Goal: Task Accomplishment & Management: Complete application form

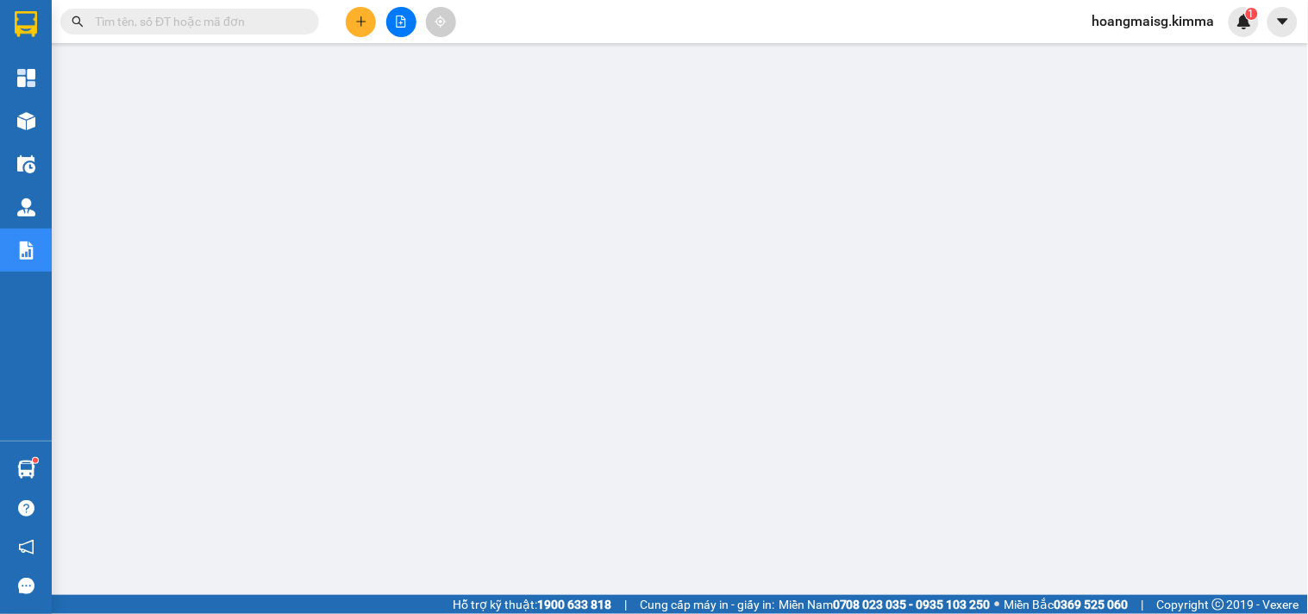
click at [367, 20] on icon "plus" at bounding box center [361, 22] width 12 height 12
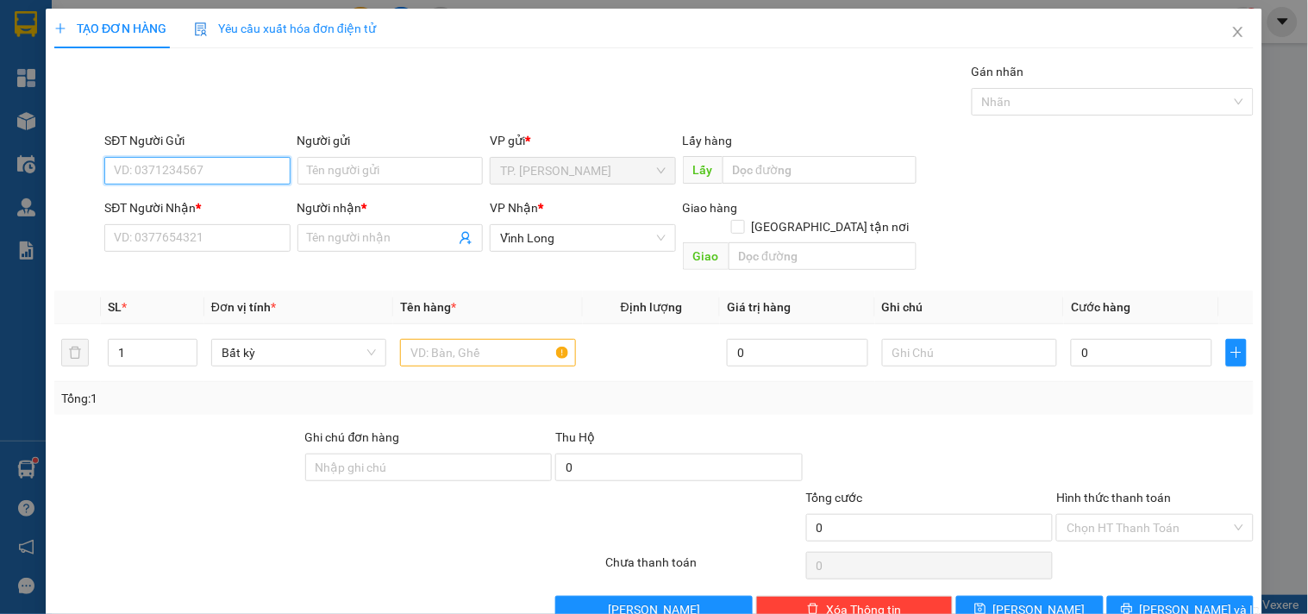
click at [248, 168] on input "SĐT Người Gửi" at bounding box center [196, 171] width 185 height 28
type input "0"
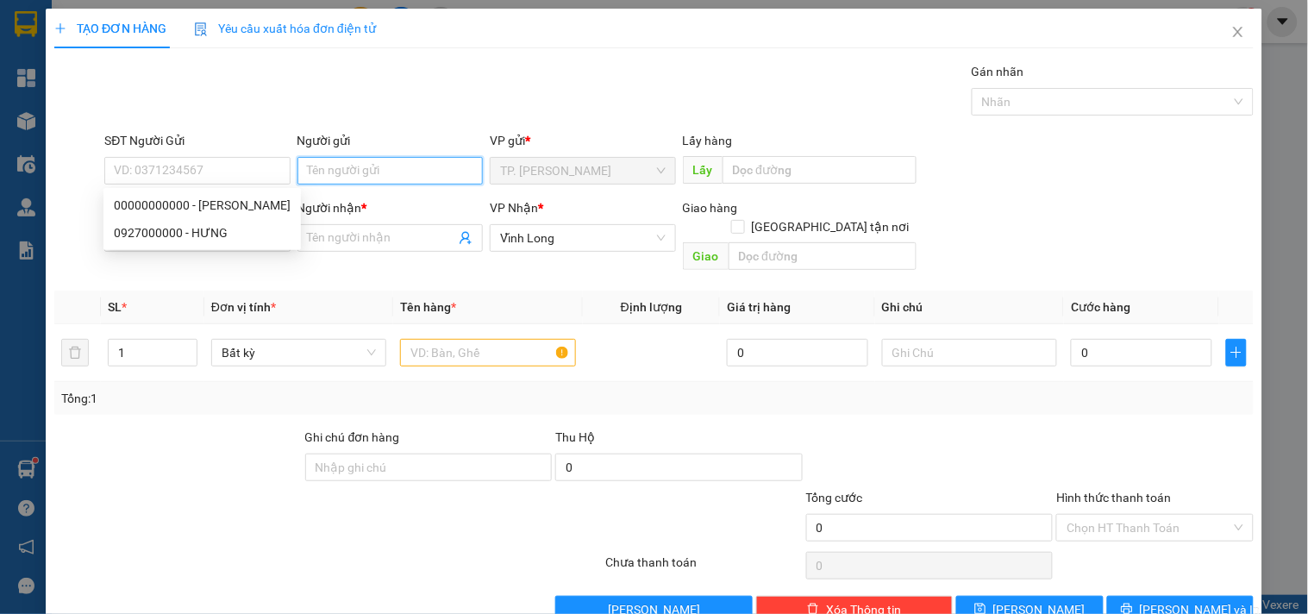
click at [311, 178] on input "Người gửi" at bounding box center [390, 171] width 185 height 28
type input "BÁN"
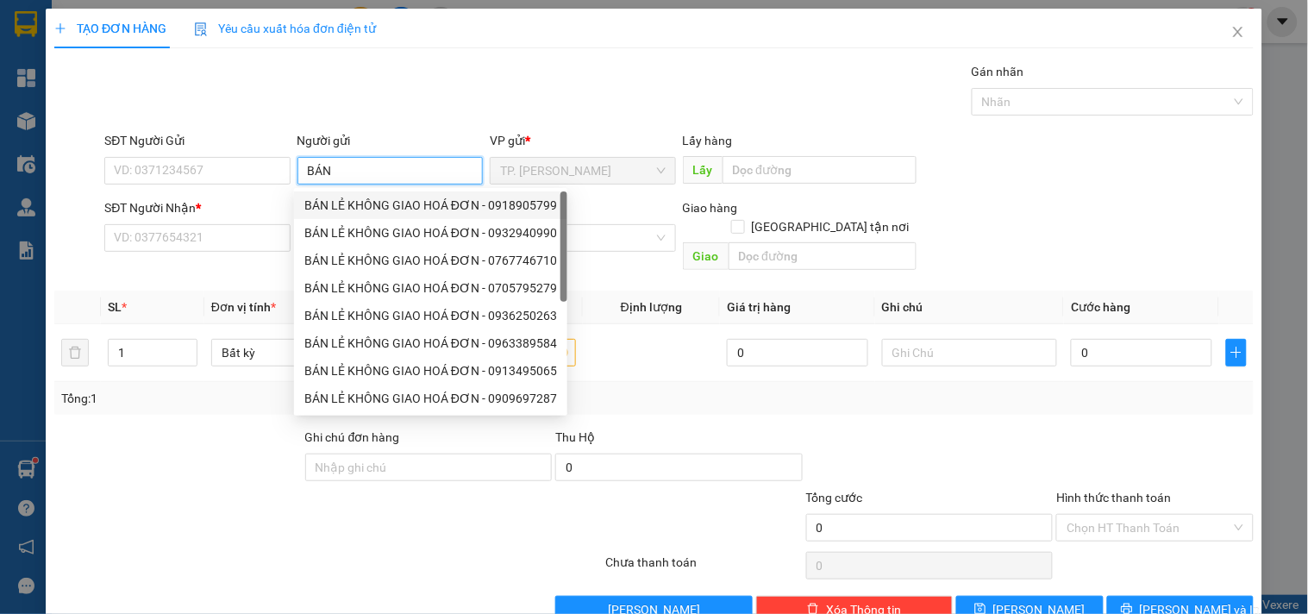
drag, startPoint x: 359, startPoint y: 201, endPoint x: 254, endPoint y: 182, distance: 106.1
click at [349, 200] on div "BÁN LẺ KHÔNG GIAO HOÁ ĐƠN - 0918905799" at bounding box center [430, 205] width 253 height 19
type input "0918905799"
type input "BÁN LẺ KHÔNG GIAO HOÁ ĐƠN"
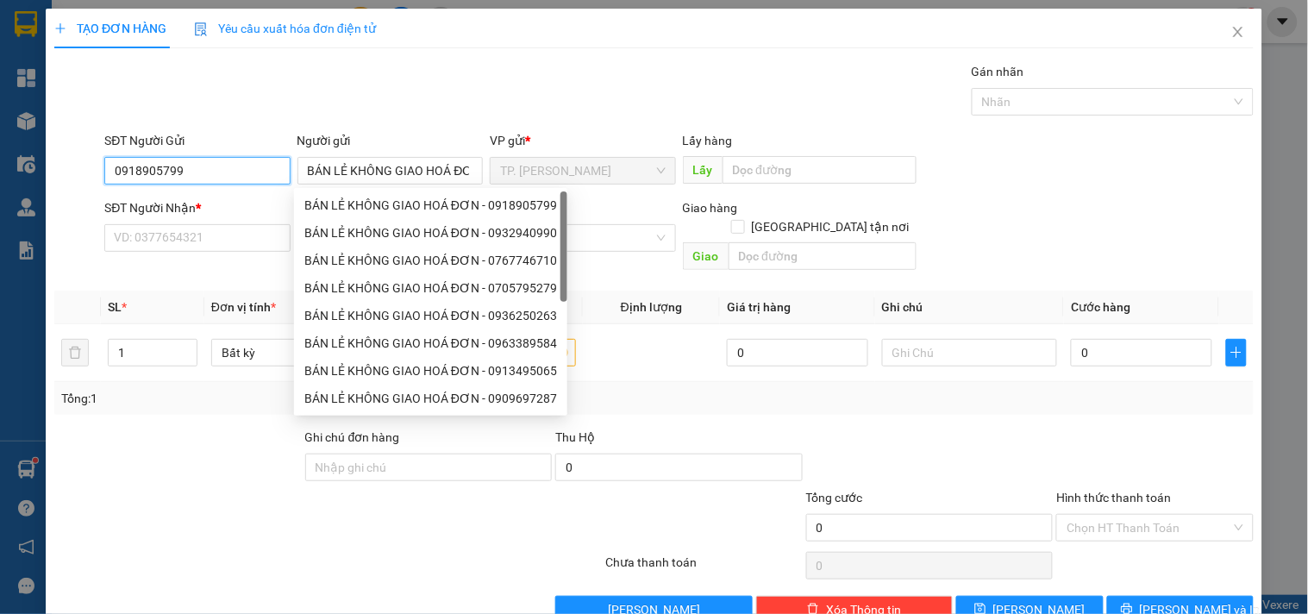
click at [202, 164] on input "0918905799" at bounding box center [196, 171] width 185 height 28
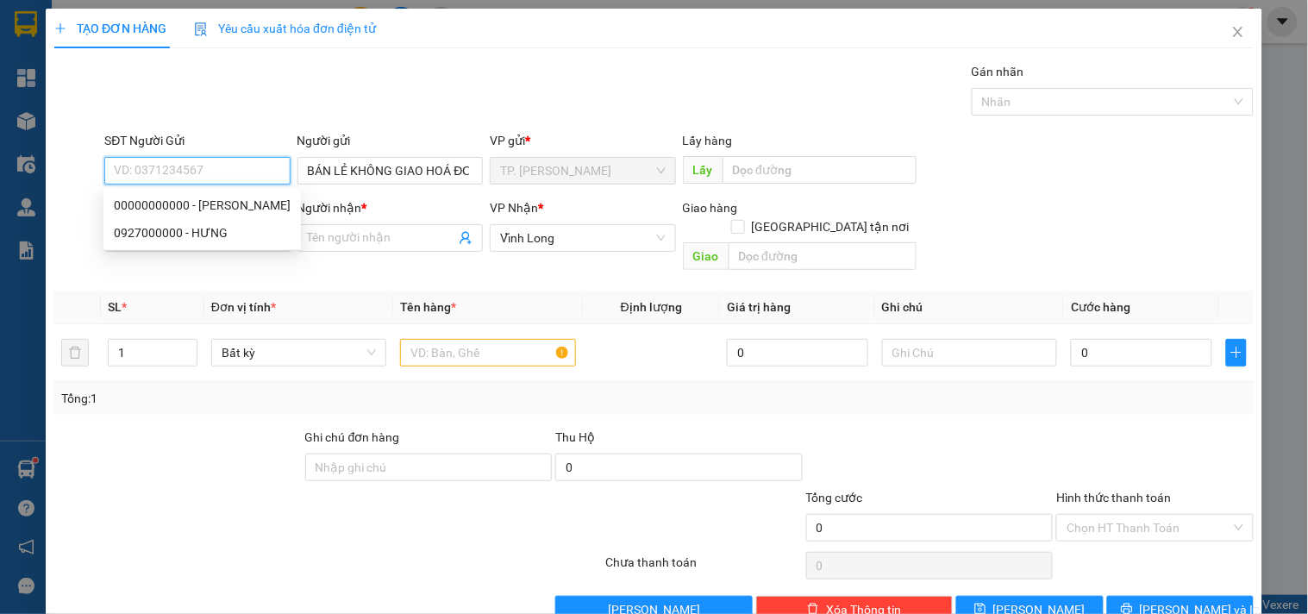
click at [194, 235] on div "0927000000 - HƯNG" at bounding box center [202, 232] width 177 height 19
type input "0927000000"
type input "HƯNG"
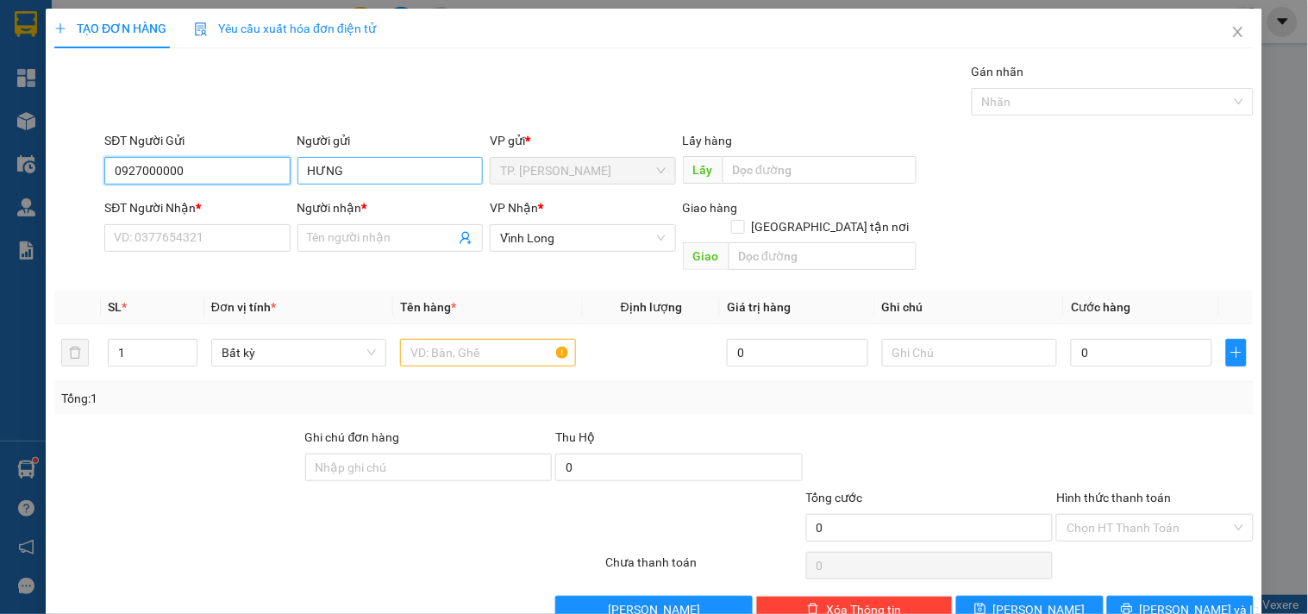
type input "0927000000"
click at [367, 170] on input "HƯNG" at bounding box center [390, 171] width 185 height 28
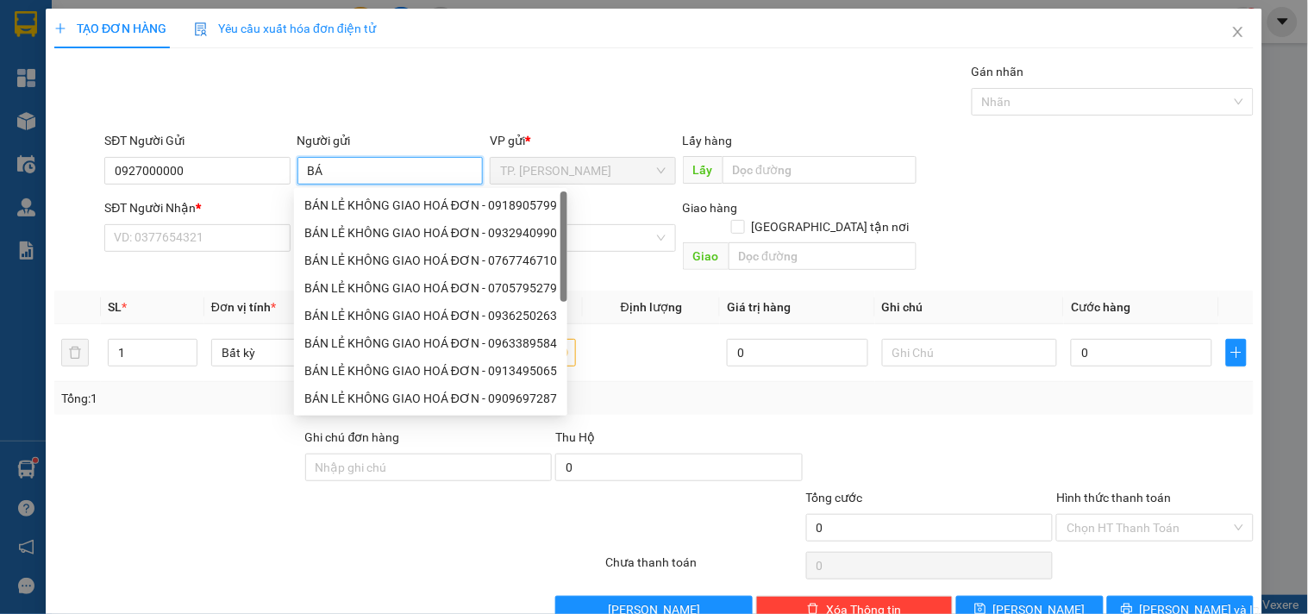
type input "BÁN"
click at [381, 204] on div "BÁN LẺ KHÔNG GIAO HOÁ ĐƠN - 0918905799" at bounding box center [430, 205] width 253 height 19
type input "0918905799"
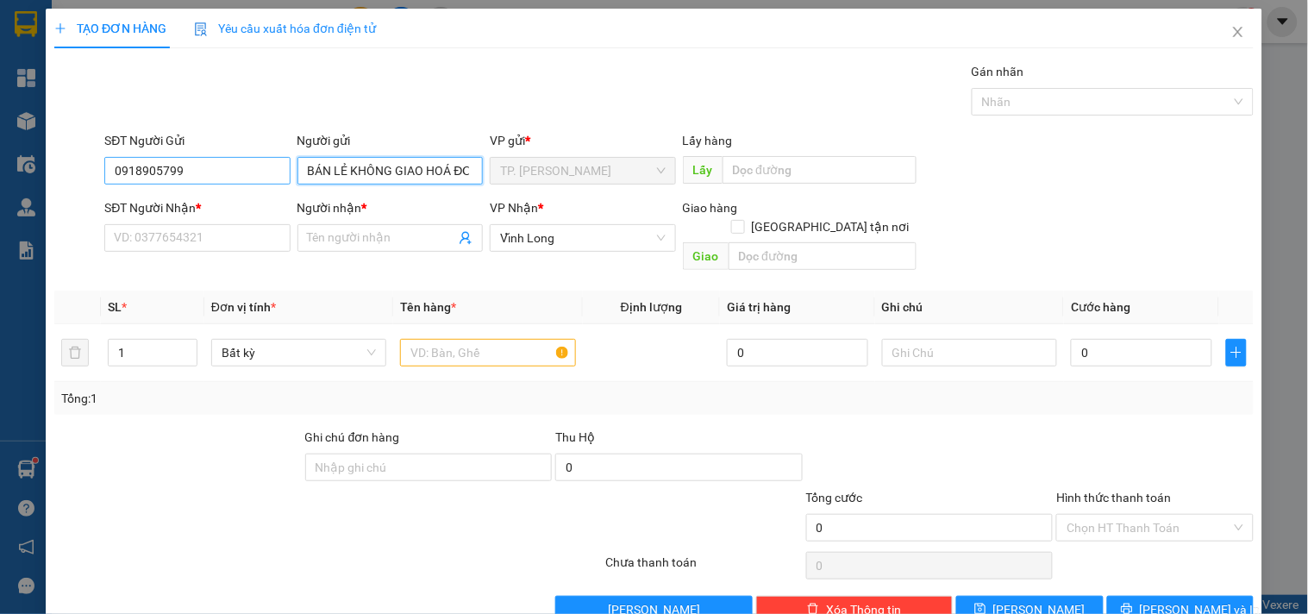
type input "BÁN LẺ KHÔNG GIAO HOÁ ĐƠN"
click at [261, 167] on input "0918905799" at bounding box center [196, 171] width 185 height 28
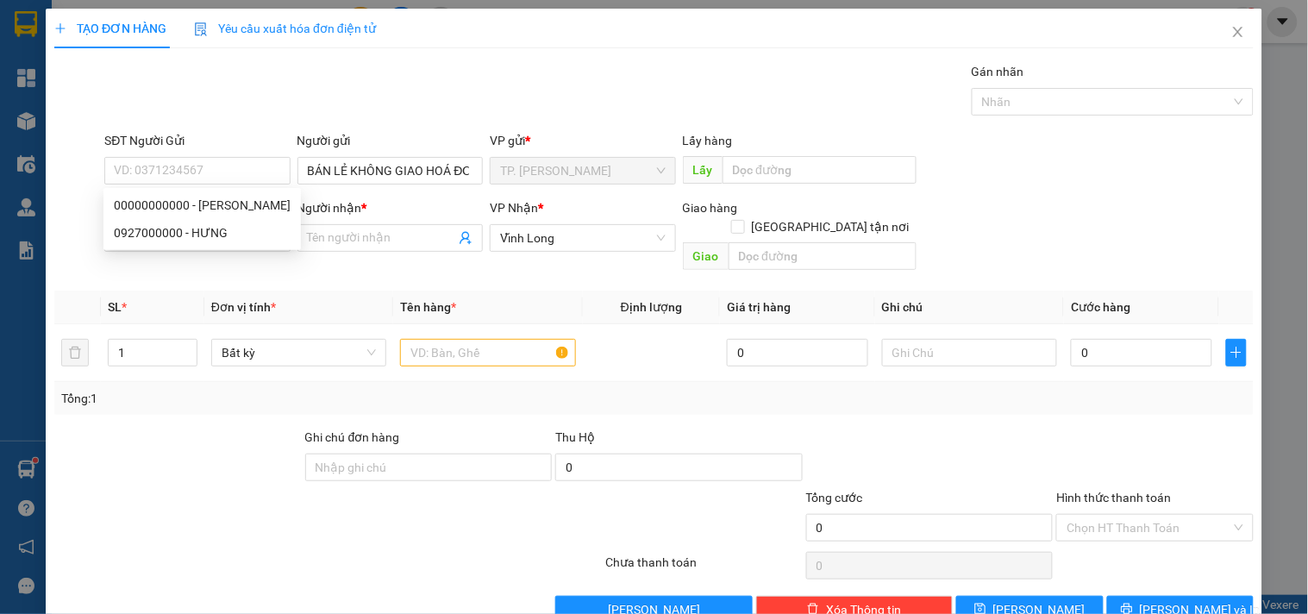
click at [325, 92] on div "Gói vận chuyển * Tiêu chuẩn Gán nhãn Nhãn" at bounding box center [679, 92] width 1157 height 60
click at [231, 229] on input "SĐT Người Nhận *" at bounding box center [196, 238] width 185 height 28
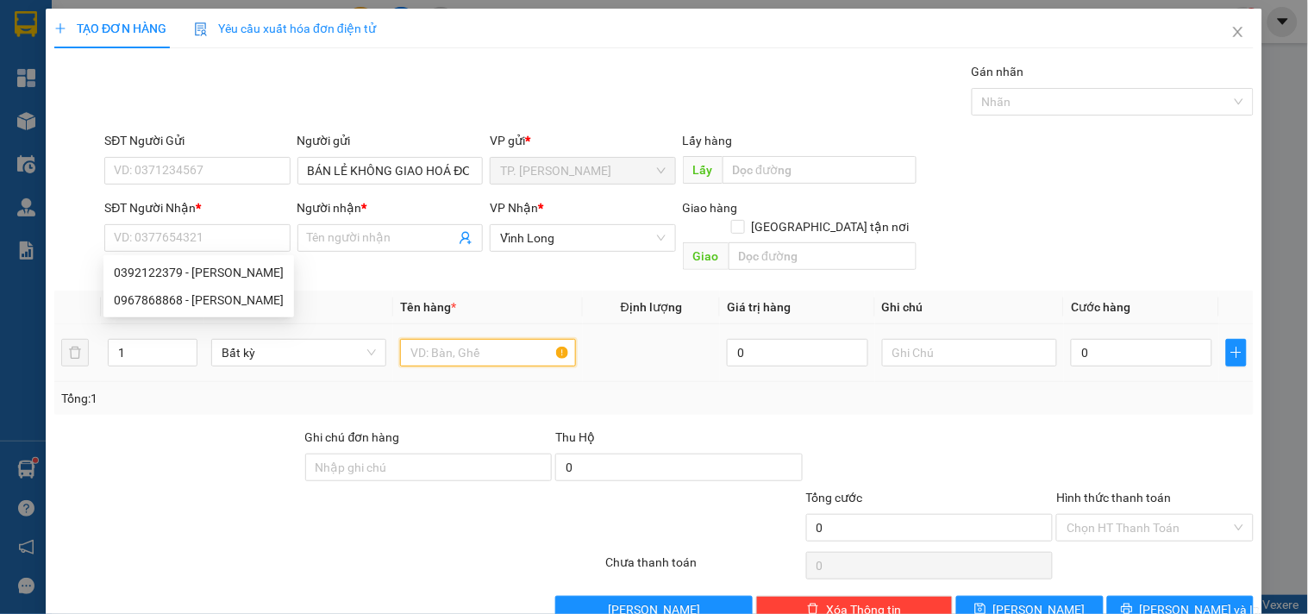
click at [481, 339] on input "text" at bounding box center [487, 353] width 175 height 28
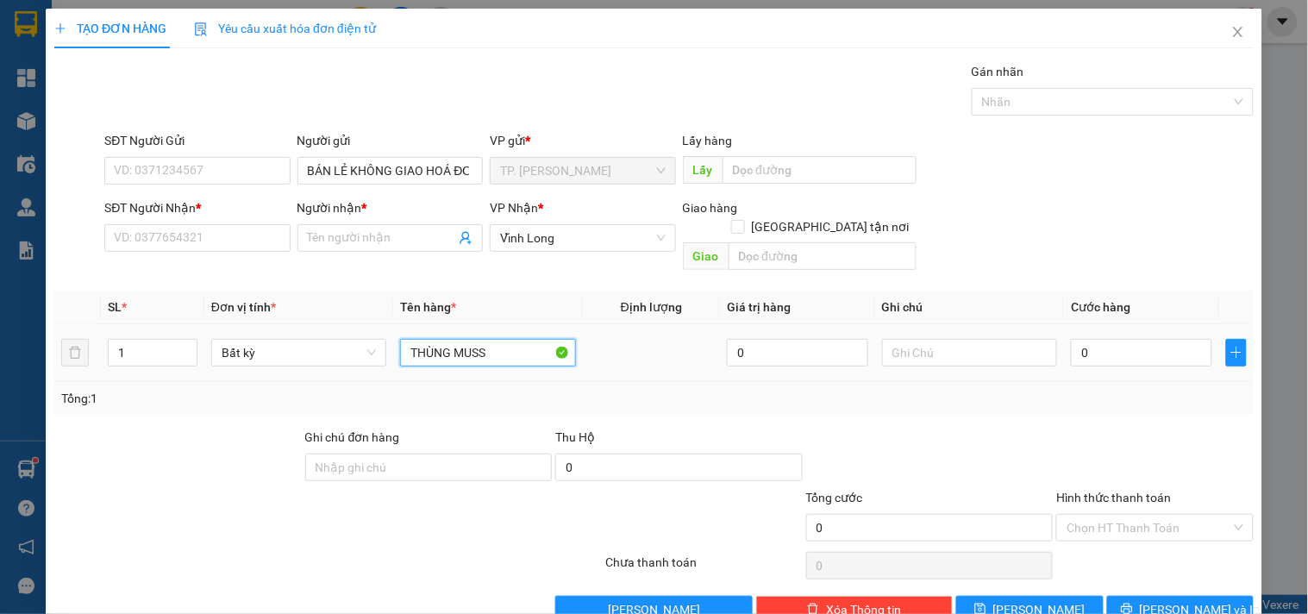
type input "THÙNG MUSS"
type input "TÍN"
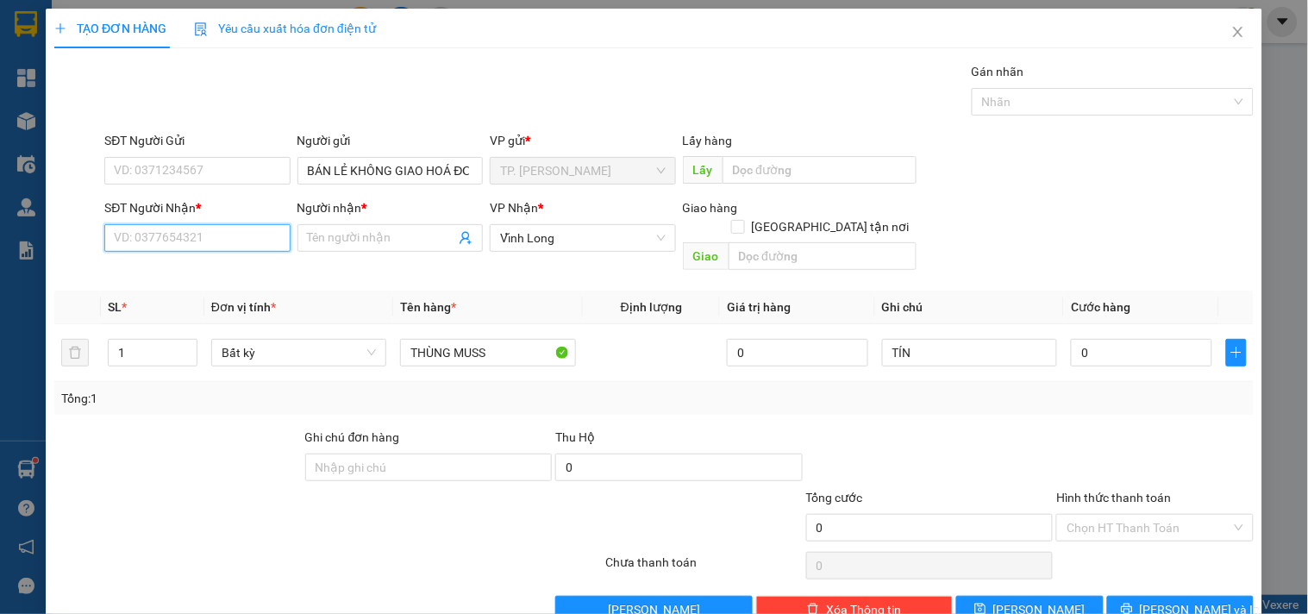
click at [208, 233] on input "SĐT Người Nhận *" at bounding box center [196, 238] width 185 height 28
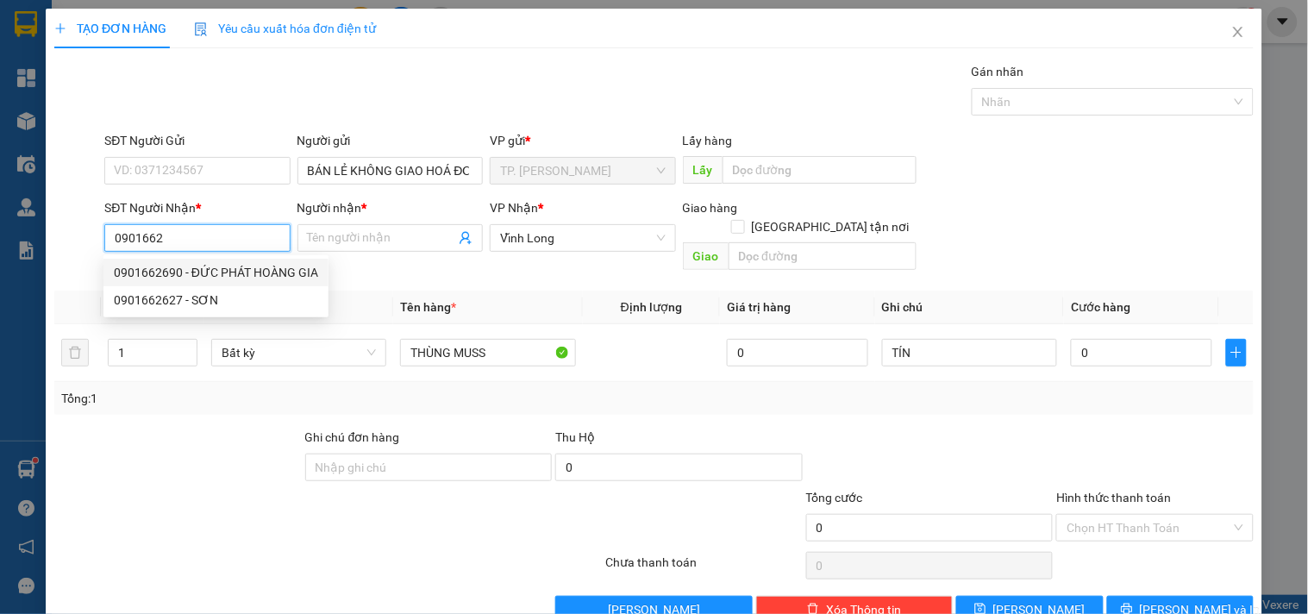
click at [208, 263] on div "0901662690 - ĐỨC PHÁT HOÀNG GIA" at bounding box center [216, 272] width 204 height 19
type input "0901662690"
type input "ĐỨC PHÁT HOÀNG GIA"
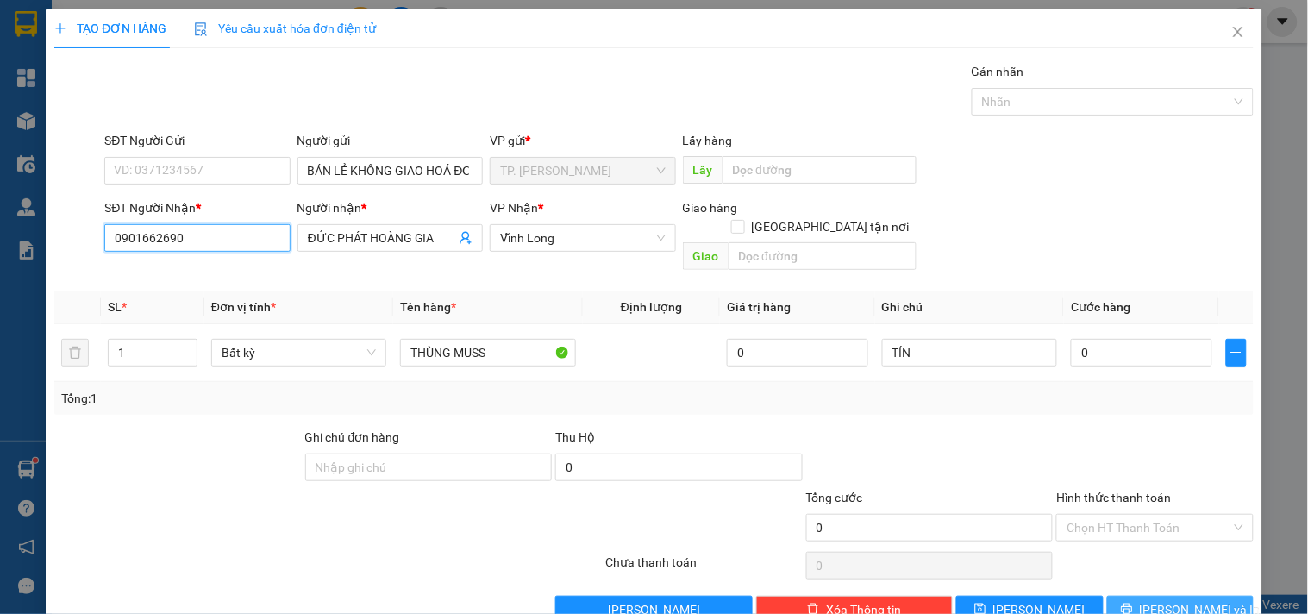
type input "0901662690"
click at [1193, 600] on span "[PERSON_NAME] và In" at bounding box center [1200, 609] width 121 height 19
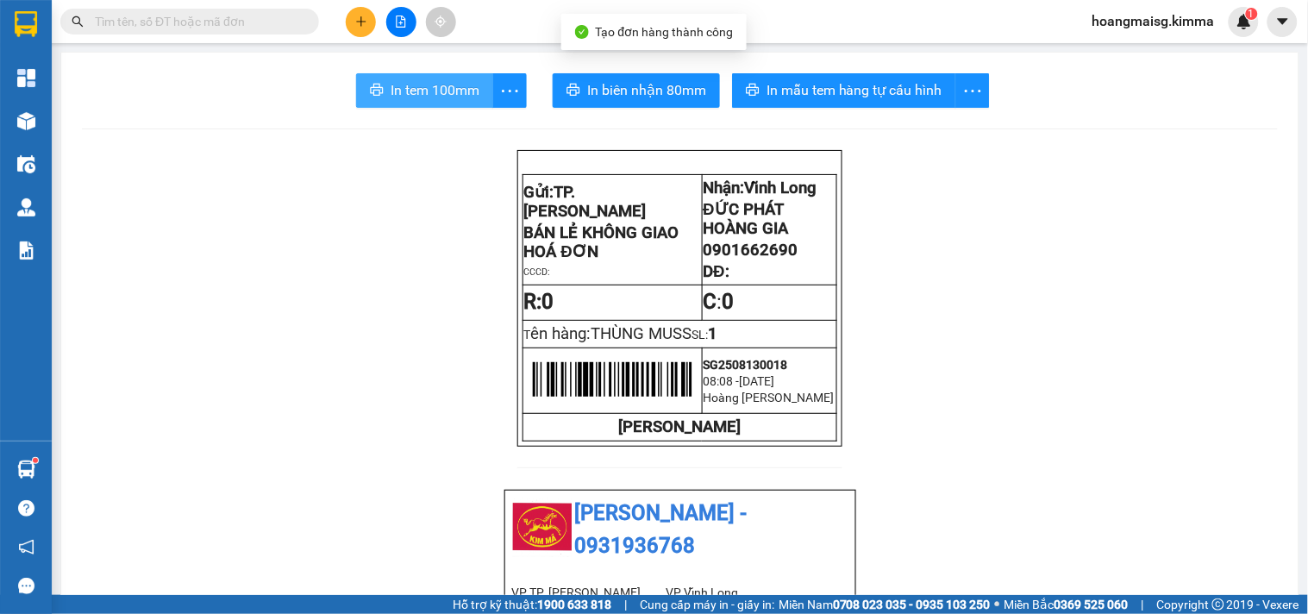
click at [451, 87] on span "In tem 100mm" at bounding box center [435, 90] width 89 height 22
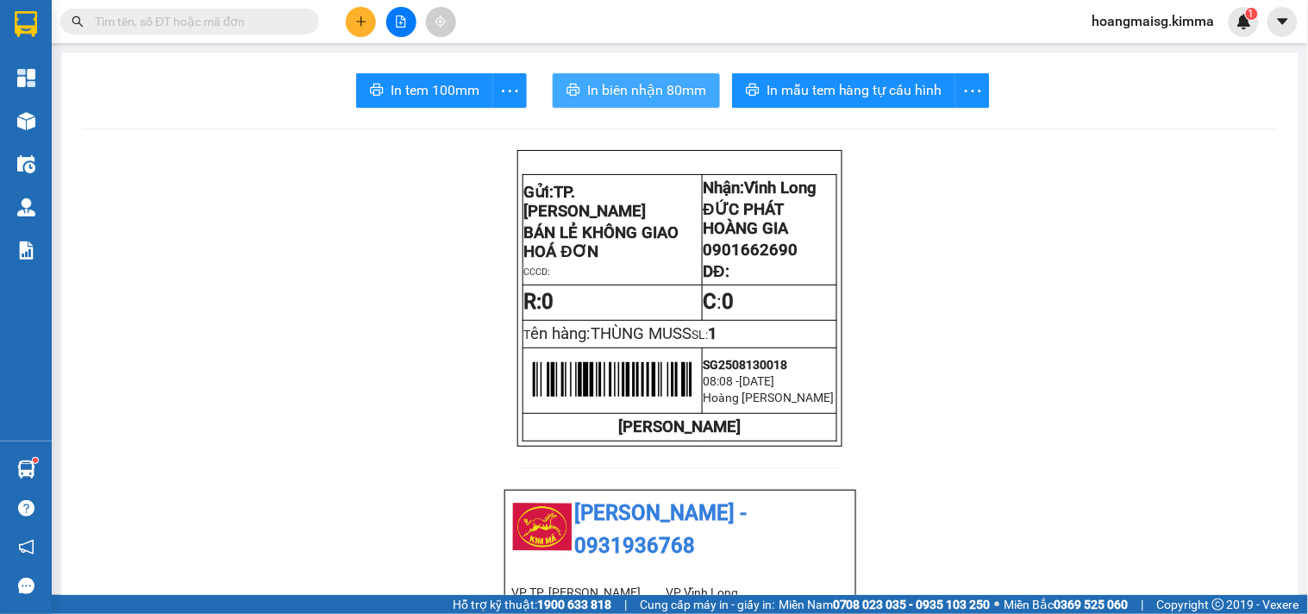
click at [645, 97] on span "In biên nhận 80mm" at bounding box center [646, 90] width 119 height 22
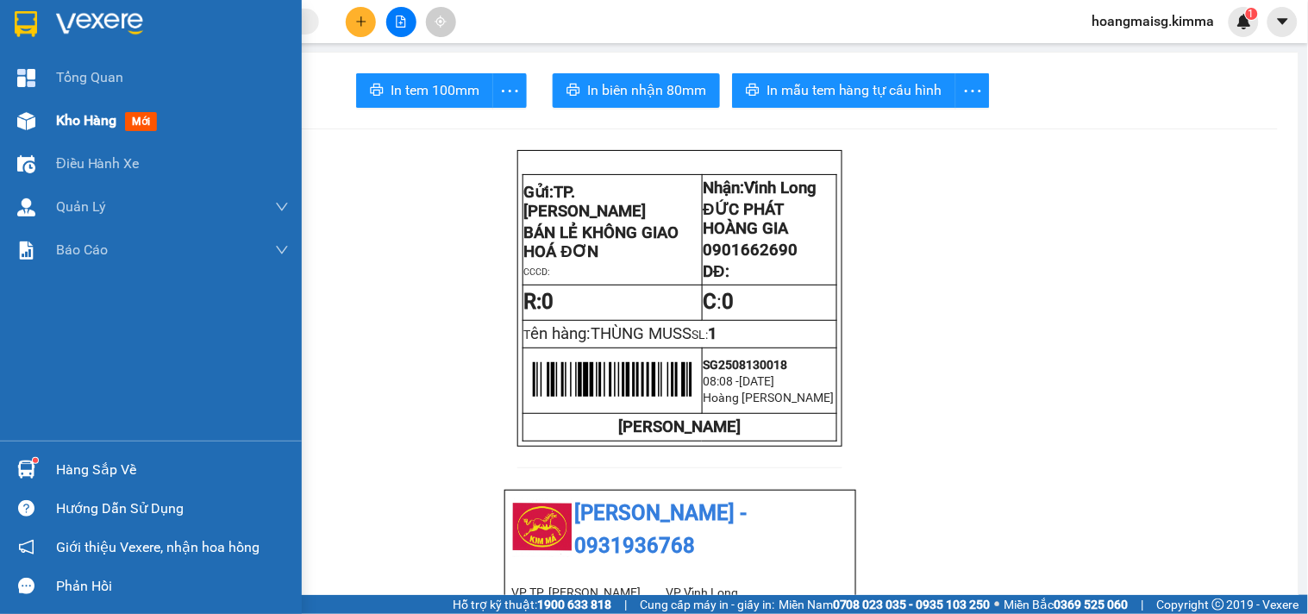
click at [43, 121] on div "Kho hàng mới" at bounding box center [151, 120] width 302 height 43
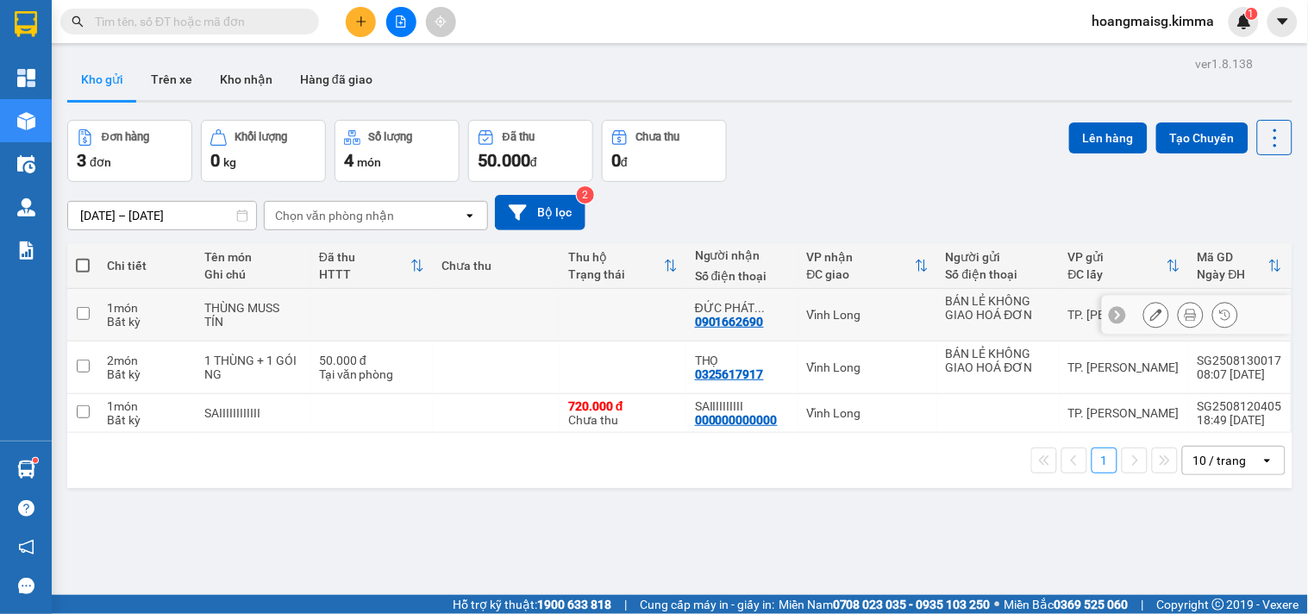
click at [1150, 320] on button at bounding box center [1157, 315] width 24 height 30
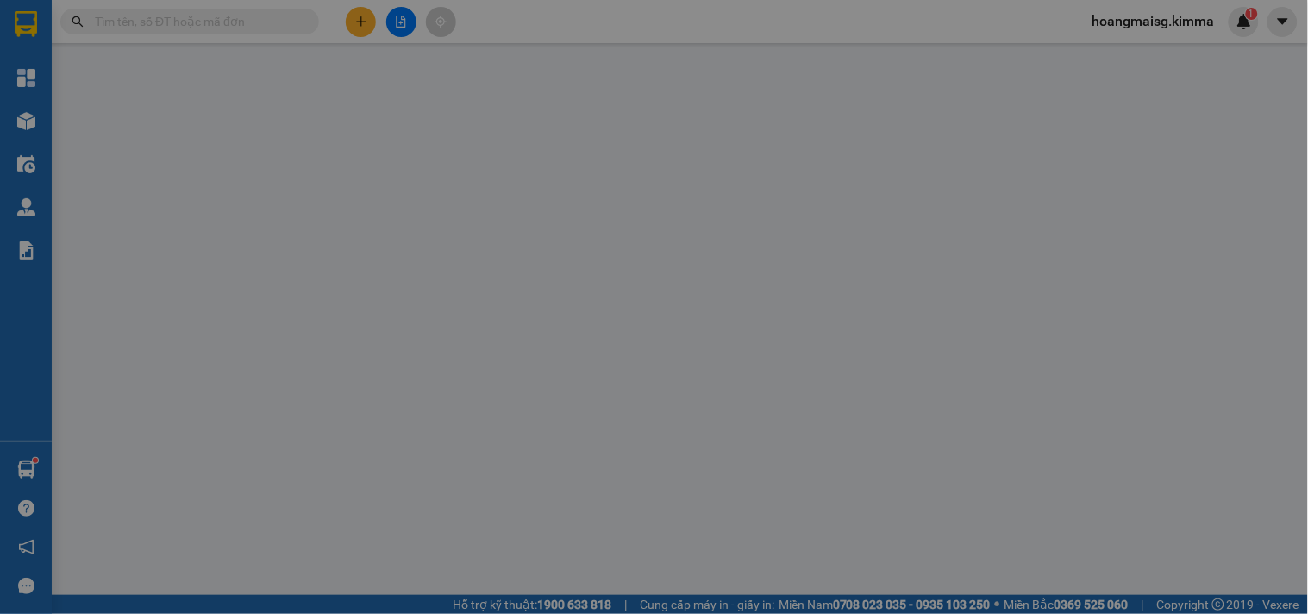
type input "BÁN LẺ KHÔNG GIAO HOÁ ĐƠN"
type input "0901662690"
type input "ĐỨC PHÁT HOÀNG GIA"
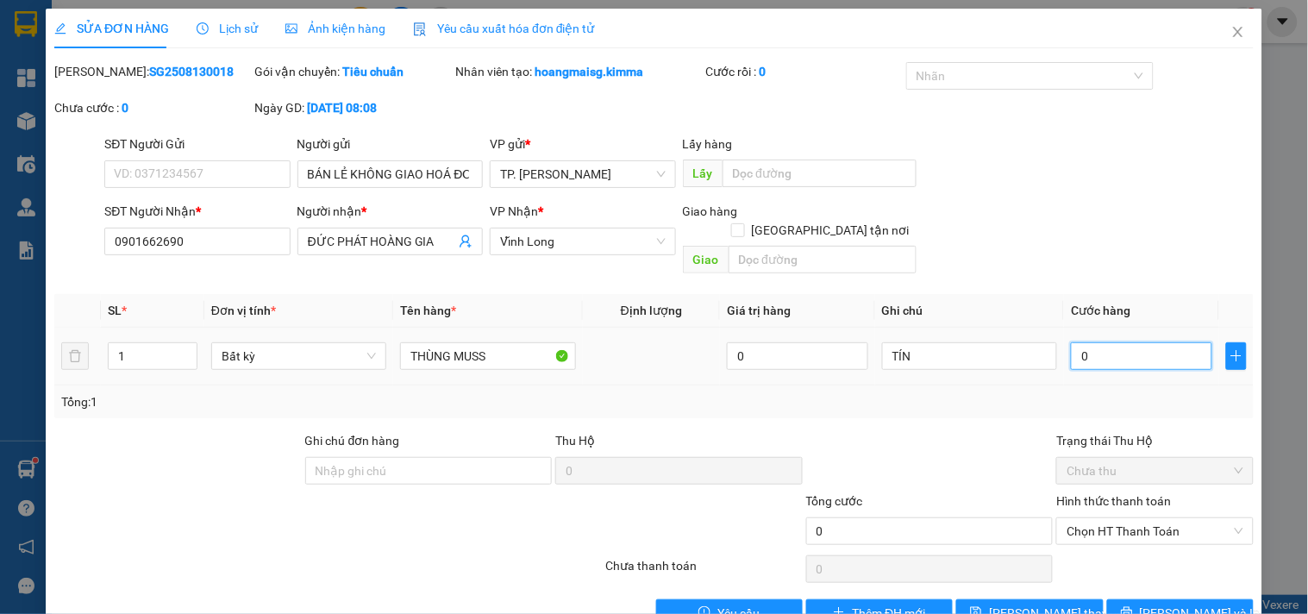
click at [1120, 345] on input "0" at bounding box center [1141, 356] width 141 height 28
type input "008"
type input "8"
type input "0.080"
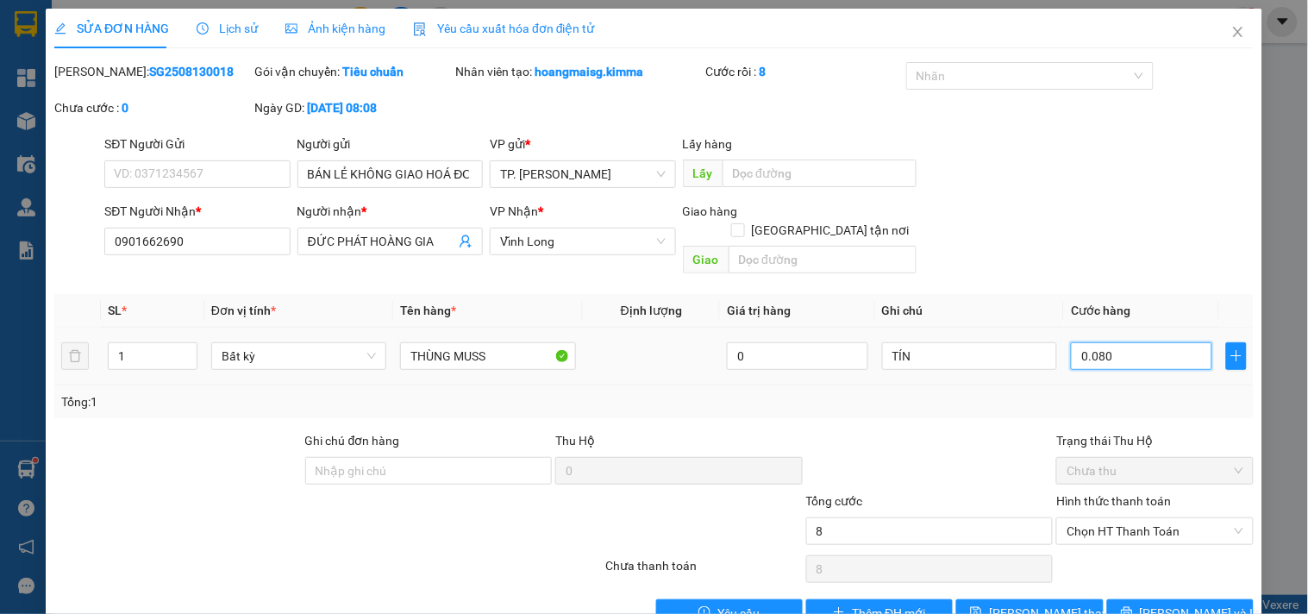
type input "80"
click at [1095, 521] on span "Chọn HT Thanh Toán" at bounding box center [1155, 531] width 176 height 26
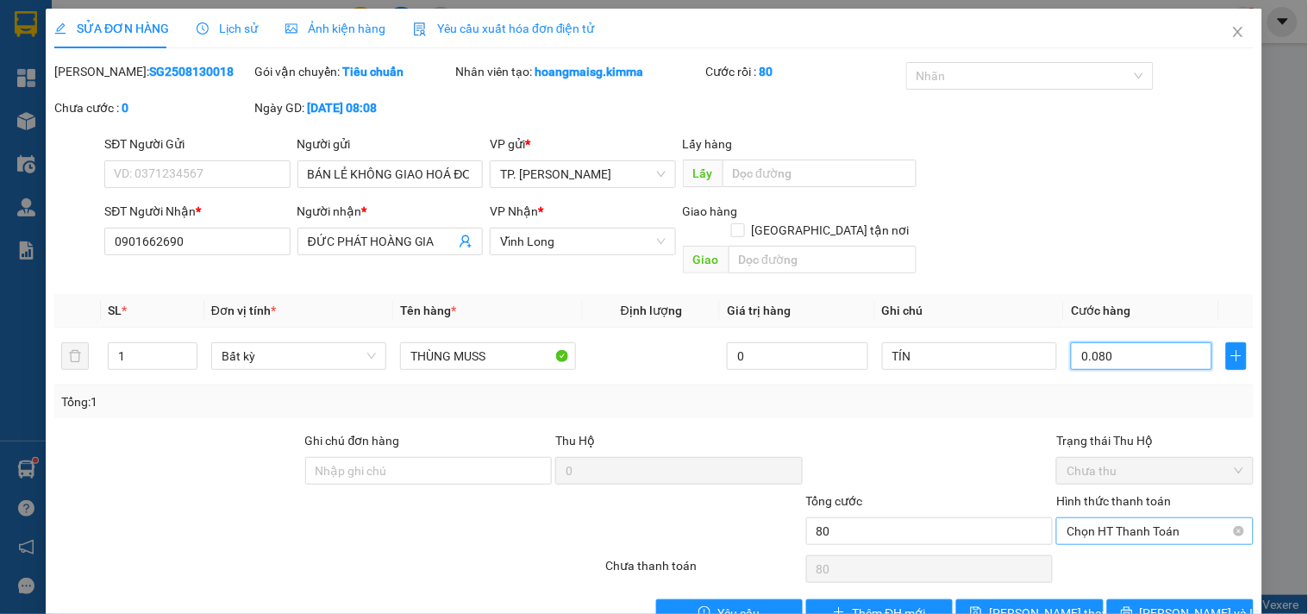
type input "0.080"
type input "80.000"
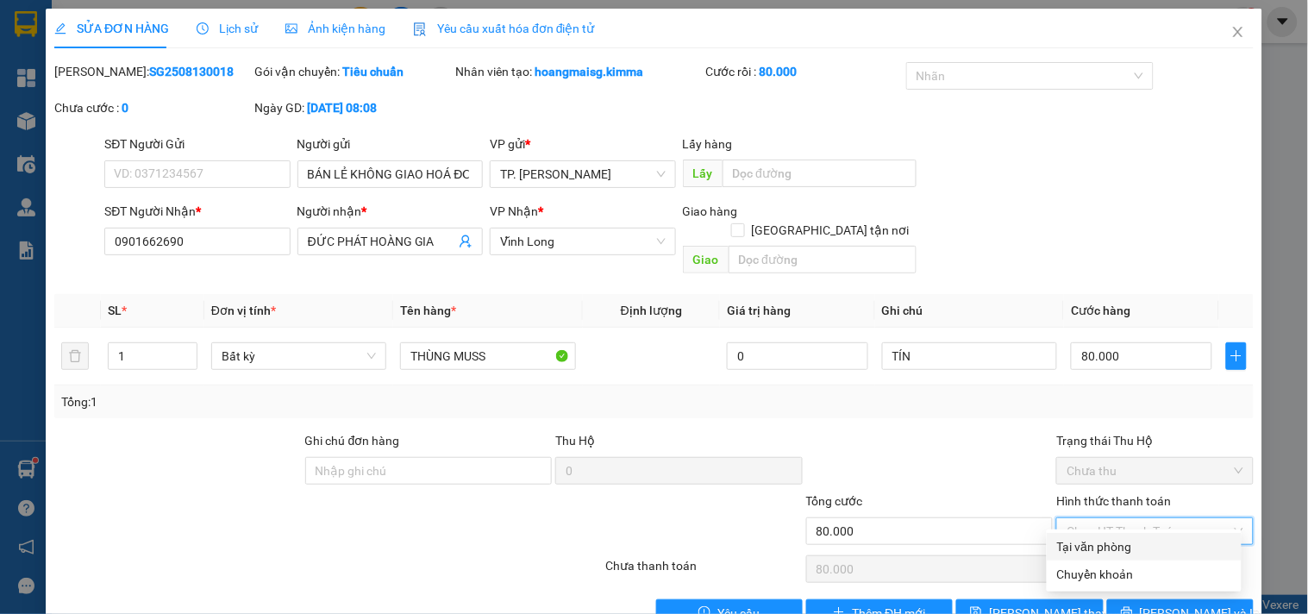
click at [1100, 542] on div "Tại văn phòng" at bounding box center [1144, 546] width 174 height 19
type input "0"
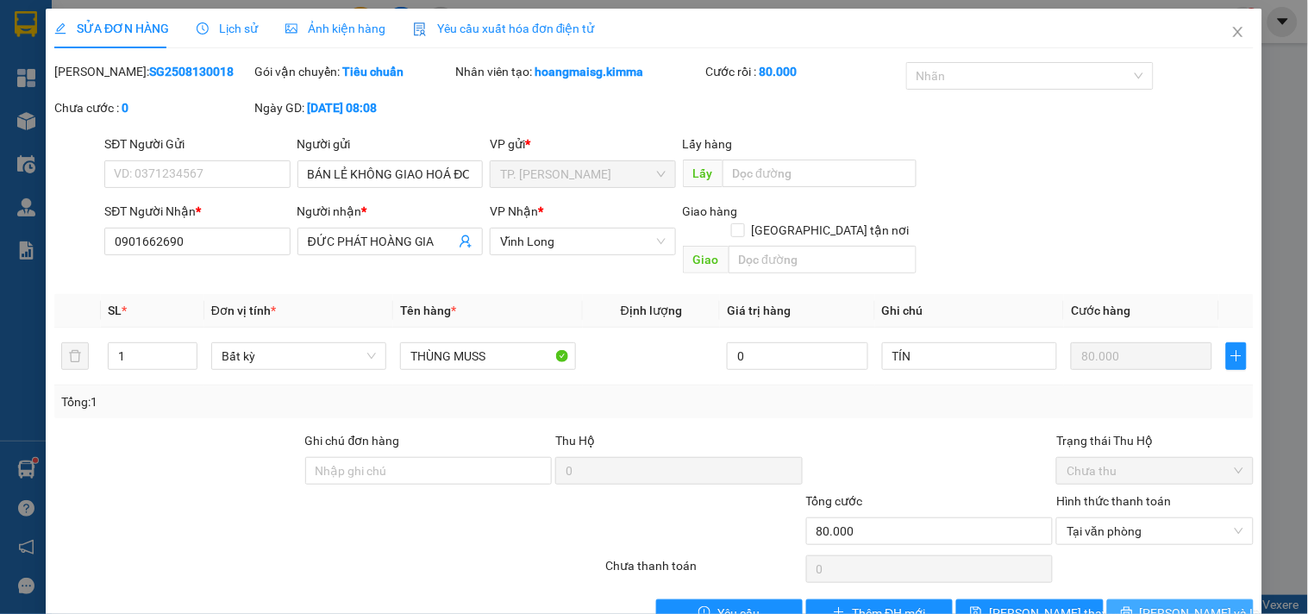
click at [1167, 604] on span "[PERSON_NAME] và In" at bounding box center [1200, 613] width 121 height 19
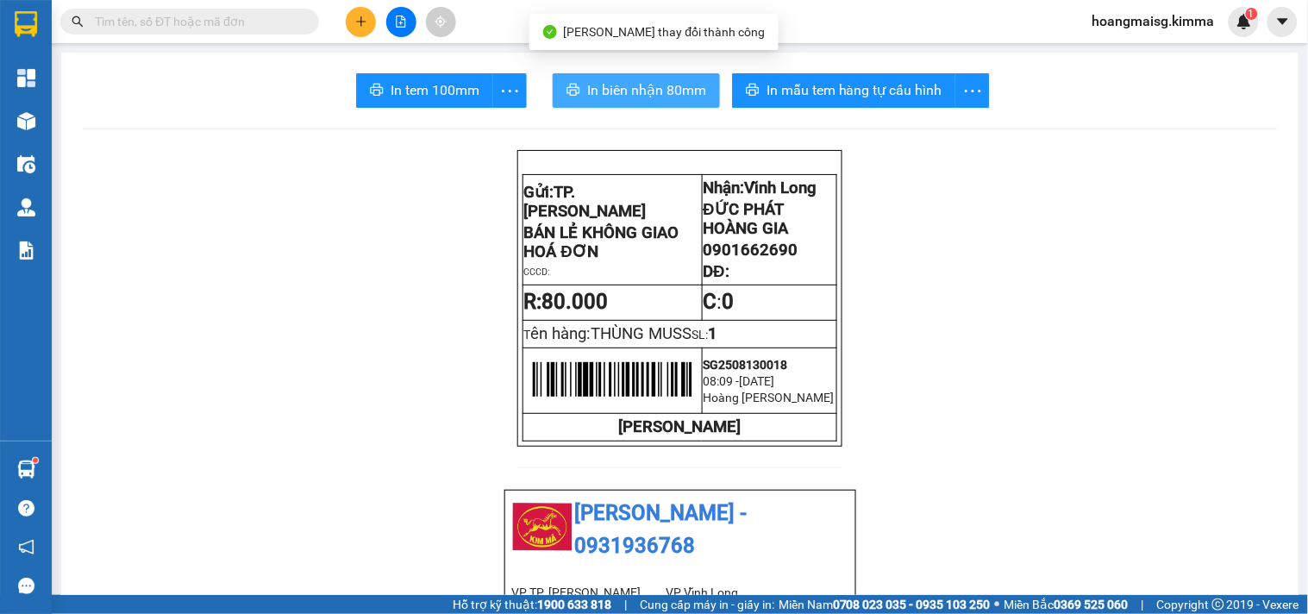
click at [631, 91] on span "In biên nhận 80mm" at bounding box center [646, 90] width 119 height 22
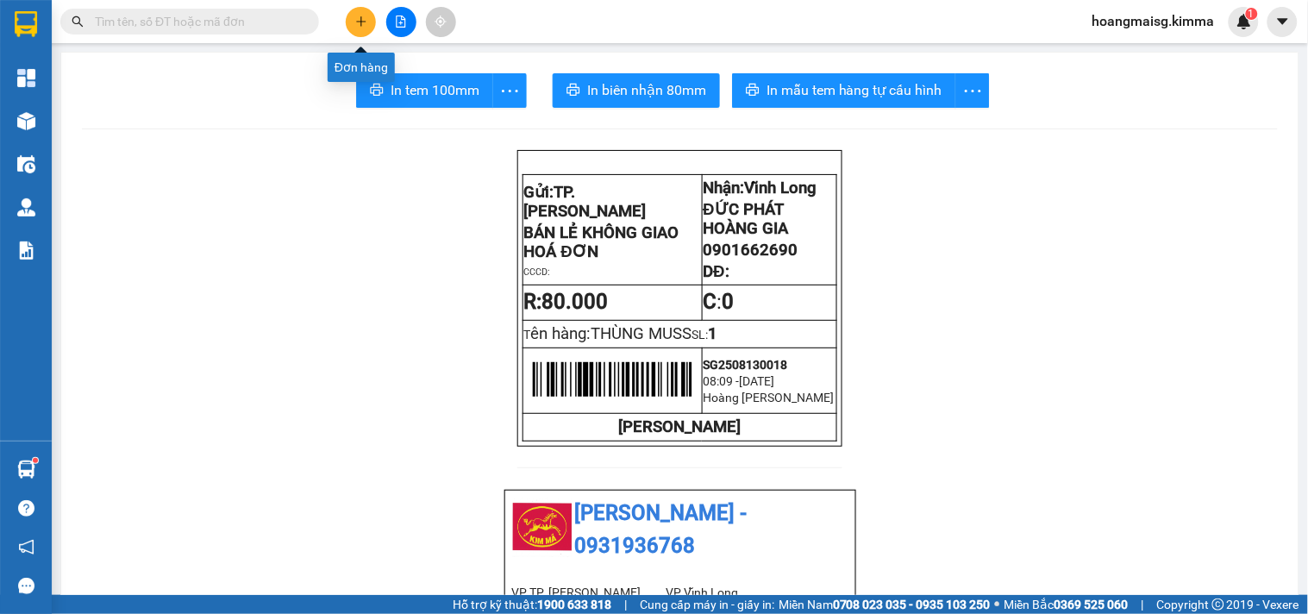
click at [362, 22] on icon "plus" at bounding box center [360, 21] width 9 height 1
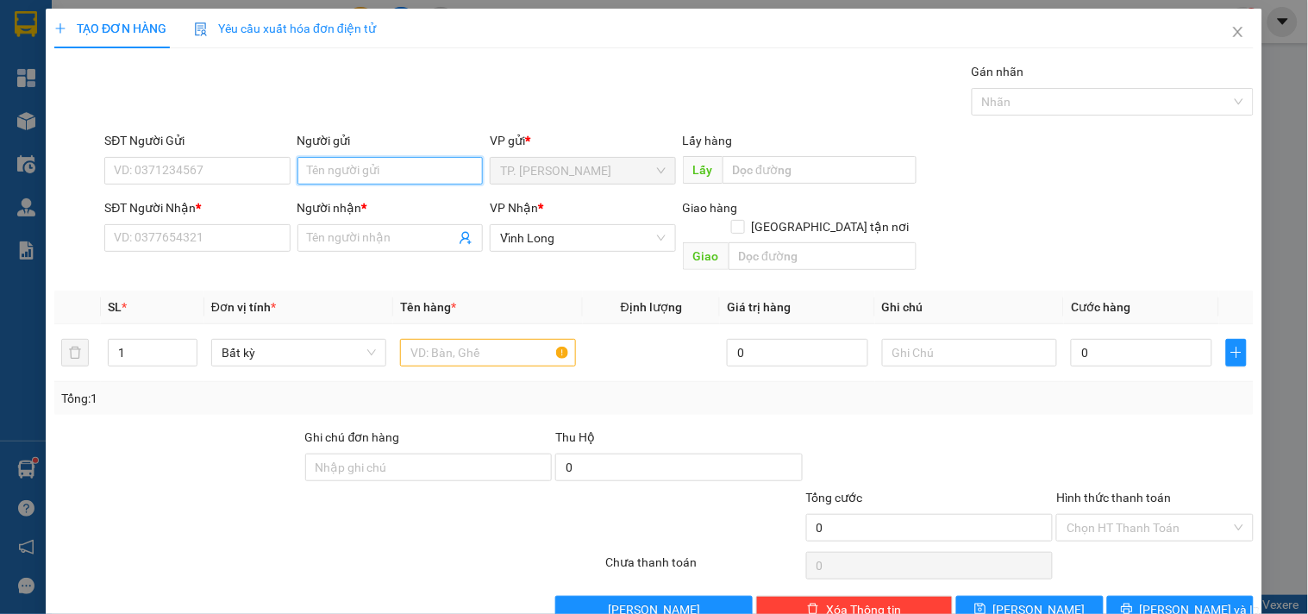
click at [332, 170] on input "Người gửi" at bounding box center [390, 171] width 185 height 28
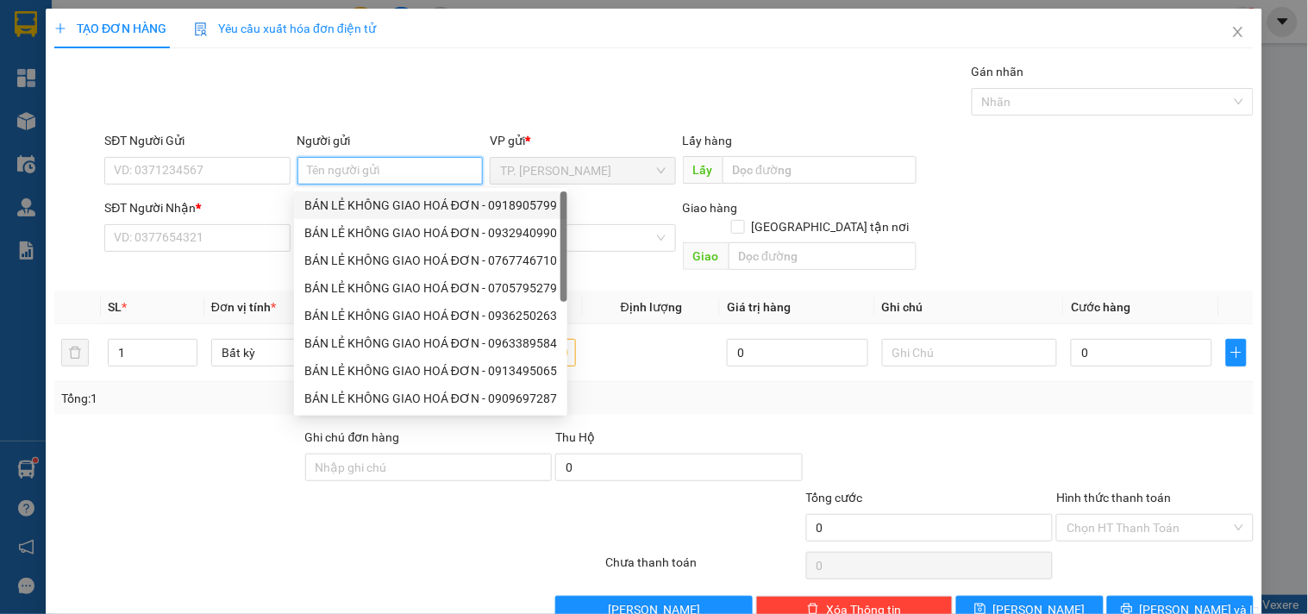
click at [354, 198] on div "BÁN LẺ KHÔNG GIAO HOÁ ĐƠN - 0918905799" at bounding box center [430, 205] width 253 height 19
type input "0918905799"
type input "BÁN LẺ KHÔNG GIAO HOÁ ĐƠN"
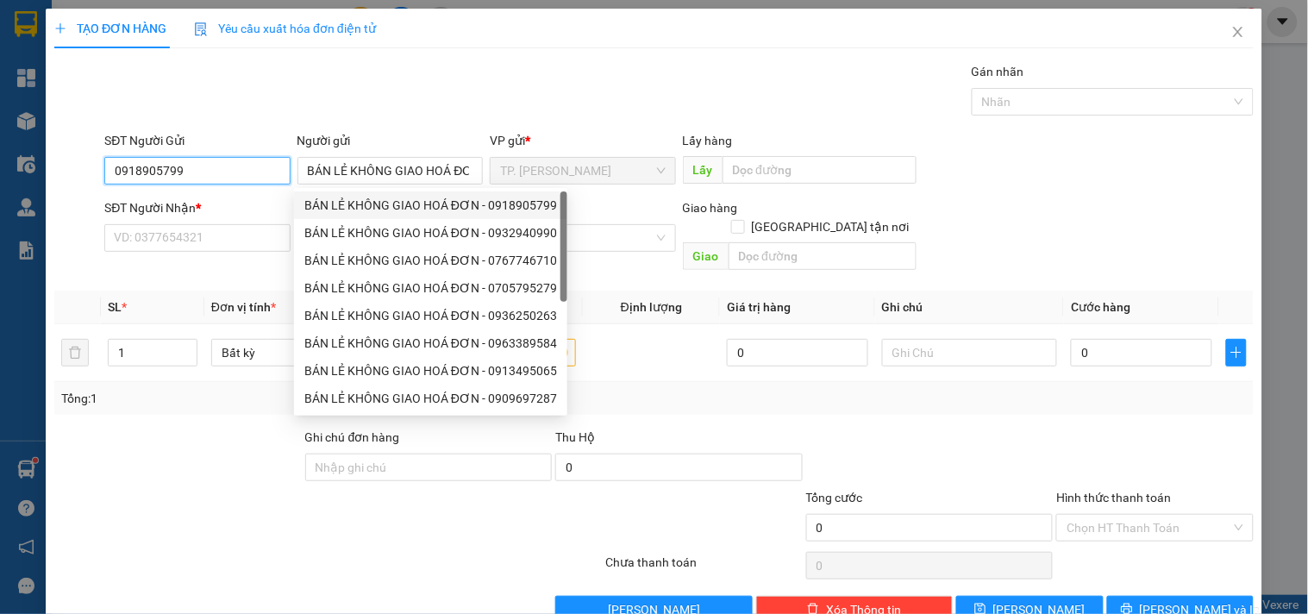
click at [233, 173] on input "0918905799" at bounding box center [196, 171] width 185 height 28
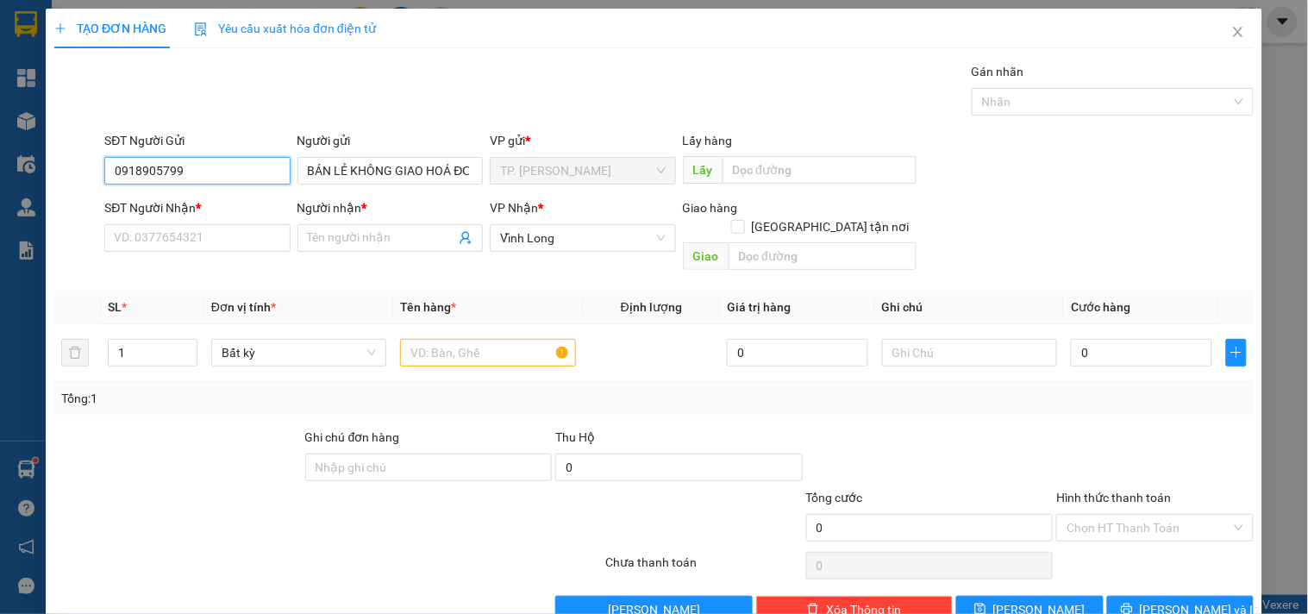
click at [233, 173] on input "0918905799" at bounding box center [196, 171] width 185 height 28
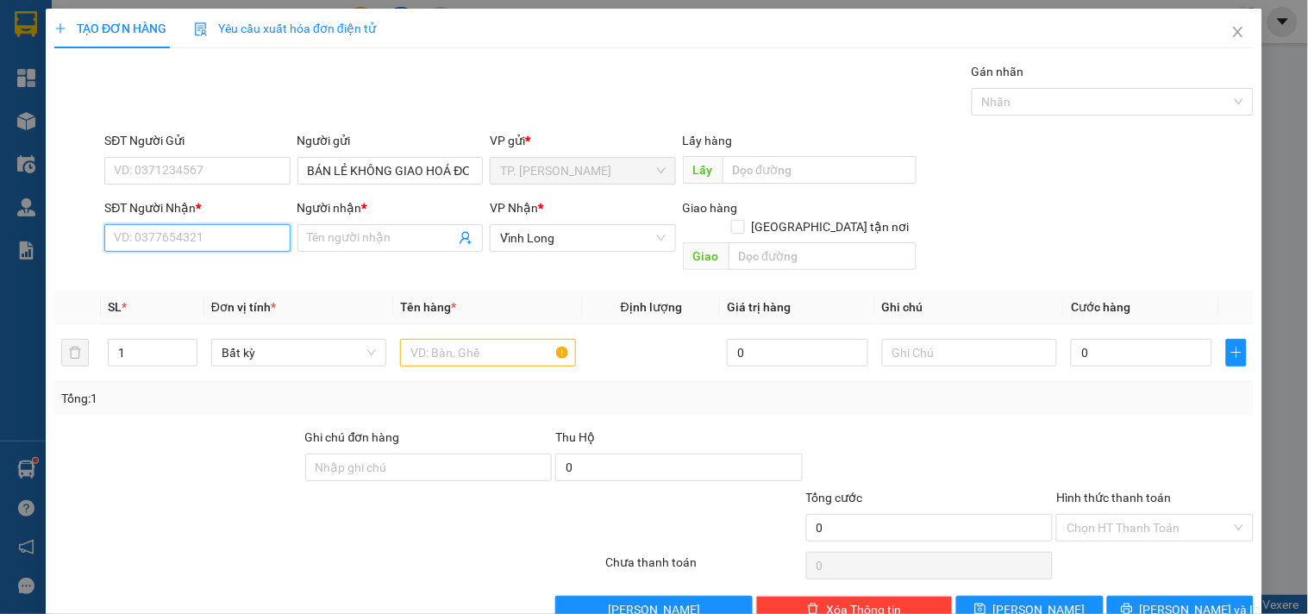
click at [176, 234] on input "SĐT Người Nhận *" at bounding box center [196, 238] width 185 height 28
type input "0907979562"
click at [212, 273] on div "0907979562 - HÙNG" at bounding box center [195, 272] width 163 height 19
type input "HÙNG"
type input "0907979562"
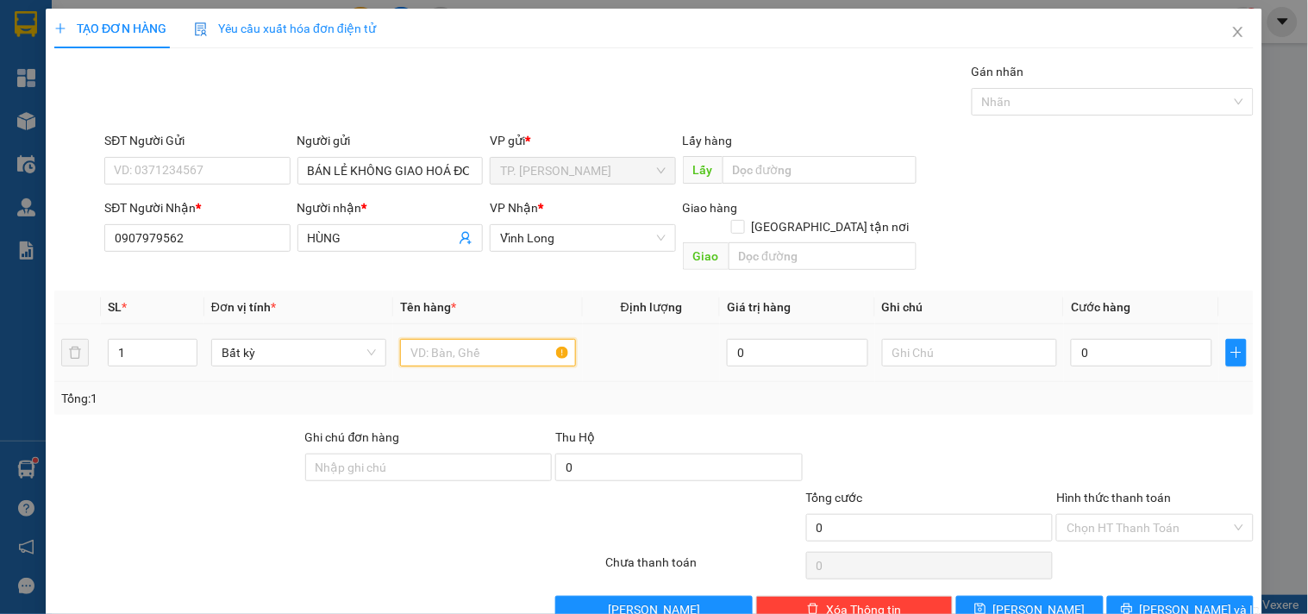
click at [461, 339] on input "text" at bounding box center [487, 353] width 175 height 28
type input "HỘP"
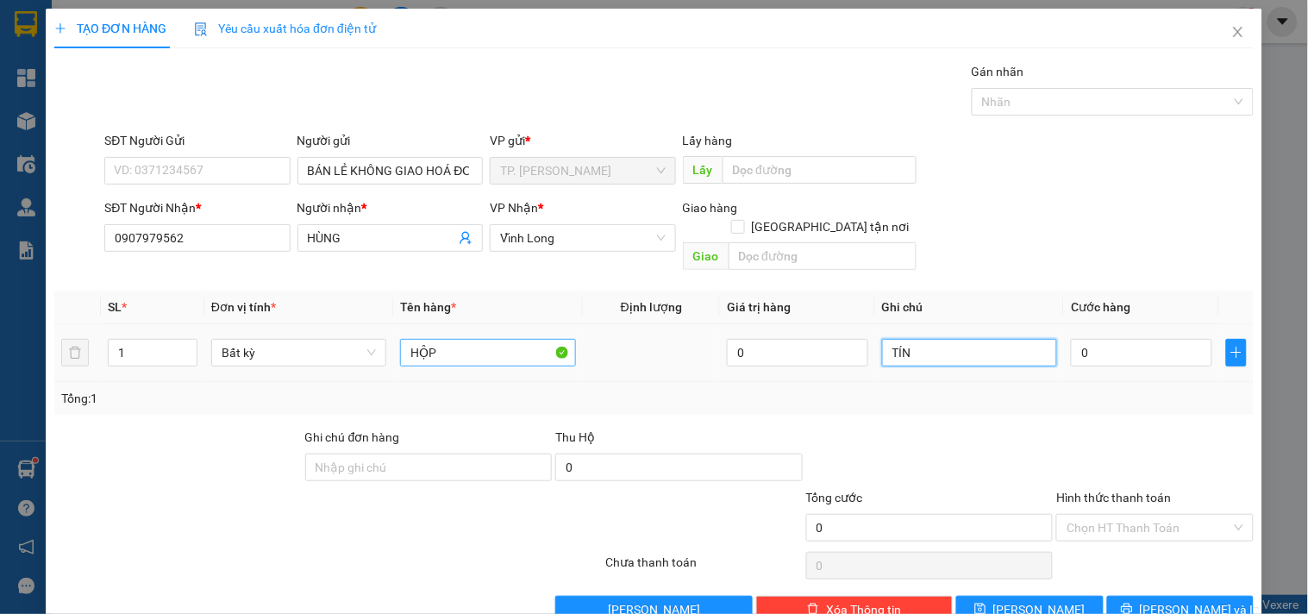
type input "TÍN"
click at [1168, 600] on span "[PERSON_NAME] và In" at bounding box center [1200, 609] width 121 height 19
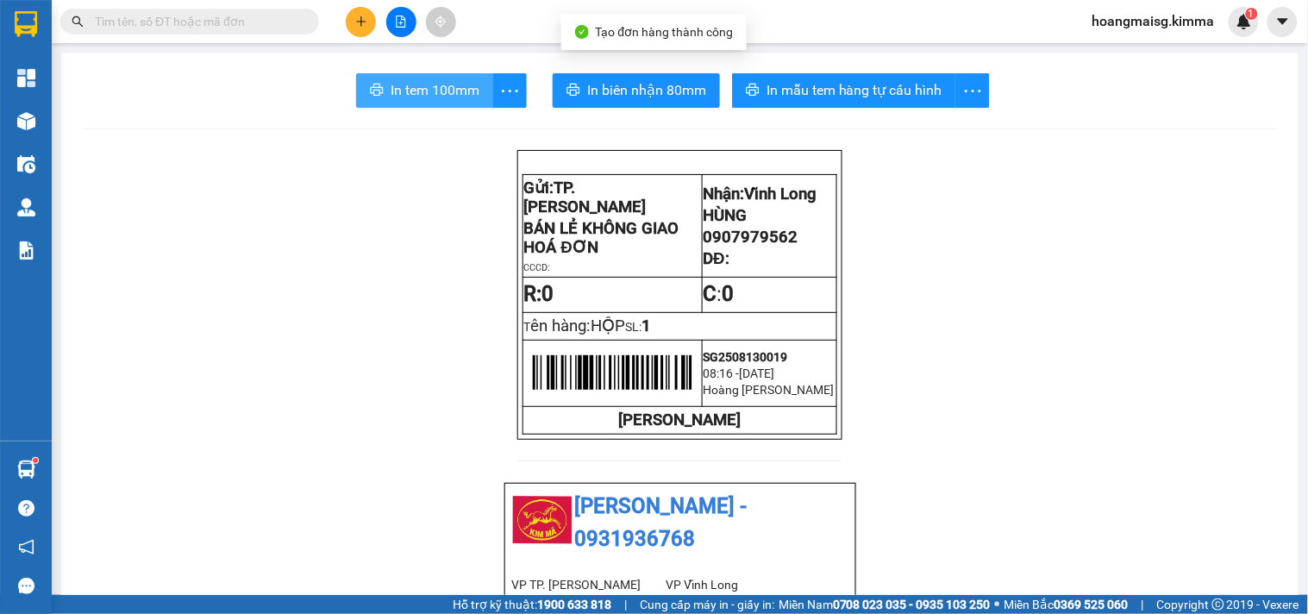
click at [472, 88] on span "In tem 100mm" at bounding box center [435, 90] width 89 height 22
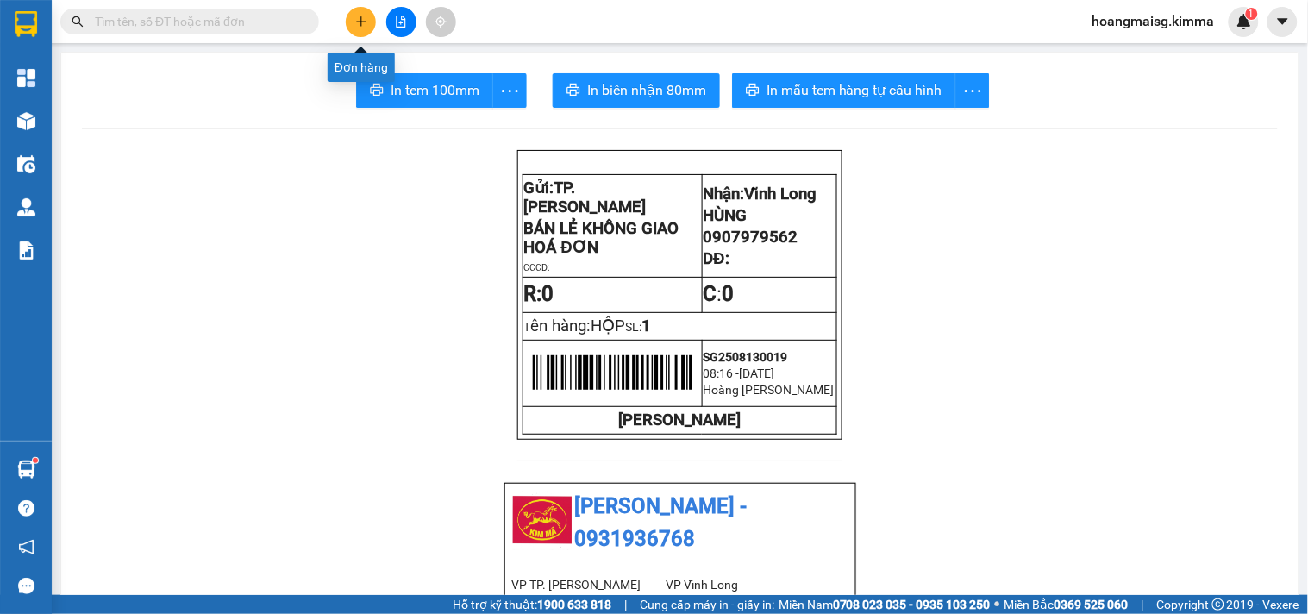
click at [375, 17] on button at bounding box center [361, 22] width 30 height 30
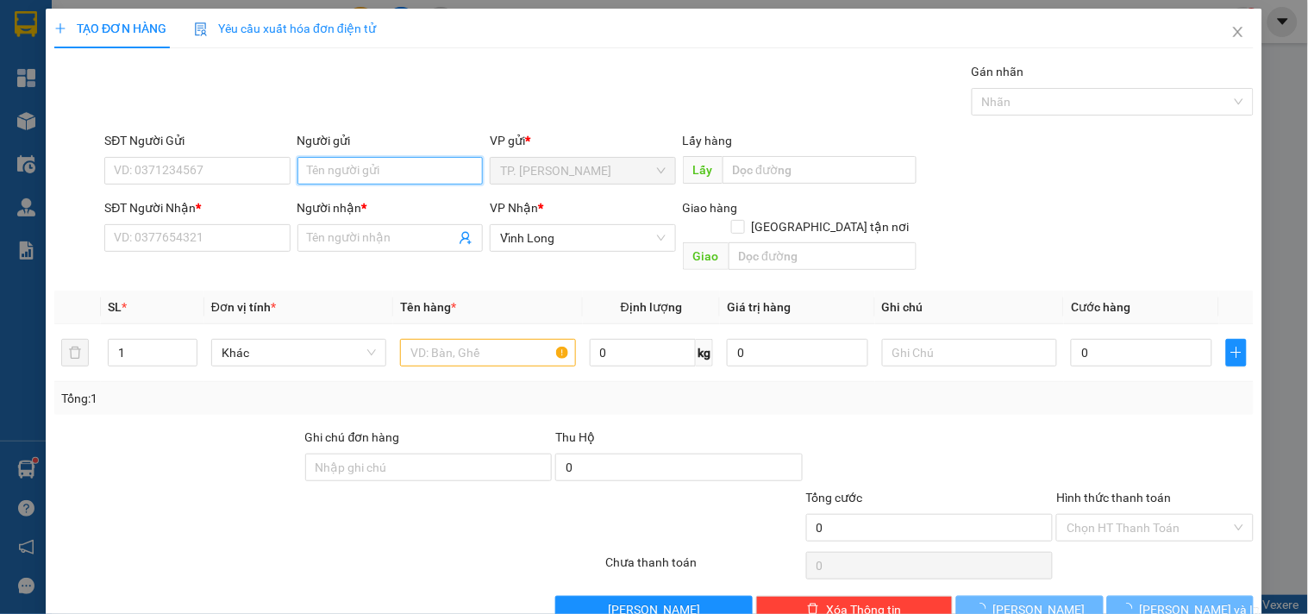
click at [346, 171] on input "Người gửi" at bounding box center [390, 171] width 185 height 28
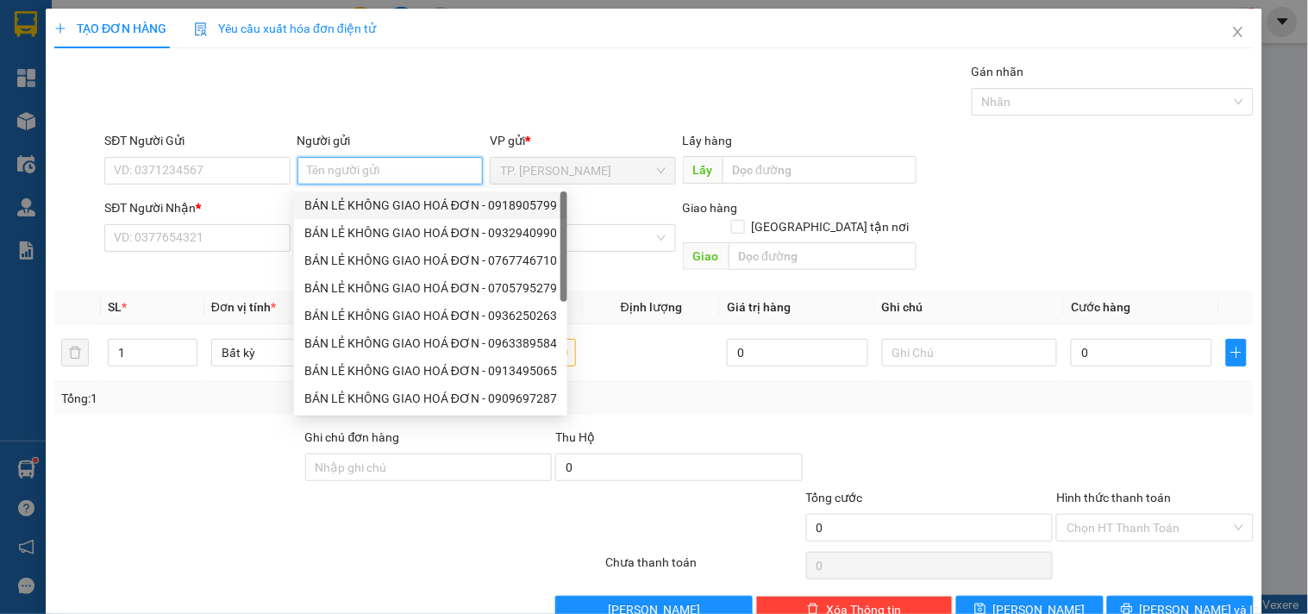
click at [354, 210] on div "BÁN LẺ KHÔNG GIAO HOÁ ĐƠN - 0918905799" at bounding box center [430, 205] width 253 height 19
type input "0918905799"
type input "BÁN LẺ KHÔNG GIAO HOÁ ĐƠN"
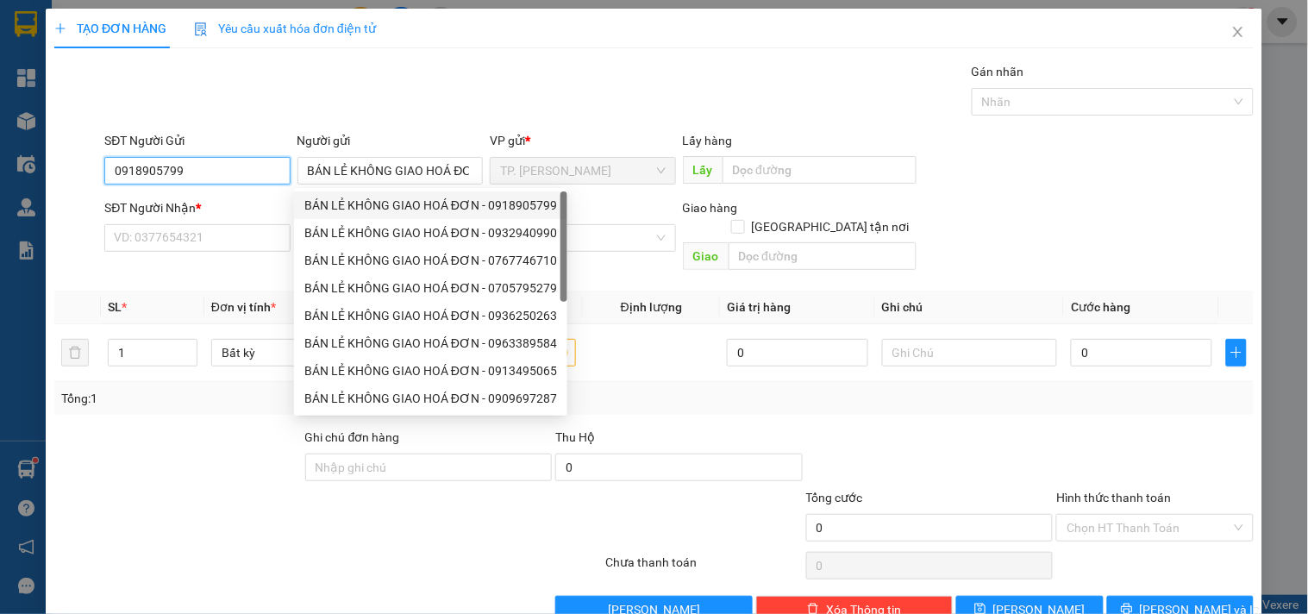
click at [271, 173] on input "0918905799" at bounding box center [196, 171] width 185 height 28
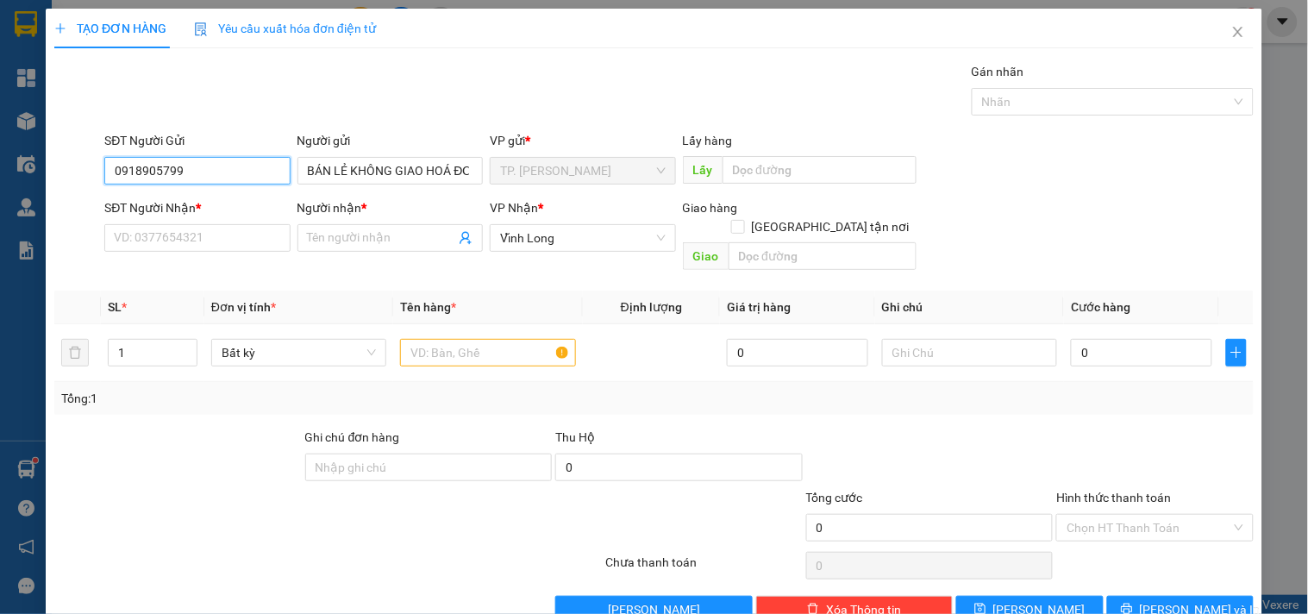
click at [271, 173] on input "0918905799" at bounding box center [196, 171] width 185 height 28
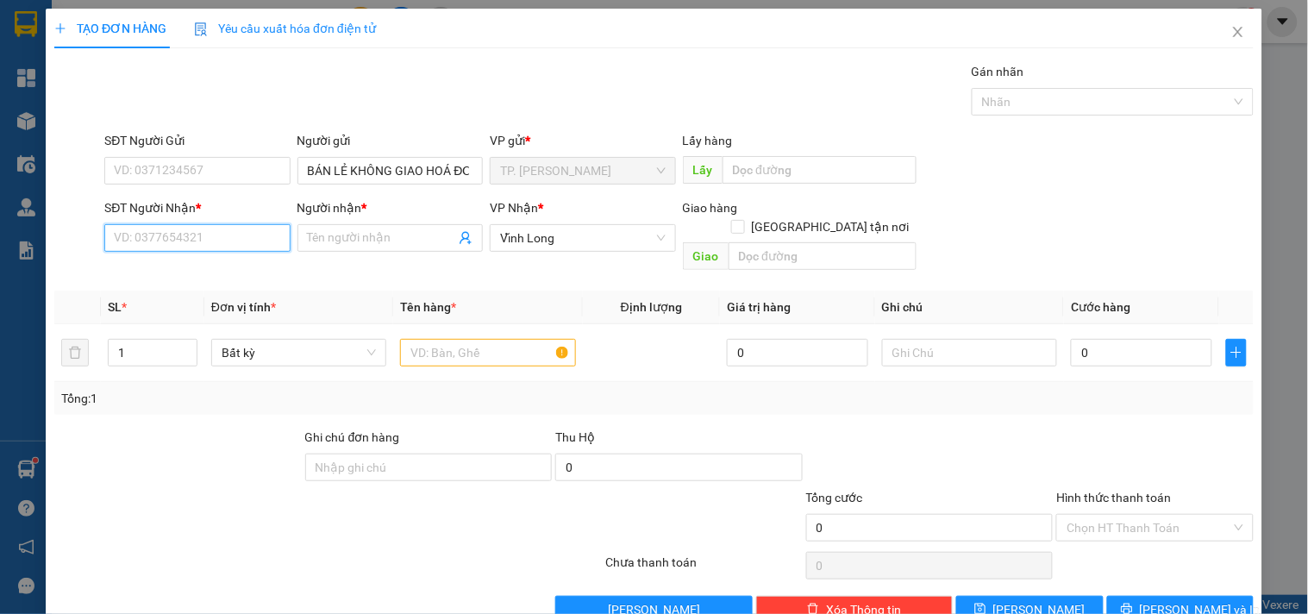
click at [231, 246] on input "SĐT Người Nhận *" at bounding box center [196, 238] width 185 height 28
click at [233, 268] on div "0902408153 - THÀNH" at bounding box center [195, 272] width 163 height 19
type input "0902408153"
type input "THÀNH"
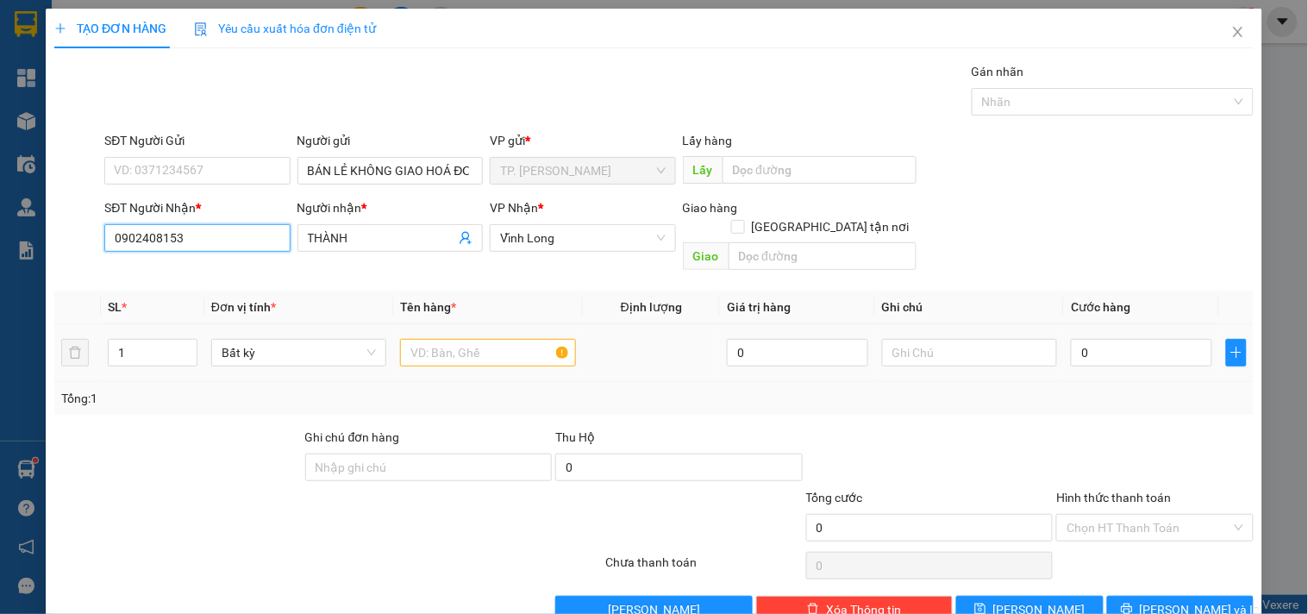
type input "0902408153"
click at [468, 341] on input "text" at bounding box center [487, 353] width 175 height 28
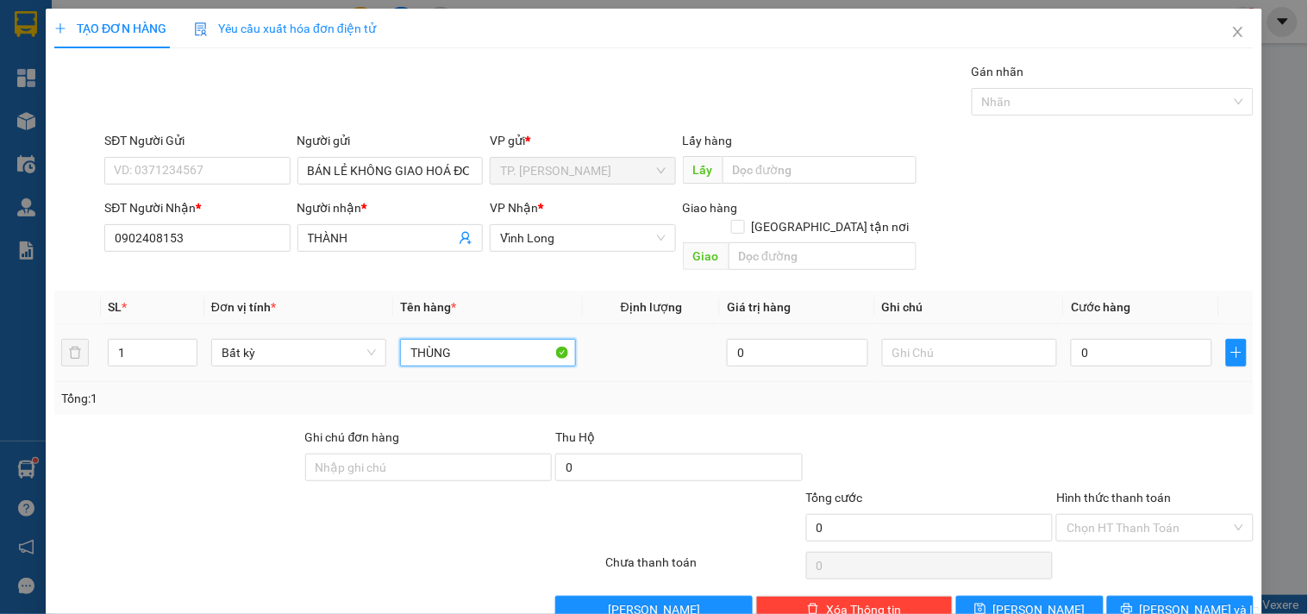
type input "THÙNG"
type input "TÍN"
click at [1115, 339] on input "0" at bounding box center [1141, 353] width 141 height 28
type input "004"
type input "4"
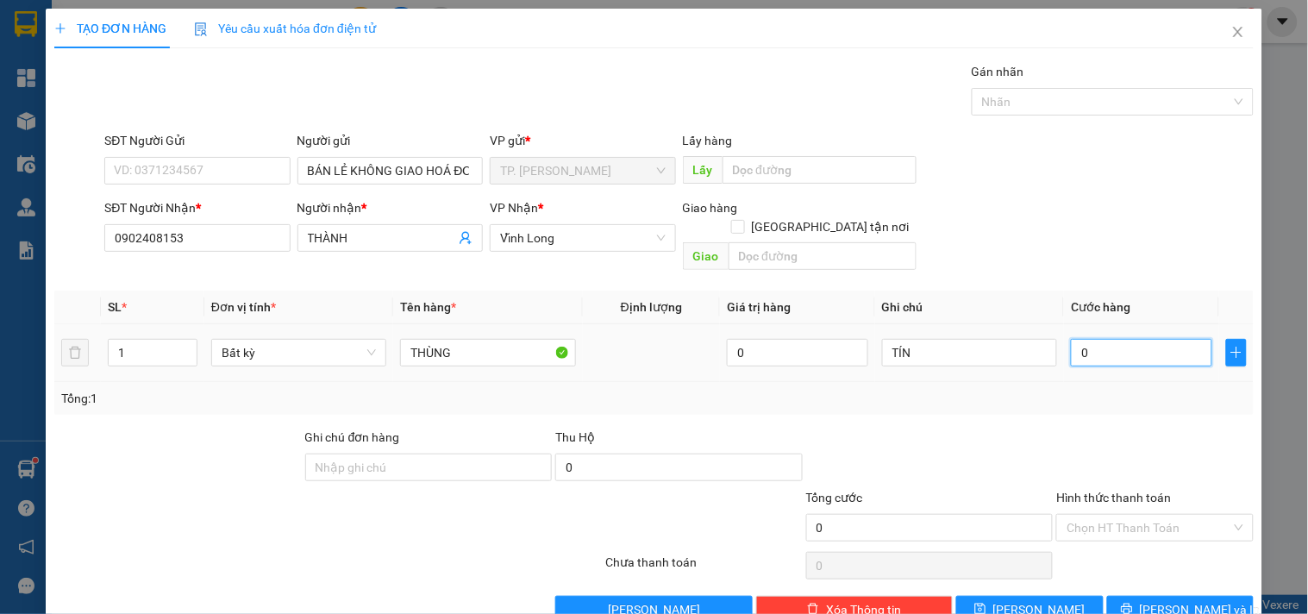
type input "4"
type input "0.040"
type input "40"
type input "40.000"
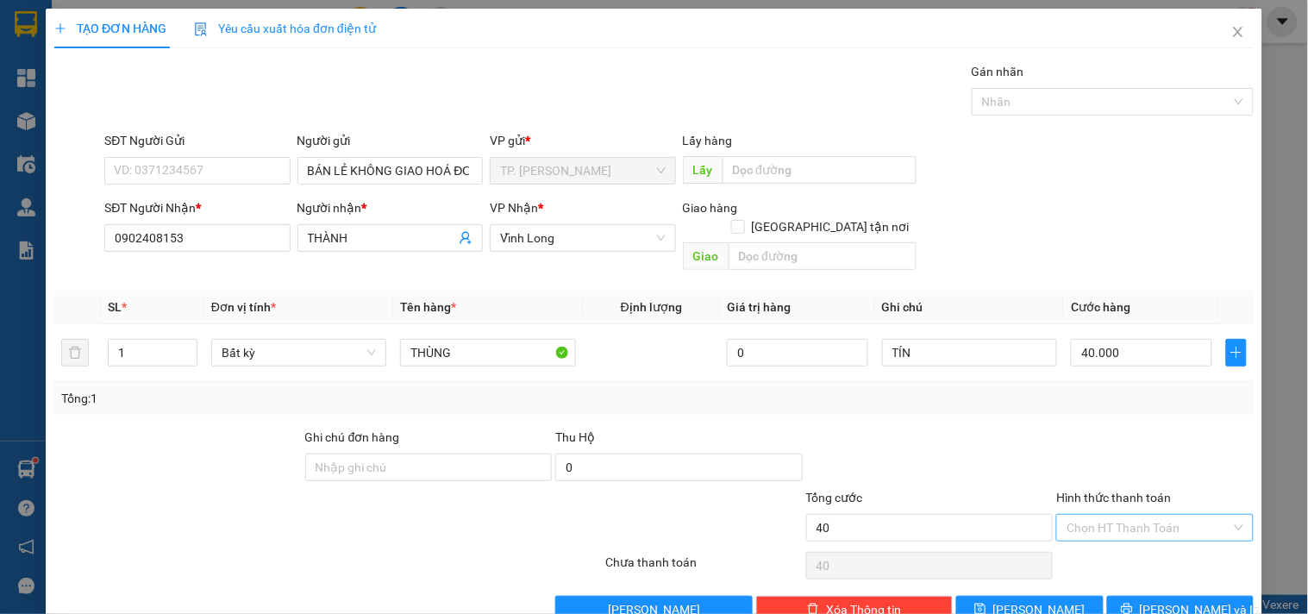
type input "40.000"
click at [1107, 515] on input "Hình thức thanh toán" at bounding box center [1149, 528] width 164 height 26
click at [1127, 547] on div "Tại văn phòng" at bounding box center [1144, 543] width 174 height 19
type input "0"
click at [1167, 600] on span "[PERSON_NAME] và In" at bounding box center [1200, 609] width 121 height 19
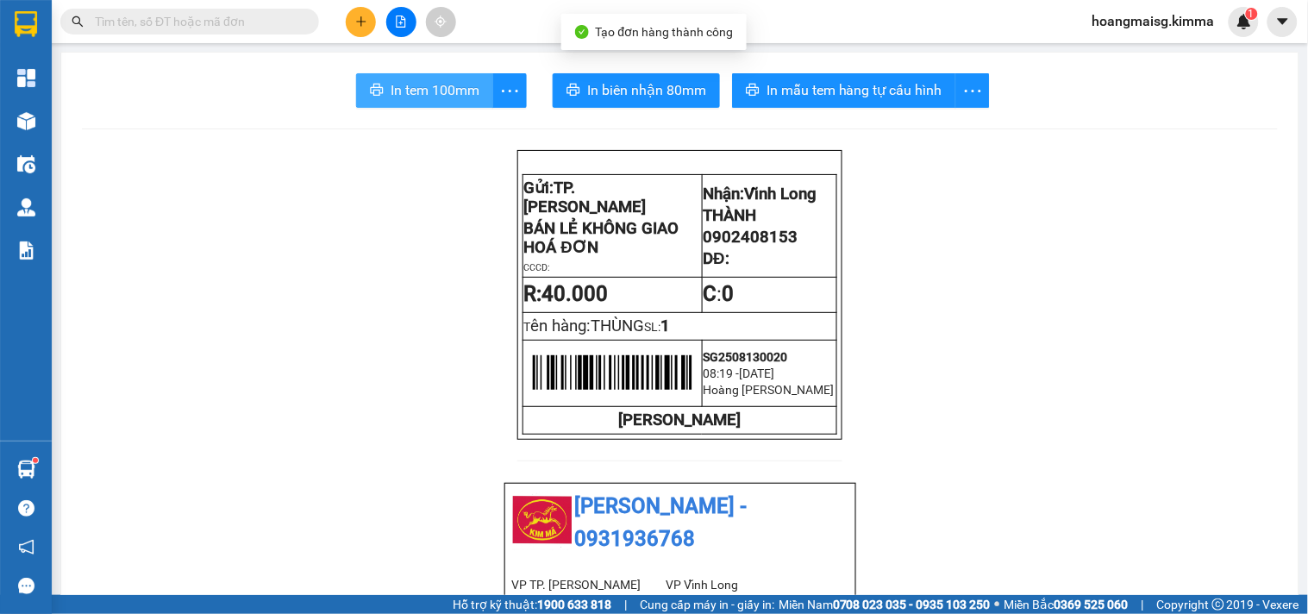
click at [410, 96] on span "In tem 100mm" at bounding box center [435, 90] width 89 height 22
click at [355, 13] on button at bounding box center [361, 22] width 30 height 30
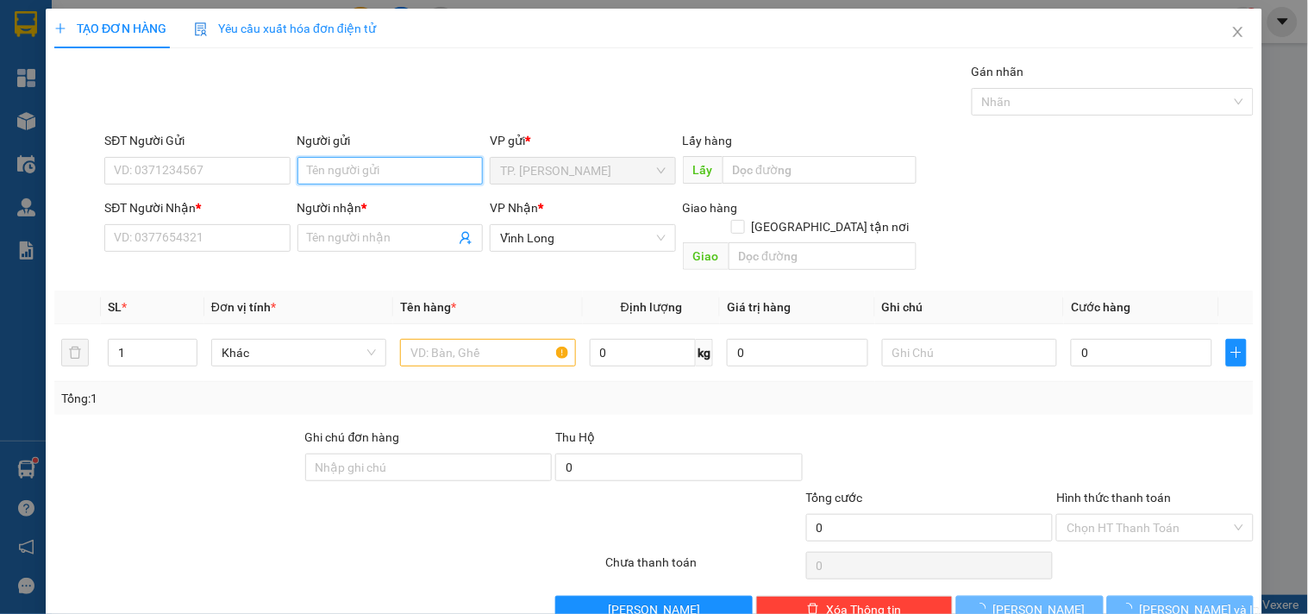
click at [336, 160] on input "Người gửi" at bounding box center [390, 171] width 185 height 28
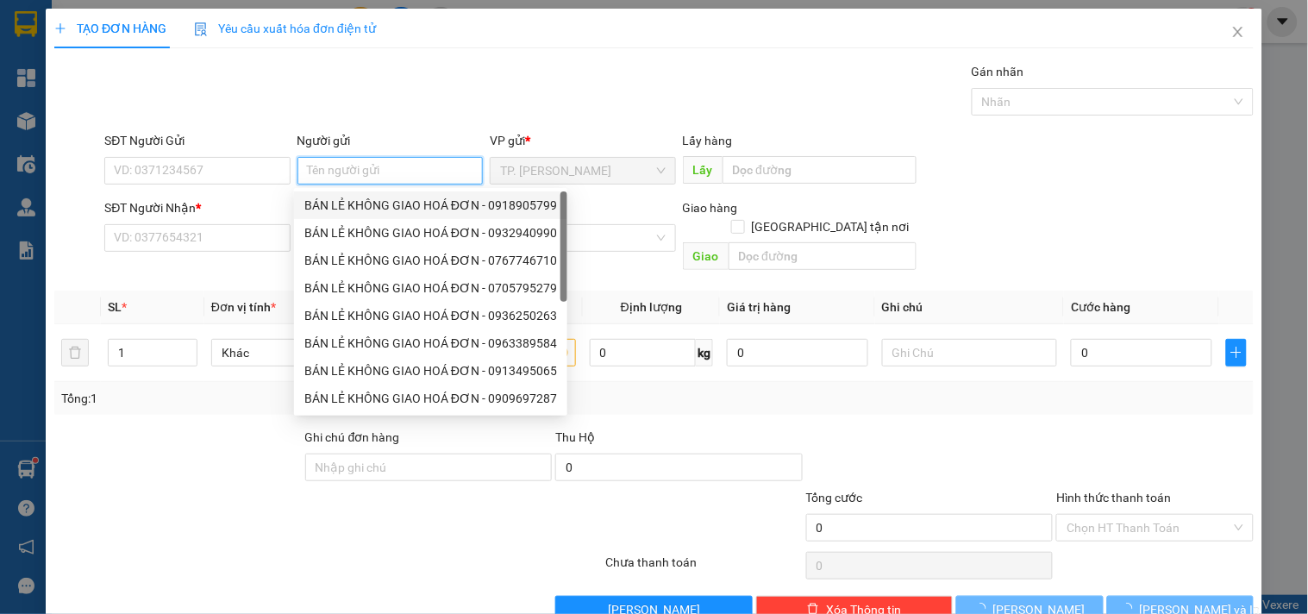
drag, startPoint x: 342, startPoint y: 202, endPoint x: 315, endPoint y: 193, distance: 28.1
click at [342, 203] on div "BÁN LẺ KHÔNG GIAO HOÁ ĐƠN - 0918905799" at bounding box center [430, 205] width 253 height 19
type input "0918905799"
type input "BÁN LẺ KHÔNG GIAO HOÁ ĐƠN"
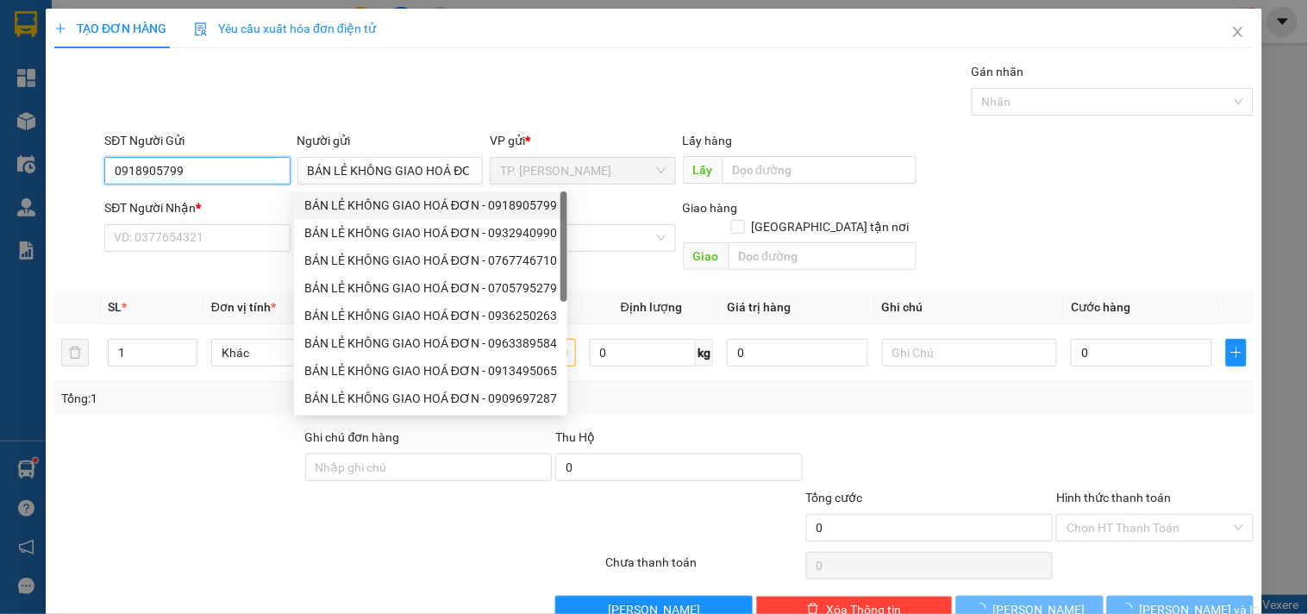
click at [238, 173] on input "0918905799" at bounding box center [196, 171] width 185 height 28
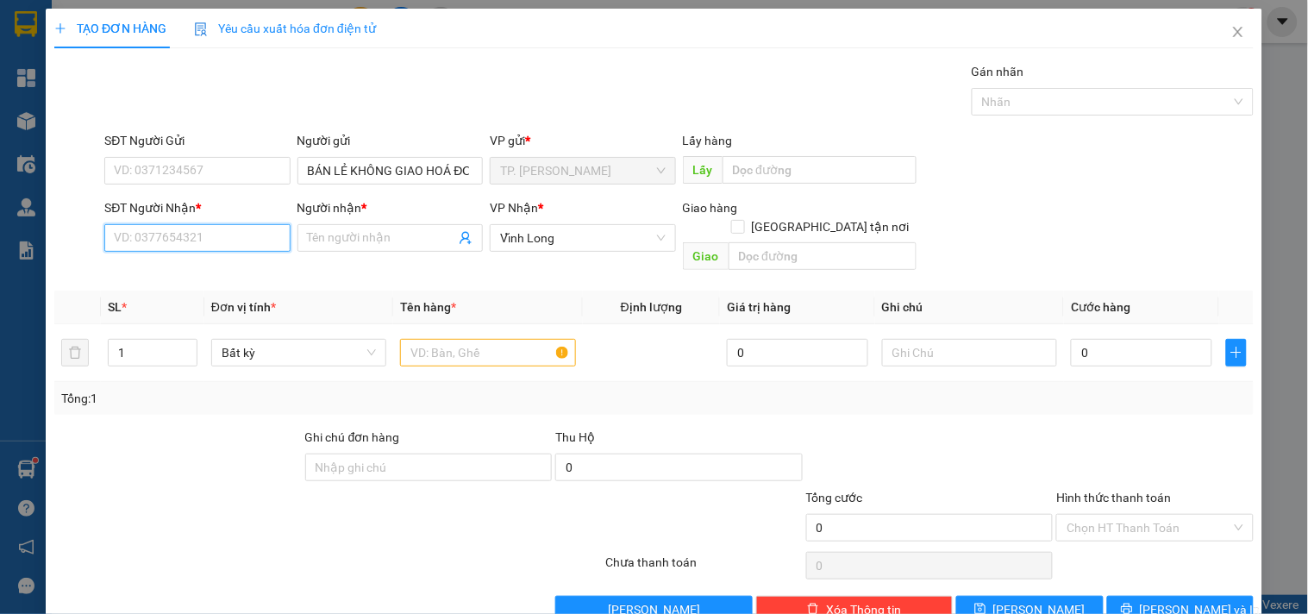
click at [237, 225] on input "SĐT Người Nhận *" at bounding box center [196, 238] width 185 height 28
type input "0947777489"
click at [395, 243] on input "Người nhận *" at bounding box center [381, 238] width 147 height 19
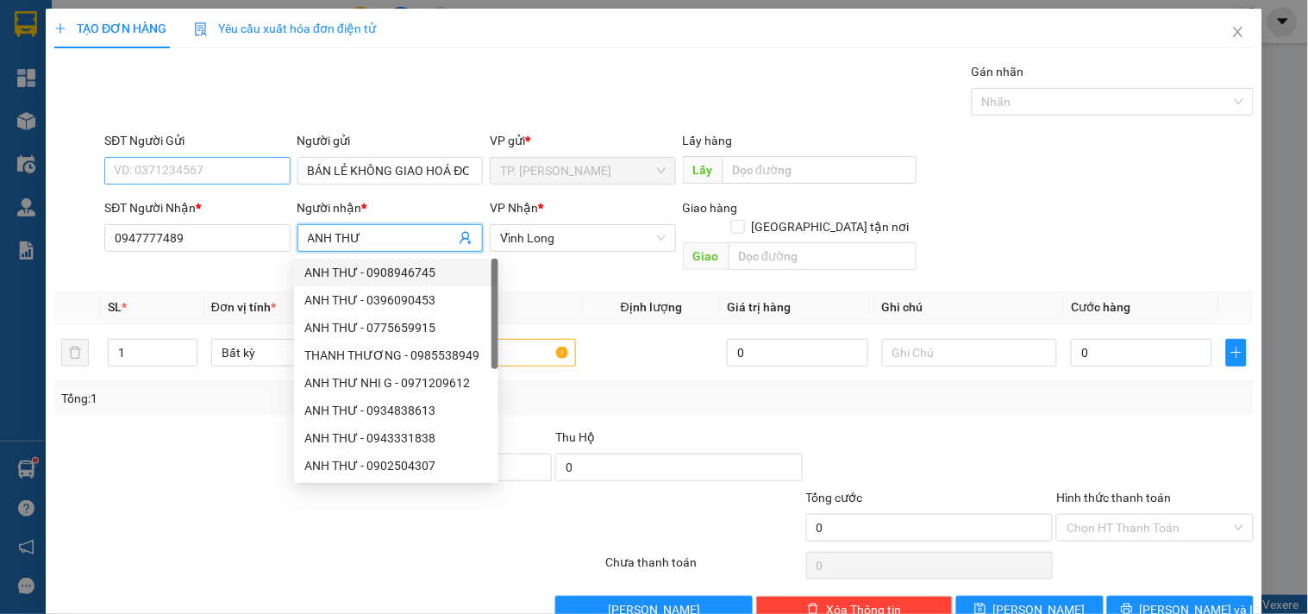
type input "ANH THƯ"
click at [203, 175] on input "SĐT Người Gửi" at bounding box center [196, 171] width 185 height 28
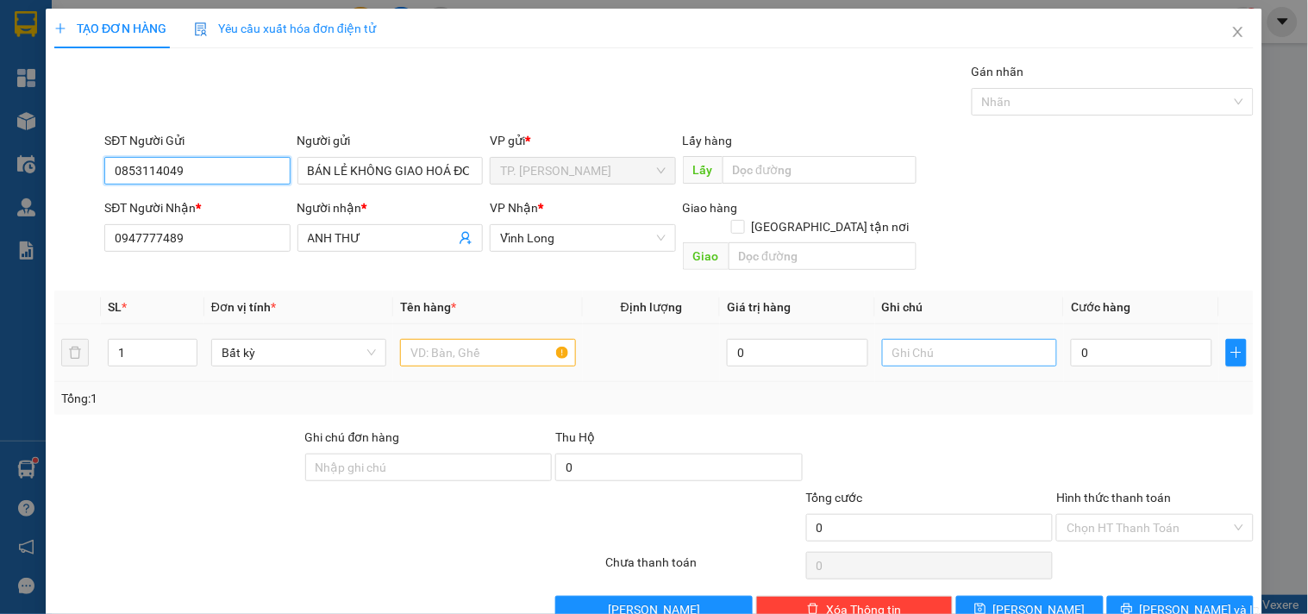
type input "0853114049"
click at [897, 339] on input "text" at bounding box center [969, 353] width 175 height 28
type input "TÍN (DOANH)"
click at [498, 336] on div at bounding box center [487, 353] width 175 height 35
click at [468, 356] on td at bounding box center [487, 353] width 189 height 58
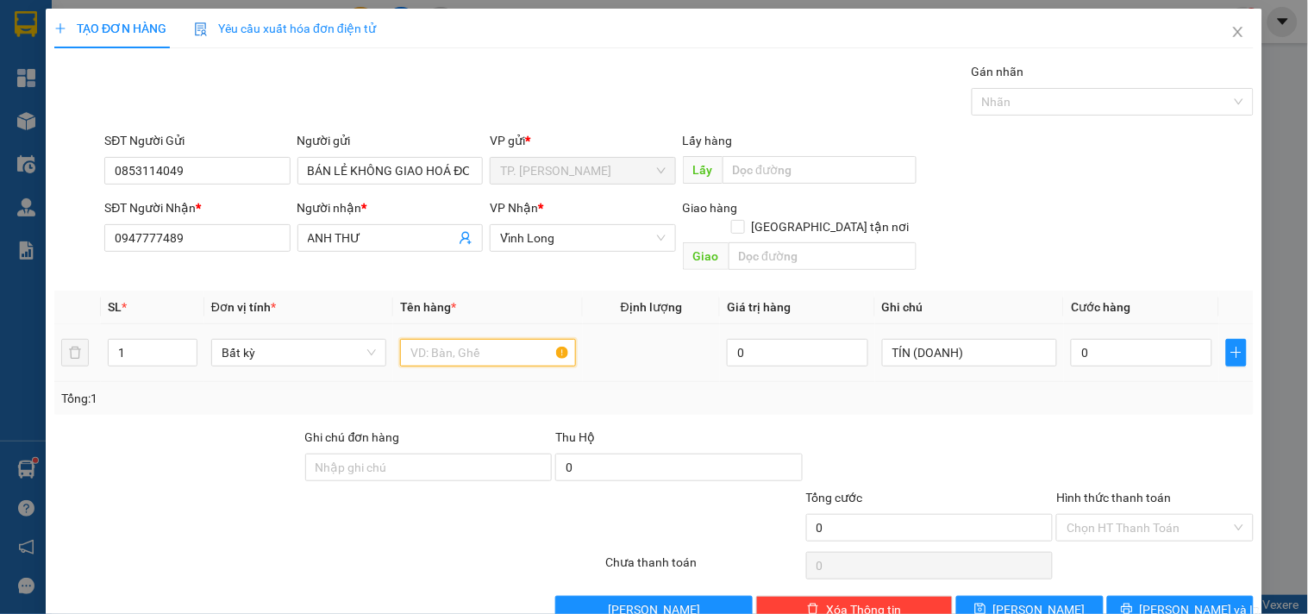
click at [469, 339] on input "text" at bounding box center [487, 353] width 175 height 28
type input "THÙNG MUSS"
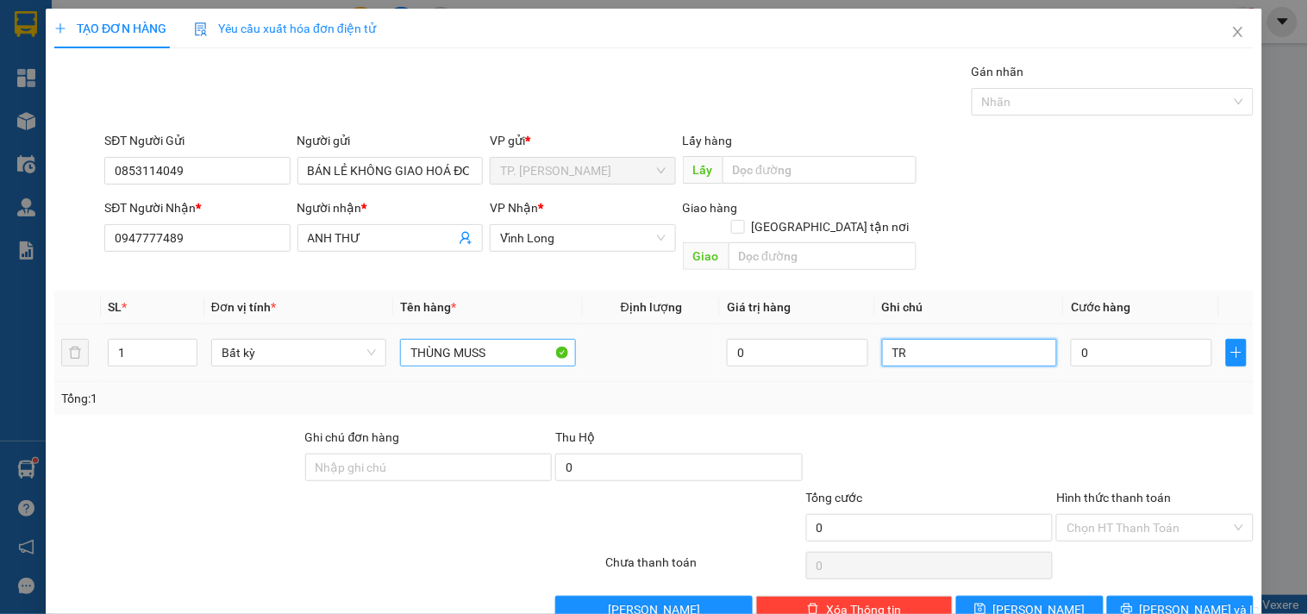
type input "T"
type input "TÍN (DOANH"
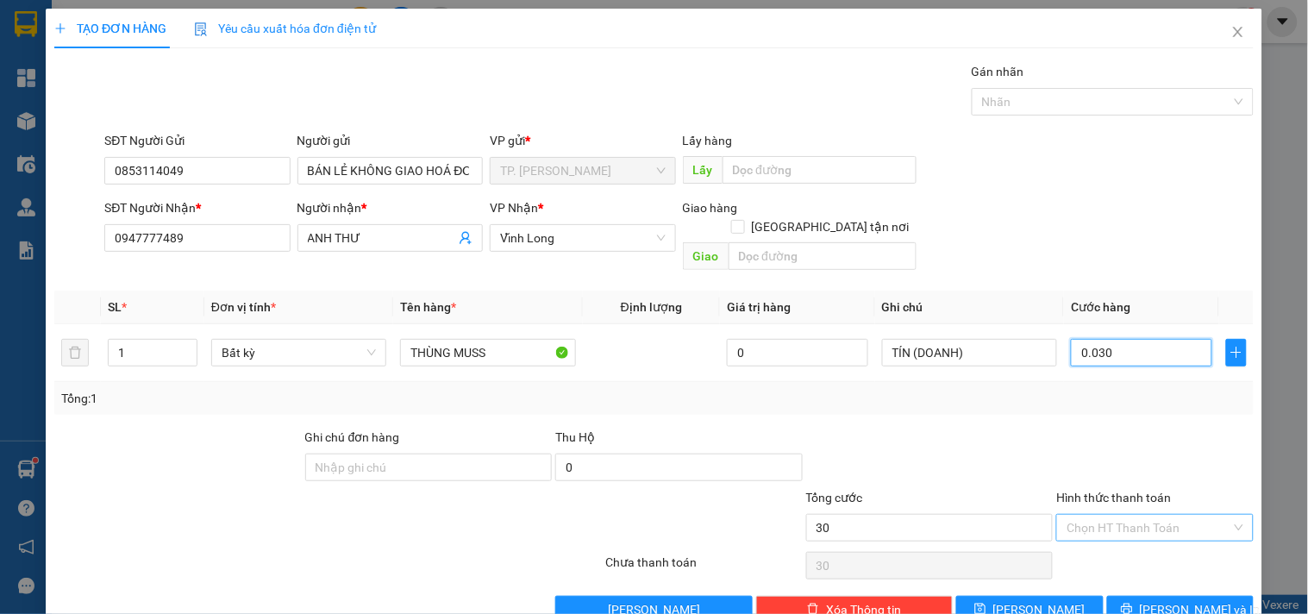
click at [1170, 514] on div "Chọn HT Thanh Toán" at bounding box center [1155, 528] width 197 height 28
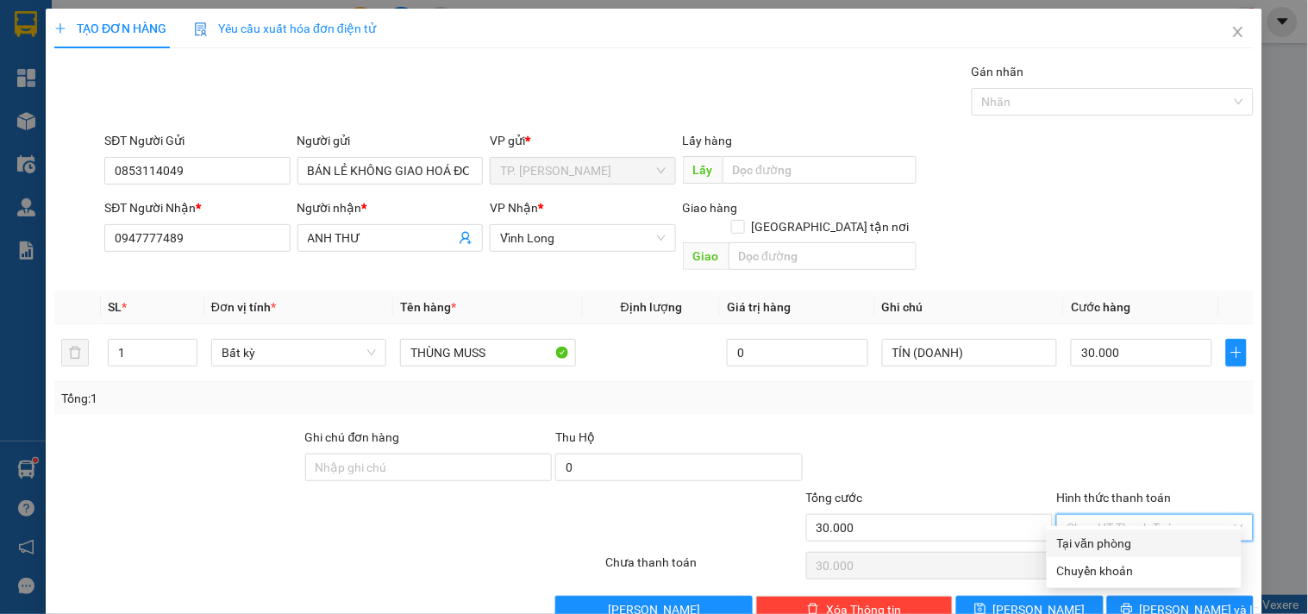
click at [1142, 537] on div "Tại văn phòng" at bounding box center [1144, 543] width 174 height 19
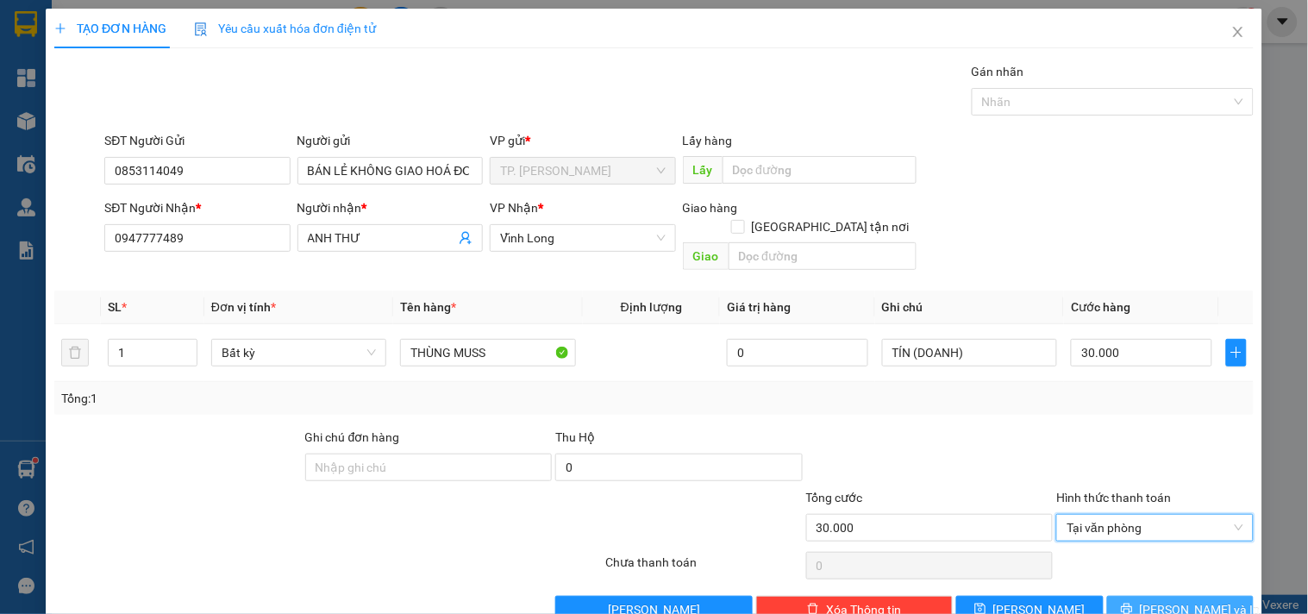
click at [1165, 600] on span "[PERSON_NAME] và In" at bounding box center [1200, 609] width 121 height 19
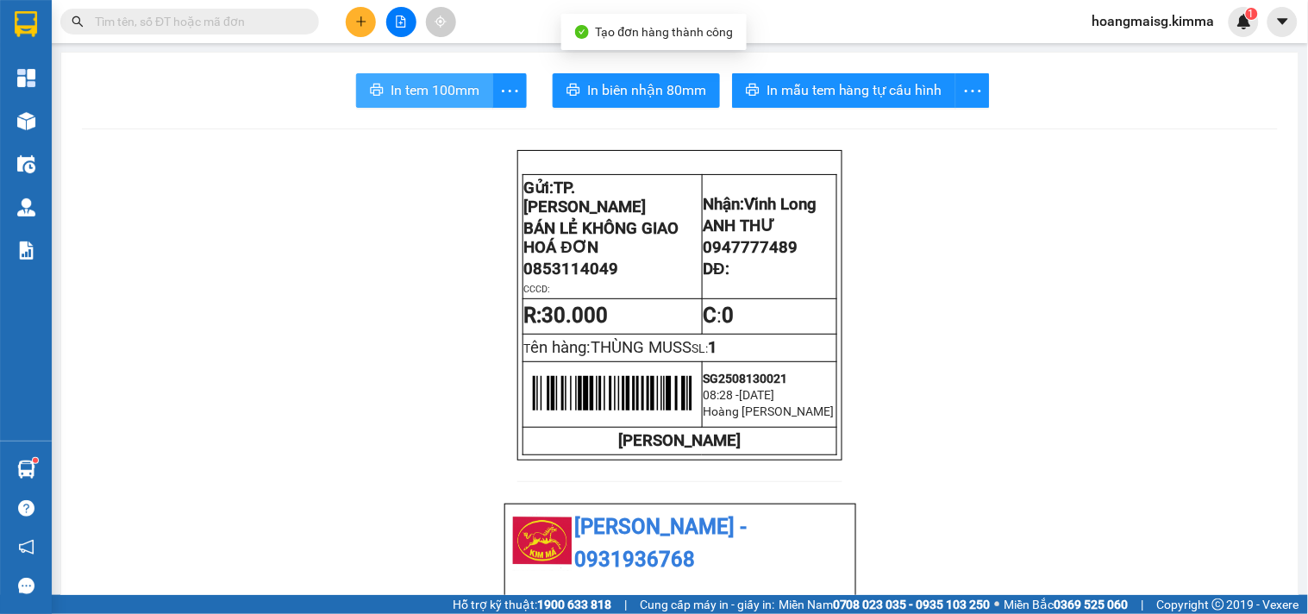
click at [406, 89] on span "In tem 100mm" at bounding box center [435, 90] width 89 height 22
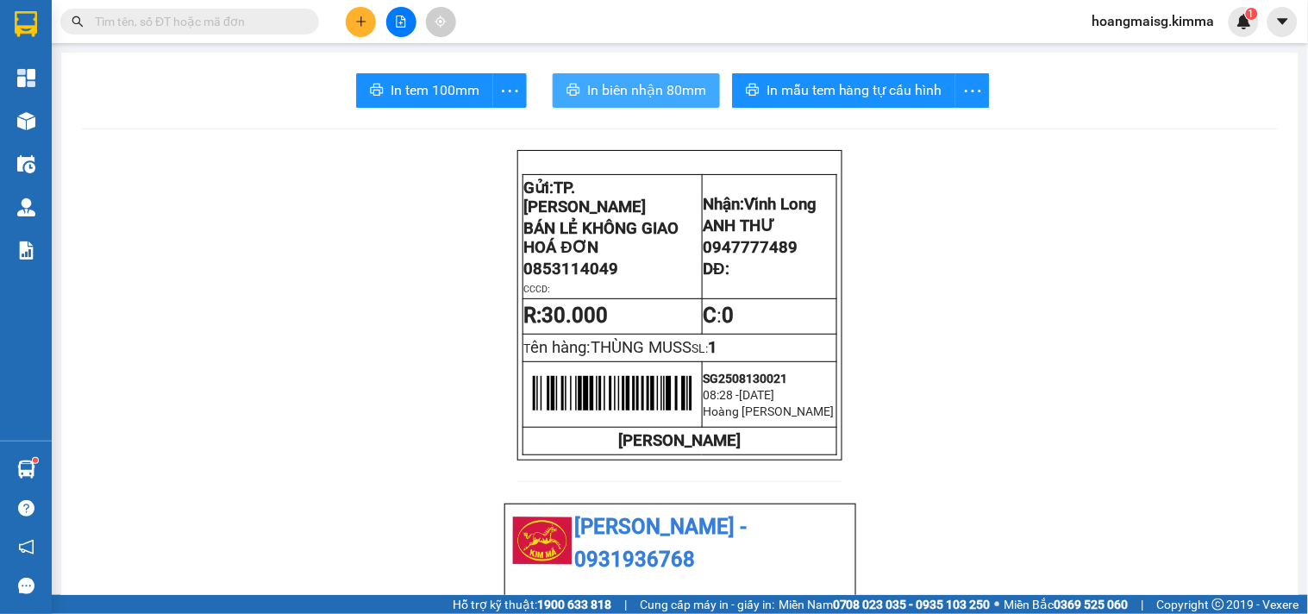
click at [645, 99] on span "In biên nhận 80mm" at bounding box center [646, 90] width 119 height 22
click at [166, 30] on input "text" at bounding box center [197, 21] width 204 height 19
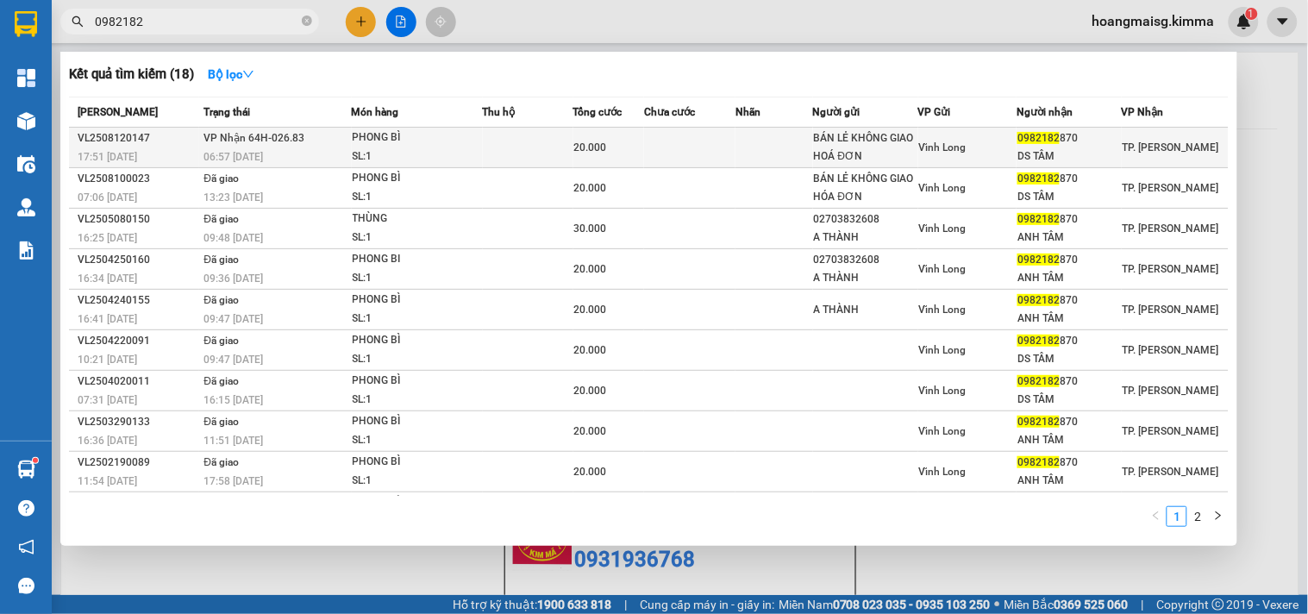
type input "0982182"
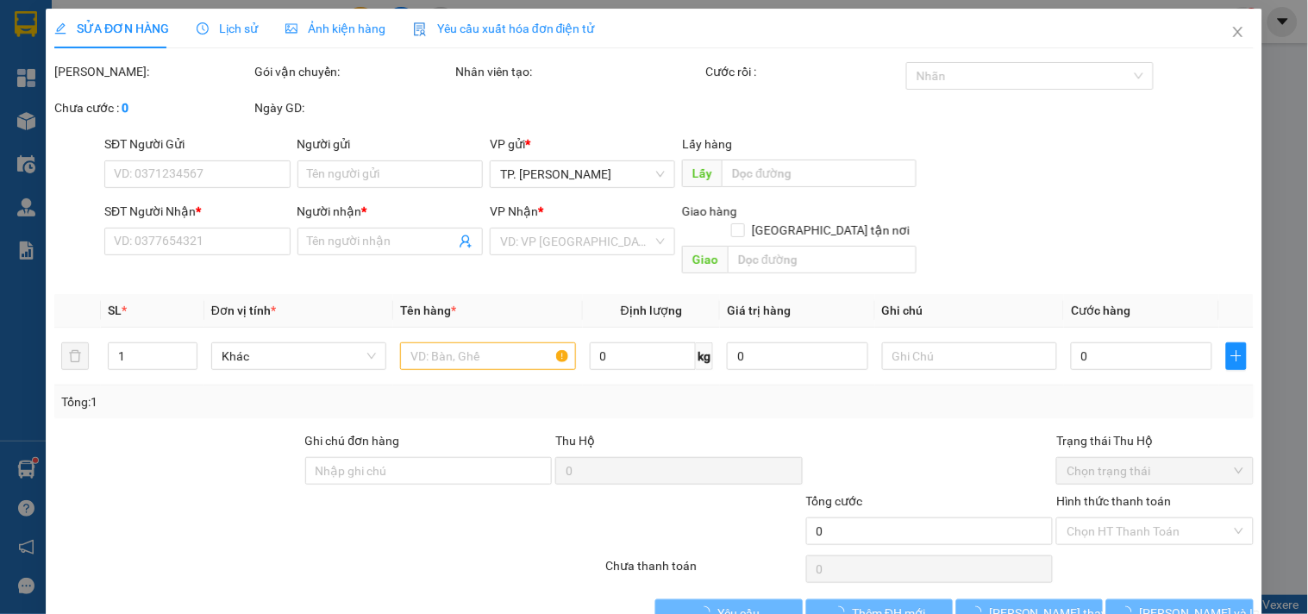
type input "BÁN LẺ KHÔNG GIAO HOÁ ĐƠN"
type input "0982182870"
type input "DS TÂM"
type input "20.000"
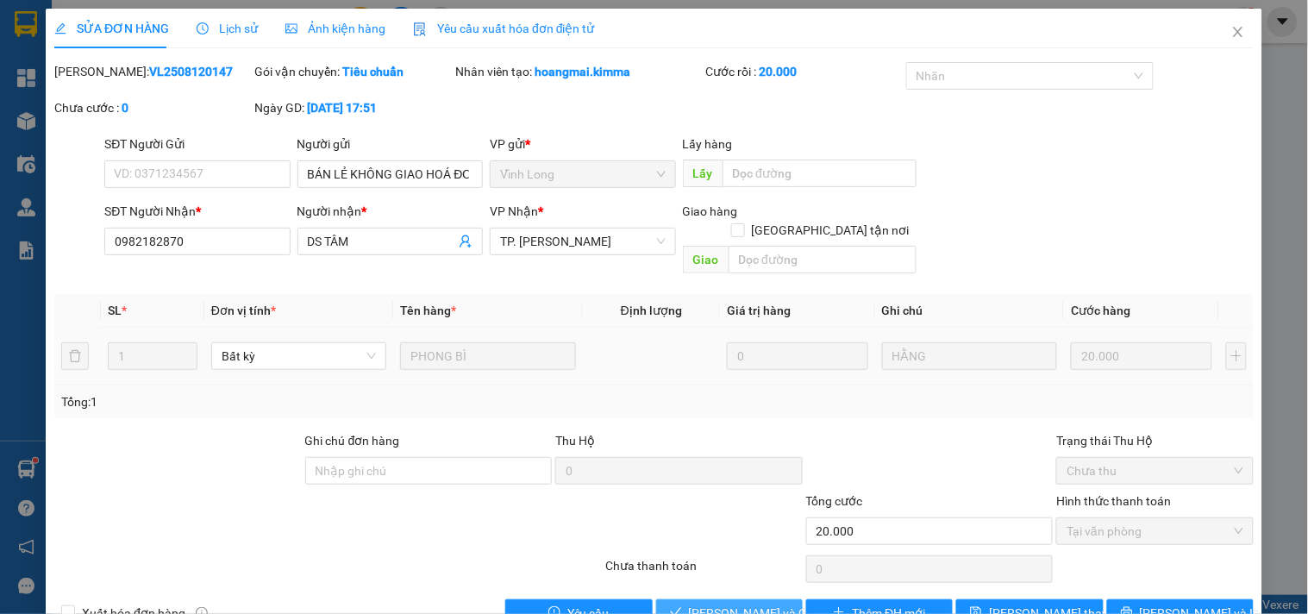
click at [762, 604] on span "[PERSON_NAME] và [PERSON_NAME] hàng" at bounding box center [772, 613] width 166 height 19
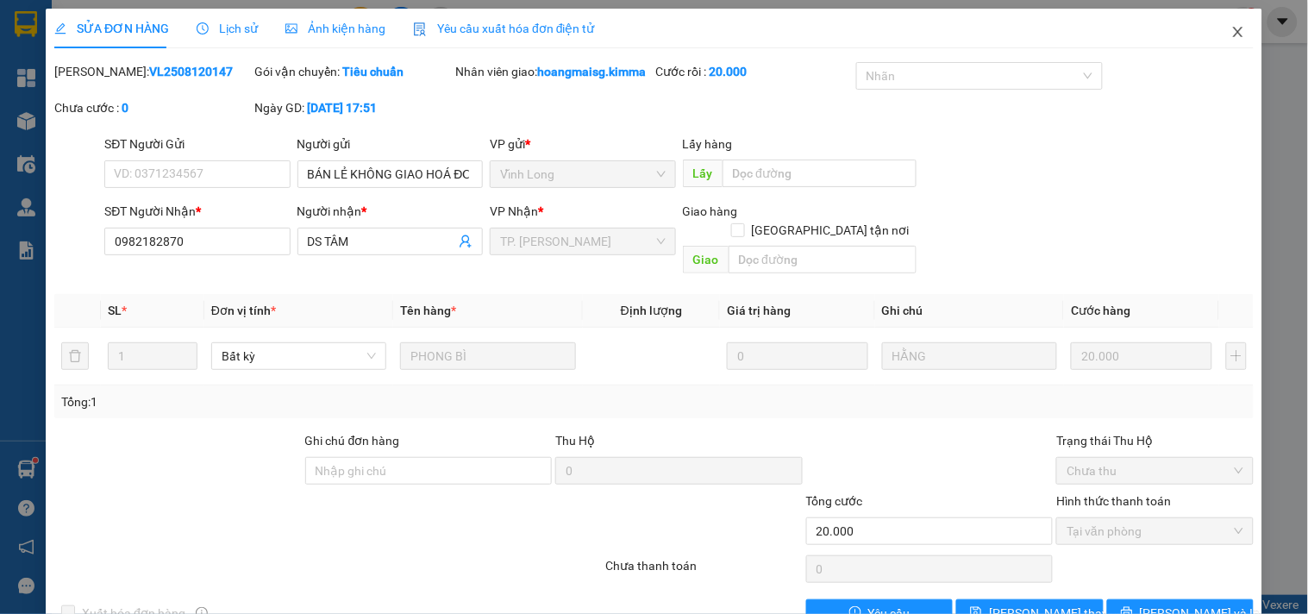
click at [1232, 28] on icon "close" at bounding box center [1239, 32] width 14 height 14
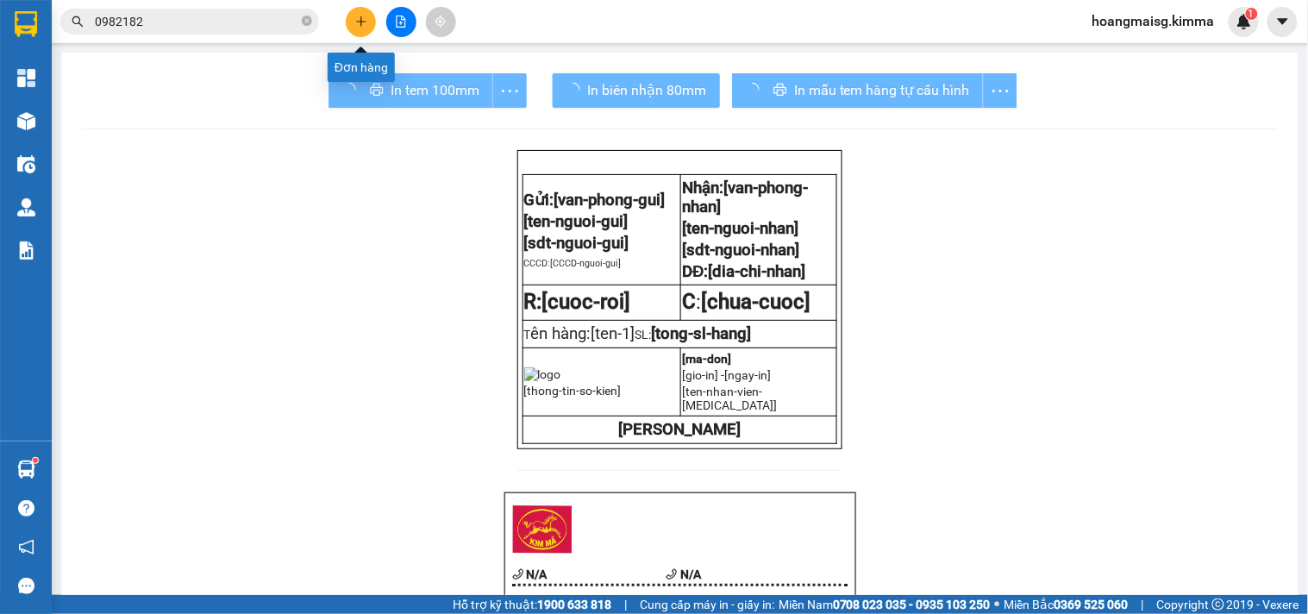
click at [355, 16] on icon "plus" at bounding box center [361, 22] width 12 height 12
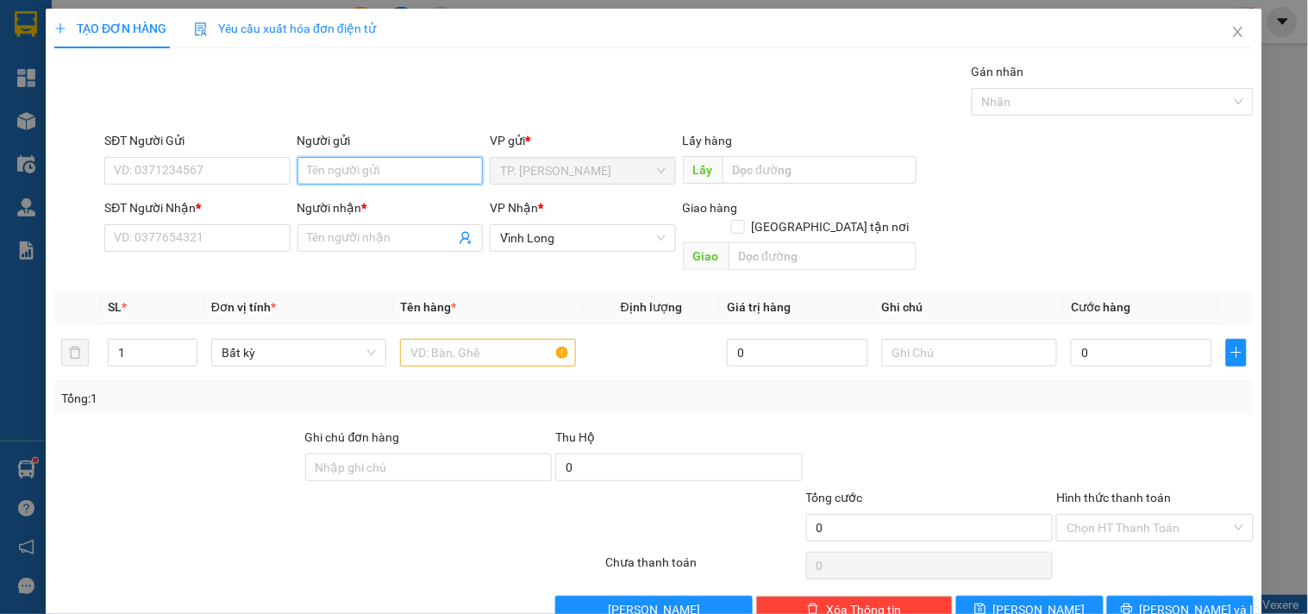
click at [324, 166] on input "Người gửi" at bounding box center [390, 171] width 185 height 28
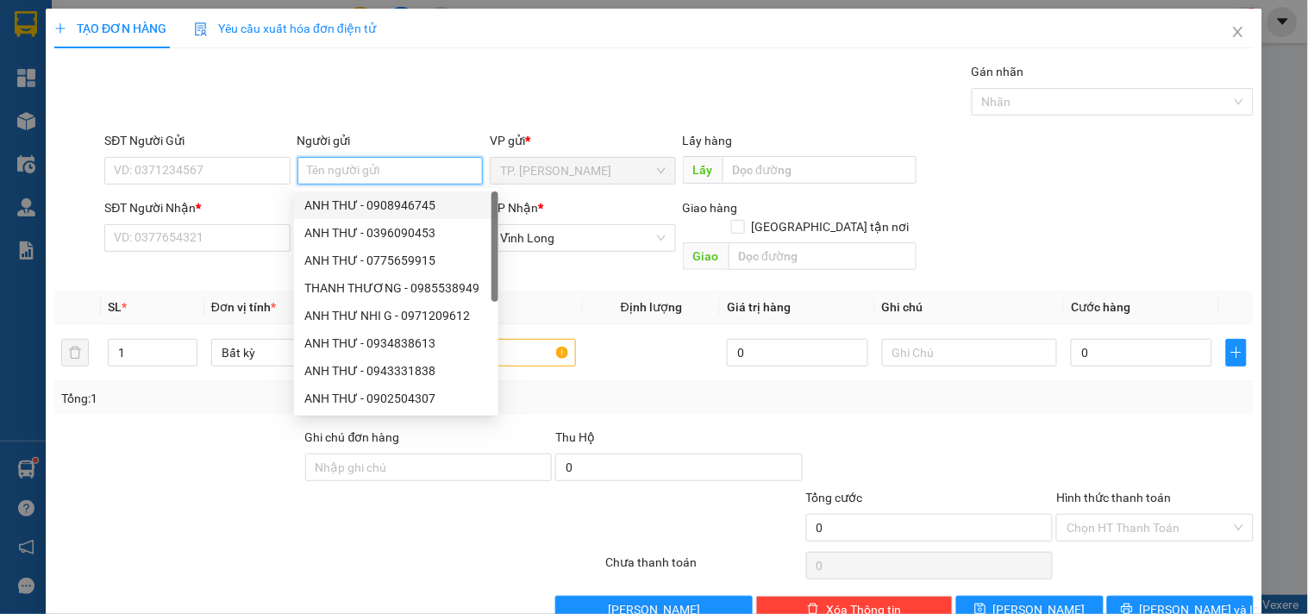
click at [346, 200] on div "ANH THƯ - 0908946745" at bounding box center [396, 205] width 184 height 19
type input "0908946745"
click at [331, 177] on input "ANH THƯ" at bounding box center [390, 171] width 185 height 28
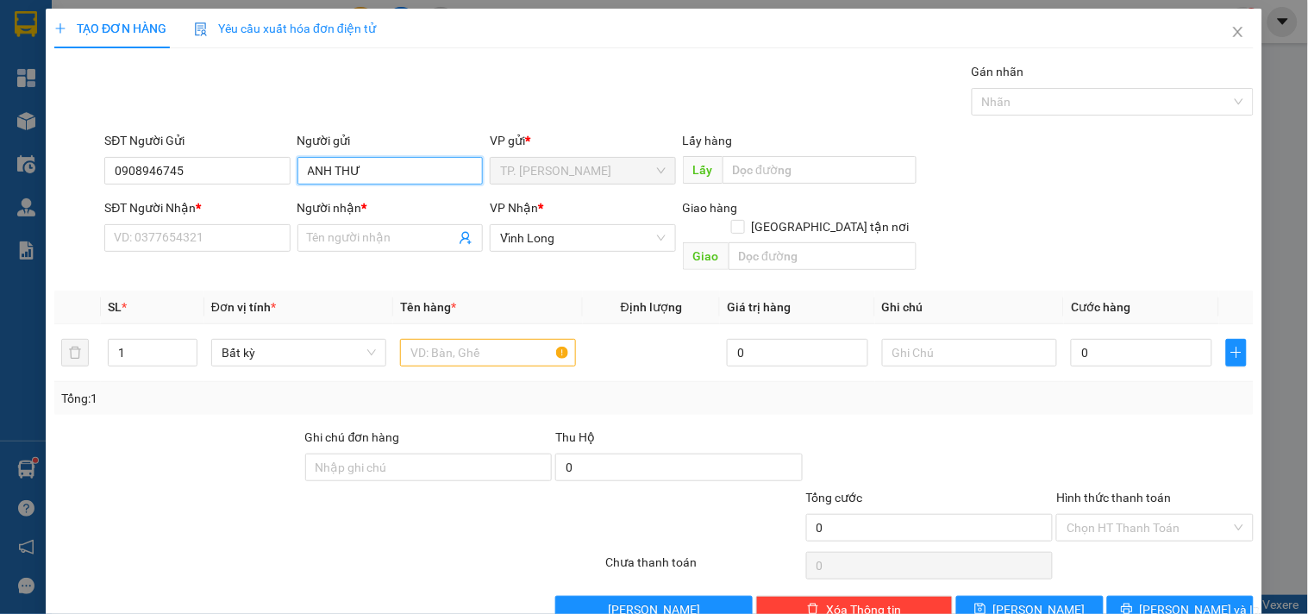
click at [331, 177] on input "ANH THƯ" at bounding box center [390, 171] width 185 height 28
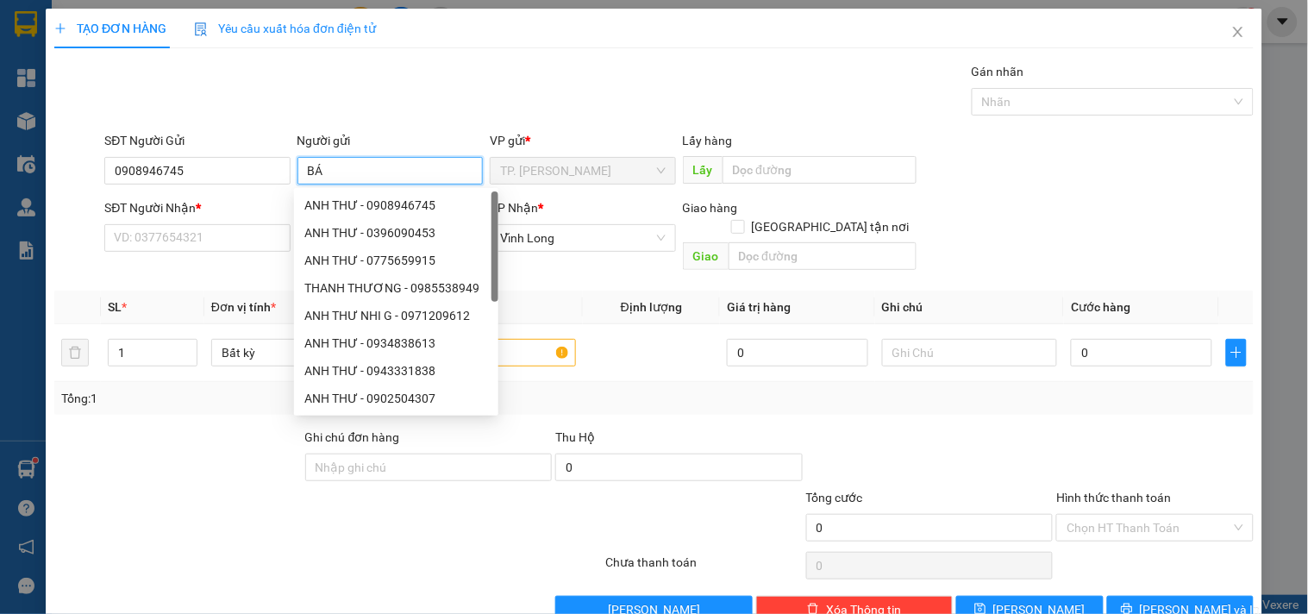
type input "BÁN"
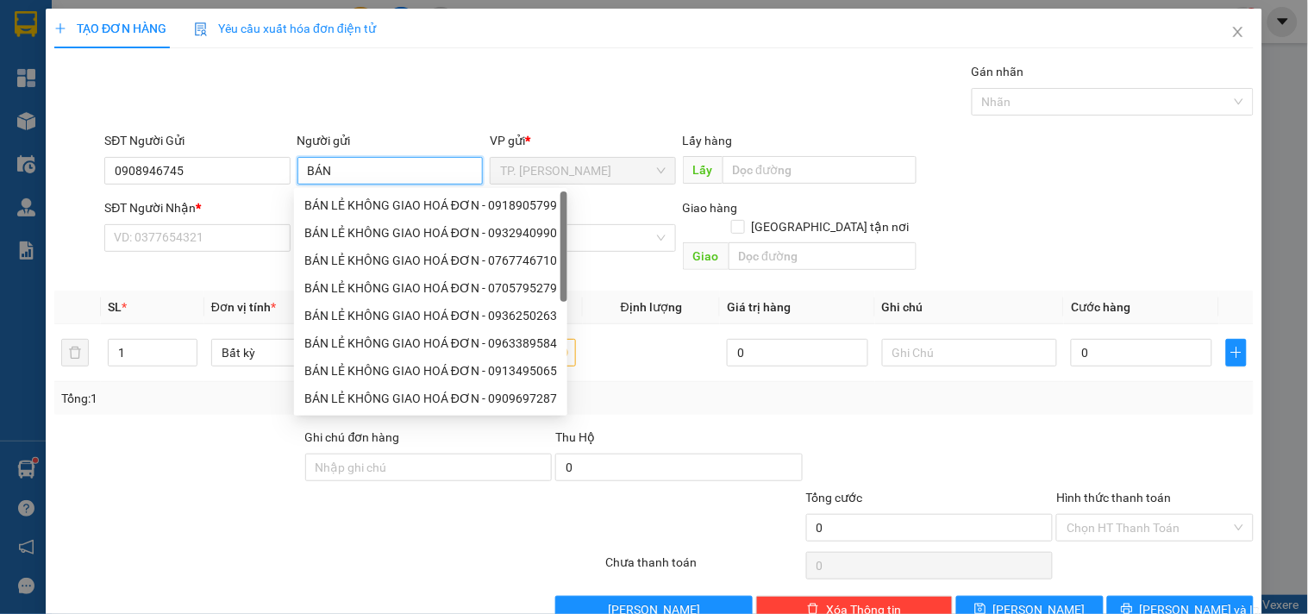
click at [343, 204] on div "BÁN LẺ KHÔNG GIAO HOÁ ĐƠN - 0918905799" at bounding box center [430, 205] width 253 height 19
type input "0918905799"
type input "BÁN LẺ KHÔNG GIAO HOÁ ĐƠN"
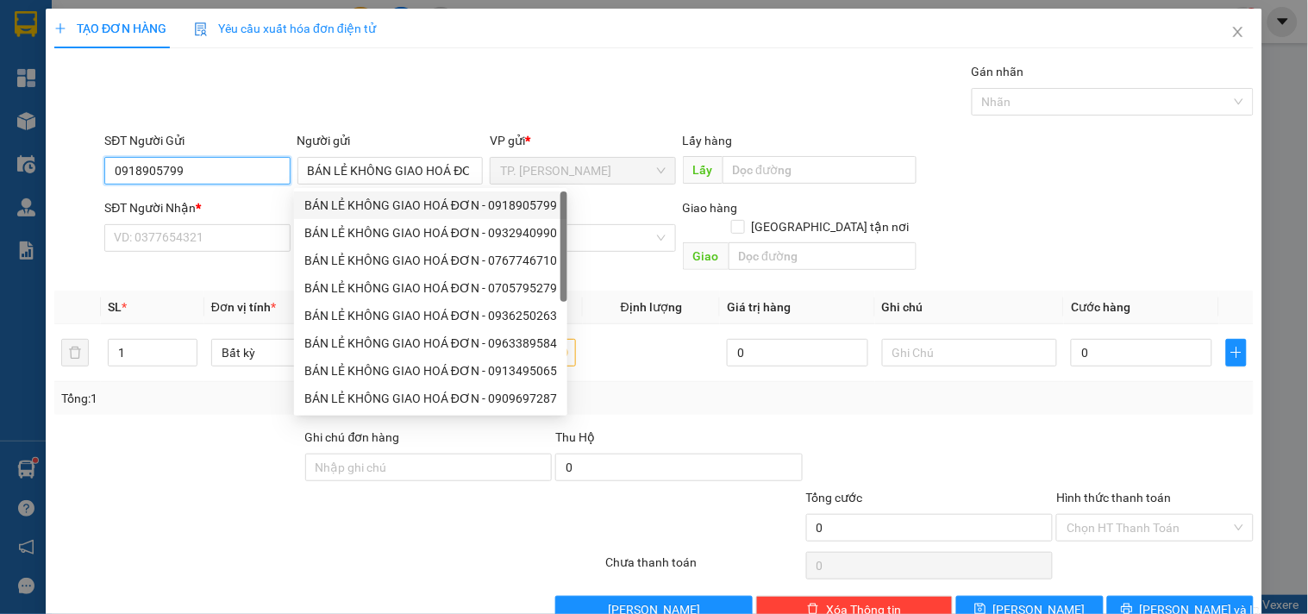
click at [248, 175] on input "0918905799" at bounding box center [196, 171] width 185 height 28
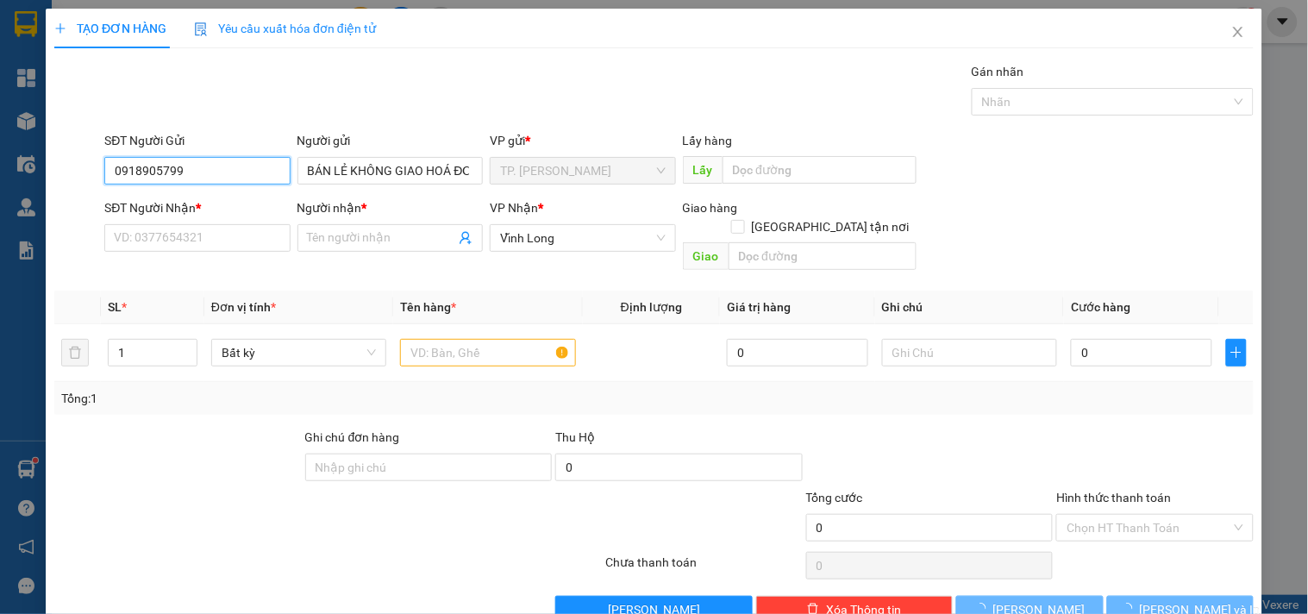
click at [248, 175] on input "0918905799" at bounding box center [196, 171] width 185 height 28
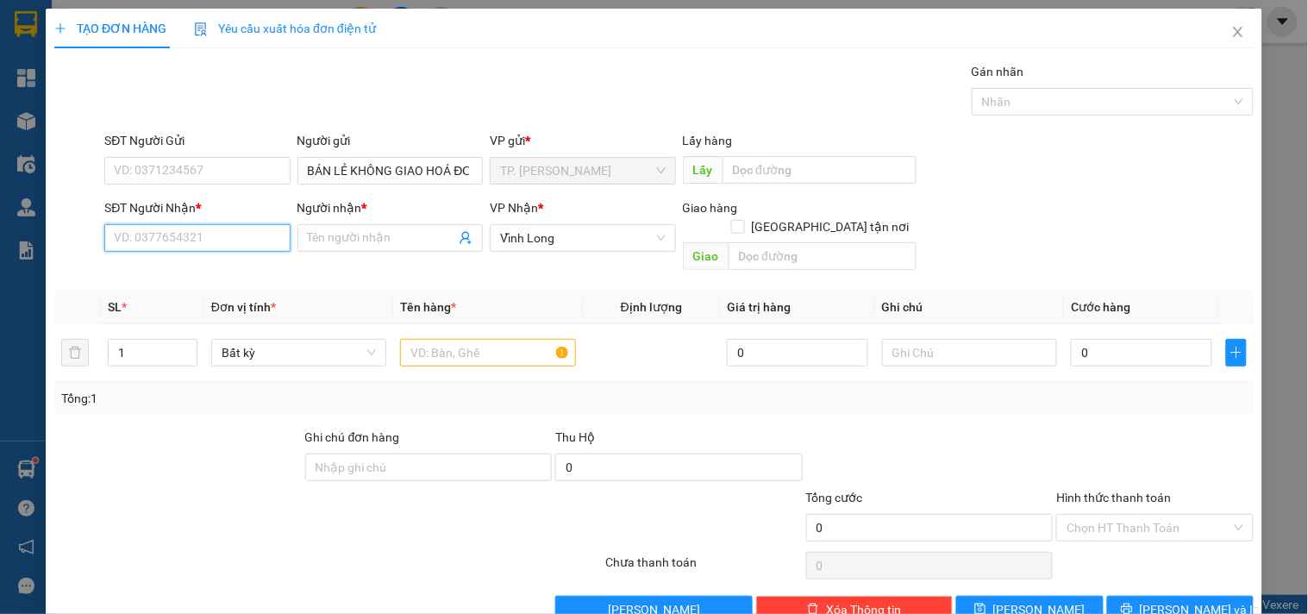
click at [248, 230] on input "SĐT Người Nhận *" at bounding box center [196, 238] width 185 height 28
type input "0938852200"
click at [231, 270] on div "0938852200 - OANH TÙNG" at bounding box center [195, 272] width 163 height 19
type input "OANH TÙNG"
type input "0938852200"
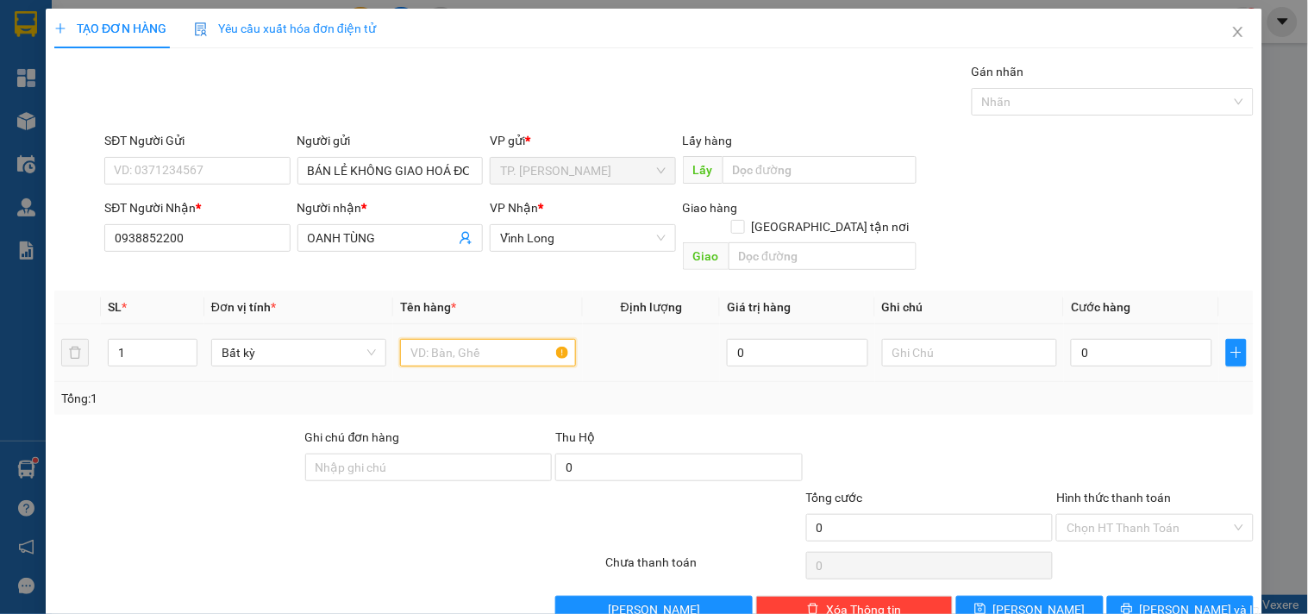
click at [455, 339] on input "text" at bounding box center [487, 353] width 175 height 28
type input "GÓI KEO VÀNG ("
click at [1107, 515] on input "Hình thức thanh toán" at bounding box center [1149, 528] width 164 height 26
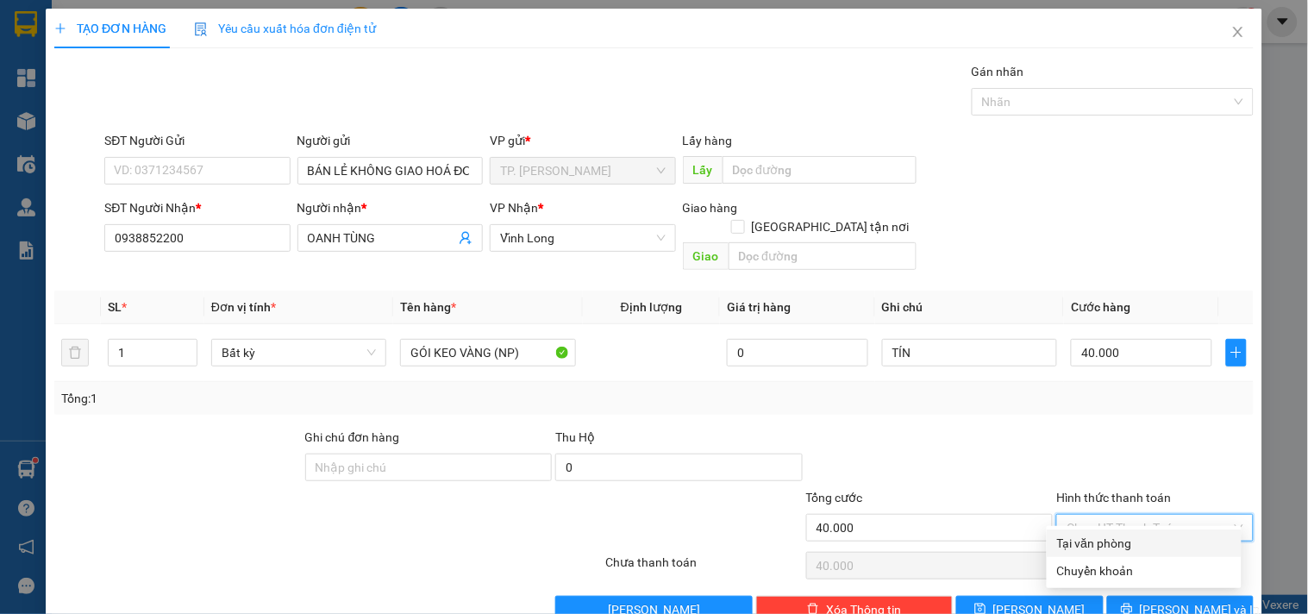
click at [1118, 549] on div "Tại văn phòng" at bounding box center [1144, 543] width 174 height 19
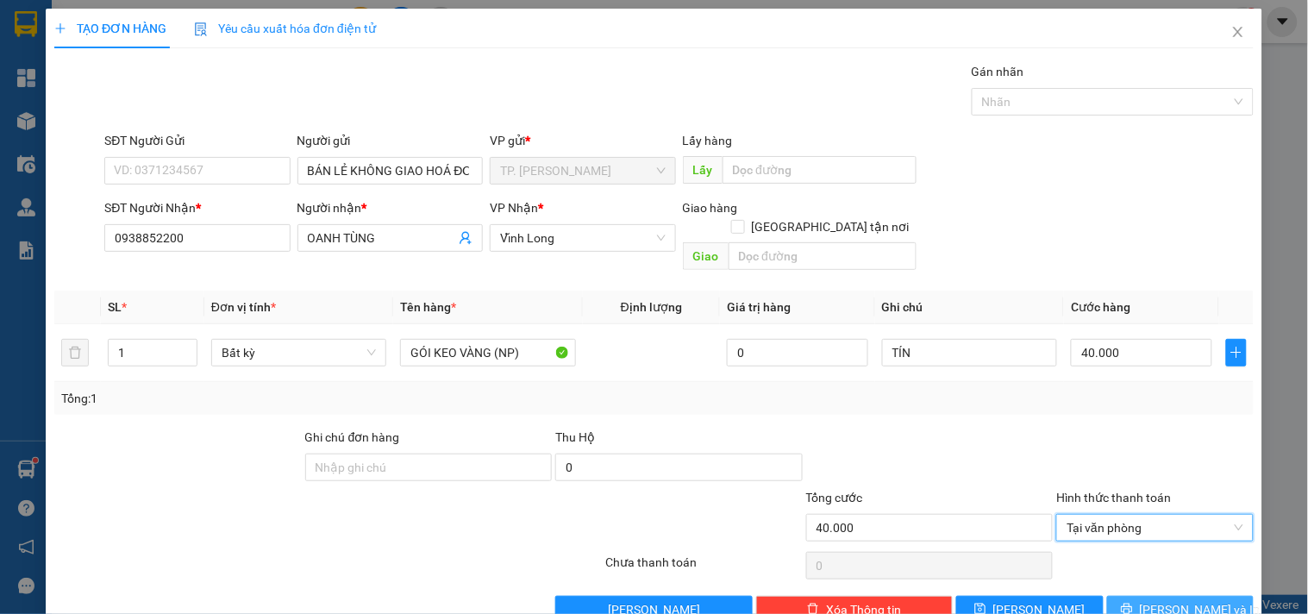
click at [1133, 603] on icon "printer" at bounding box center [1127, 609] width 12 height 12
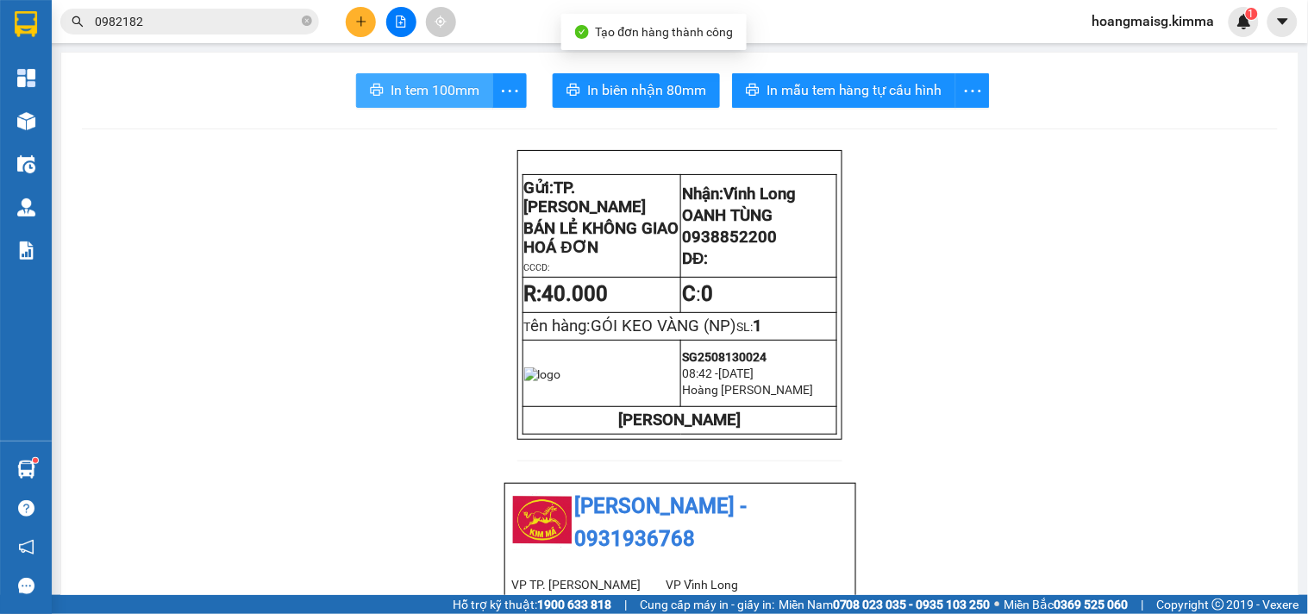
click at [404, 97] on span "In tem 100mm" at bounding box center [435, 90] width 89 height 22
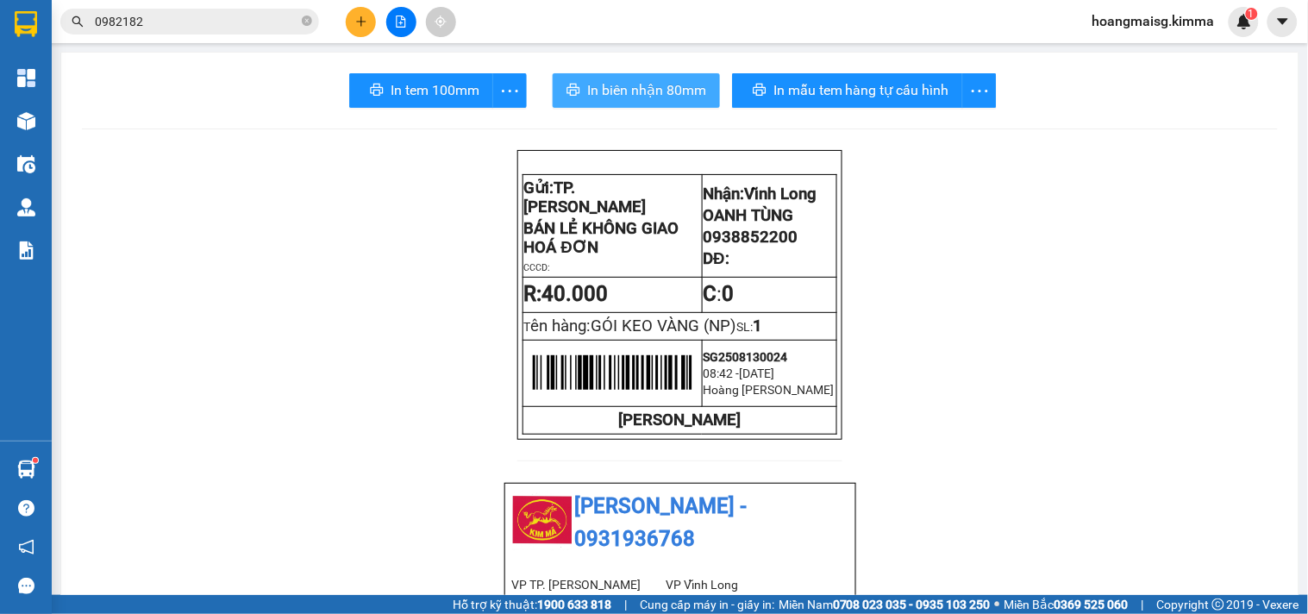
click at [665, 74] on button "In biên nhận 80mm" at bounding box center [636, 90] width 167 height 35
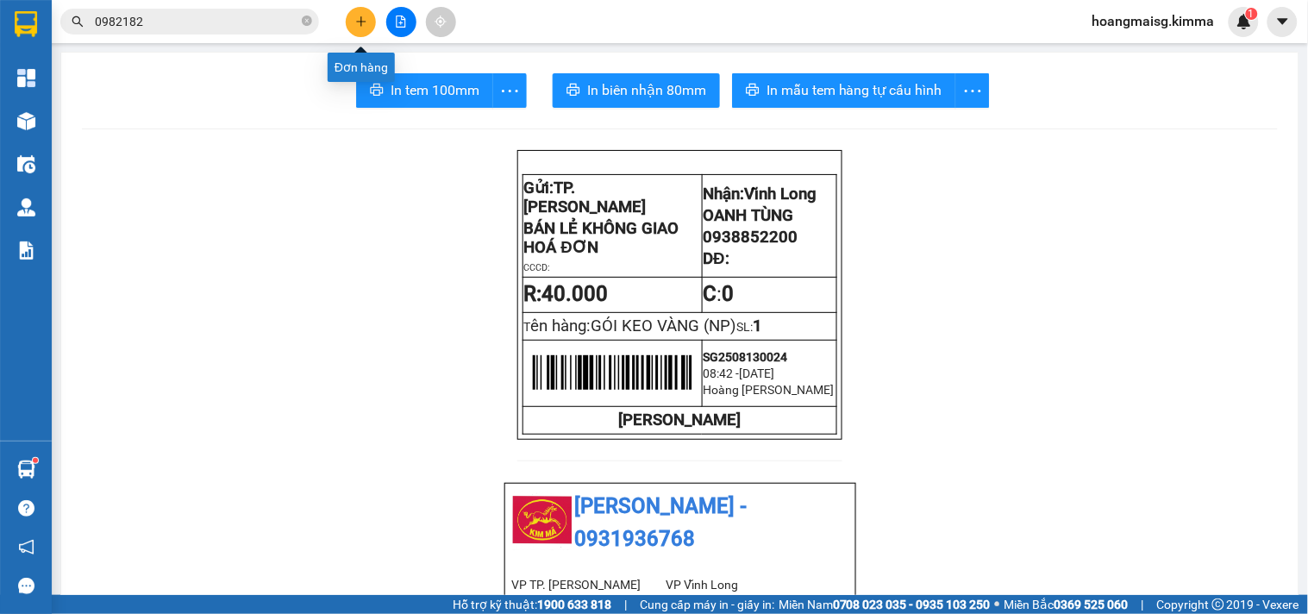
click at [371, 18] on button at bounding box center [361, 22] width 30 height 30
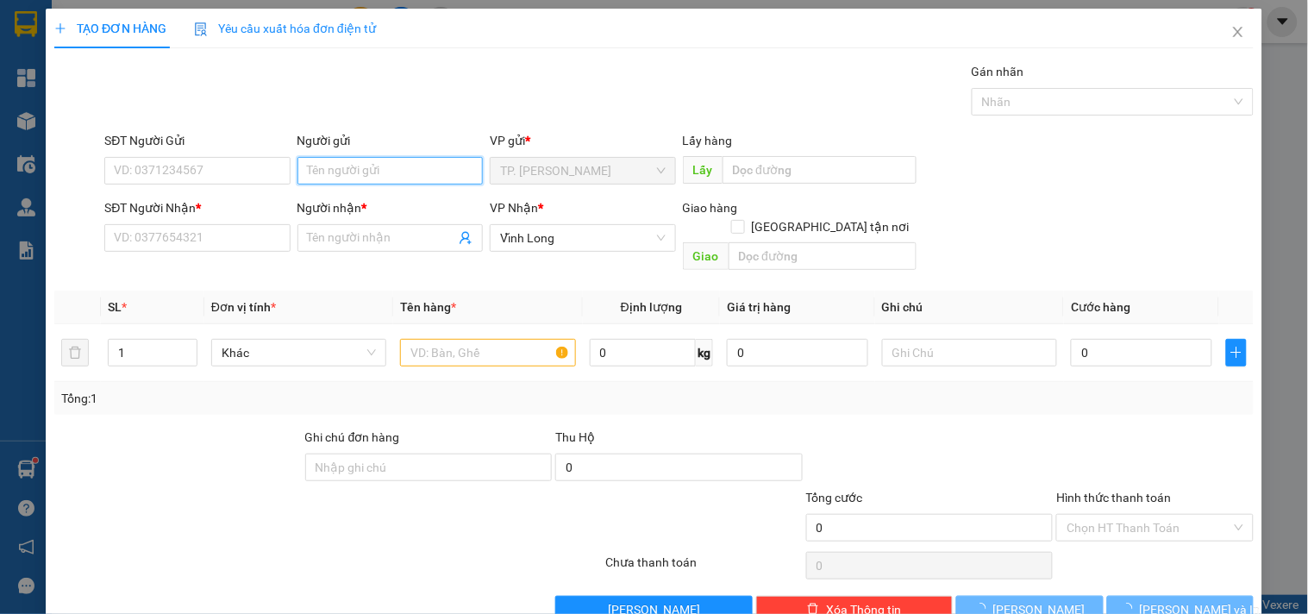
click at [339, 168] on input "Người gửi" at bounding box center [390, 171] width 185 height 28
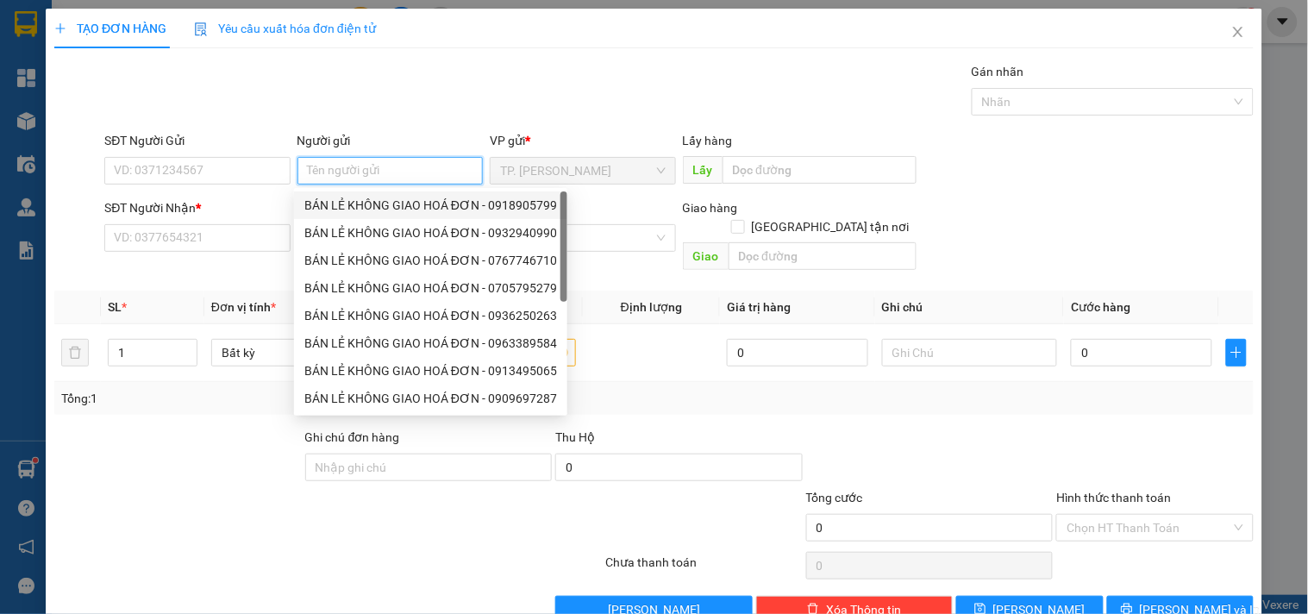
click at [333, 214] on div "BÁN LẺ KHÔNG GIAO HOÁ ĐƠN - 0918905799" at bounding box center [430, 205] width 253 height 19
type input "0918905799"
type input "BÁN LẺ KHÔNG GIAO HOÁ ĐƠN"
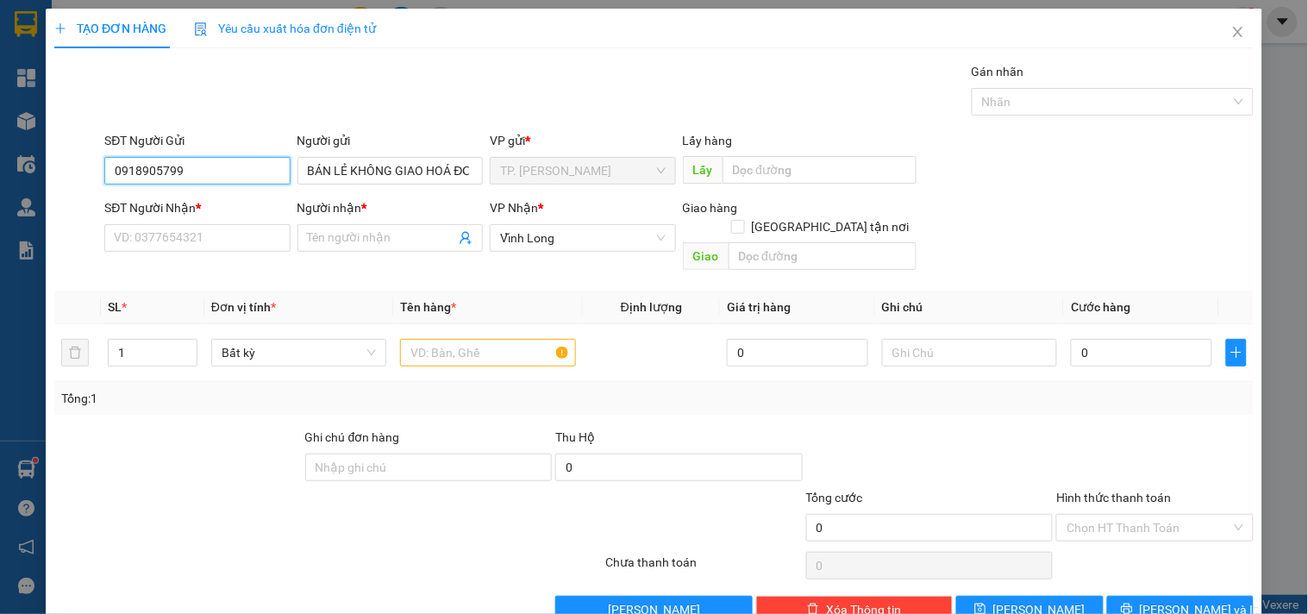
click at [268, 175] on input "0918905799" at bounding box center [196, 171] width 185 height 28
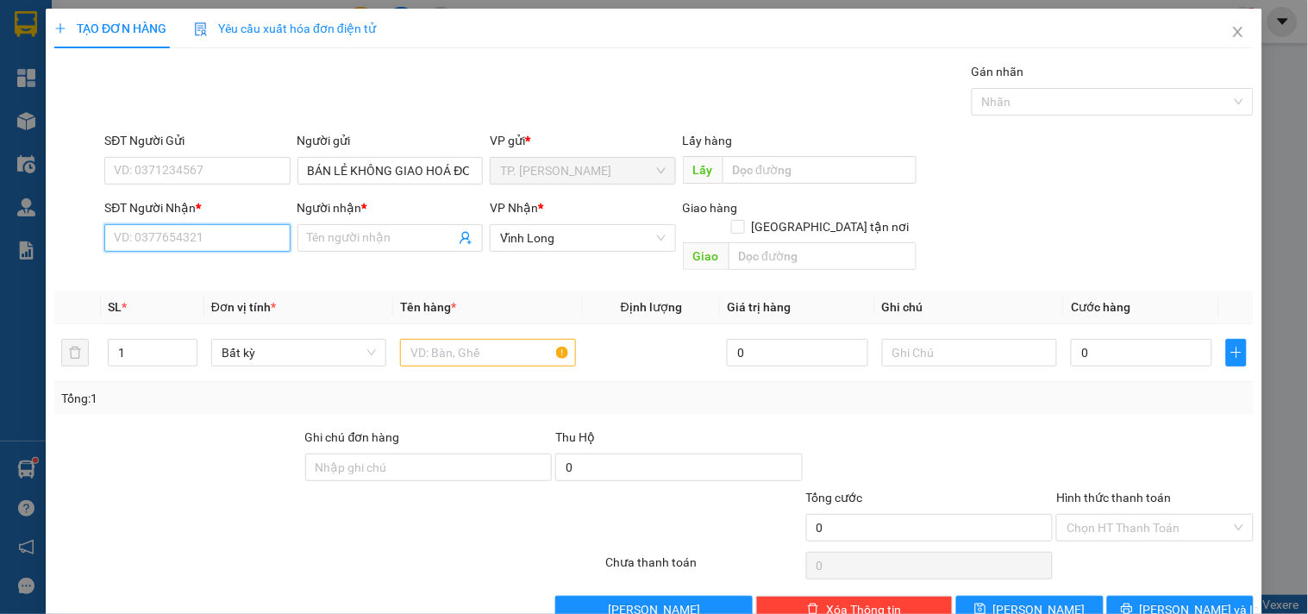
click at [252, 227] on input "SĐT Người Nhận *" at bounding box center [196, 238] width 185 height 28
click at [231, 272] on div "0839740170 - CHỊ LOAN" at bounding box center [195, 272] width 163 height 19
type input "0839740170"
type input "CHỊ LOAN"
type input "0839740170"
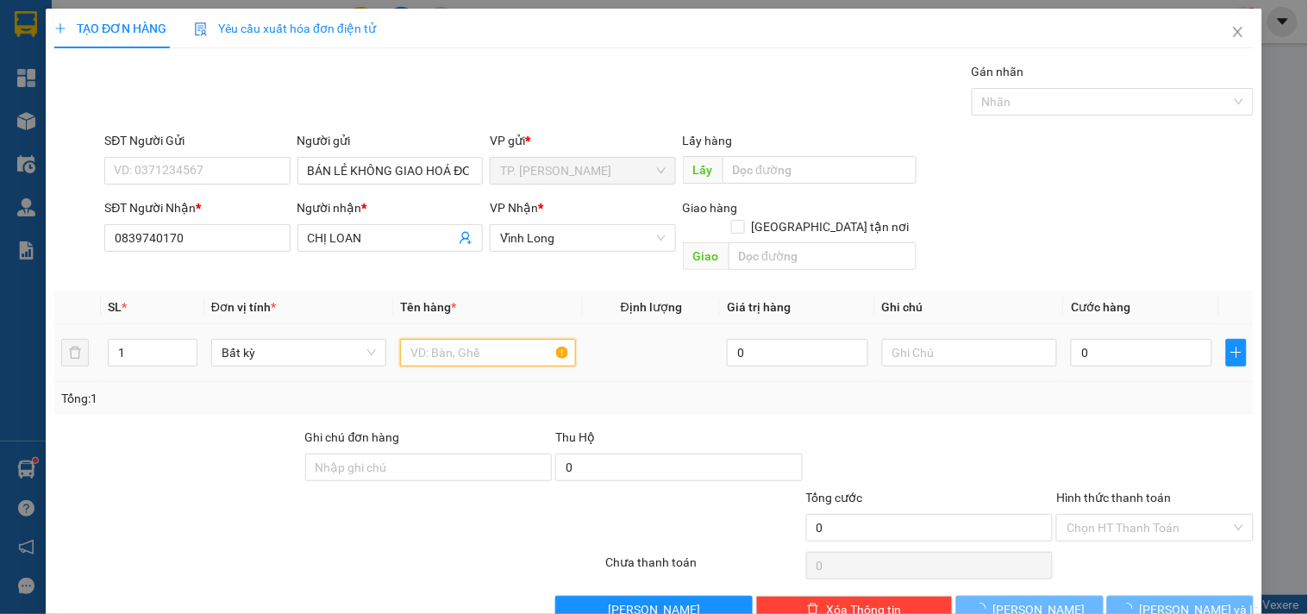
click at [451, 339] on input "text" at bounding box center [487, 353] width 175 height 28
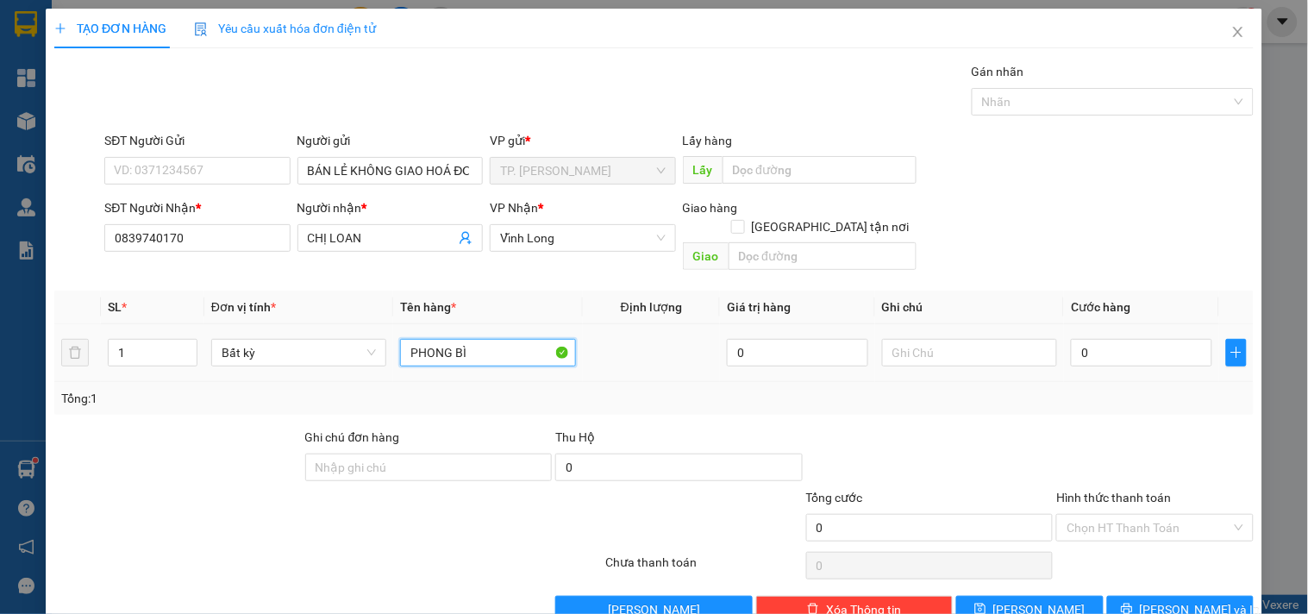
type input "PHONG BÌ"
type input "TÍN"
type input "002"
type input "2"
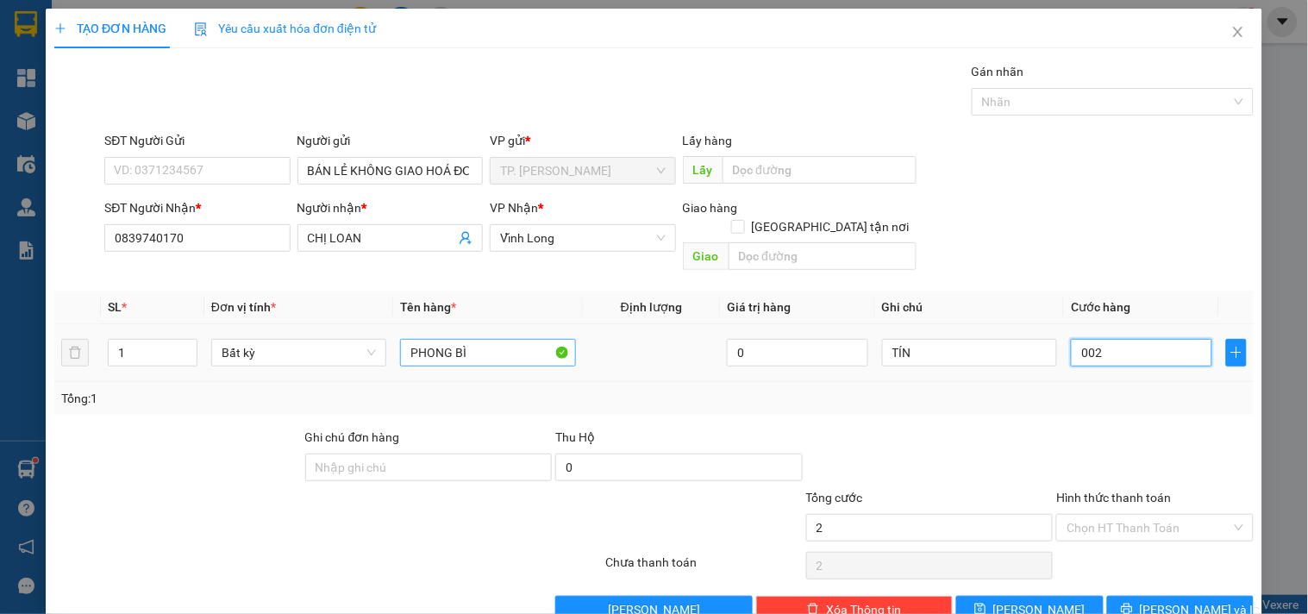
type input "0.020"
type input "20"
click at [1105, 516] on input "Hình thức thanh toán" at bounding box center [1149, 528] width 164 height 26
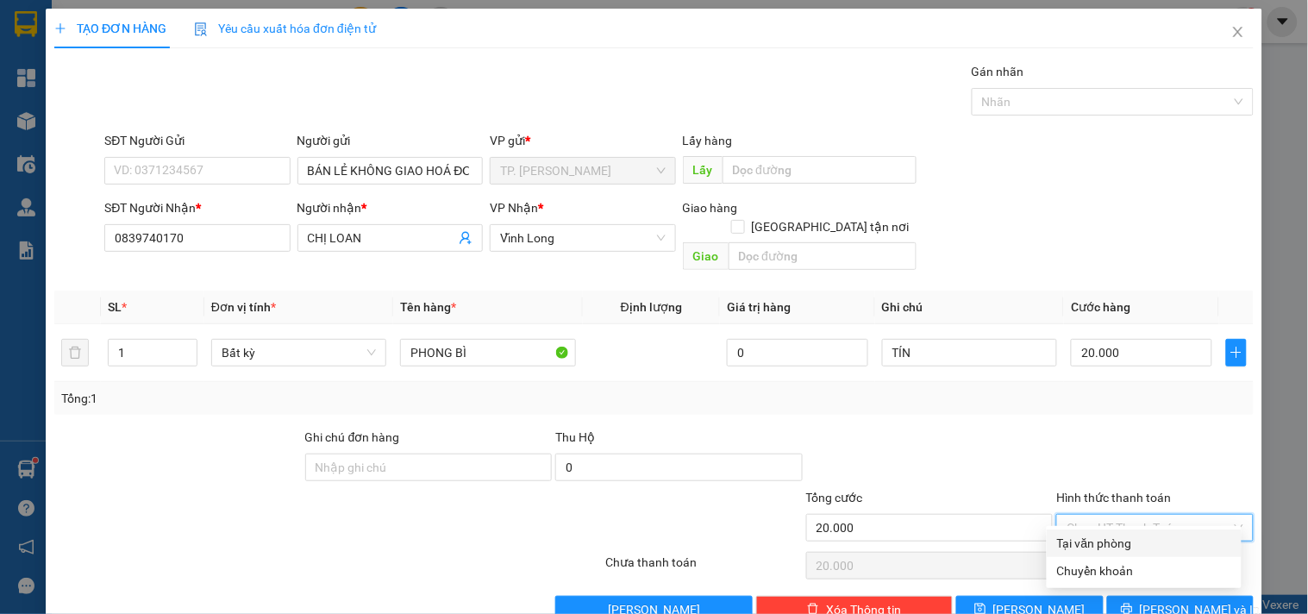
click at [1084, 541] on div "Tại văn phòng" at bounding box center [1144, 543] width 174 height 19
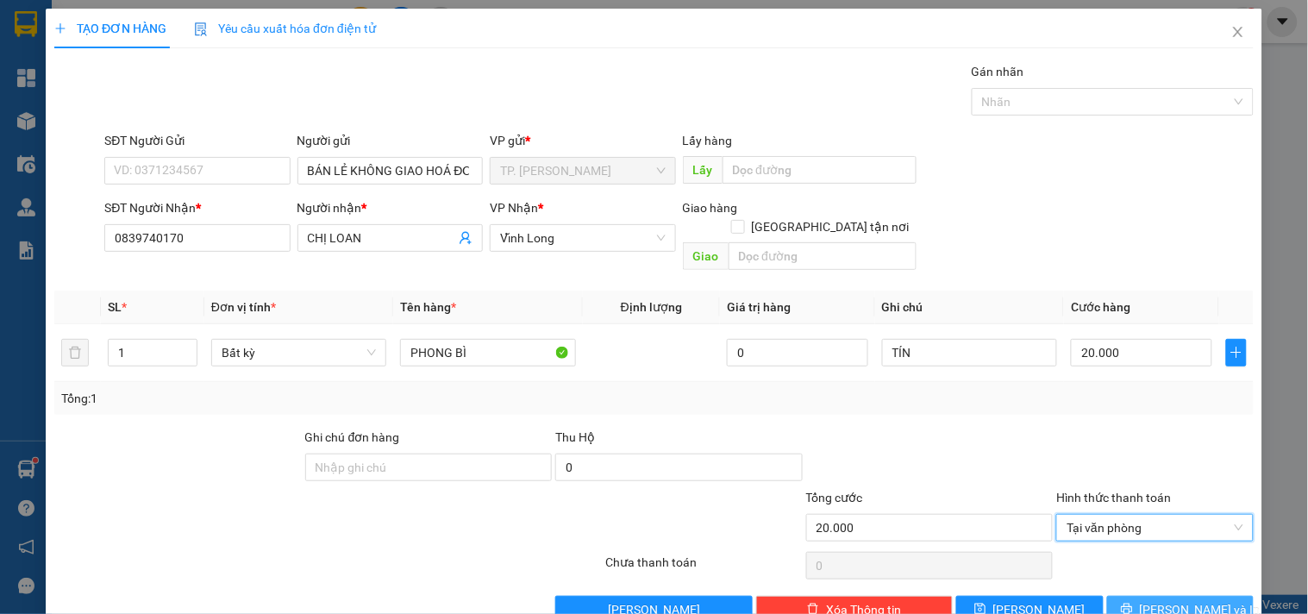
drag, startPoint x: 1096, startPoint y: 584, endPoint x: 1133, endPoint y: 580, distance: 37.3
click at [1108, 596] on button "[PERSON_NAME] và In" at bounding box center [1181, 610] width 147 height 28
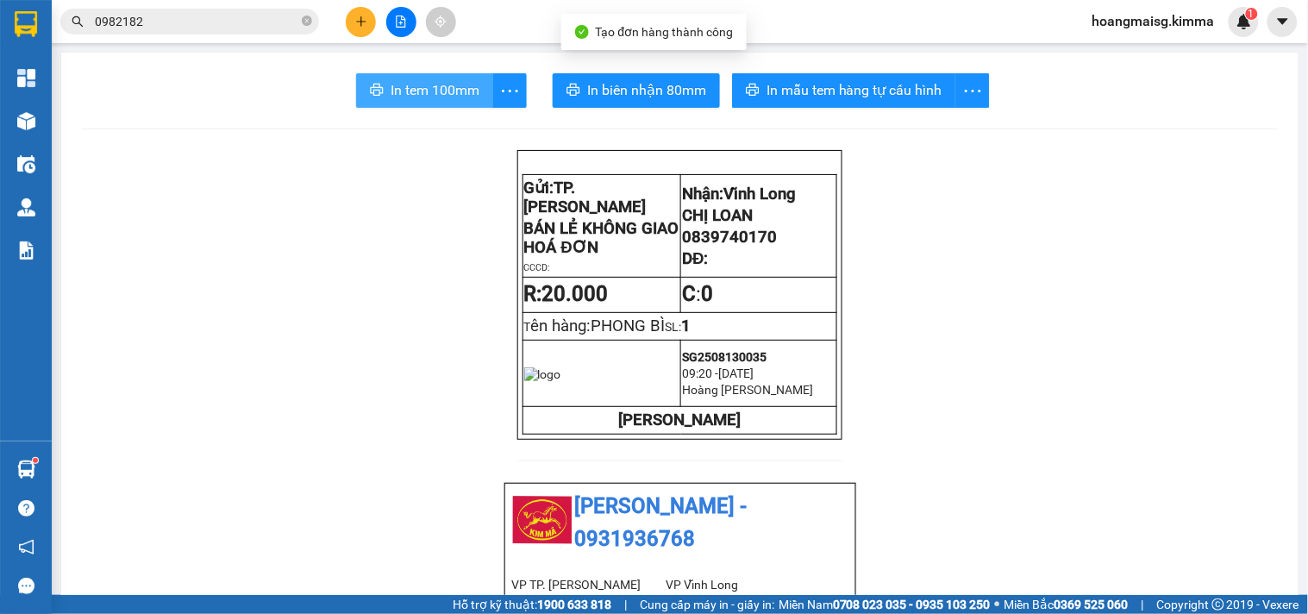
click at [419, 100] on span "In tem 100mm" at bounding box center [435, 90] width 89 height 22
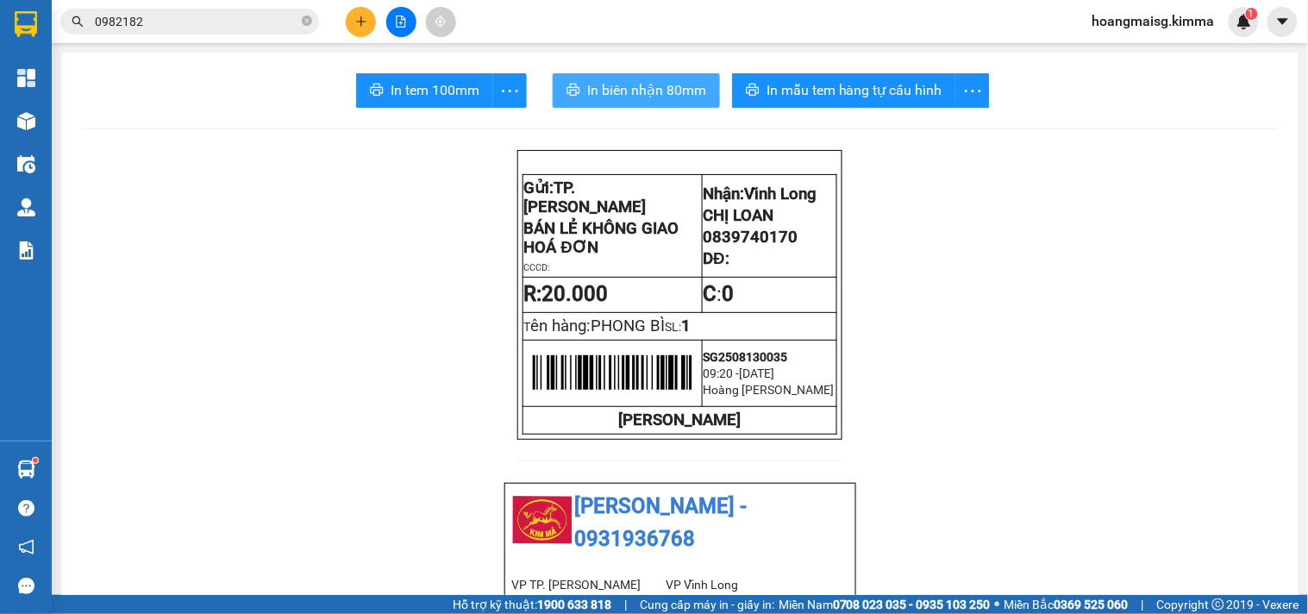
click at [591, 101] on button "In biên nhận 80mm" at bounding box center [636, 90] width 167 height 35
click at [360, 31] on button at bounding box center [361, 22] width 30 height 30
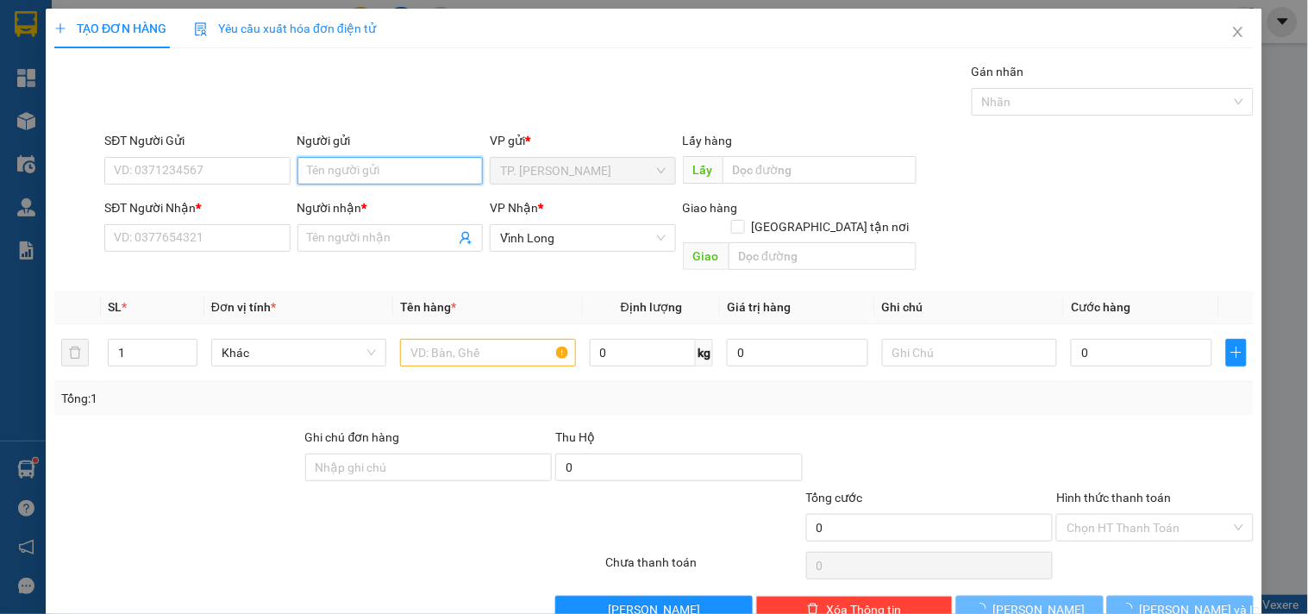
click at [334, 168] on input "Người gửi" at bounding box center [390, 171] width 185 height 28
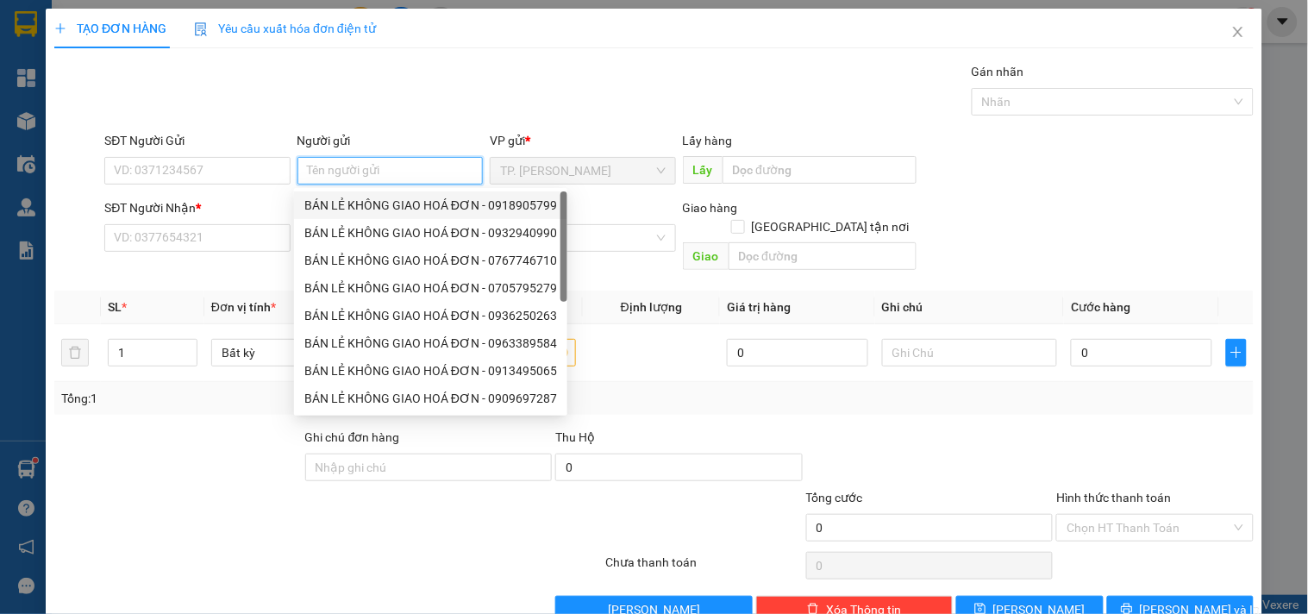
drag, startPoint x: 352, startPoint y: 217, endPoint x: 164, endPoint y: 173, distance: 193.1
click at [348, 217] on div "BÁN LẺ KHÔNG GIAO HOÁ ĐƠN - 0918905799" at bounding box center [430, 205] width 273 height 28
type input "0918905799"
type input "BÁN LẺ KHÔNG GIAO HOÁ ĐƠN"
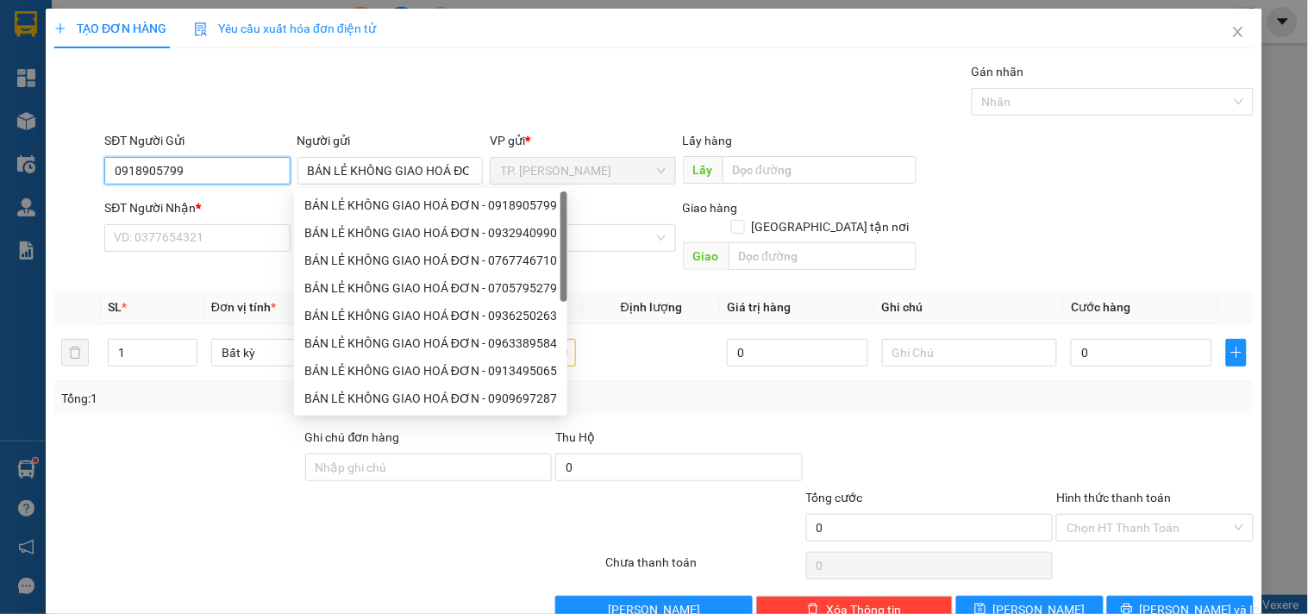
click at [162, 173] on input "0918905799" at bounding box center [196, 171] width 185 height 28
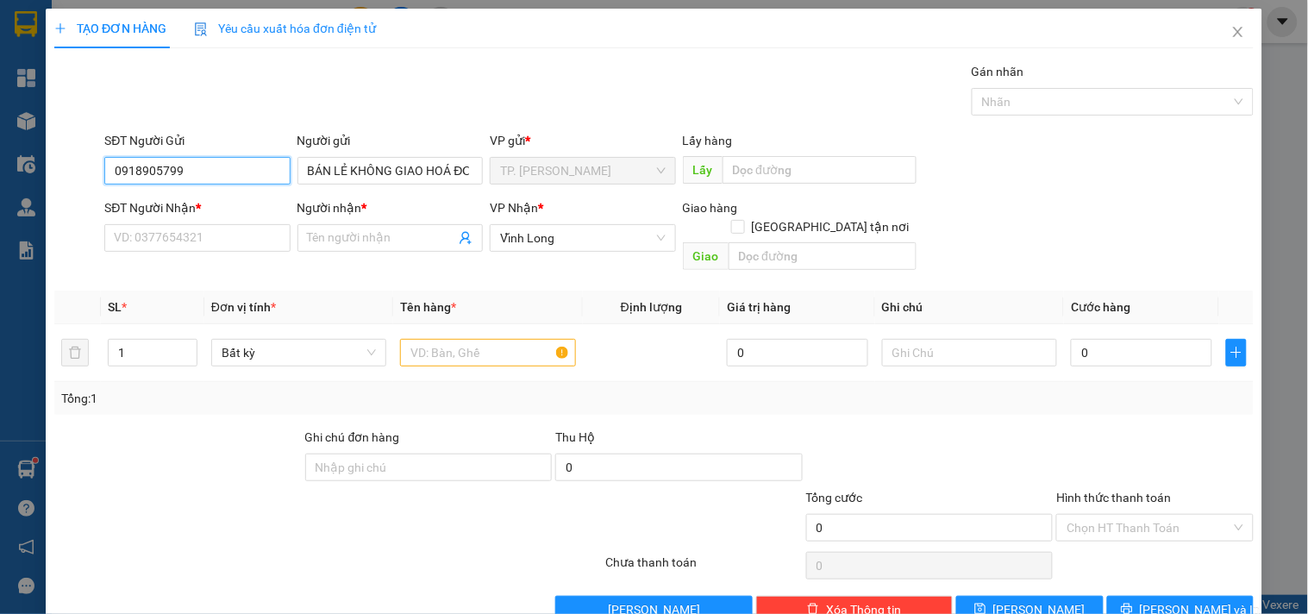
click at [162, 173] on input "0918905799" at bounding box center [196, 171] width 185 height 28
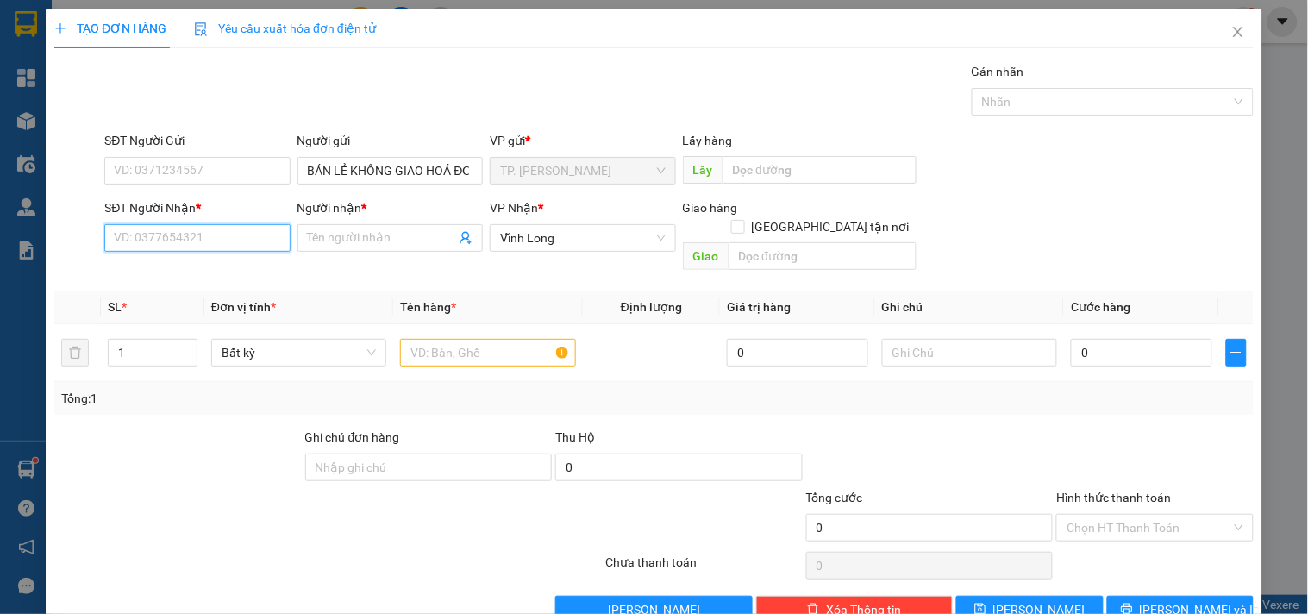
click at [213, 227] on input "SĐT Người Nhận *" at bounding box center [196, 238] width 185 height 28
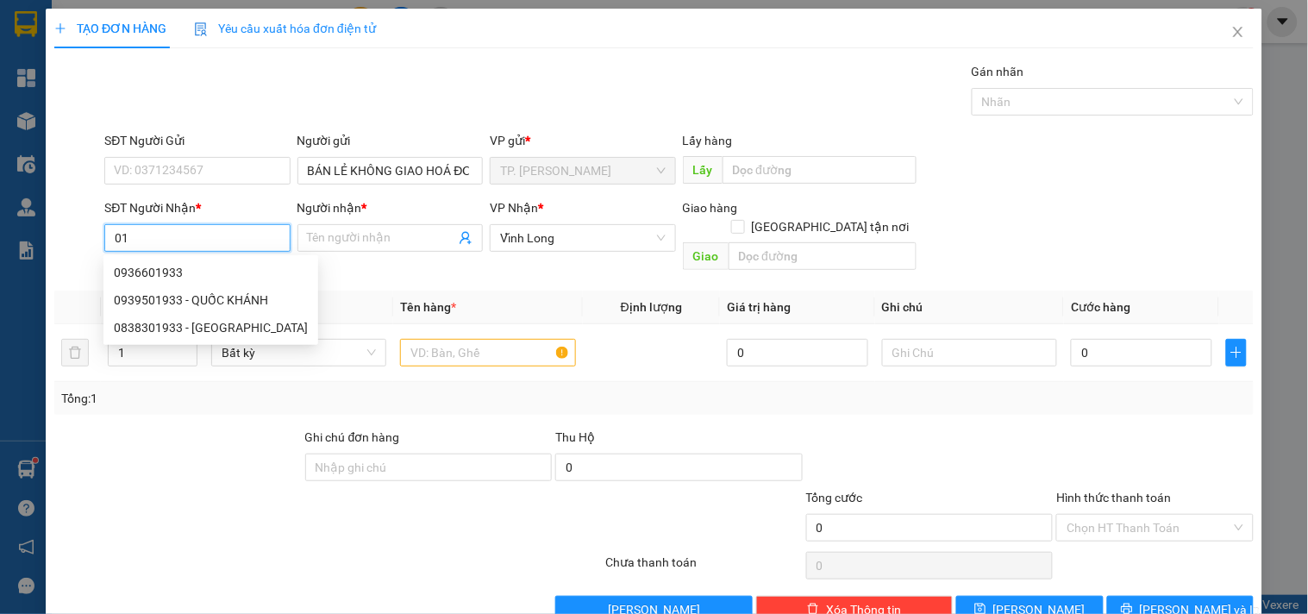
type input "0"
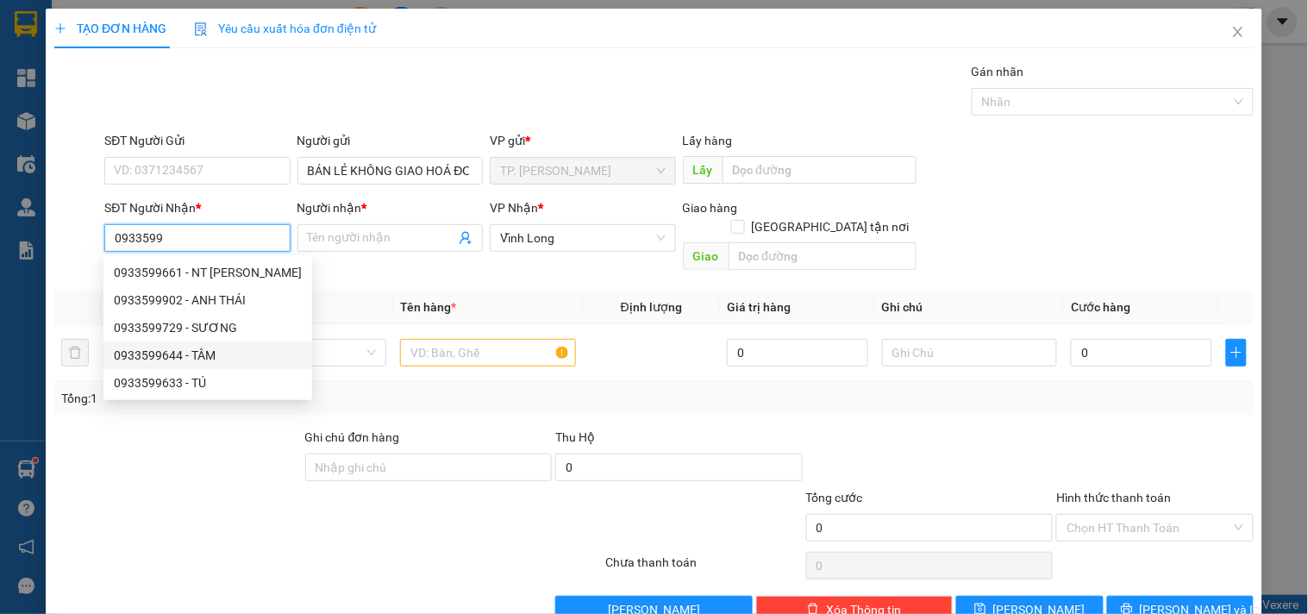
click at [211, 354] on div "0933599644 - TÂM" at bounding box center [208, 355] width 188 height 19
type input "0933599644"
type input "TÂM"
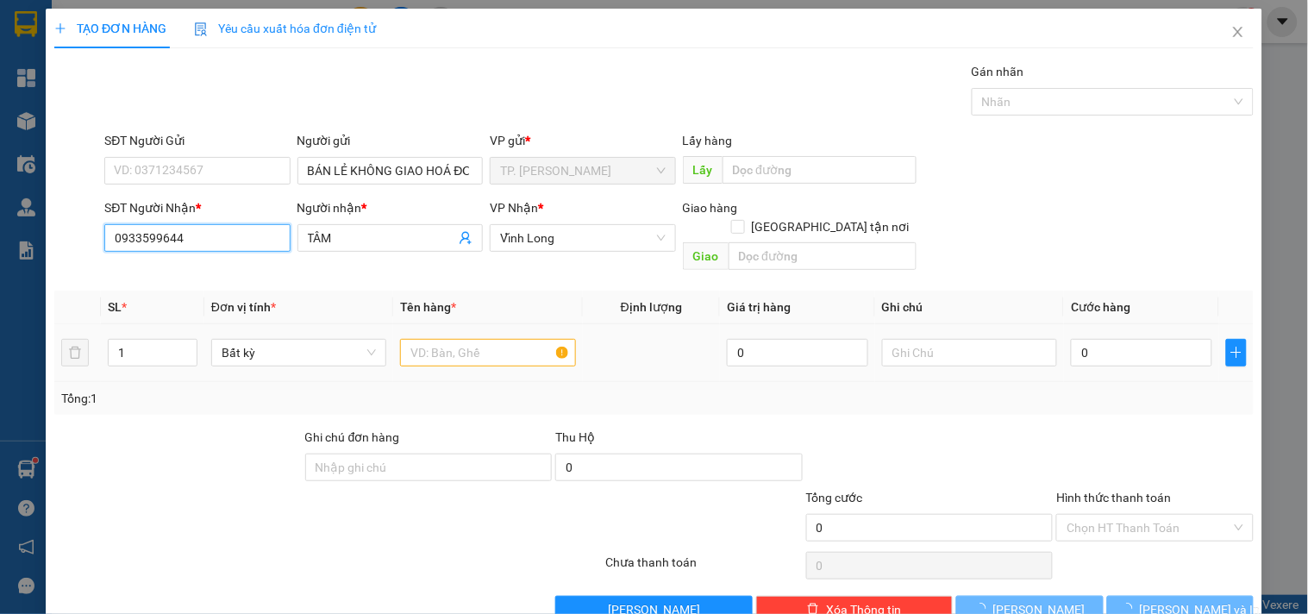
type input "0933599644"
click at [464, 342] on input "text" at bounding box center [487, 353] width 175 height 28
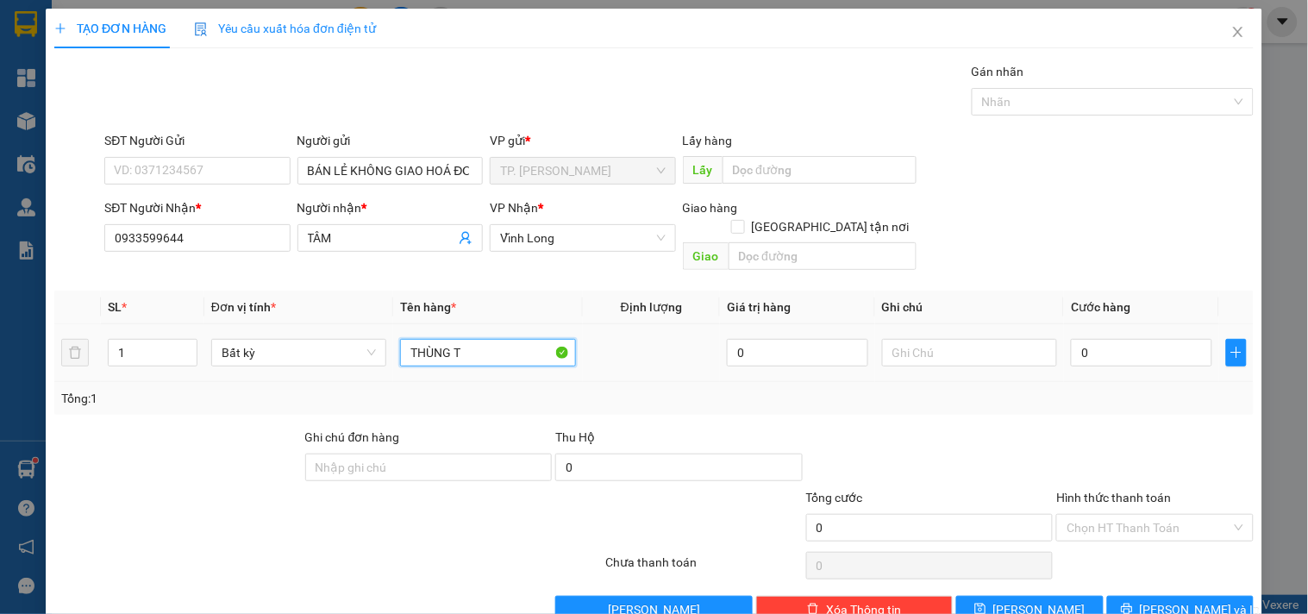
type input "THÙNG TR"
click at [1149, 596] on button "[PERSON_NAME] và In" at bounding box center [1181, 610] width 147 height 28
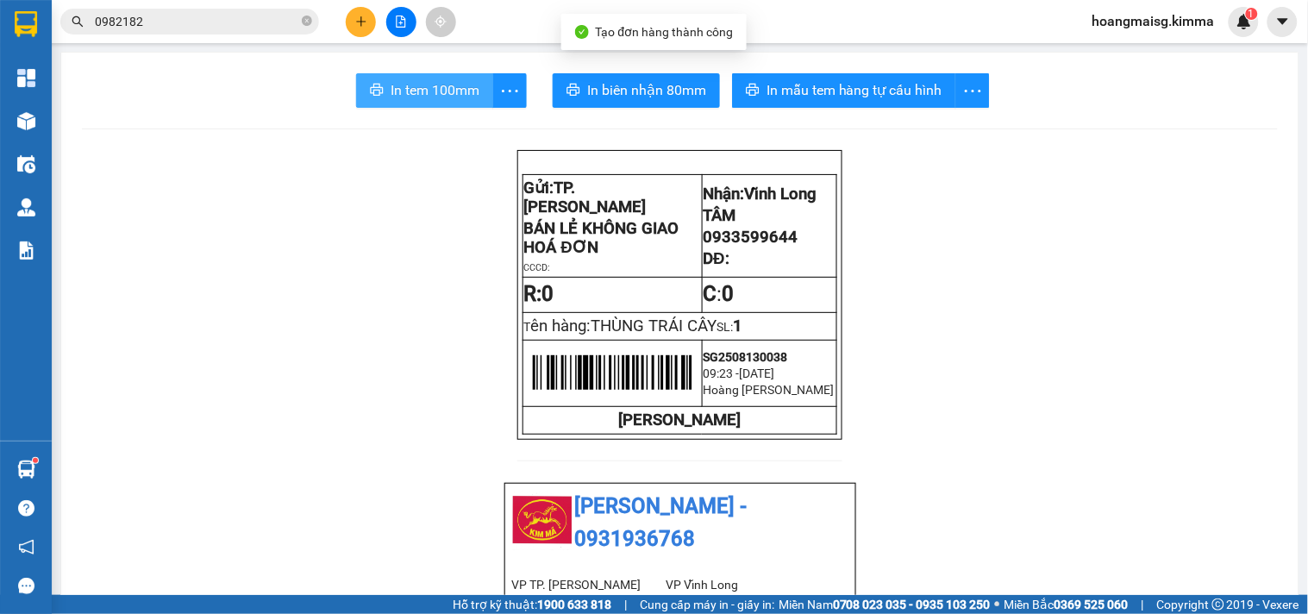
click at [415, 76] on button "In tem 100mm" at bounding box center [424, 90] width 137 height 35
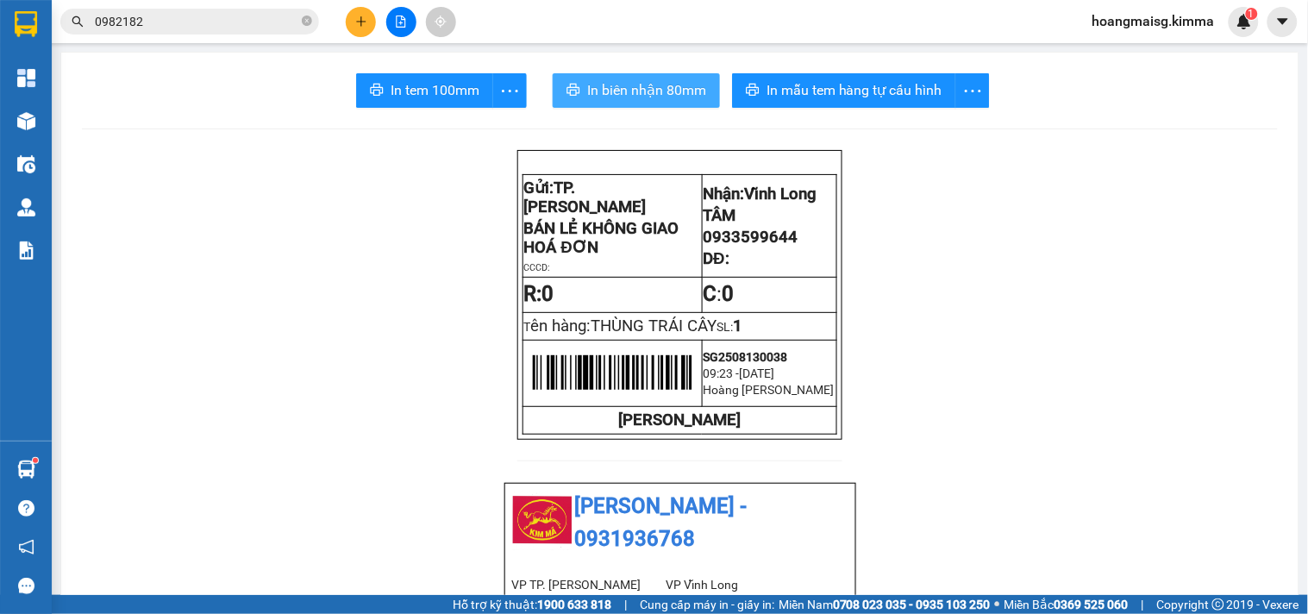
click at [658, 88] on span "In biên nhận 80mm" at bounding box center [646, 90] width 119 height 22
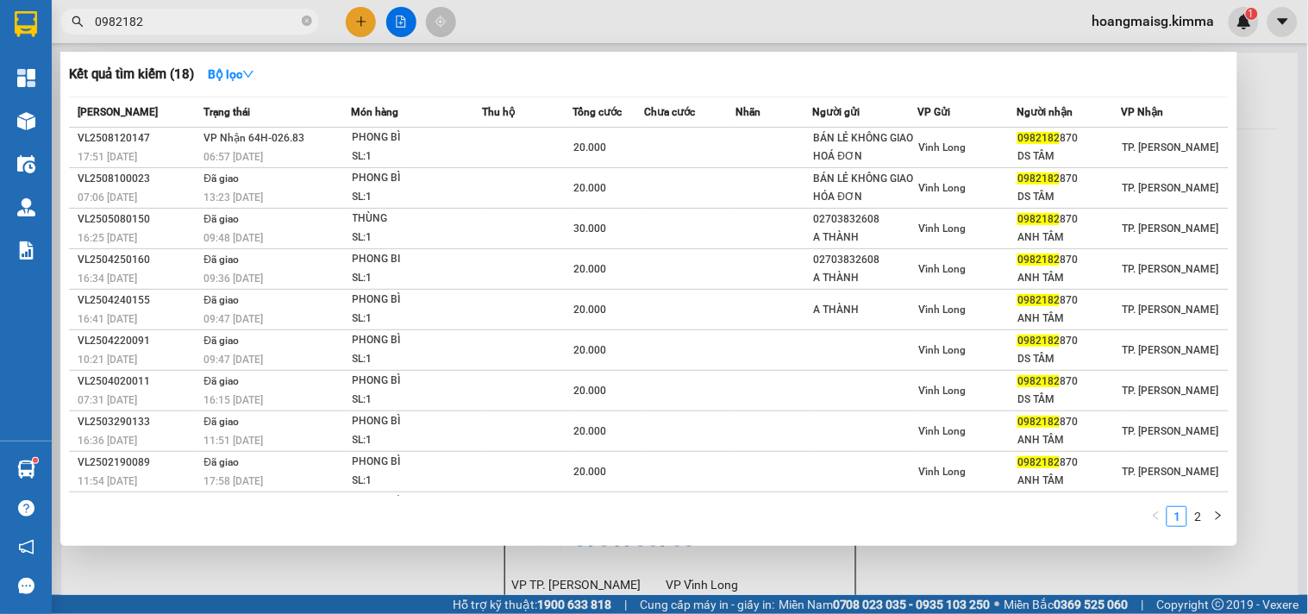
click at [191, 17] on input "0982182" at bounding box center [197, 21] width 204 height 19
click at [191, 16] on input "0982182" at bounding box center [197, 21] width 204 height 19
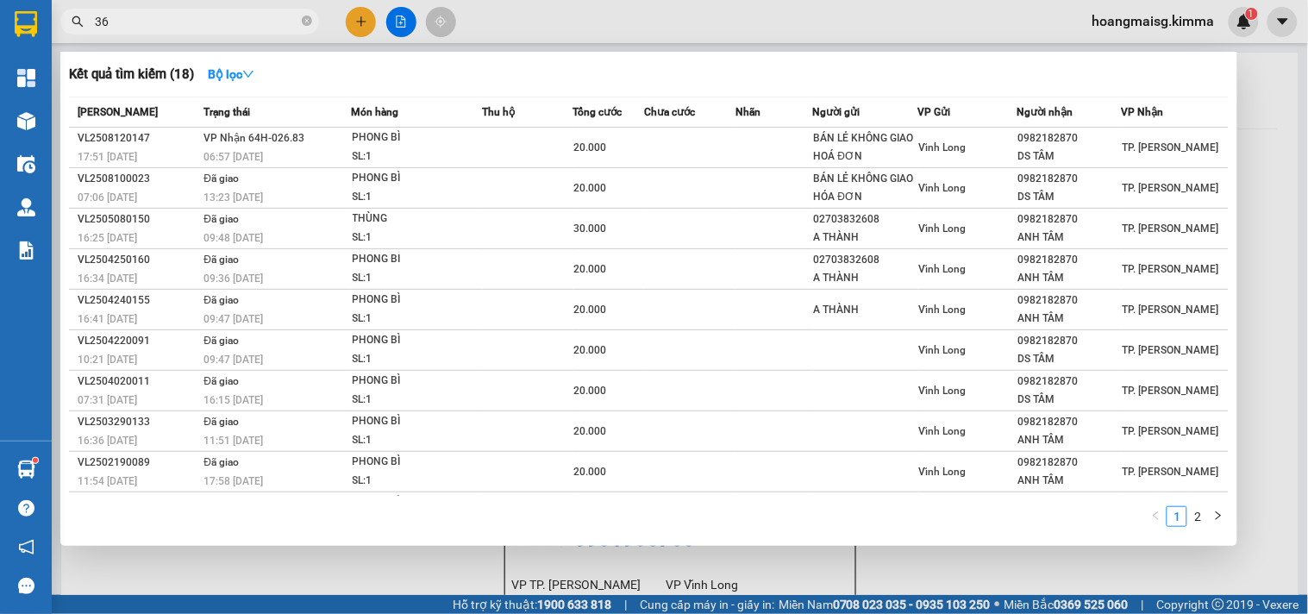
type input "3"
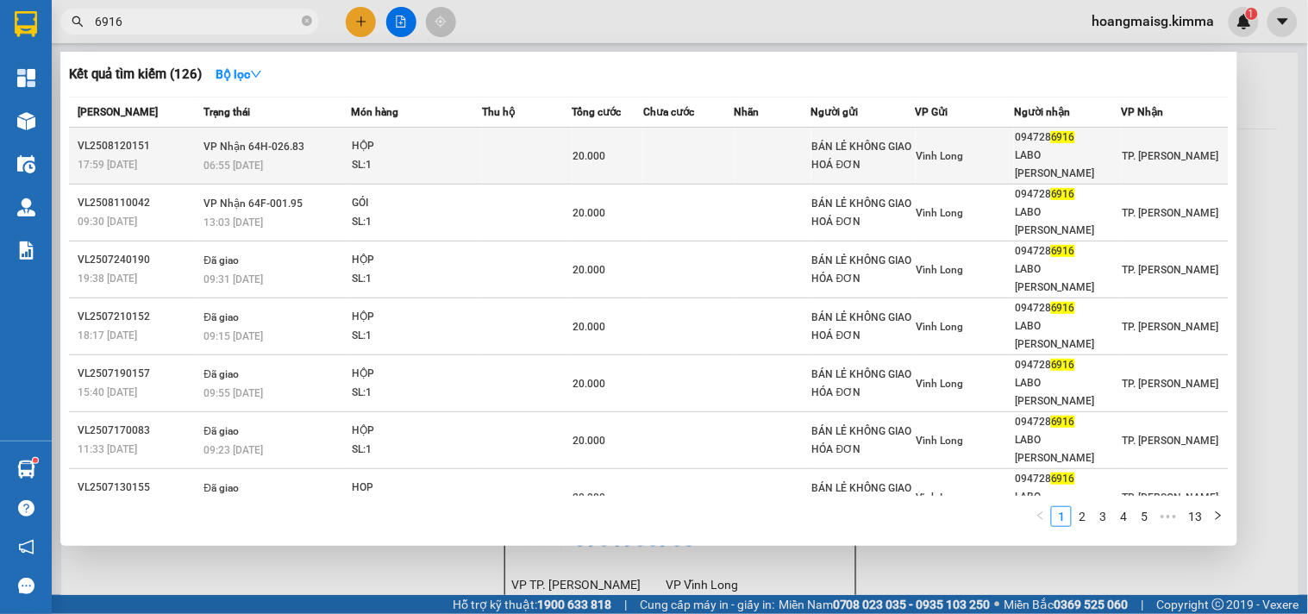
type input "6916"
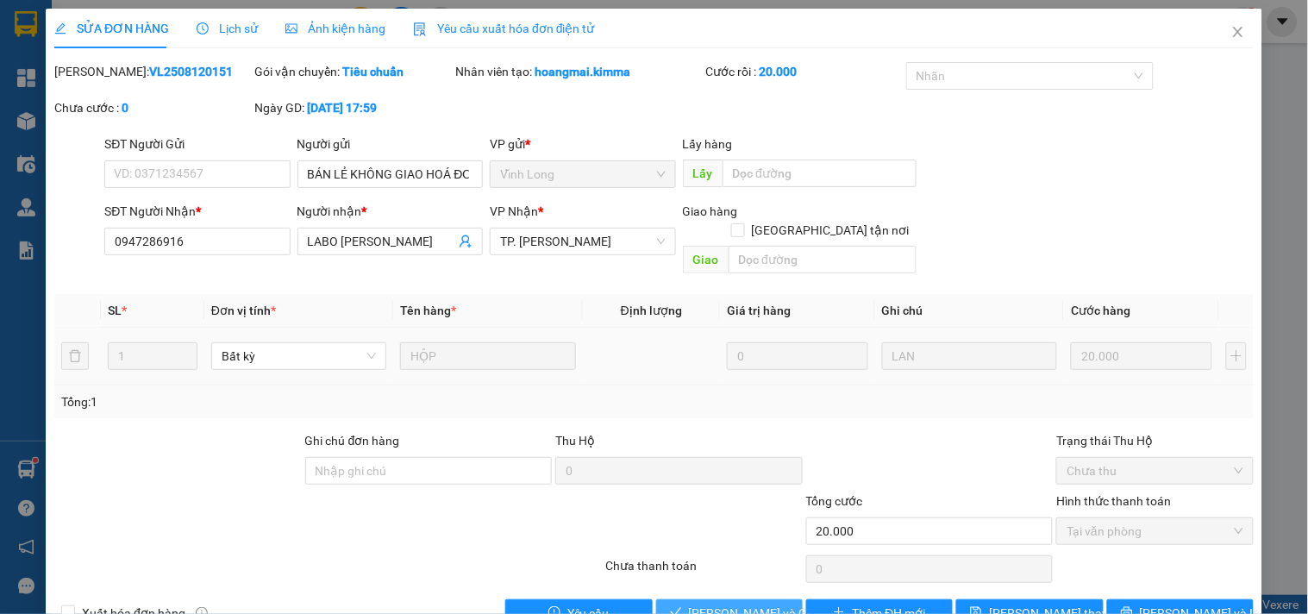
drag, startPoint x: 766, startPoint y: 596, endPoint x: 787, endPoint y: 540, distance: 59.8
click at [766, 604] on span "[PERSON_NAME] và [PERSON_NAME] hàng" at bounding box center [772, 613] width 166 height 19
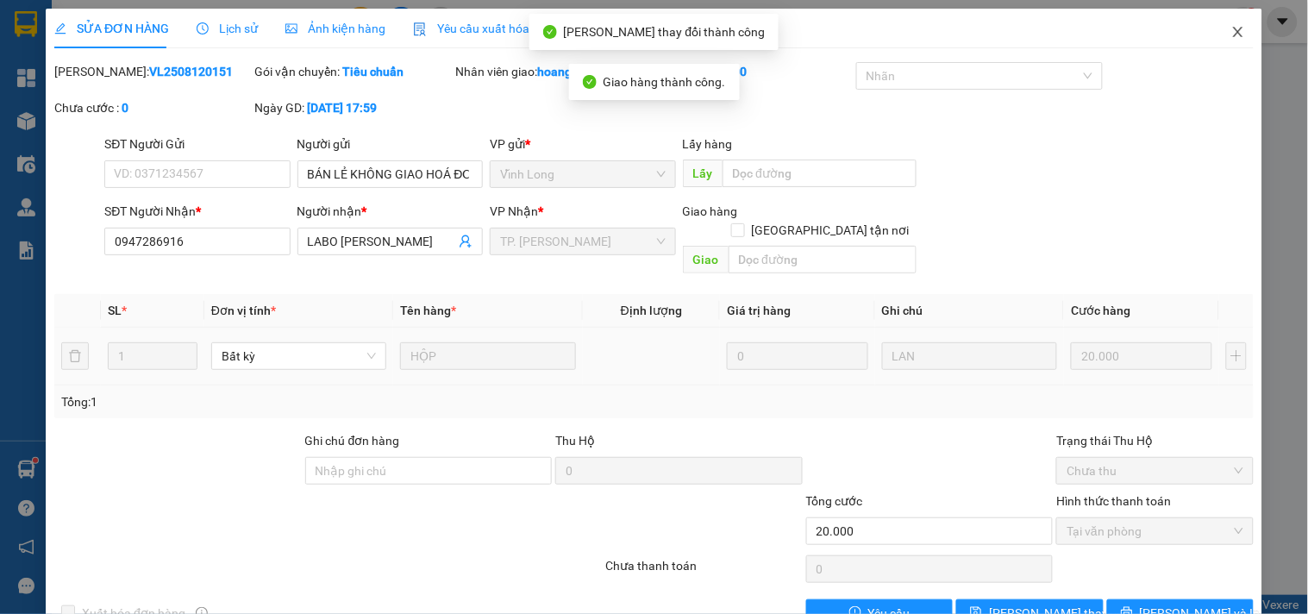
click at [1233, 30] on icon "close" at bounding box center [1237, 32] width 9 height 10
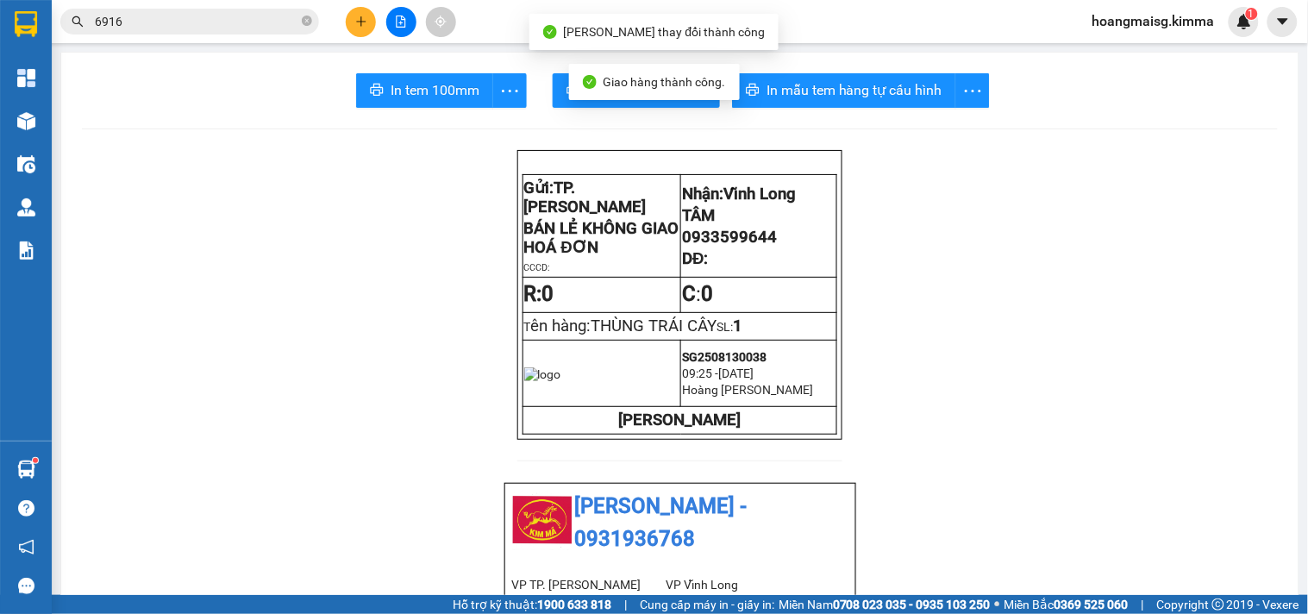
click at [218, 21] on input "6916" at bounding box center [197, 21] width 204 height 19
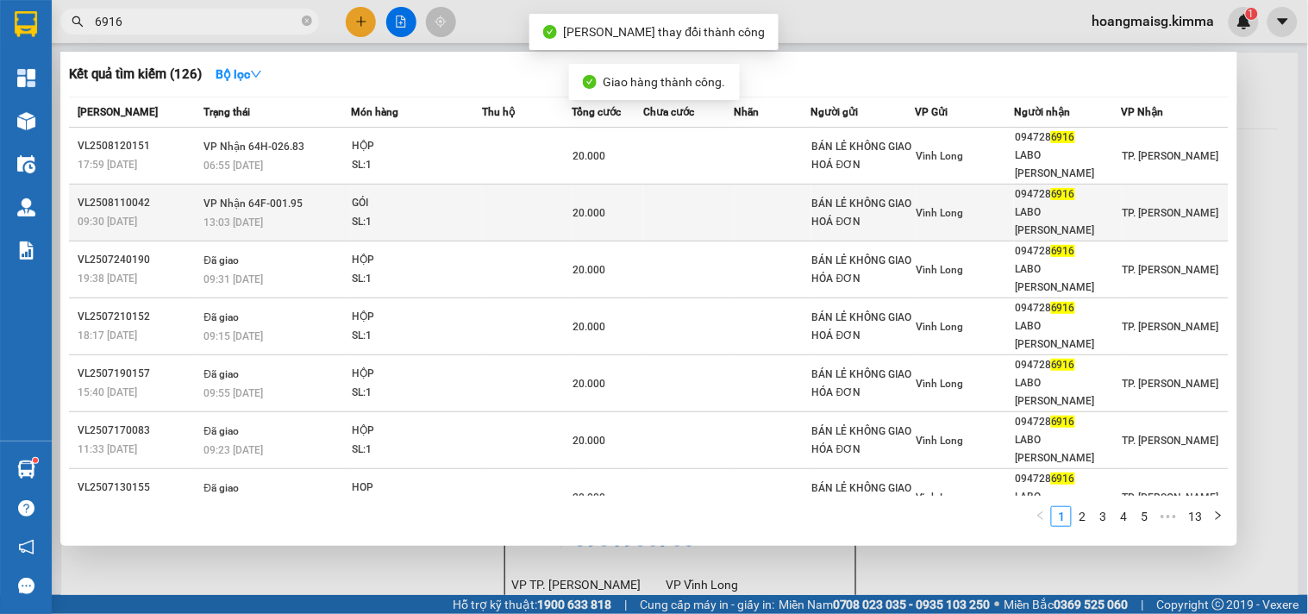
click at [312, 205] on td "VP Nhận 64F-001.95 13:03 - 11/08" at bounding box center [275, 213] width 152 height 57
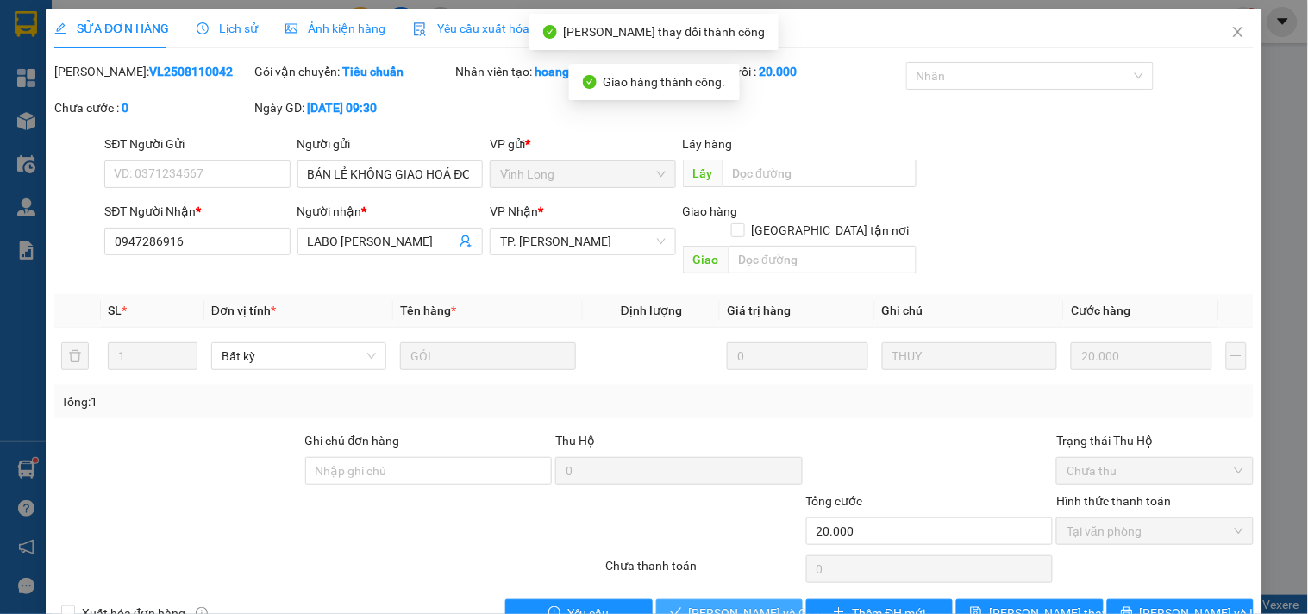
click at [731, 604] on span "[PERSON_NAME] và [PERSON_NAME] hàng" at bounding box center [772, 613] width 166 height 19
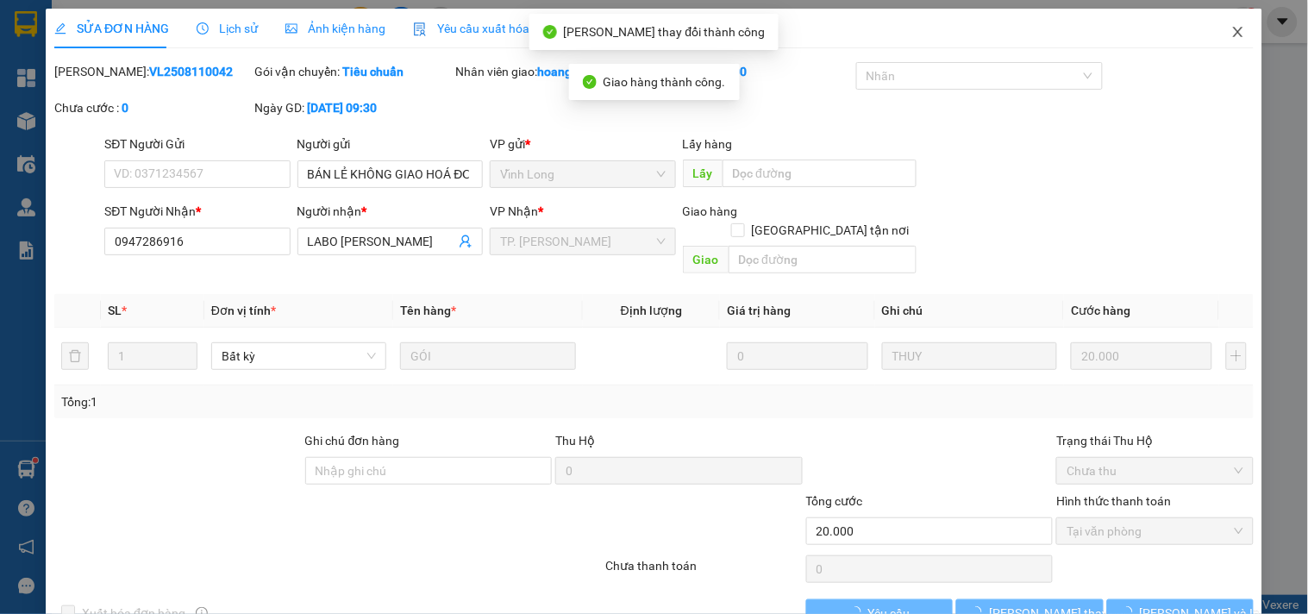
click at [1232, 37] on icon "close" at bounding box center [1239, 32] width 14 height 14
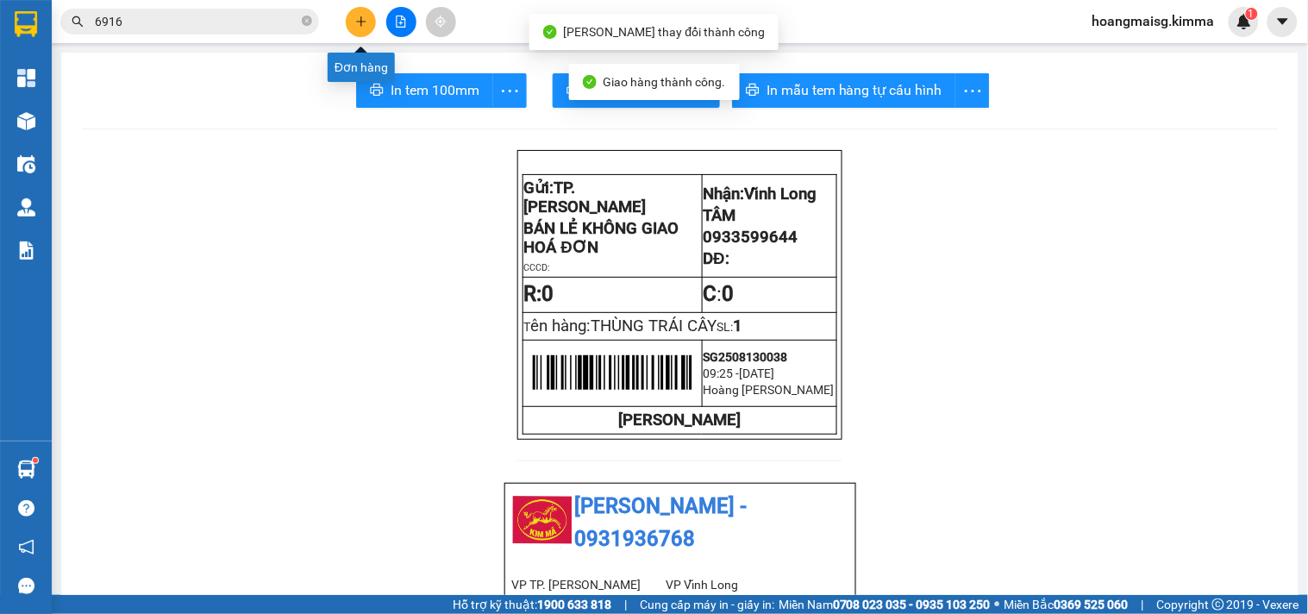
click at [354, 33] on button at bounding box center [361, 22] width 30 height 30
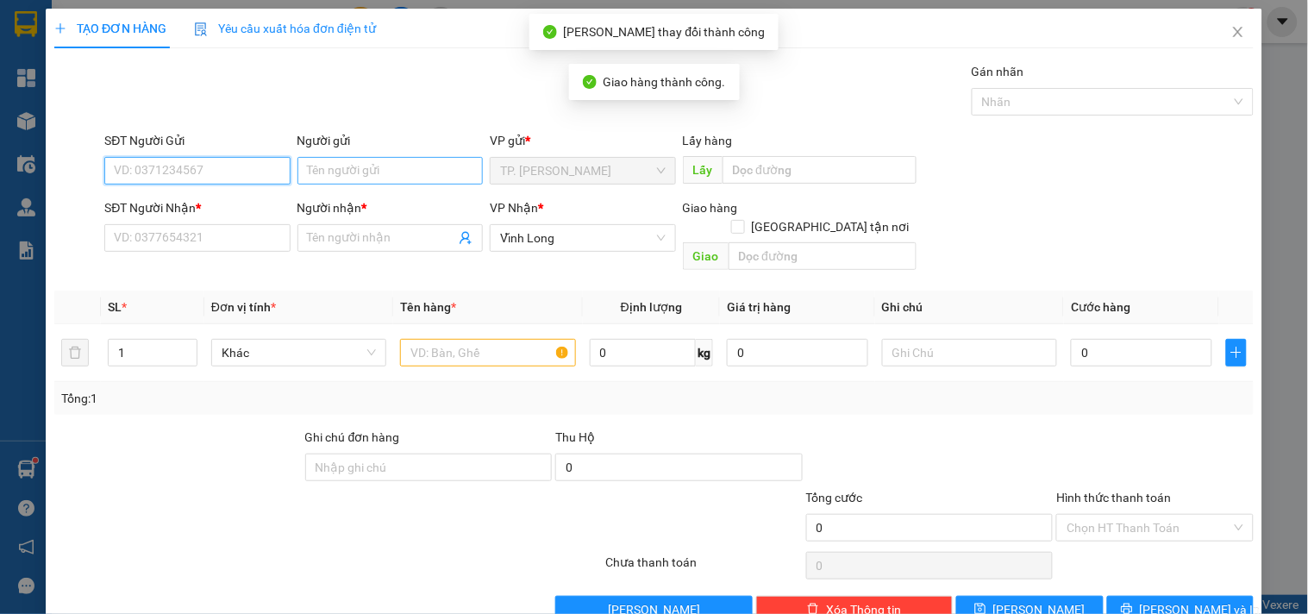
click at [358, 165] on input "Người gửi" at bounding box center [390, 171] width 185 height 28
click at [360, 178] on input "Người gửi" at bounding box center [390, 171] width 185 height 28
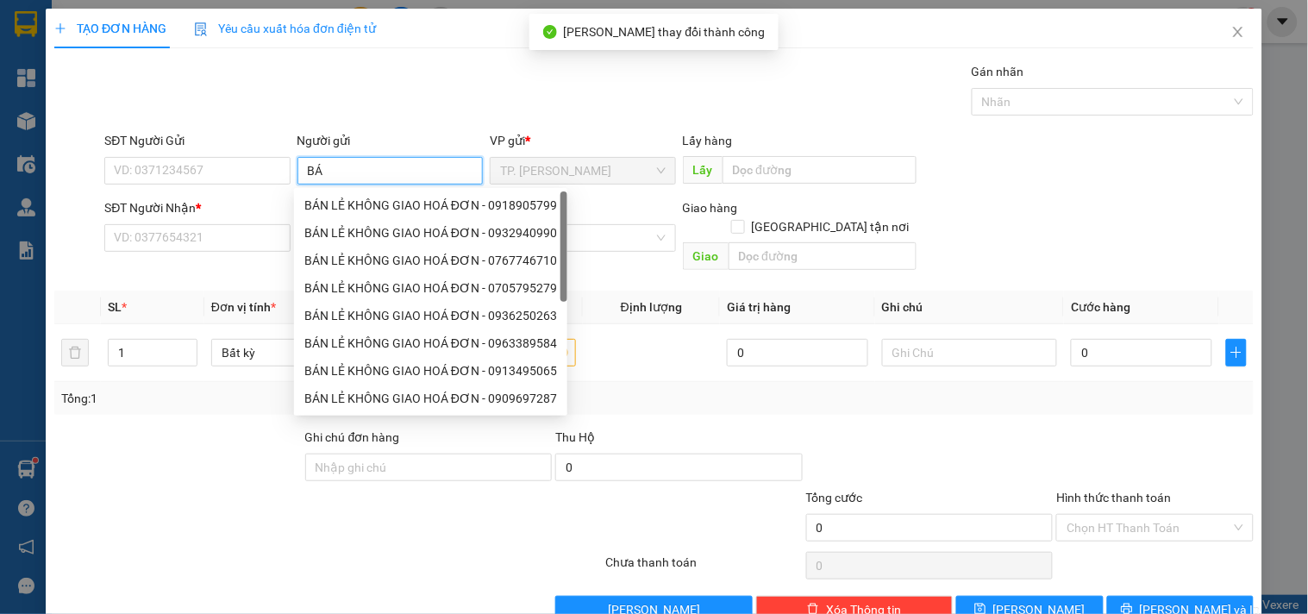
type input "BÁN"
click at [357, 210] on div "BÁN LẺ KHÔNG GIAO HOÁ ĐƠN - 0918905799" at bounding box center [430, 205] width 253 height 19
type input "0918905799"
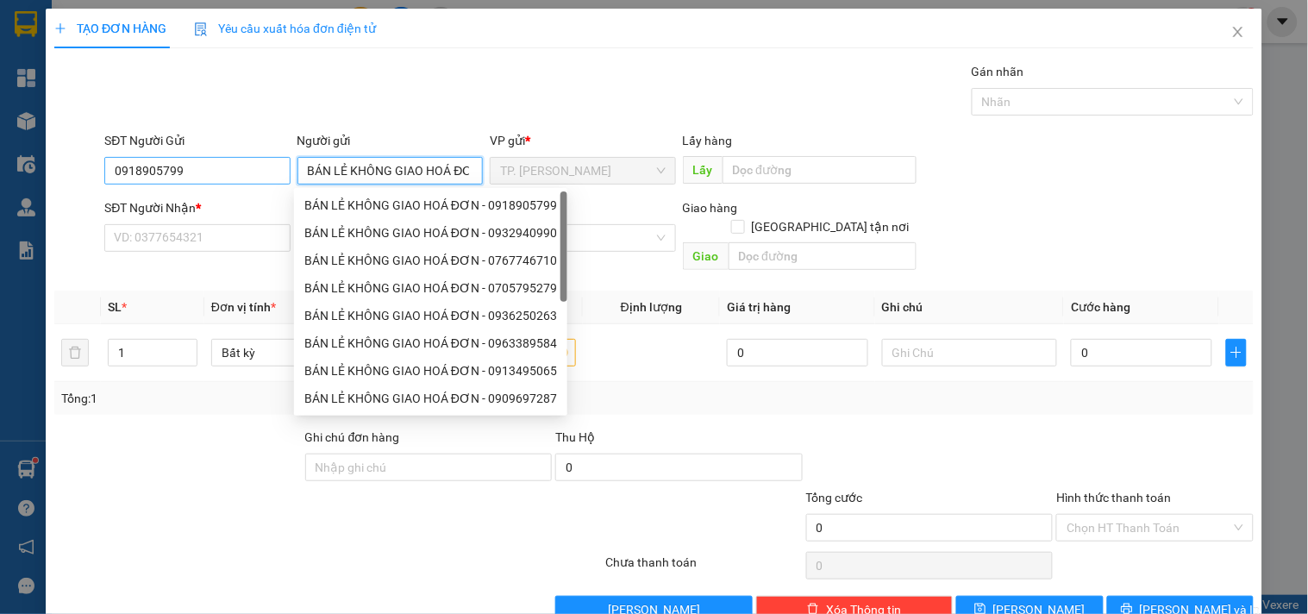
type input "BÁN LẺ KHÔNG GIAO HOÁ ĐƠN"
click at [225, 171] on input "0918905799" at bounding box center [196, 171] width 185 height 28
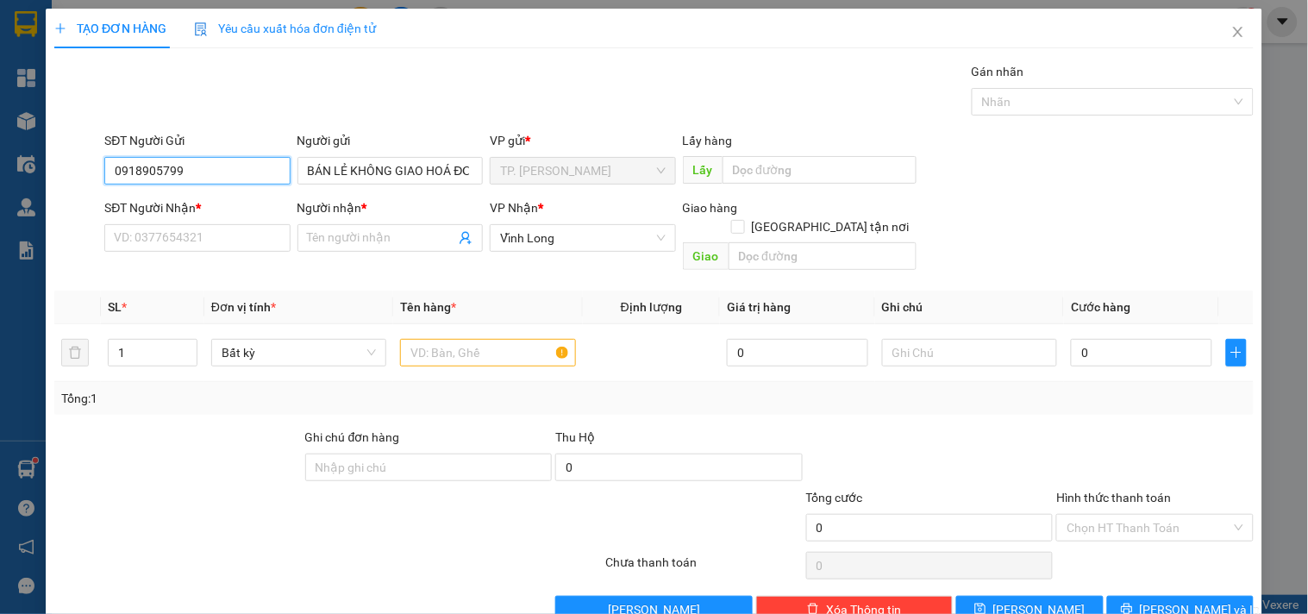
click at [225, 171] on input "0918905799" at bounding box center [196, 171] width 185 height 28
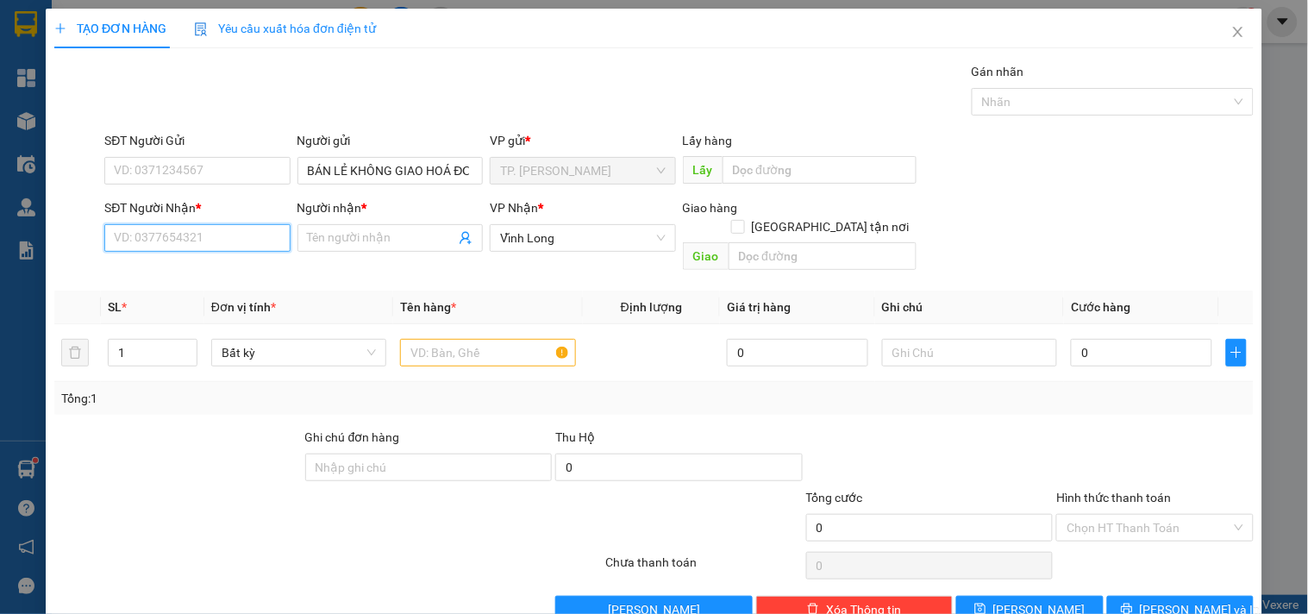
click at [187, 244] on input "SĐT Người Nhận *" at bounding box center [196, 238] width 185 height 28
drag, startPoint x: 210, startPoint y: 271, endPoint x: 342, endPoint y: 297, distance: 133.6
click at [210, 271] on div "0933734567 - DUY" at bounding box center [195, 272] width 163 height 19
type input "0933734567"
type input "DUY"
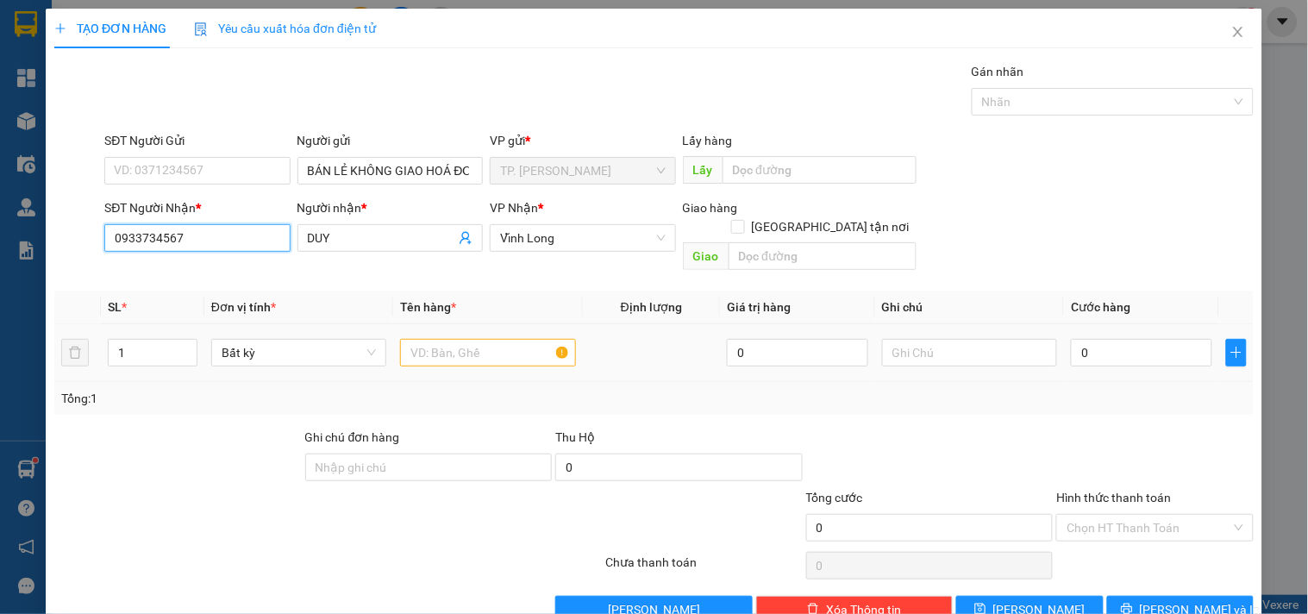
type input "0933734567"
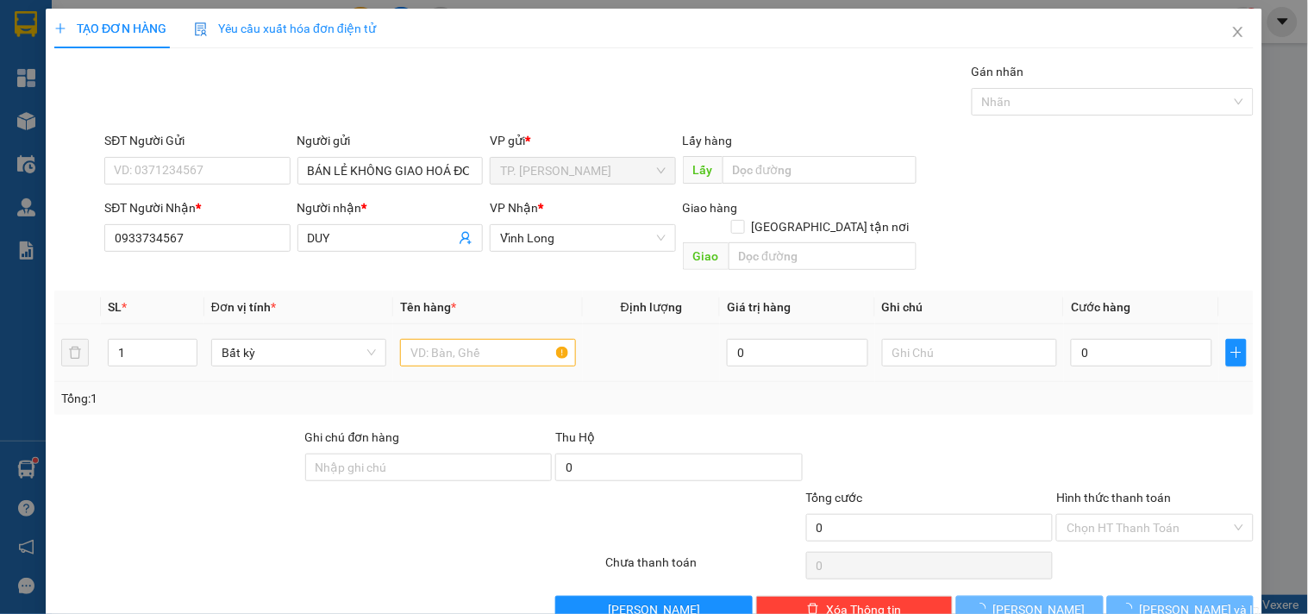
click at [466, 349] on div at bounding box center [487, 353] width 175 height 35
click at [466, 345] on input "text" at bounding box center [487, 353] width 175 height 28
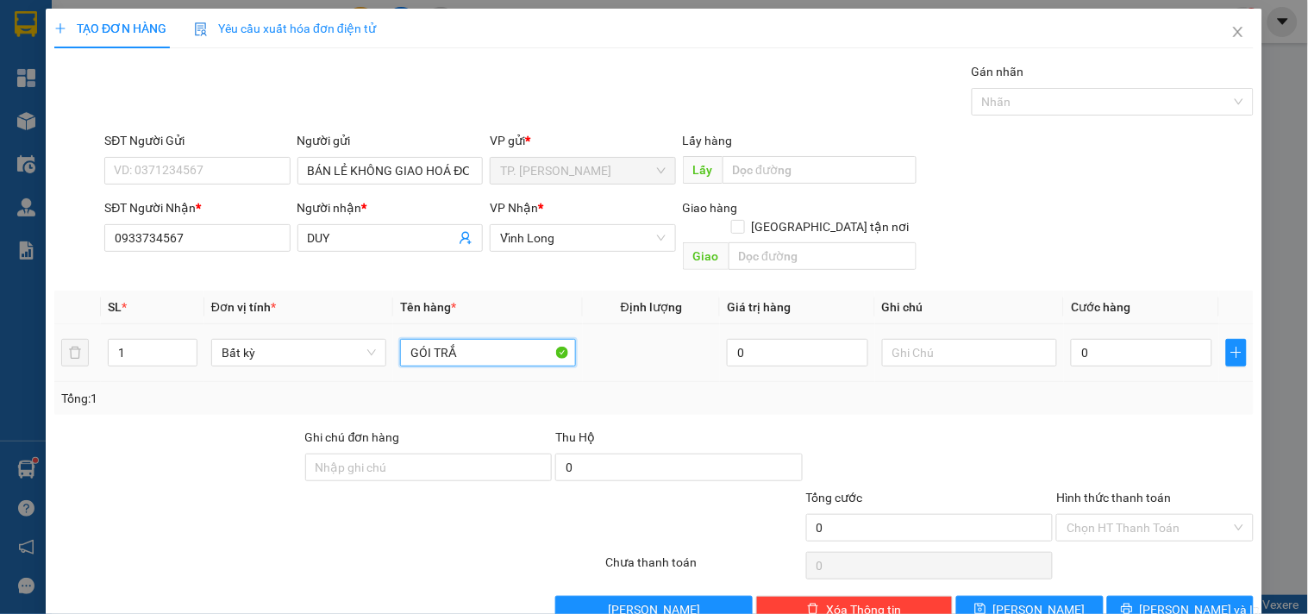
type input "GÓI TRẮN"
click at [1156, 596] on button "[PERSON_NAME] và In" at bounding box center [1181, 610] width 147 height 28
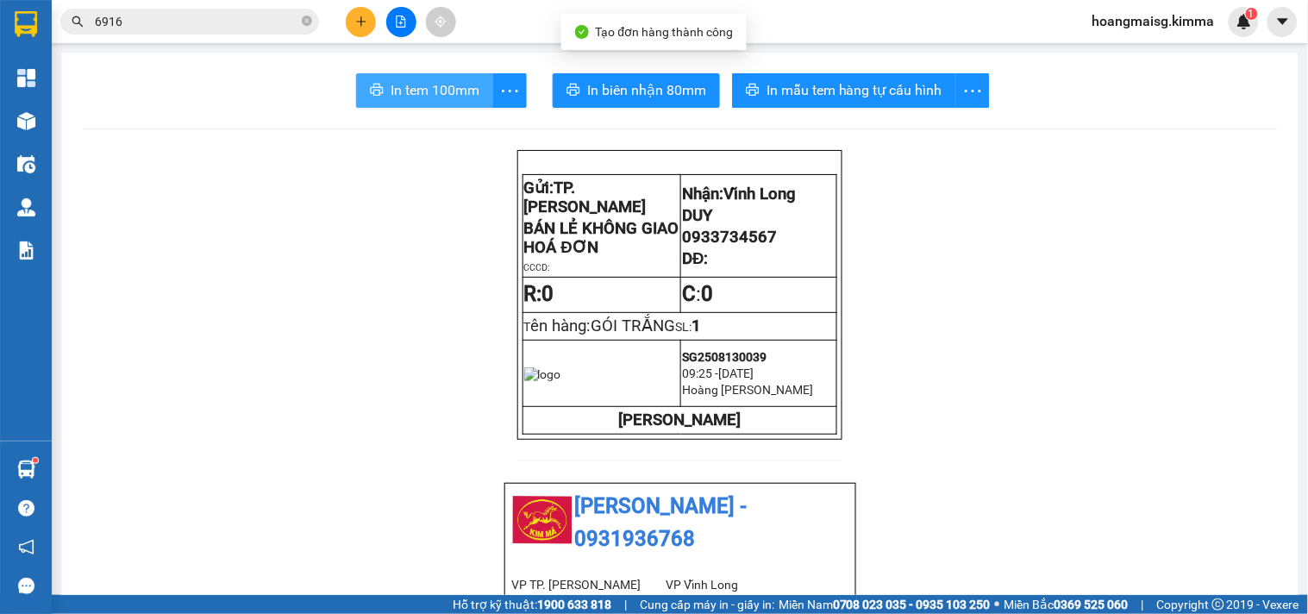
click at [418, 87] on span "In tem 100mm" at bounding box center [435, 90] width 89 height 22
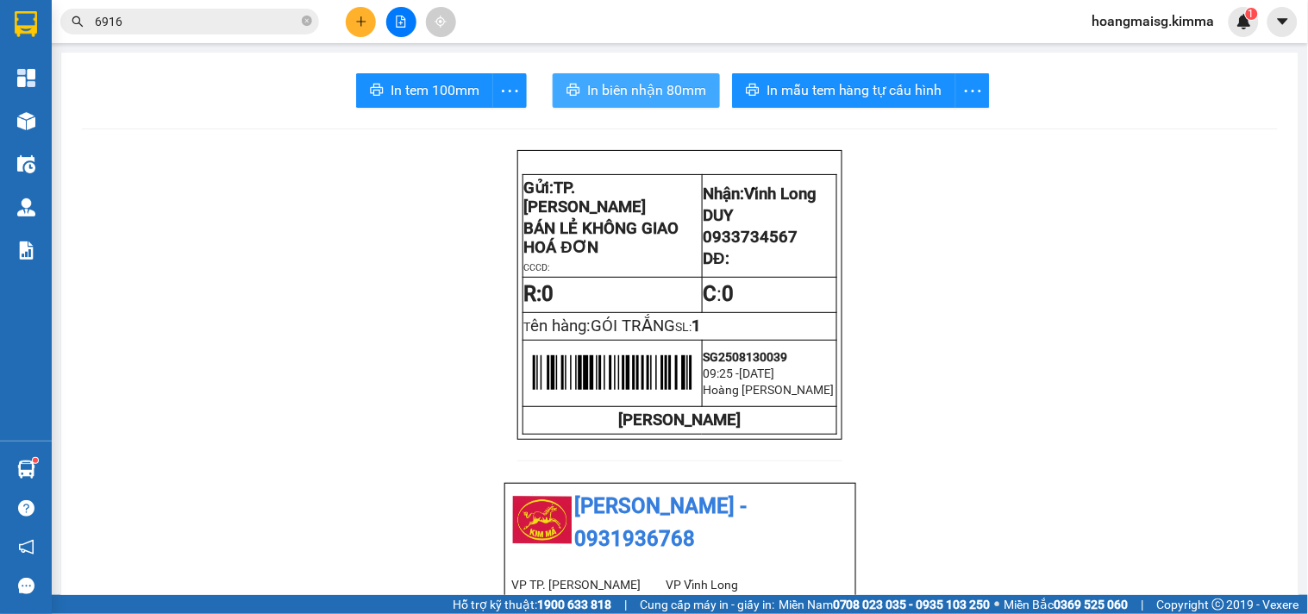
click at [678, 96] on span "In biên nhận 80mm" at bounding box center [646, 90] width 119 height 22
click at [226, 20] on input "6916" at bounding box center [197, 21] width 204 height 19
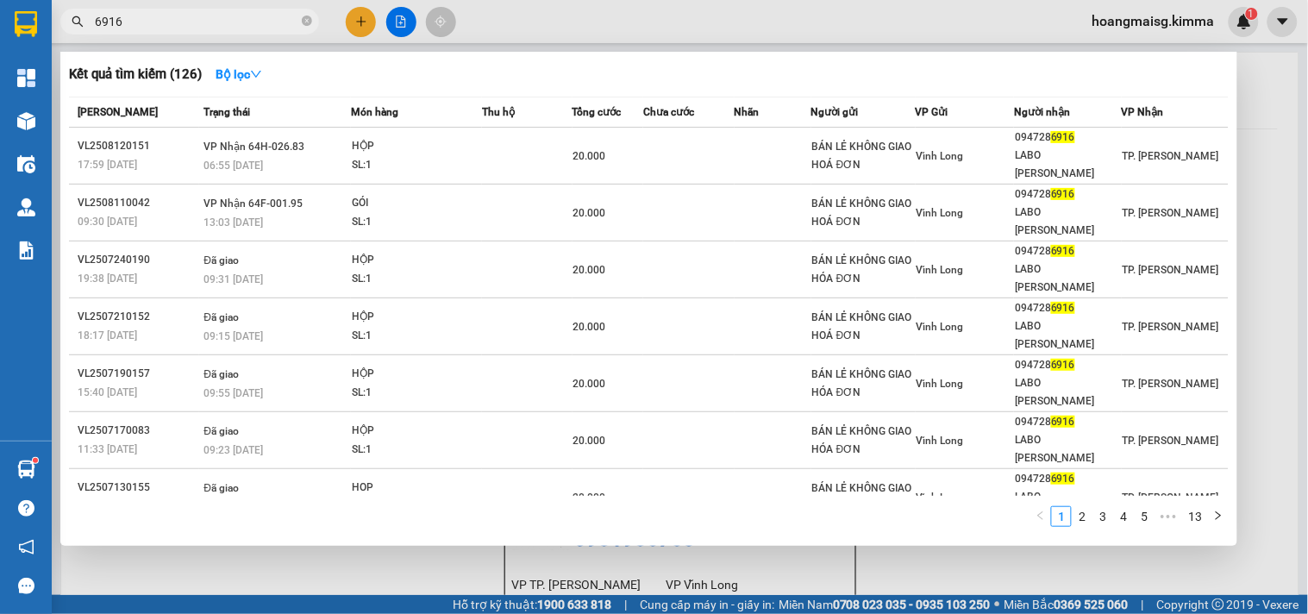
click at [226, 20] on input "6916" at bounding box center [197, 21] width 204 height 19
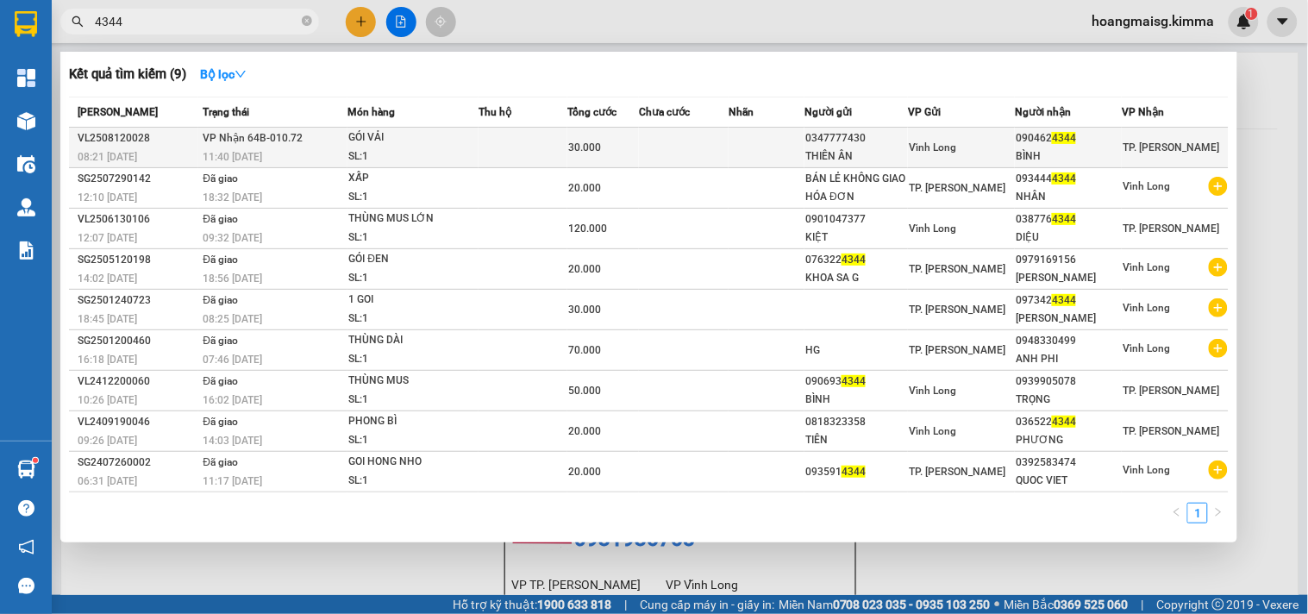
type input "4344"
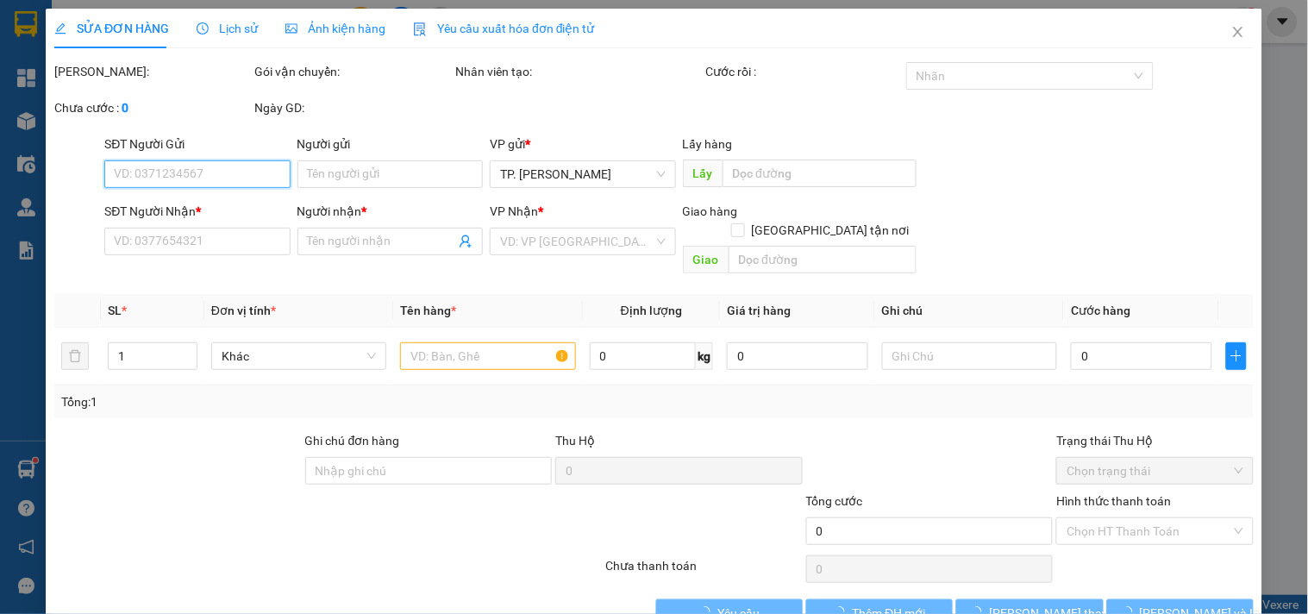
type input "0347777430"
type input "THIÊN ÂN"
type input "0904624344"
type input "BÌNH"
type input "30.000"
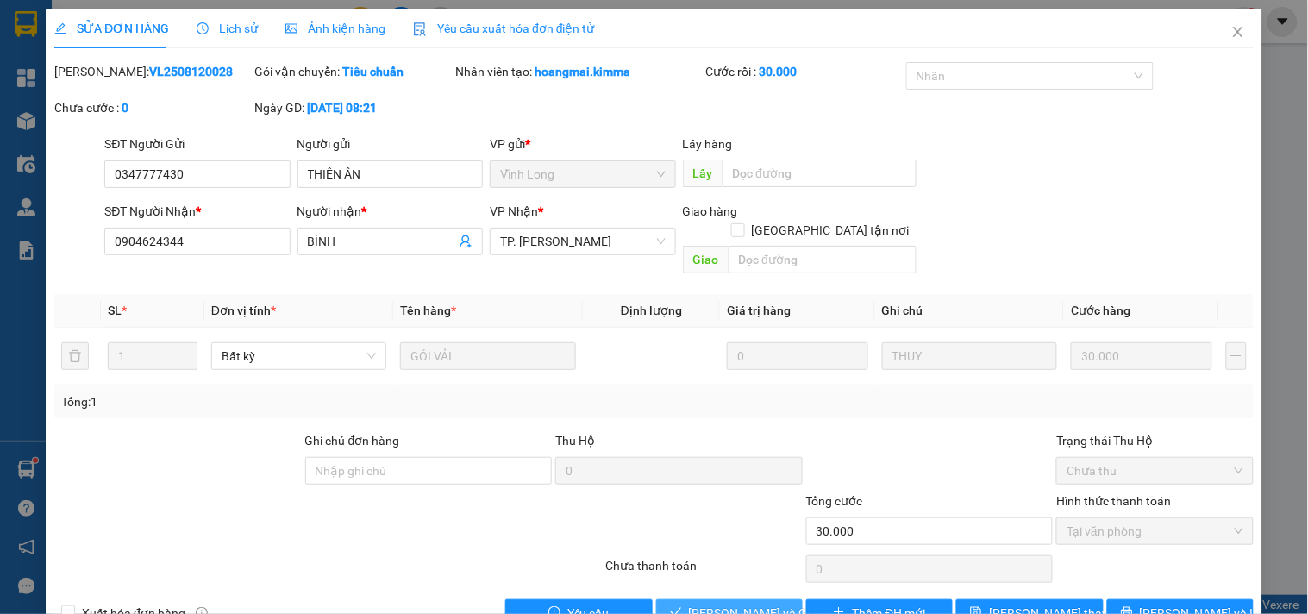
click at [706, 604] on span "[PERSON_NAME] và [PERSON_NAME] hàng" at bounding box center [772, 613] width 166 height 19
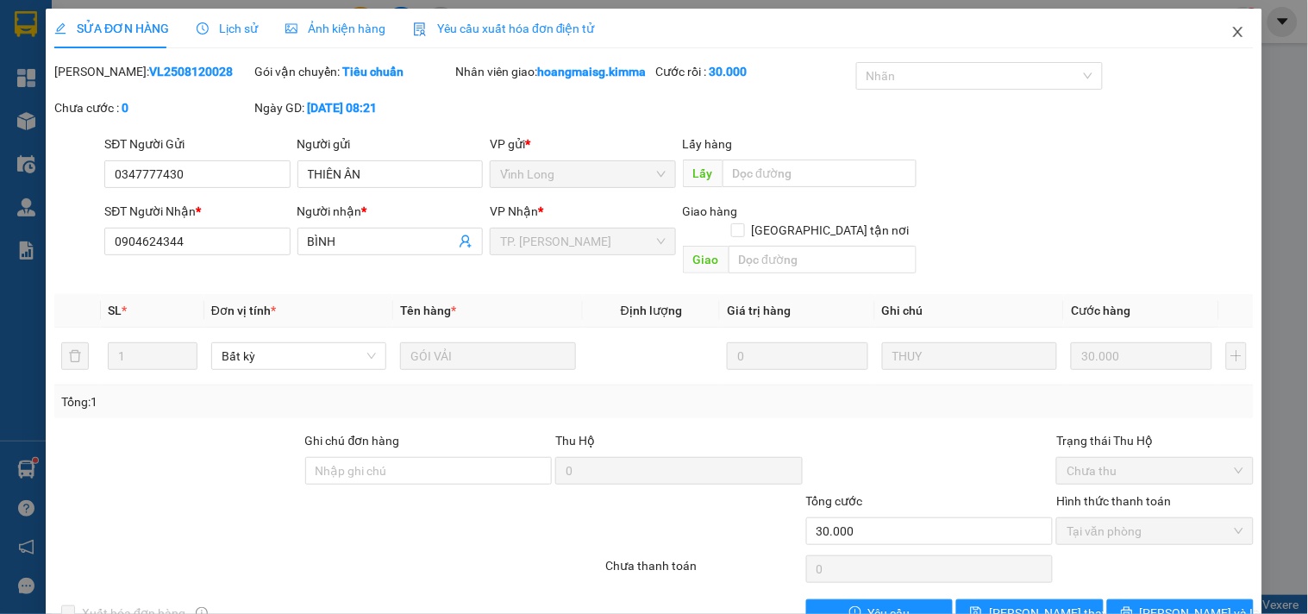
drag, startPoint x: 1230, startPoint y: 37, endPoint x: 272, endPoint y: 37, distance: 958.3
click at [1232, 37] on icon "close" at bounding box center [1239, 32] width 14 height 14
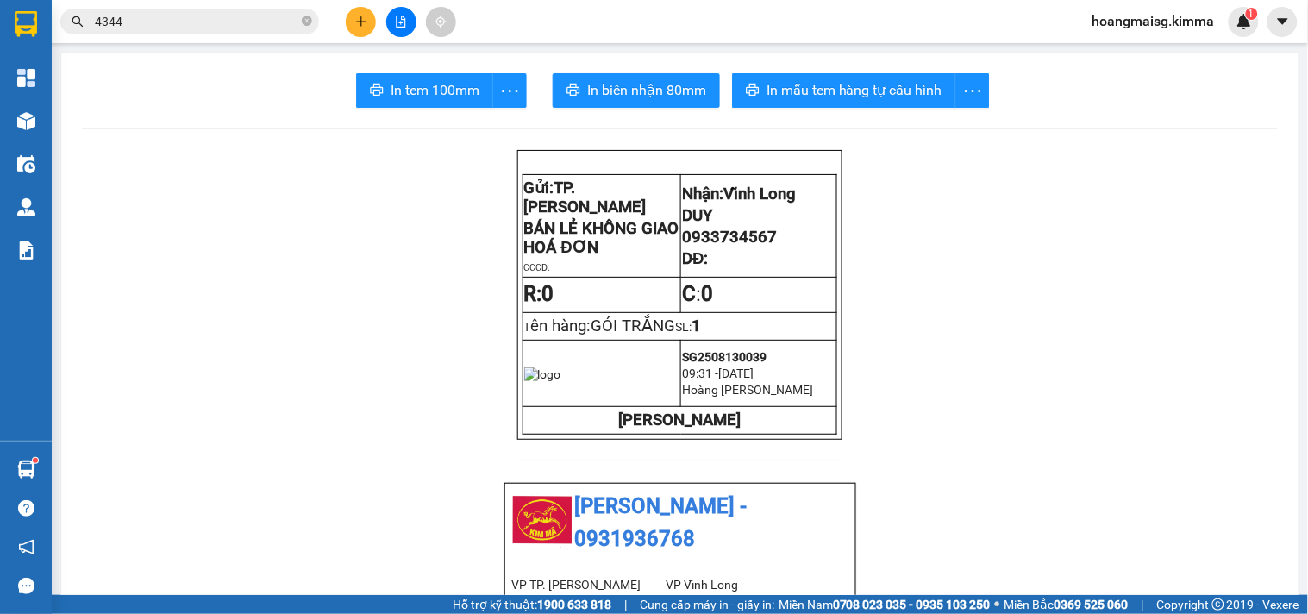
click at [214, 15] on input "4344" at bounding box center [197, 21] width 204 height 19
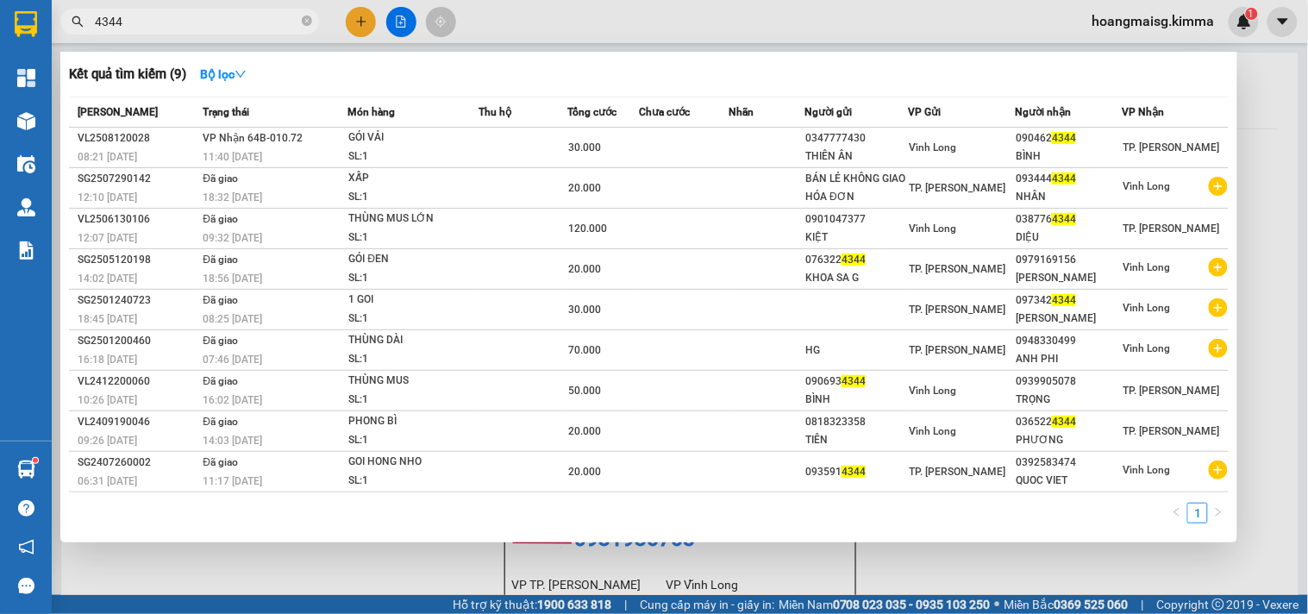
click at [214, 15] on input "4344" at bounding box center [197, 21] width 204 height 19
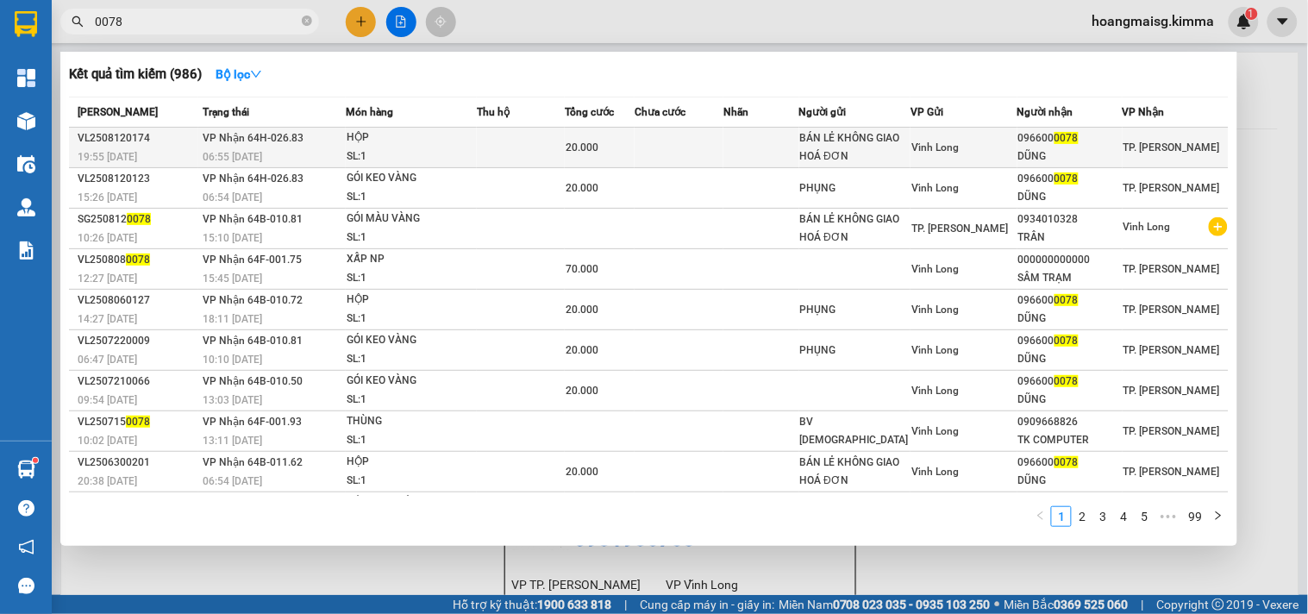
type input "0078"
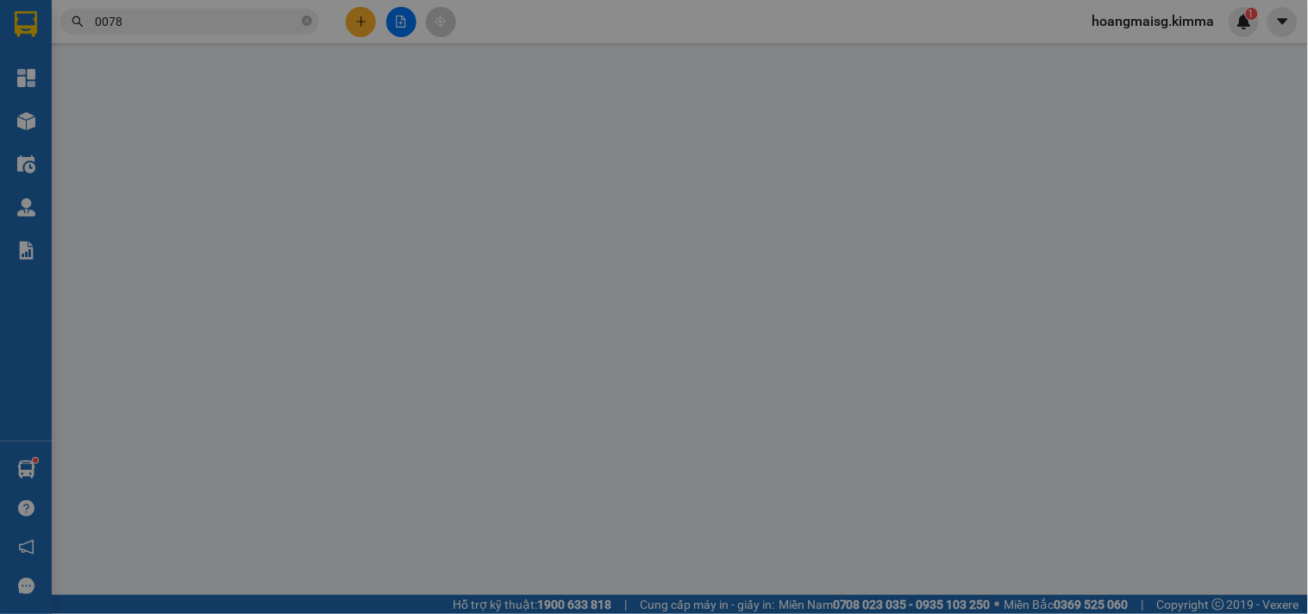
type input "BÁN LẺ KHÔNG GIAO HOÁ ĐƠN"
type input "0966000078"
type input "DŨNG"
type input "20.000"
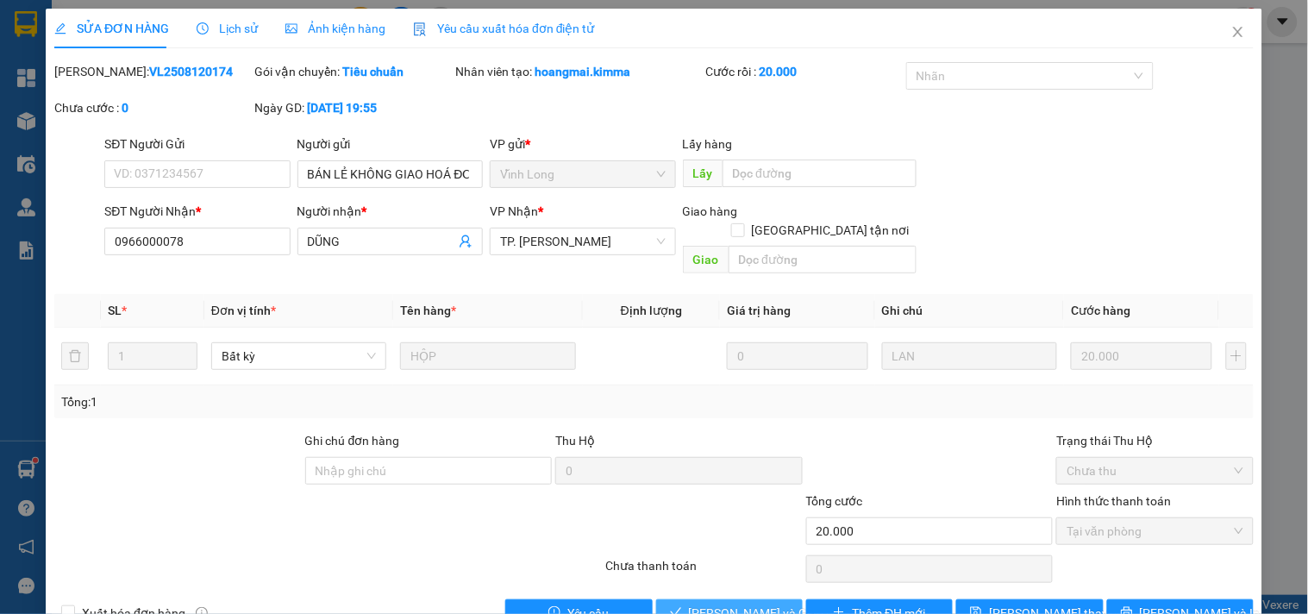
click at [711, 599] on button "[PERSON_NAME] và [PERSON_NAME] hàng" at bounding box center [729, 613] width 147 height 28
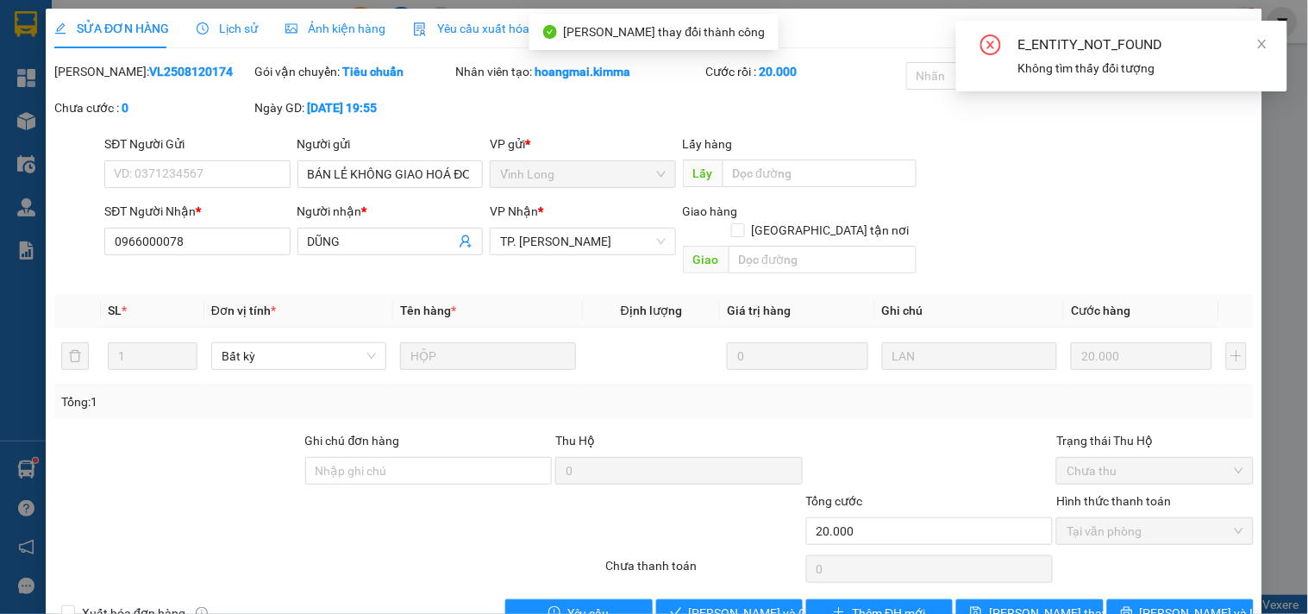
click at [1233, 29] on div "E_ENTITY_NOT_FOUND Không tìm thấy đối tượng" at bounding box center [1122, 56] width 331 height 71
click at [1271, 47] on div "E_ENTITY_NOT_FOUND Không tìm thấy đối tượng" at bounding box center [1122, 56] width 331 height 71
click at [1260, 47] on icon "close" at bounding box center [1262, 44] width 9 height 9
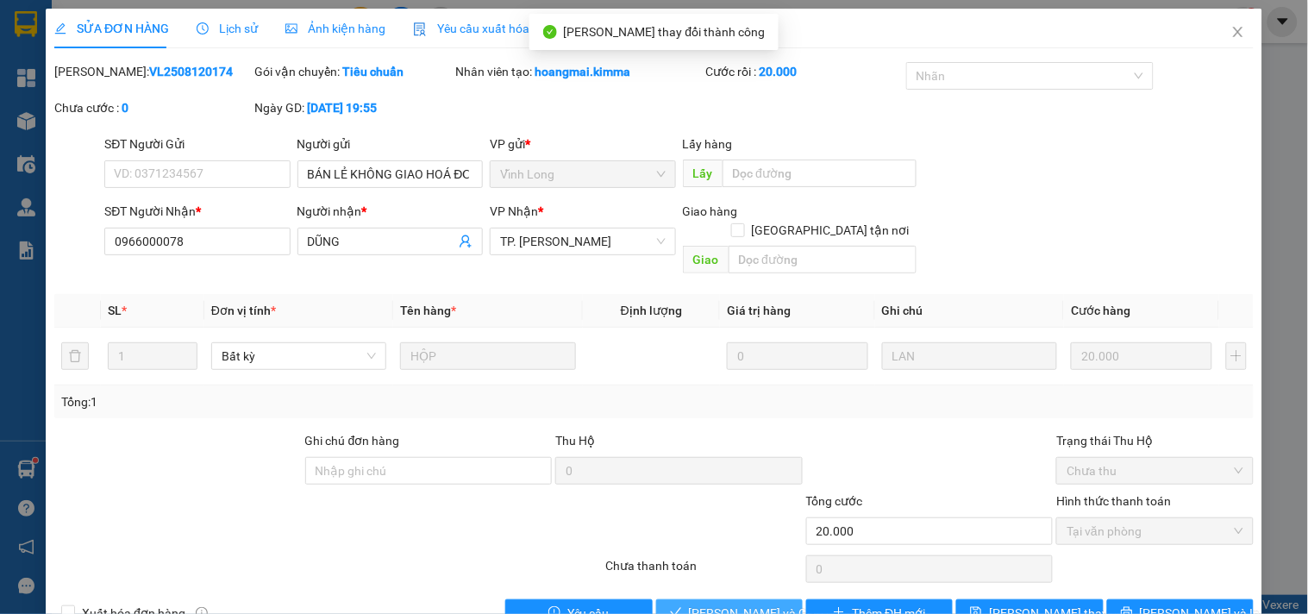
click at [722, 604] on span "[PERSON_NAME] và [PERSON_NAME] hàng" at bounding box center [772, 613] width 166 height 19
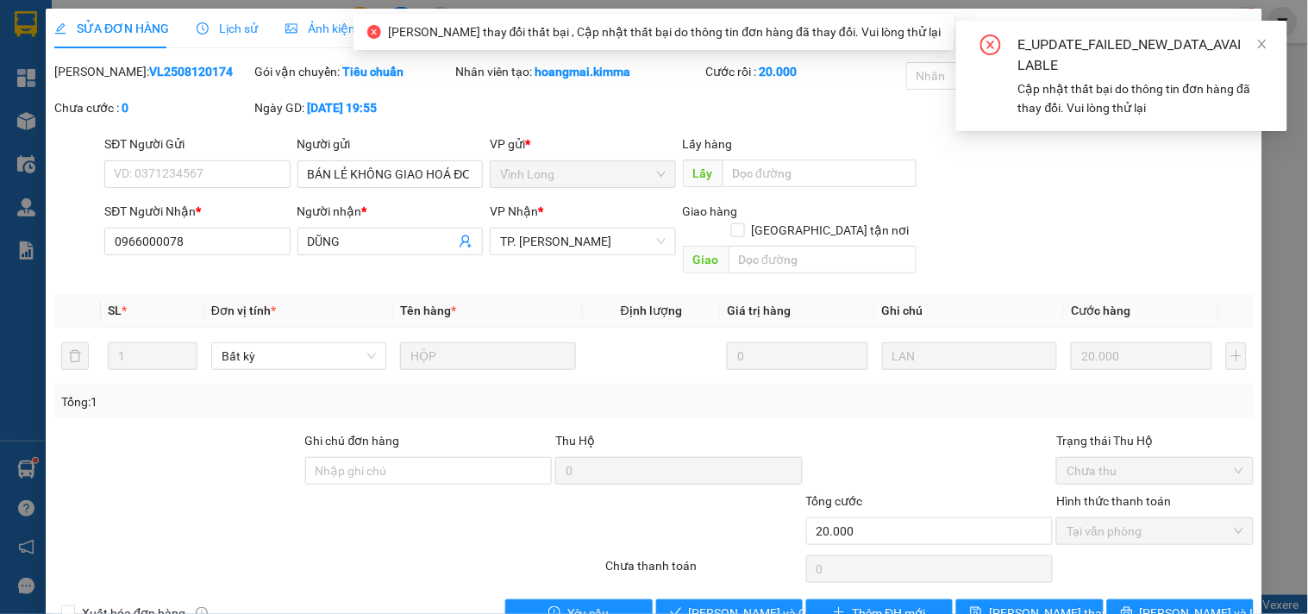
click at [1256, 36] on div "E_UPDATE_FAILED_NEW_DATA_AVAILABLE" at bounding box center [1143, 55] width 248 height 41
click at [1230, 35] on div "E_UPDATE_FAILED_NEW_DATA_AVAILABLE" at bounding box center [1143, 55] width 248 height 41
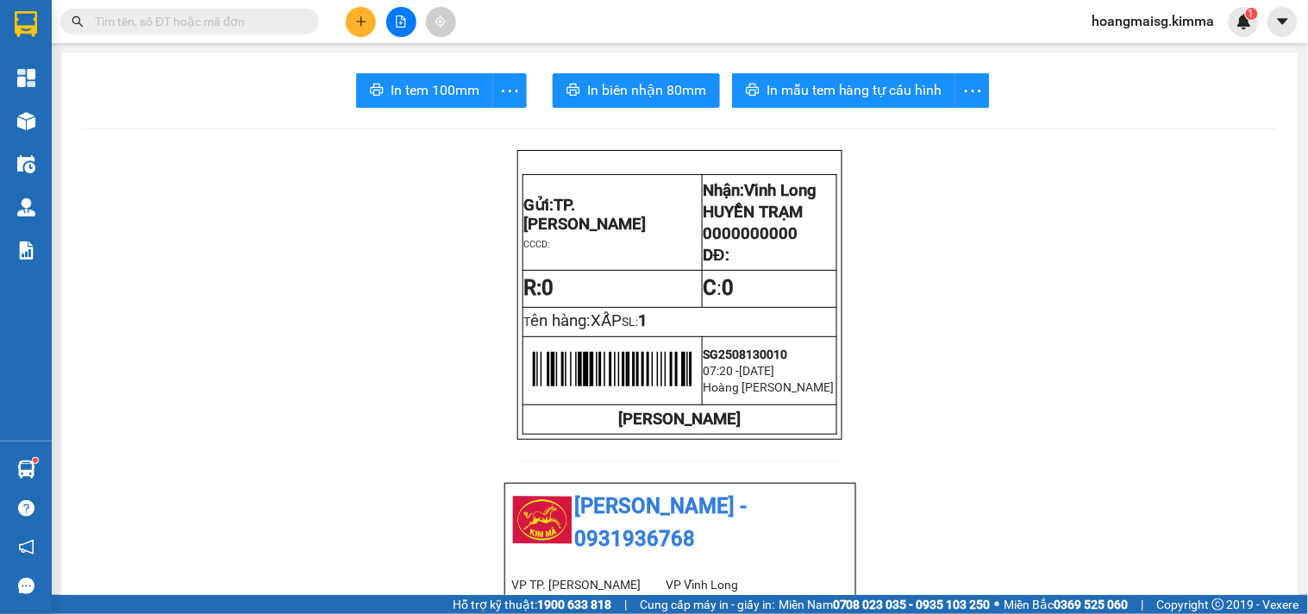
click at [273, 19] on input "text" at bounding box center [197, 21] width 204 height 19
click at [262, 17] on input "text" at bounding box center [197, 21] width 204 height 19
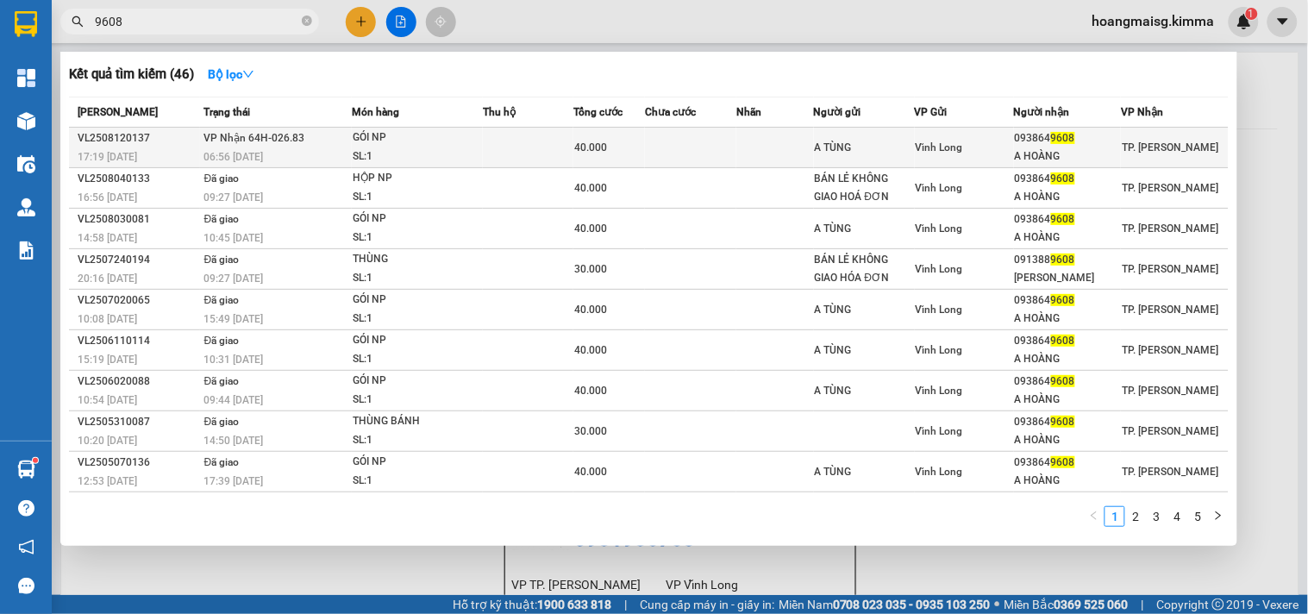
type input "9608"
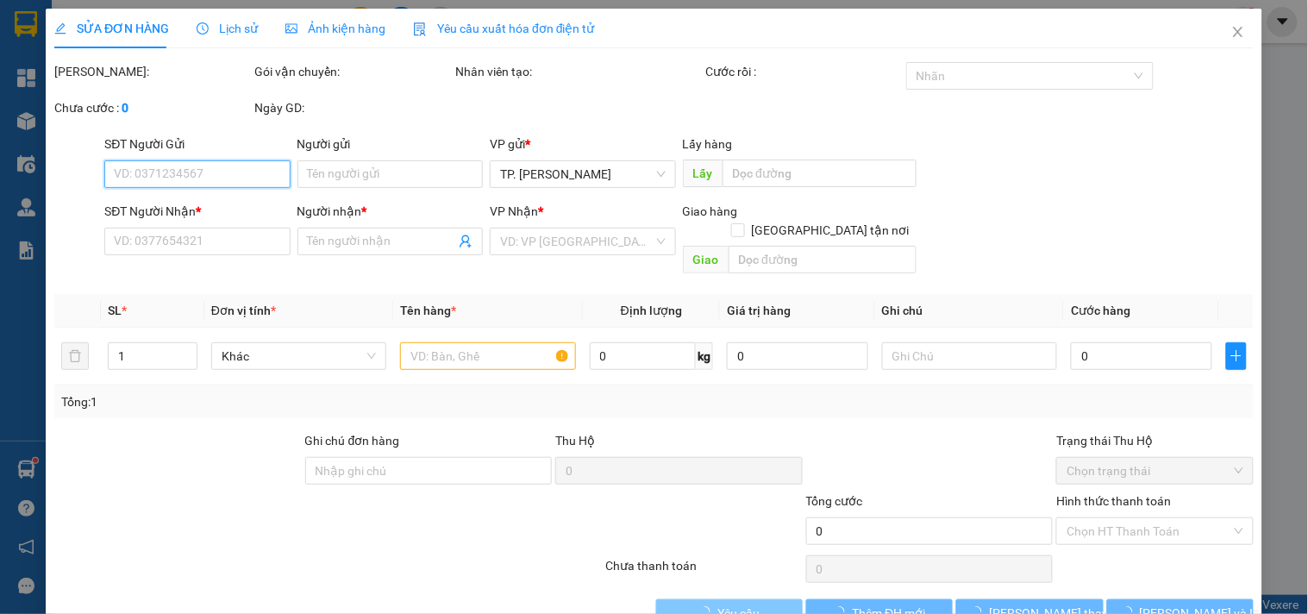
type input "A TÙNG"
type input "0938649608"
type input "A HOÀNG"
type input "40.000"
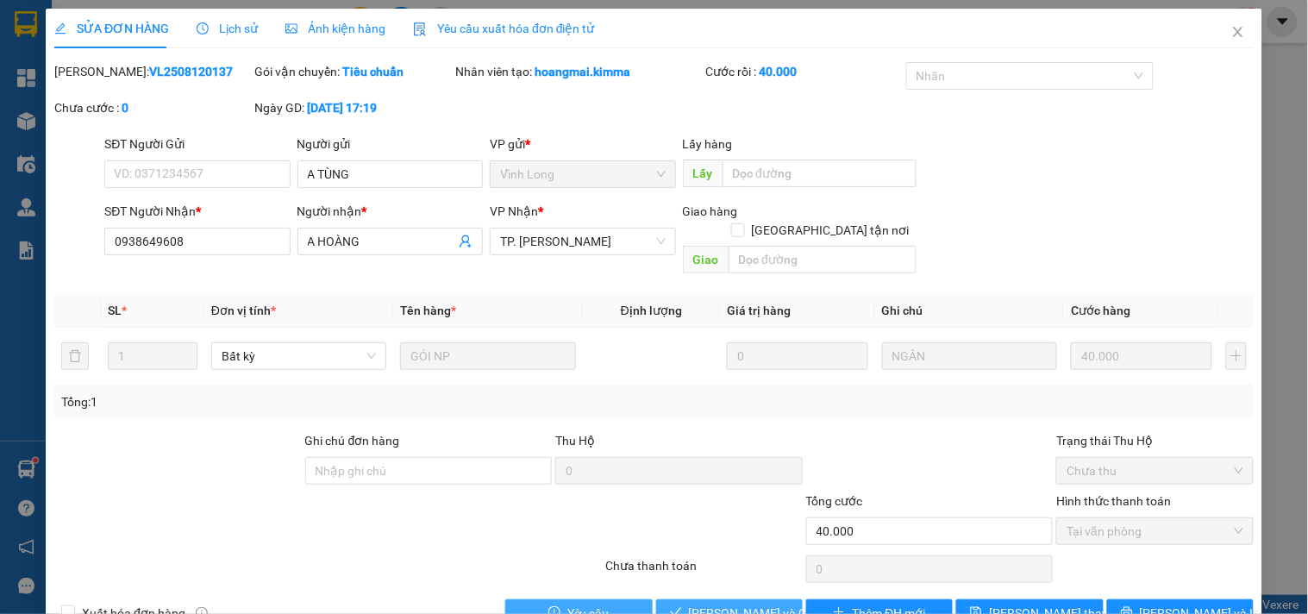
click at [744, 604] on span "[PERSON_NAME] và [PERSON_NAME] hàng" at bounding box center [772, 613] width 166 height 19
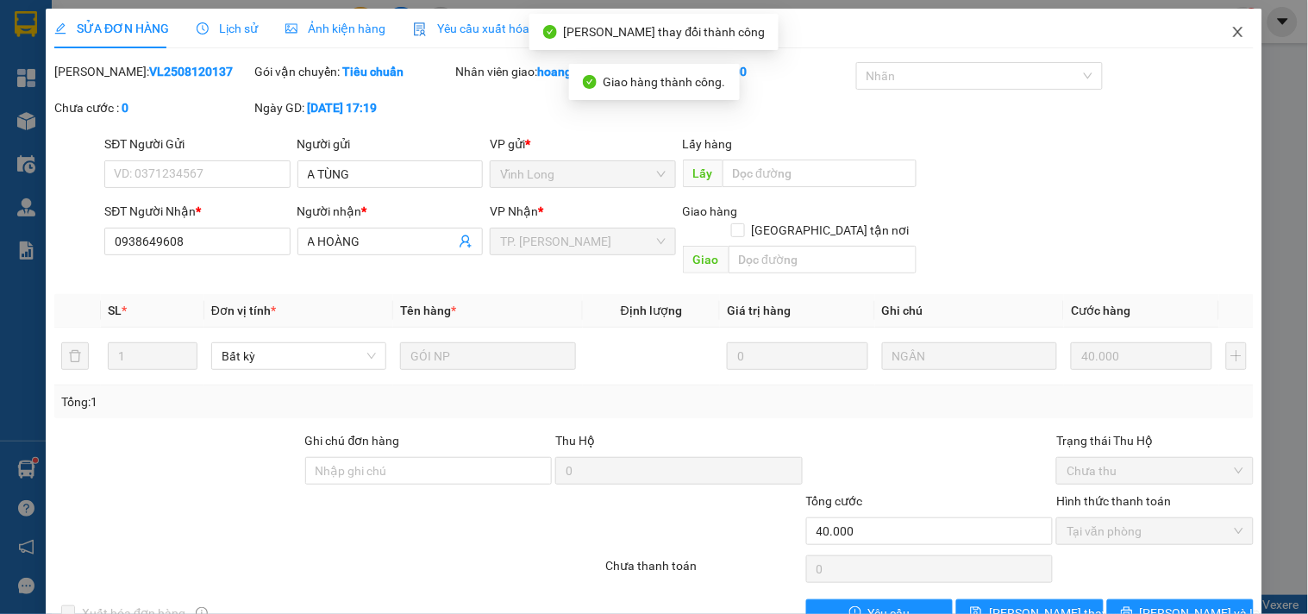
click at [1229, 50] on span "Close" at bounding box center [1238, 33] width 48 height 48
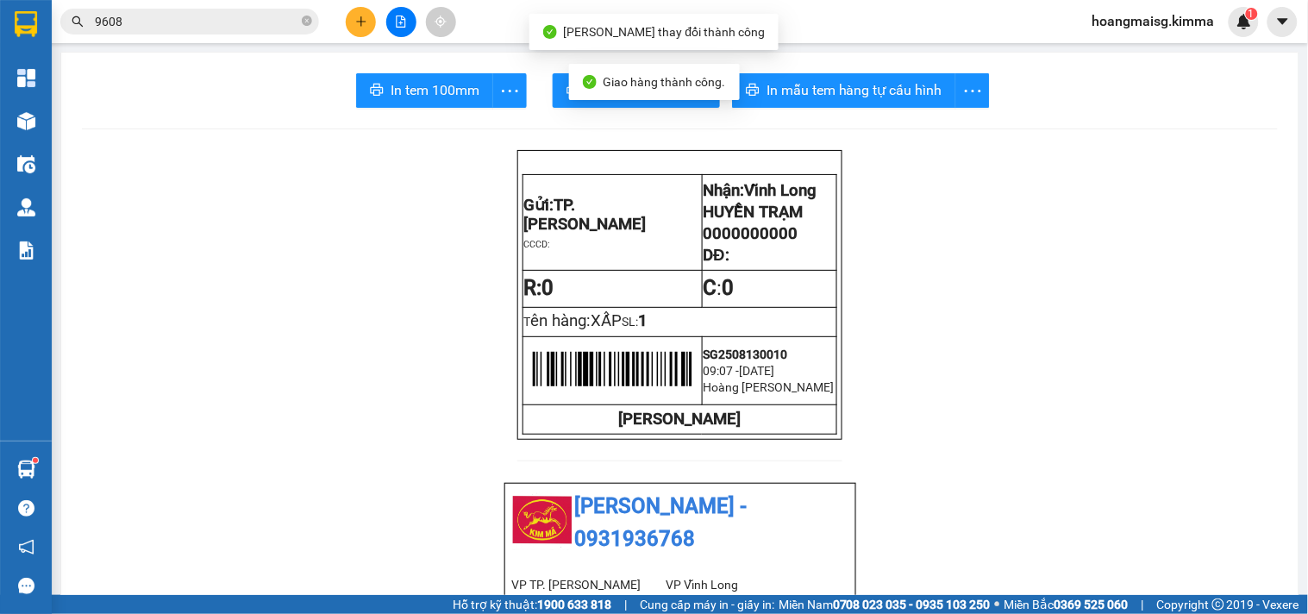
click at [354, 28] on button at bounding box center [361, 22] width 30 height 30
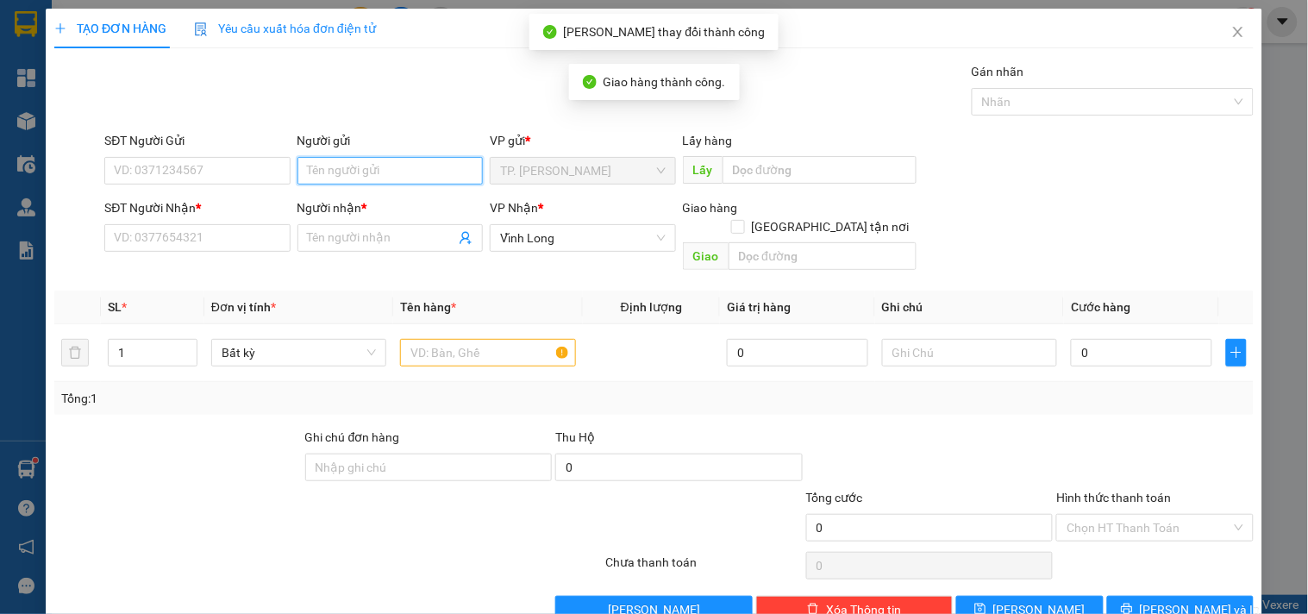
click at [326, 164] on input "Người gửi" at bounding box center [390, 171] width 185 height 28
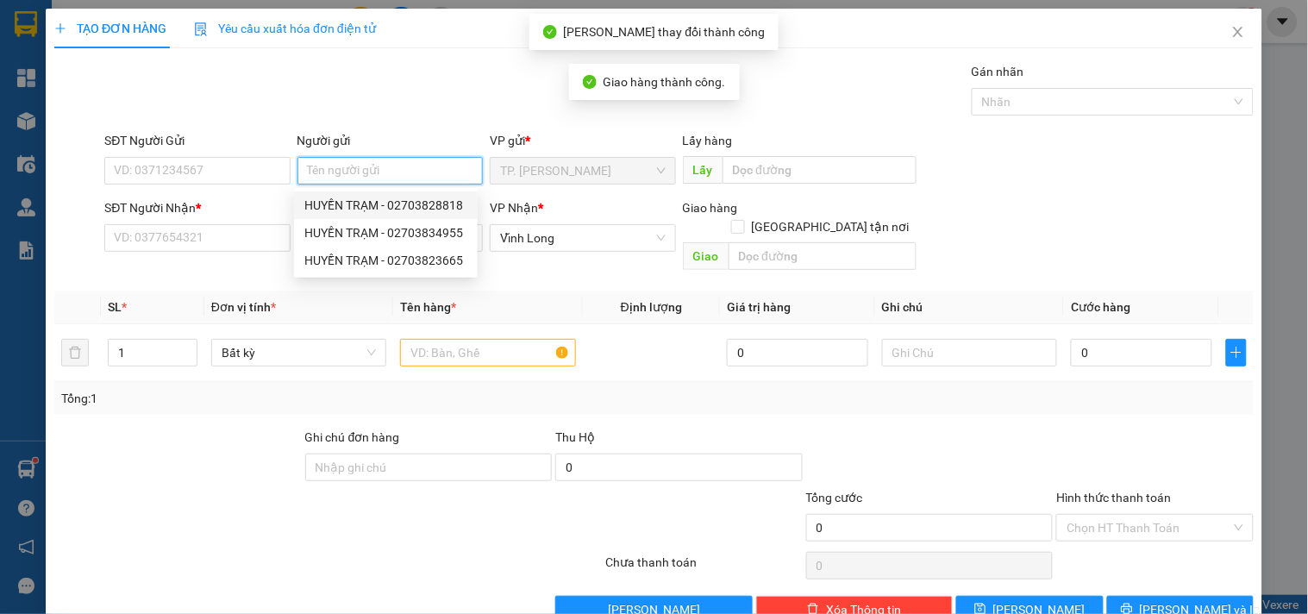
click at [338, 210] on div "HUYỀN TRẠM - 02703828818" at bounding box center [385, 205] width 163 height 19
type input "02703828818"
click at [339, 176] on input "HUYỀN TRẠM" at bounding box center [390, 171] width 185 height 28
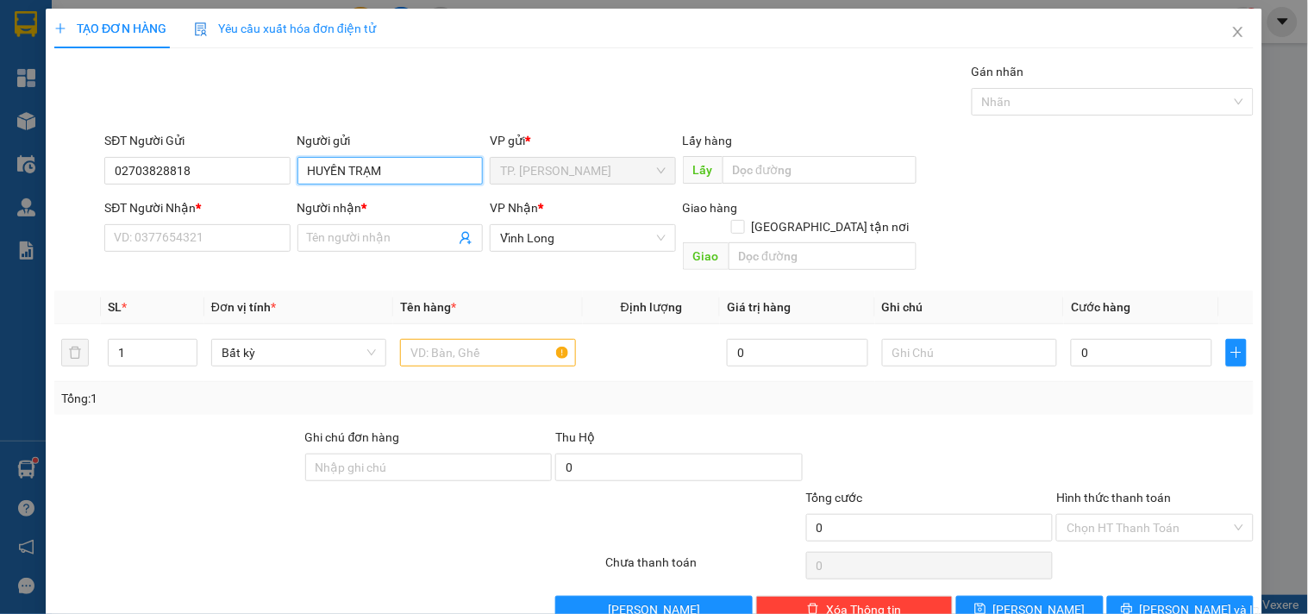
click at [339, 176] on input "HUYỀN TRẠM" at bounding box center [390, 171] width 185 height 28
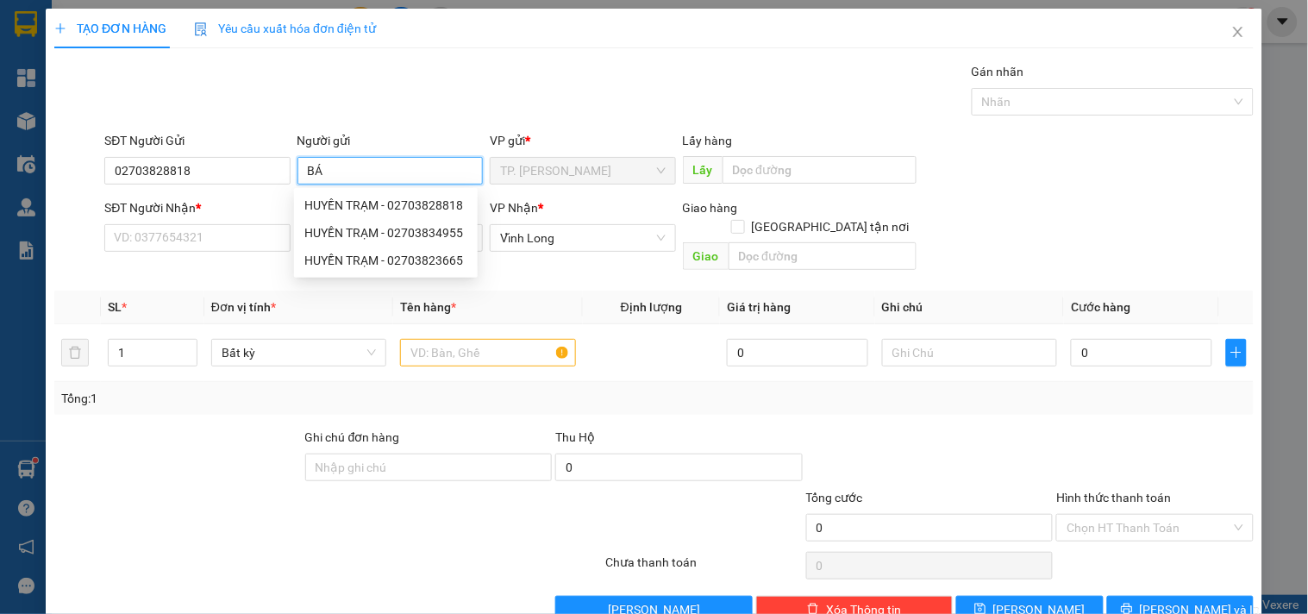
type input "BÁN"
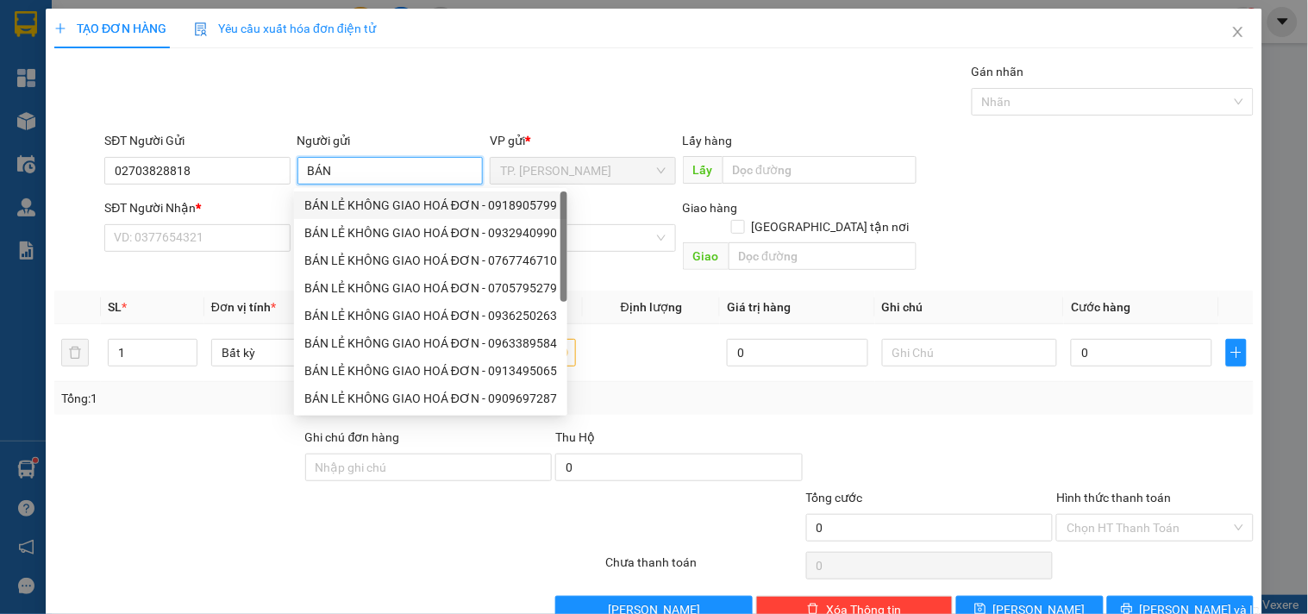
click at [354, 201] on div "BÁN LẺ KHÔNG GIAO HOÁ ĐƠN - 0918905799" at bounding box center [430, 205] width 253 height 19
type input "0918905799"
type input "BÁN LẺ KHÔNG GIAO HOÁ ĐƠN"
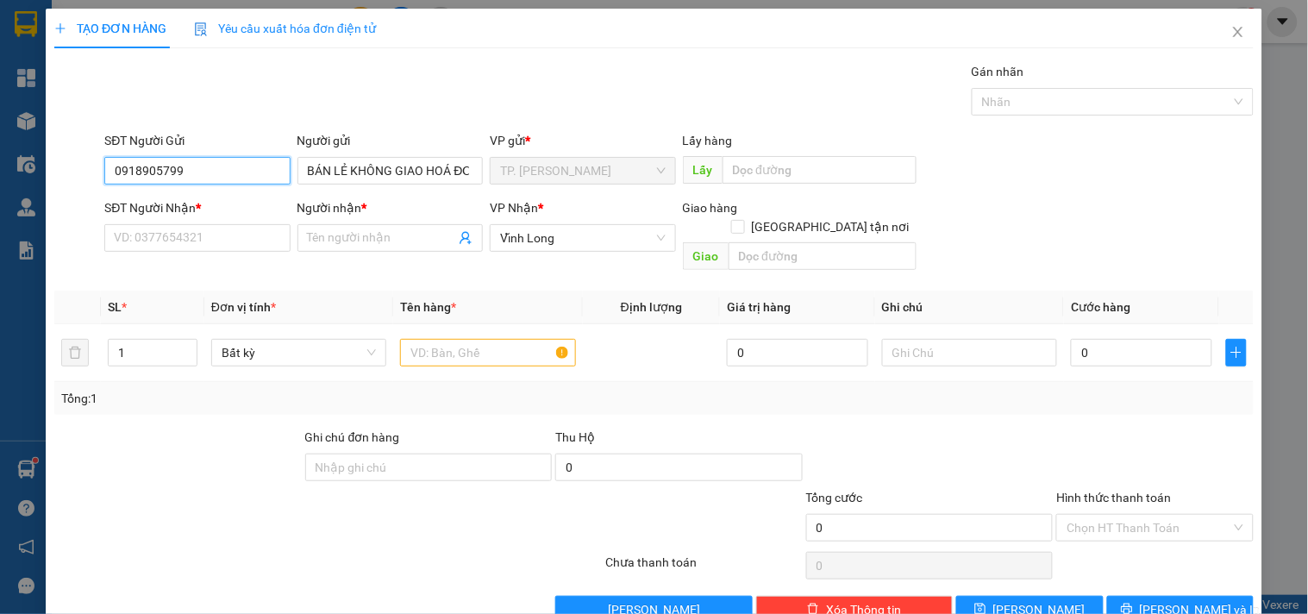
click at [227, 179] on input "0918905799" at bounding box center [196, 171] width 185 height 28
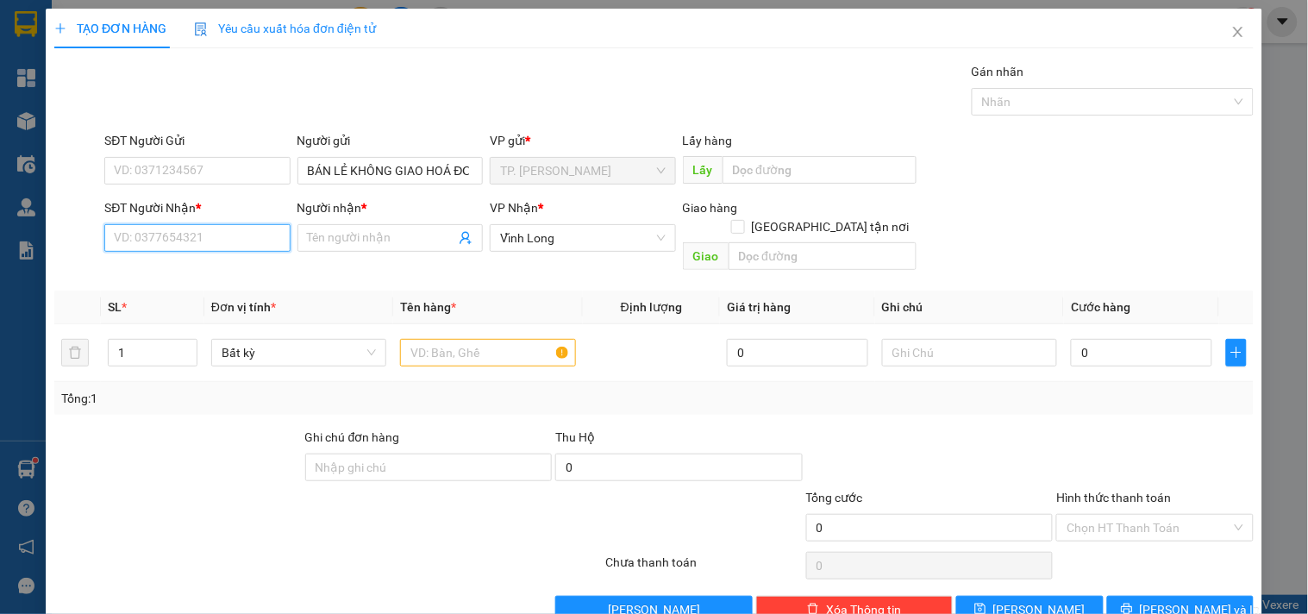
click at [218, 231] on input "SĐT Người Nhận *" at bounding box center [196, 238] width 185 height 28
type input "0938852200"
click at [222, 279] on div "0938852200 - OANH TÙNG" at bounding box center [195, 272] width 163 height 19
type input "OANH TÙNG"
type input "0938852200"
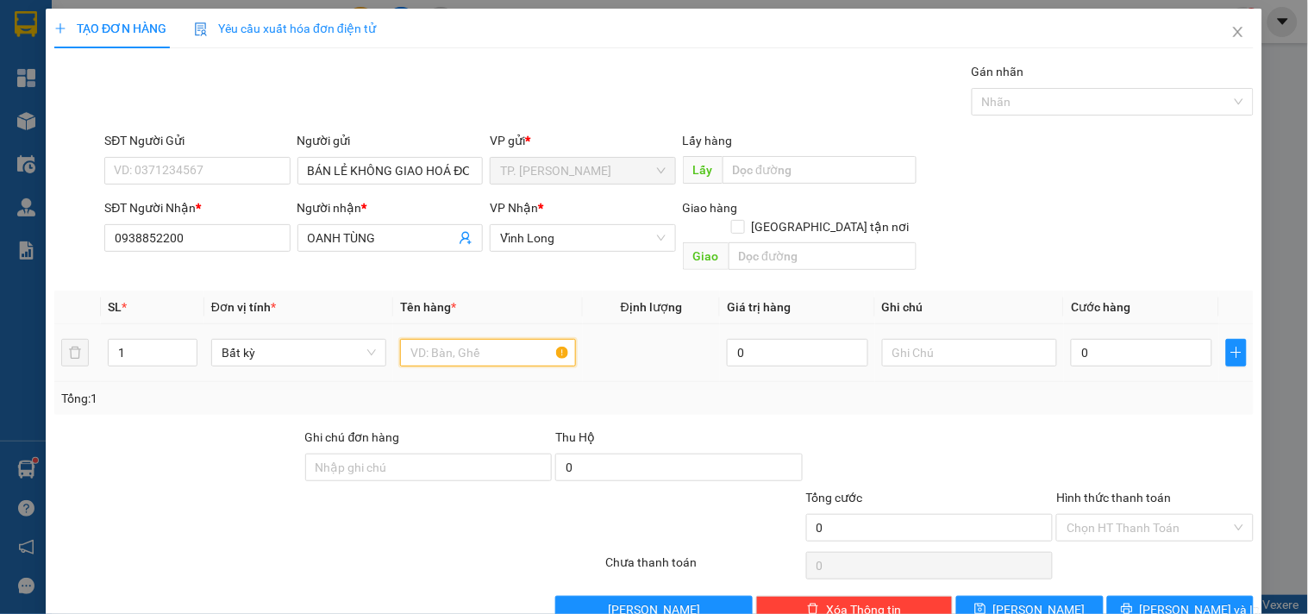
click at [469, 339] on input "text" at bounding box center [487, 353] width 175 height 28
type input "HỘP KEO VÀNG"
type input "0"
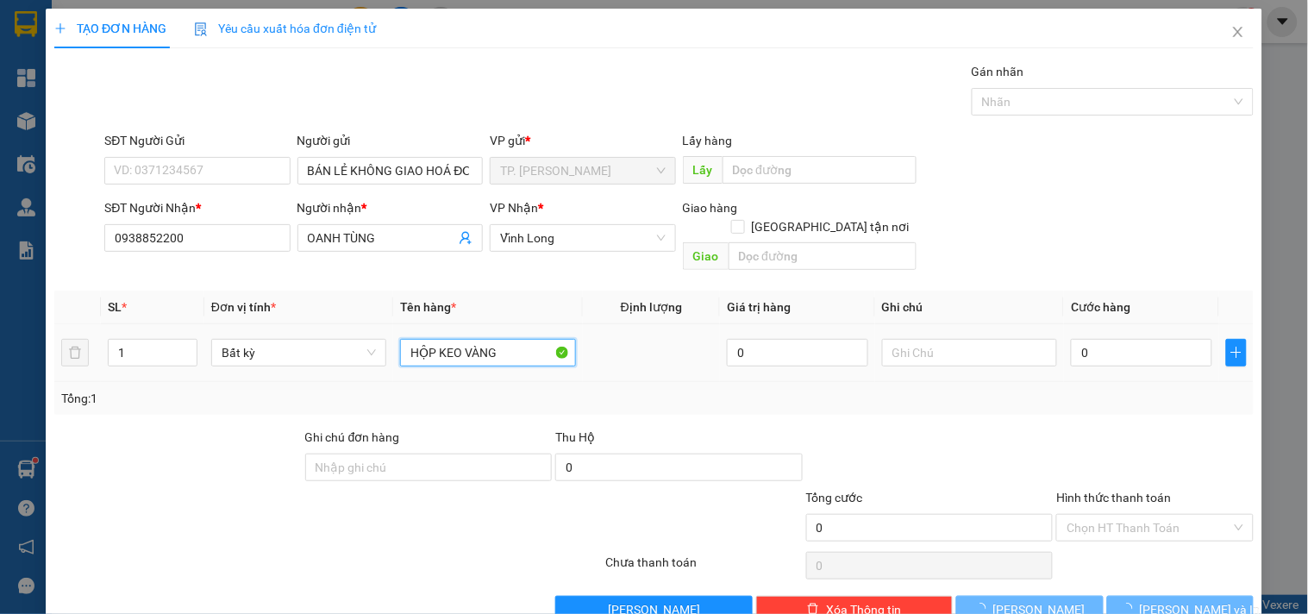
click at [504, 339] on input "HỘP KEO VÀNG" at bounding box center [487, 353] width 175 height 28
type input "HỘP KEO VÀNG (NP)"
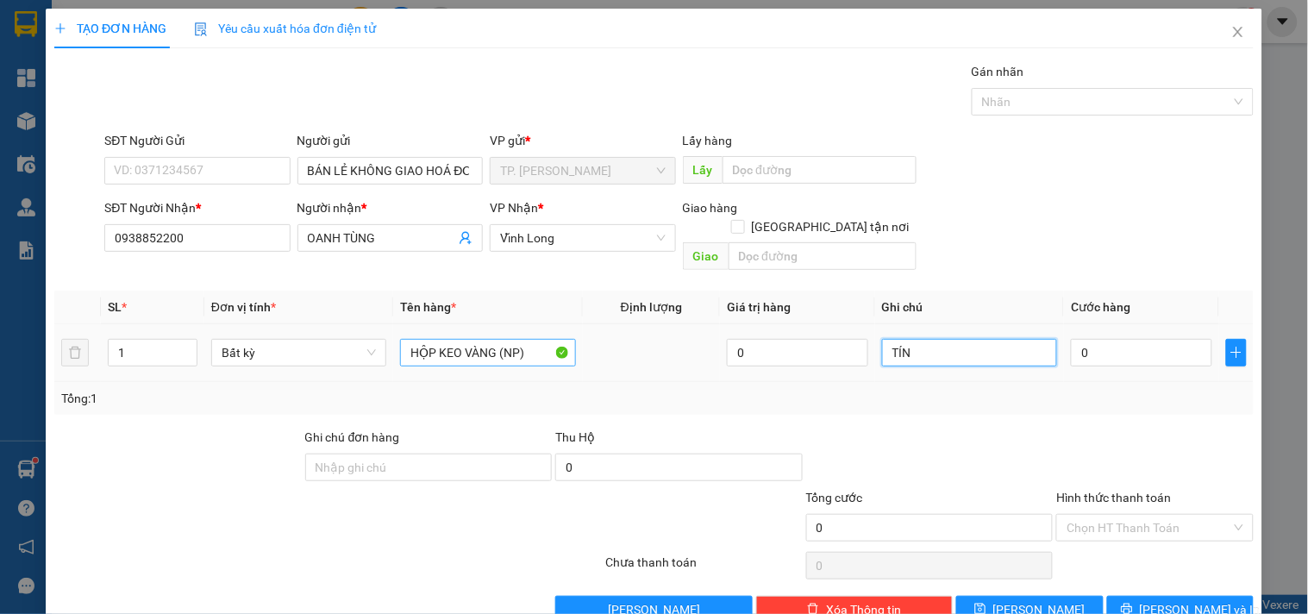
type input "TÍN"
type input "004"
type input "4"
type input "0.040"
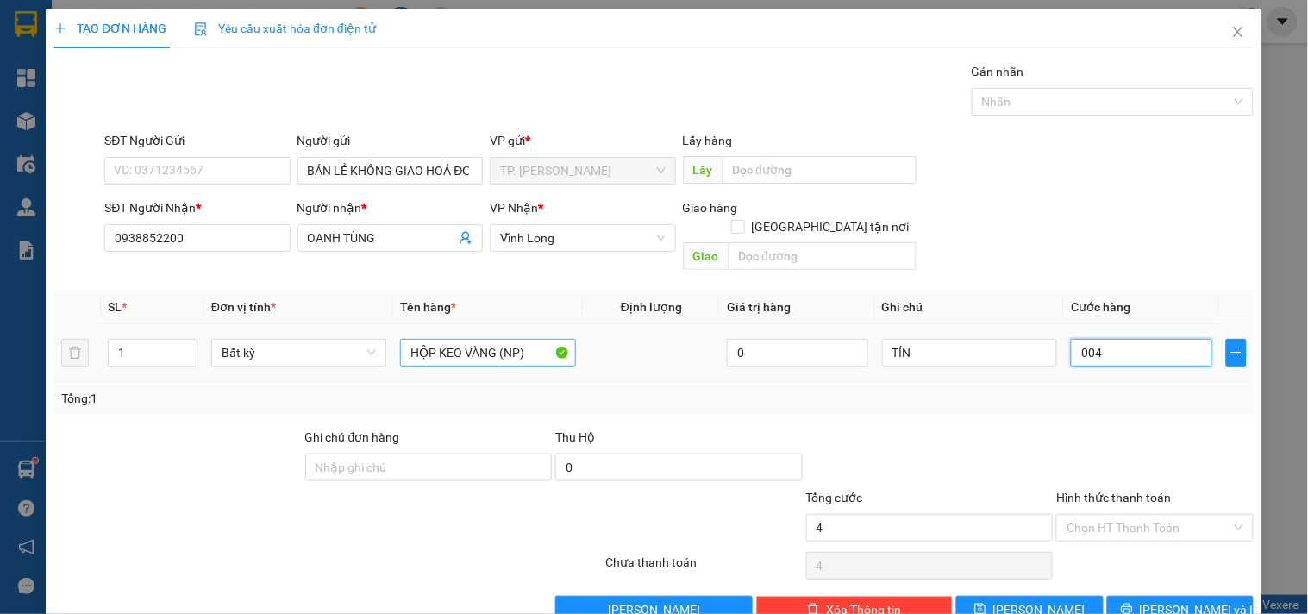
type input "40"
type input "40.000"
click at [1144, 515] on input "Hình thức thanh toán" at bounding box center [1149, 528] width 164 height 26
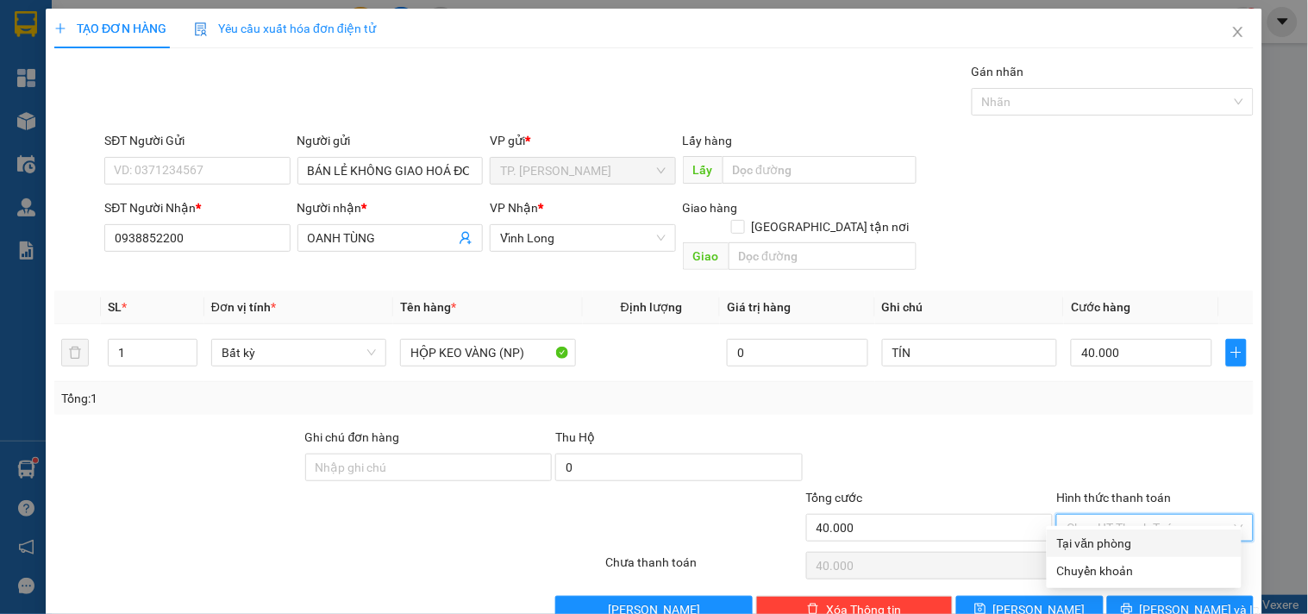
click at [1087, 545] on div "Tại văn phòng" at bounding box center [1144, 543] width 174 height 19
type input "0"
click at [1139, 574] on div "Transit Pickup Surcharge Ids Transit Deliver Surcharge Ids Transit Deliver Surc…" at bounding box center [654, 343] width 1200 height 562
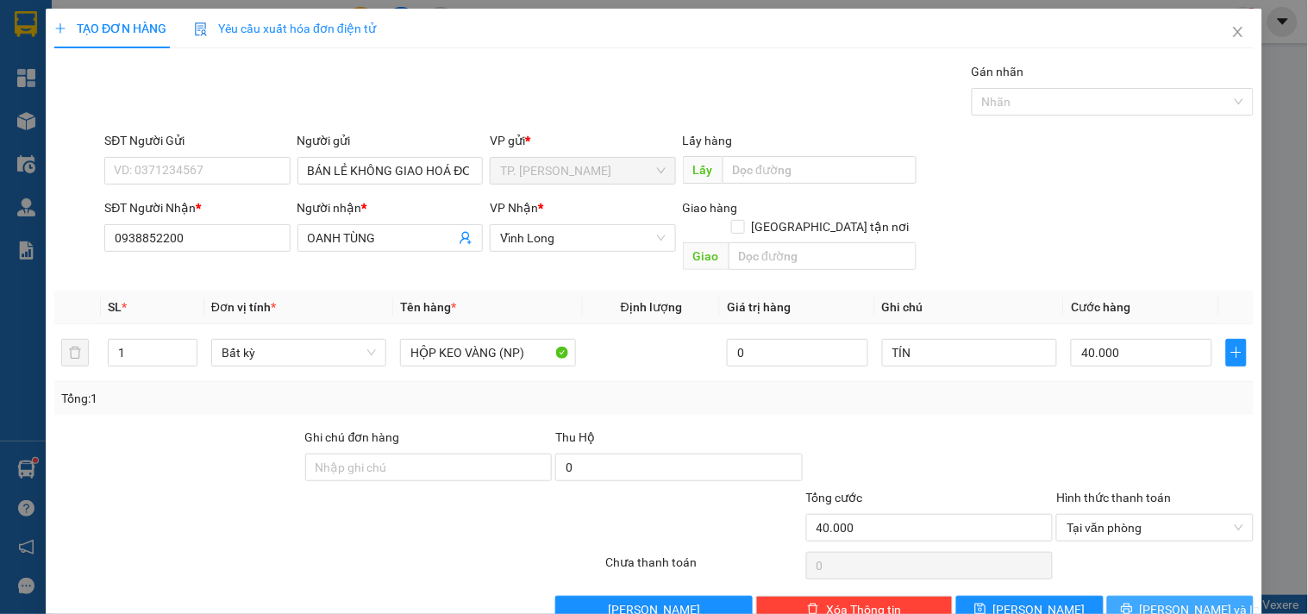
click at [1144, 596] on button "[PERSON_NAME] và In" at bounding box center [1181, 610] width 147 height 28
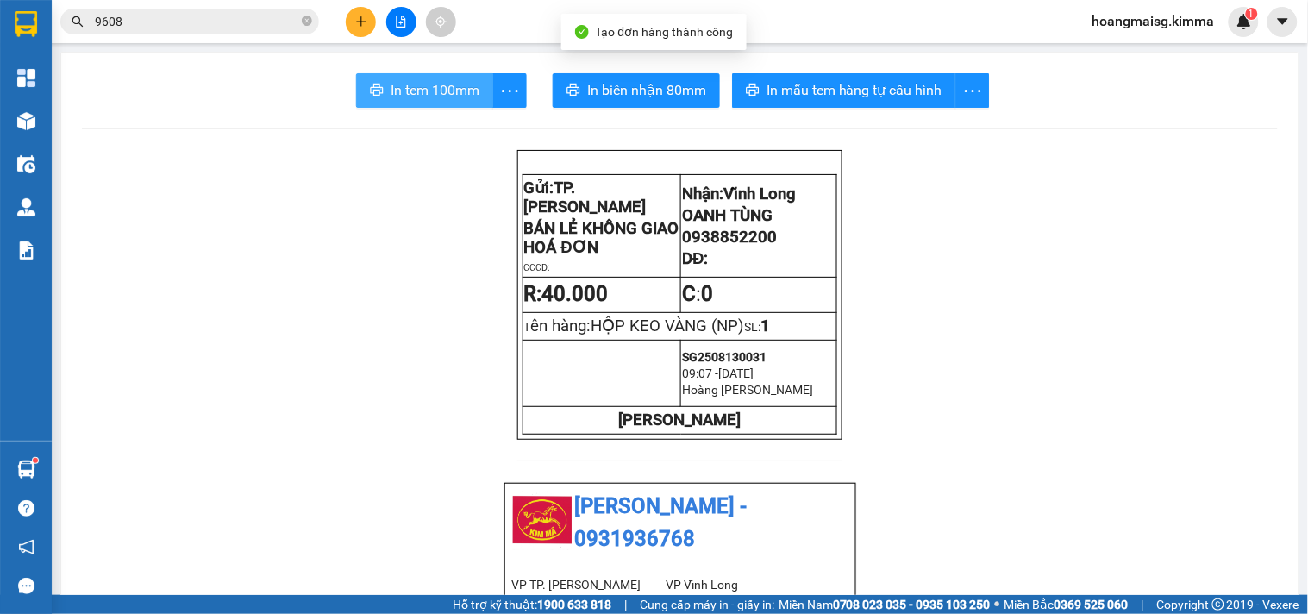
click at [435, 89] on span "In tem 100mm" at bounding box center [435, 90] width 89 height 22
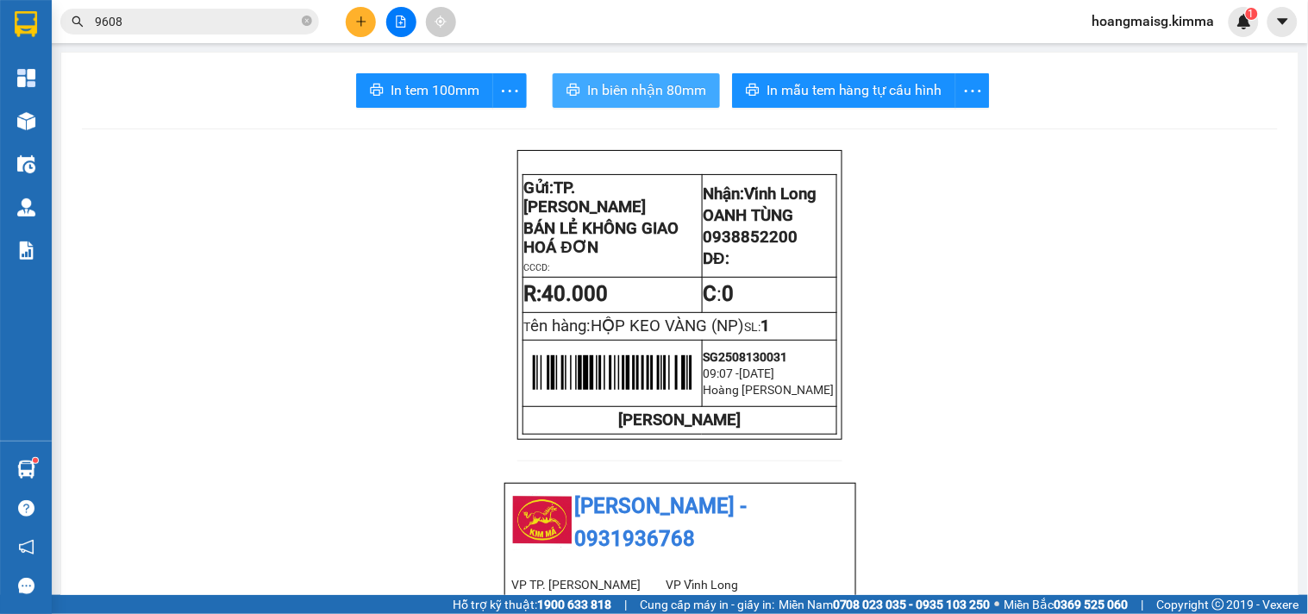
click at [610, 80] on span "In biên nhận 80mm" at bounding box center [646, 90] width 119 height 22
drag, startPoint x: 635, startPoint y: 54, endPoint x: 637, endPoint y: 89, distance: 34.5
click at [637, 89] on span "In biên nhận 80mm" at bounding box center [646, 90] width 119 height 22
click at [201, 35] on div "Kết quả tìm kiếm ( 46 ) Bộ lọc Mã ĐH Trạng thái Món hàng Thu hộ Tổng cước Chưa …" at bounding box center [168, 22] width 336 height 30
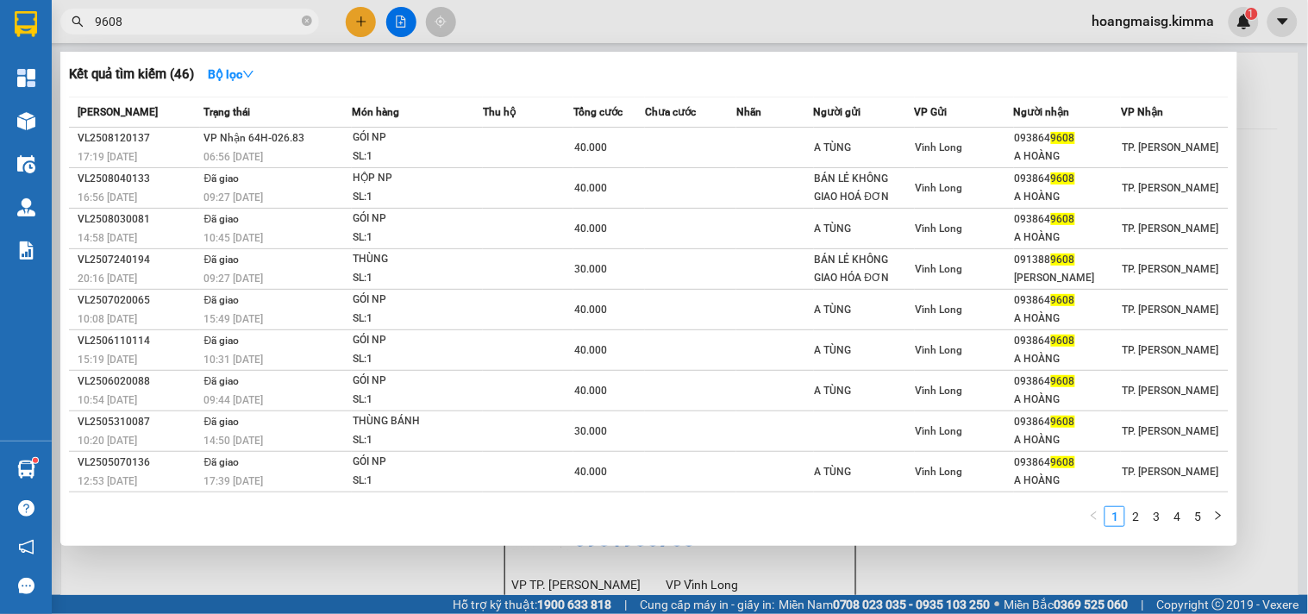
click at [201, 27] on input "9608" at bounding box center [197, 21] width 204 height 19
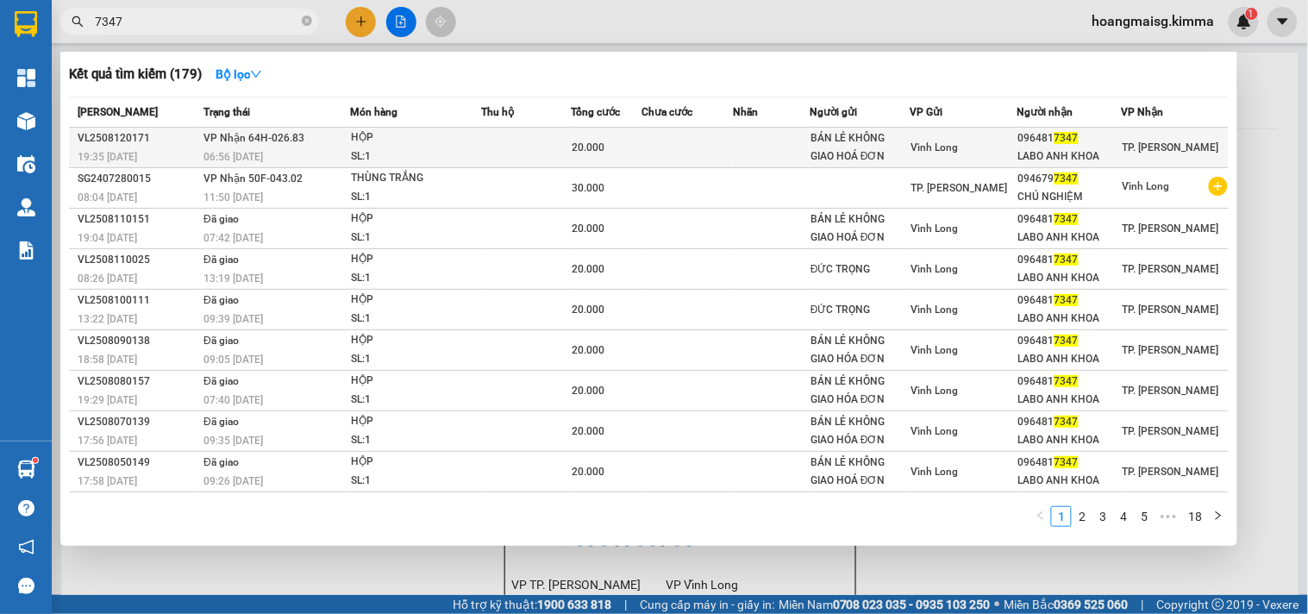
type input "7347"
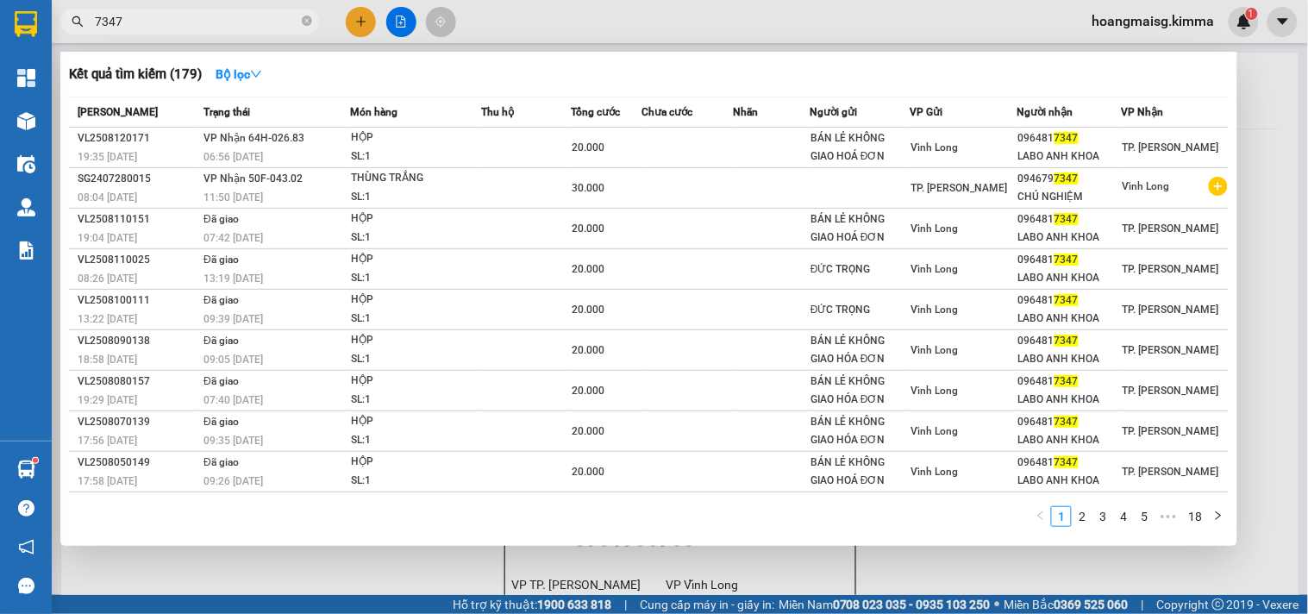
click at [349, 147] on div "06:56 - 13/08" at bounding box center [277, 156] width 146 height 19
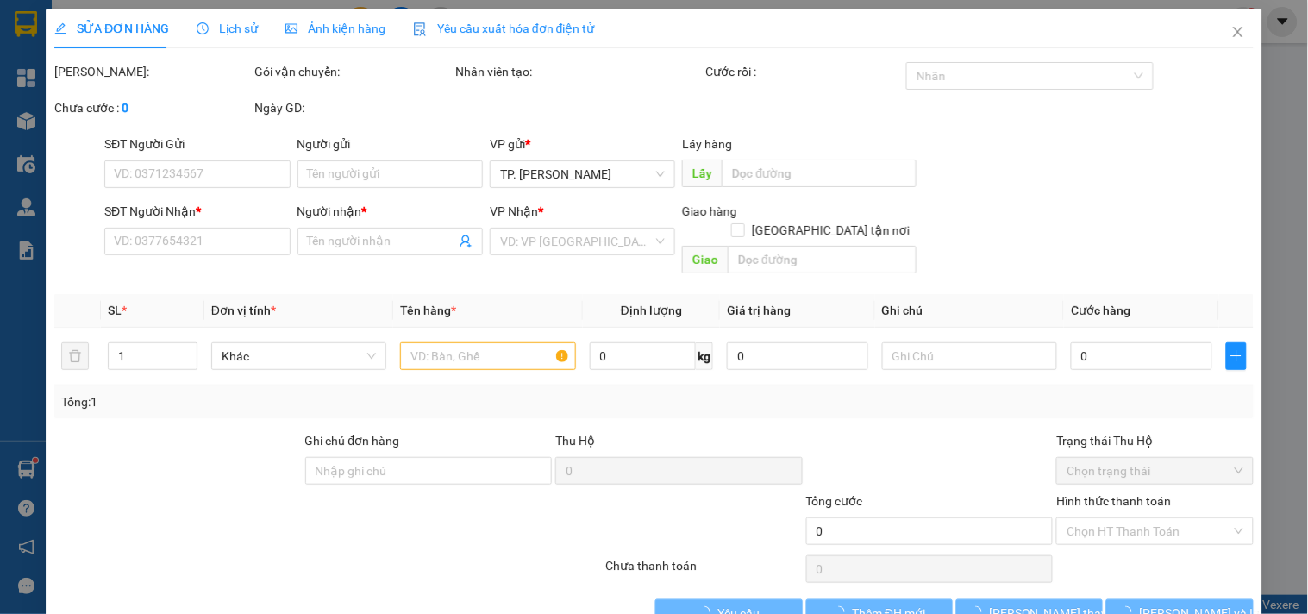
type input "BÁN LẺ KHÔNG GIAO HOÁ ĐƠN"
type input "0964817347"
type input "LABO ANH KHOA"
type input "20.000"
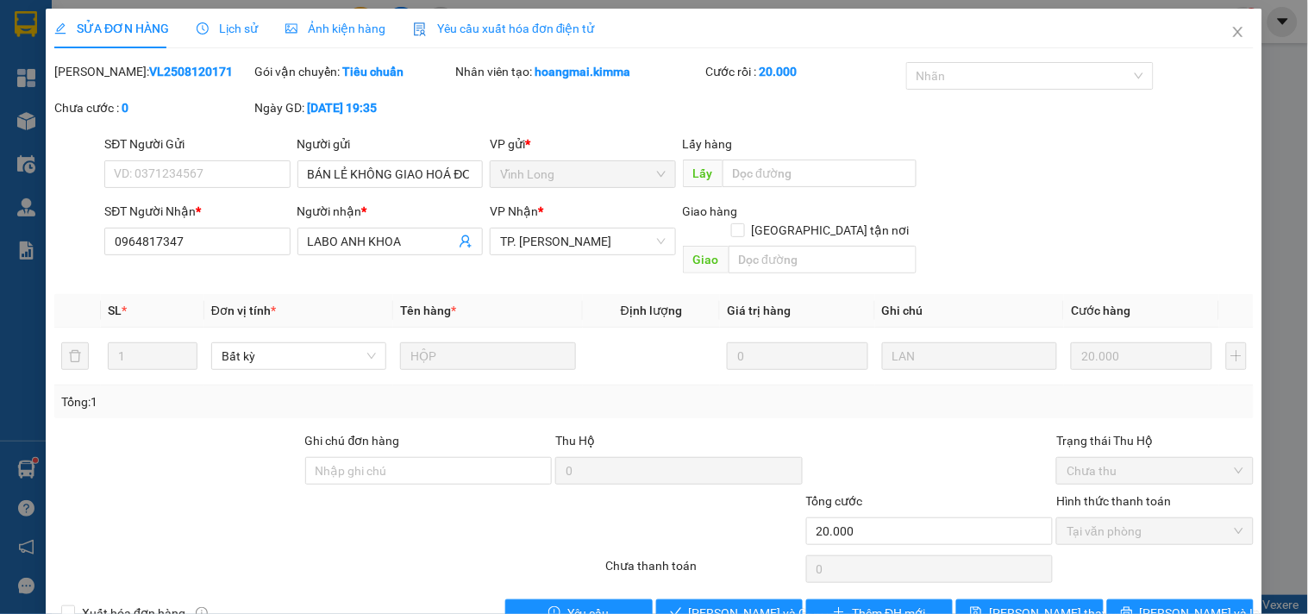
click at [738, 579] on div "Total Paid Fee 20.000 Total UnPaid Fee 0 Cash Collection Total Fee Mã ĐH: VL250…" at bounding box center [654, 344] width 1200 height 565
click at [740, 604] on span "[PERSON_NAME] và [PERSON_NAME] hàng" at bounding box center [772, 613] width 166 height 19
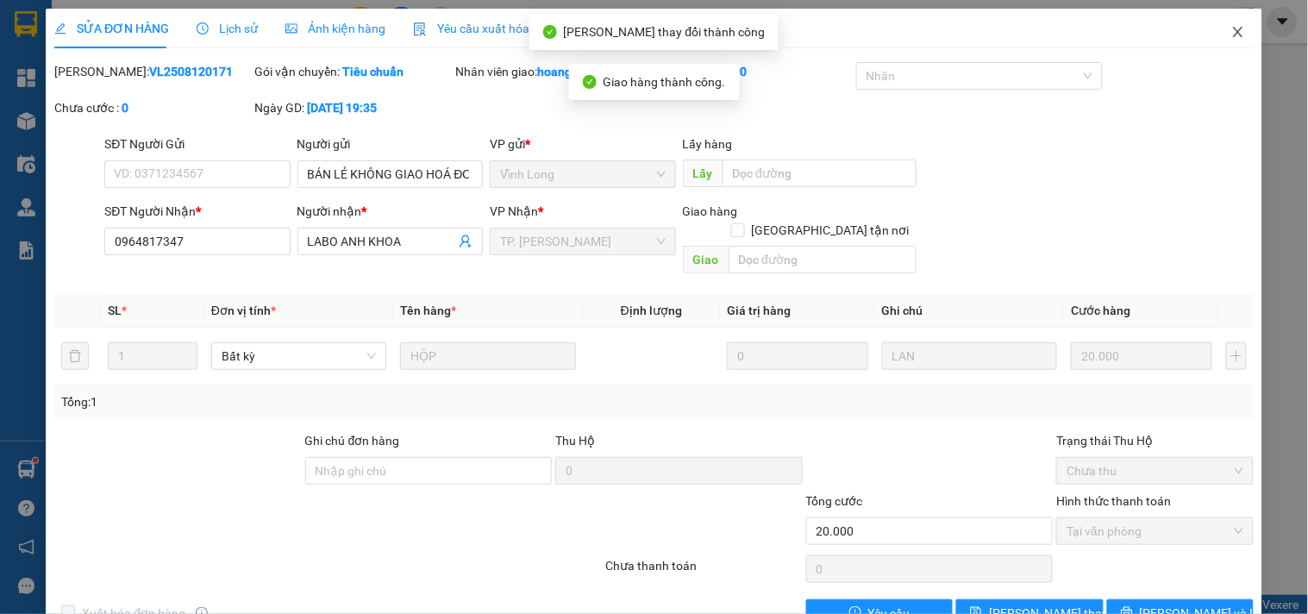
click at [1217, 39] on span "Close" at bounding box center [1238, 33] width 48 height 48
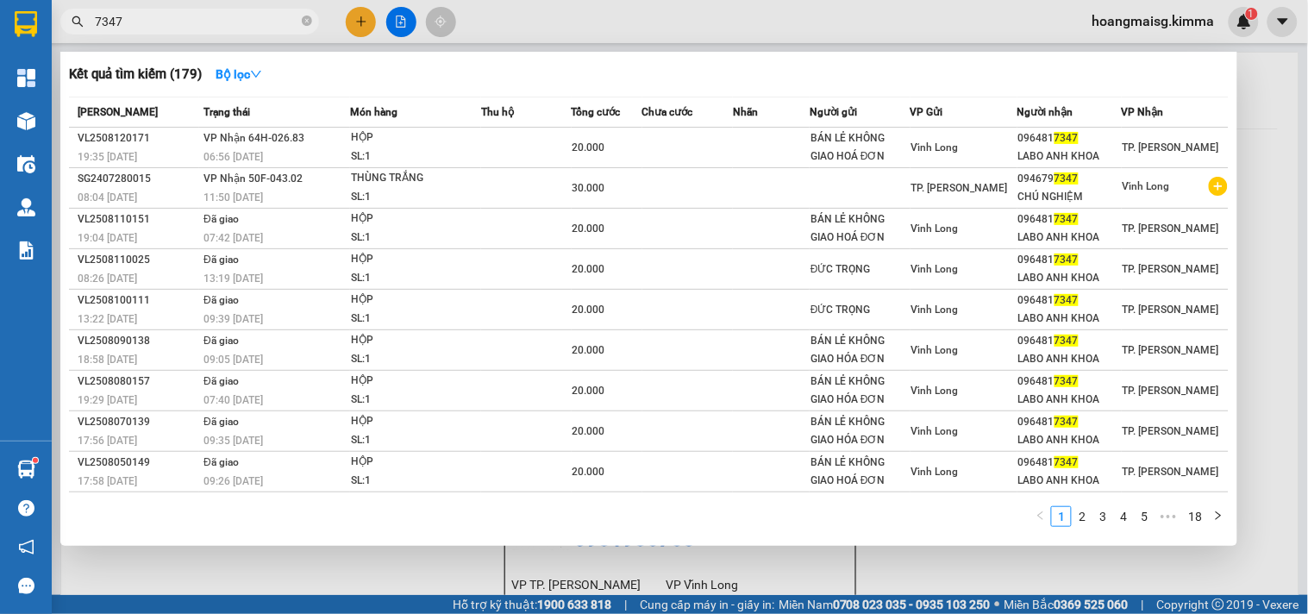
click at [290, 13] on input "7347" at bounding box center [197, 21] width 204 height 19
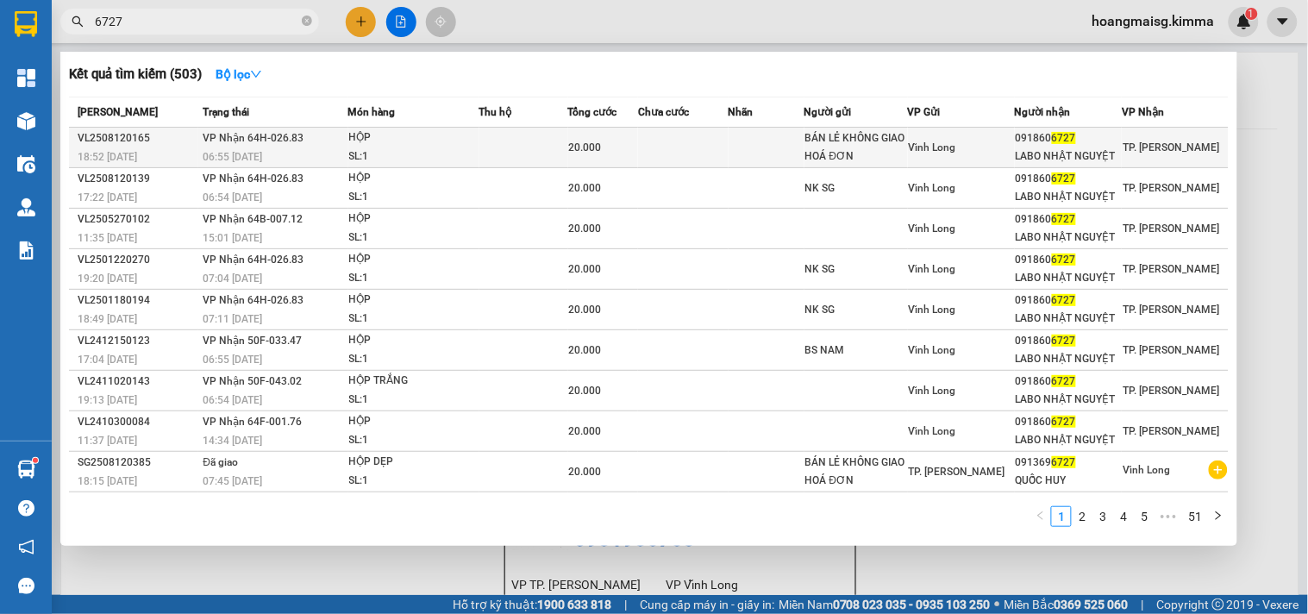
type input "6727"
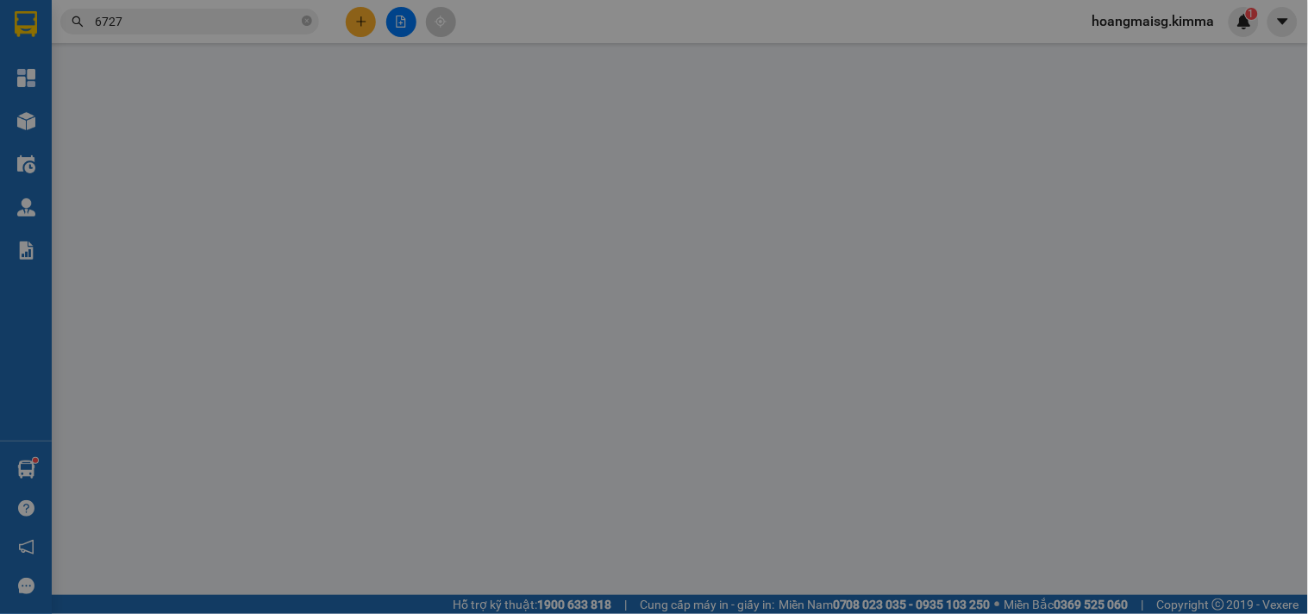
type input "BÁN LẺ KHÔNG GIAO HOÁ ĐƠN"
type input "0918606727"
type input "LABO NHẬT NGUYỆT"
type input "20.000"
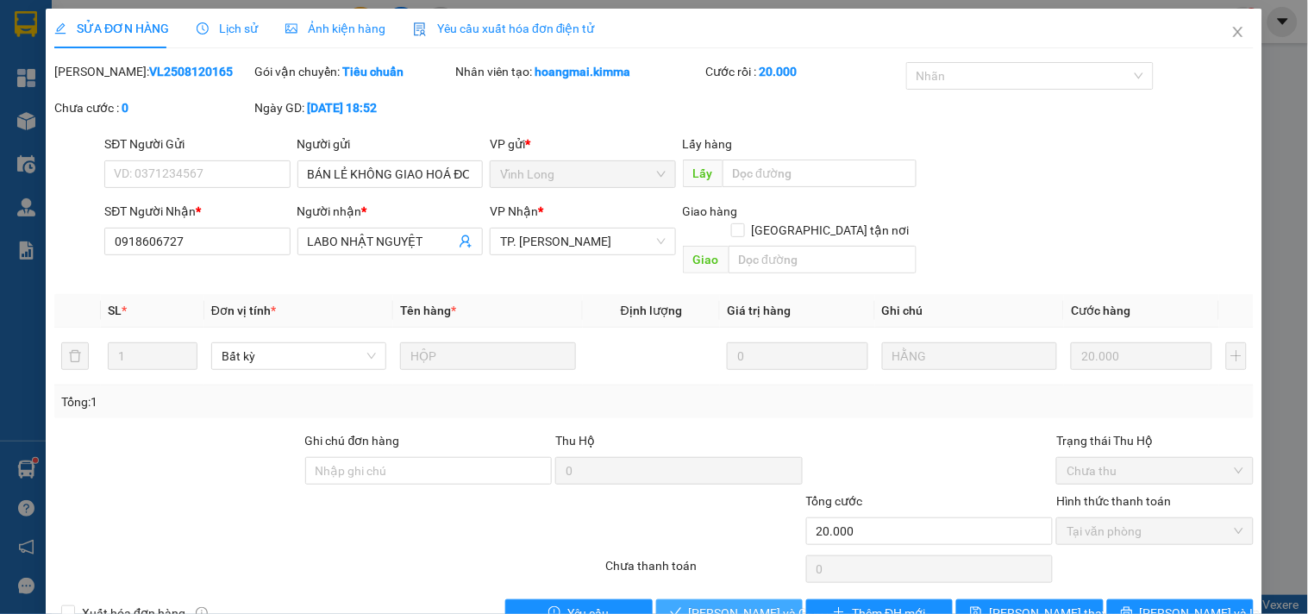
drag, startPoint x: 749, startPoint y: 587, endPoint x: 951, endPoint y: 317, distance: 337.1
click at [749, 604] on span "[PERSON_NAME] và [PERSON_NAME] hàng" at bounding box center [772, 613] width 166 height 19
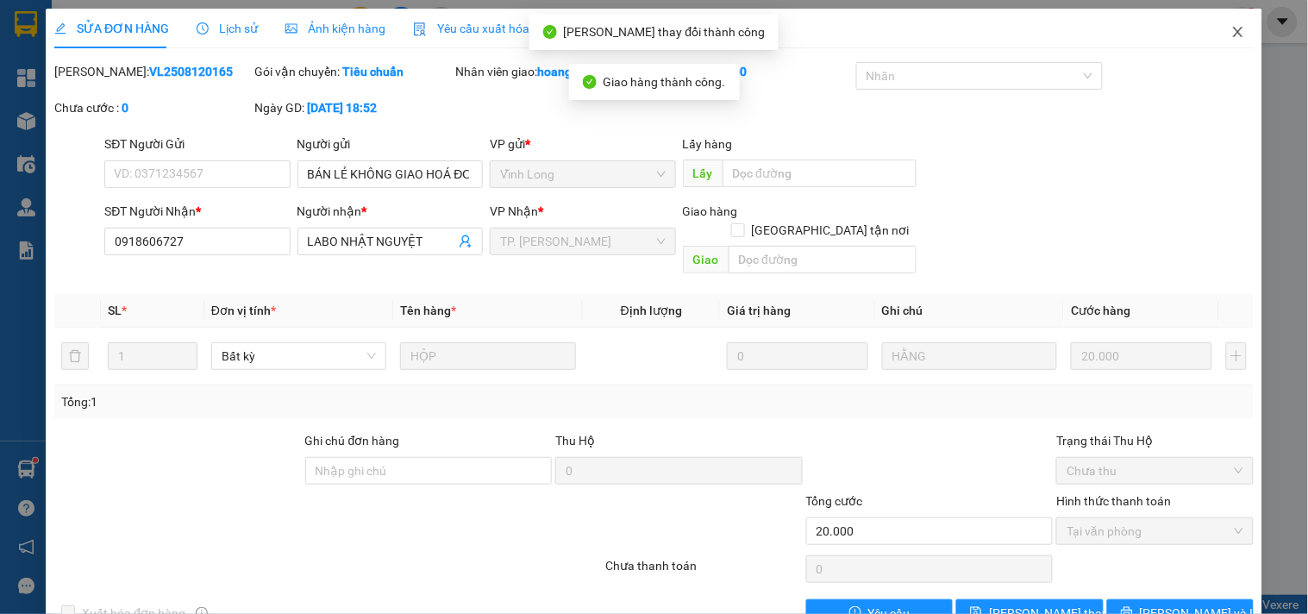
click at [1232, 35] on icon "close" at bounding box center [1239, 32] width 14 height 14
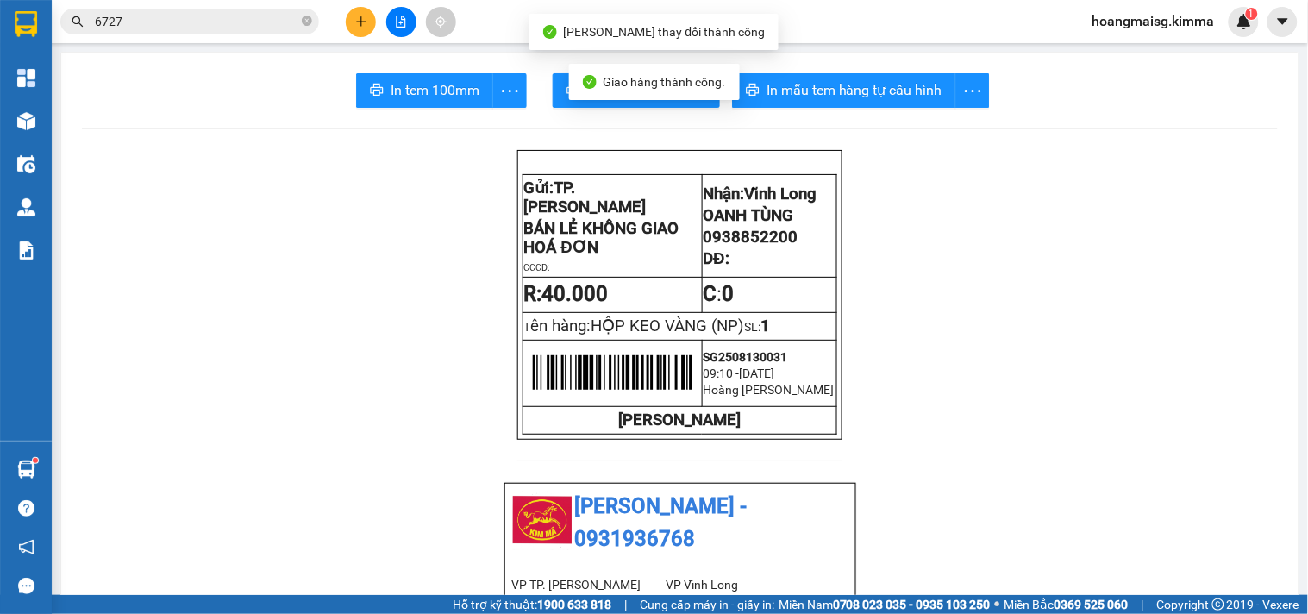
click at [211, 19] on input "6727" at bounding box center [197, 21] width 204 height 19
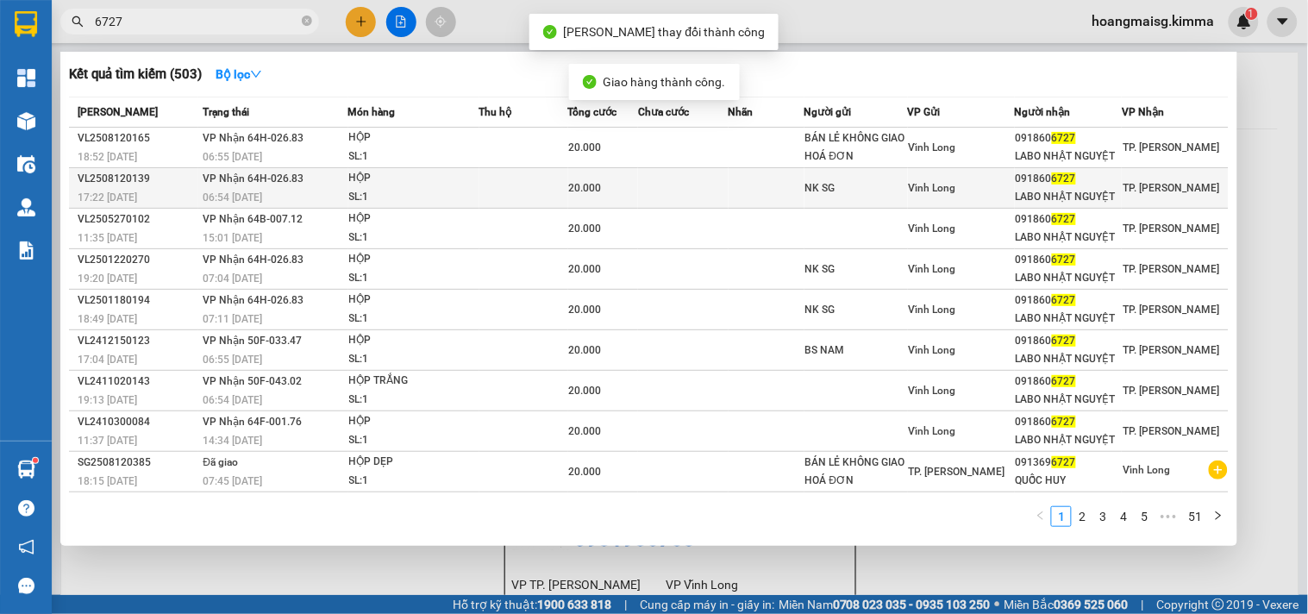
click at [254, 185] on span "VP Nhận 64H-026.83" at bounding box center [253, 179] width 101 height 12
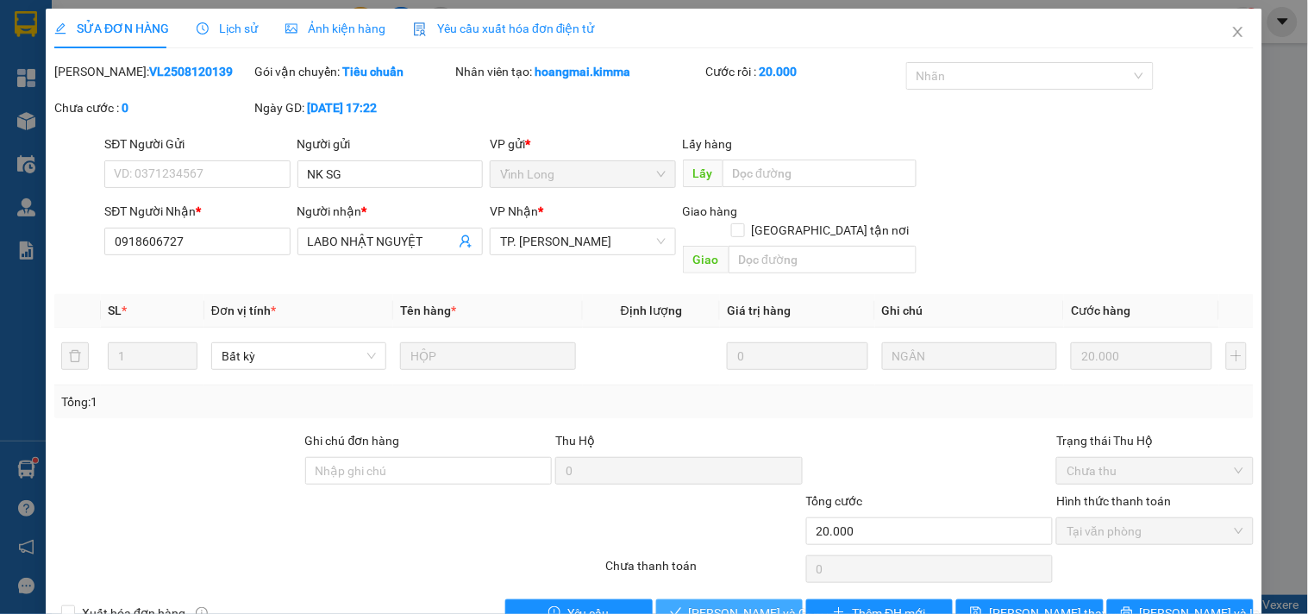
click at [699, 599] on button "[PERSON_NAME] và [PERSON_NAME] hàng" at bounding box center [729, 613] width 147 height 28
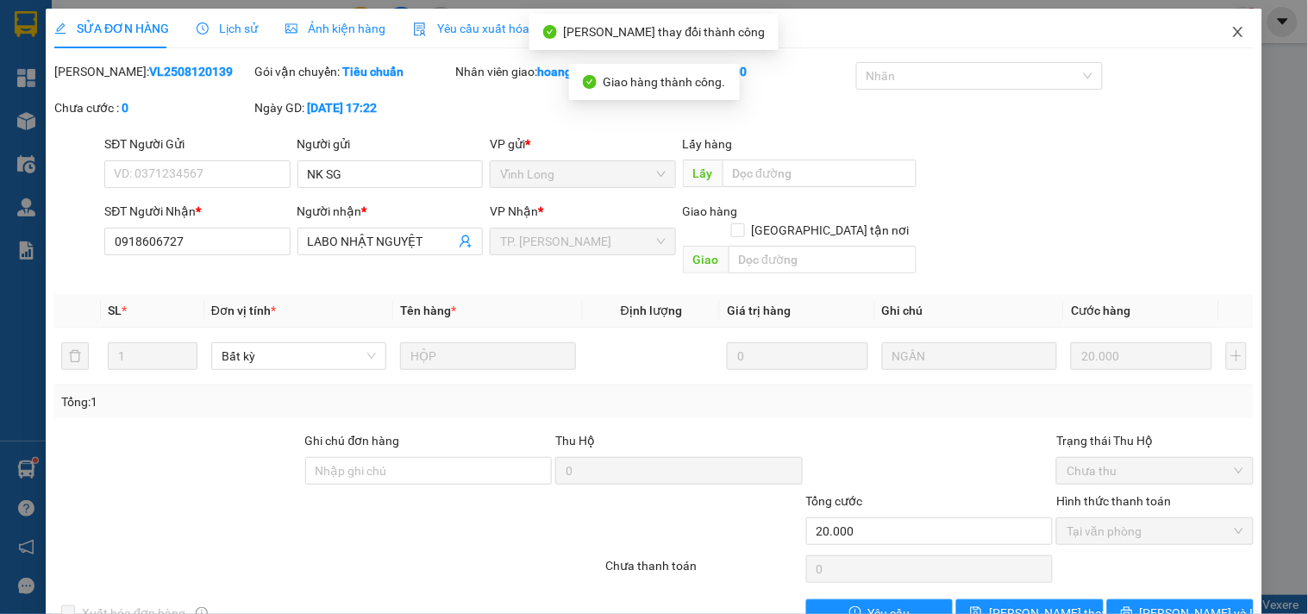
drag, startPoint x: 1238, startPoint y: 31, endPoint x: 1194, endPoint y: 46, distance: 46.4
click at [1236, 31] on span "Close" at bounding box center [1238, 33] width 48 height 48
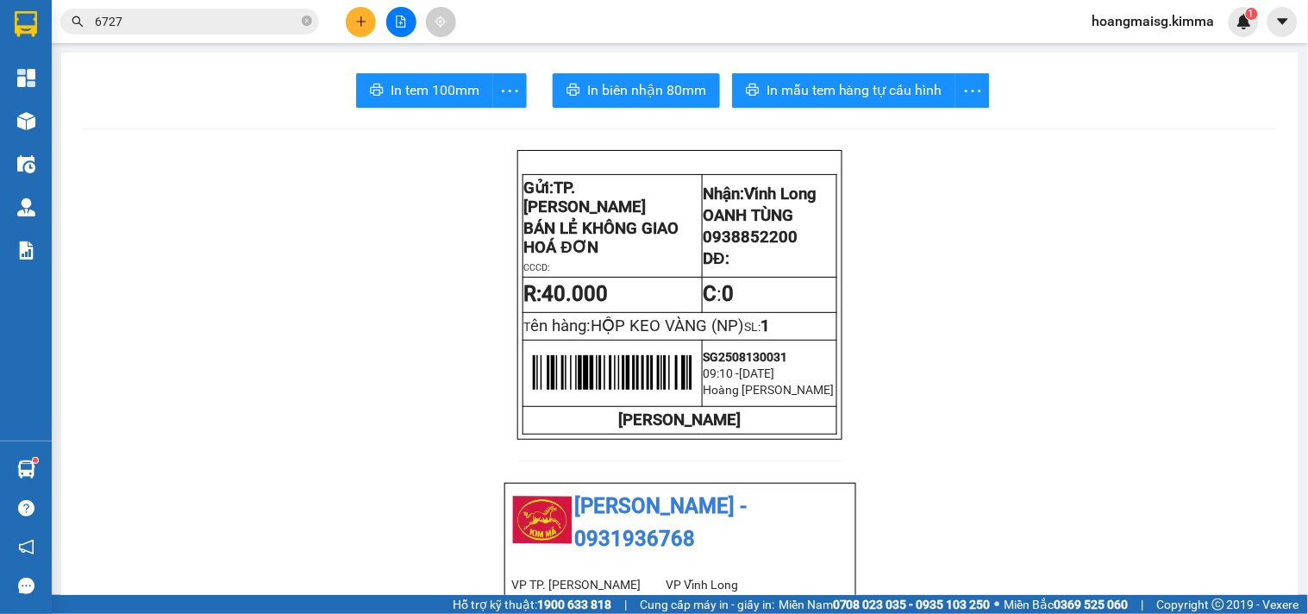
click at [160, 16] on input "6727" at bounding box center [197, 21] width 204 height 19
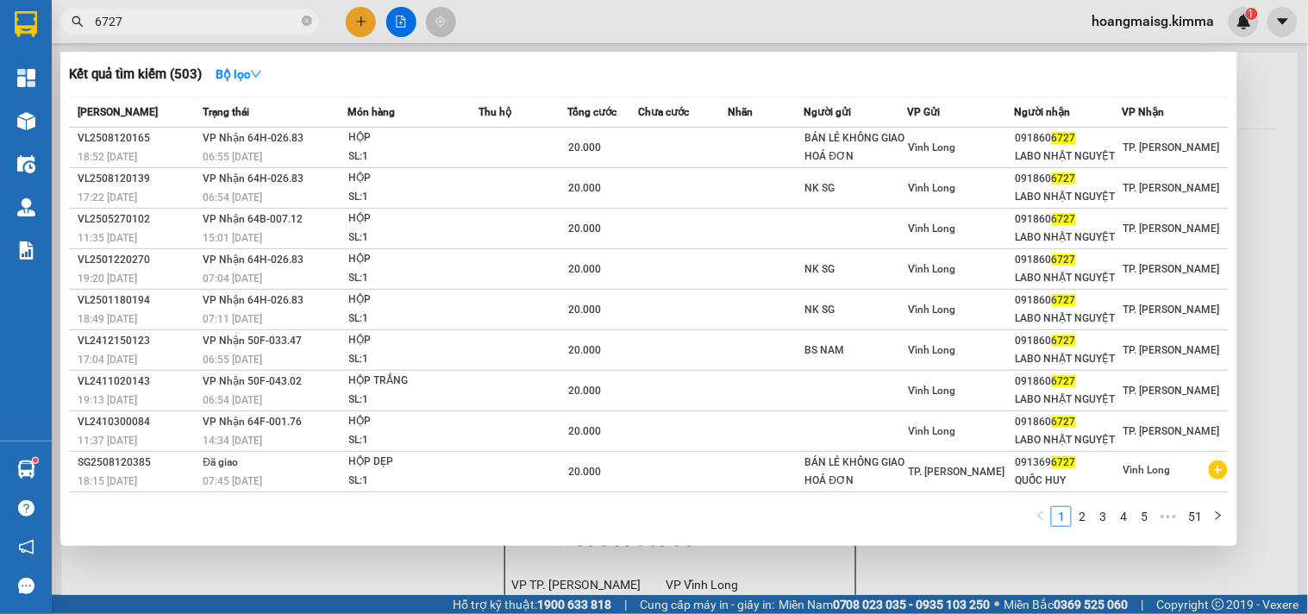
click at [160, 16] on input "6727" at bounding box center [197, 21] width 204 height 19
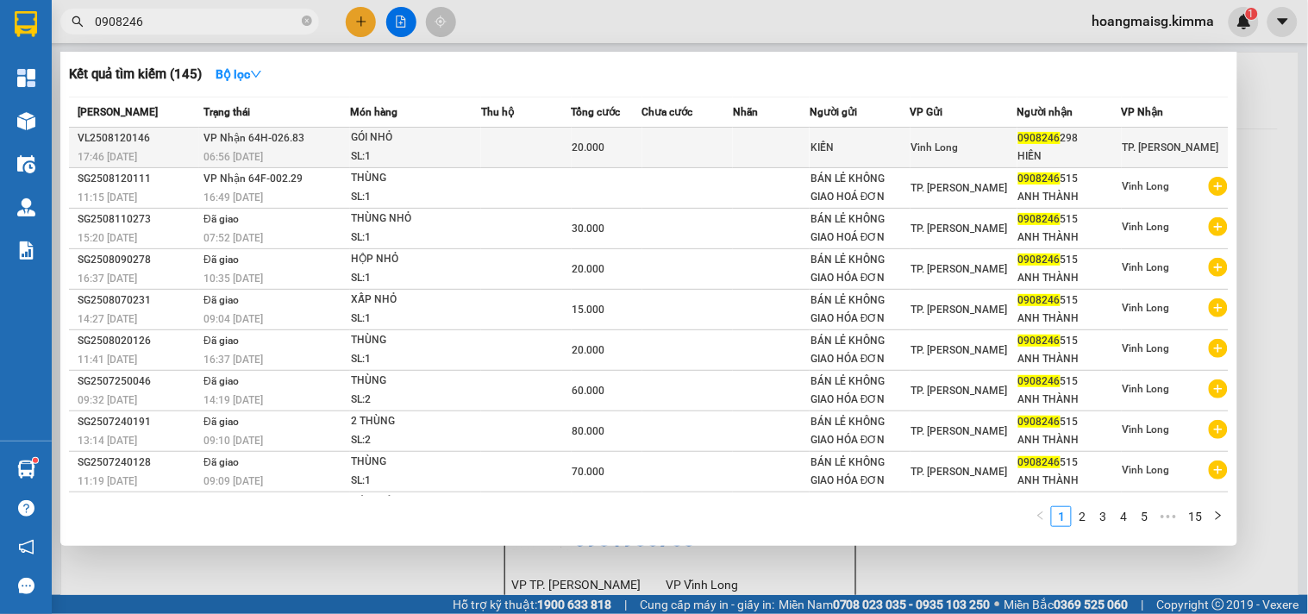
type input "0908246"
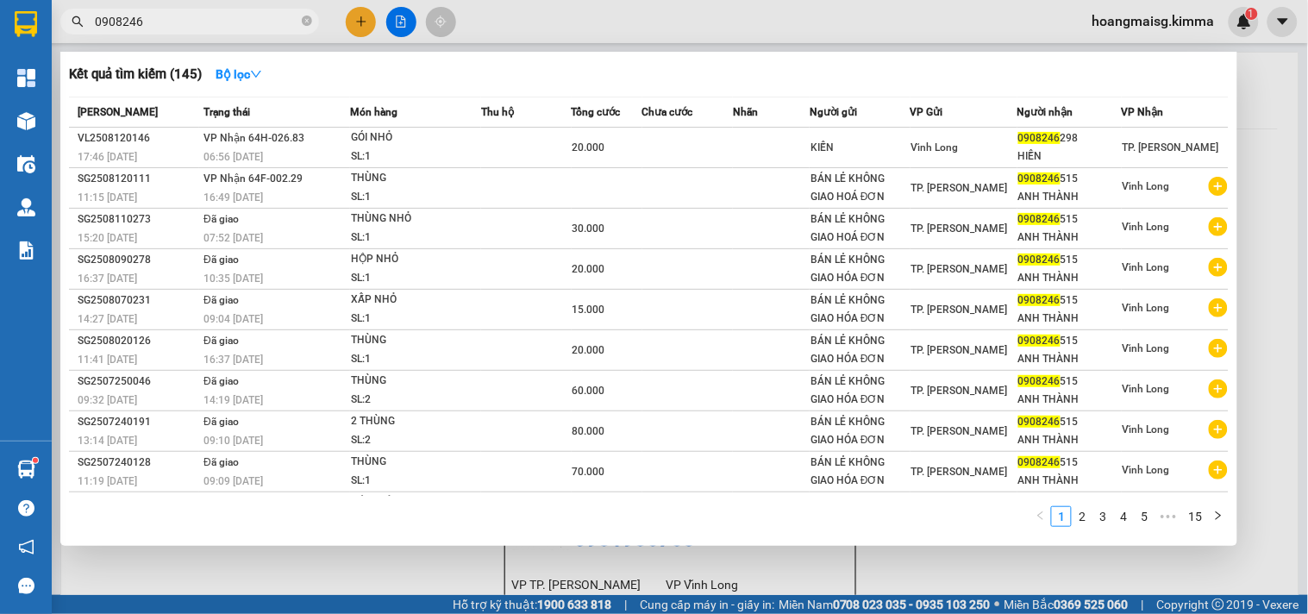
click at [311, 142] on td "VP Nhận 64H-026.83 06:56 - 13/08" at bounding box center [274, 148] width 151 height 41
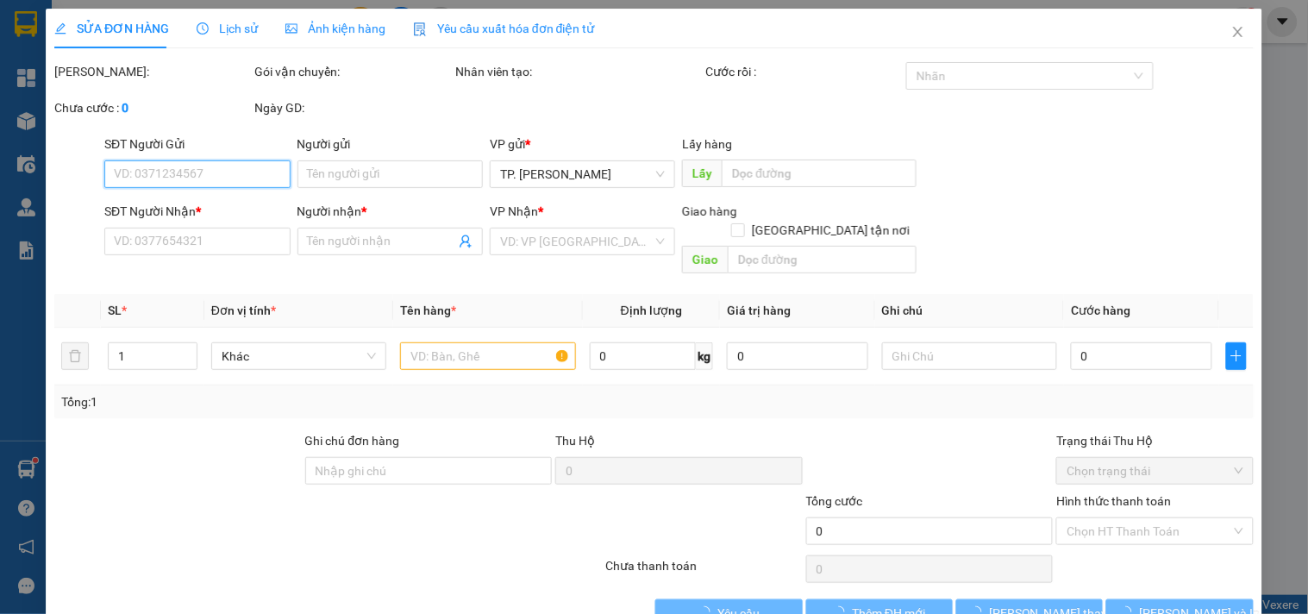
type input "KIẾN"
type input "0908246298"
type input "HIỀN"
type input "20.000"
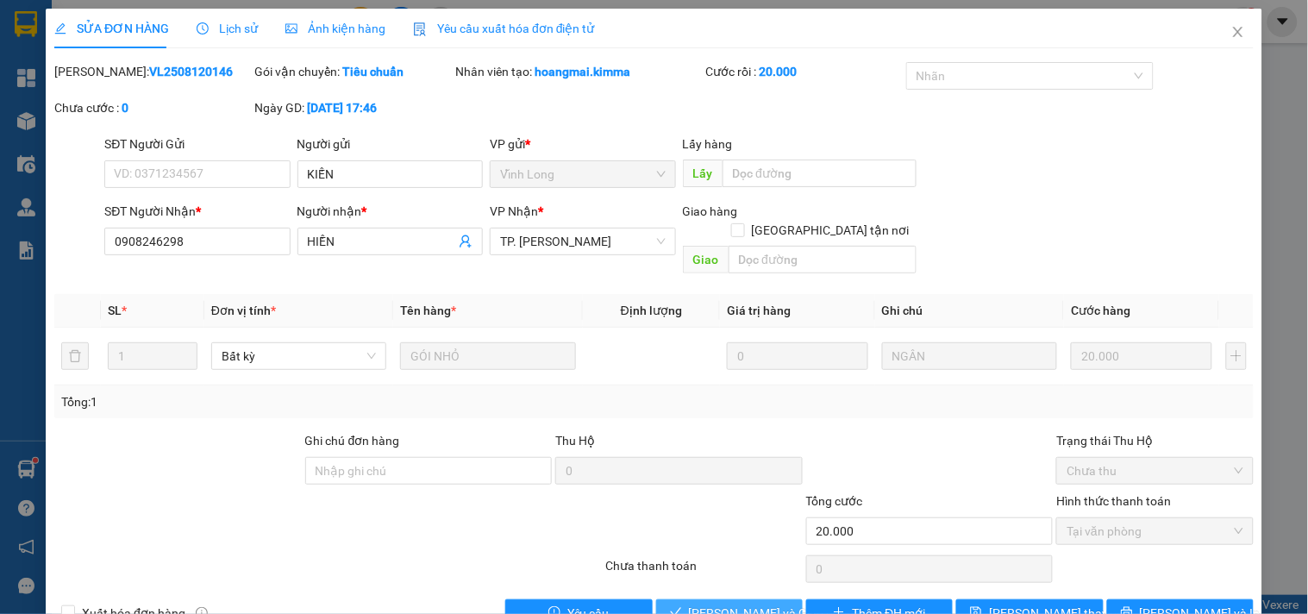
click at [769, 599] on button "[PERSON_NAME] và [PERSON_NAME] hàng" at bounding box center [729, 613] width 147 height 28
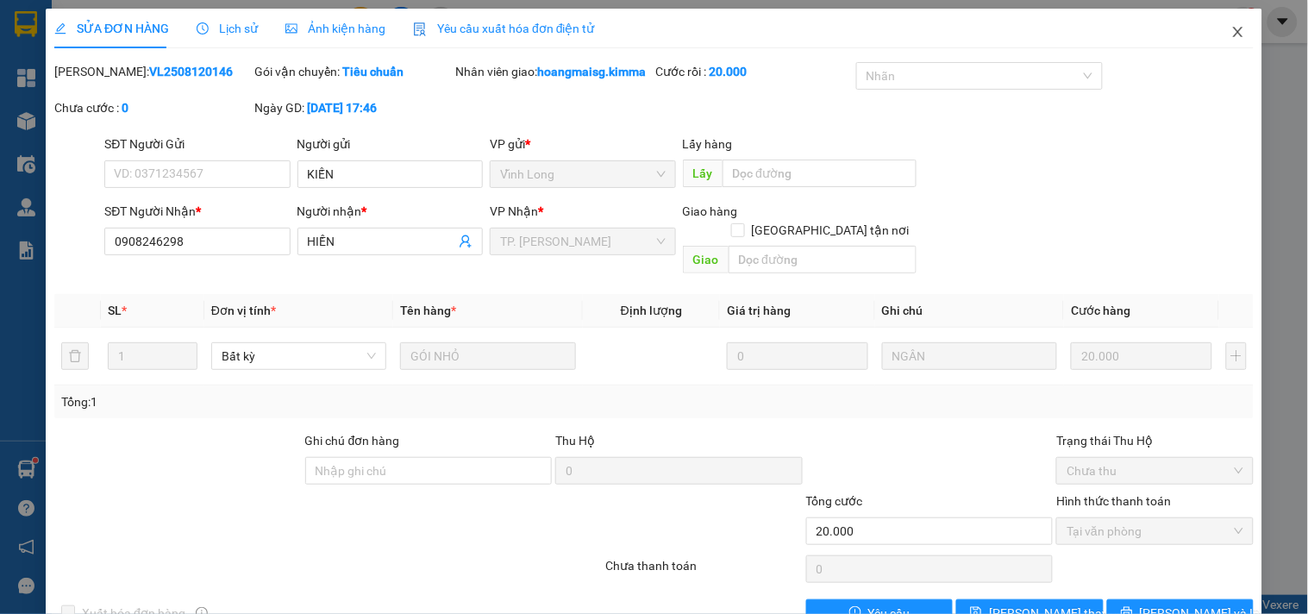
click at [1225, 39] on span "Close" at bounding box center [1238, 33] width 48 height 48
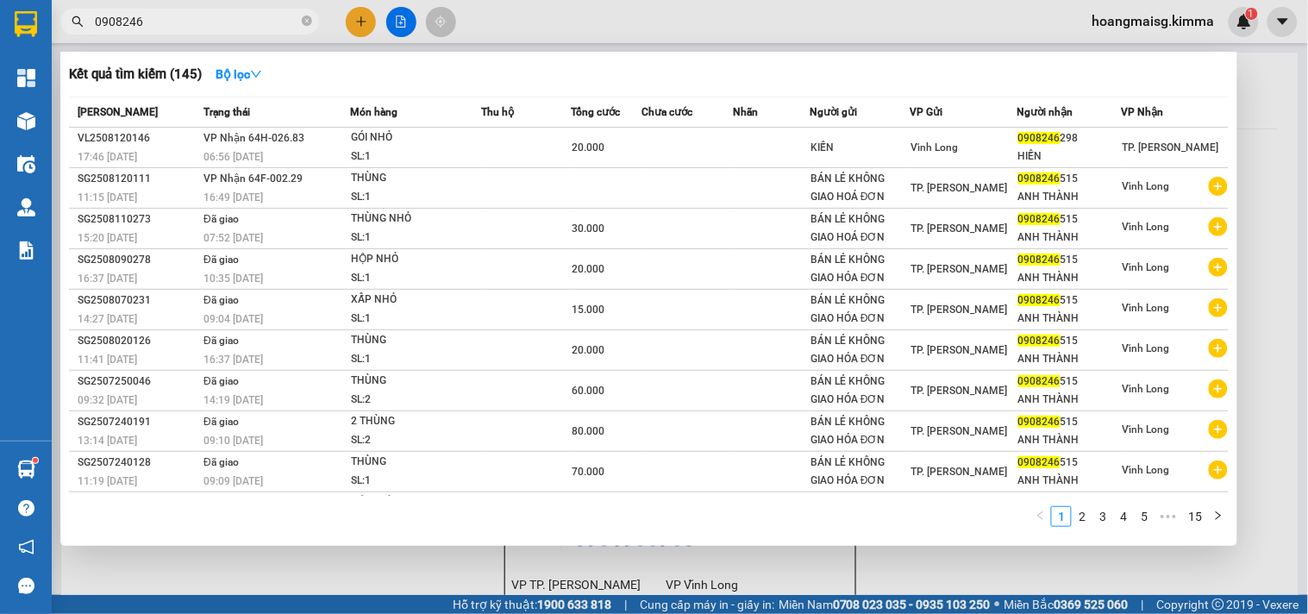
click at [248, 22] on input "0908246" at bounding box center [197, 21] width 204 height 19
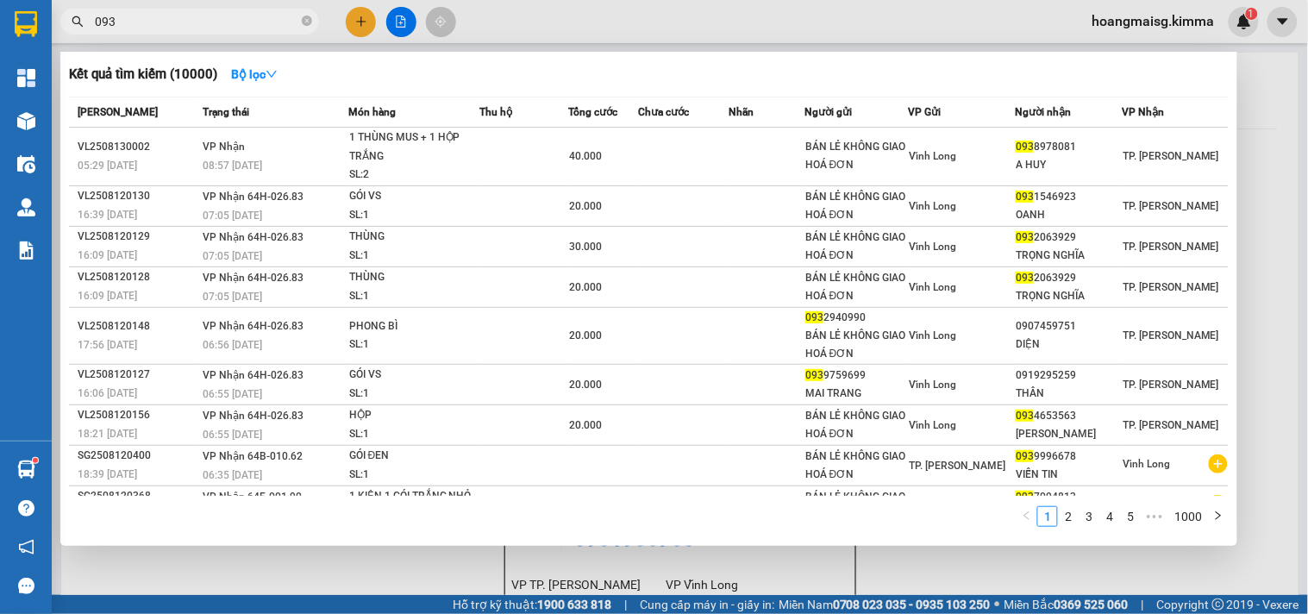
click at [210, 15] on input "093" at bounding box center [197, 21] width 204 height 19
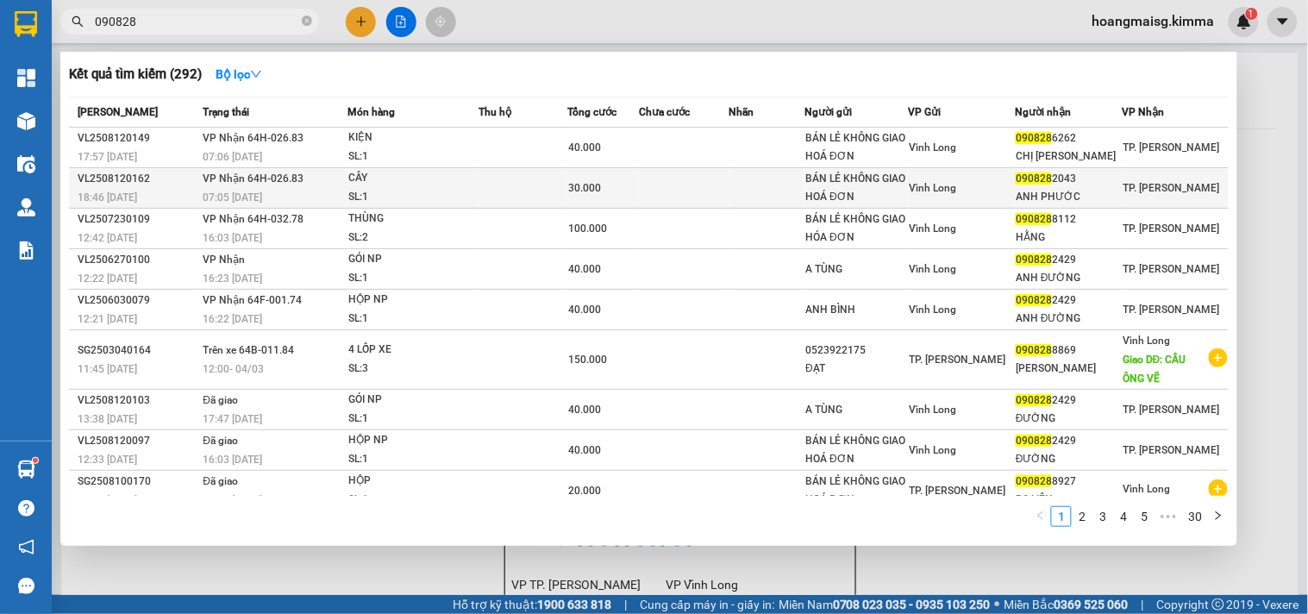
type input "090828"
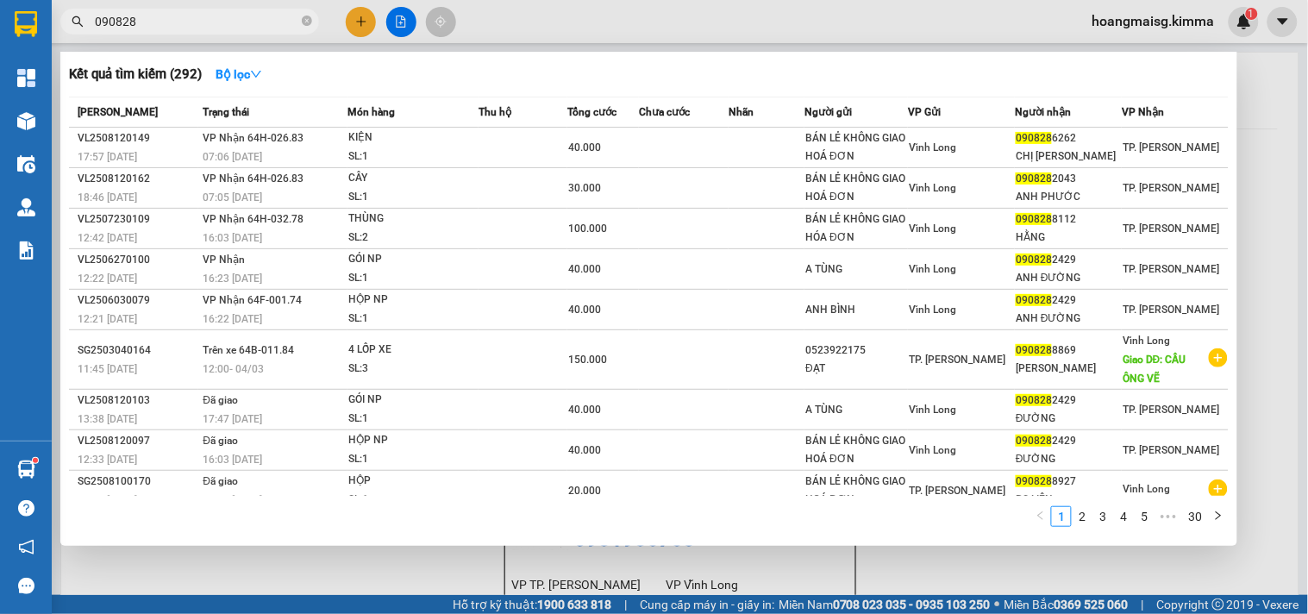
click at [339, 170] on td "VP Nhận 64H-026.83 07:05 - 13/08" at bounding box center [272, 188] width 149 height 41
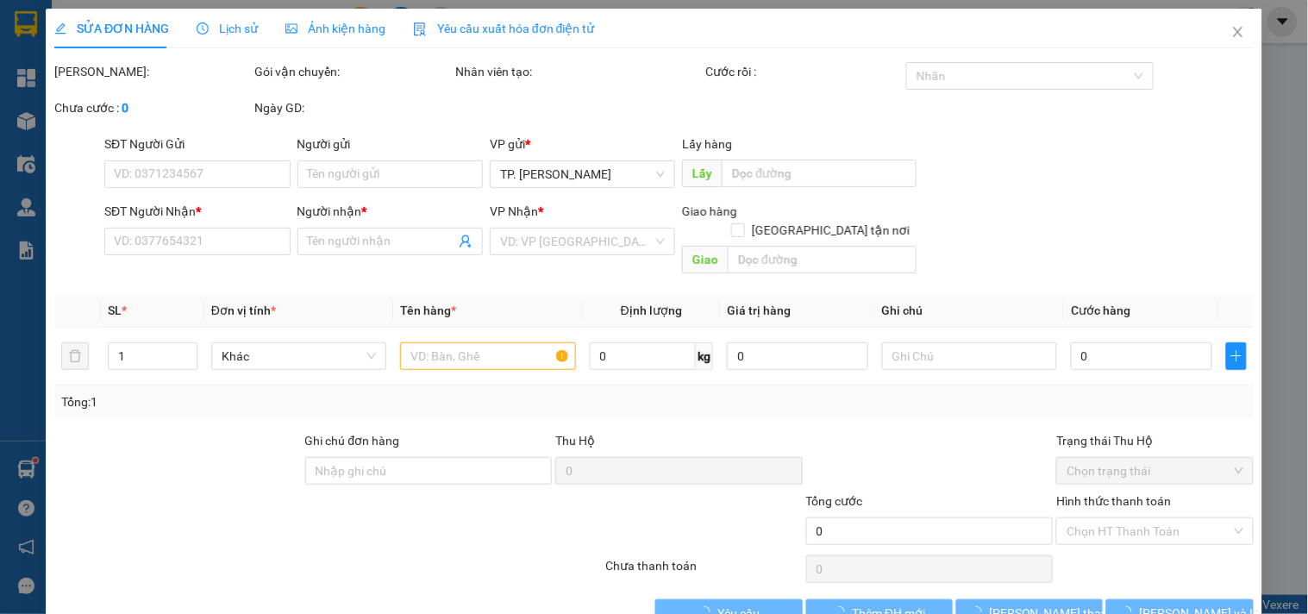
type input "BÁN LẺ KHÔNG GIAO HOÁ ĐƠN"
type input "0908282043"
type input "ANH PHƯỚC"
type input "30.000"
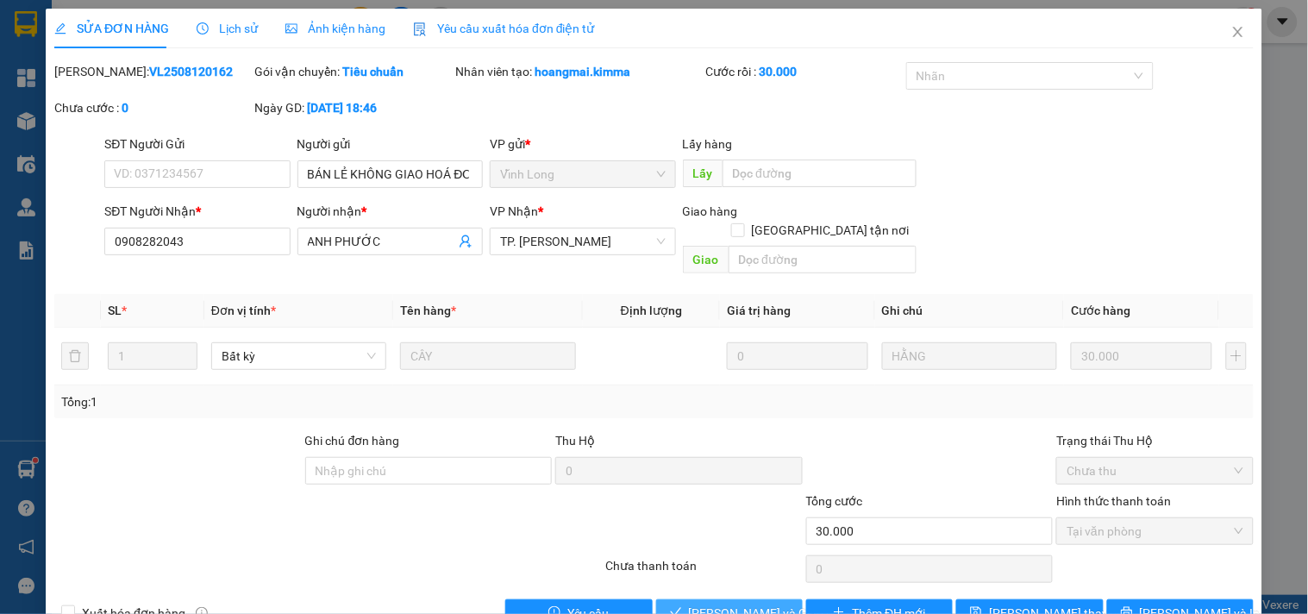
click at [708, 604] on span "[PERSON_NAME] và [PERSON_NAME] hàng" at bounding box center [772, 613] width 166 height 19
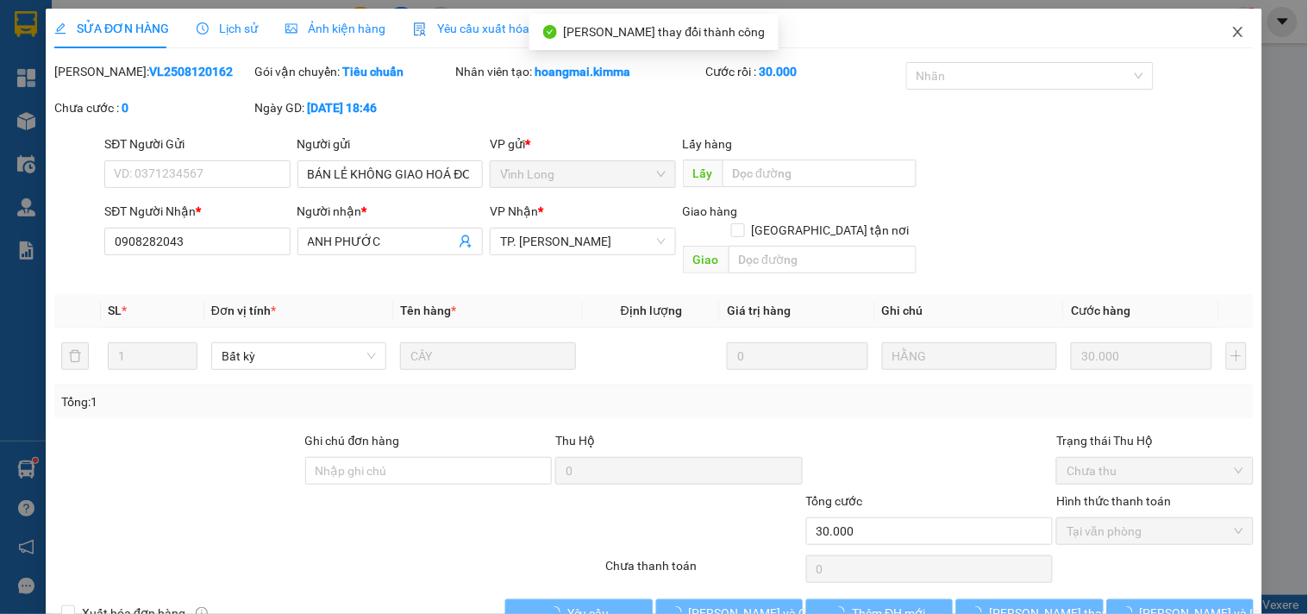
click at [1236, 26] on span "Close" at bounding box center [1238, 33] width 48 height 48
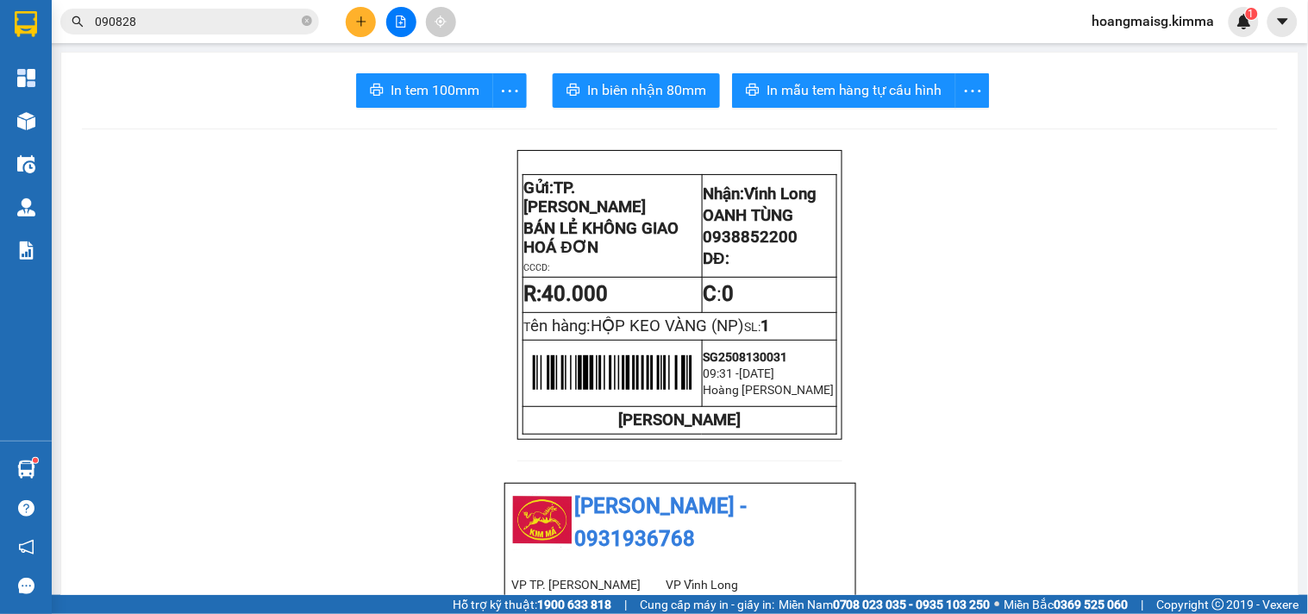
click at [209, 23] on input "090828" at bounding box center [197, 21] width 204 height 19
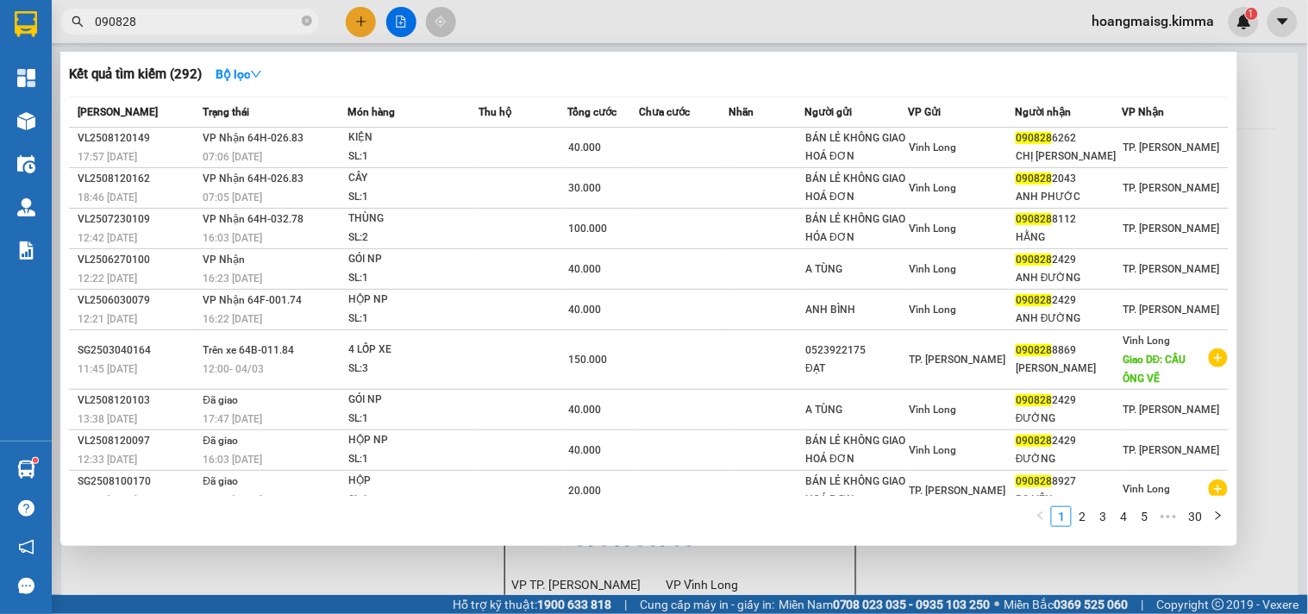
click at [209, 23] on input "090828" at bounding box center [197, 21] width 204 height 19
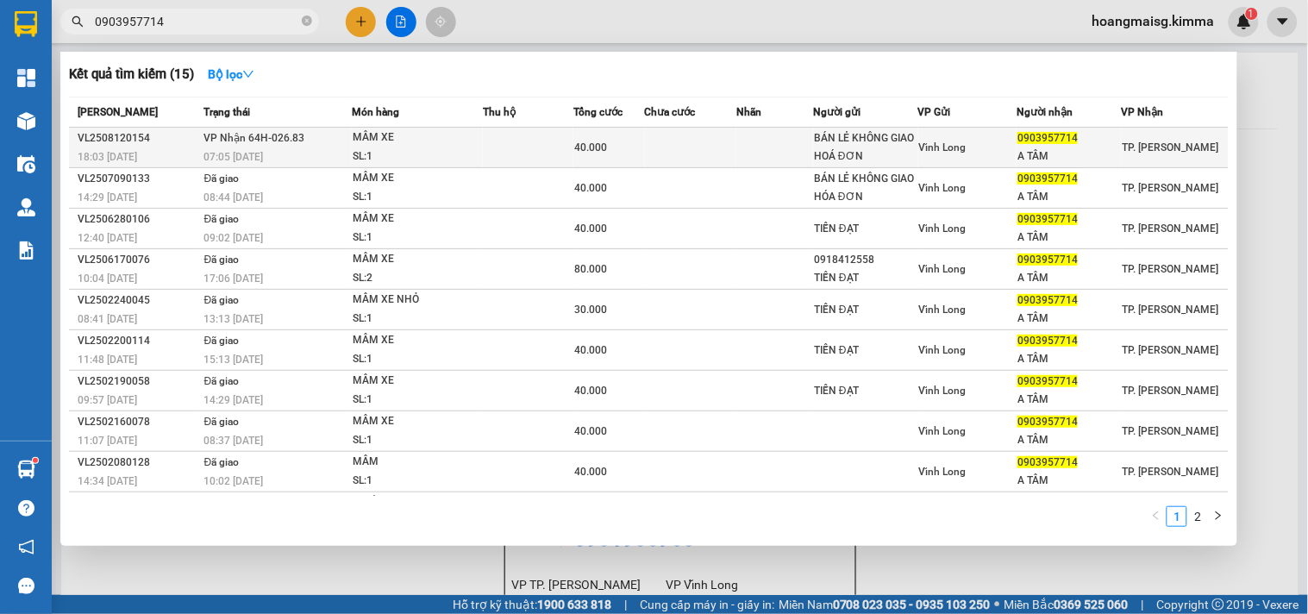
type input "0903957714"
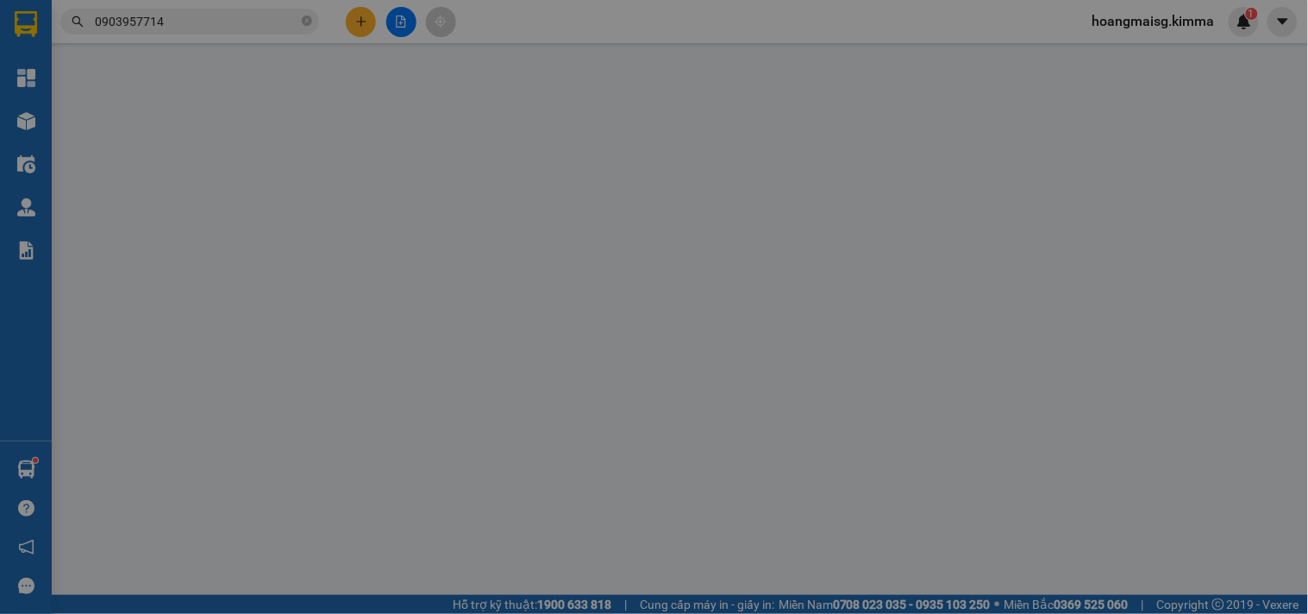
type input "BÁN LẺ KHÔNG GIAO HOÁ ĐƠN"
type input "0903957714"
type input "A TÂM"
type input "40.000"
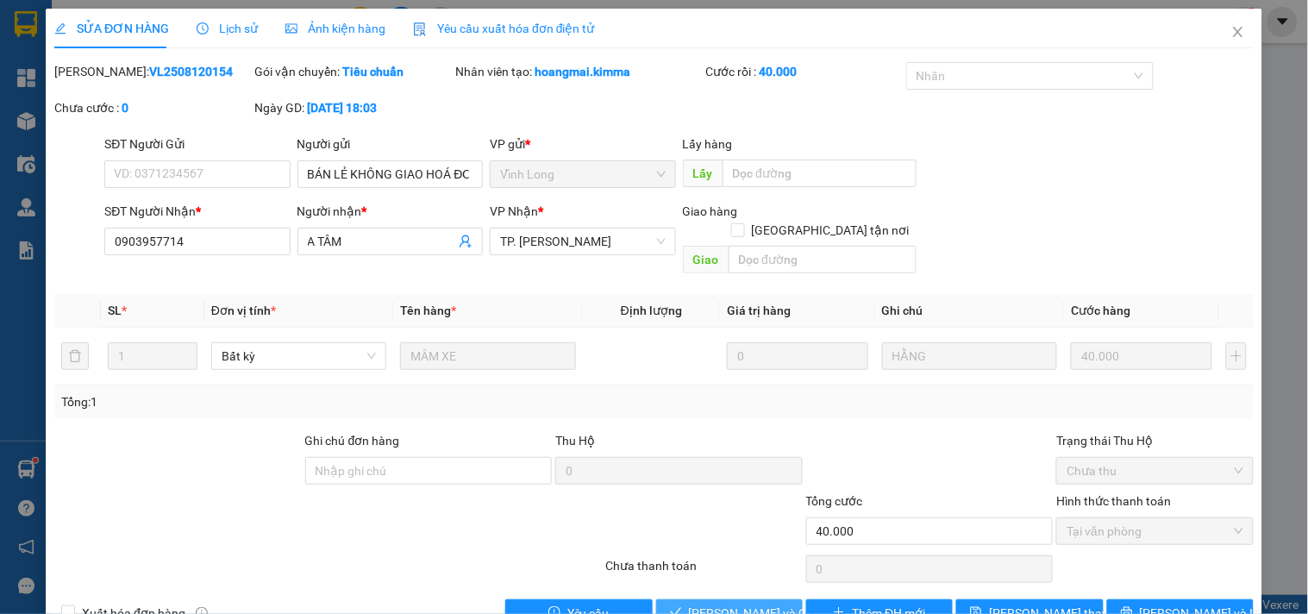
click at [705, 604] on span "[PERSON_NAME] và [PERSON_NAME] hàng" at bounding box center [772, 613] width 166 height 19
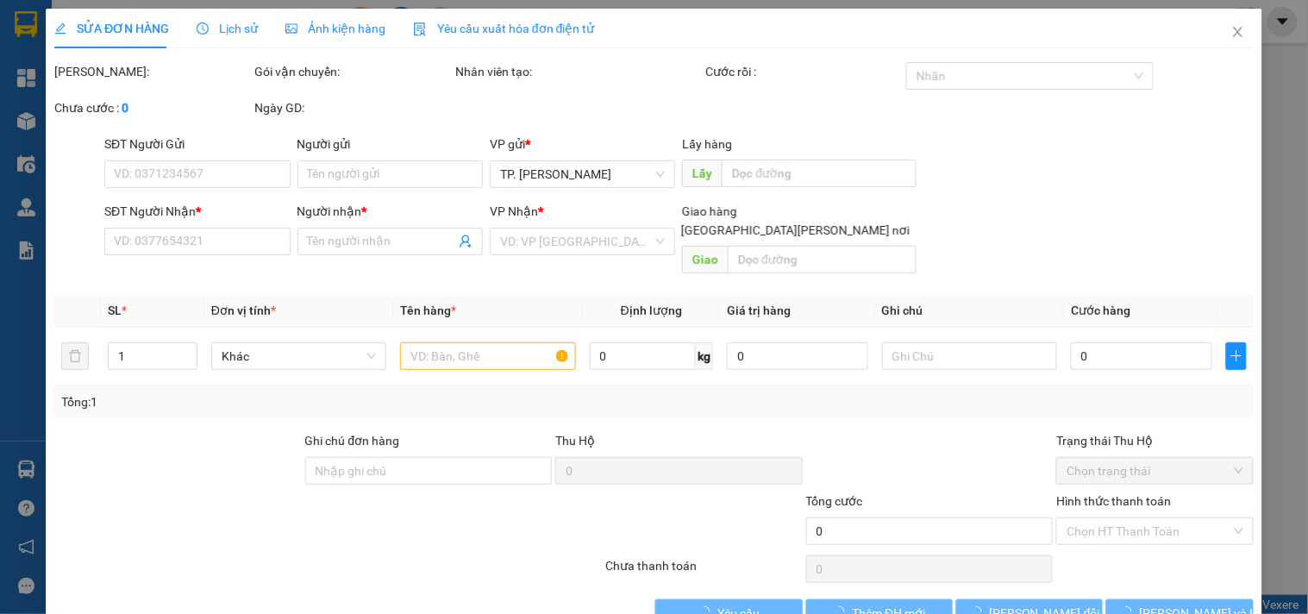
click at [207, 20] on div "SỬA ĐƠN HÀNG Lịch sử [PERSON_NAME] hàng Yêu cầu xuất [PERSON_NAME] điện tử Tota…" at bounding box center [654, 307] width 1308 height 614
type input "BÁN LẺ KHÔNG GIAO HOÁ ĐƠN"
type input "0966000078"
type input "DŨNG"
type input "20.000"
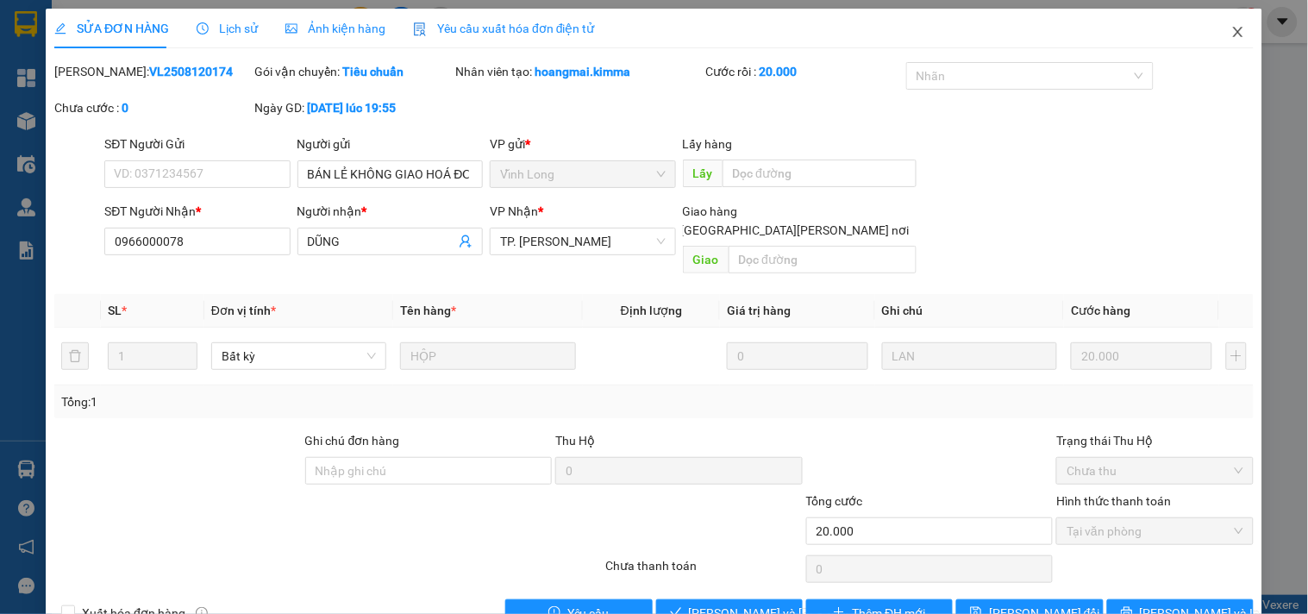
click at [1232, 37] on icon "close" at bounding box center [1239, 32] width 14 height 14
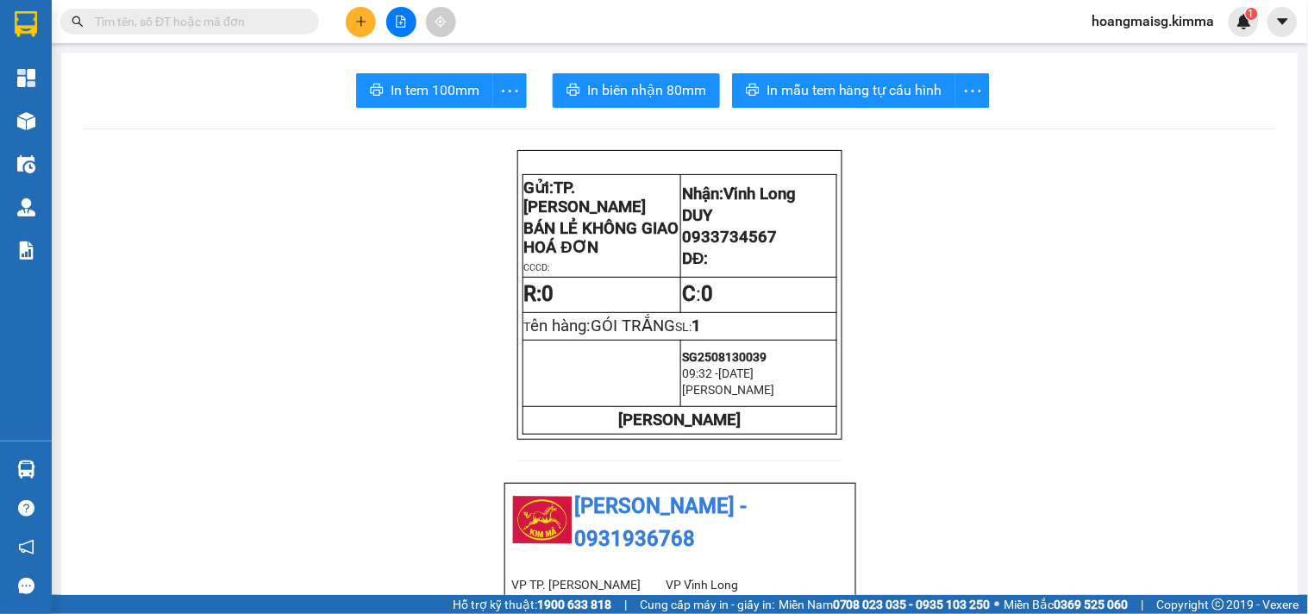
click at [91, 27] on span at bounding box center [189, 22] width 259 height 26
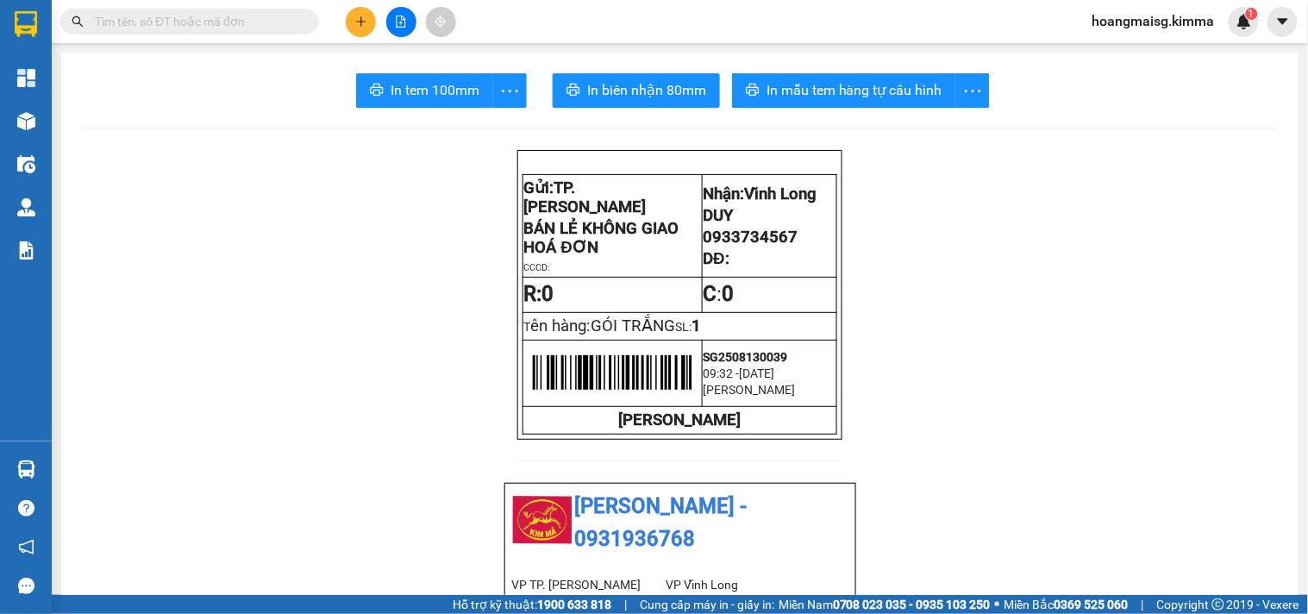
click at [99, 21] on input "text" at bounding box center [197, 21] width 204 height 19
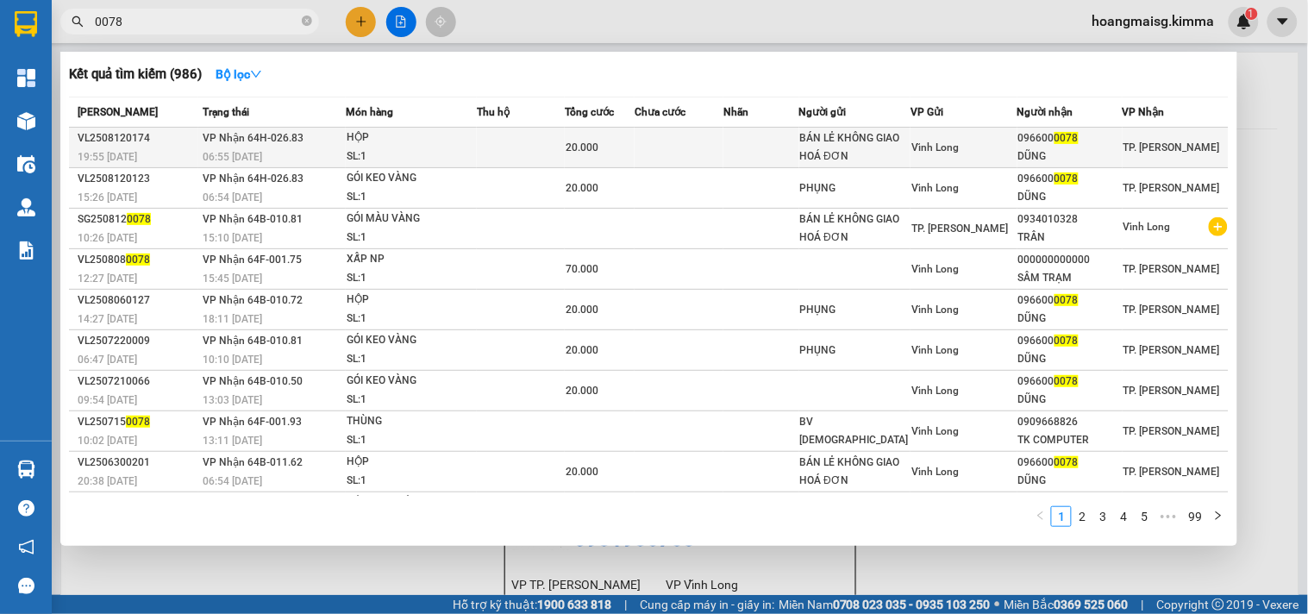
type input "0078"
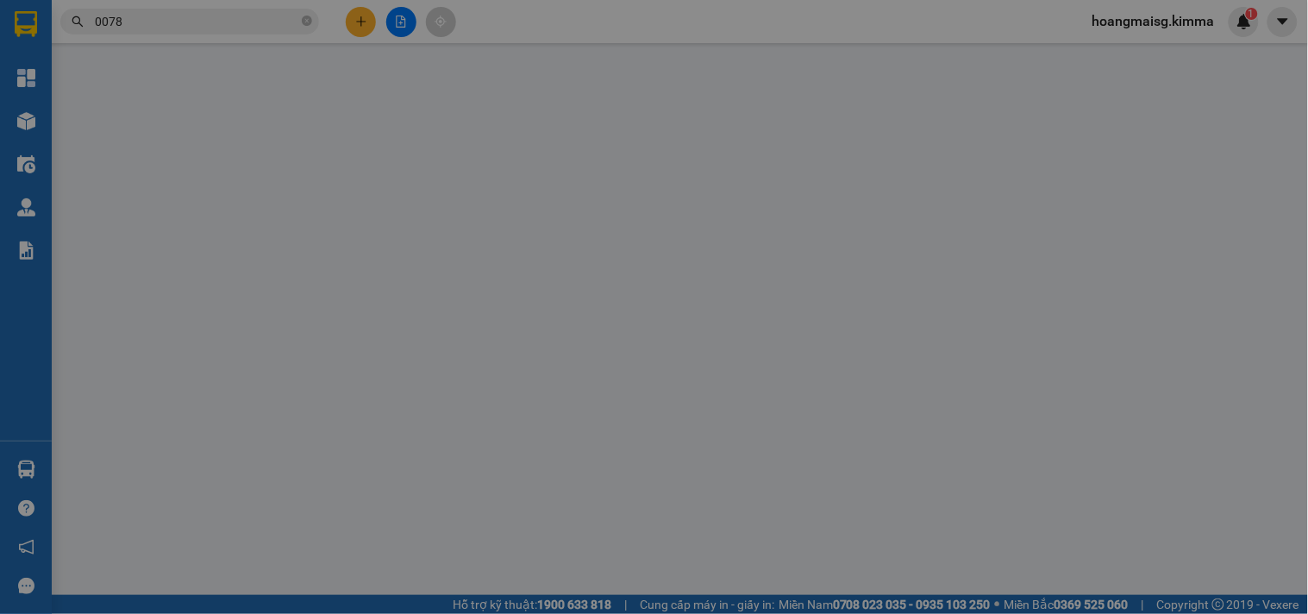
type input "BÁN LẺ KHÔNG GIAO HOÁ ĐƠN"
type input "0966000078"
type input "DŨNG"
type input "20.000"
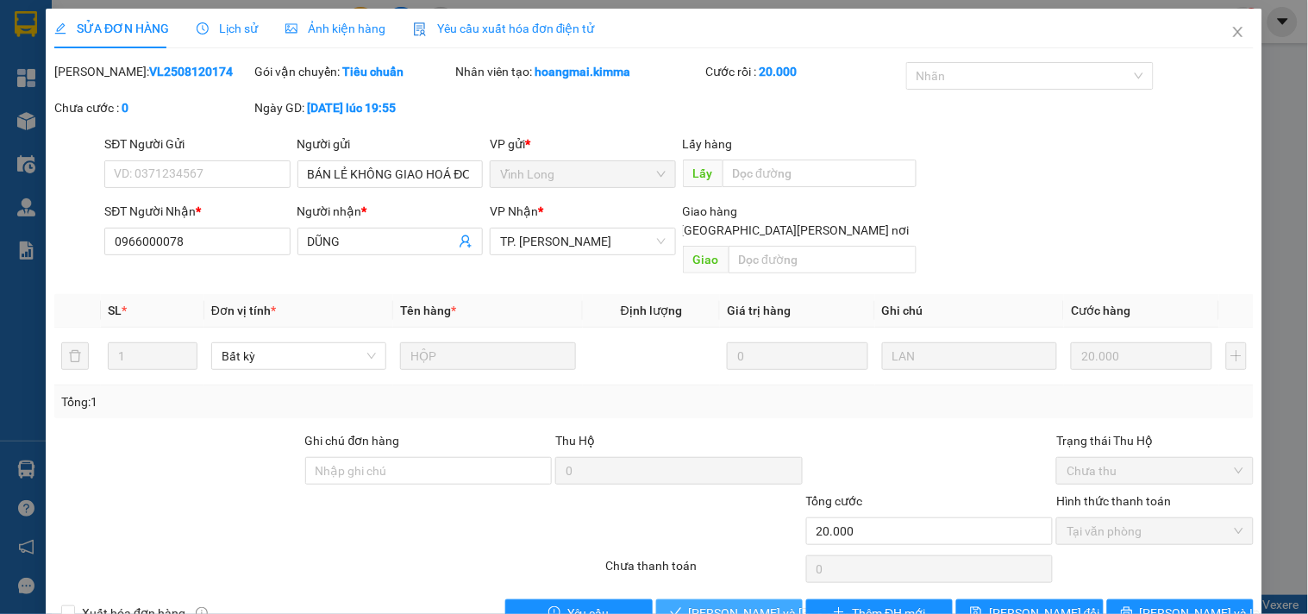
click at [737, 605] on button "[PERSON_NAME] và [PERSON_NAME] hàng" at bounding box center [729, 613] width 147 height 28
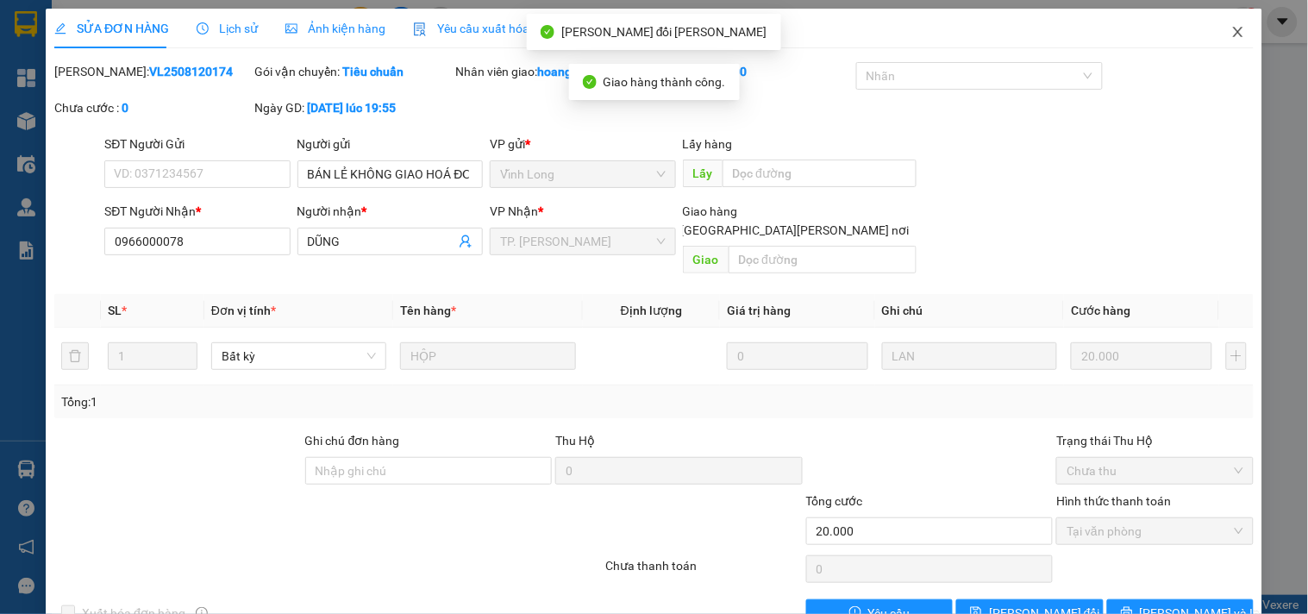
click at [1232, 31] on icon "close" at bounding box center [1239, 32] width 14 height 14
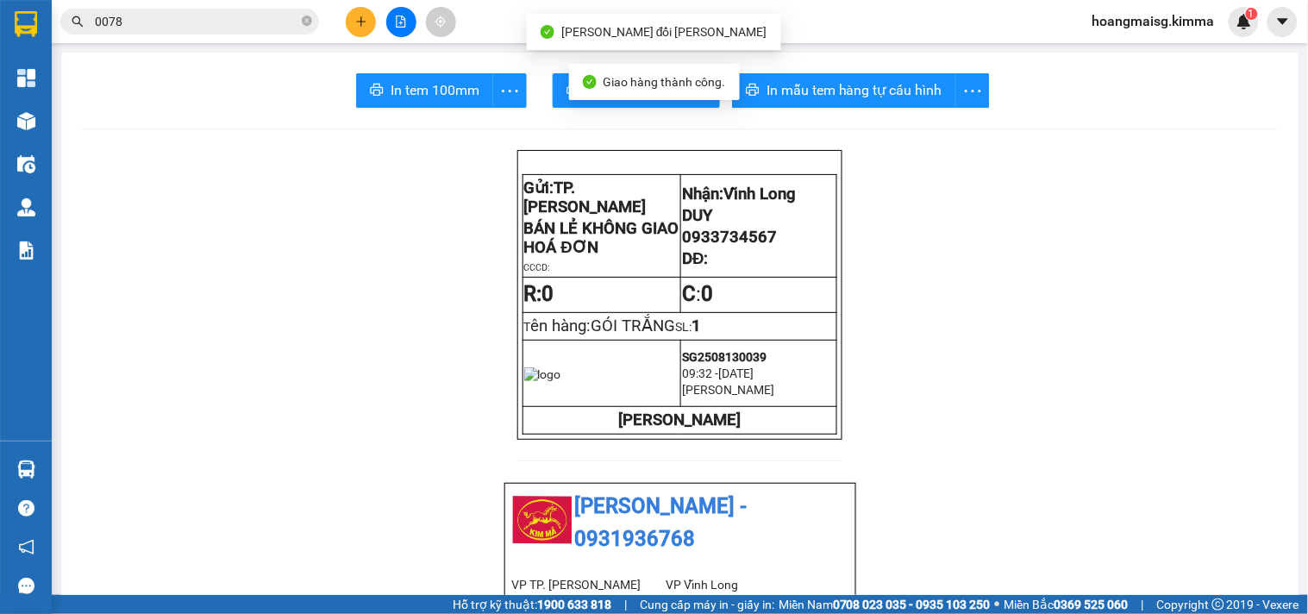
click at [213, 12] on input "0078" at bounding box center [197, 21] width 204 height 19
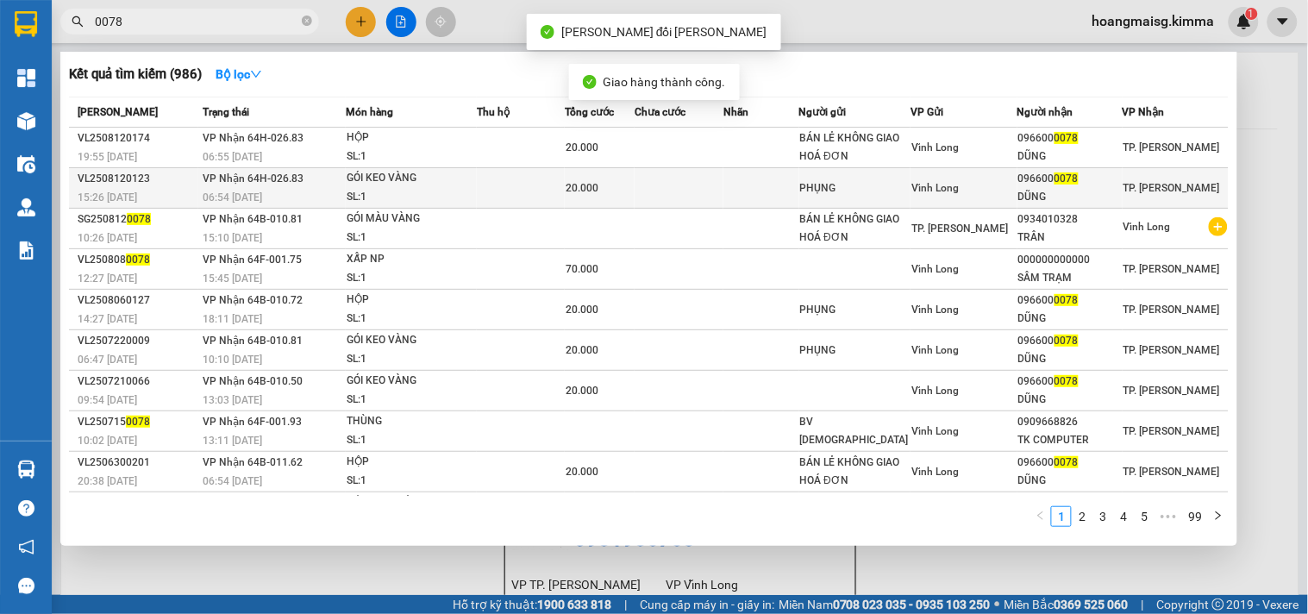
click at [335, 179] on td "[PERSON_NAME] 64H-026.83 06:54 [DATE]" at bounding box center [271, 188] width 147 height 41
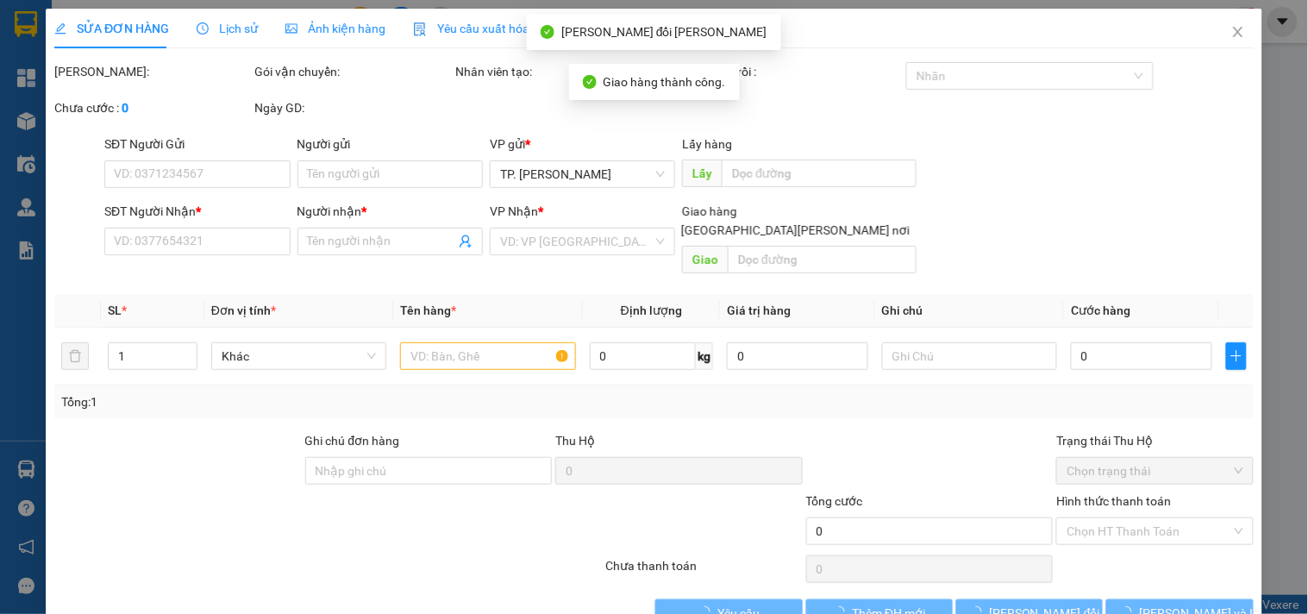
type input "PHỤNG"
type input "0966000078"
type input "DŨNG"
type input "20.000"
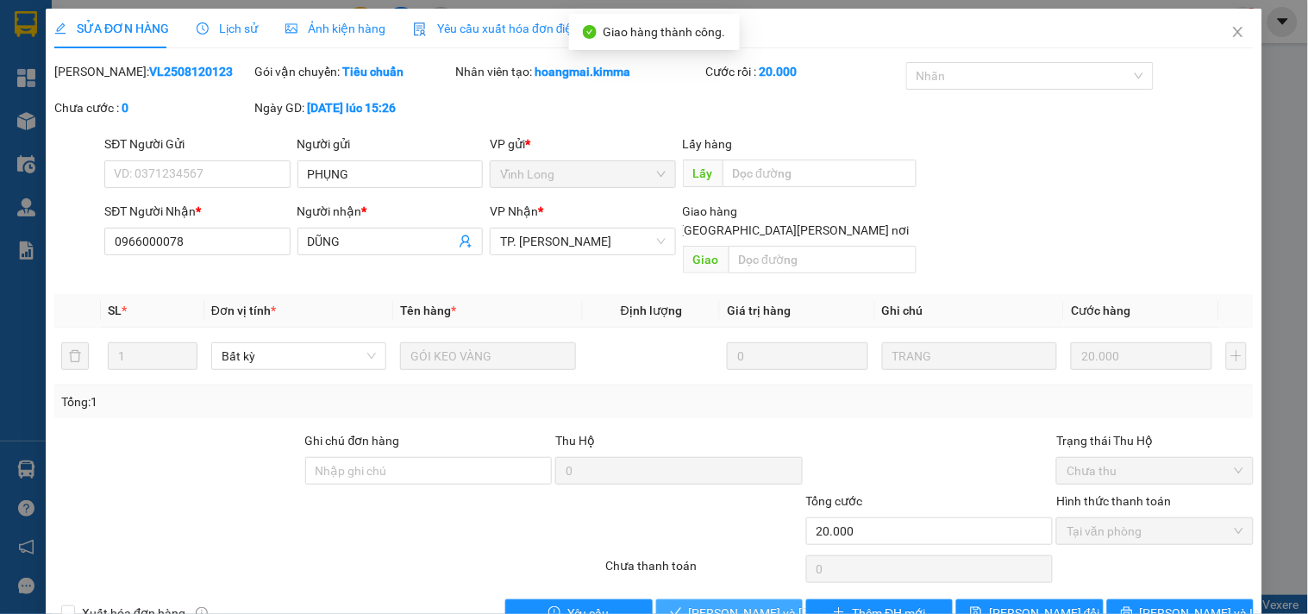
click at [689, 604] on span "[PERSON_NAME] và [PERSON_NAME] hàng" at bounding box center [805, 613] width 233 height 19
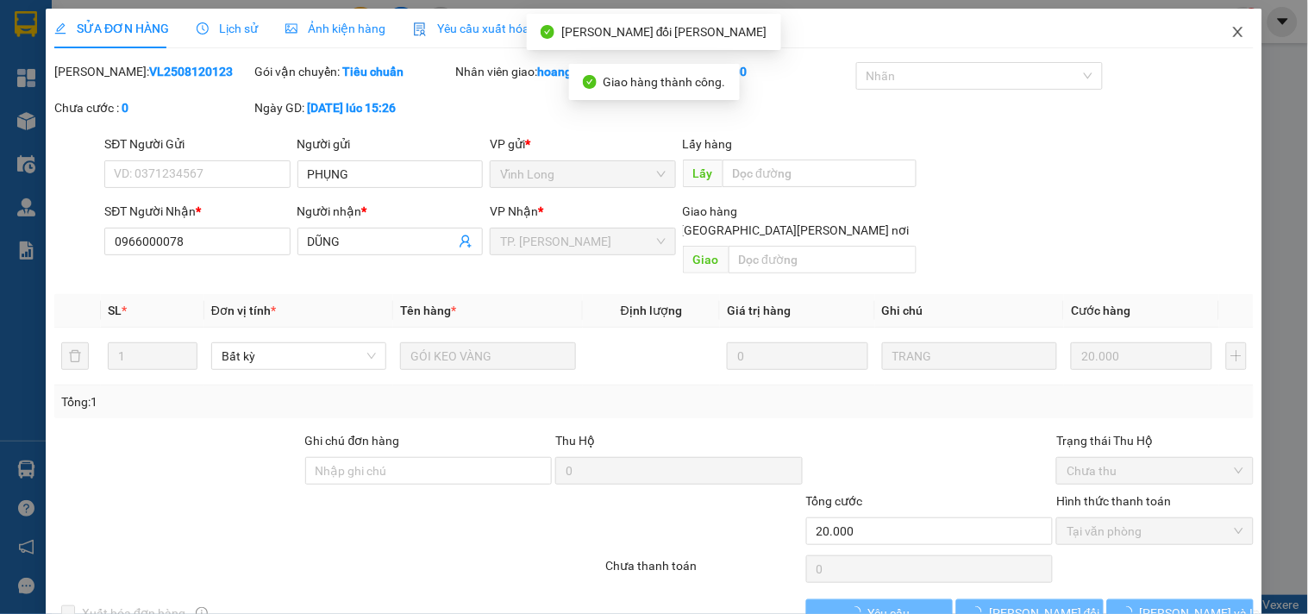
click at [1214, 36] on span "Close" at bounding box center [1238, 33] width 48 height 48
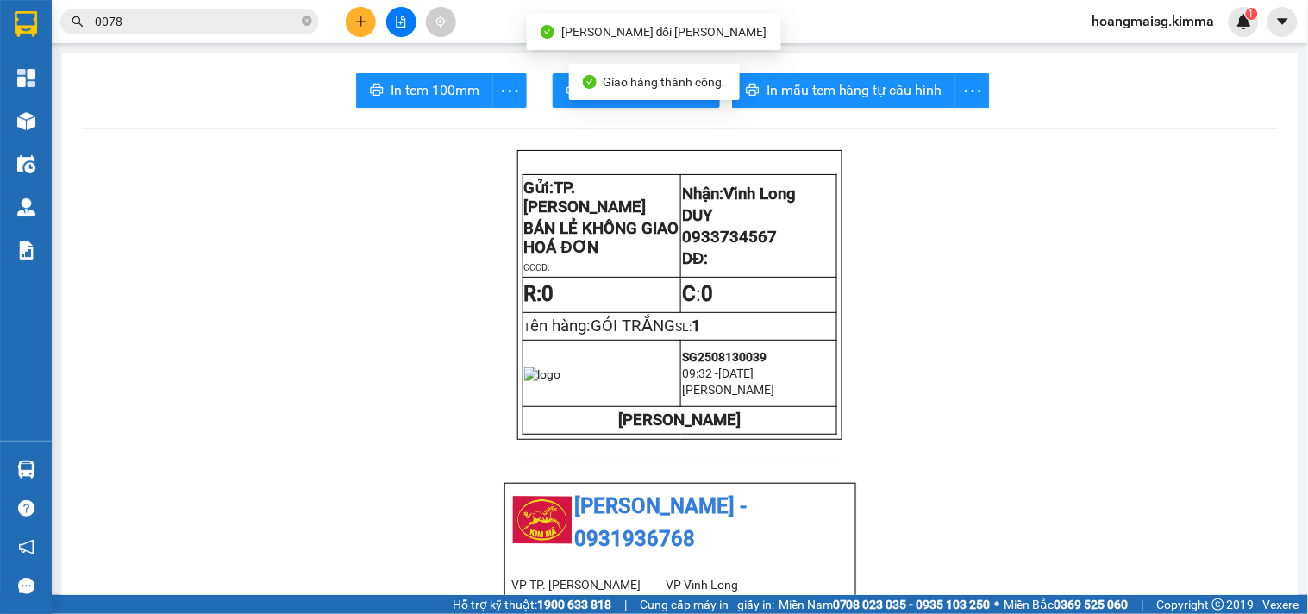
click at [192, 13] on input "0078" at bounding box center [197, 21] width 204 height 19
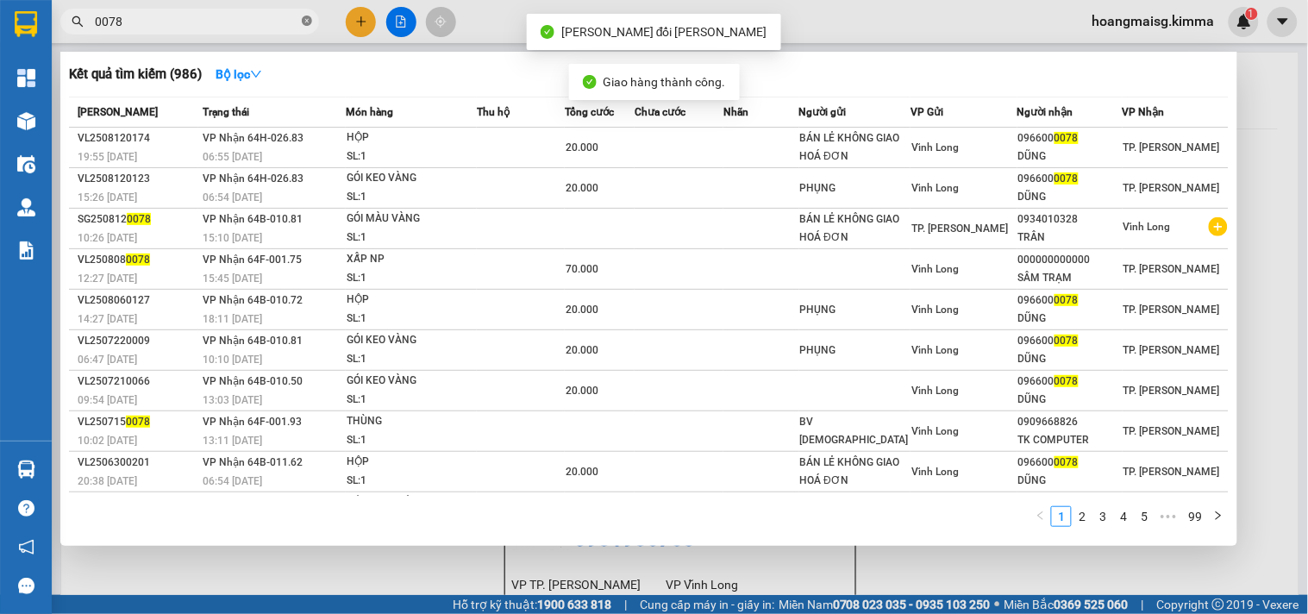
click at [304, 20] on icon "close-circle" at bounding box center [307, 21] width 10 height 10
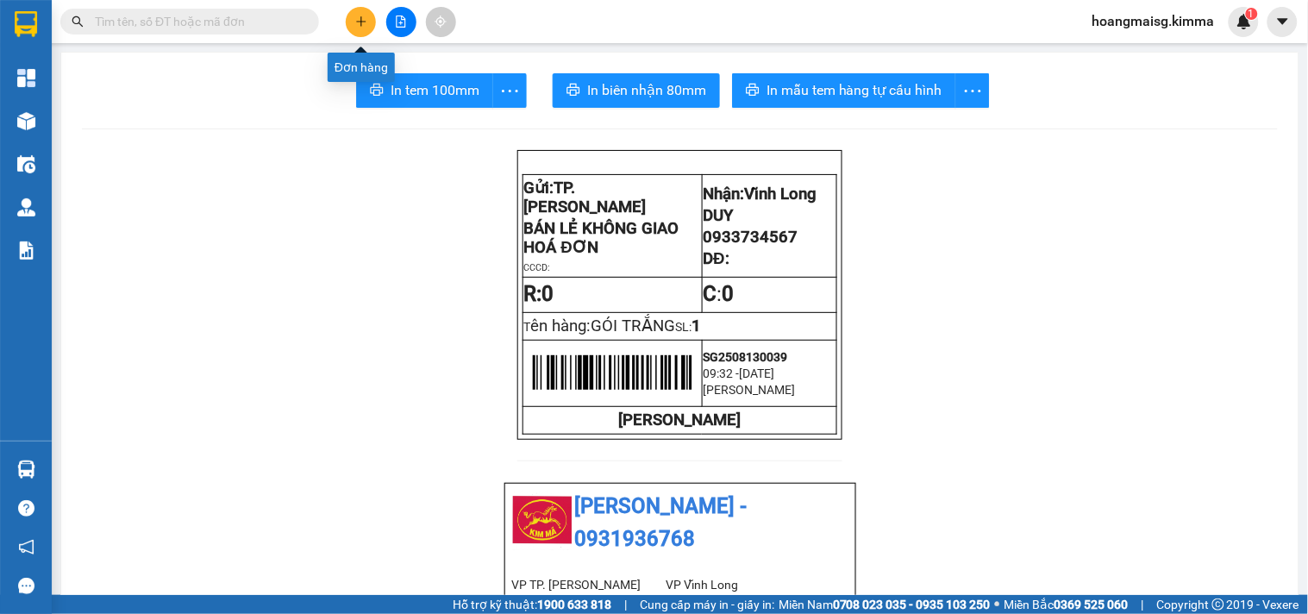
click at [369, 21] on button at bounding box center [361, 22] width 30 height 30
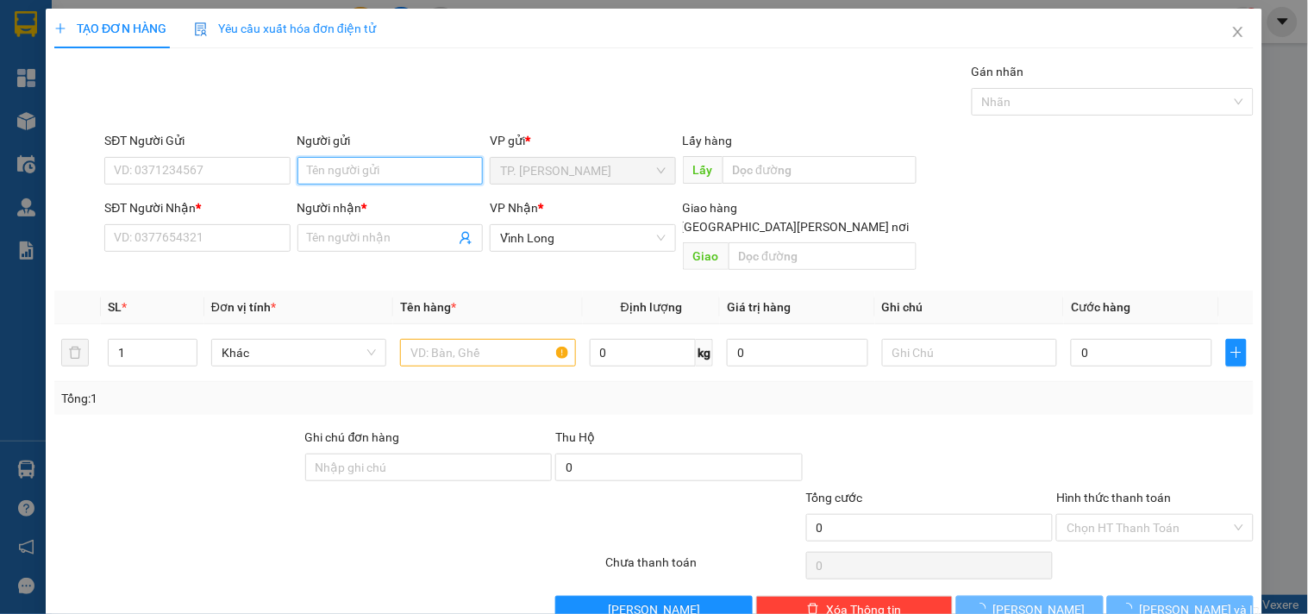
click at [349, 176] on input "Người gửi" at bounding box center [390, 171] width 185 height 28
type input "BÁN"
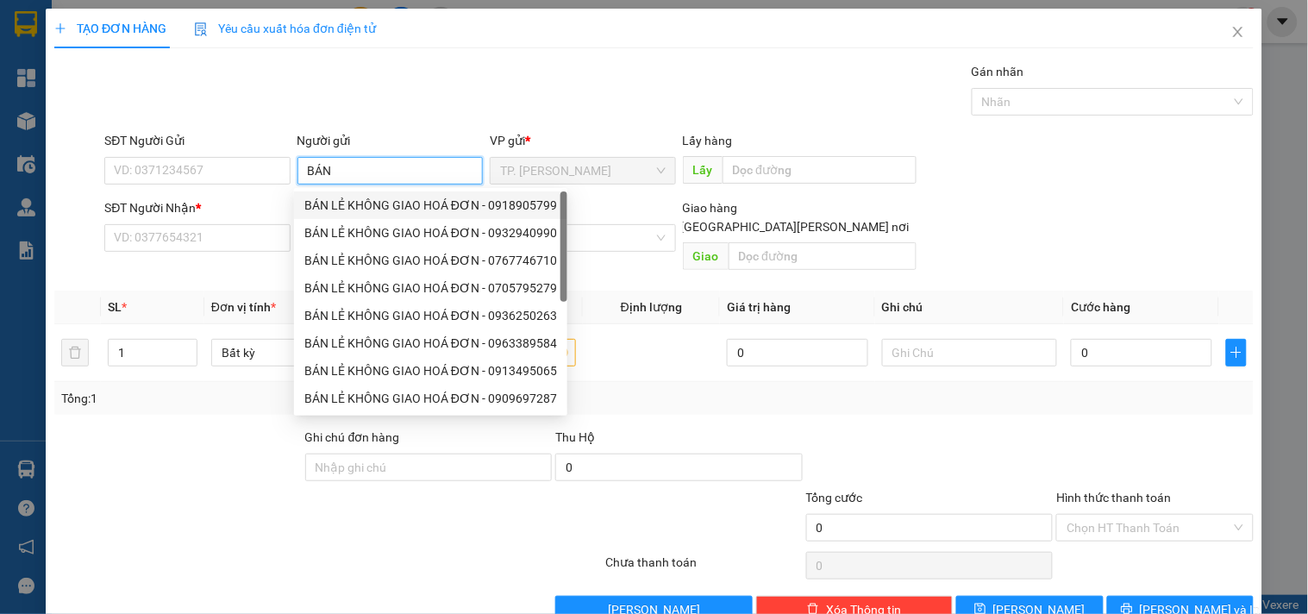
click at [350, 198] on div "BÁN LẺ KHÔNG GIAO HOÁ ĐƠN - 0918905799" at bounding box center [430, 205] width 253 height 19
type input "0918905799"
type input "BÁN LẺ KHÔNG GIAO HOÁ ĐƠN"
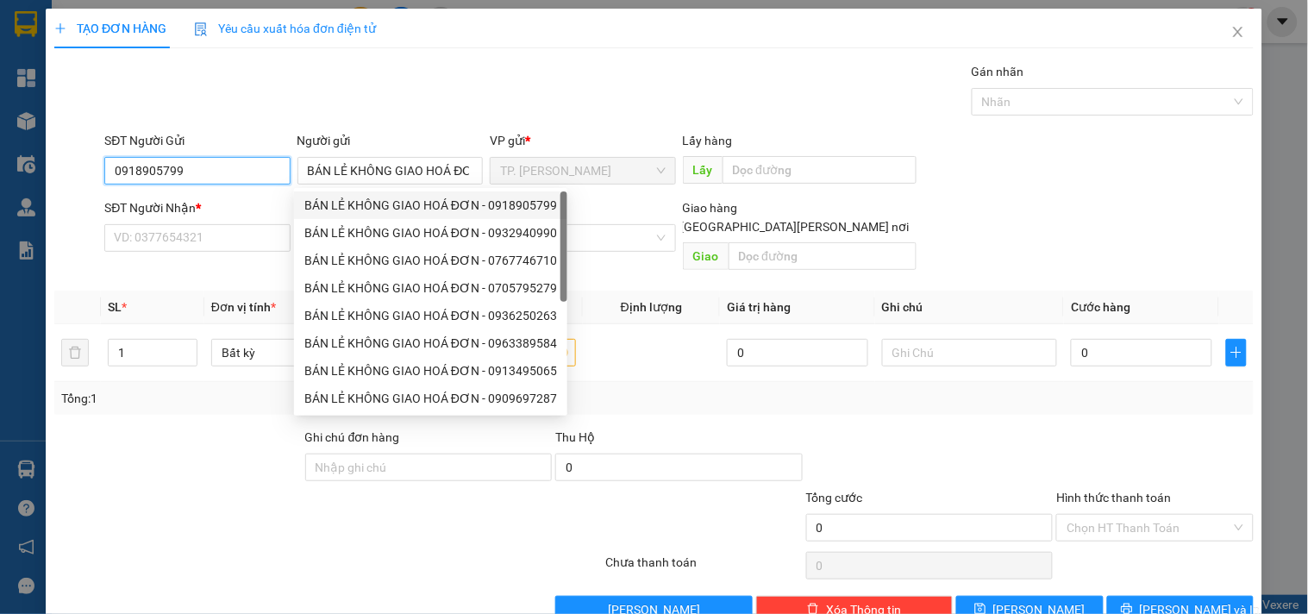
click at [257, 176] on input "0918905799" at bounding box center [196, 171] width 185 height 28
click at [257, 175] on input "0918905799" at bounding box center [196, 171] width 185 height 28
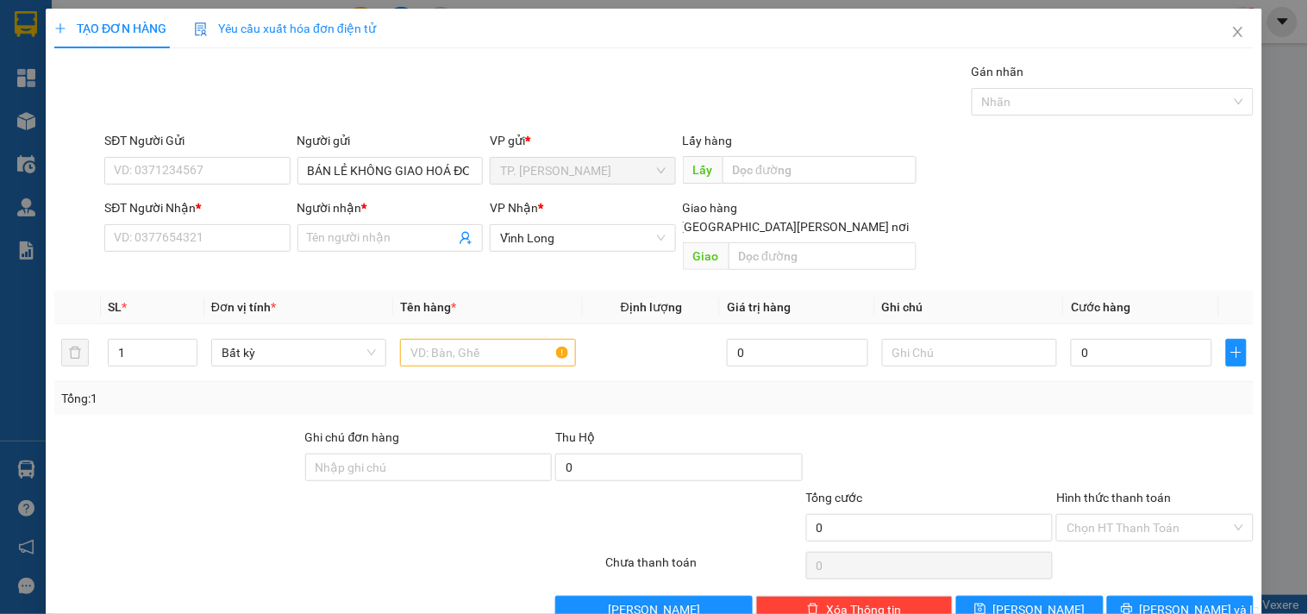
click at [235, 213] on div "SĐT Người Nhận *" at bounding box center [196, 207] width 185 height 19
click at [235, 224] on input "SĐT Người Nhận *" at bounding box center [196, 238] width 185 height 28
click at [229, 231] on input "SĐT Người Nhận *" at bounding box center [196, 238] width 185 height 28
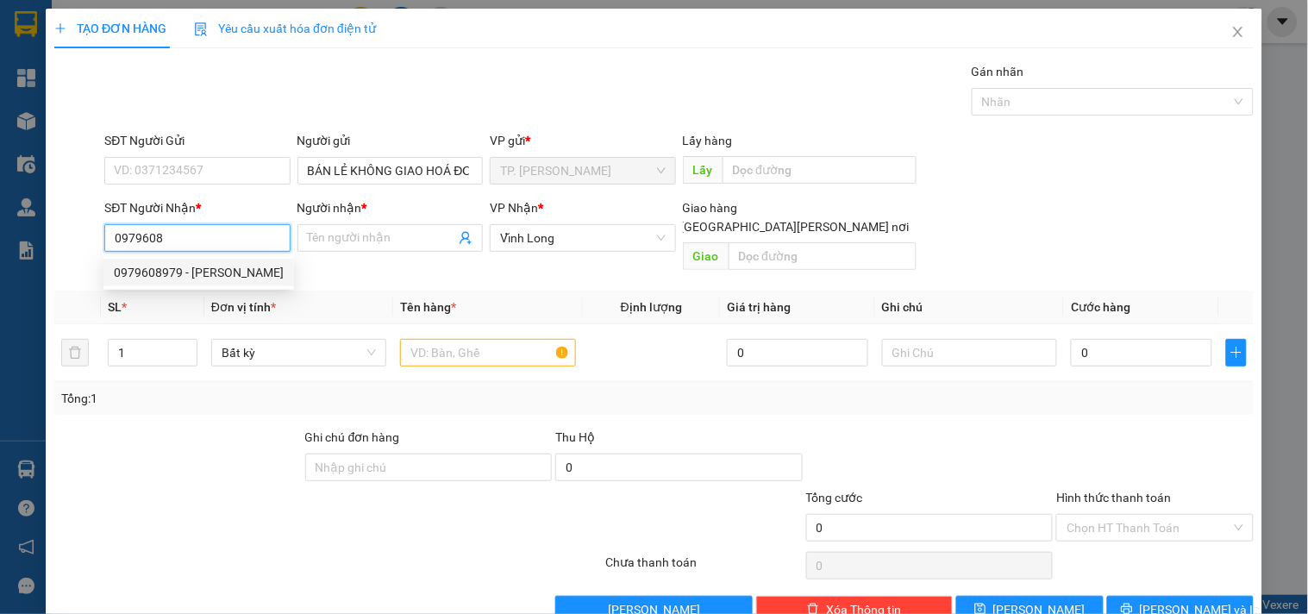
click at [229, 263] on div "0979608979 - [PERSON_NAME]" at bounding box center [199, 272] width 170 height 19
type input "0979608979"
type input "[PERSON_NAME]"
checkbox input "true"
type input "GTN"
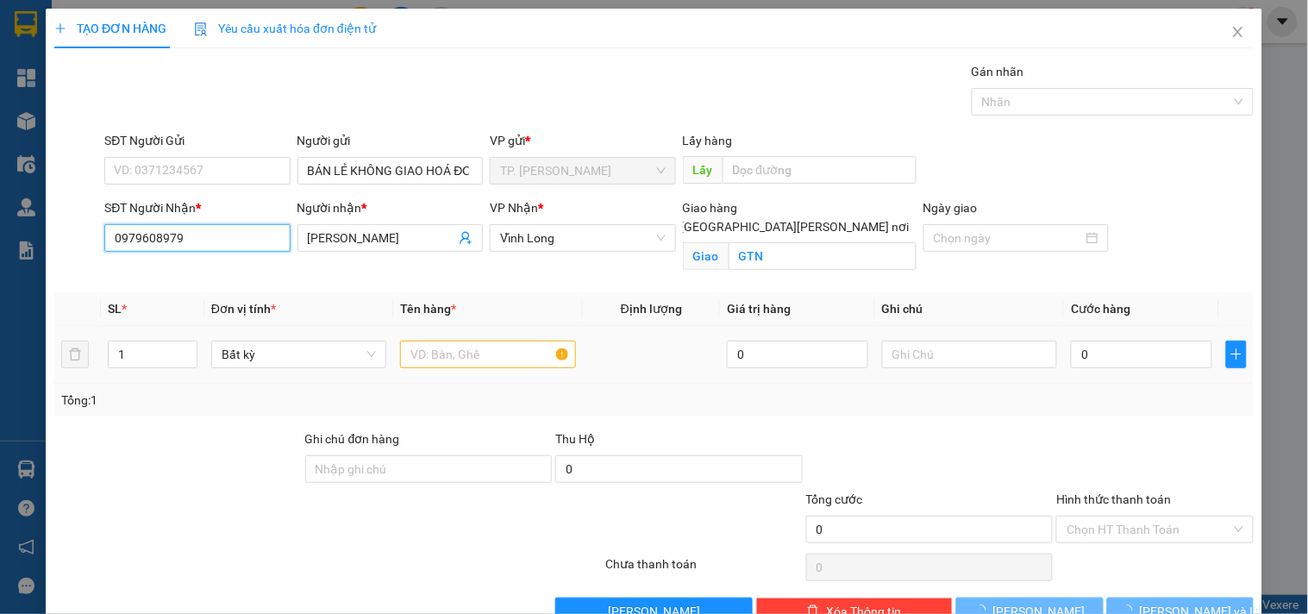
type input "0979608979"
click at [466, 346] on input "text" at bounding box center [487, 355] width 175 height 28
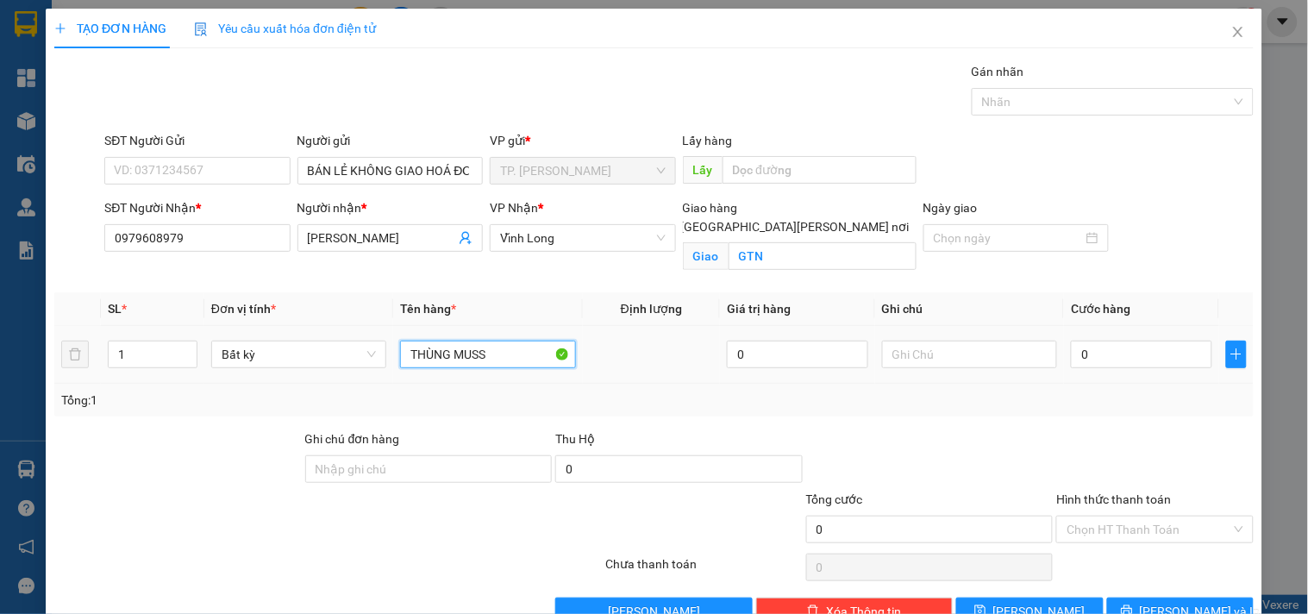
type input "THÙNG MUSS"
type input "TÍN"
type input "008"
type input "8"
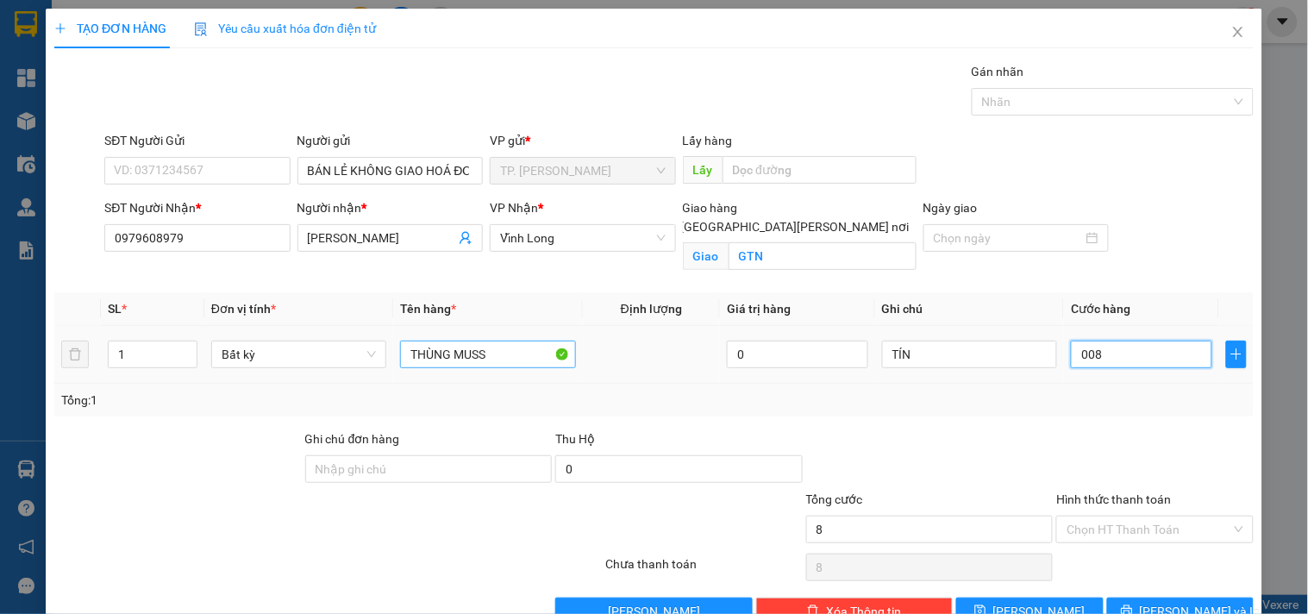
type input "0.080"
type input "80"
type input "80.000"
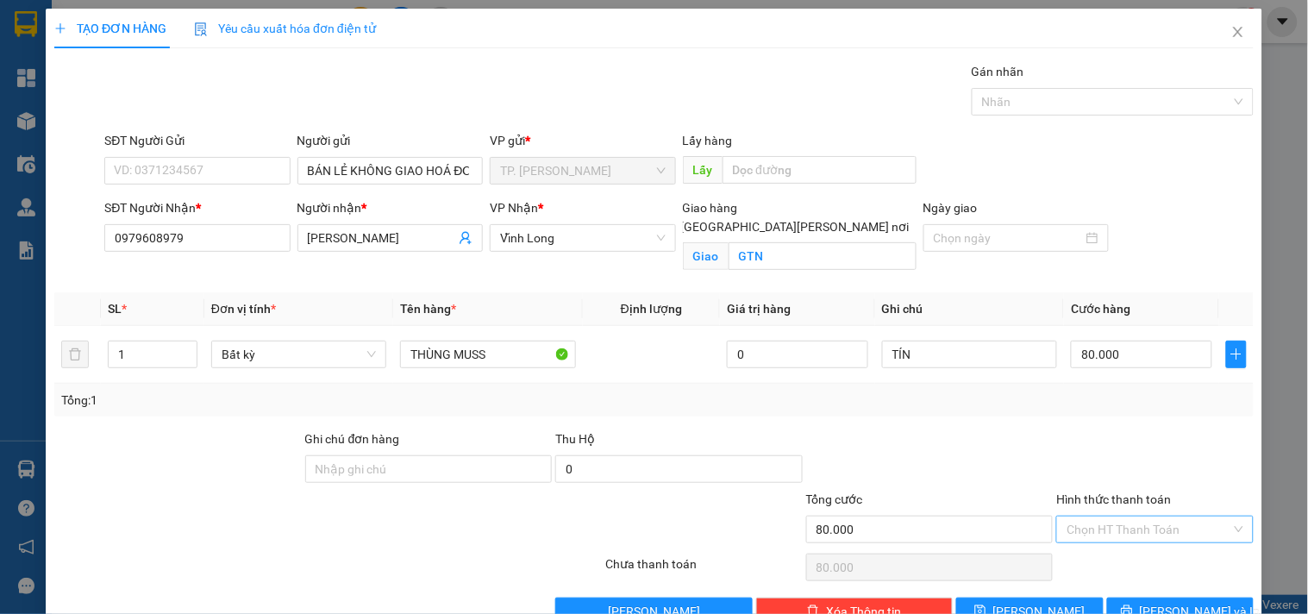
click at [1067, 529] on input "Hình thức thanh toán" at bounding box center [1149, 530] width 164 height 26
click at [1088, 566] on div "Tại văn phòng" at bounding box center [1144, 564] width 174 height 19
type input "0"
click at [1128, 604] on button "[PERSON_NAME] và In" at bounding box center [1181, 612] width 147 height 28
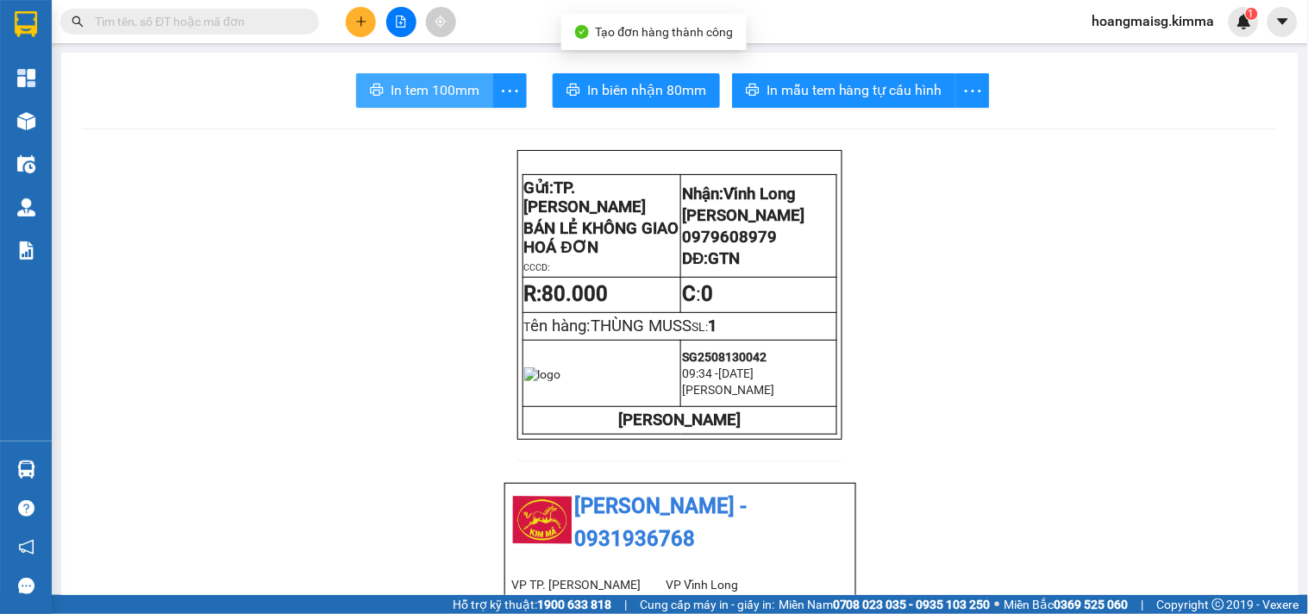
click at [421, 92] on span "In tem 100mm" at bounding box center [435, 90] width 89 height 22
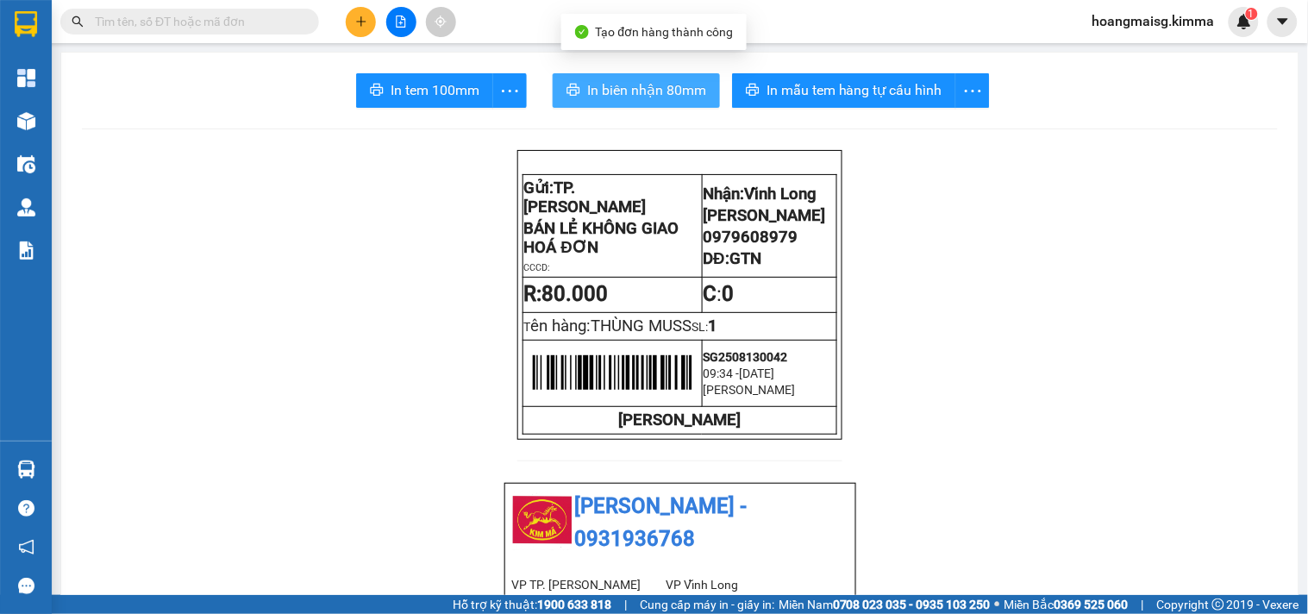
click at [593, 89] on span "In biên nhận 80mm" at bounding box center [646, 90] width 119 height 22
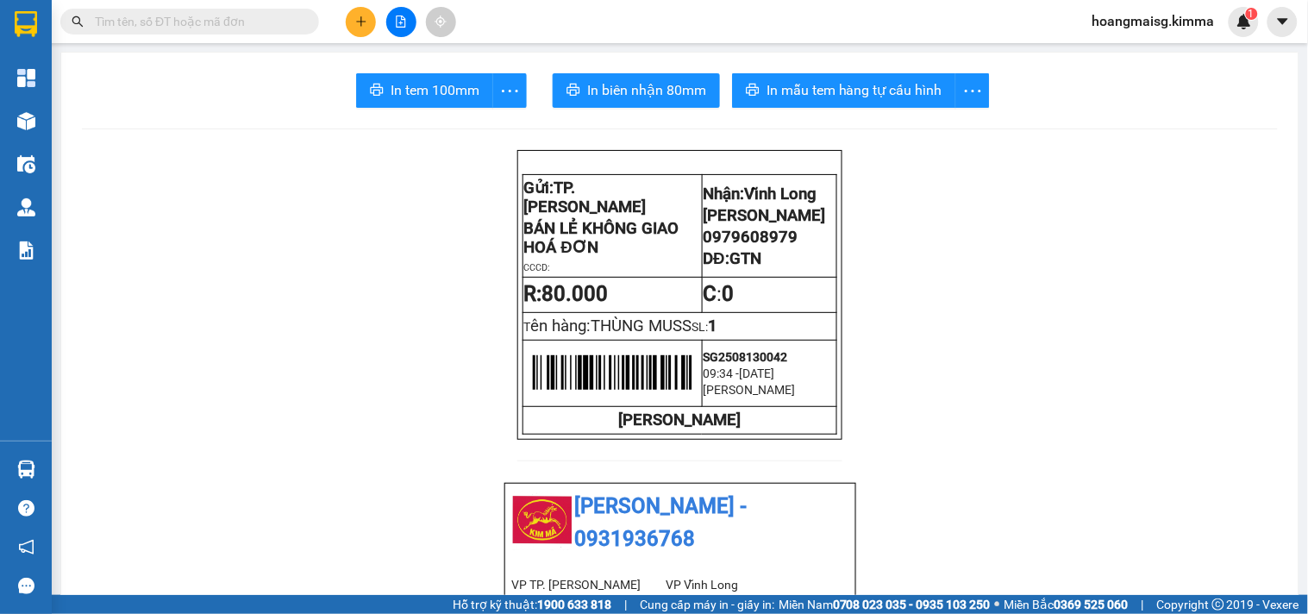
click at [243, 33] on span at bounding box center [189, 22] width 259 height 26
click at [243, 31] on span at bounding box center [189, 22] width 259 height 26
click at [243, 26] on input "text" at bounding box center [197, 21] width 204 height 19
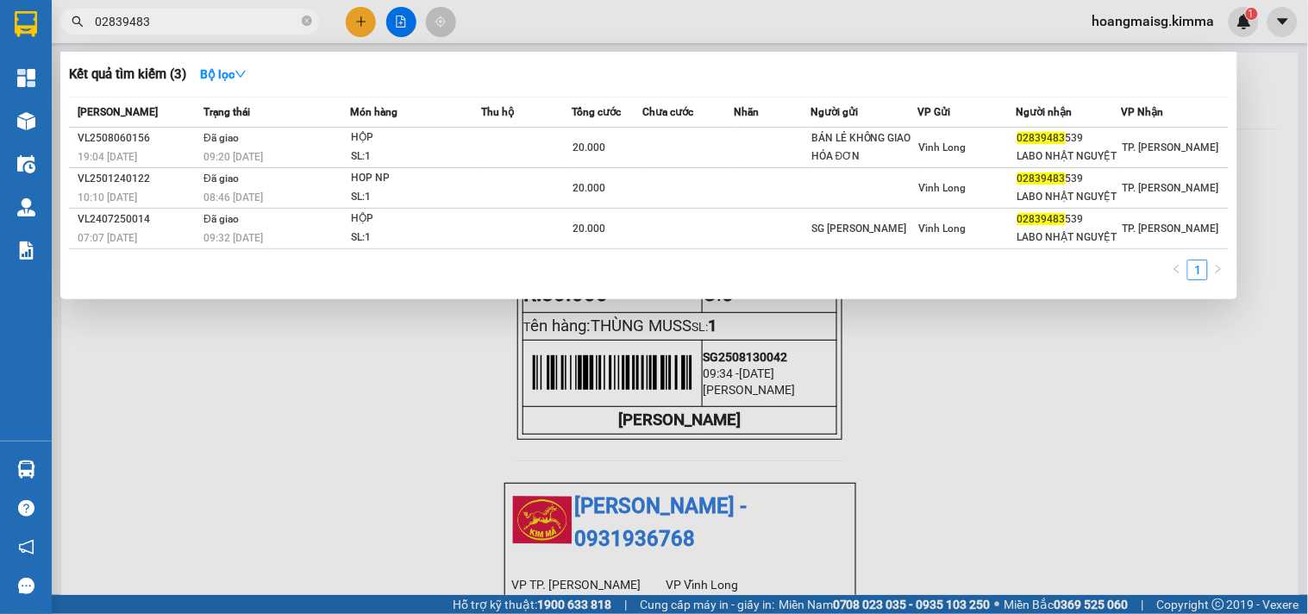
type input "02839483"
click at [368, 20] on div at bounding box center [654, 307] width 1308 height 614
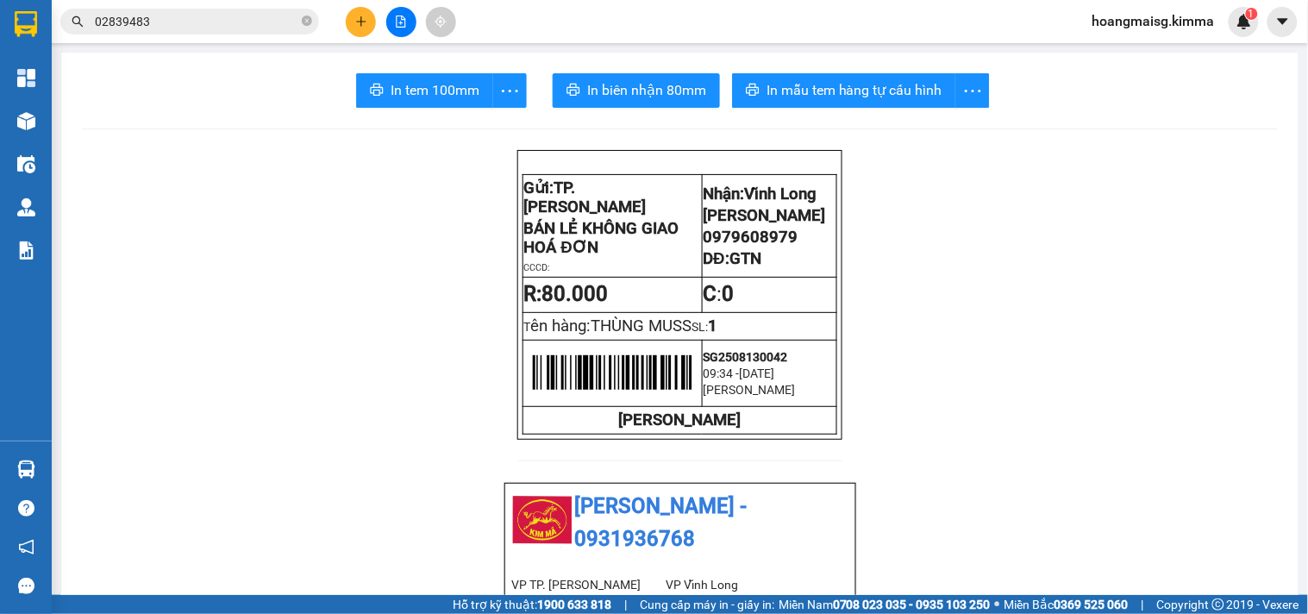
click at [368, 20] on button at bounding box center [361, 22] width 30 height 30
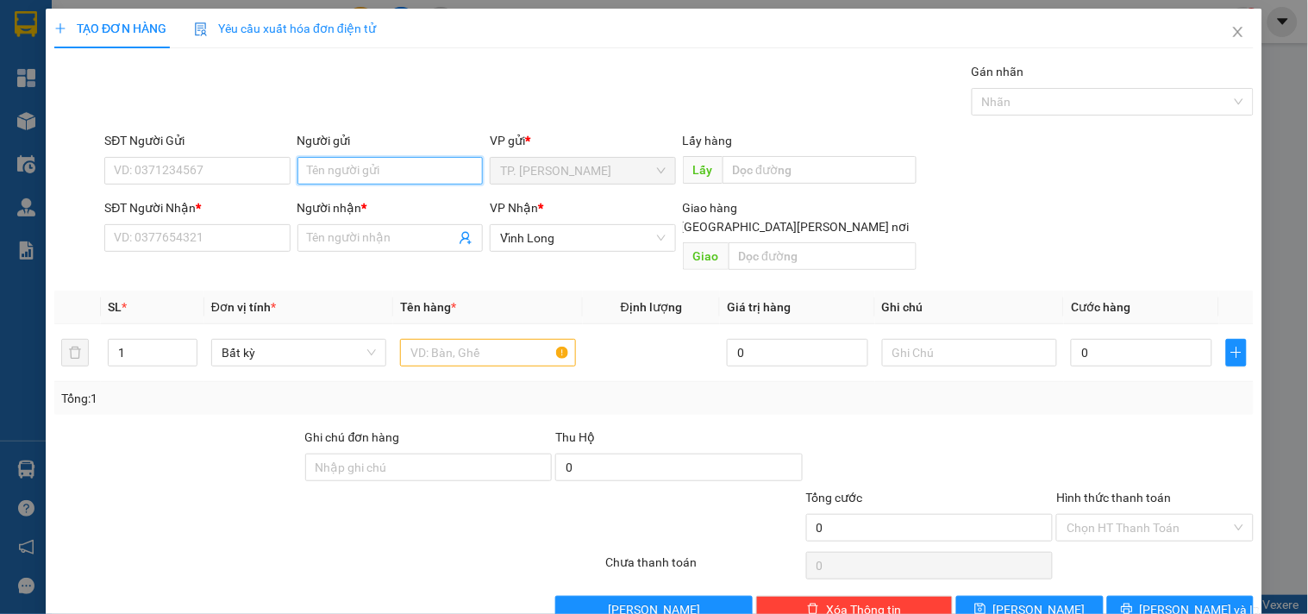
click at [329, 176] on input "Người gửi" at bounding box center [390, 171] width 185 height 28
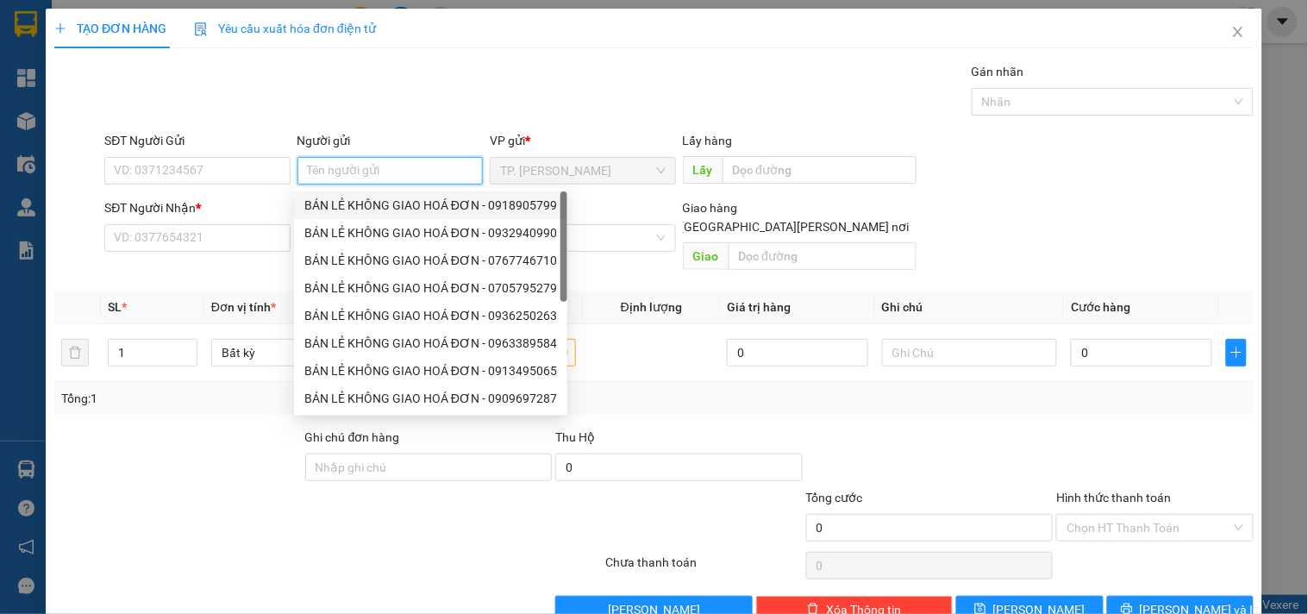
click at [334, 202] on div "BÁN LẺ KHÔNG GIAO HOÁ ĐƠN - 0918905799" at bounding box center [430, 205] width 253 height 19
type input "0918905799"
type input "BÁN LẺ KHÔNG GIAO HOÁ ĐƠN"
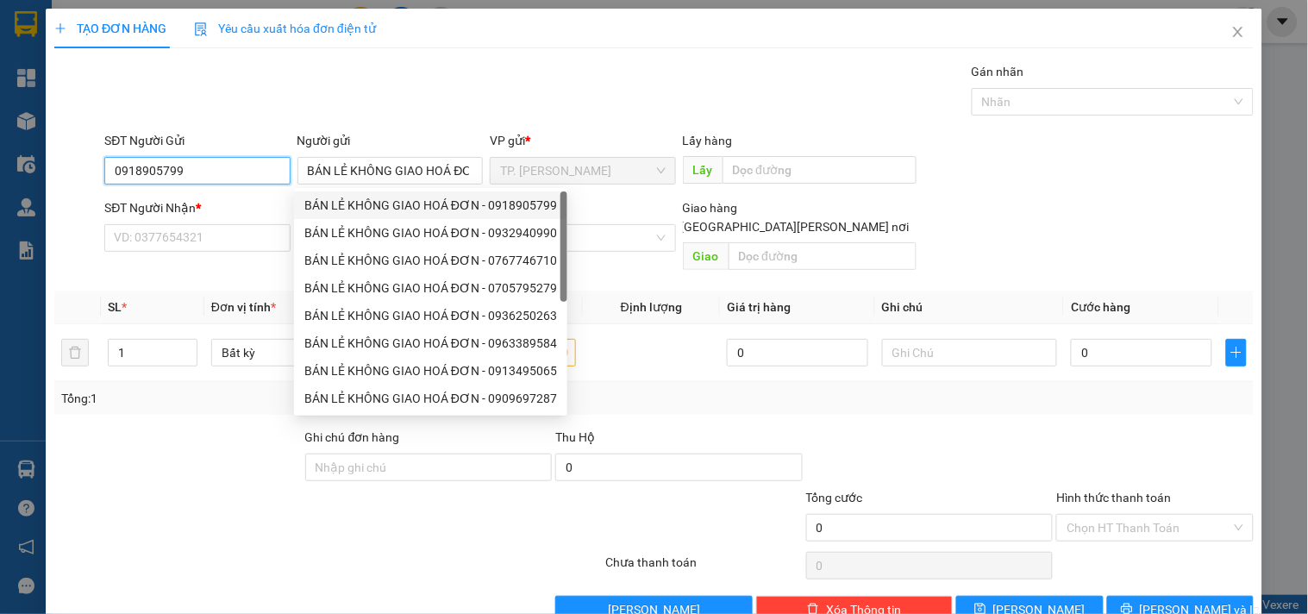
click at [250, 177] on input "0918905799" at bounding box center [196, 171] width 185 height 28
click at [248, 176] on input "0918905799" at bounding box center [196, 171] width 185 height 28
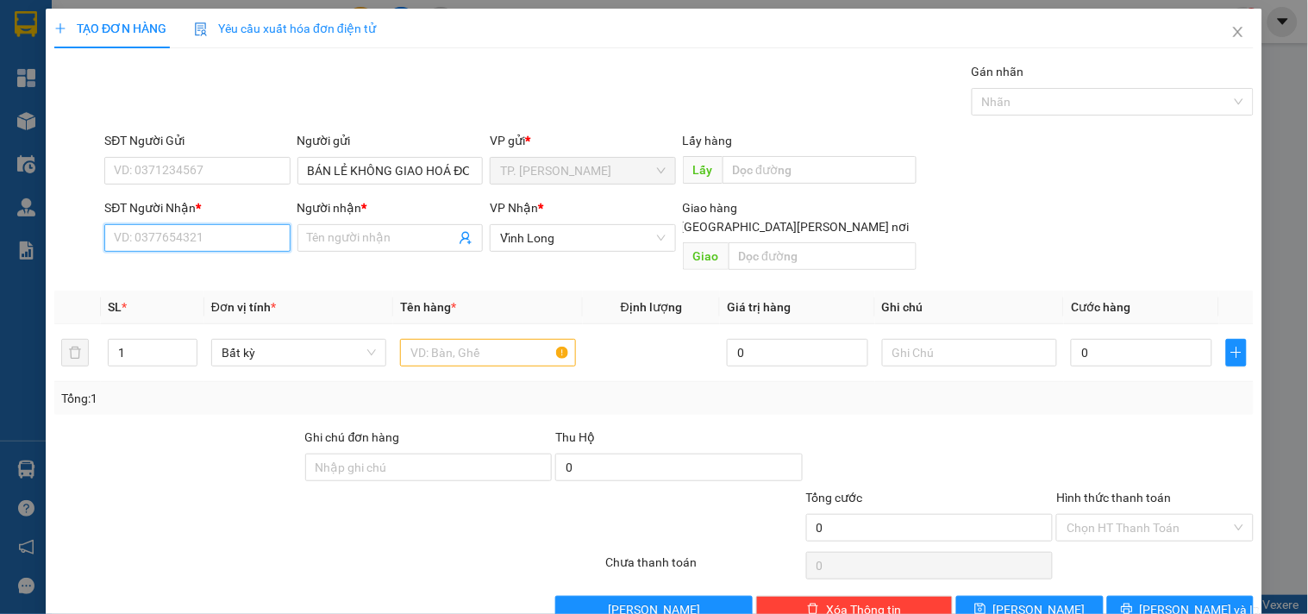
click at [182, 239] on input "SĐT Người Nhận *" at bounding box center [196, 238] width 185 height 28
type input "0"
click at [221, 264] on div "0773990835 - CHỊ MY" at bounding box center [195, 272] width 163 height 19
type input "0773990835"
type input "CHỊ MY"
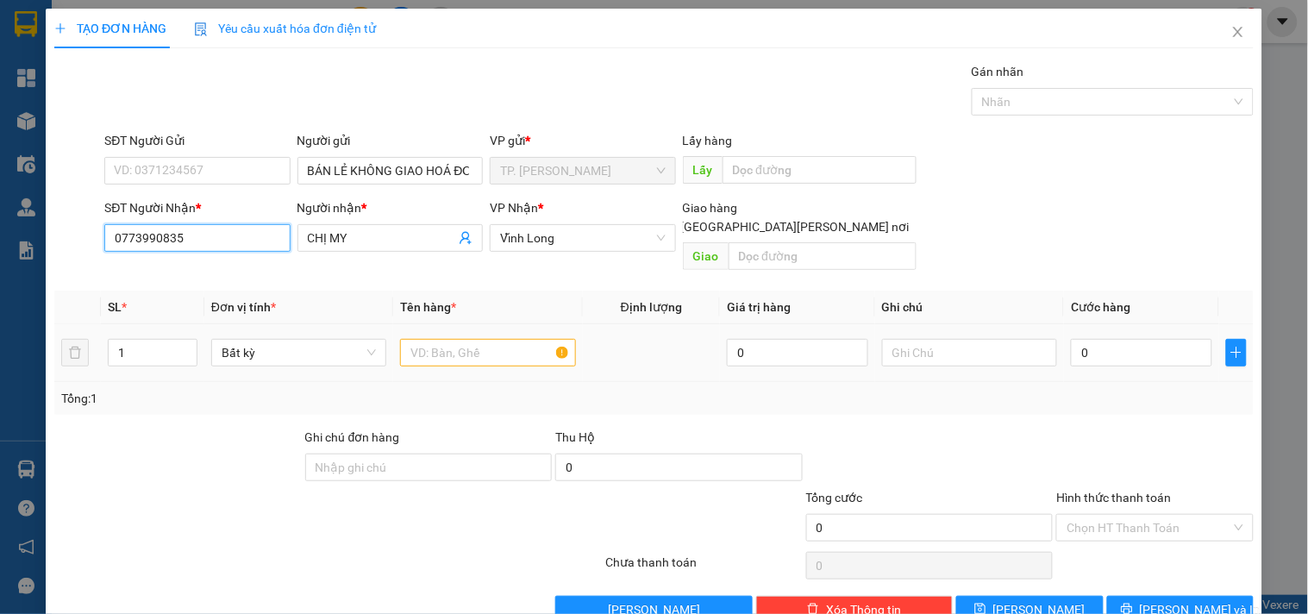
type input "0773990835"
click at [426, 339] on input "text" at bounding box center [487, 353] width 175 height 28
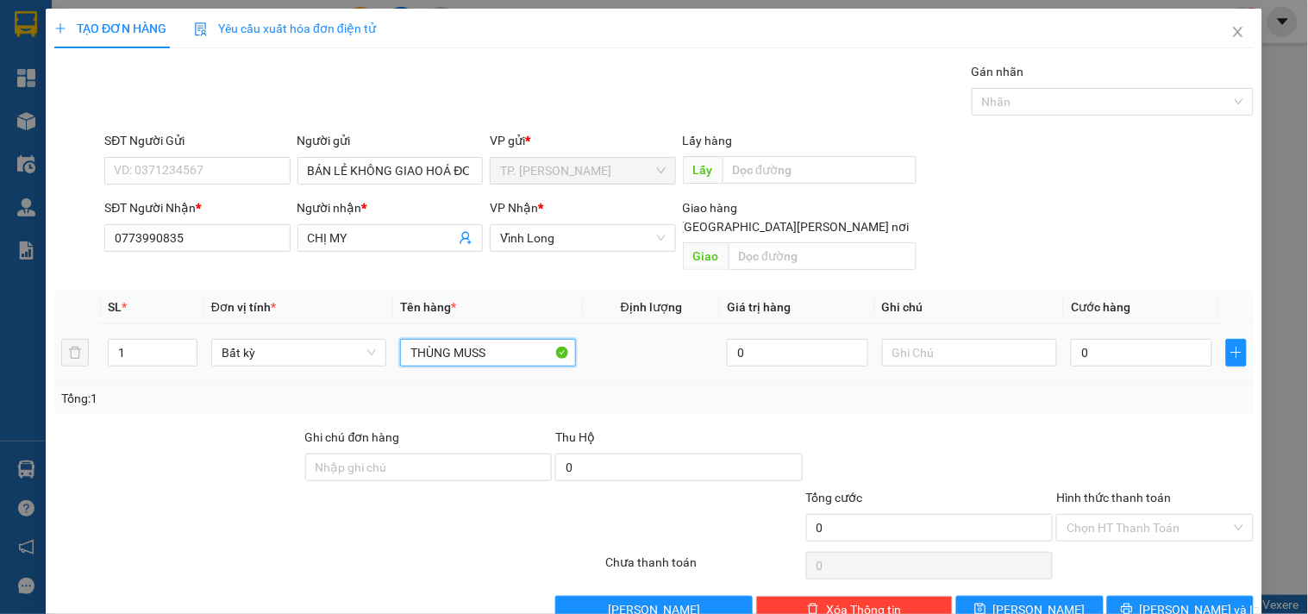
type input "THÙNG MUSS"
type input "TÍN"
click at [1158, 600] on span "[PERSON_NAME] và In" at bounding box center [1200, 609] width 121 height 19
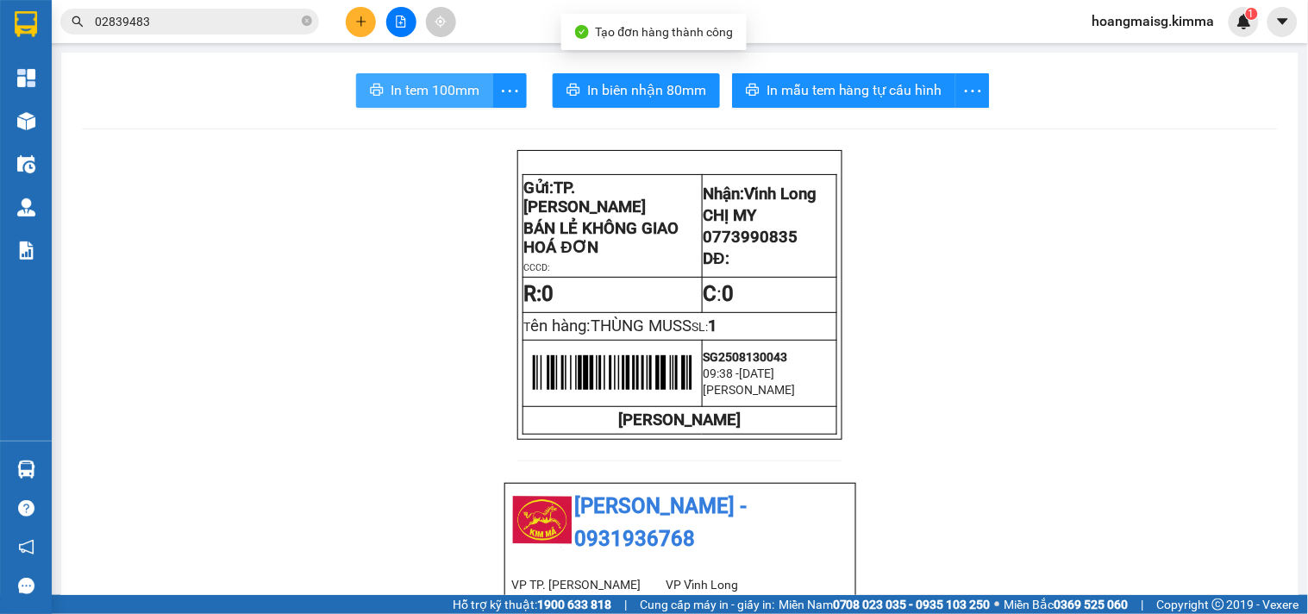
click at [421, 92] on span "In tem 100mm" at bounding box center [435, 90] width 89 height 22
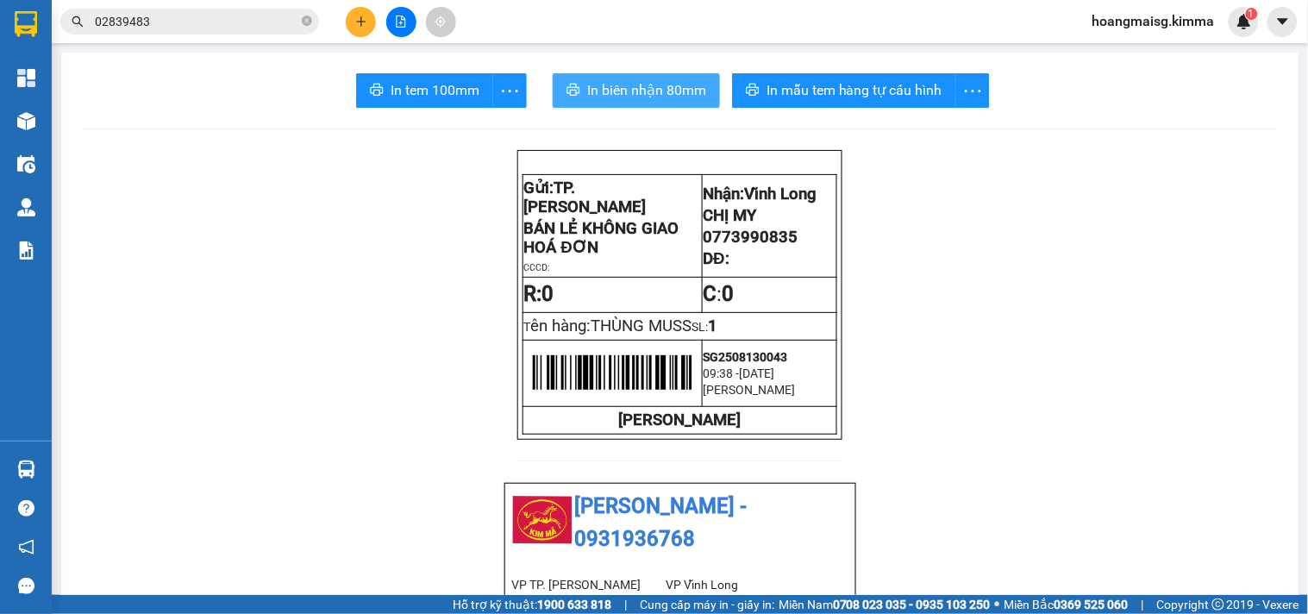
click at [640, 91] on span "In biên nhận 80mm" at bounding box center [646, 90] width 119 height 22
click at [355, 18] on icon "plus" at bounding box center [361, 22] width 12 height 12
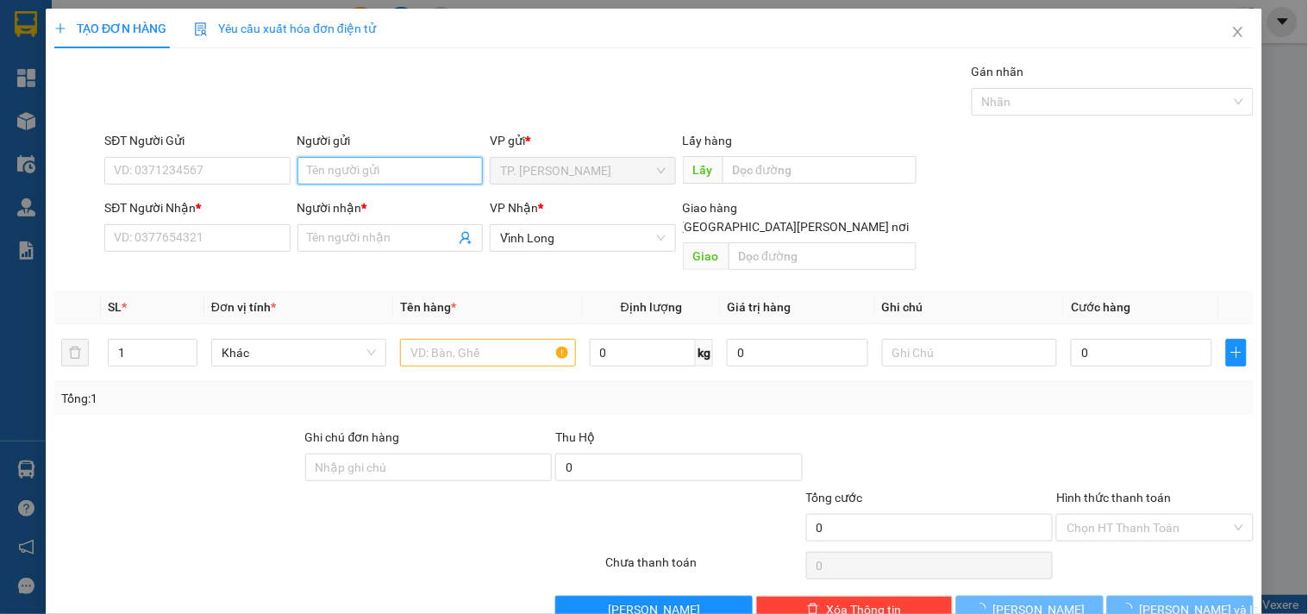
click at [323, 167] on input "Người gửi" at bounding box center [390, 171] width 185 height 28
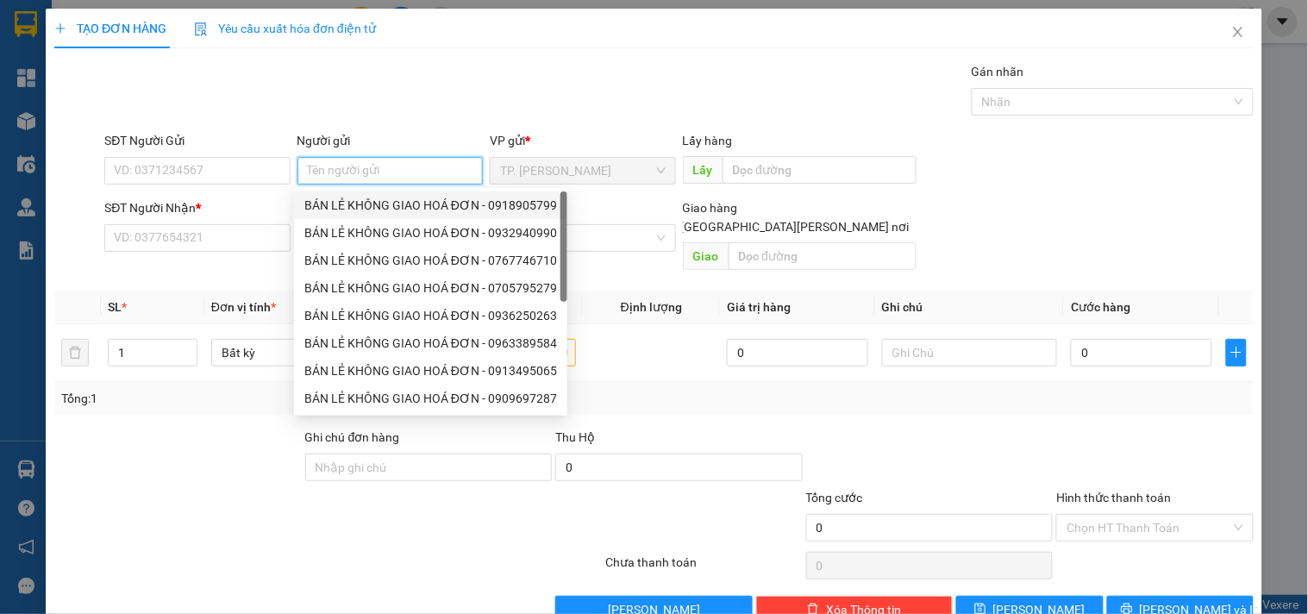
click at [322, 207] on div "BÁN LẺ KHÔNG GIAO HOÁ ĐƠN - 0918905799" at bounding box center [430, 205] width 253 height 19
type input "0918905799"
type input "BÁN LẺ KHÔNG GIAO HOÁ ĐƠN"
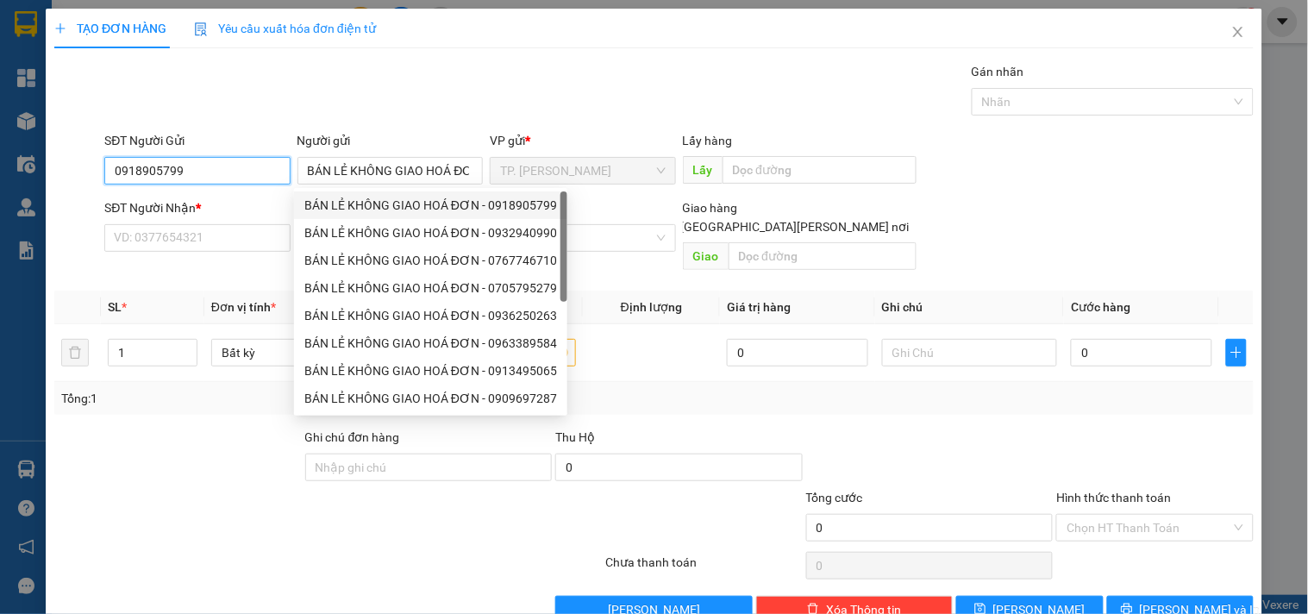
click at [239, 173] on input "0918905799" at bounding box center [196, 171] width 185 height 28
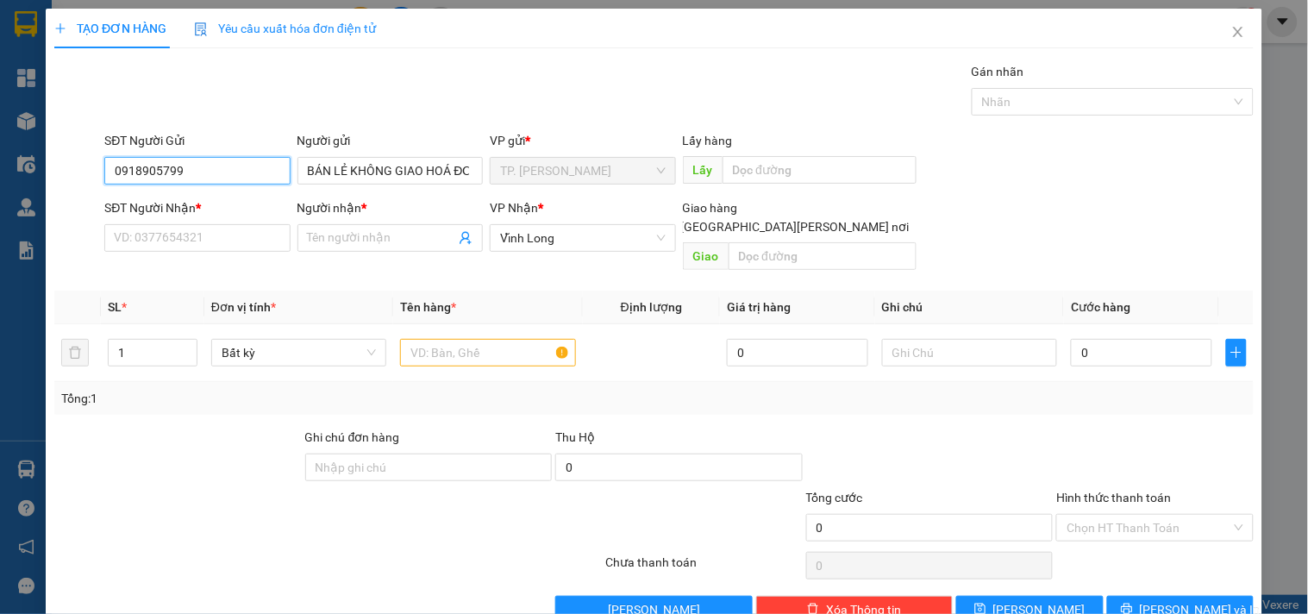
click at [239, 173] on input "0918905799" at bounding box center [196, 171] width 185 height 28
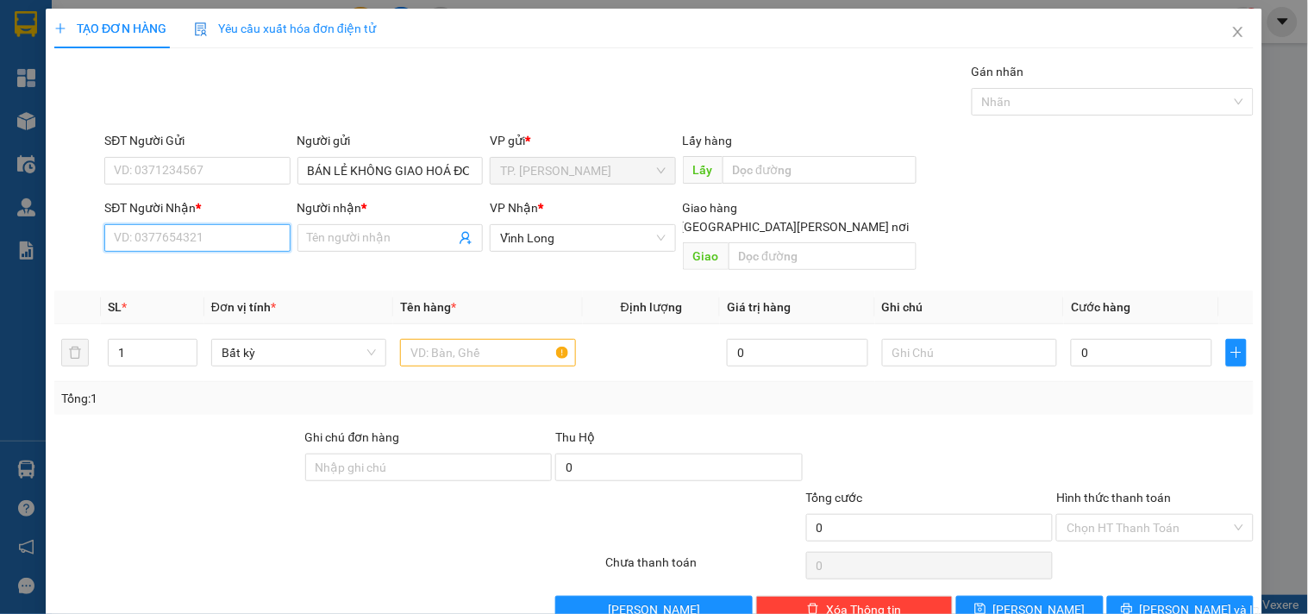
click at [213, 234] on input "SĐT Người Nhận *" at bounding box center [196, 238] width 185 height 28
type input "0944383913"
click at [186, 272] on div "0944383913 - [PERSON_NAME]" at bounding box center [199, 272] width 170 height 19
type input "TRINH"
type input "0944383913"
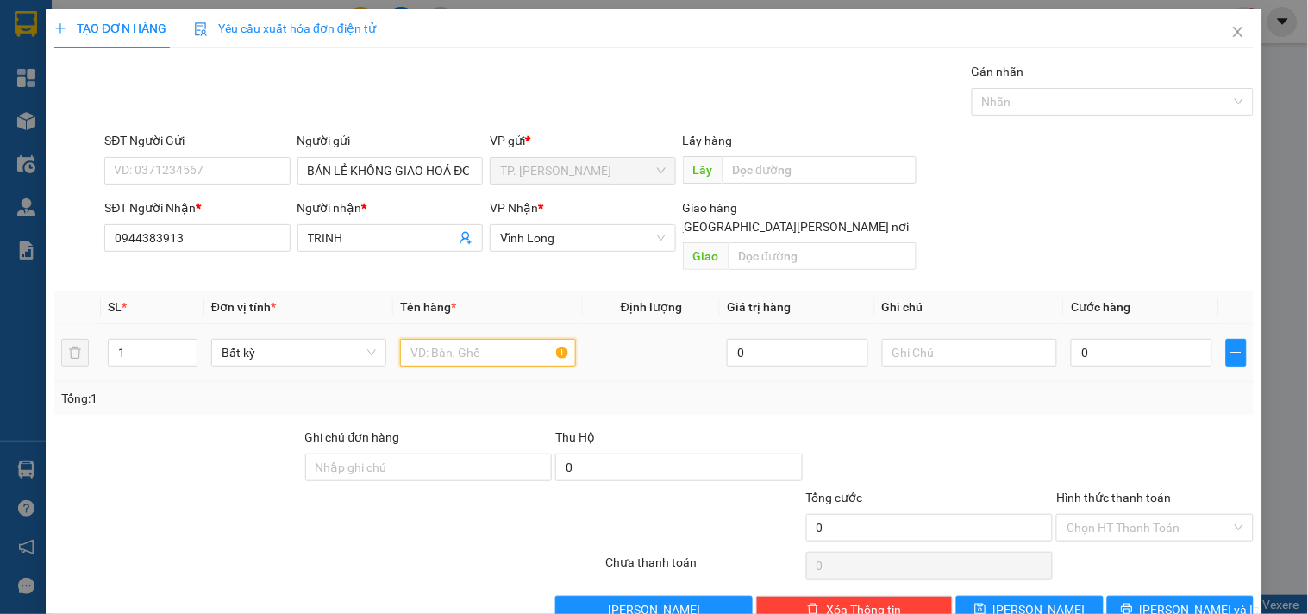
click at [442, 339] on input "text" at bounding box center [487, 353] width 175 height 28
type input "PHONG BÌ"
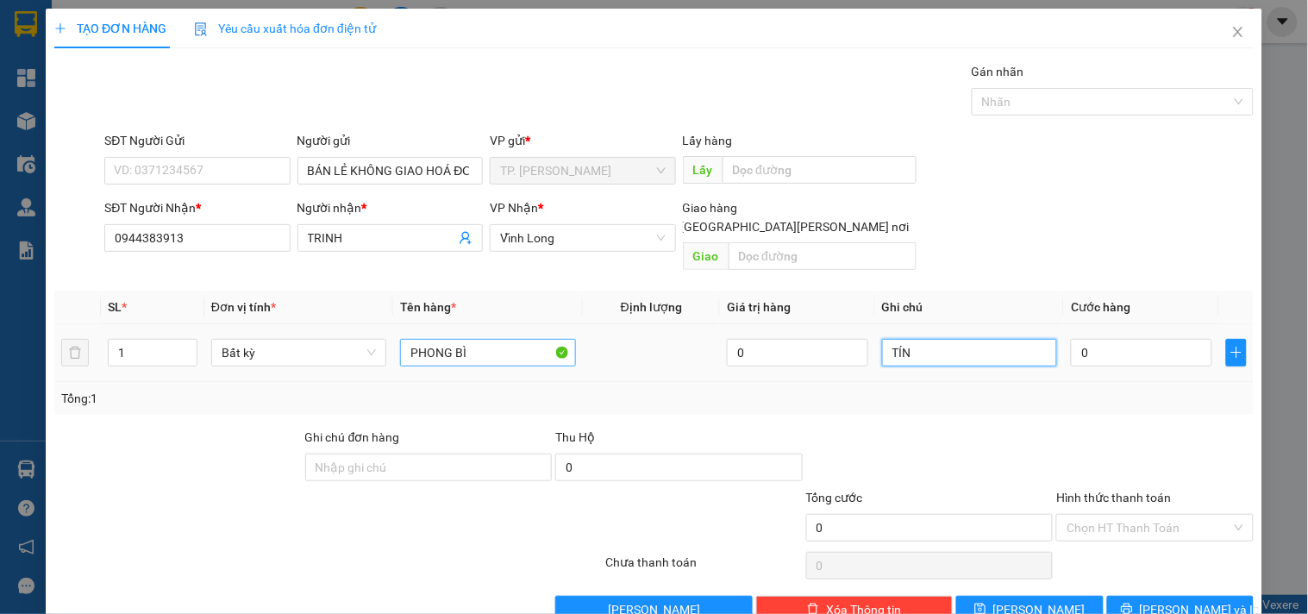
type input "TÍN"
click at [1119, 596] on button "[PERSON_NAME] và In" at bounding box center [1181, 610] width 147 height 28
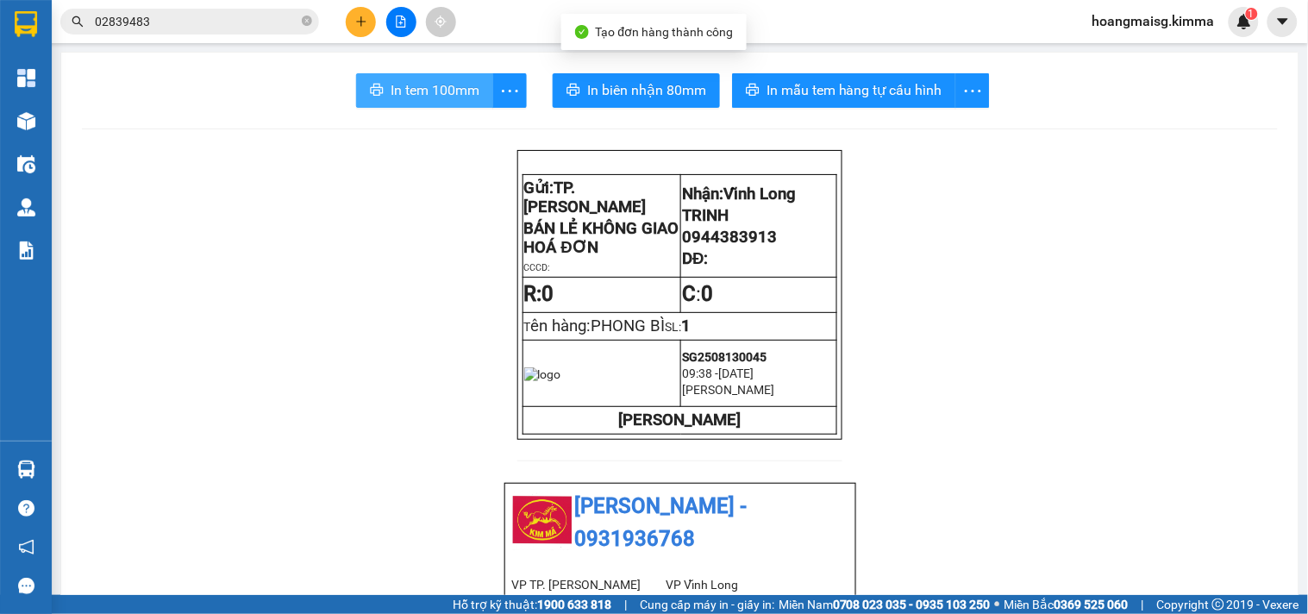
click at [438, 100] on span "In tem 100mm" at bounding box center [435, 90] width 89 height 22
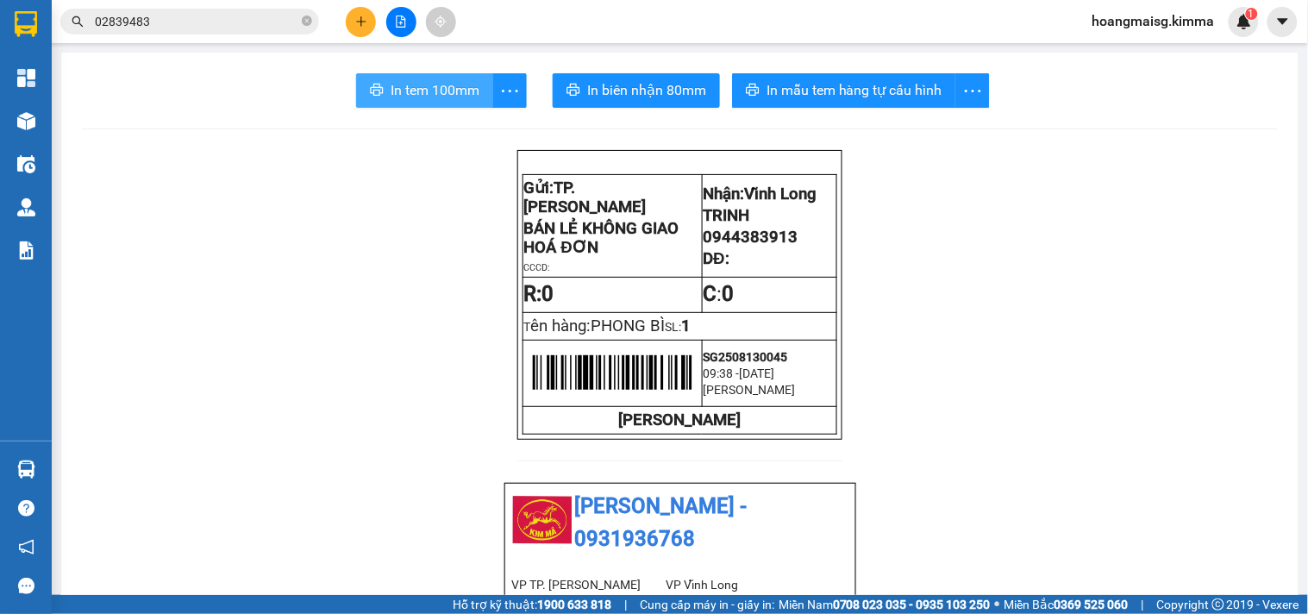
click at [417, 87] on span "In tem 100mm" at bounding box center [435, 90] width 89 height 22
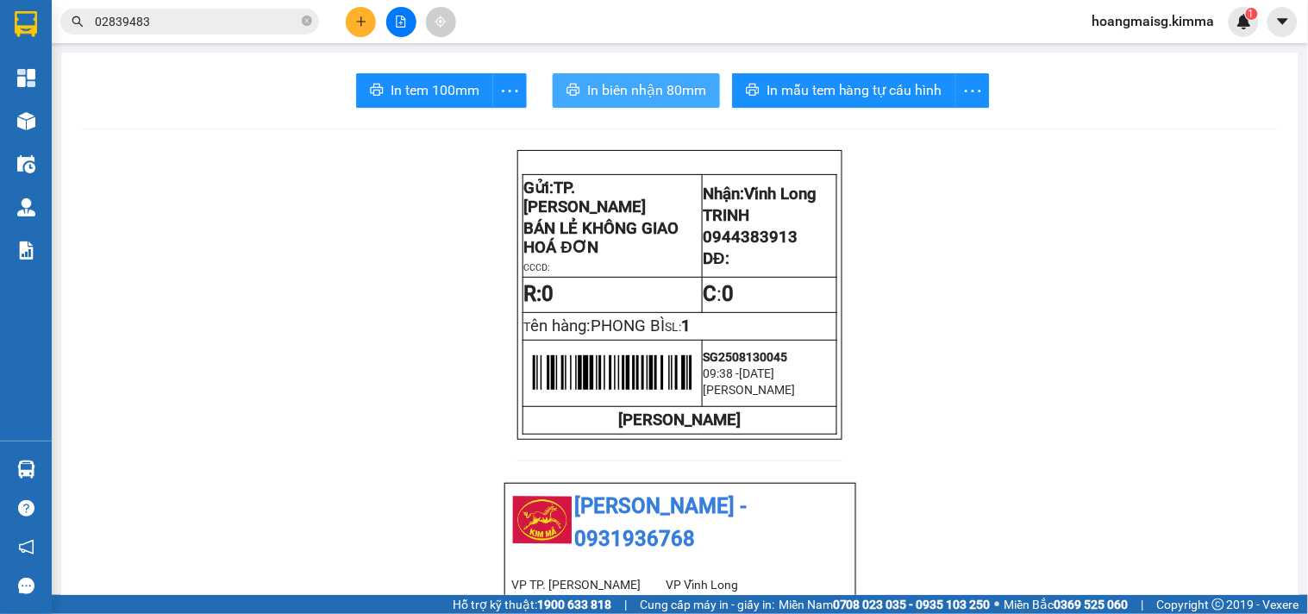
click at [647, 92] on span "In biên nhận 80mm" at bounding box center [646, 90] width 119 height 22
click at [263, 28] on input "02839483" at bounding box center [197, 21] width 204 height 19
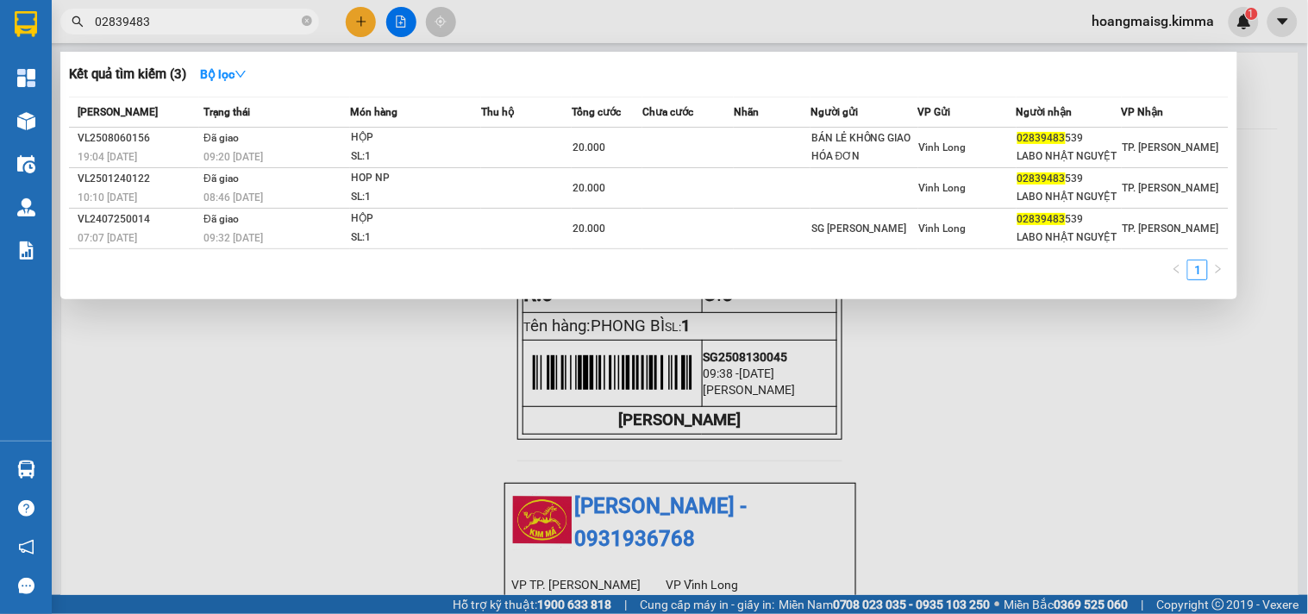
drag, startPoint x: 263, startPoint y: 28, endPoint x: 263, endPoint y: 6, distance: 21.6
click at [263, 16] on input "02839483" at bounding box center [197, 21] width 204 height 19
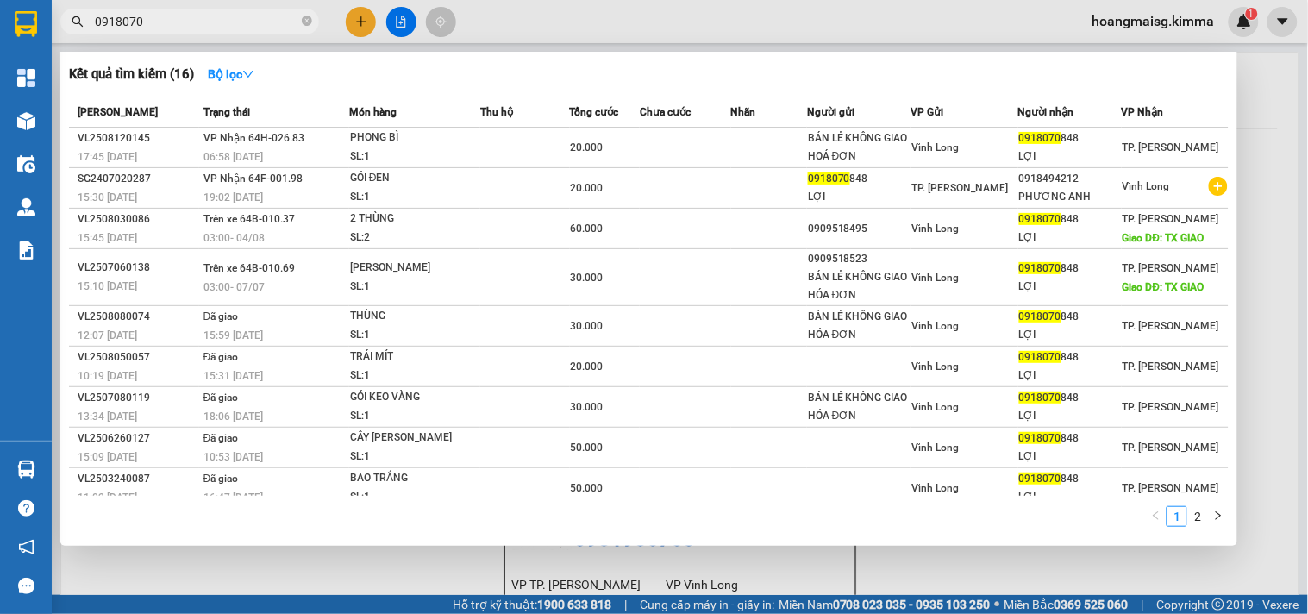
type input "0918070"
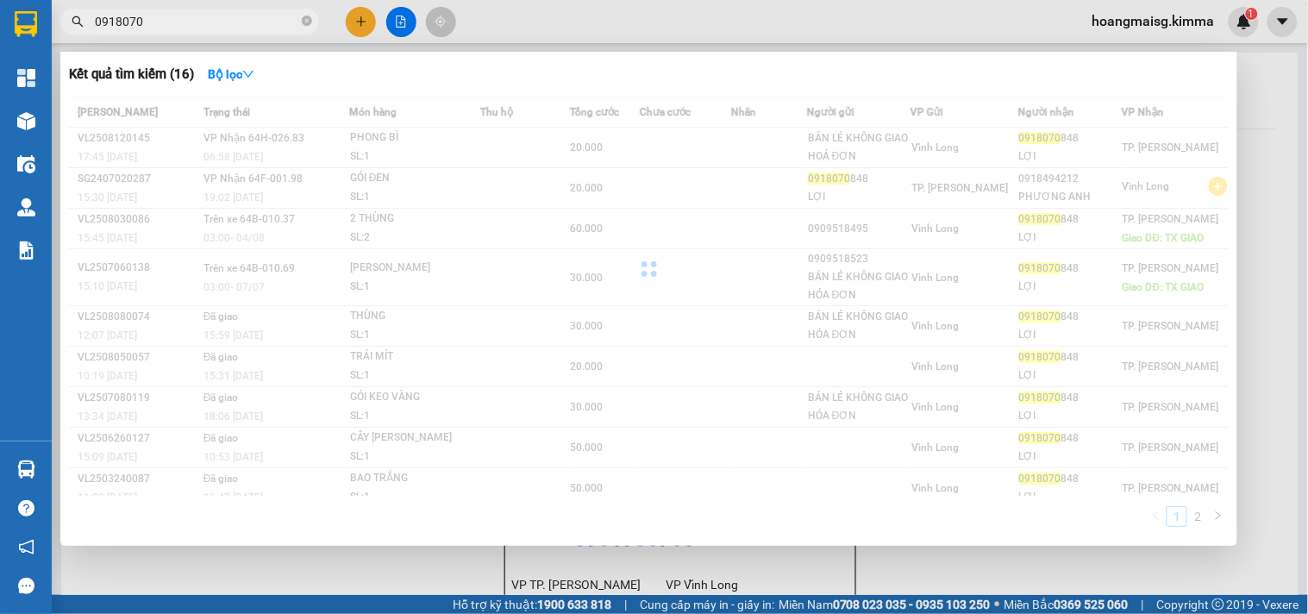
click at [407, 143] on div at bounding box center [649, 269] width 1160 height 345
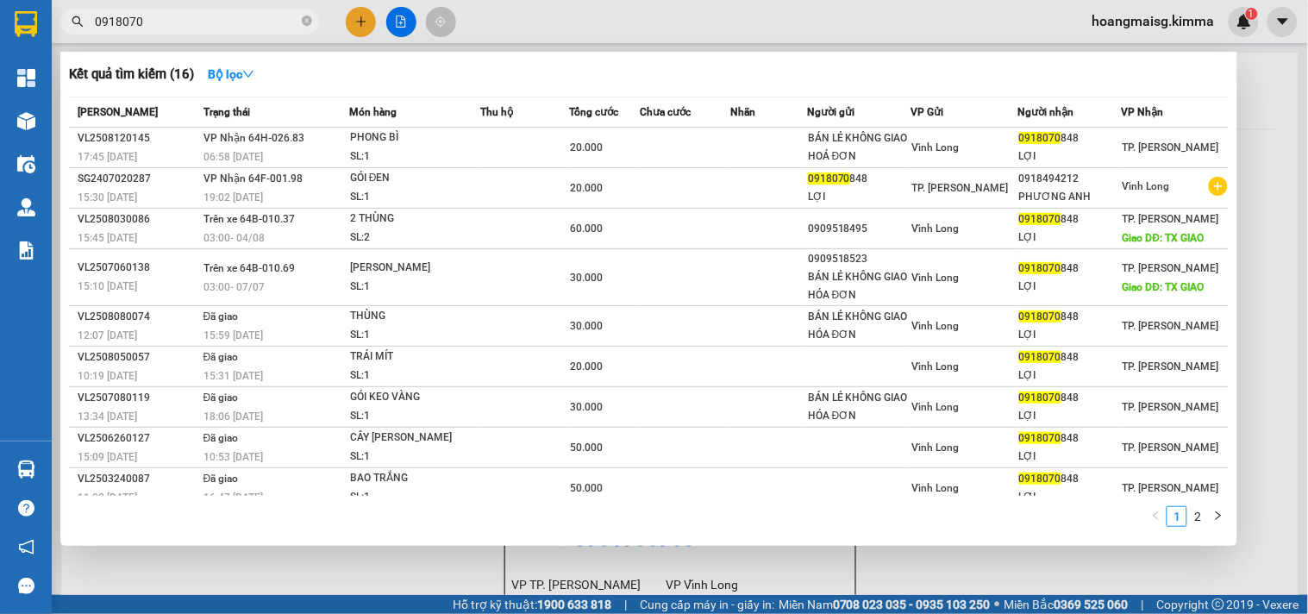
click at [407, 143] on div "PHONG BÌ" at bounding box center [414, 138] width 129 height 19
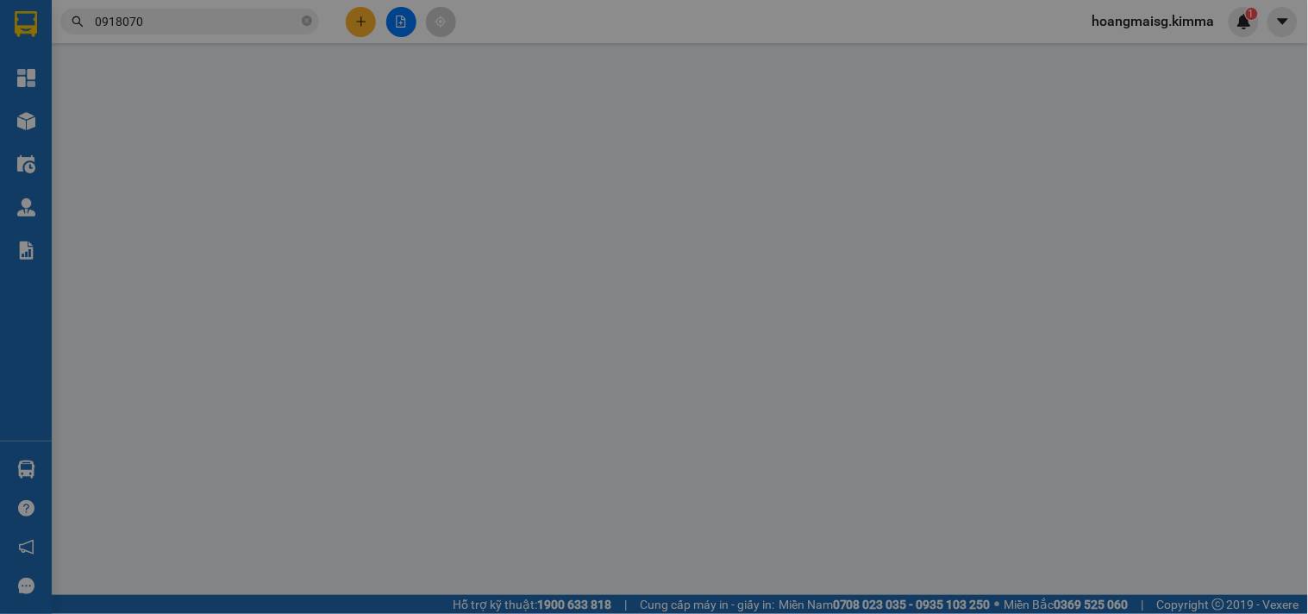
type input "BÁN LẺ KHÔNG GIAO HOÁ ĐƠN"
type input "0918070848"
type input "LỢI"
type input "20.000"
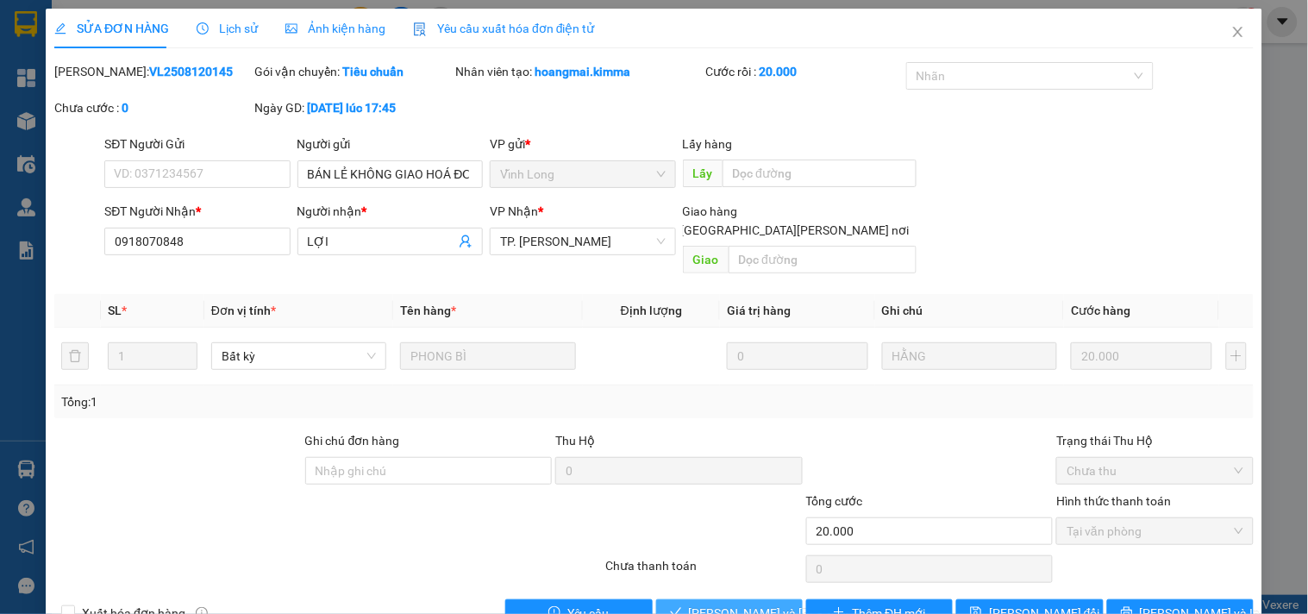
click at [738, 604] on span "[PERSON_NAME] và [PERSON_NAME] hàng" at bounding box center [805, 613] width 233 height 19
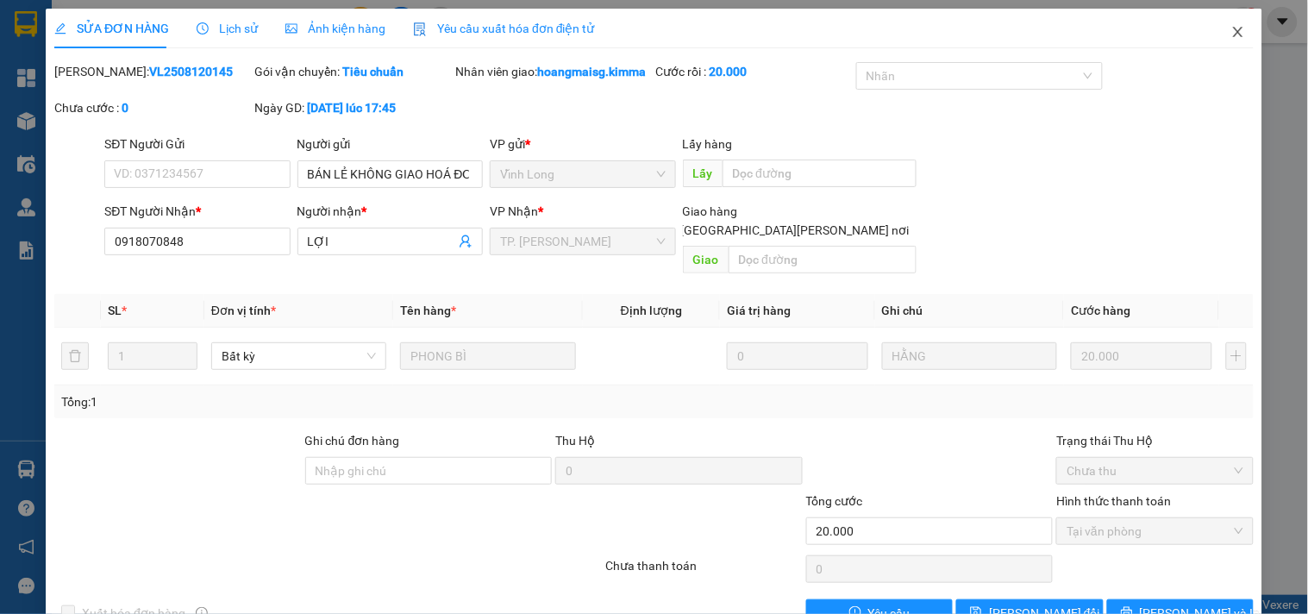
click at [1232, 27] on icon "close" at bounding box center [1239, 32] width 14 height 14
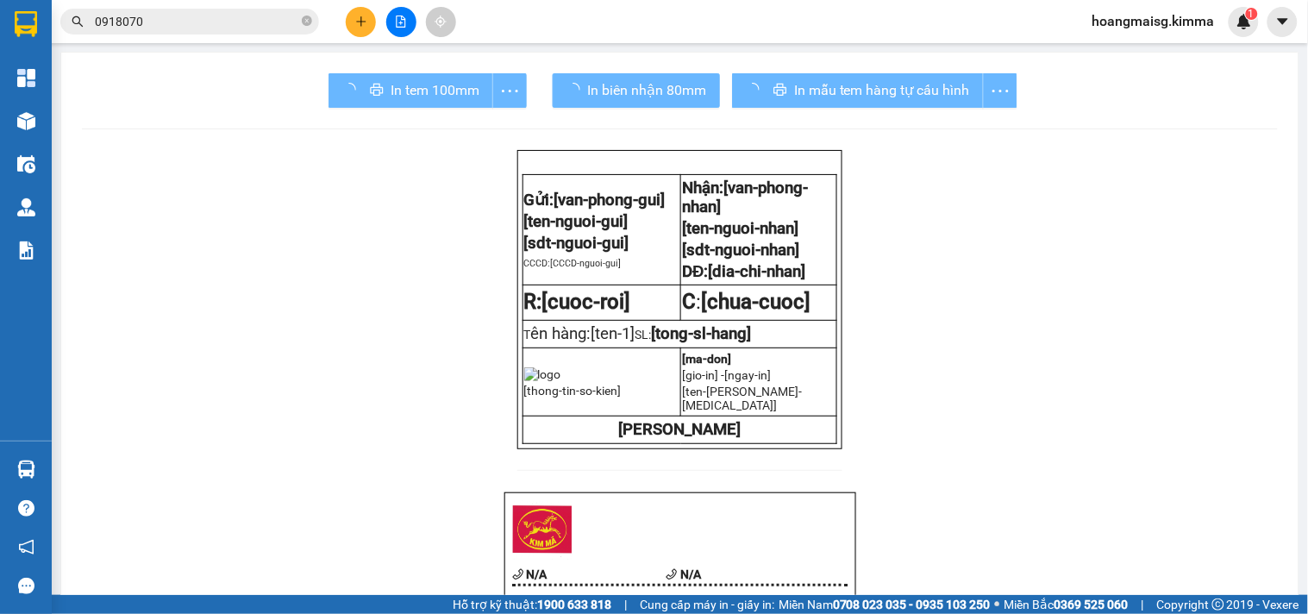
click at [254, 24] on input "0918070" at bounding box center [197, 21] width 204 height 19
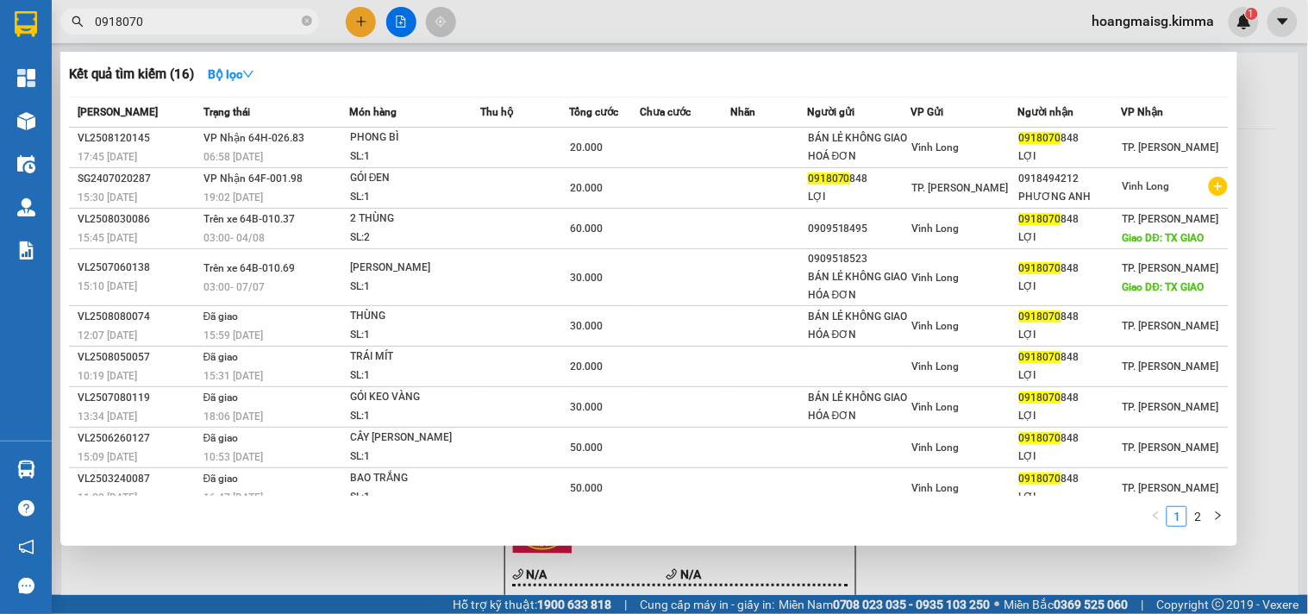
click at [254, 24] on input "0918070" at bounding box center [197, 21] width 204 height 19
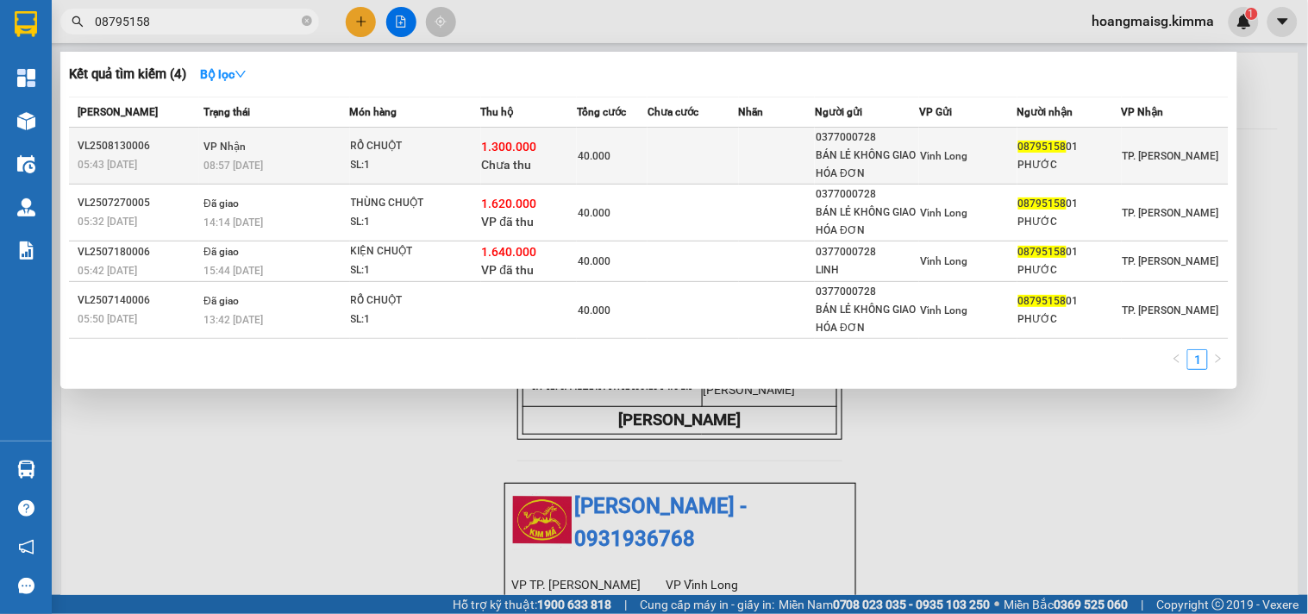
type input "08795158"
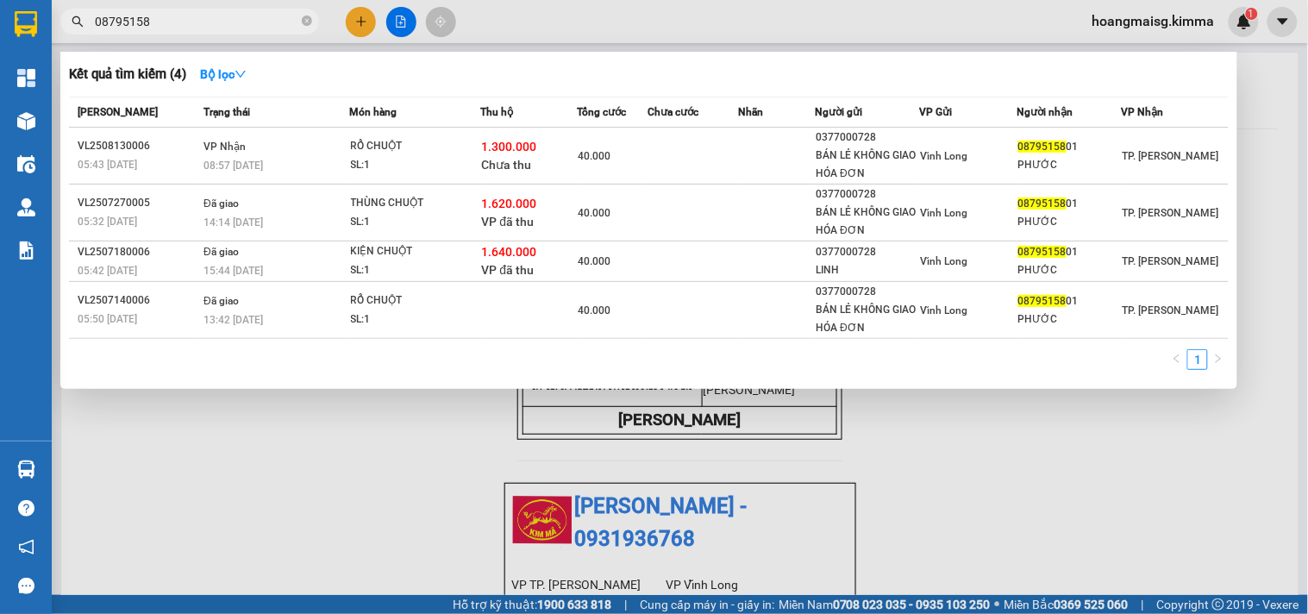
click at [611, 171] on td "40.000" at bounding box center [612, 156] width 71 height 57
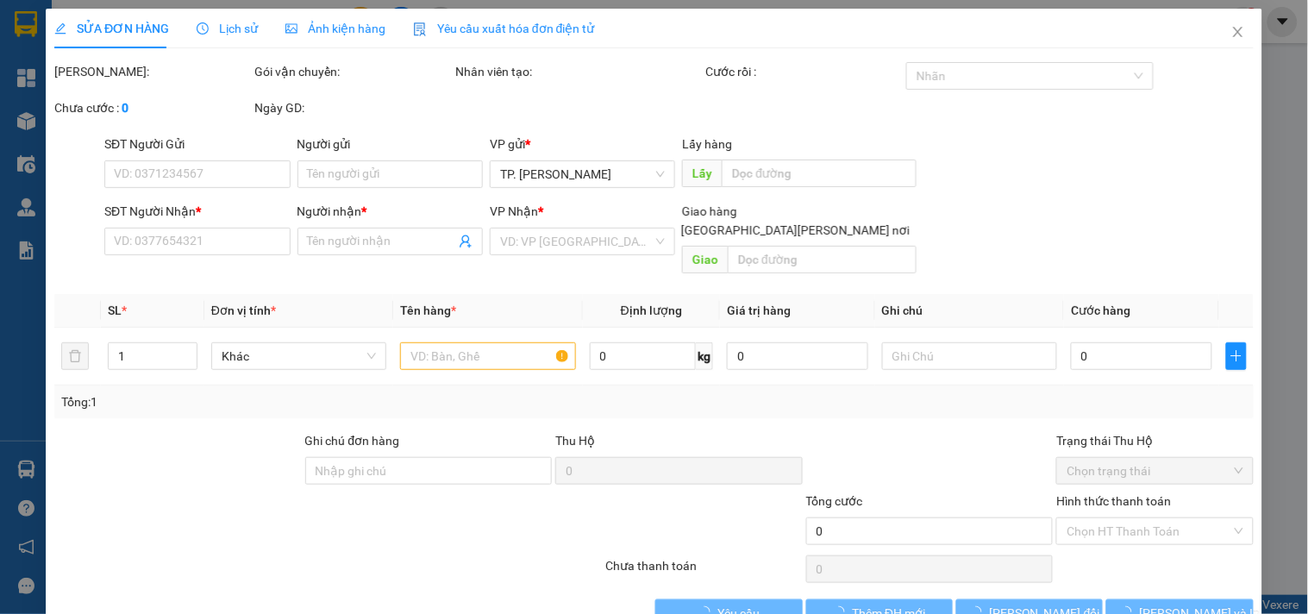
type input "0377000728"
type input "BÁN LẺ KHÔNG GIAO HÓA ĐƠN"
type input "0879515801"
type input "PHƯỚC"
type input "1.300.000"
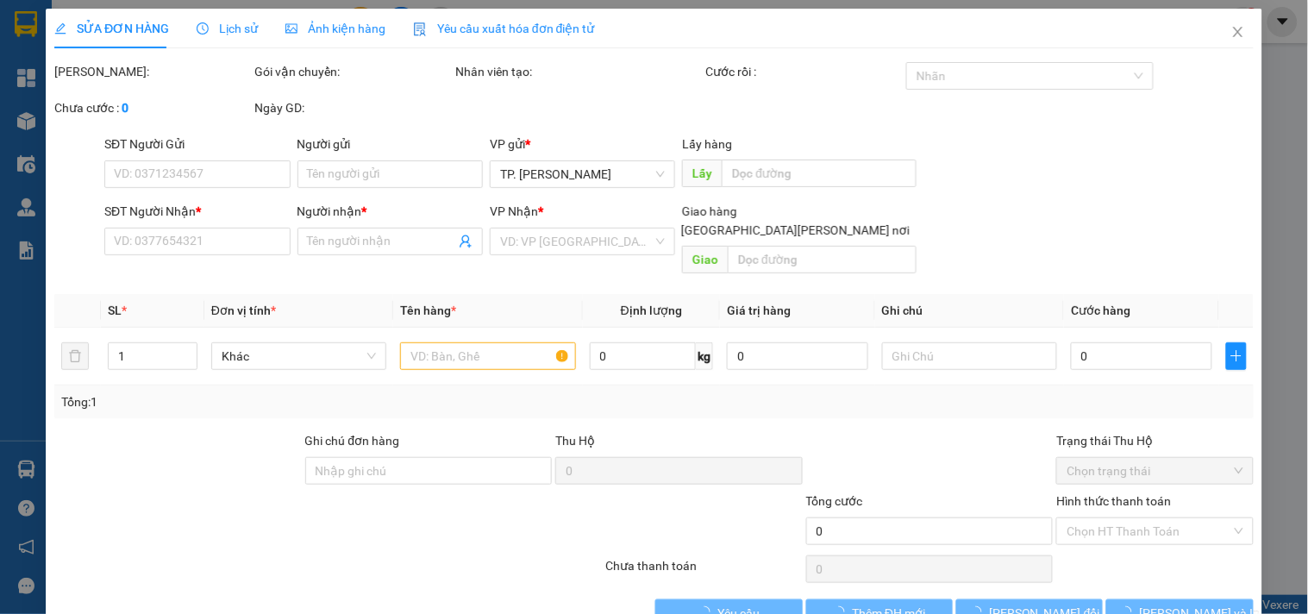
type input "40.000"
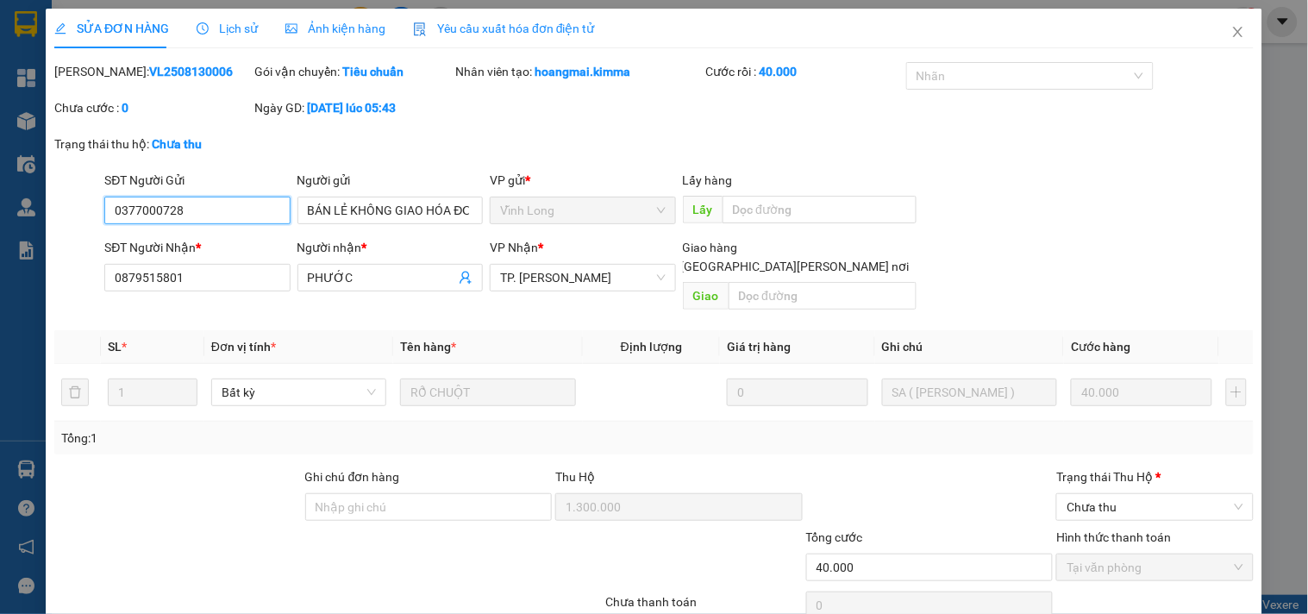
click at [251, 211] on input "0377000728" at bounding box center [196, 211] width 185 height 28
click at [1233, 30] on icon "close" at bounding box center [1237, 32] width 9 height 10
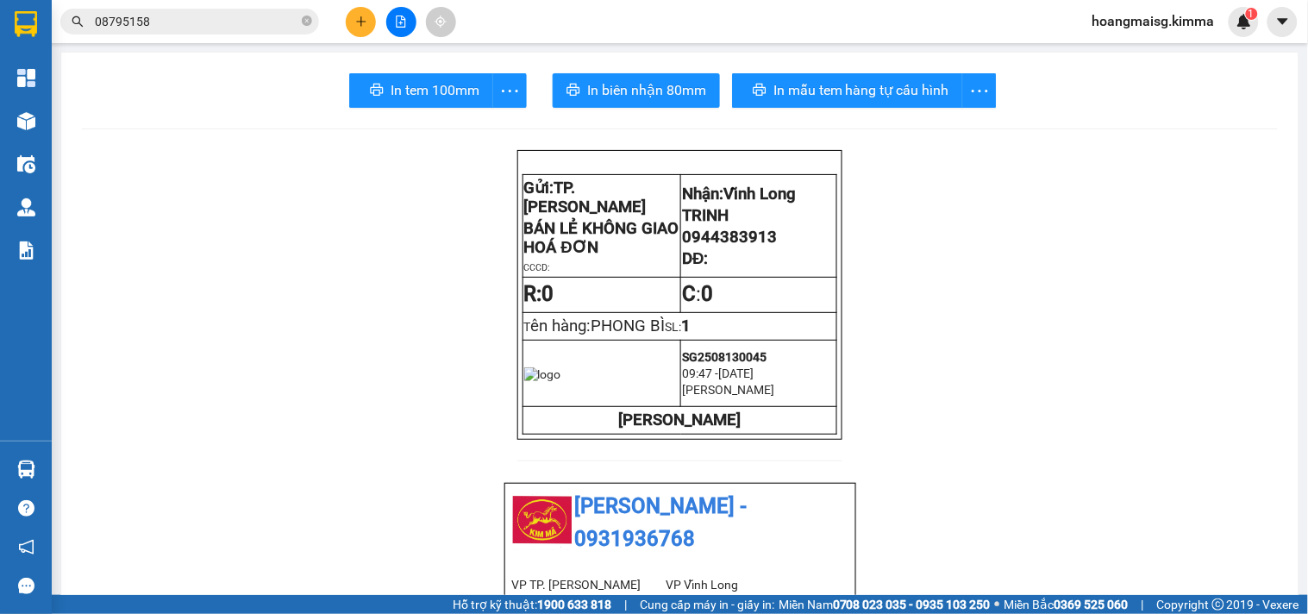
click at [380, 24] on div at bounding box center [400, 22] width 129 height 30
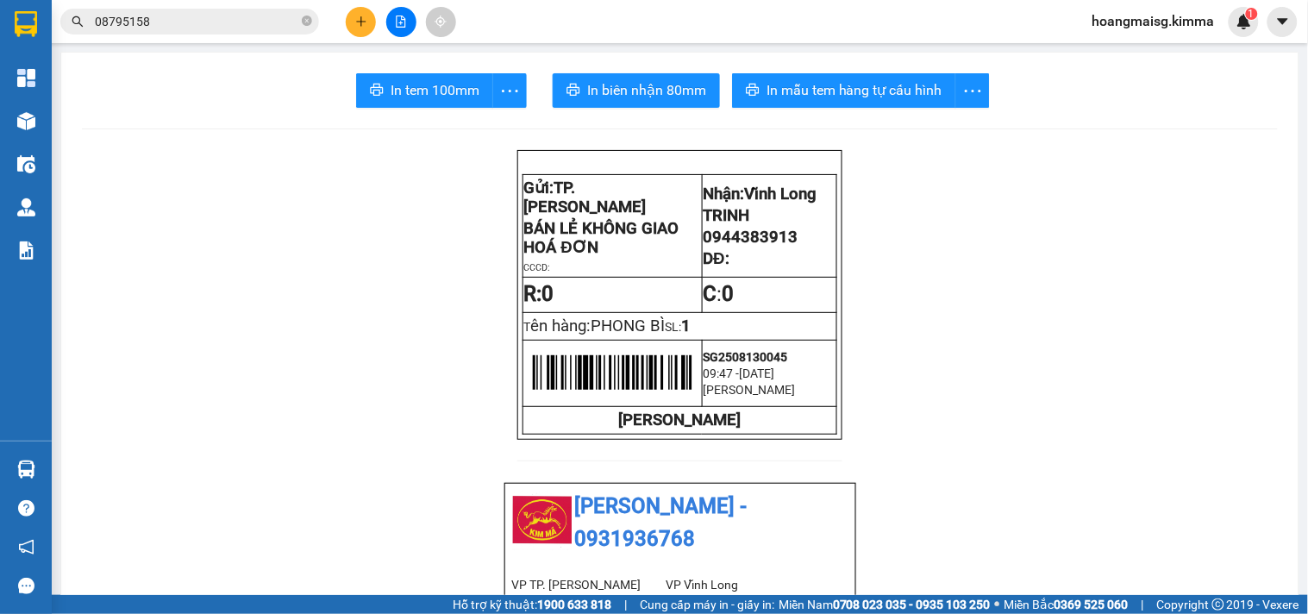
click at [372, 24] on button at bounding box center [361, 22] width 30 height 30
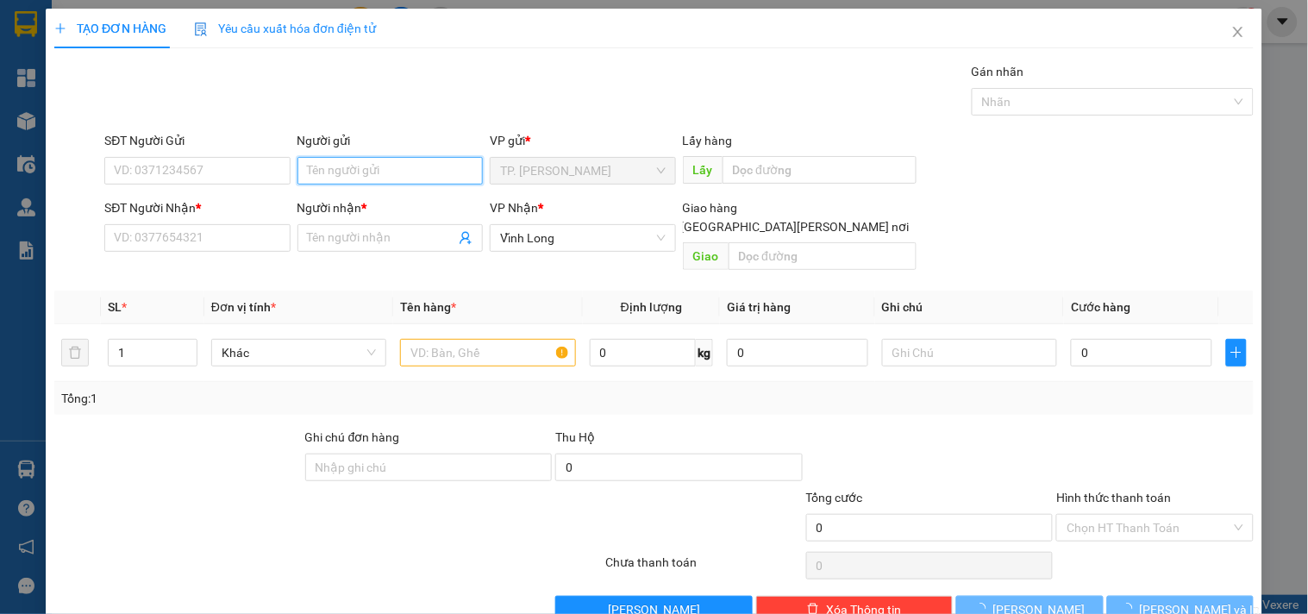
click at [405, 166] on input "Người gửi" at bounding box center [390, 171] width 185 height 28
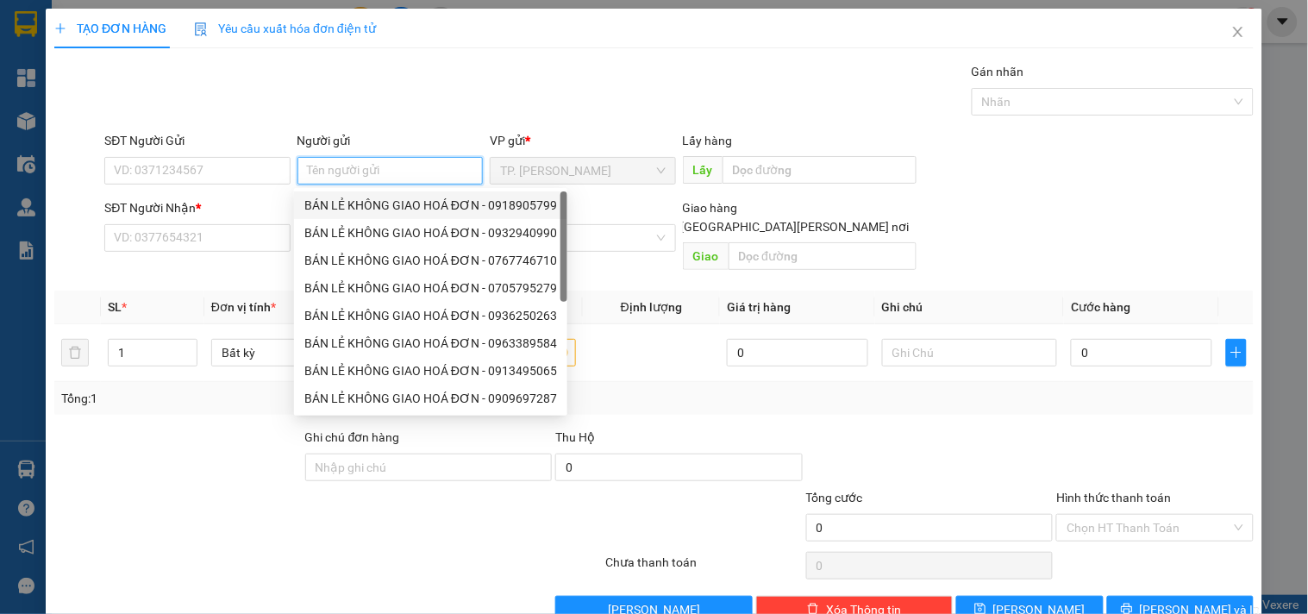
drag, startPoint x: 391, startPoint y: 196, endPoint x: 262, endPoint y: 177, distance: 129.9
click at [389, 196] on div "BÁN LẺ KHÔNG GIAO HOÁ ĐƠN - 0918905799" at bounding box center [430, 205] width 253 height 19
type input "0918905799"
type input "BÁN LẺ KHÔNG GIAO HOÁ ĐƠN"
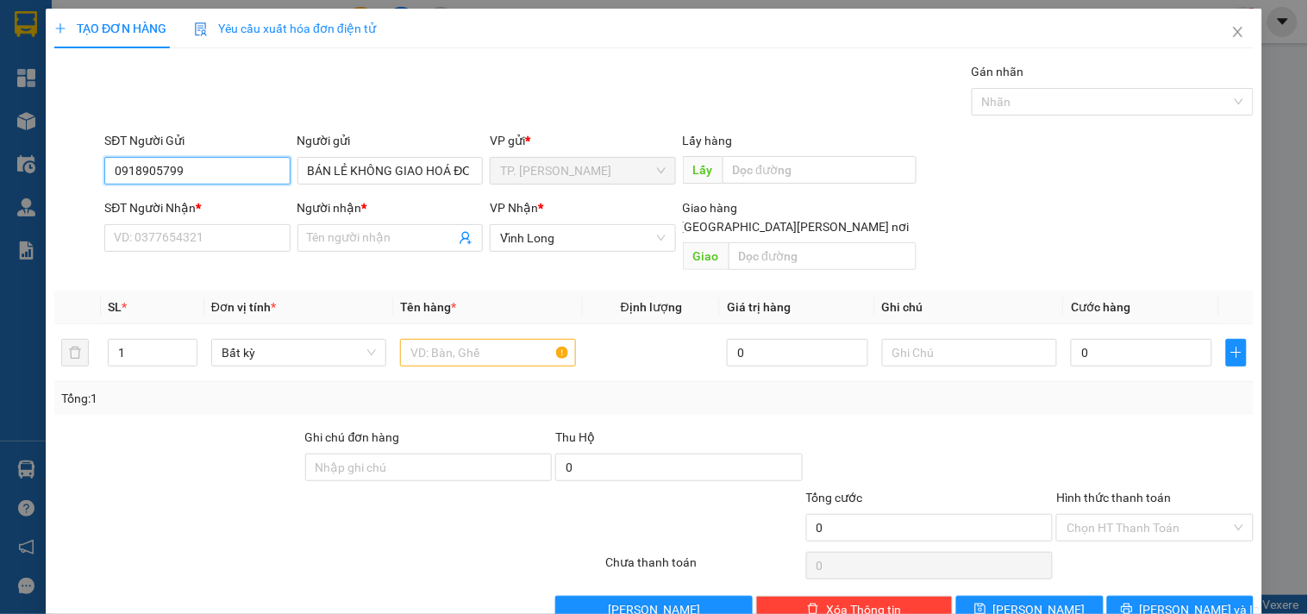
click at [252, 173] on input "0918905799" at bounding box center [196, 171] width 185 height 28
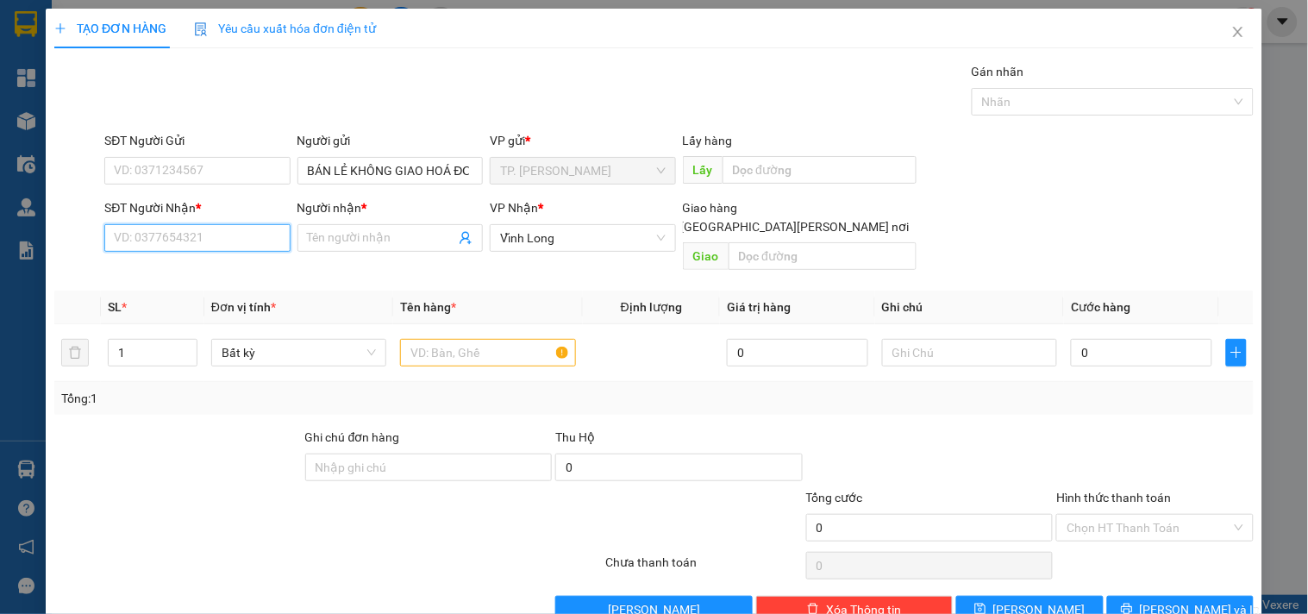
click at [231, 236] on input "SĐT Người Nhận *" at bounding box center [196, 238] width 185 height 28
type input "0939281123"
click at [229, 274] on div "0939281123 - [PERSON_NAME]" at bounding box center [199, 272] width 170 height 19
type input "GIANG"
type input "0939281123"
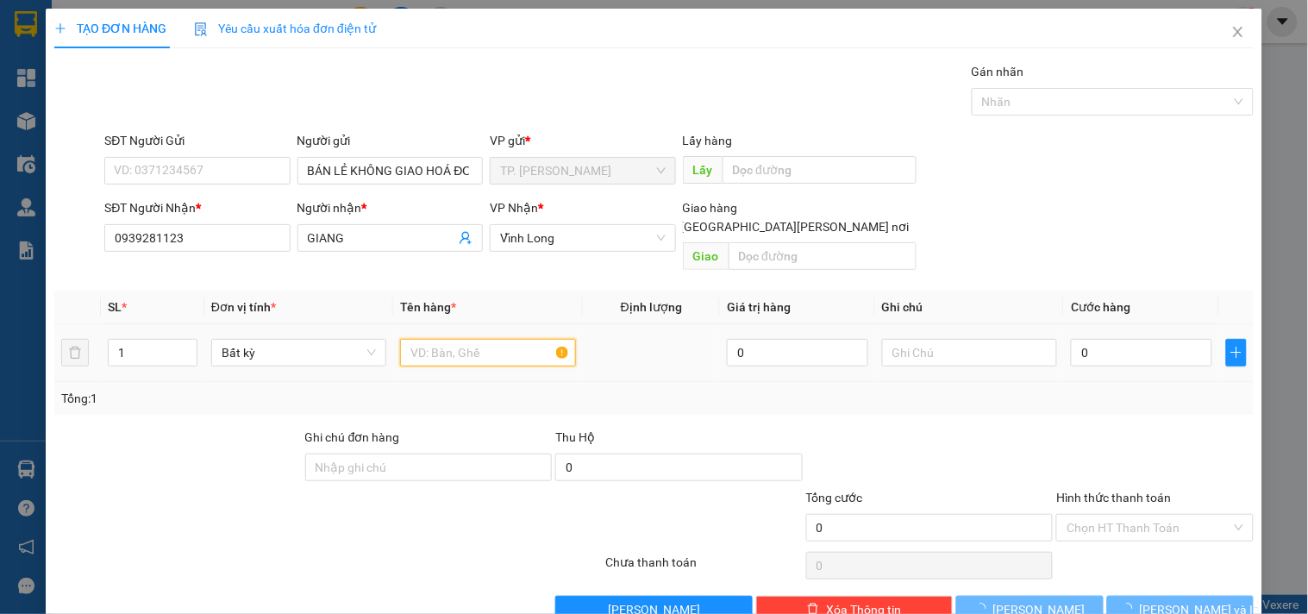
click at [473, 339] on input "text" at bounding box center [487, 353] width 175 height 28
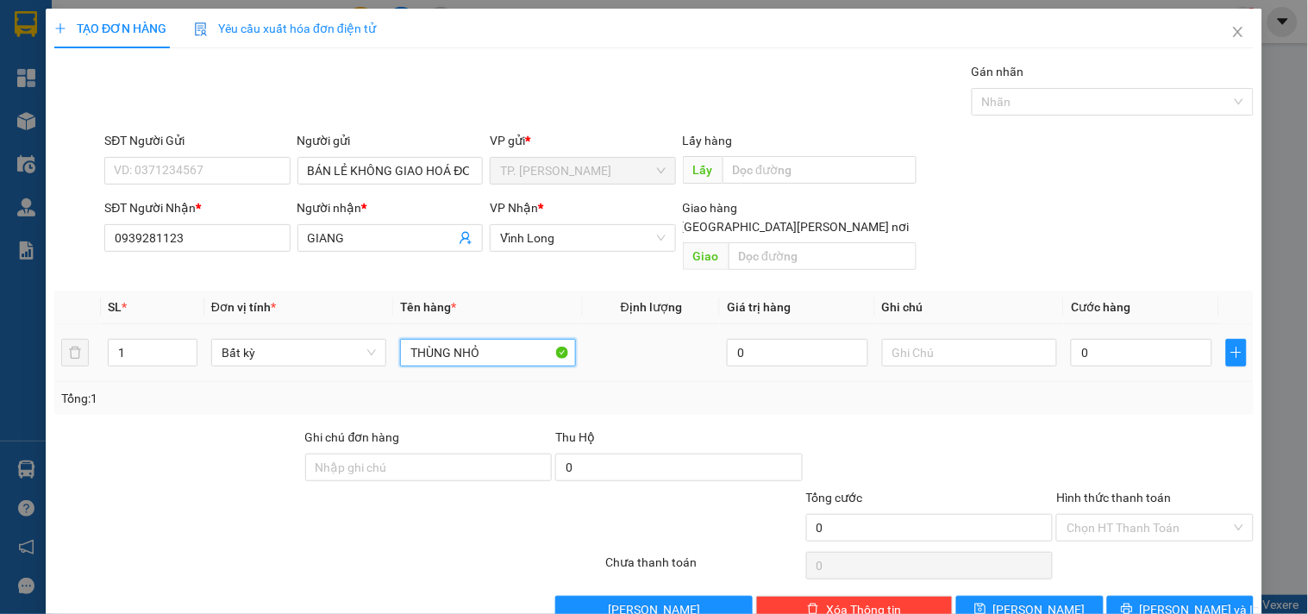
type input "THÙNG NHỎ"
type input "TÍN"
type input "003"
type input "3"
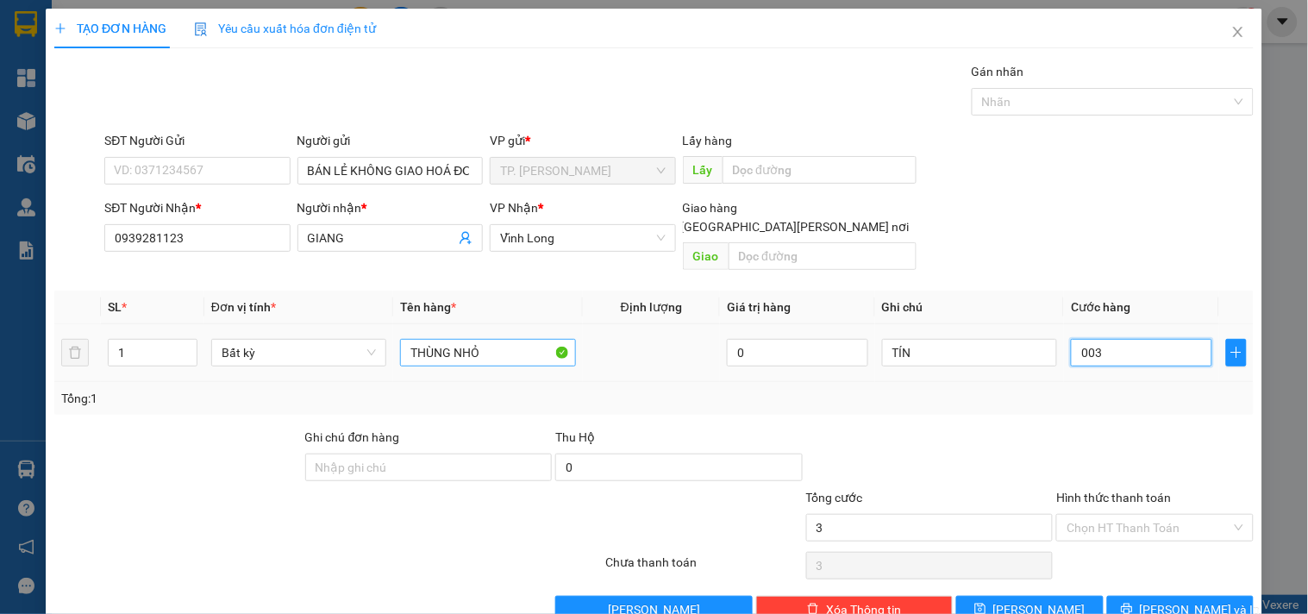
type input "0.030"
type input "30"
type input "30.000"
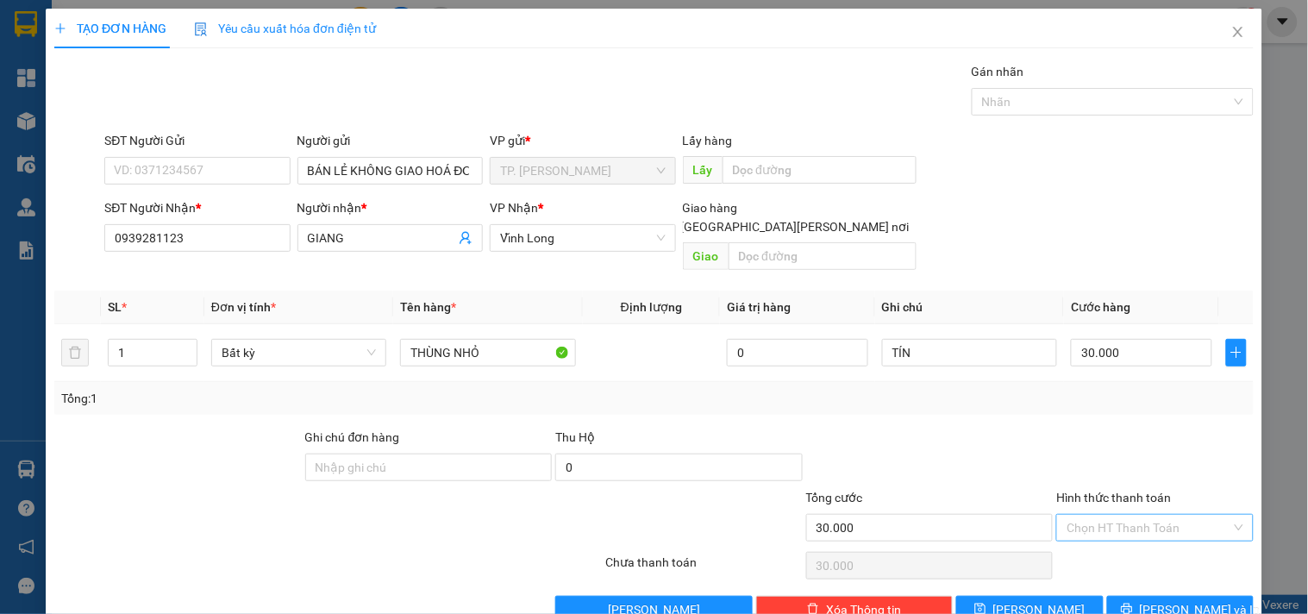
click at [1087, 515] on input "Hình thức thanh toán" at bounding box center [1149, 528] width 164 height 26
click at [1089, 543] on div "Tại văn phòng" at bounding box center [1144, 543] width 174 height 19
type input "0"
click at [1158, 600] on span "[PERSON_NAME] và In" at bounding box center [1200, 609] width 121 height 19
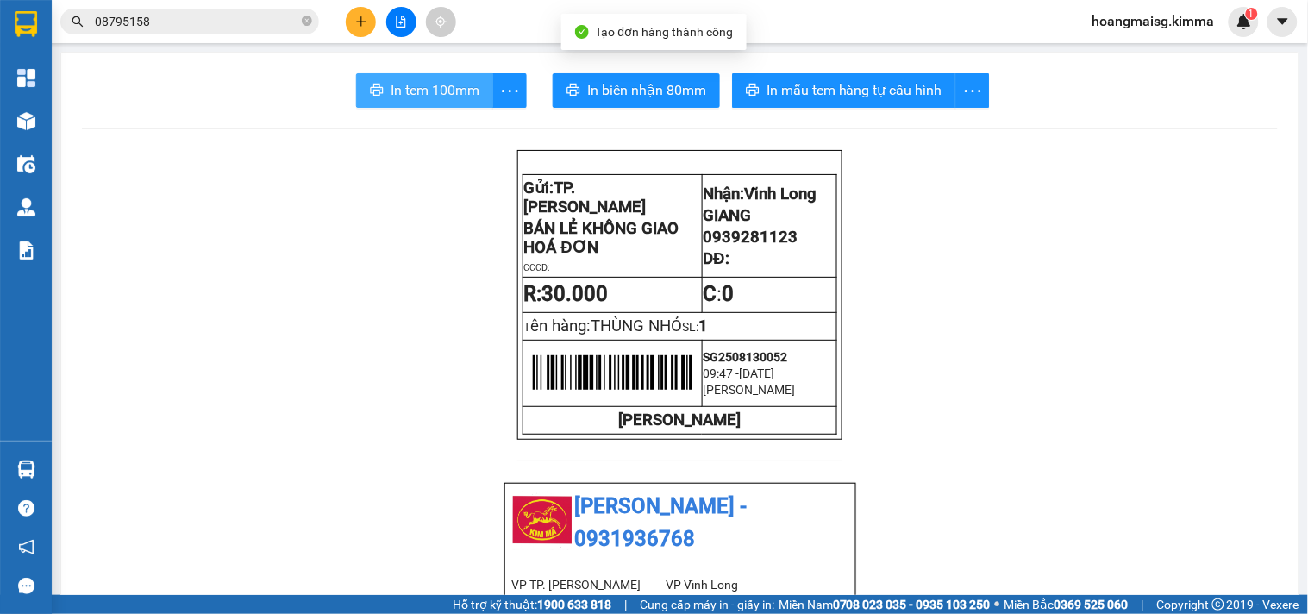
click at [391, 98] on span "In tem 100mm" at bounding box center [435, 90] width 89 height 22
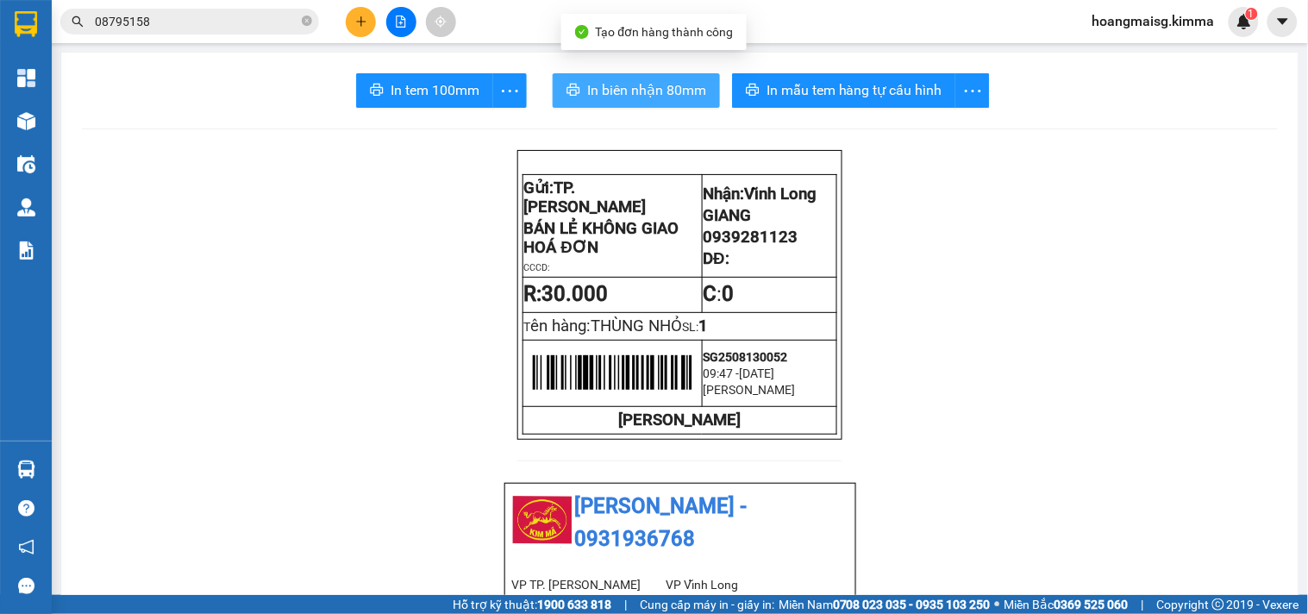
click at [611, 85] on span "In biên nhận 80mm" at bounding box center [646, 90] width 119 height 22
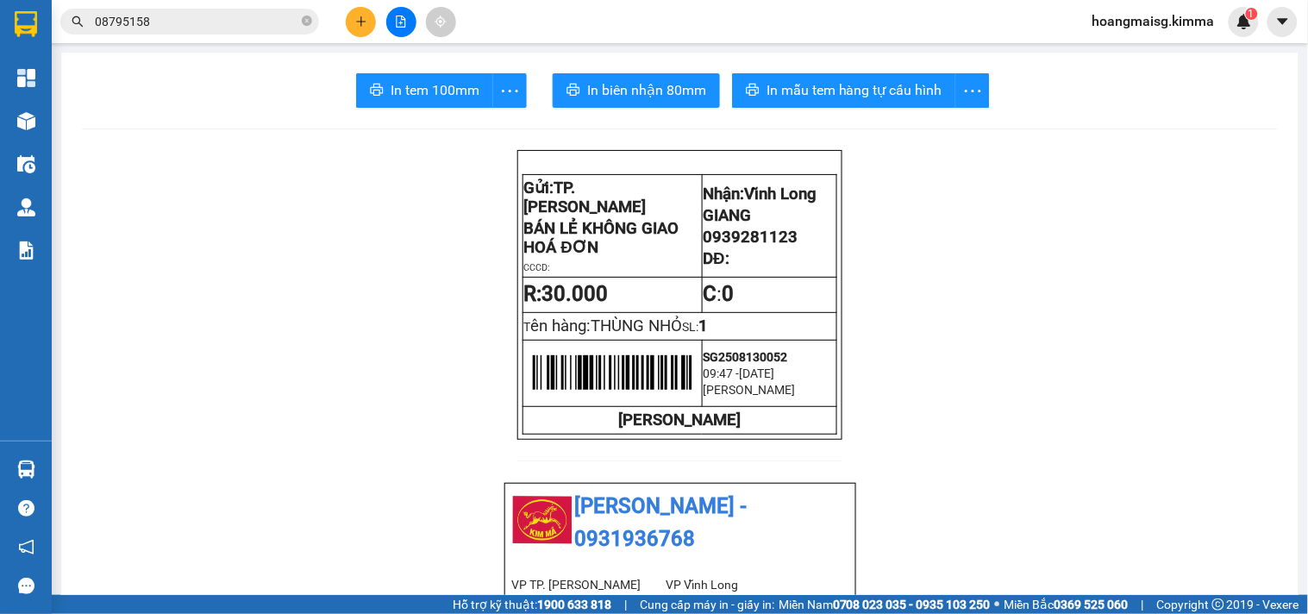
click at [375, 16] on button at bounding box center [361, 22] width 30 height 30
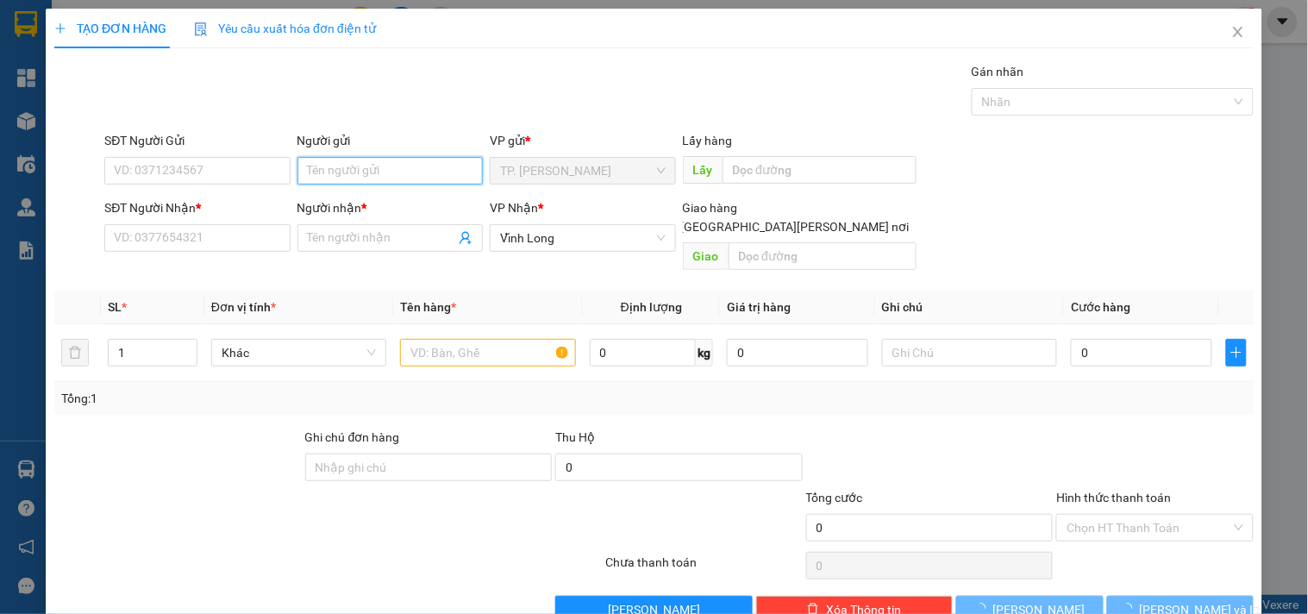
click at [350, 181] on input "Người gửi" at bounding box center [390, 171] width 185 height 28
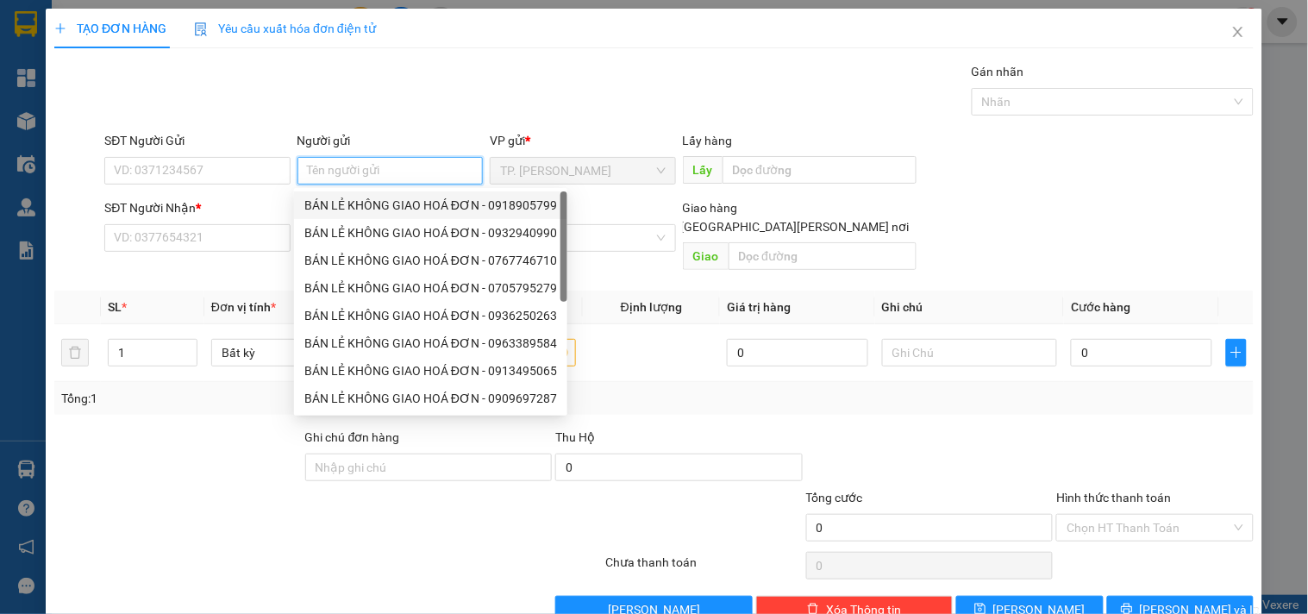
drag, startPoint x: 355, startPoint y: 204, endPoint x: 221, endPoint y: 185, distance: 135.2
click at [355, 204] on div "BÁN LẺ KHÔNG GIAO HOÁ ĐƠN - 0918905799" at bounding box center [430, 205] width 253 height 19
type input "0918905799"
type input "BÁN LẺ KHÔNG GIAO HOÁ ĐƠN"
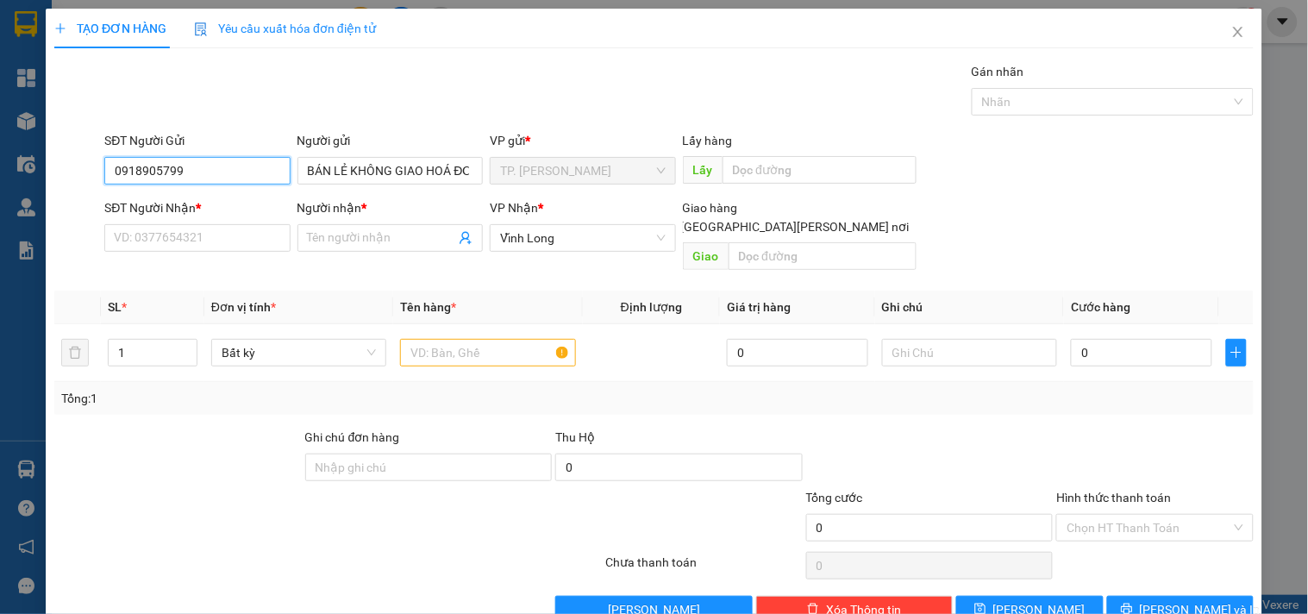
click at [210, 167] on input "0918905799" at bounding box center [196, 171] width 185 height 28
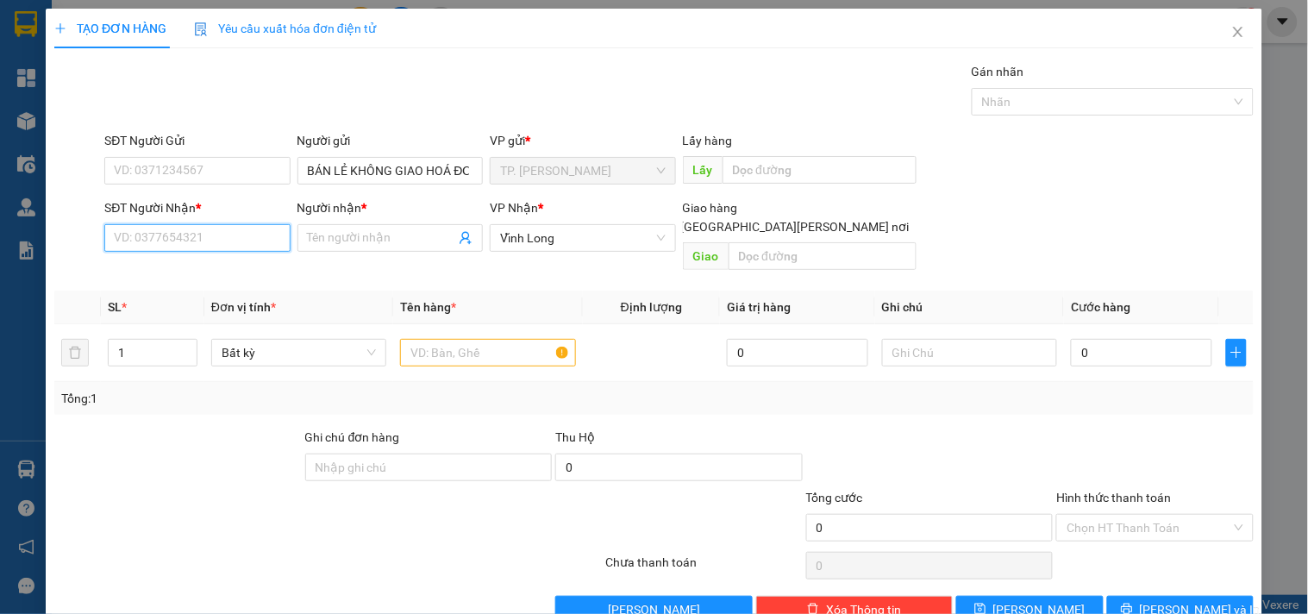
click at [225, 245] on input "SĐT Người Nhận *" at bounding box center [196, 238] width 185 height 28
type input "0782879868"
click at [235, 263] on div "0782879868 - [PERSON_NAME]" at bounding box center [199, 272] width 170 height 19
type input "[PERSON_NAME]"
type input "0782879868"
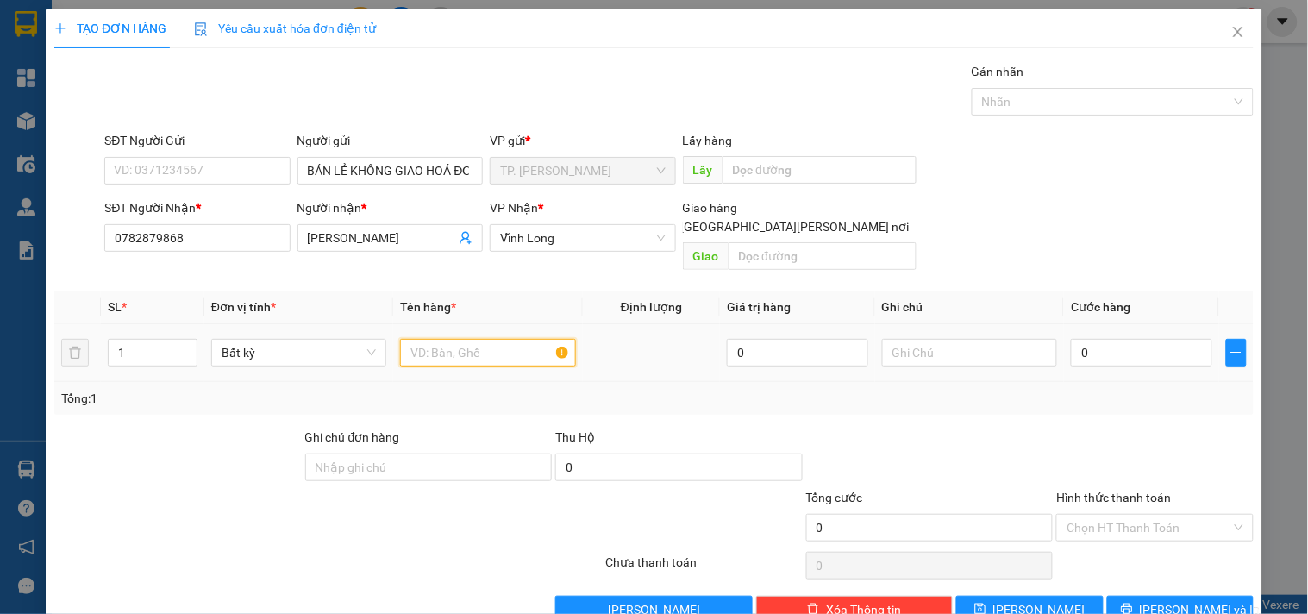
click at [455, 339] on input "text" at bounding box center [487, 353] width 175 height 28
type input "H"
type input "GÓI ĐEN"
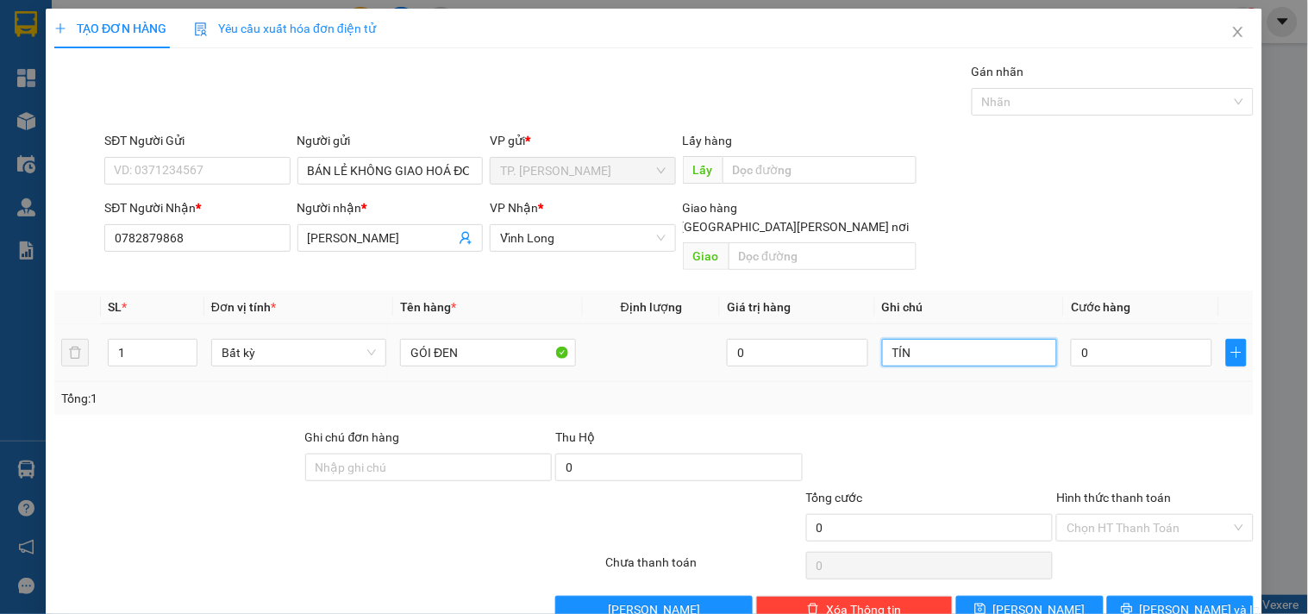
type input "TÍN"
click at [1174, 600] on span "[PERSON_NAME] và In" at bounding box center [1200, 609] width 121 height 19
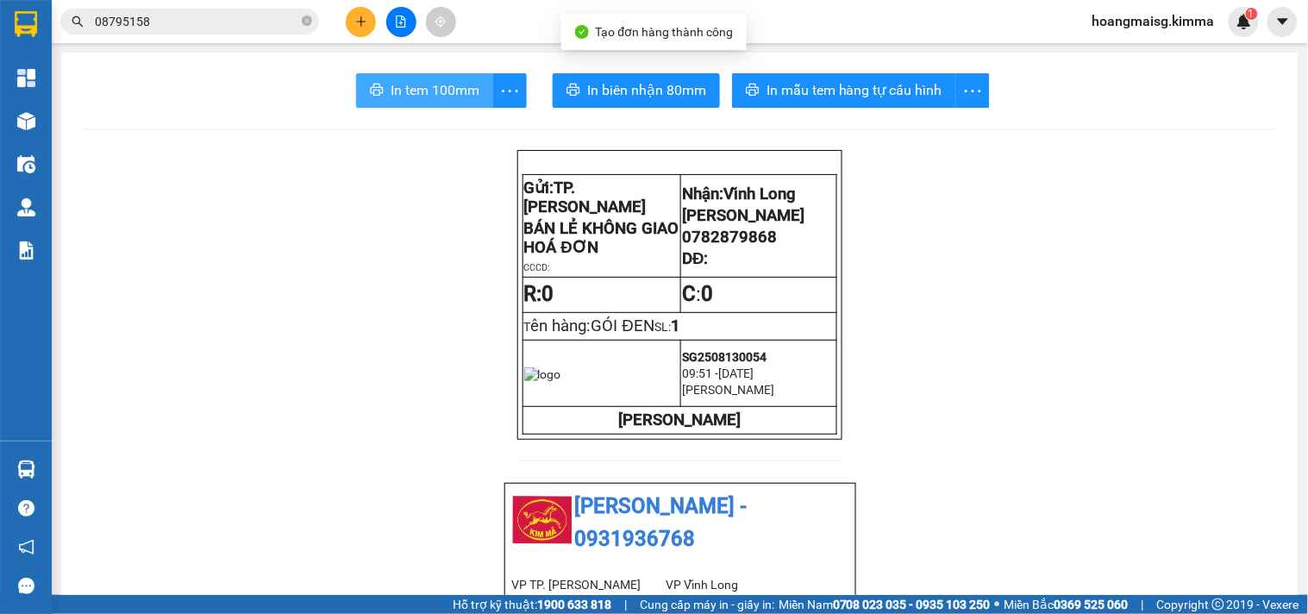
click at [421, 85] on span "In tem 100mm" at bounding box center [435, 90] width 89 height 22
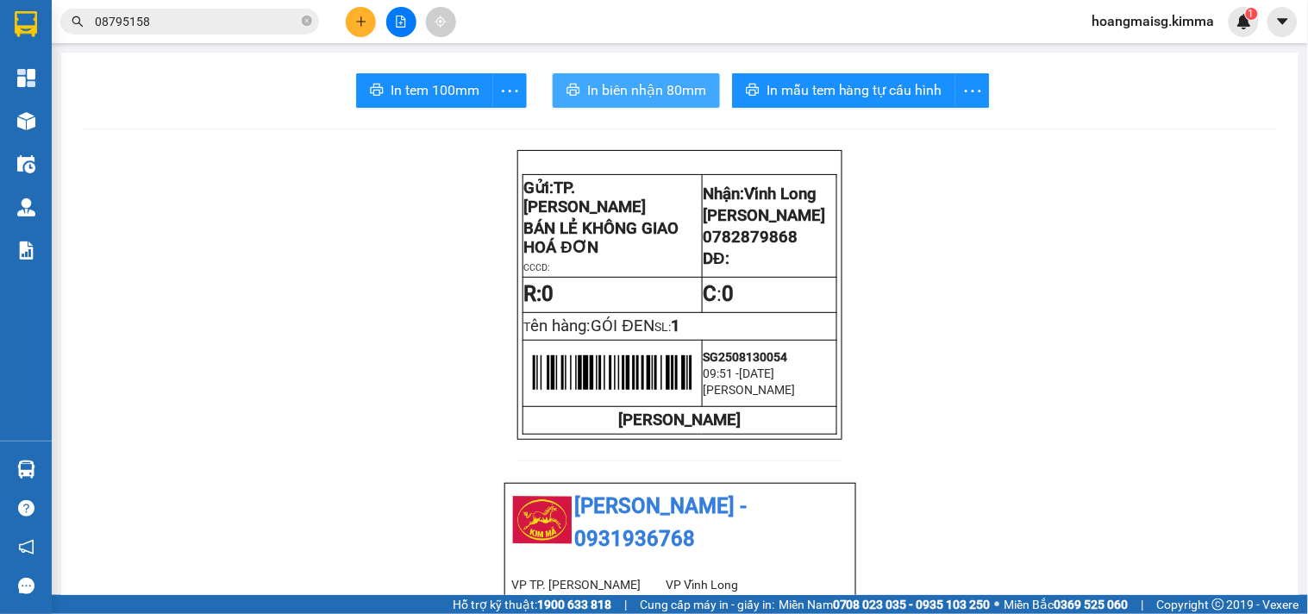
click at [612, 83] on span "In biên nhận 80mm" at bounding box center [646, 90] width 119 height 22
click at [173, 19] on input "08795158" at bounding box center [197, 21] width 204 height 19
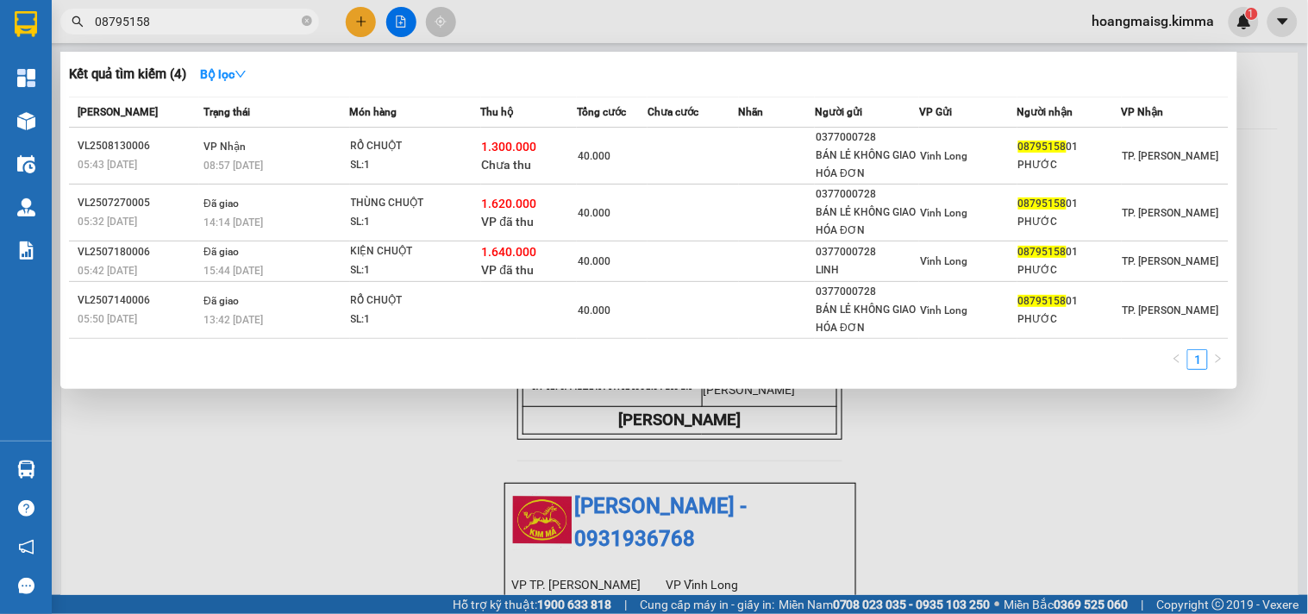
click at [173, 19] on input "08795158" at bounding box center [197, 21] width 204 height 19
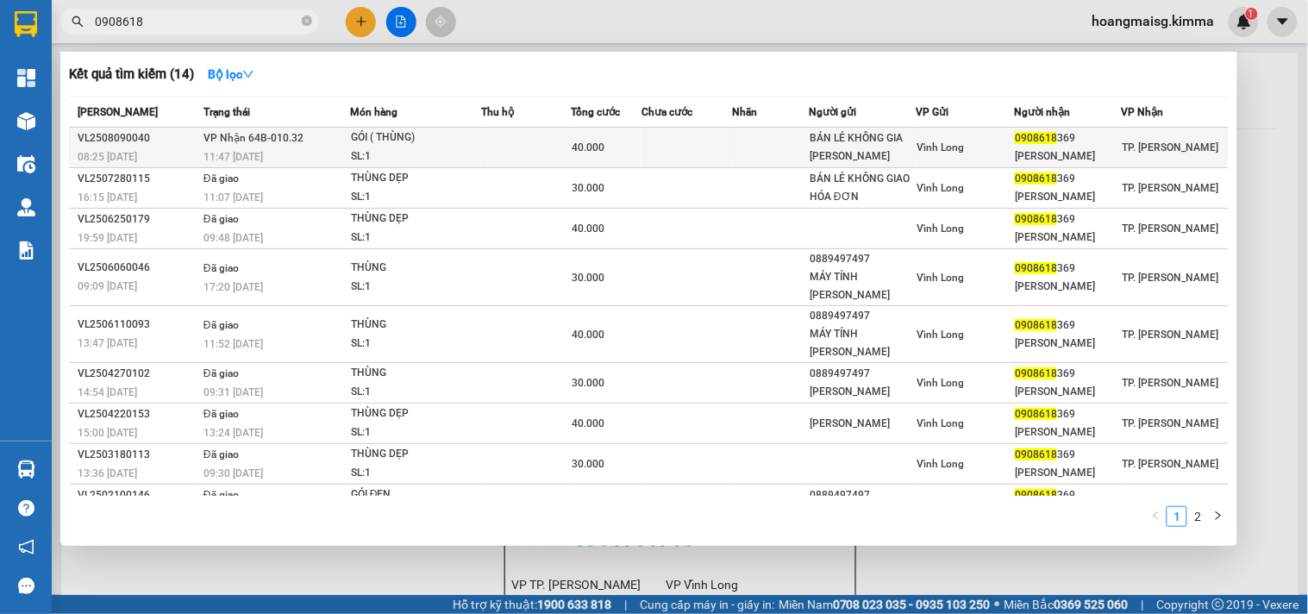
type input "0908618"
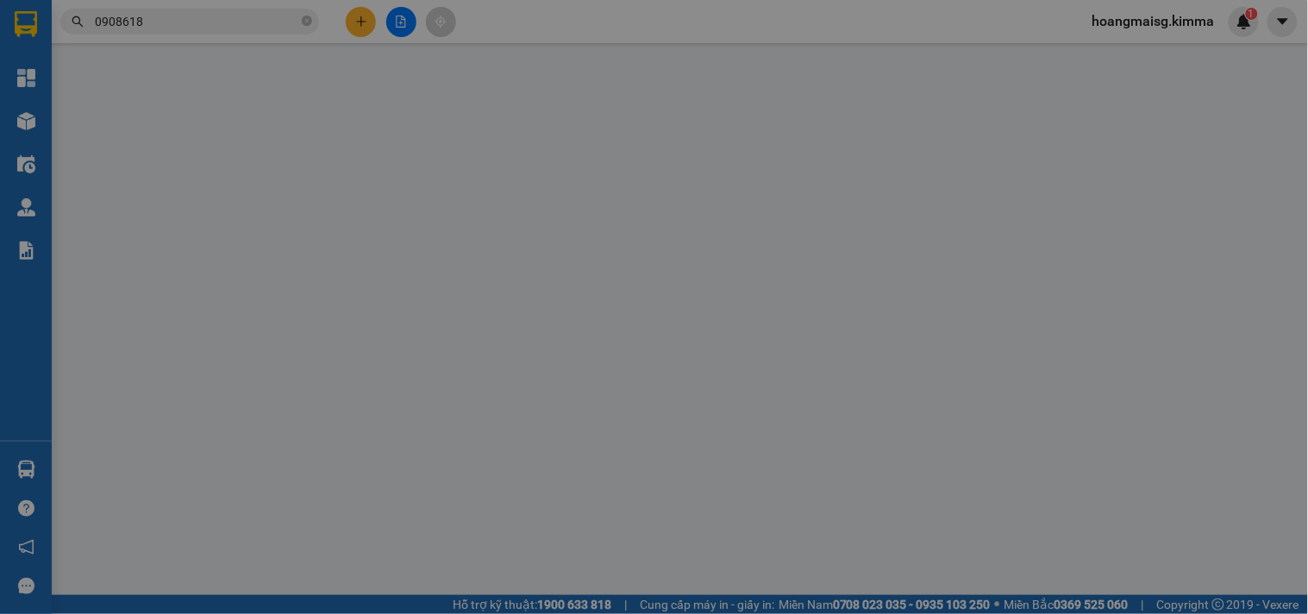
type input "BÁN LẺ KHÔNG GIA [PERSON_NAME]"
type input "0908618369"
type input "[PERSON_NAME]"
type input "40.000"
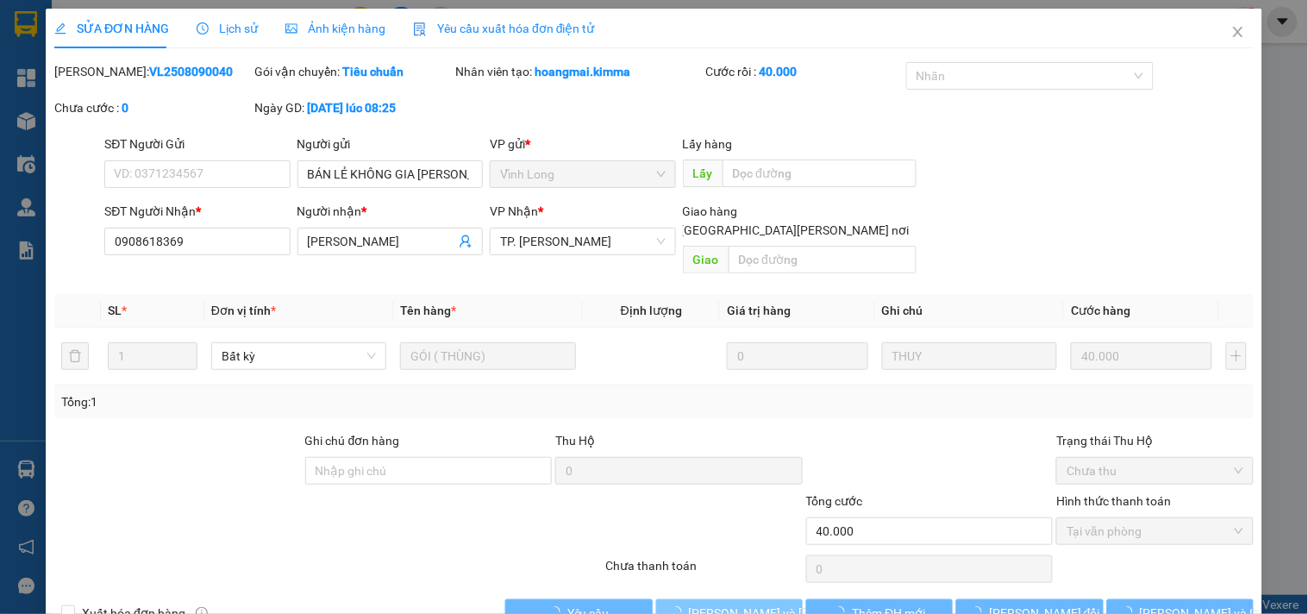
click at [725, 604] on span "[PERSON_NAME] và [PERSON_NAME] hàng" at bounding box center [805, 613] width 233 height 19
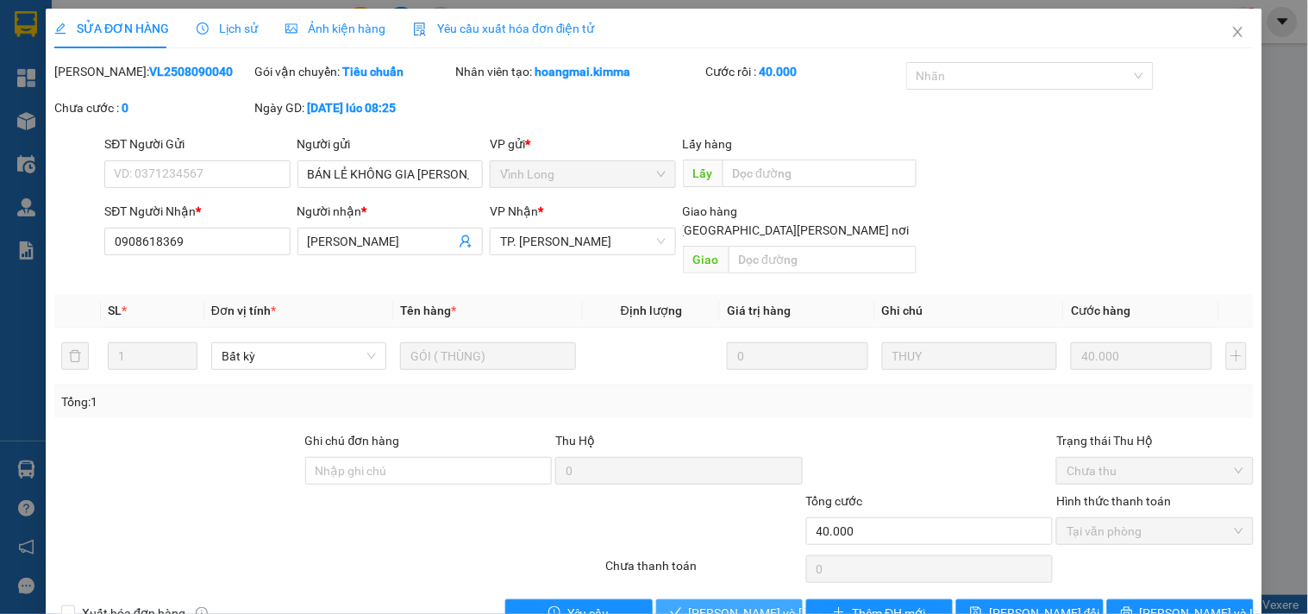
click at [712, 604] on span "[PERSON_NAME] và [PERSON_NAME] hàng" at bounding box center [805, 613] width 233 height 19
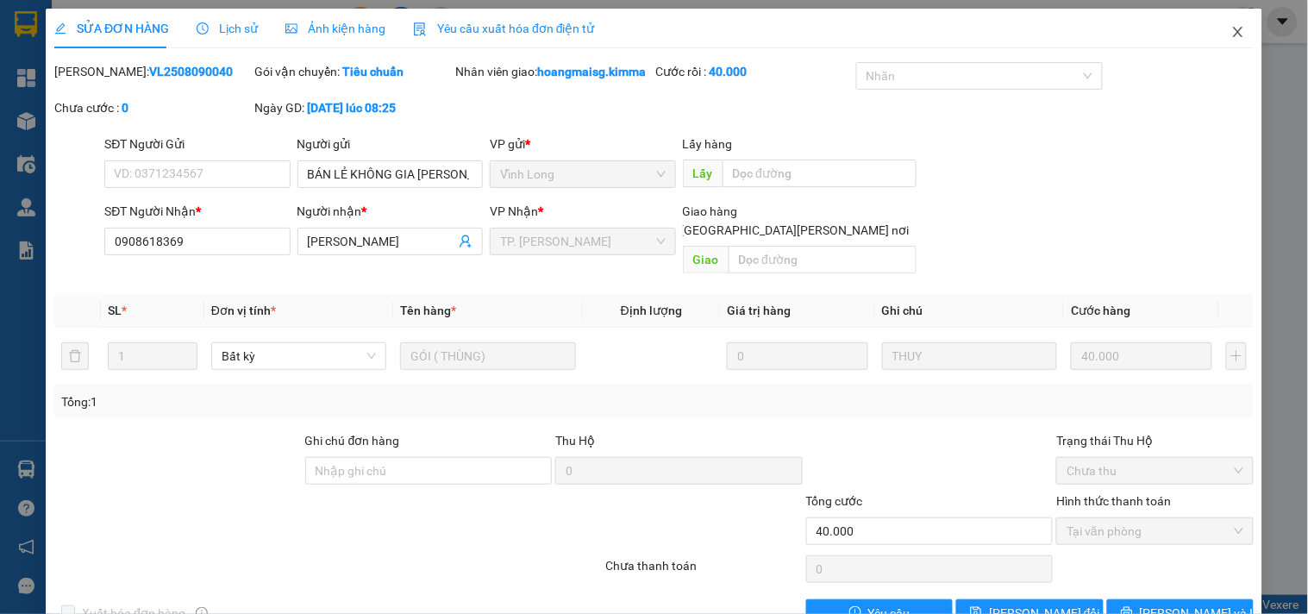
click at [1230, 40] on span "Close" at bounding box center [1238, 33] width 48 height 48
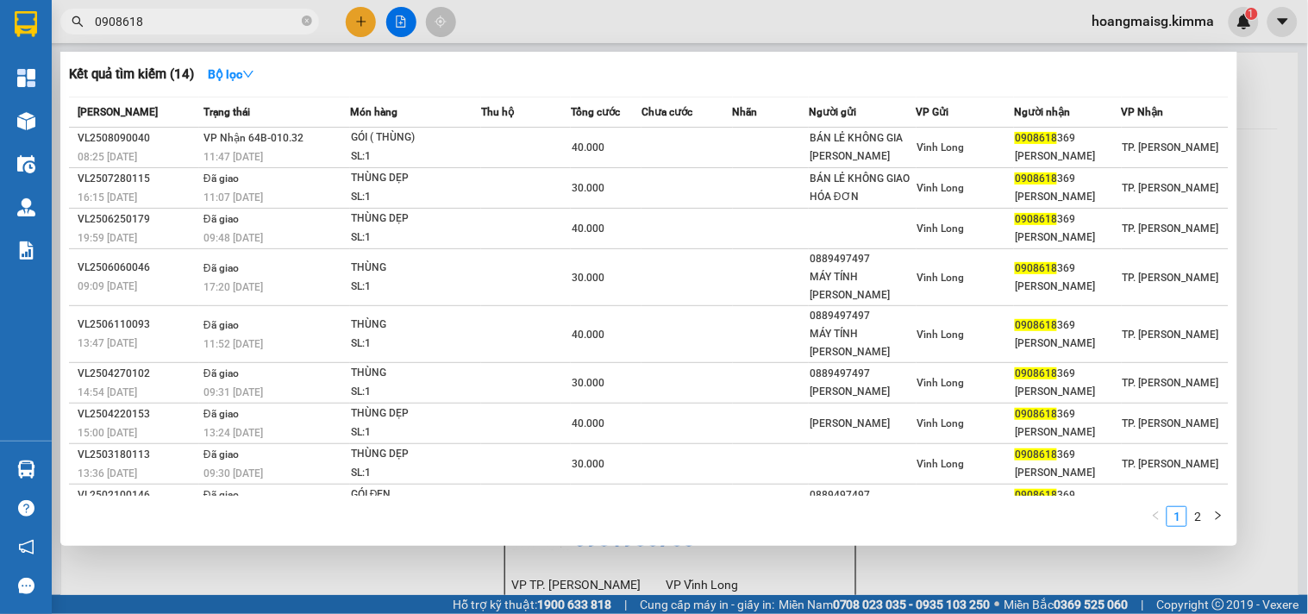
click at [198, 14] on input "0908618" at bounding box center [197, 21] width 204 height 19
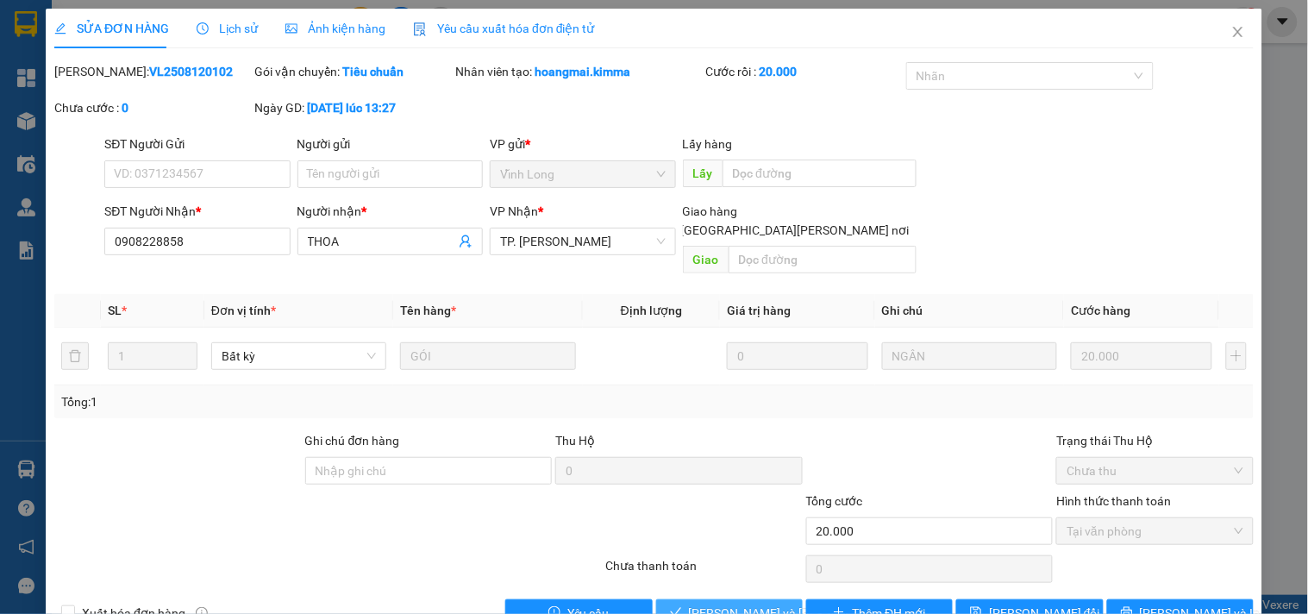
click at [773, 604] on span "[PERSON_NAME] và [PERSON_NAME] hàng" at bounding box center [805, 613] width 233 height 19
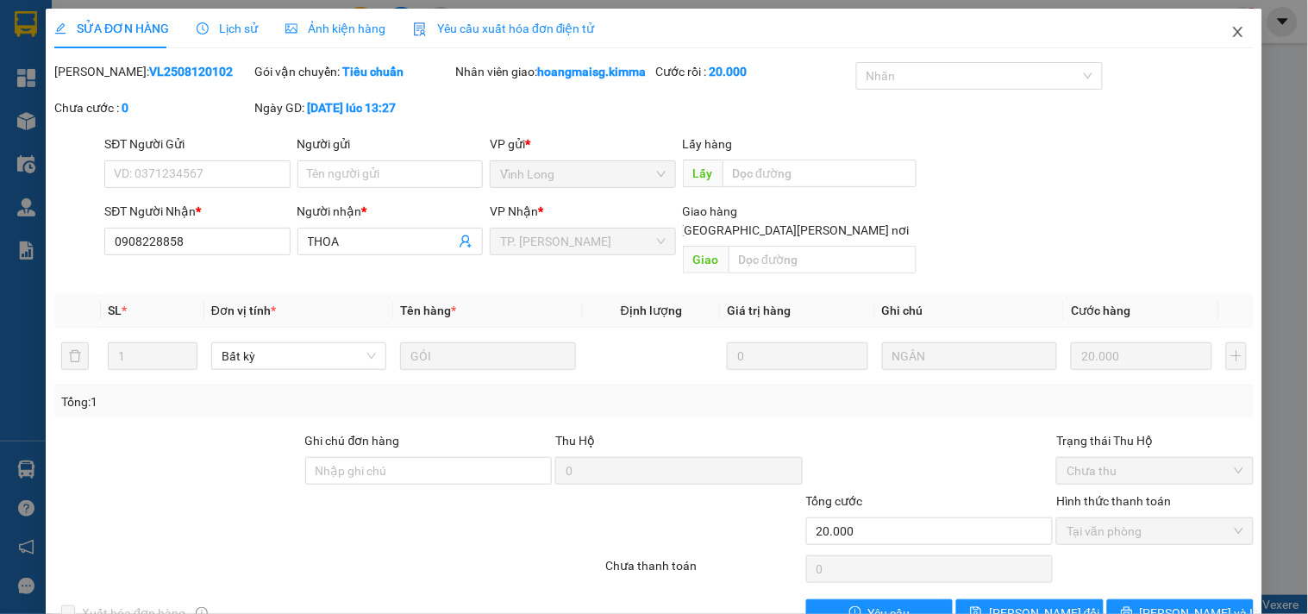
drag, startPoint x: 1235, startPoint y: 35, endPoint x: 907, endPoint y: 35, distance: 327.8
click at [1222, 35] on span "Close" at bounding box center [1238, 33] width 48 height 48
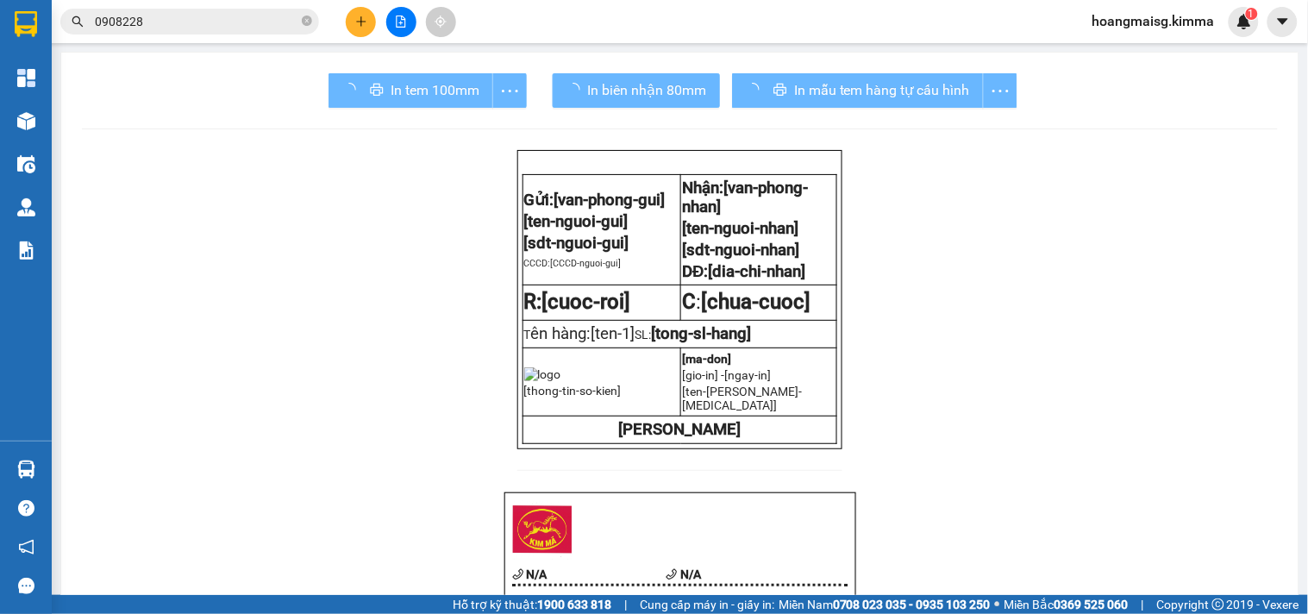
click at [287, 33] on span "0908228" at bounding box center [189, 22] width 259 height 26
click at [286, 31] on span "0908228" at bounding box center [189, 22] width 259 height 26
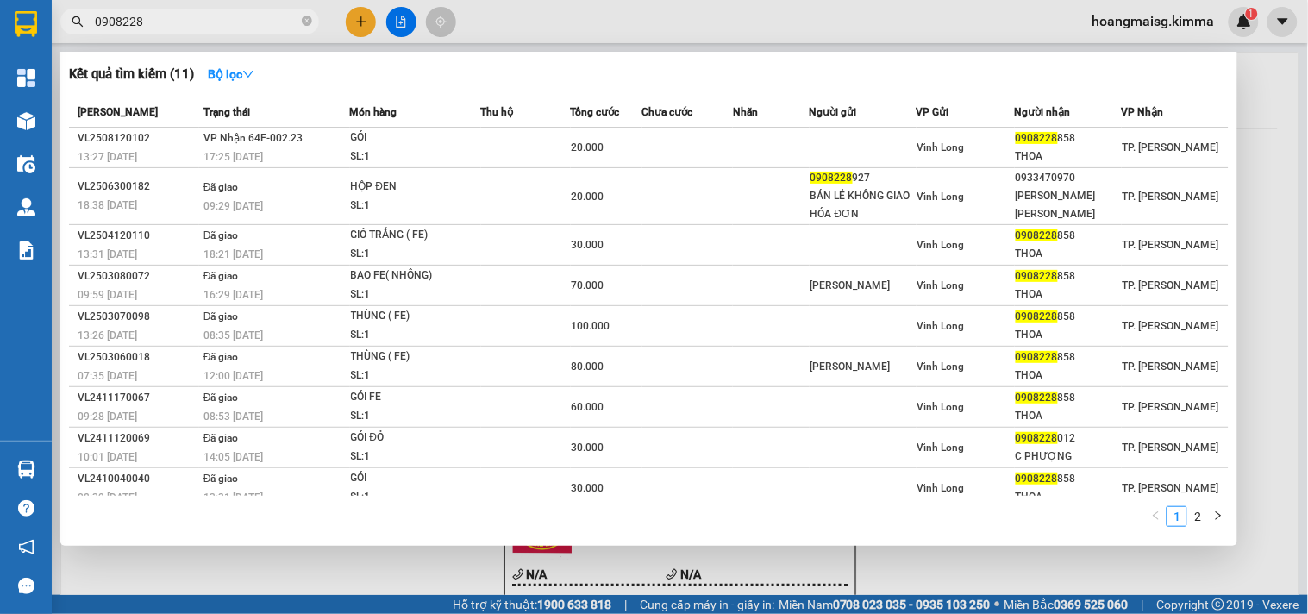
click at [266, 13] on input "0908228" at bounding box center [197, 21] width 204 height 19
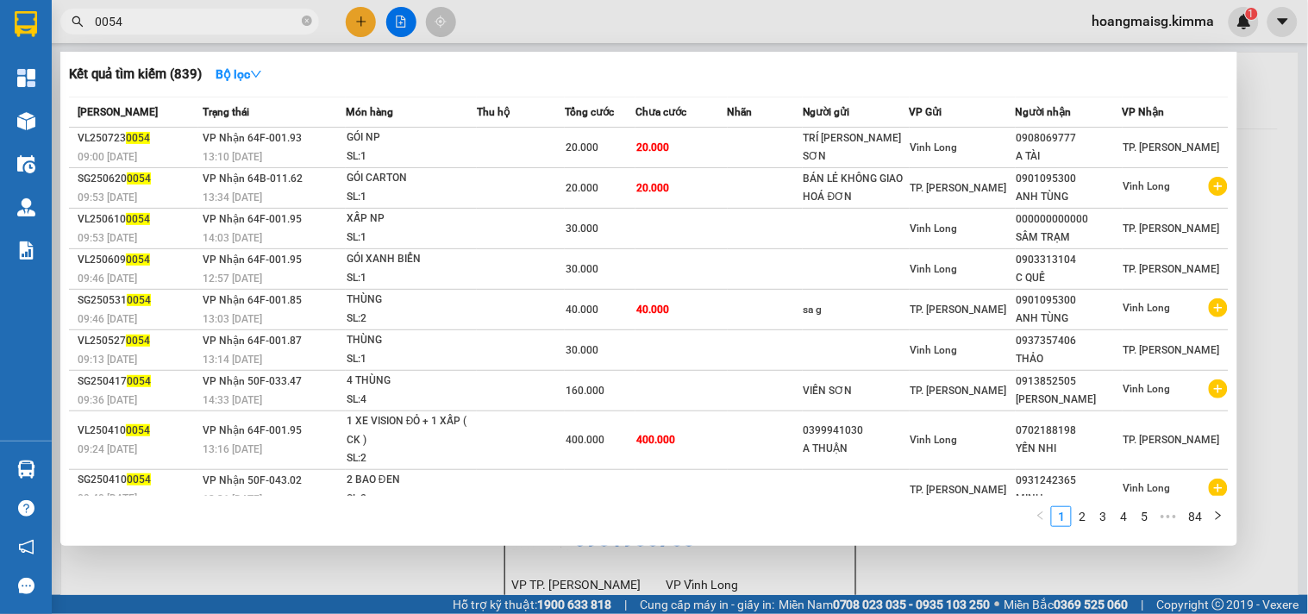
click at [218, 30] on input "0054" at bounding box center [197, 21] width 204 height 19
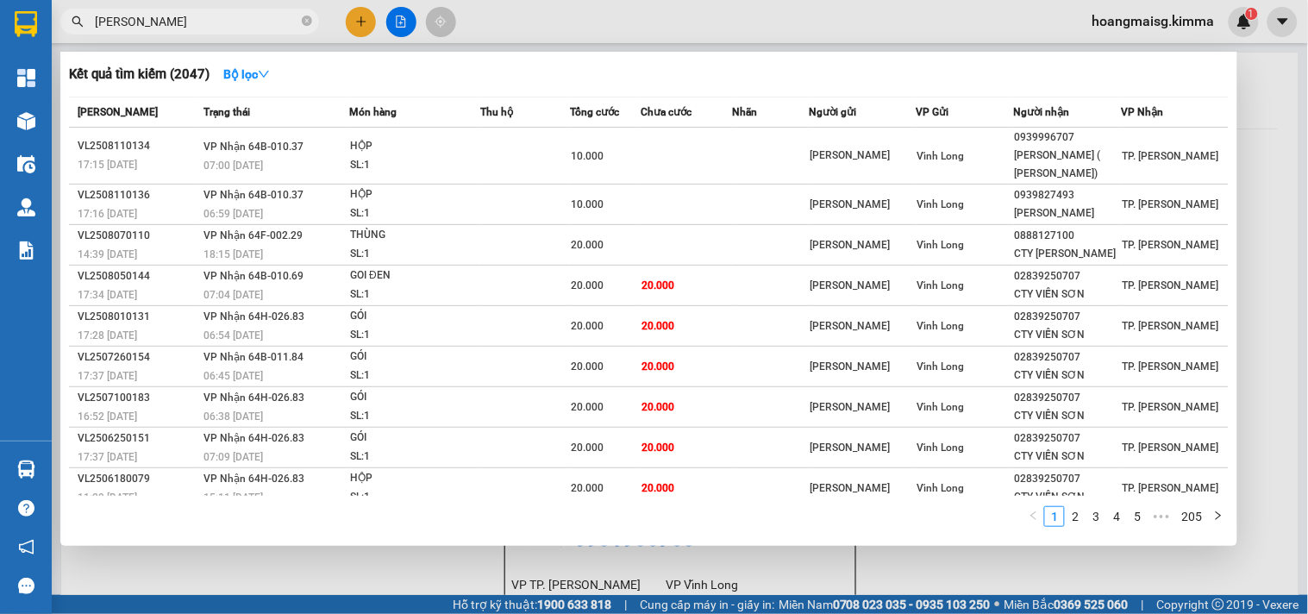
type input "[PERSON_NAME]"
click at [1283, 247] on div at bounding box center [654, 307] width 1308 height 614
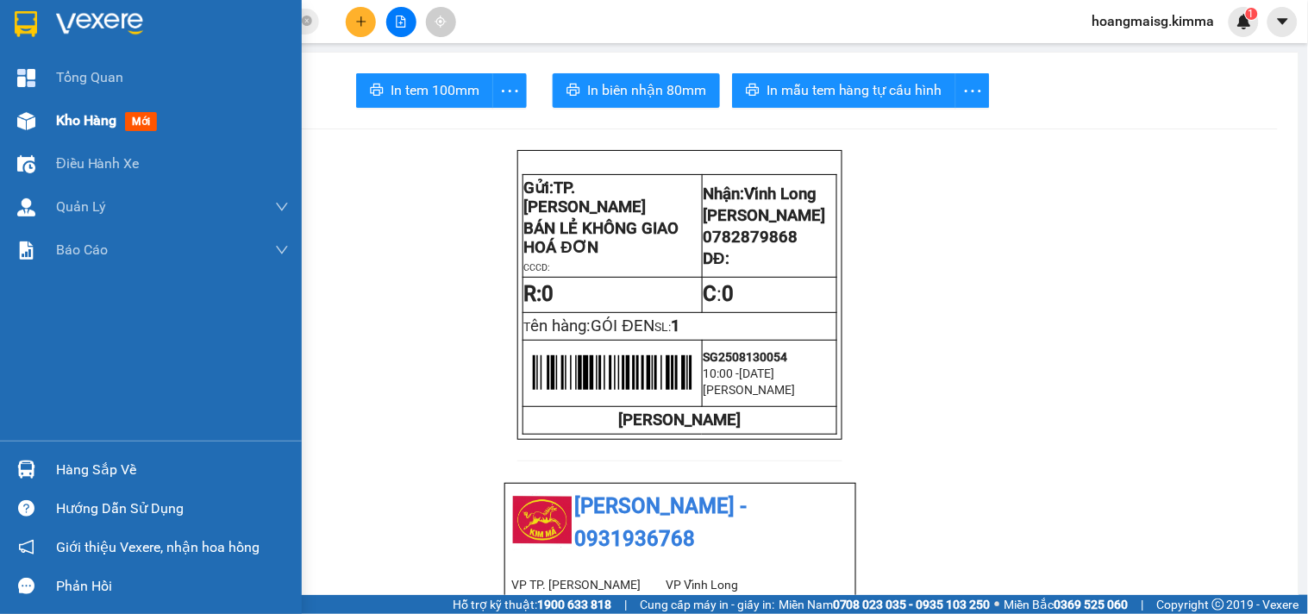
click at [32, 119] on img at bounding box center [26, 121] width 18 height 18
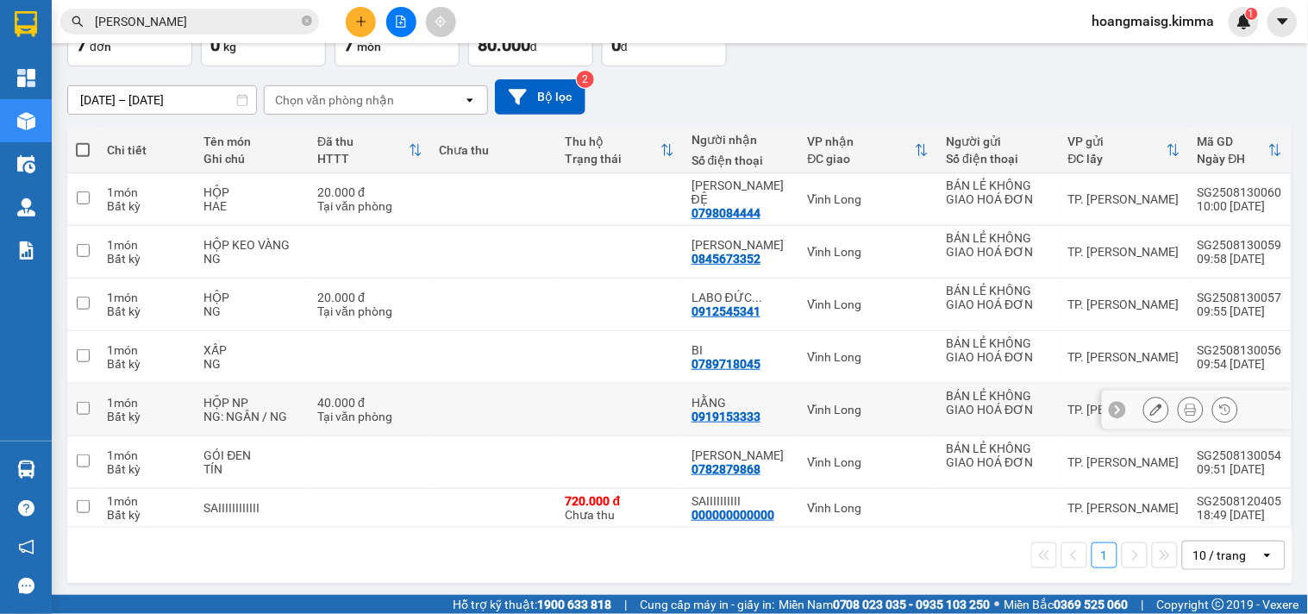
scroll to position [121, 0]
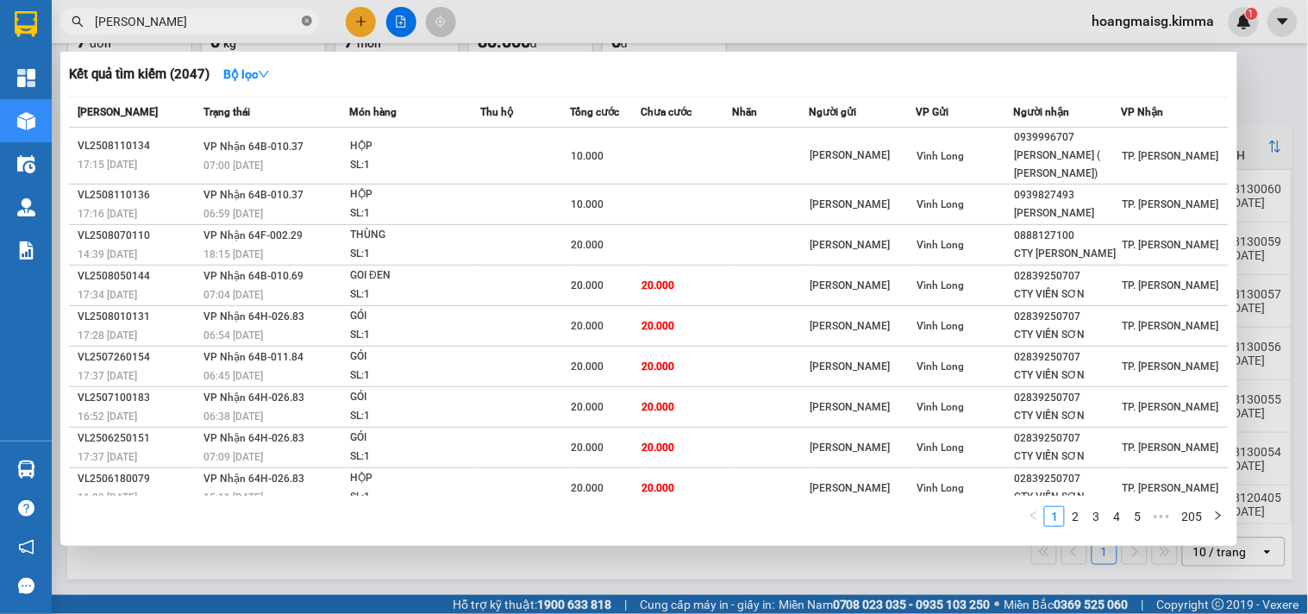
click at [302, 16] on icon "close-circle" at bounding box center [307, 21] width 10 height 10
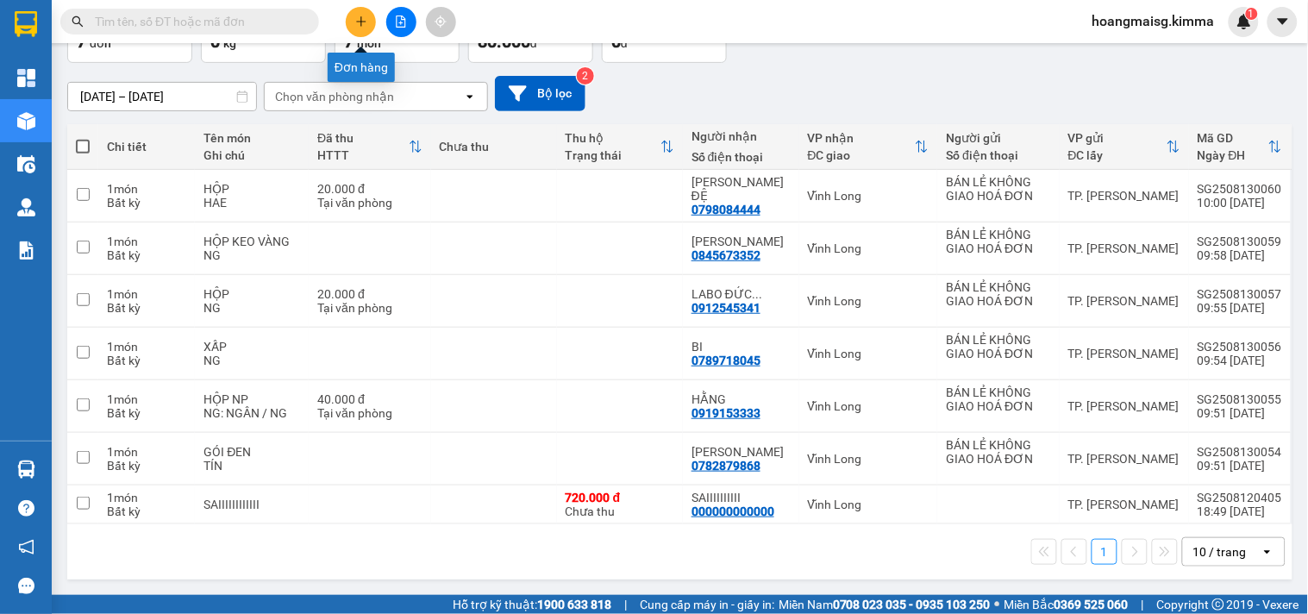
click at [360, 18] on icon "plus" at bounding box center [361, 22] width 12 height 12
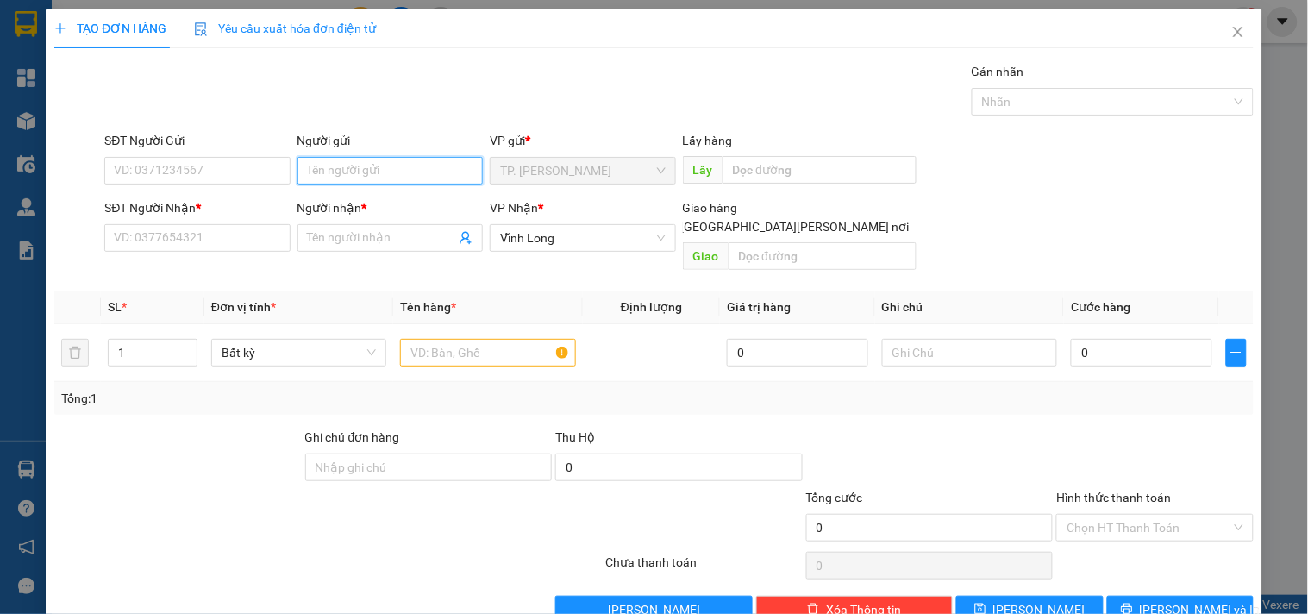
click at [406, 164] on input "Người gửi" at bounding box center [390, 171] width 185 height 28
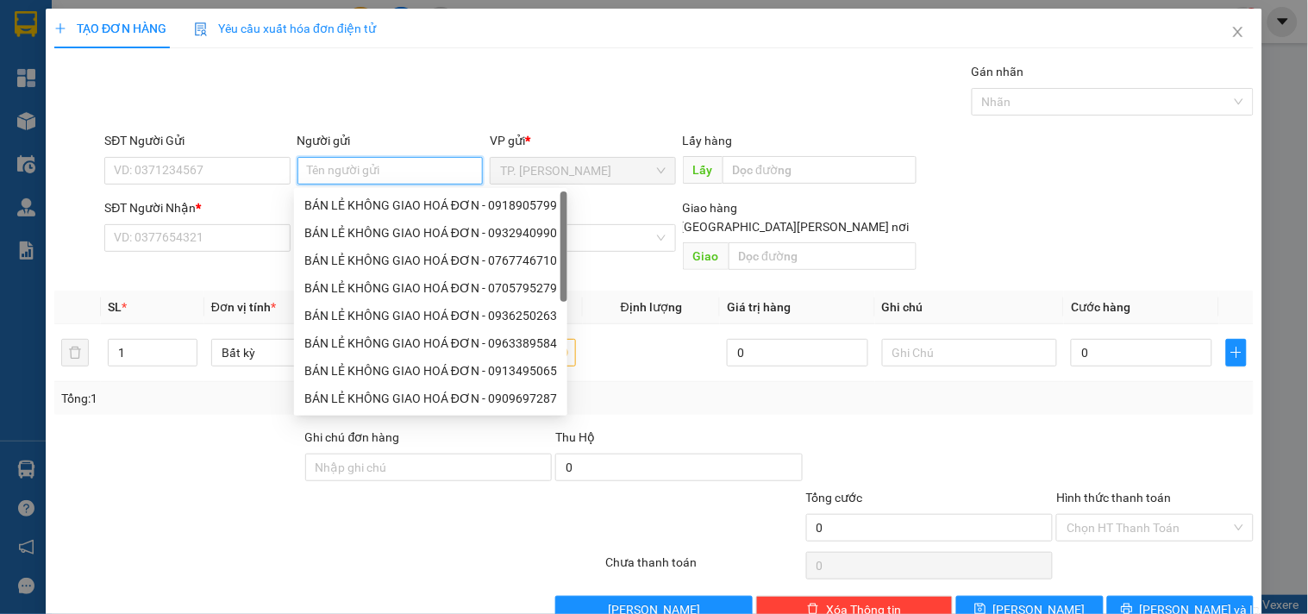
click at [375, 209] on div "BÁN LẺ KHÔNG GIAO HOÁ ĐƠN - 0918905799" at bounding box center [430, 205] width 253 height 19
type input "0918905799"
type input "BÁN LẺ KHÔNG GIAO HOÁ ĐƠN"
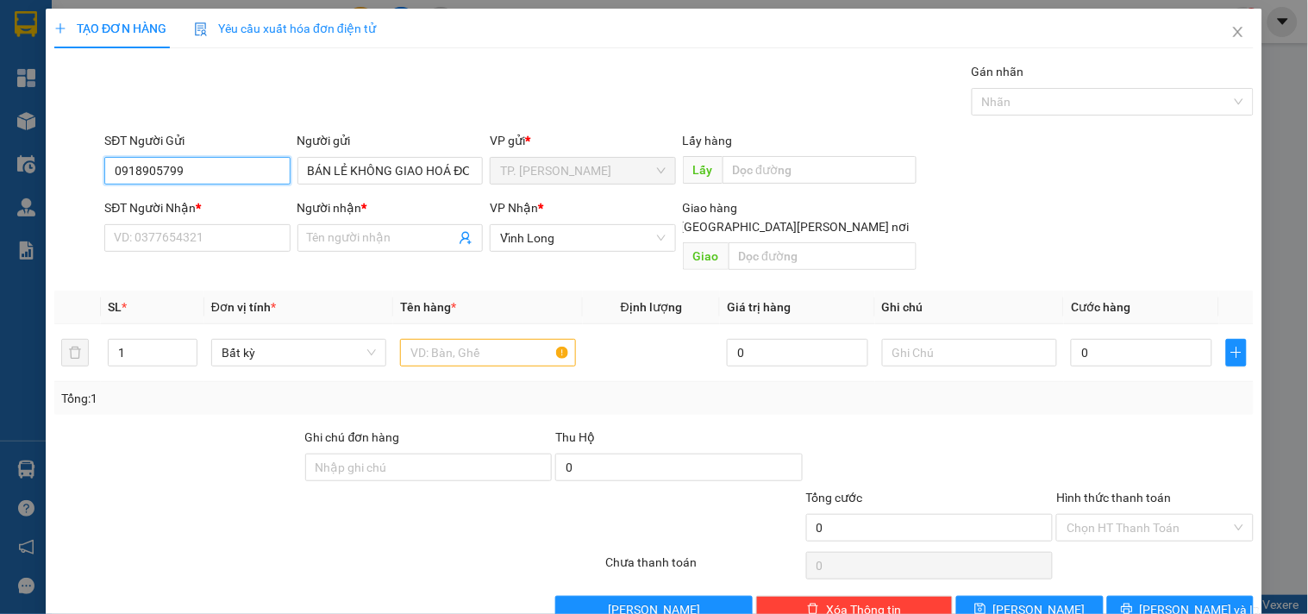
click at [281, 173] on input "0918905799" at bounding box center [196, 171] width 185 height 28
click at [279, 173] on input "0918905799" at bounding box center [196, 171] width 185 height 28
type input "091890579"
click at [283, 167] on input "091890579" at bounding box center [196, 171] width 185 height 28
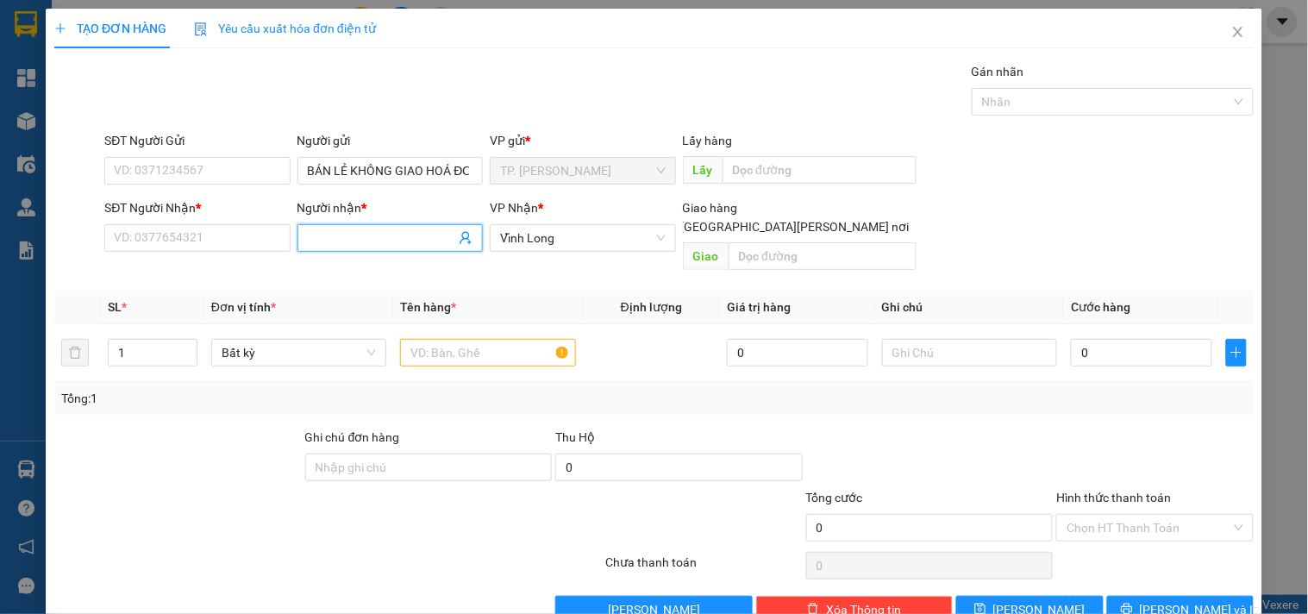
click at [430, 236] on input "Người nhận *" at bounding box center [381, 238] width 147 height 19
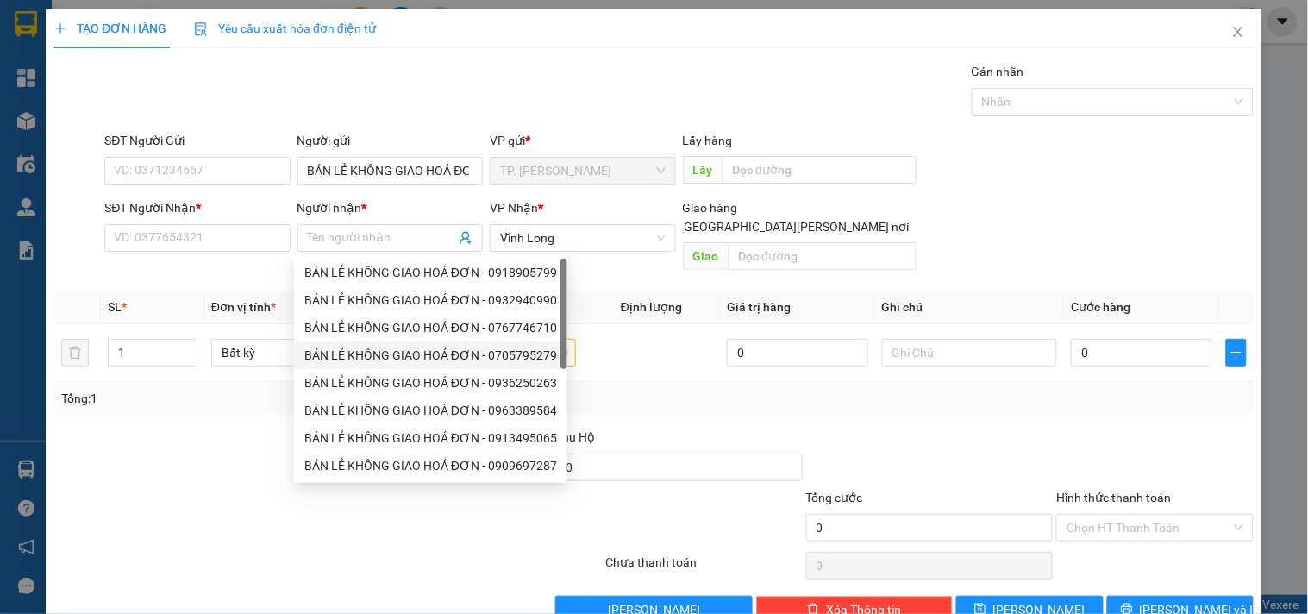
click at [259, 390] on div "Tổng: 1" at bounding box center [654, 398] width 1200 height 33
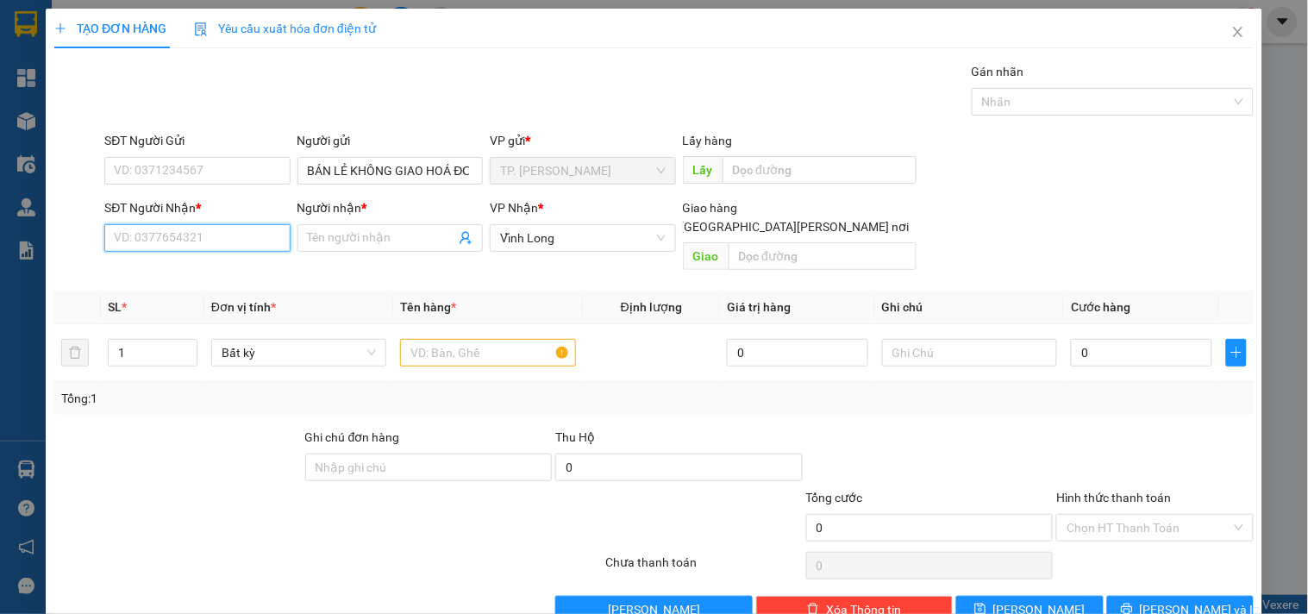
click at [208, 243] on input "SĐT Người Nhận *" at bounding box center [196, 238] width 185 height 28
type input "0932149206"
click at [238, 261] on div "0932149206 - [PERSON_NAME]" at bounding box center [199, 273] width 191 height 28
type input "XUYÊN"
type input "0932149206"
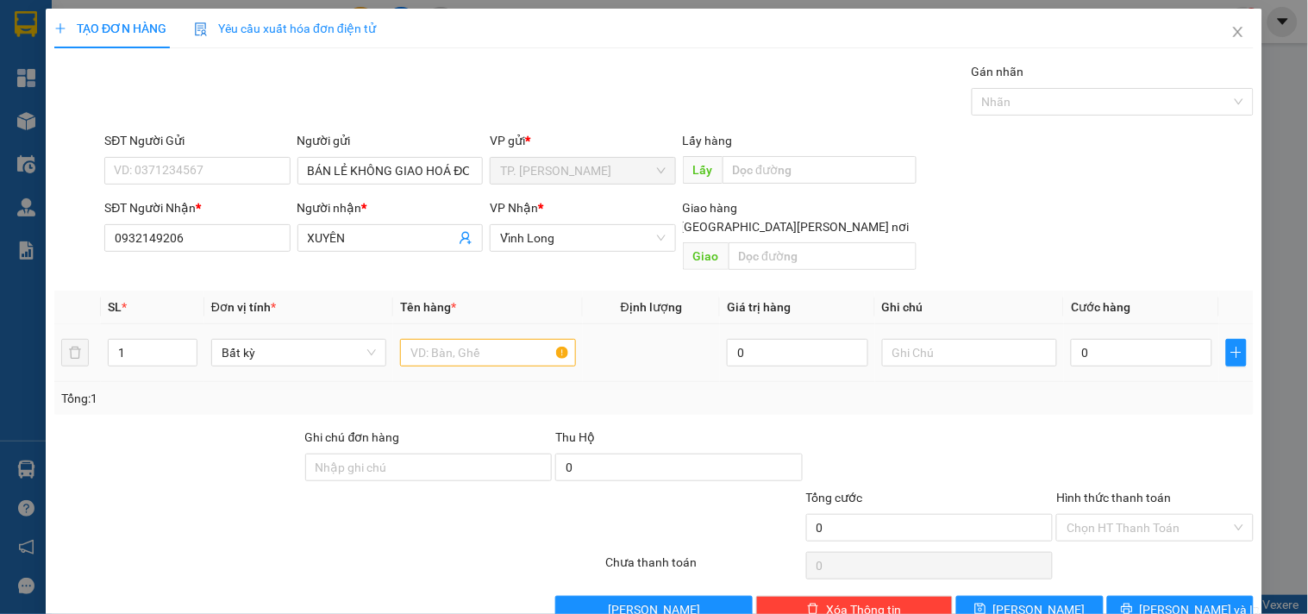
click at [476, 336] on div at bounding box center [487, 353] width 175 height 35
click at [476, 339] on input "text" at bounding box center [487, 353] width 175 height 28
type input "GÓI [PERSON_NAME] ([PERSON_NAME])"
type input "TÍN"
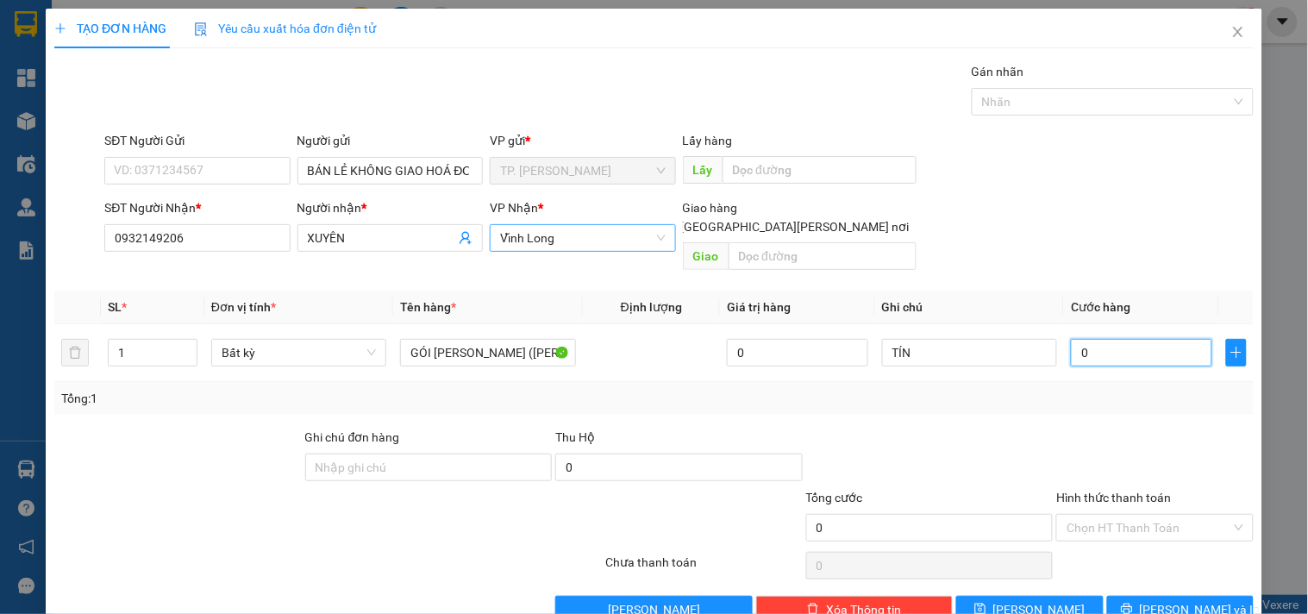
type input "002"
type input "2"
type input "0.020"
type input "20"
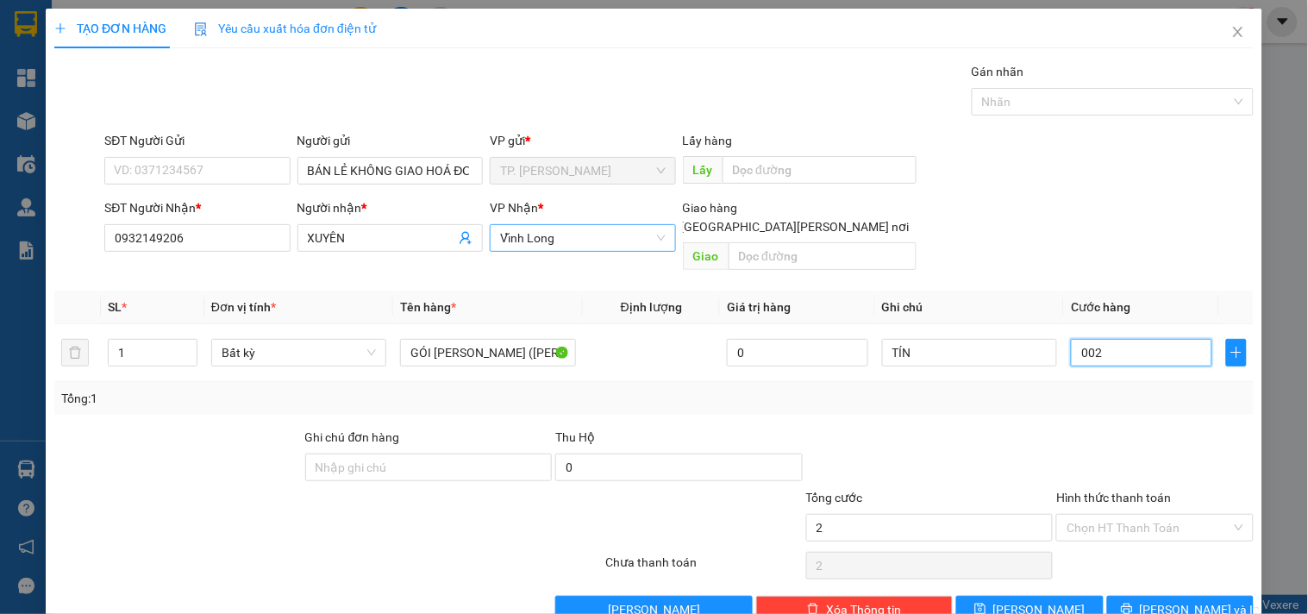
type input "20"
click at [1100, 515] on input "Hình thức thanh toán" at bounding box center [1149, 528] width 164 height 26
type input "20.000"
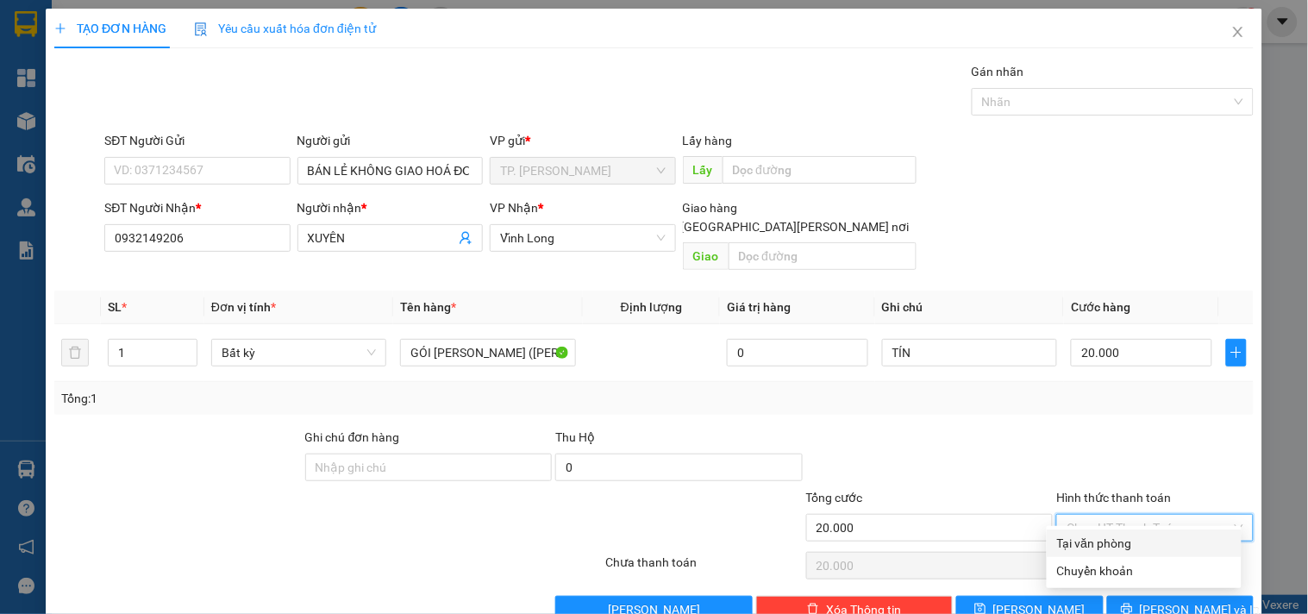
click at [1102, 536] on div "Tại văn phòng" at bounding box center [1144, 543] width 174 height 19
type input "0"
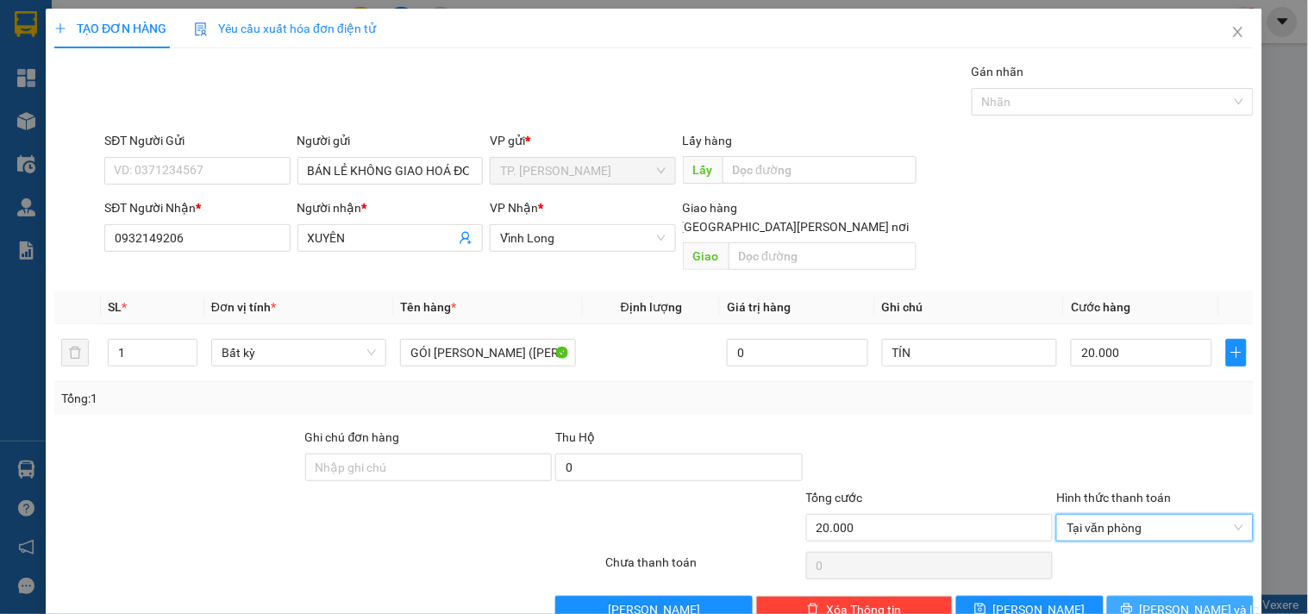
click at [1153, 600] on span "[PERSON_NAME] và In" at bounding box center [1200, 609] width 121 height 19
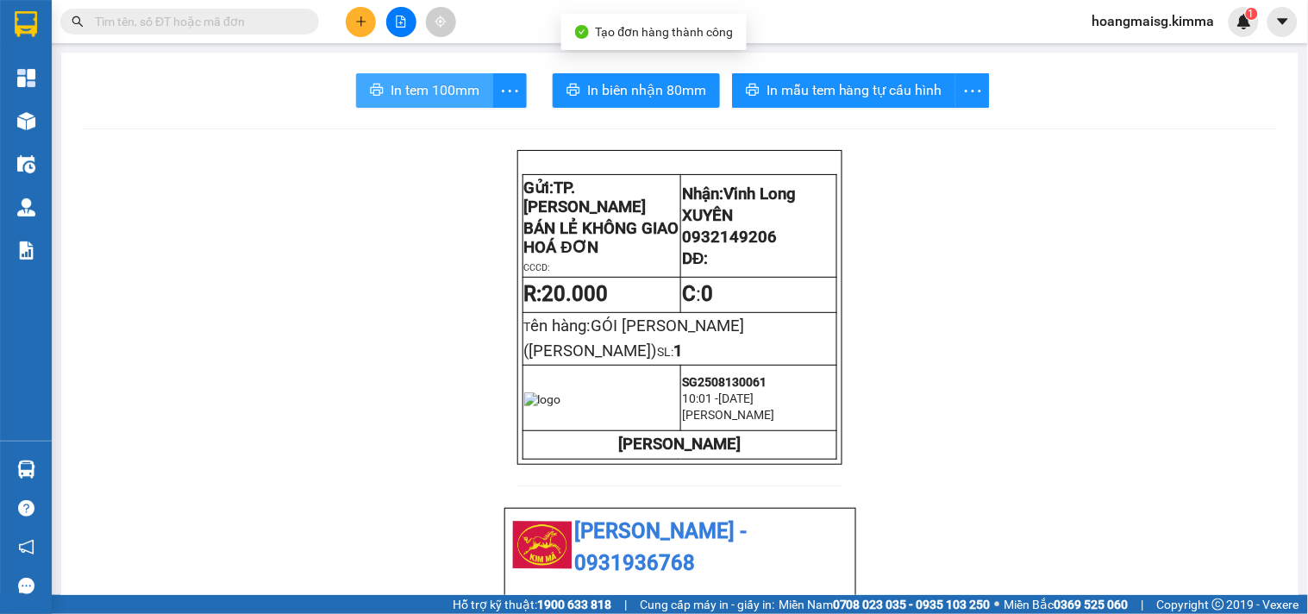
click at [418, 79] on span "In tem 100mm" at bounding box center [435, 90] width 89 height 22
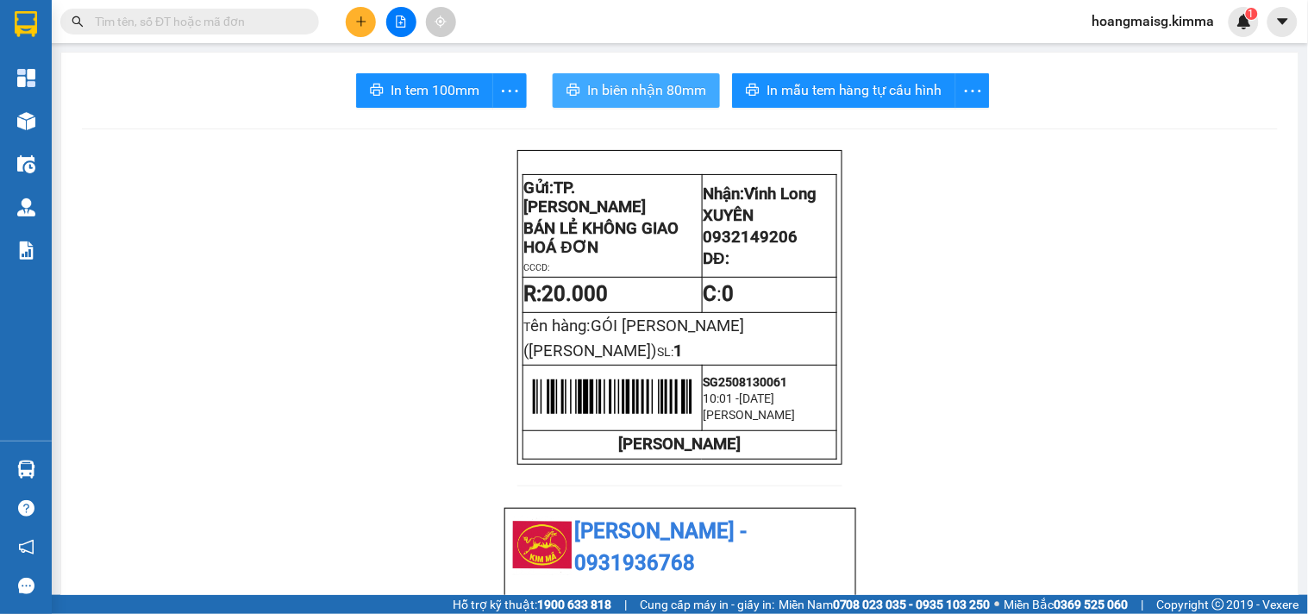
click at [652, 80] on span "In biên nhận 80mm" at bounding box center [646, 90] width 119 height 22
click at [409, 26] on button at bounding box center [401, 22] width 30 height 30
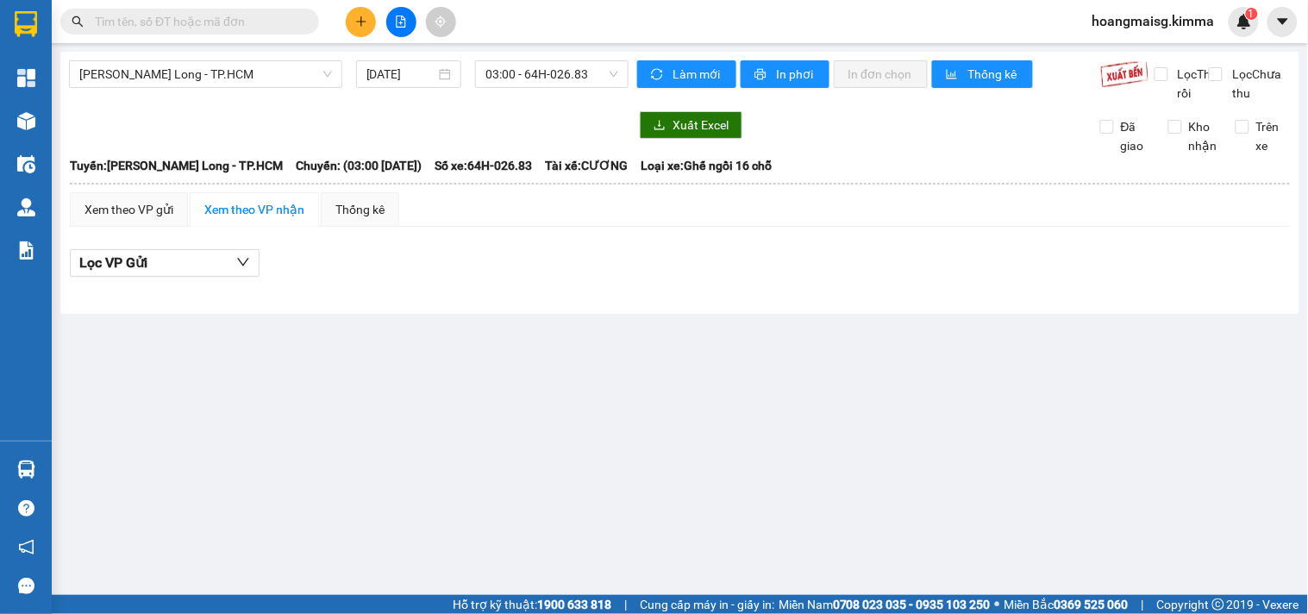
click at [548, 97] on div "[PERSON_NAME] Long - TP.HCM [DATE] 03:00 - 64H-026.83" at bounding box center [349, 81] width 560 height 42
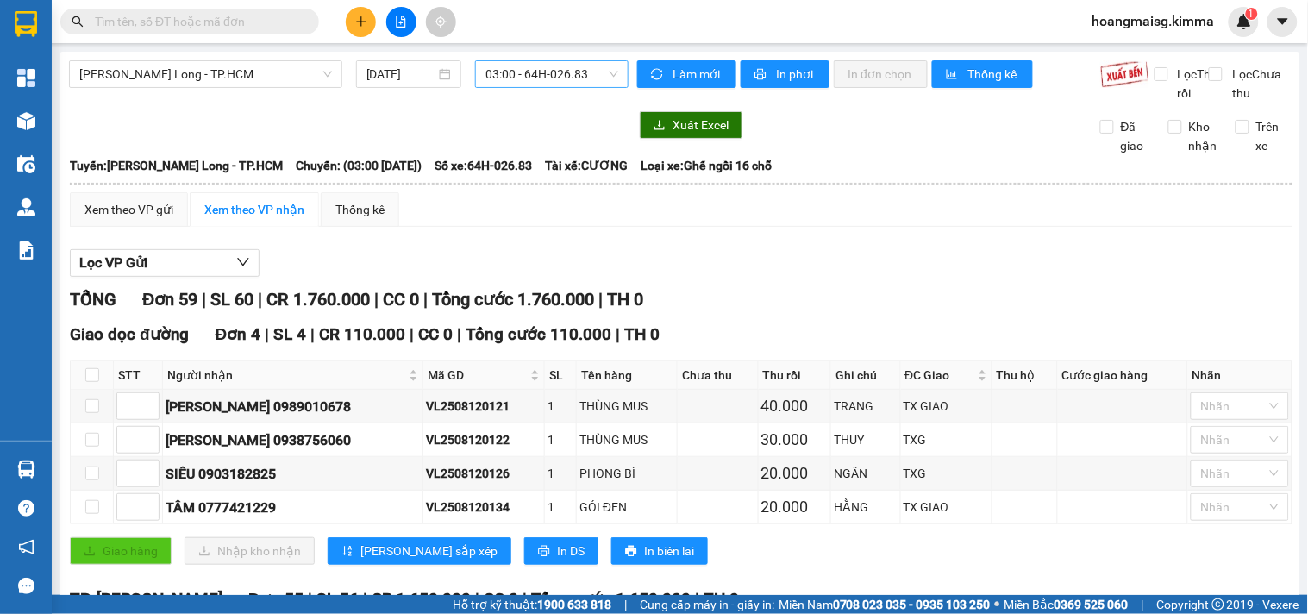
click at [537, 84] on span "03:00 - 64H-026.83" at bounding box center [552, 74] width 133 height 26
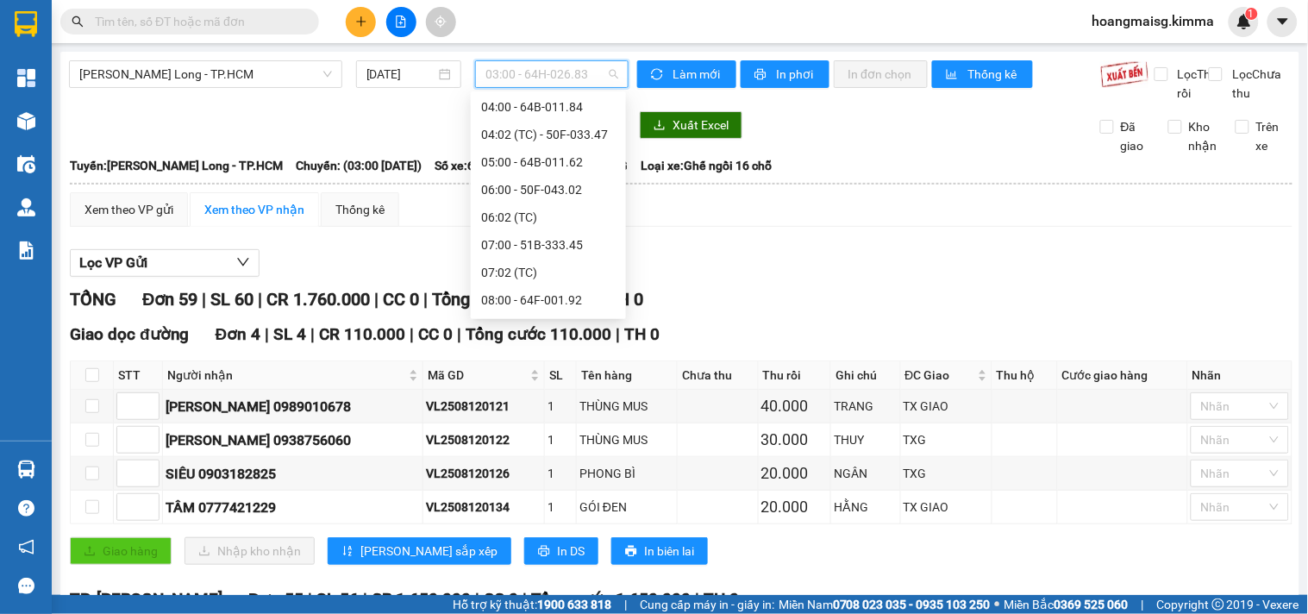
scroll to position [191, 0]
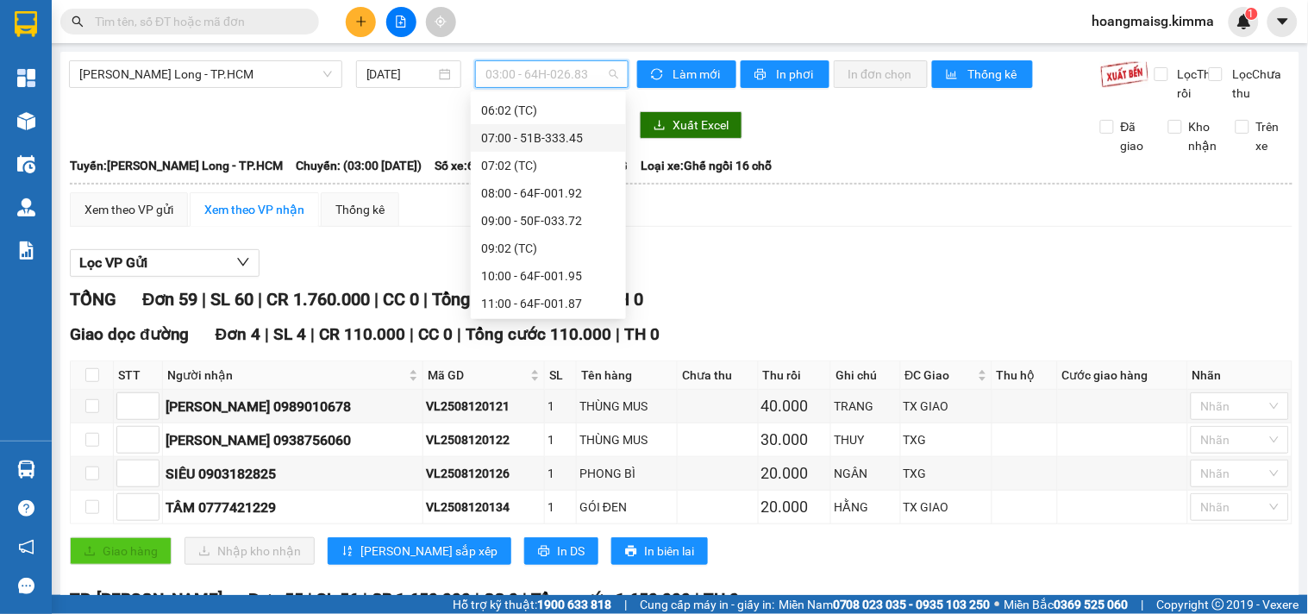
click at [514, 144] on div "07:00 - 51B-333.45" at bounding box center [548, 138] width 135 height 19
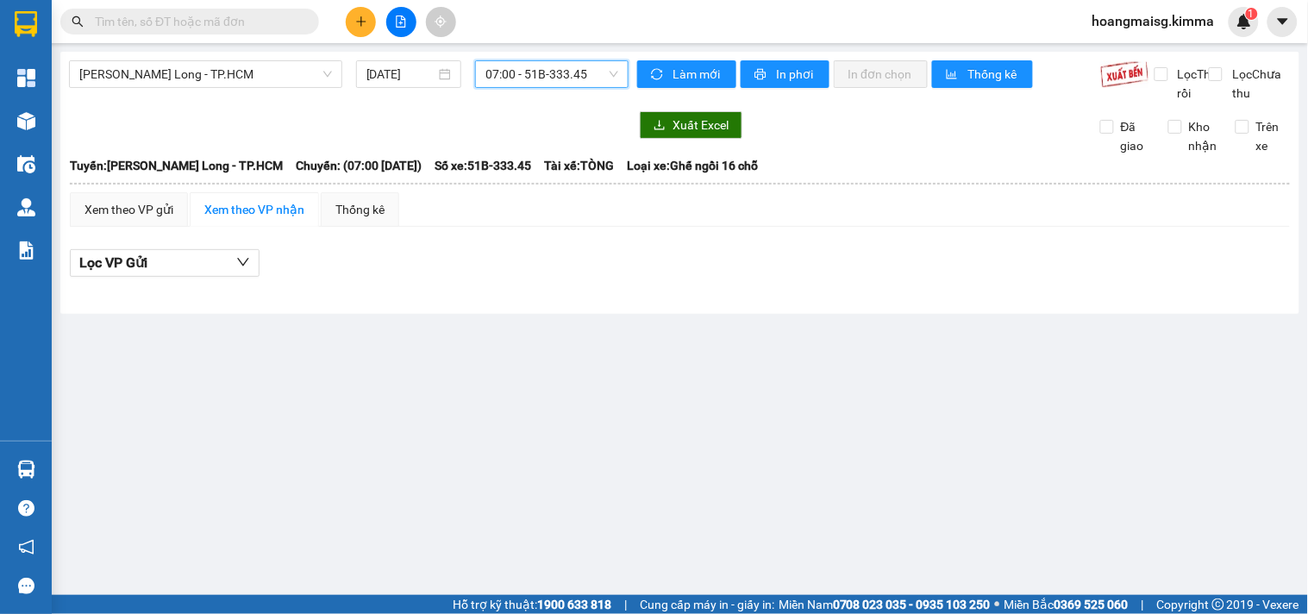
click at [555, 70] on span "07:00 - 51B-333.45" at bounding box center [552, 74] width 133 height 26
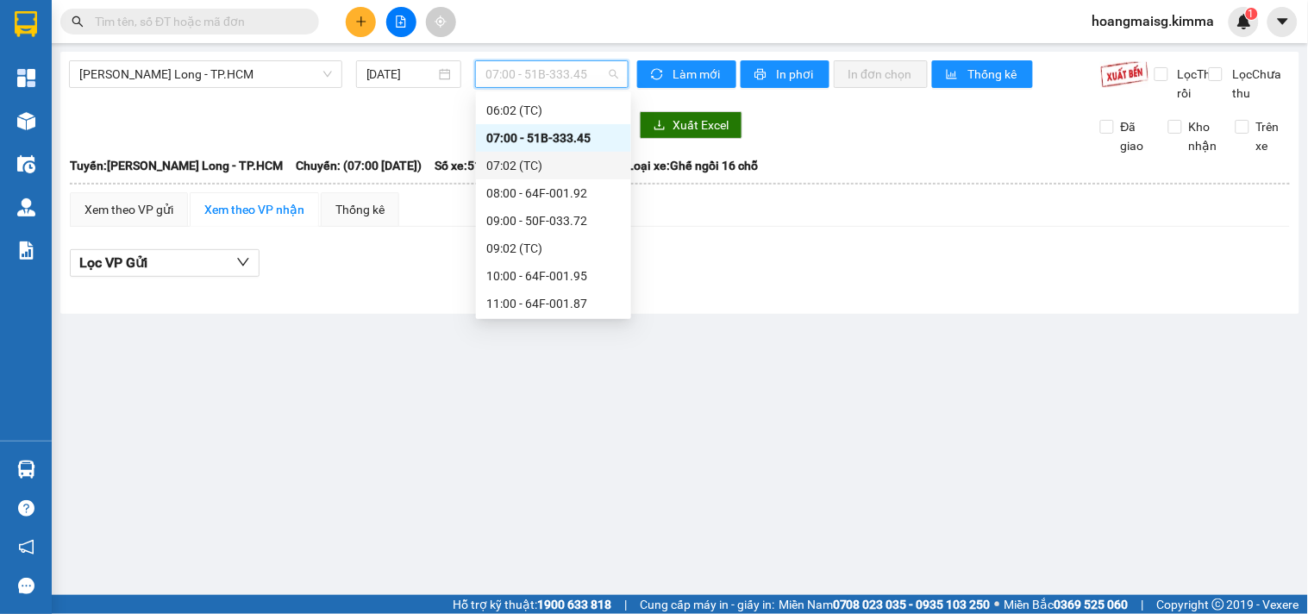
click at [540, 157] on div "07:02 (TC)" at bounding box center [553, 165] width 135 height 19
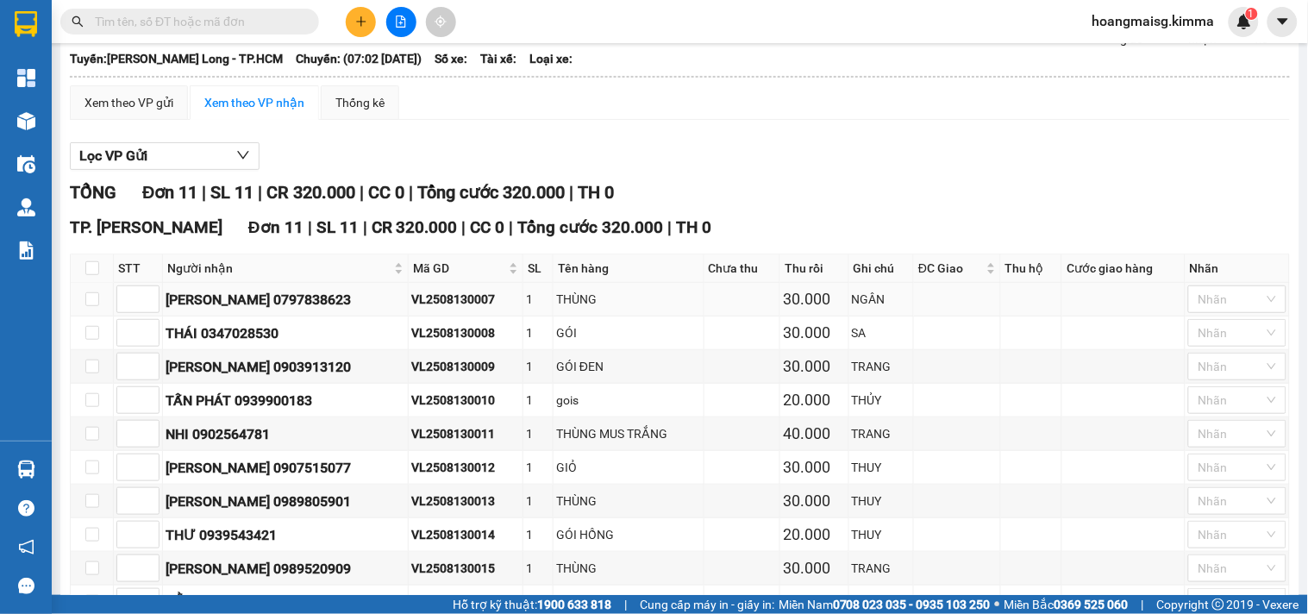
scroll to position [276, 0]
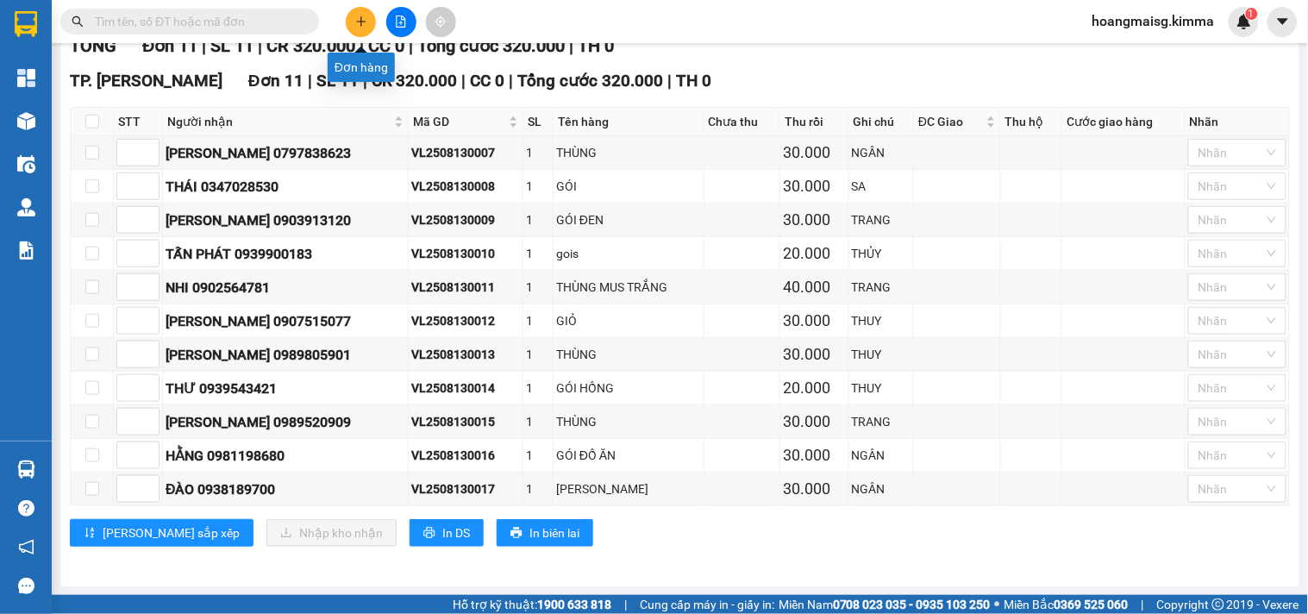
click at [361, 20] on icon "plus" at bounding box center [361, 20] width 1 height 9
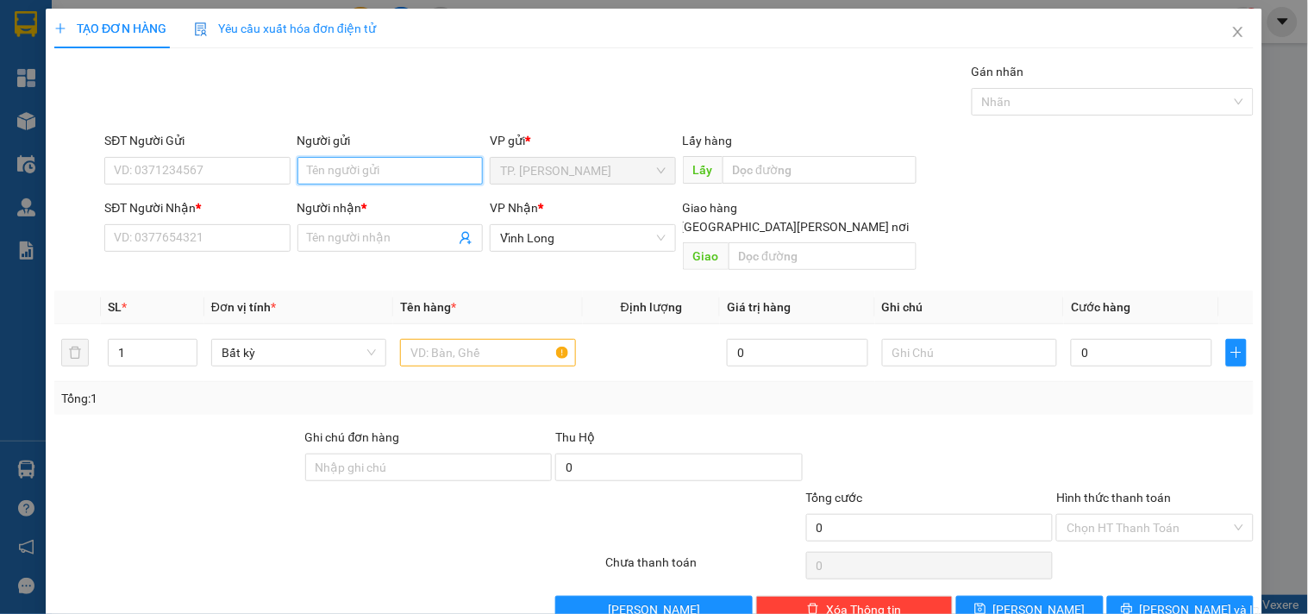
click at [336, 169] on input "Người gửi" at bounding box center [390, 171] width 185 height 28
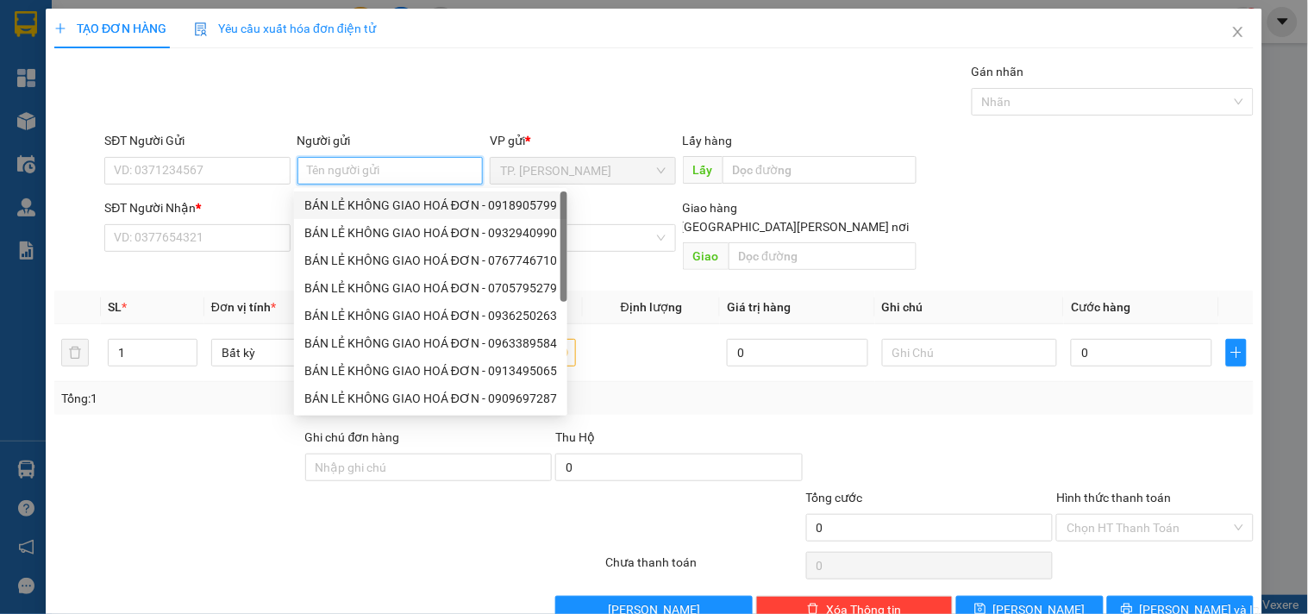
click at [335, 205] on div "BÁN LẺ KHÔNG GIAO HOÁ ĐƠN - 0918905799" at bounding box center [430, 205] width 253 height 19
type input "0918905799"
type input "BÁN LẺ KHÔNG GIAO HOÁ ĐƠN"
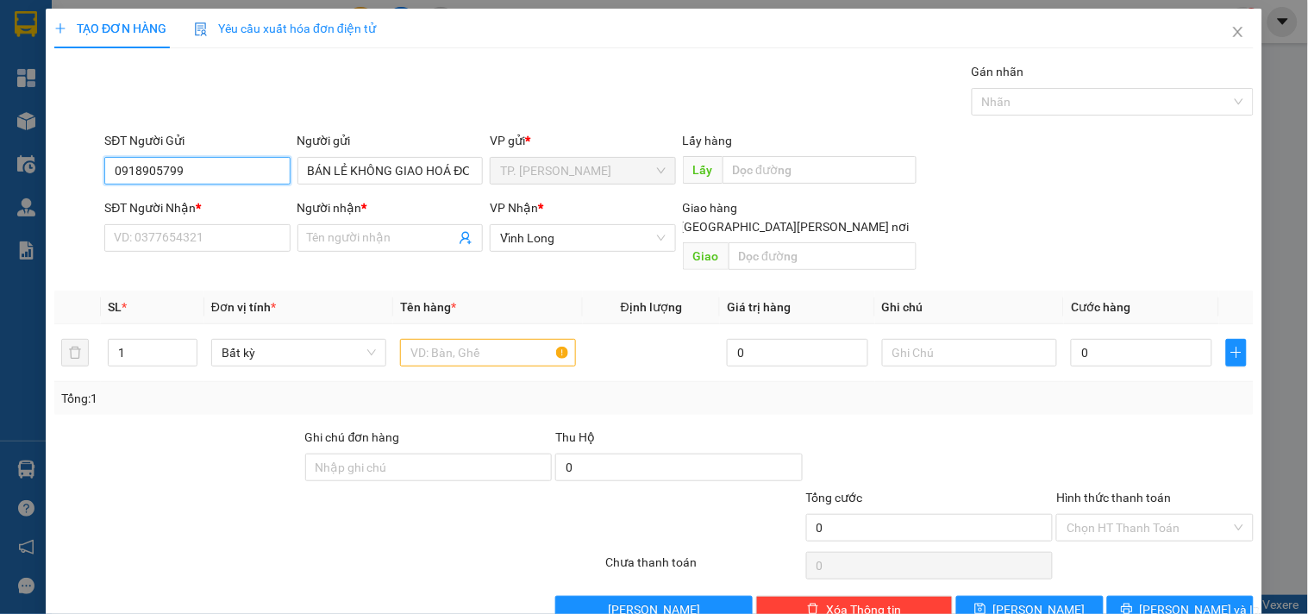
click at [229, 177] on input "0918905799" at bounding box center [196, 171] width 185 height 28
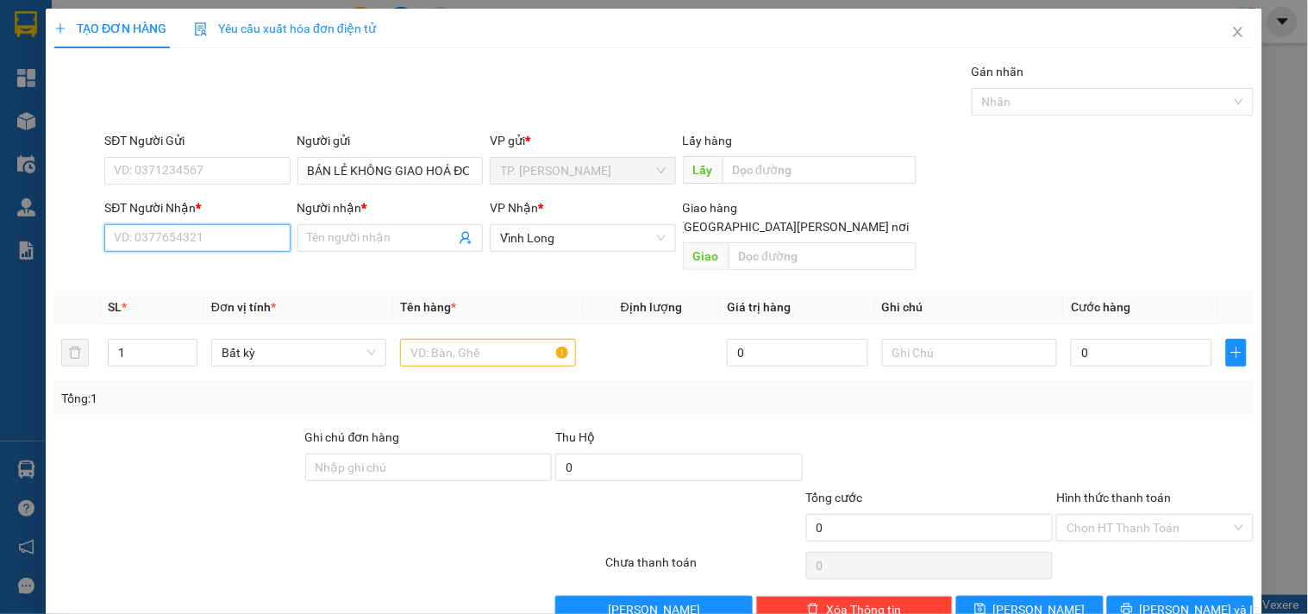
click at [235, 251] on input "SĐT Người Nhận *" at bounding box center [196, 238] width 185 height 28
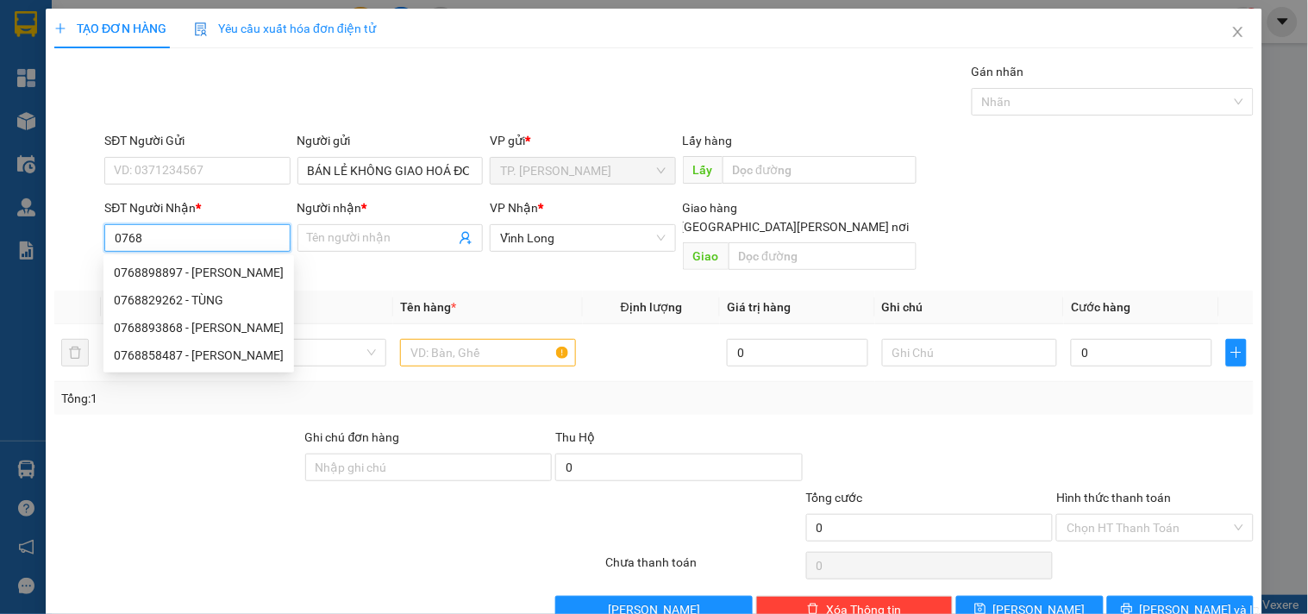
drag, startPoint x: 227, startPoint y: 269, endPoint x: 283, endPoint y: 283, distance: 57.7
click at [229, 270] on div "0768898897 - [PERSON_NAME]" at bounding box center [199, 272] width 170 height 19
type input "0768898897"
type input "[PERSON_NAME]"
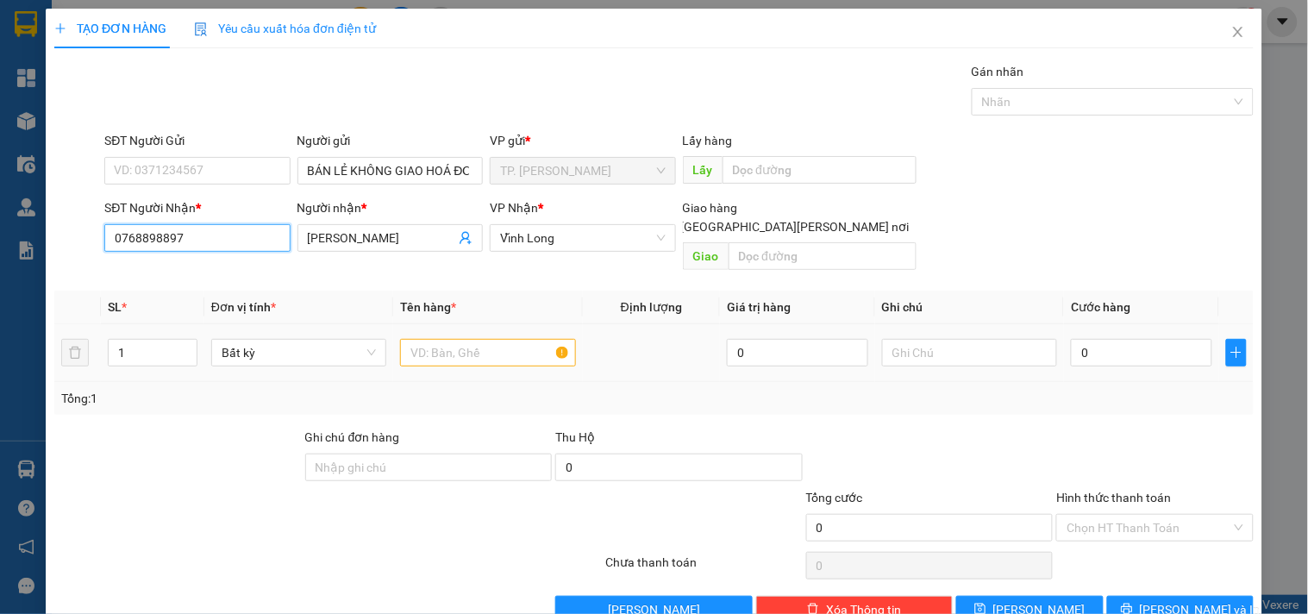
type input "0768898897"
click at [460, 340] on input "text" at bounding box center [487, 353] width 175 height 28
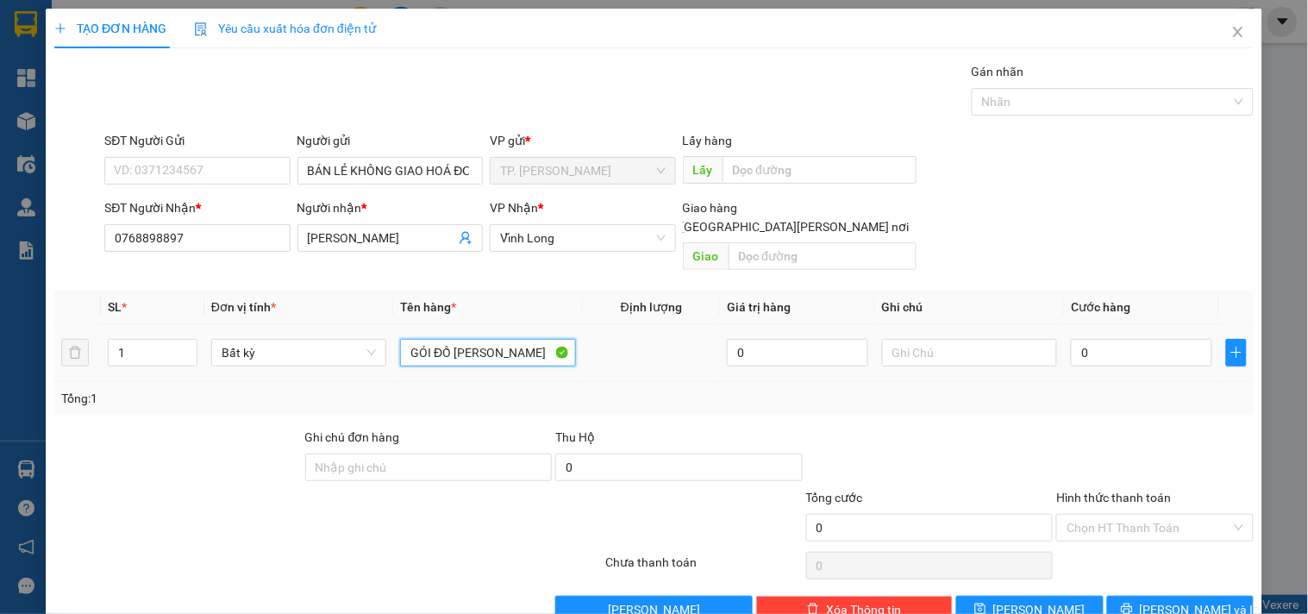
type input "GÓI ĐỒ [PERSON_NAME]"
type input "TÍN"
click at [1122, 596] on button "[PERSON_NAME] và In" at bounding box center [1181, 610] width 147 height 28
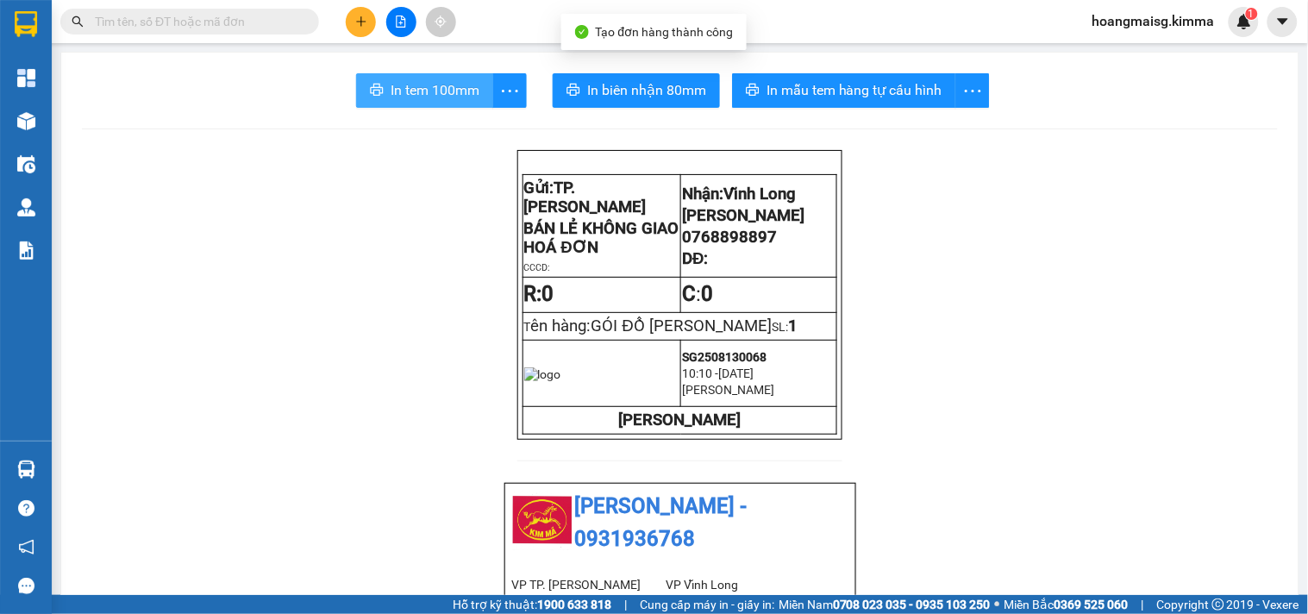
click at [436, 84] on span "In tem 100mm" at bounding box center [435, 90] width 89 height 22
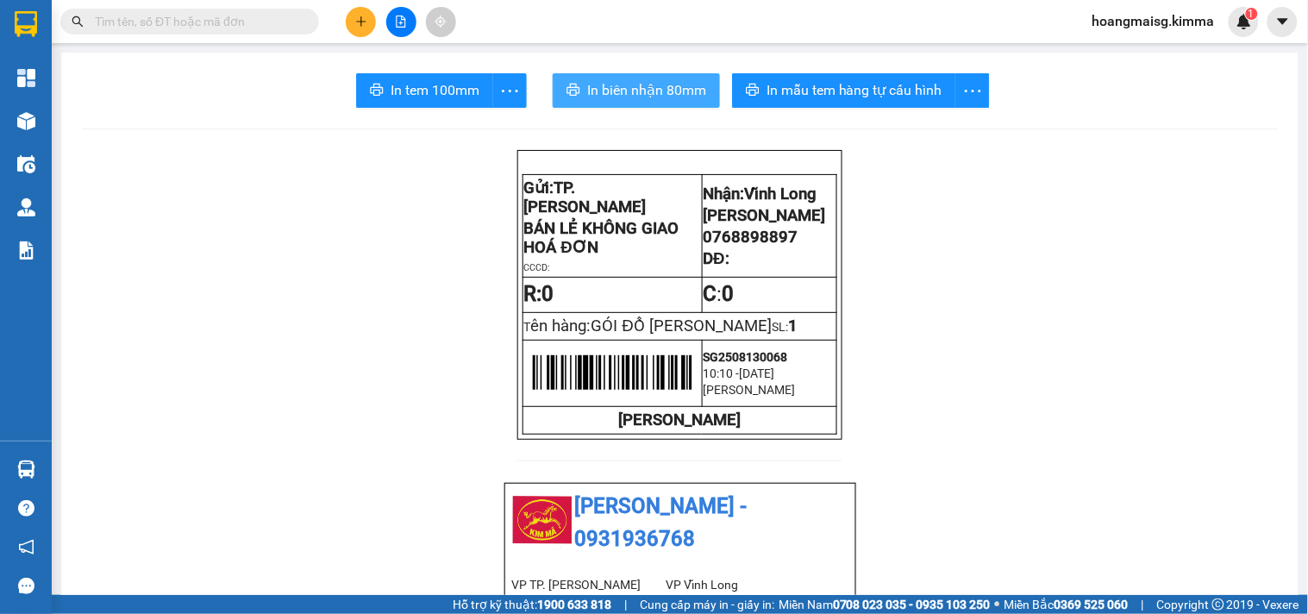
click at [588, 75] on button "In biên nhận 80mm" at bounding box center [636, 90] width 167 height 35
click at [361, 28] on button at bounding box center [361, 22] width 30 height 30
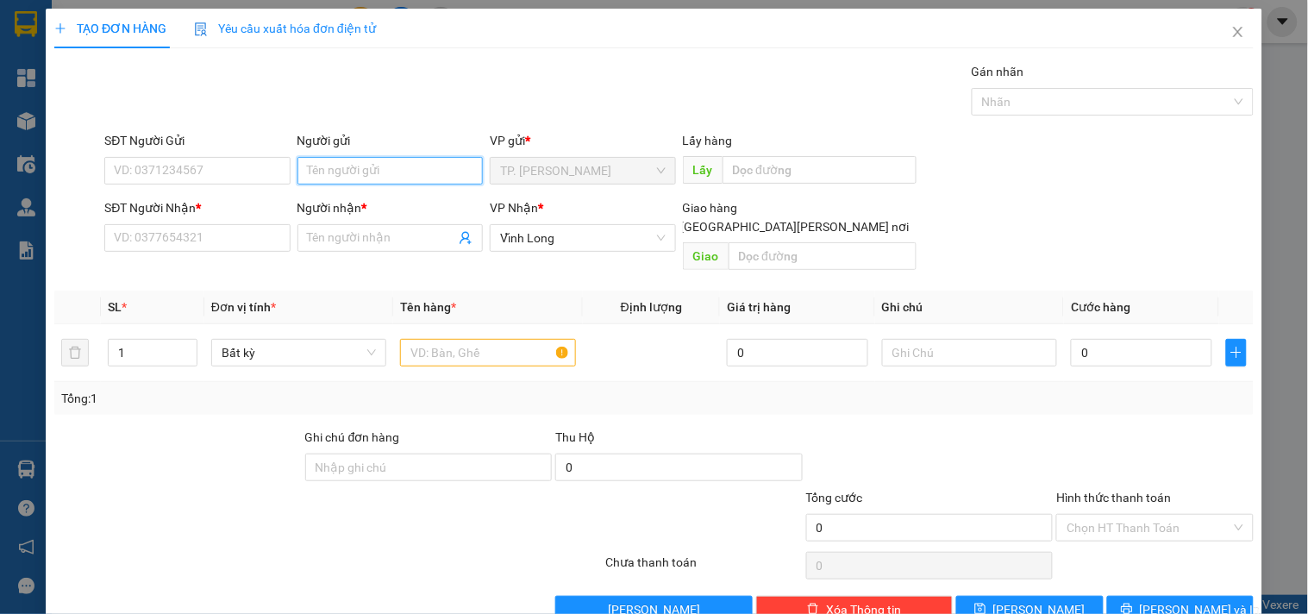
click at [391, 162] on input "Người gửi" at bounding box center [390, 171] width 185 height 28
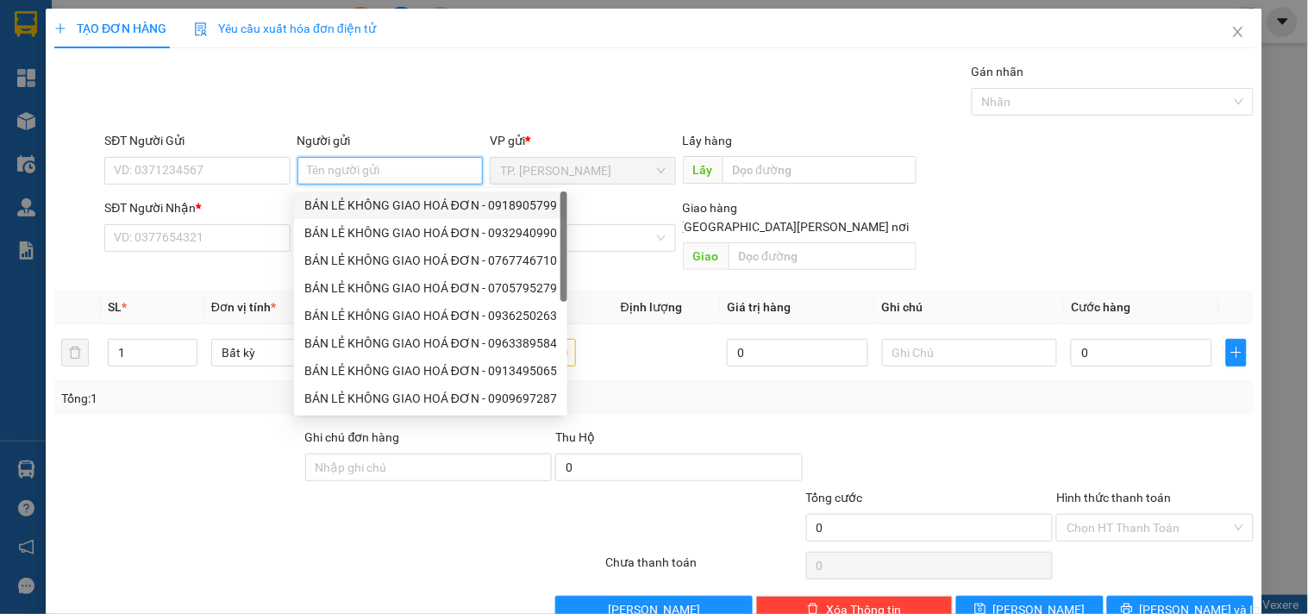
click at [354, 217] on div "BÁN LẺ KHÔNG GIAO HOÁ ĐƠN - 0918905799" at bounding box center [430, 205] width 273 height 28
type input "0918905799"
type input "BÁN LẺ KHÔNG GIAO HOÁ ĐƠN"
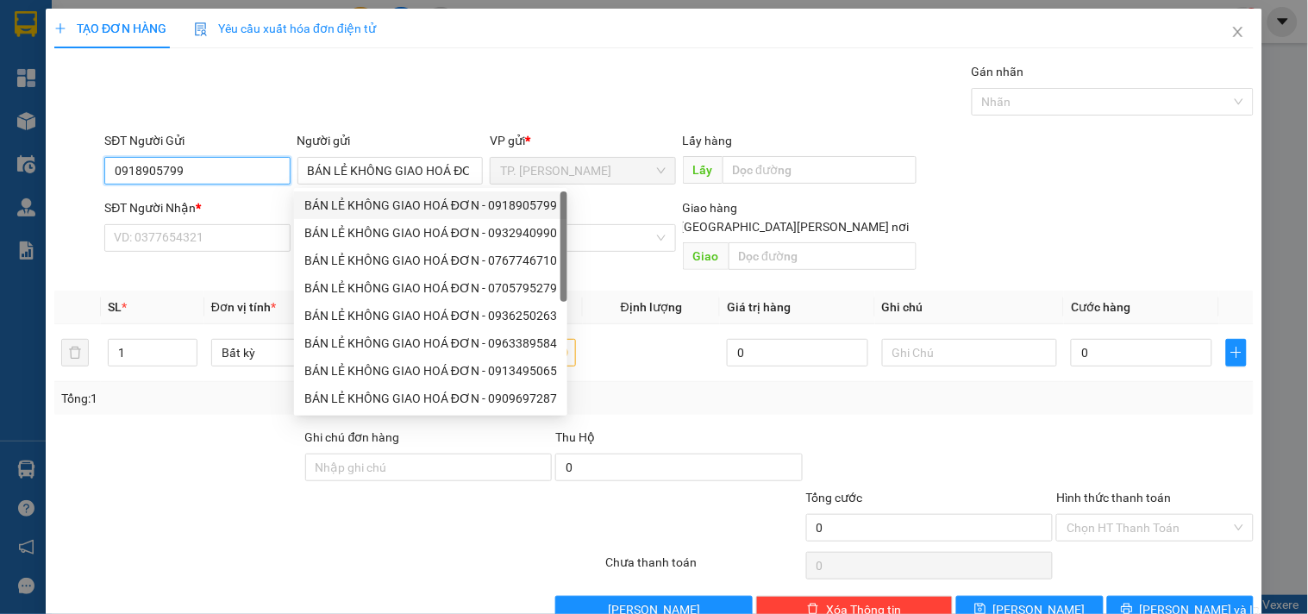
click at [224, 167] on input "0918905799" at bounding box center [196, 171] width 185 height 28
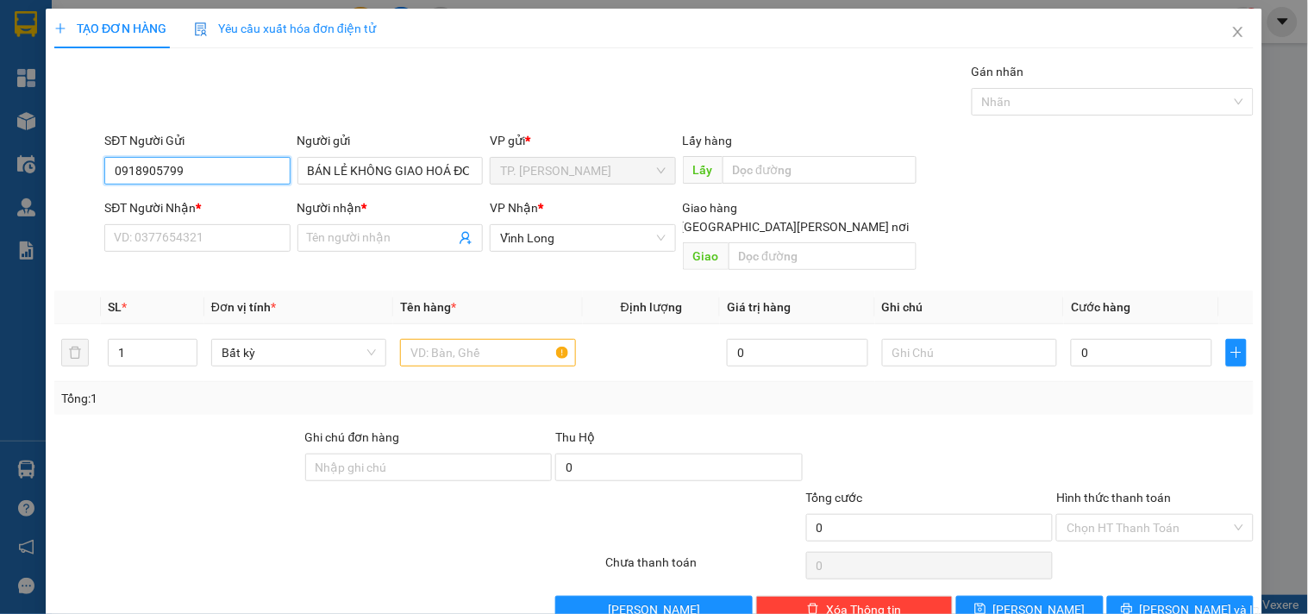
click at [224, 167] on input "0918905799" at bounding box center [196, 171] width 185 height 28
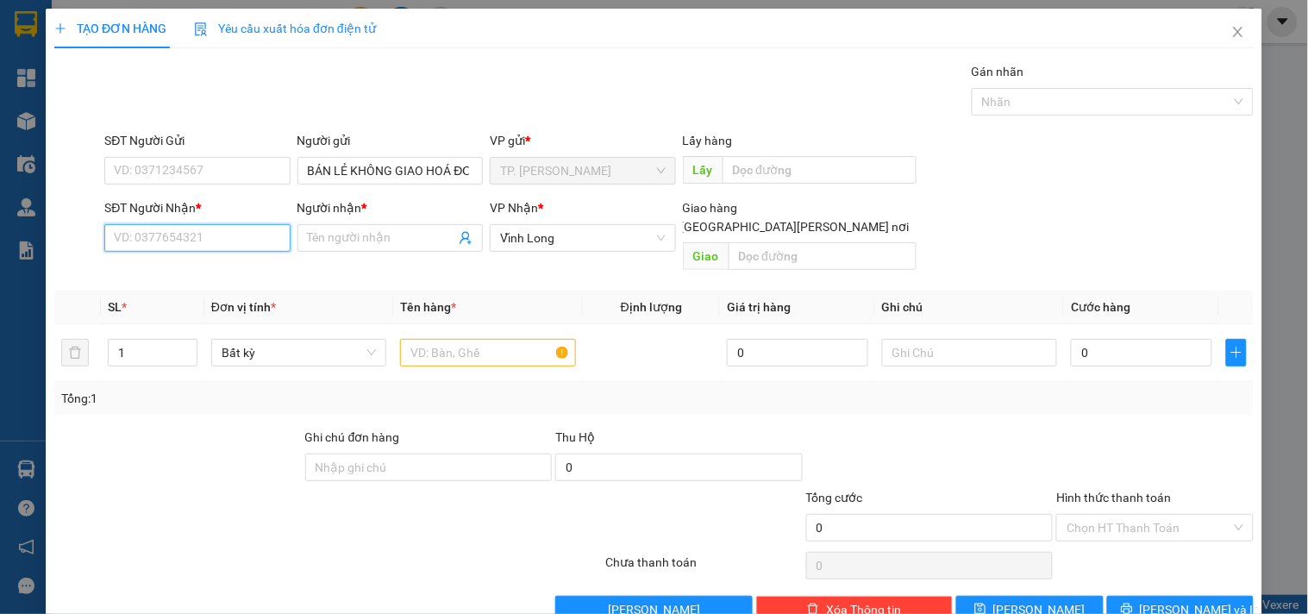
click at [218, 230] on input "SĐT Người Nhận *" at bounding box center [196, 238] width 185 height 28
type input "0398387839"
click at [248, 273] on div "0398387839 - [PERSON_NAME]" at bounding box center [199, 272] width 170 height 19
type input "[PERSON_NAME]"
type input "0398387839"
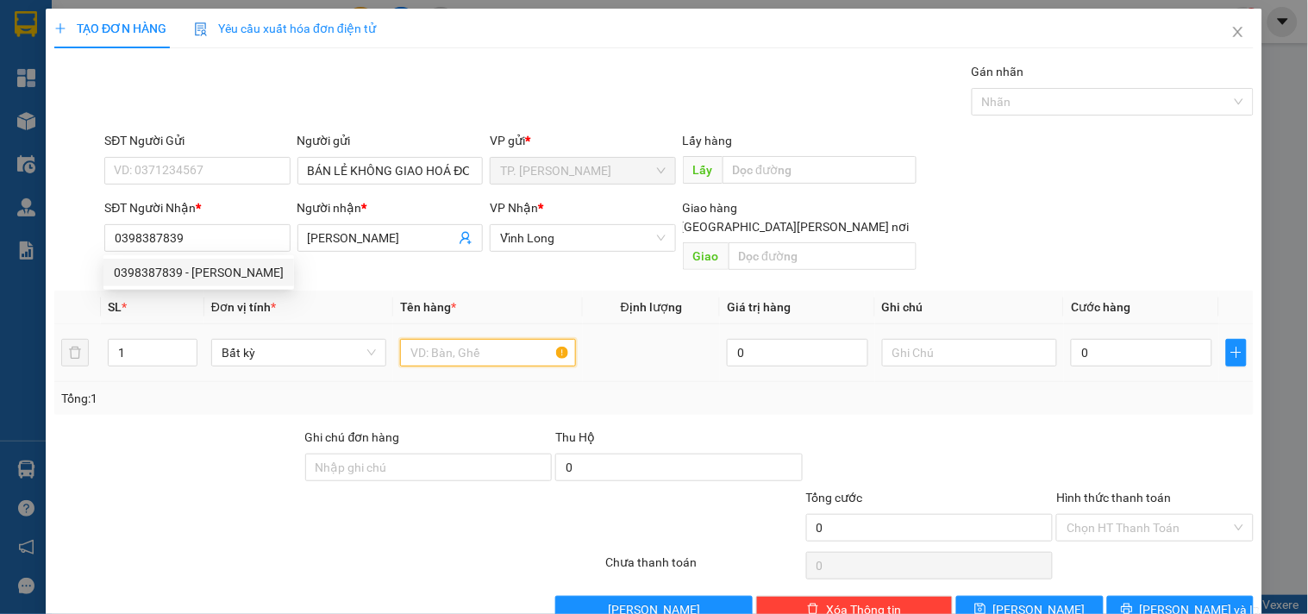
click at [432, 339] on input "text" at bounding box center [487, 353] width 175 height 28
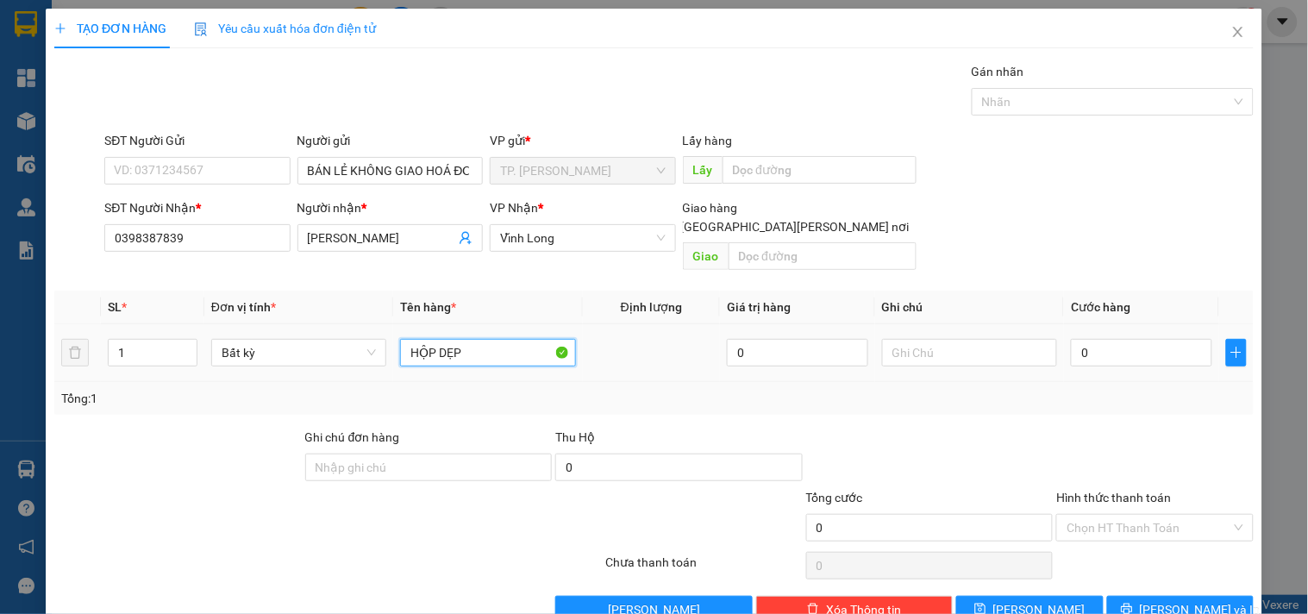
type input "HỘP DẸP"
type input "TÍN"
click at [1183, 596] on button "[PERSON_NAME] và In" at bounding box center [1181, 610] width 147 height 28
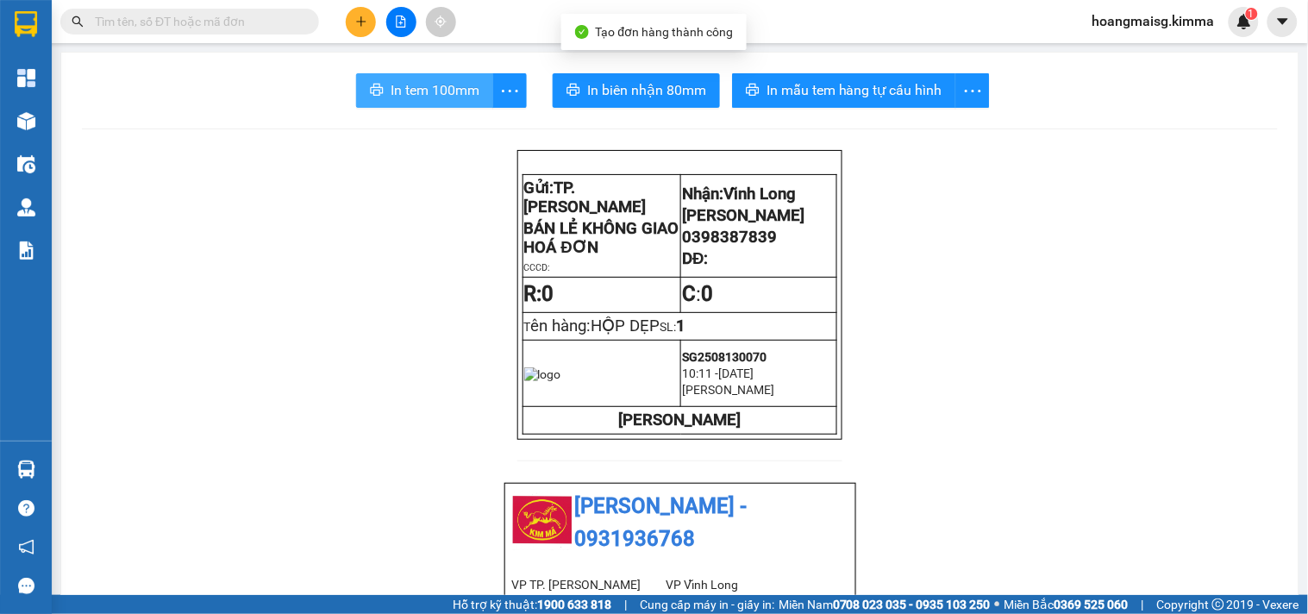
click at [447, 107] on button "In tem 100mm" at bounding box center [424, 90] width 137 height 35
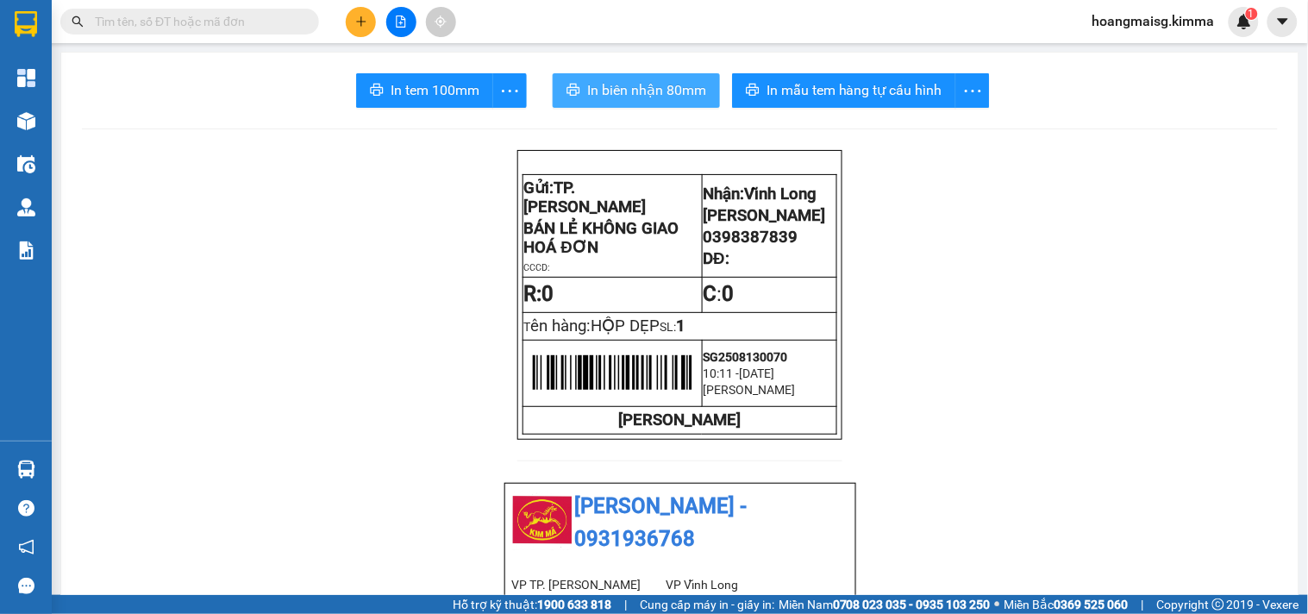
click at [570, 93] on icon "printer" at bounding box center [574, 90] width 13 height 12
click at [368, 20] on button at bounding box center [361, 22] width 30 height 30
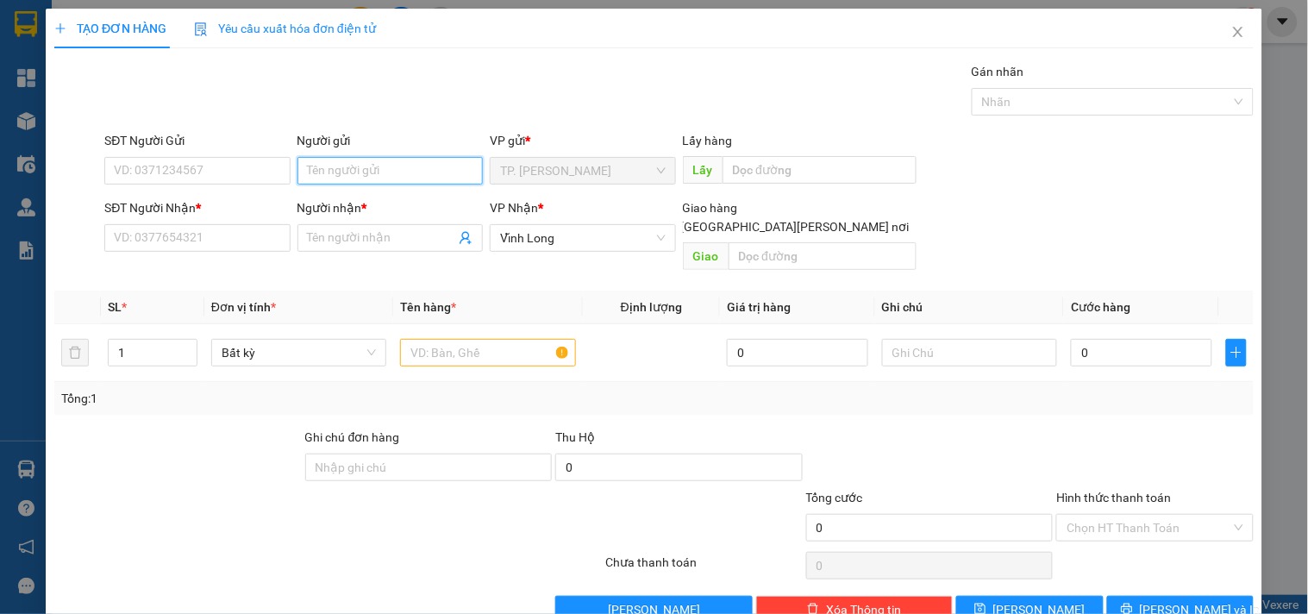
click at [405, 176] on input "Người gửi" at bounding box center [390, 171] width 185 height 28
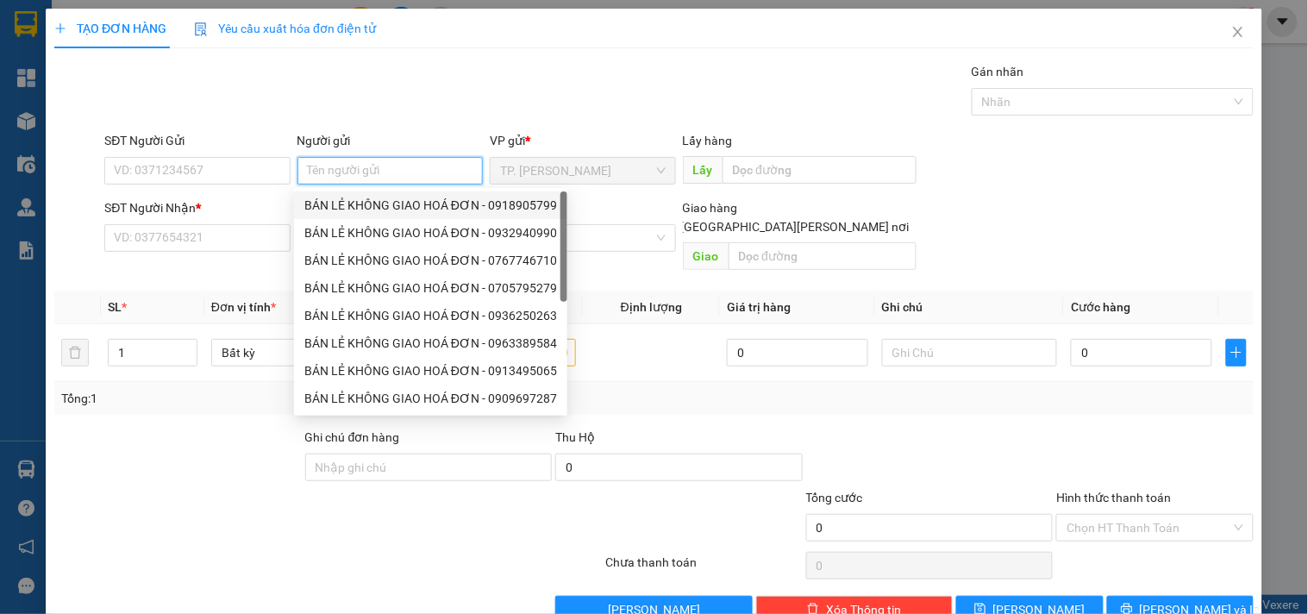
drag, startPoint x: 425, startPoint y: 200, endPoint x: 287, endPoint y: 179, distance: 139.7
click at [421, 200] on div "BÁN LẺ KHÔNG GIAO HOÁ ĐƠN - 0918905799" at bounding box center [430, 205] width 253 height 19
type input "0918905799"
type input "BÁN LẺ KHÔNG GIAO HOÁ ĐƠN"
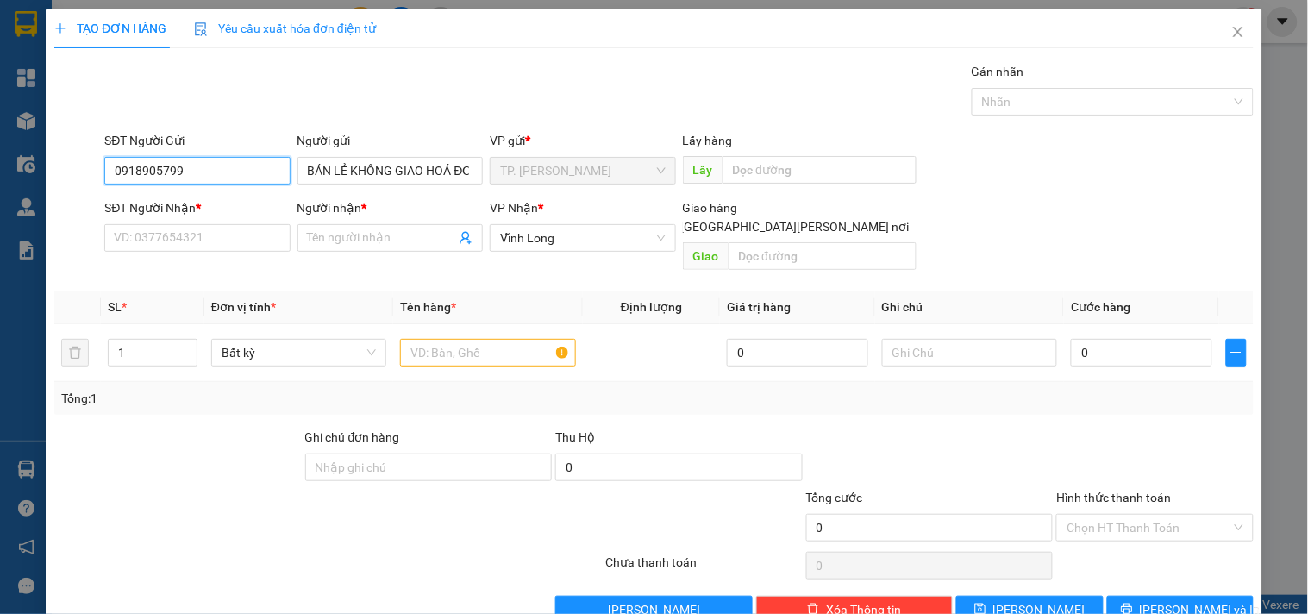
click at [247, 165] on input "0918905799" at bounding box center [196, 171] width 185 height 28
click at [246, 164] on input "0918905799" at bounding box center [196, 171] width 185 height 28
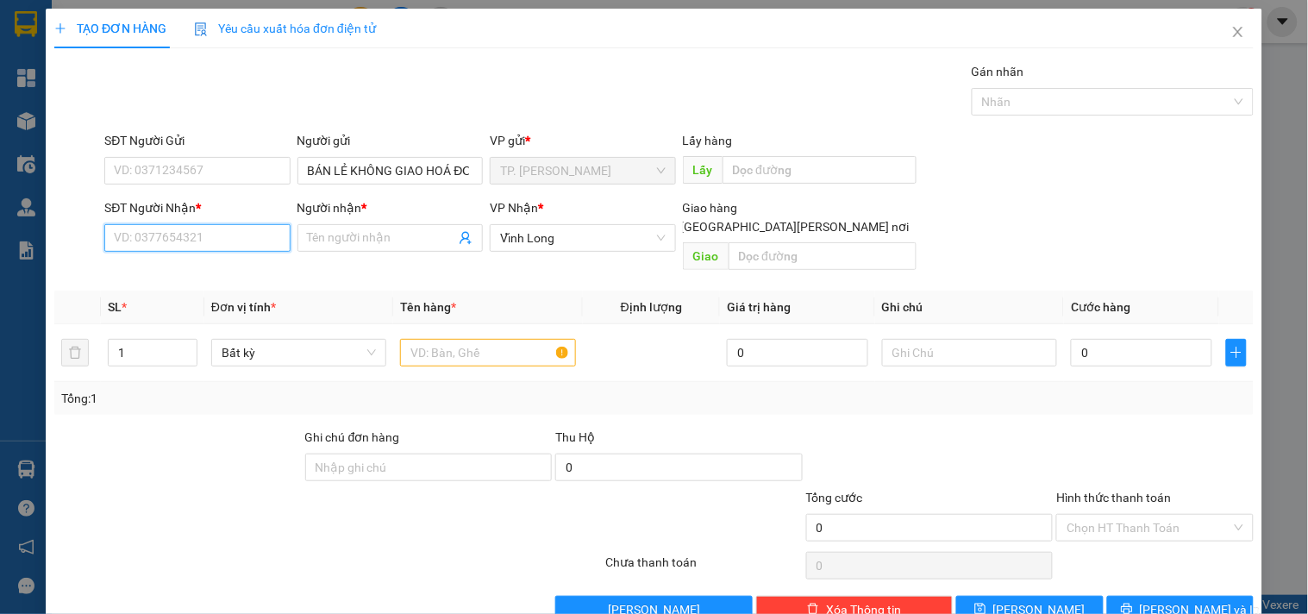
click at [228, 229] on input "SĐT Người Nhận *" at bounding box center [196, 238] width 185 height 28
type input "0903105315"
click at [244, 274] on div "0903105315 - [PERSON_NAME]" at bounding box center [199, 272] width 170 height 19
type input "ANH LÂM"
type input "0903105315"
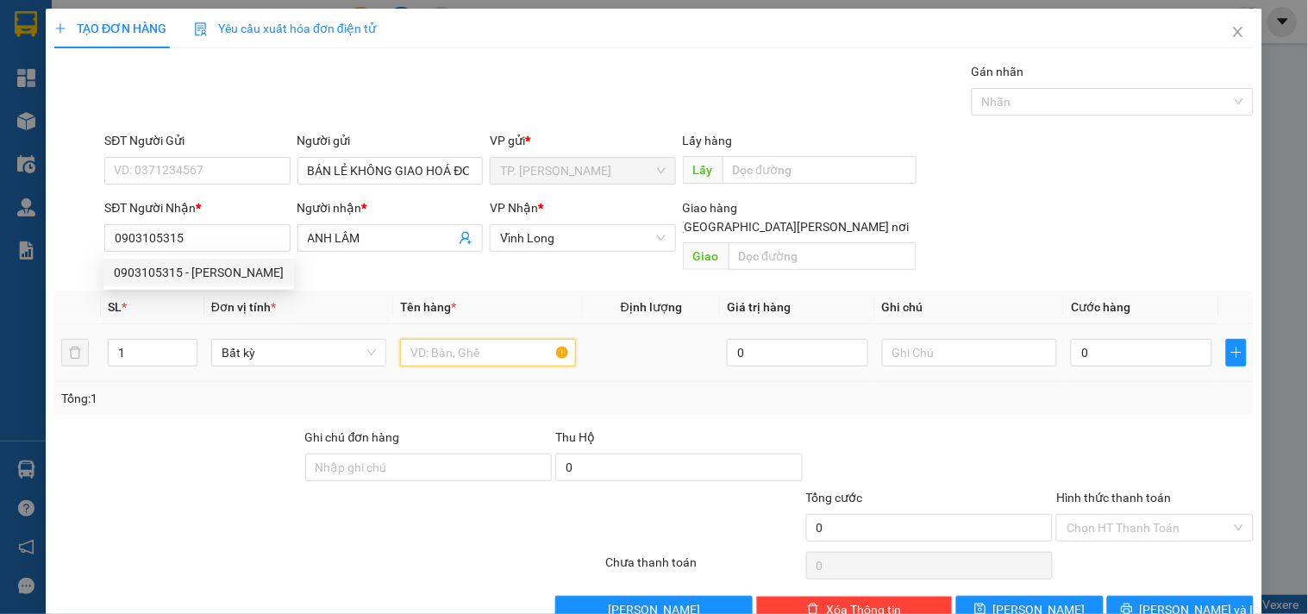
drag, startPoint x: 416, startPoint y: 329, endPoint x: 423, endPoint y: 305, distance: 24.3
click at [420, 339] on input "text" at bounding box center [487, 353] width 175 height 28
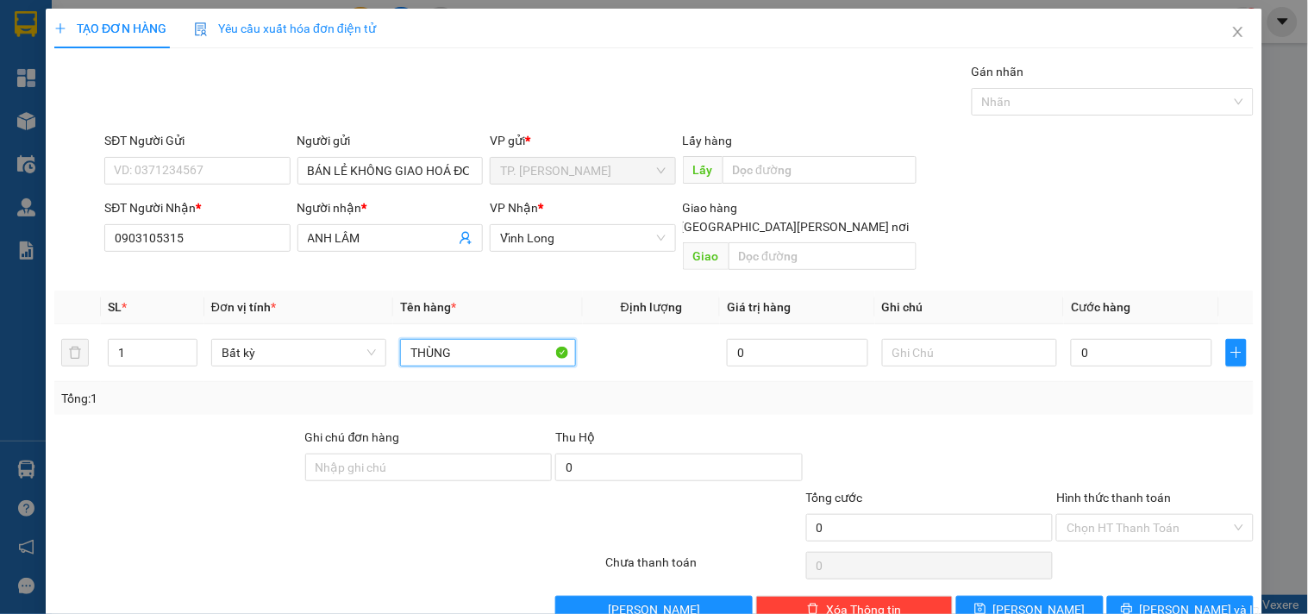
type input "THÙNG"
type input "TÍN"
click at [1158, 600] on span "[PERSON_NAME] và In" at bounding box center [1200, 609] width 121 height 19
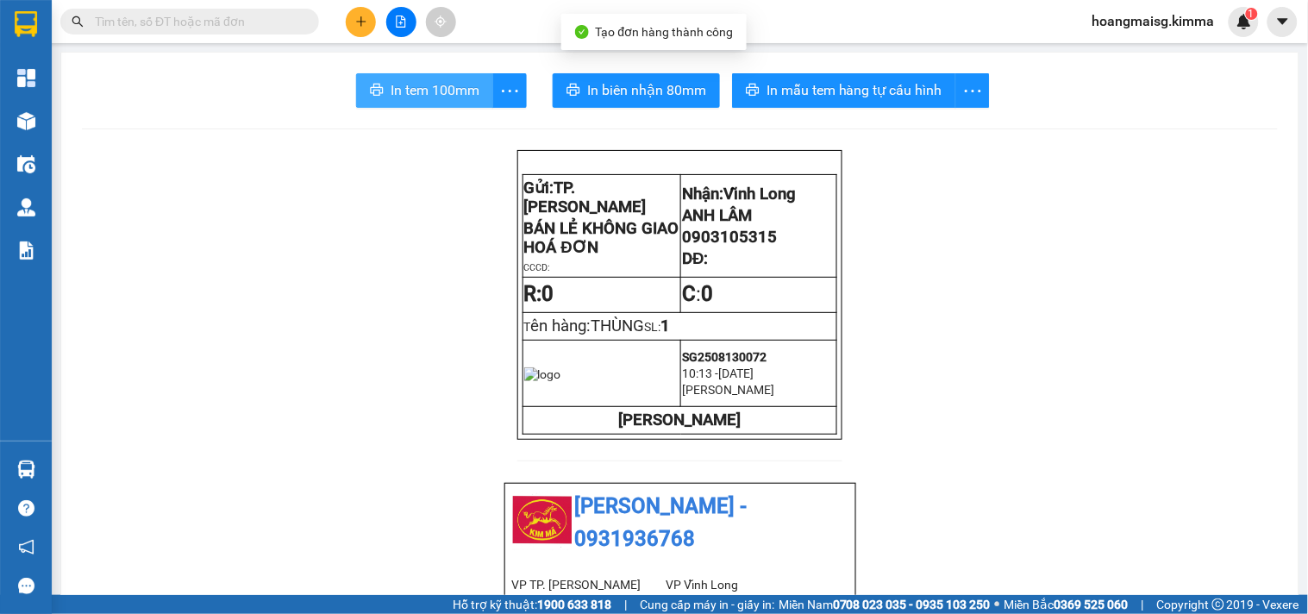
click at [428, 100] on span "In tem 100mm" at bounding box center [435, 90] width 89 height 22
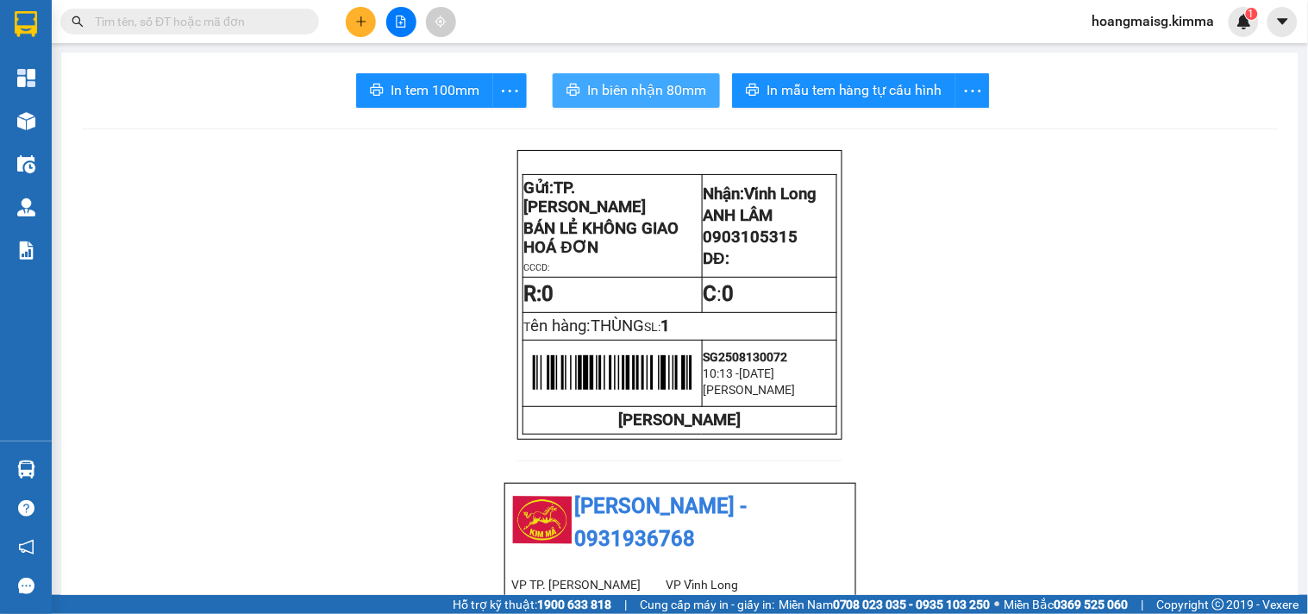
click at [673, 82] on span "In biên nhận 80mm" at bounding box center [646, 90] width 119 height 22
click at [357, 19] on icon "plus" at bounding box center [361, 22] width 12 height 12
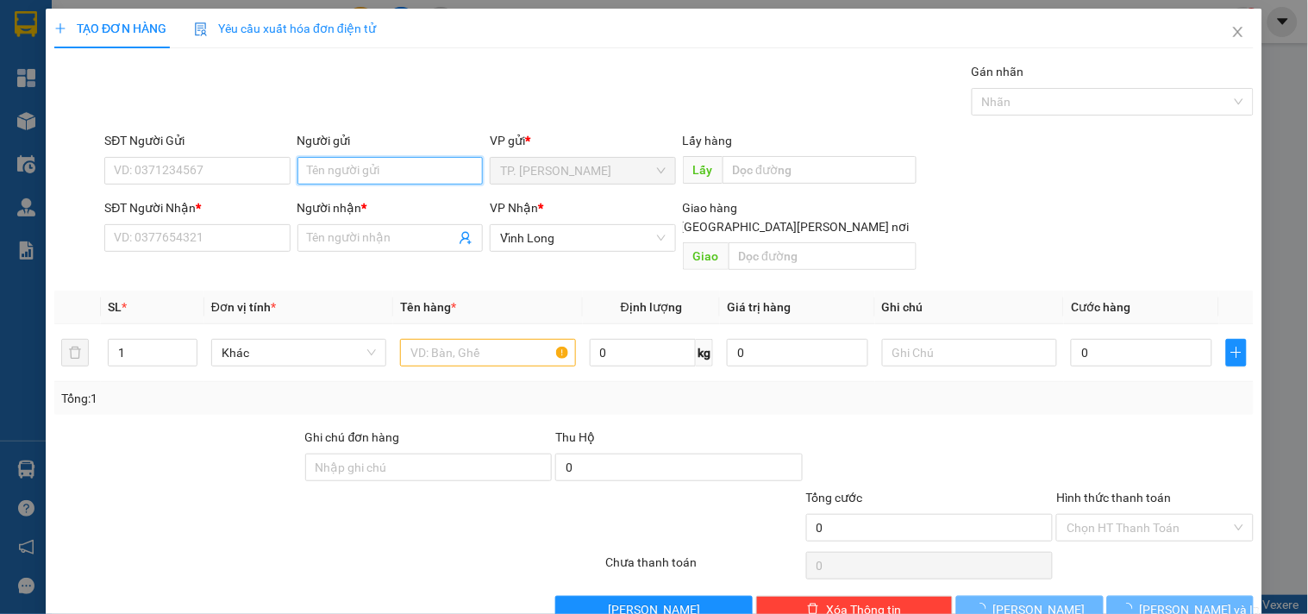
click at [342, 174] on input "Người gửi" at bounding box center [390, 171] width 185 height 28
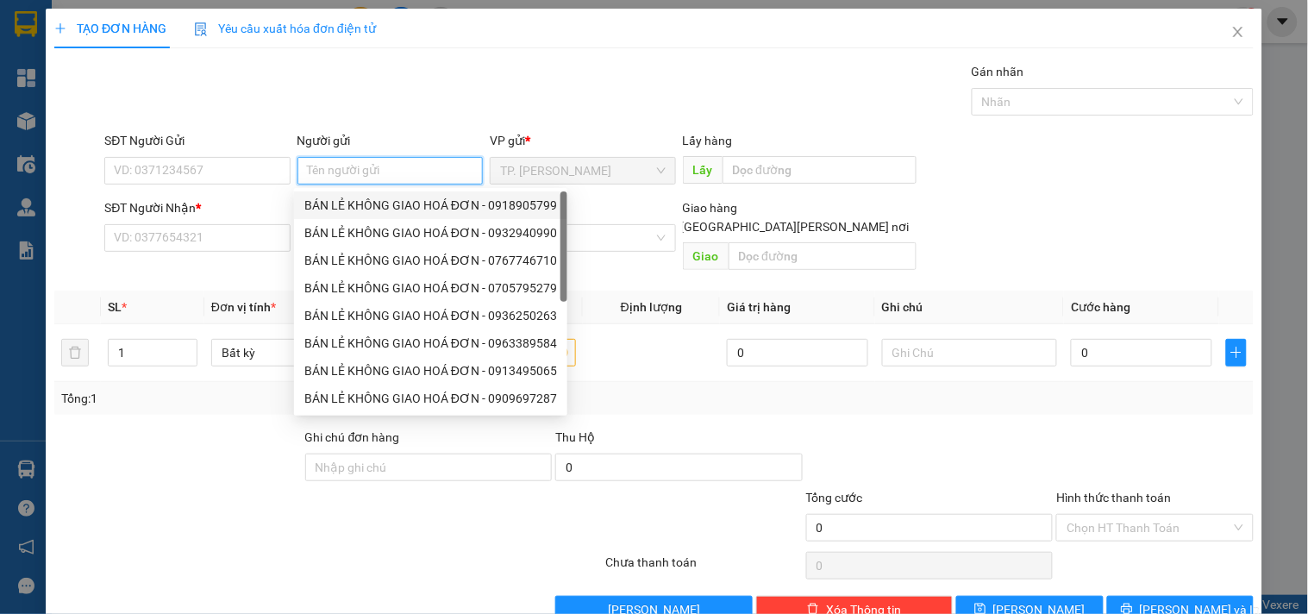
click at [348, 203] on div "BÁN LẺ KHÔNG GIAO HOÁ ĐƠN - 0918905799" at bounding box center [430, 205] width 253 height 19
type input "0918905799"
type input "BÁN LẺ KHÔNG GIAO HOÁ ĐƠN"
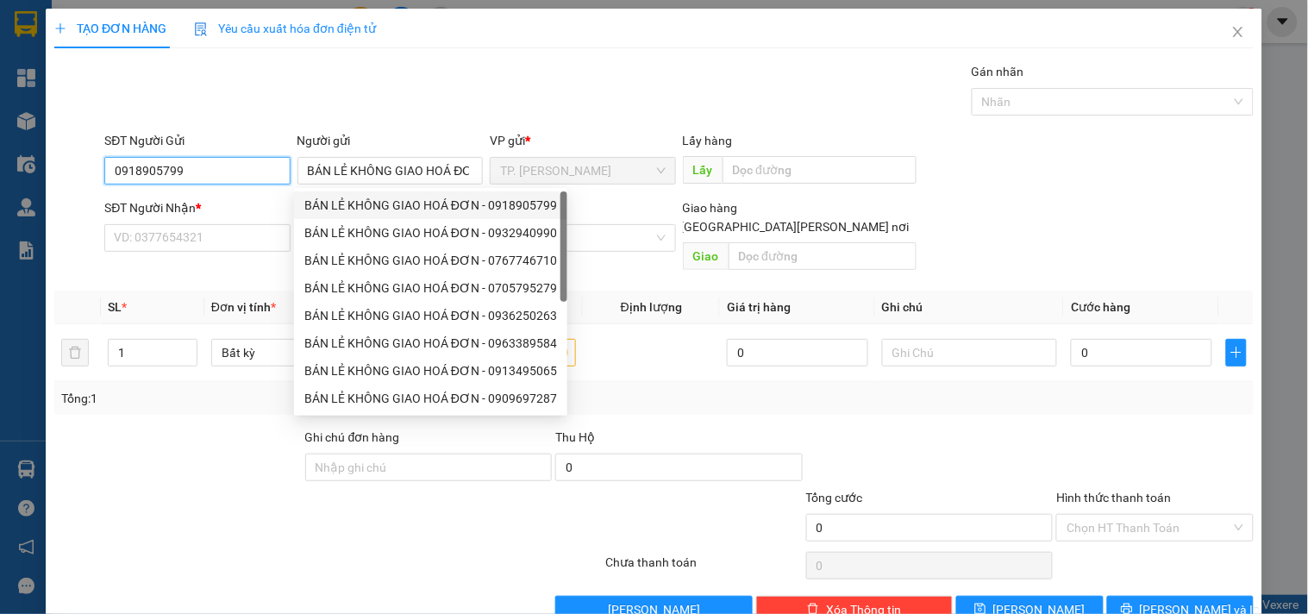
click at [245, 173] on input "0918905799" at bounding box center [196, 171] width 185 height 28
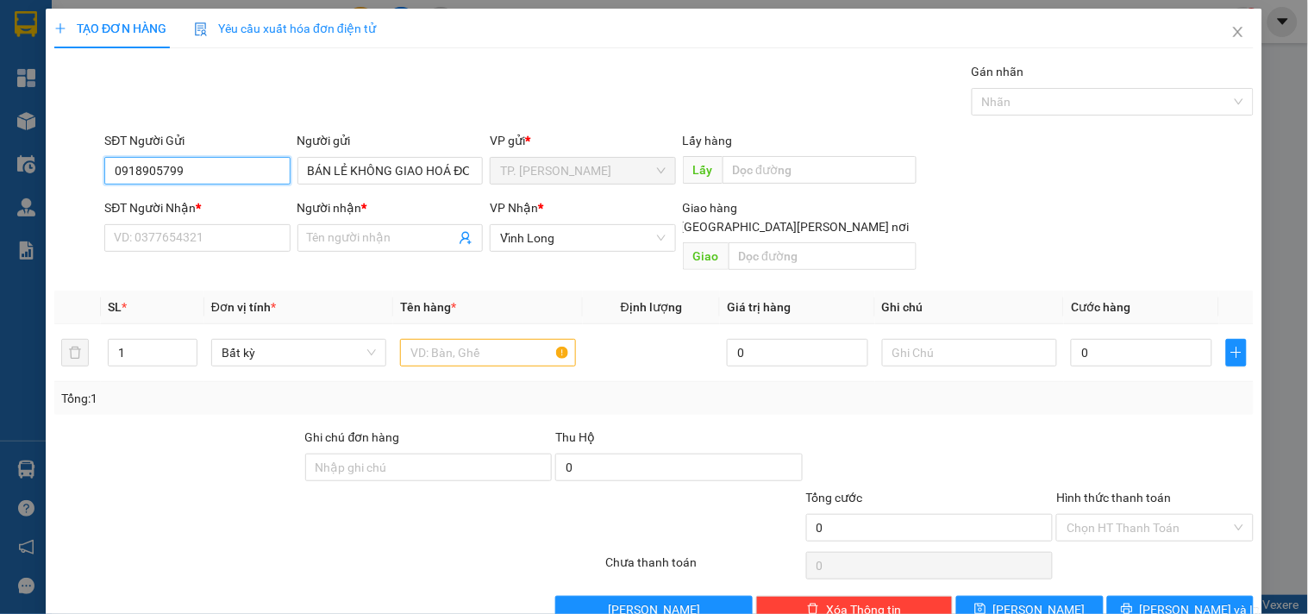
click at [245, 173] on input "0918905799" at bounding box center [196, 171] width 185 height 28
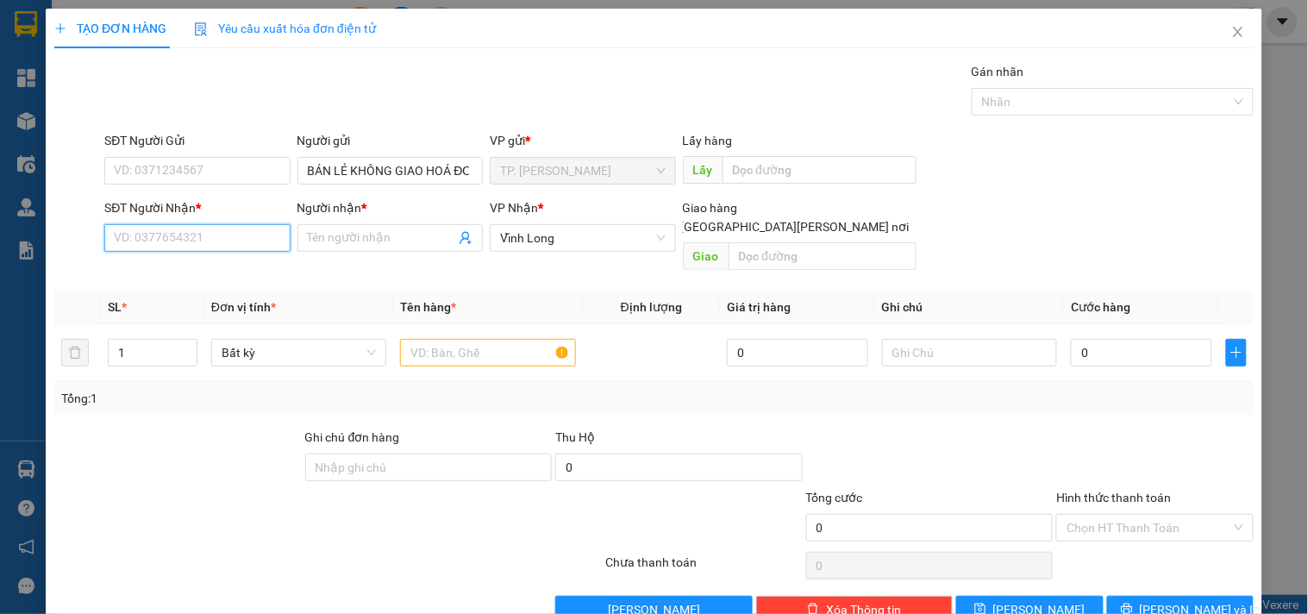
click at [240, 234] on input "SĐT Người Nhận *" at bounding box center [196, 238] width 185 height 28
click at [229, 267] on div "0944702244 - [PERSON_NAME]" at bounding box center [199, 272] width 170 height 19
type input "0944702244"
type input "[PERSON_NAME]"
type input "0944702244"
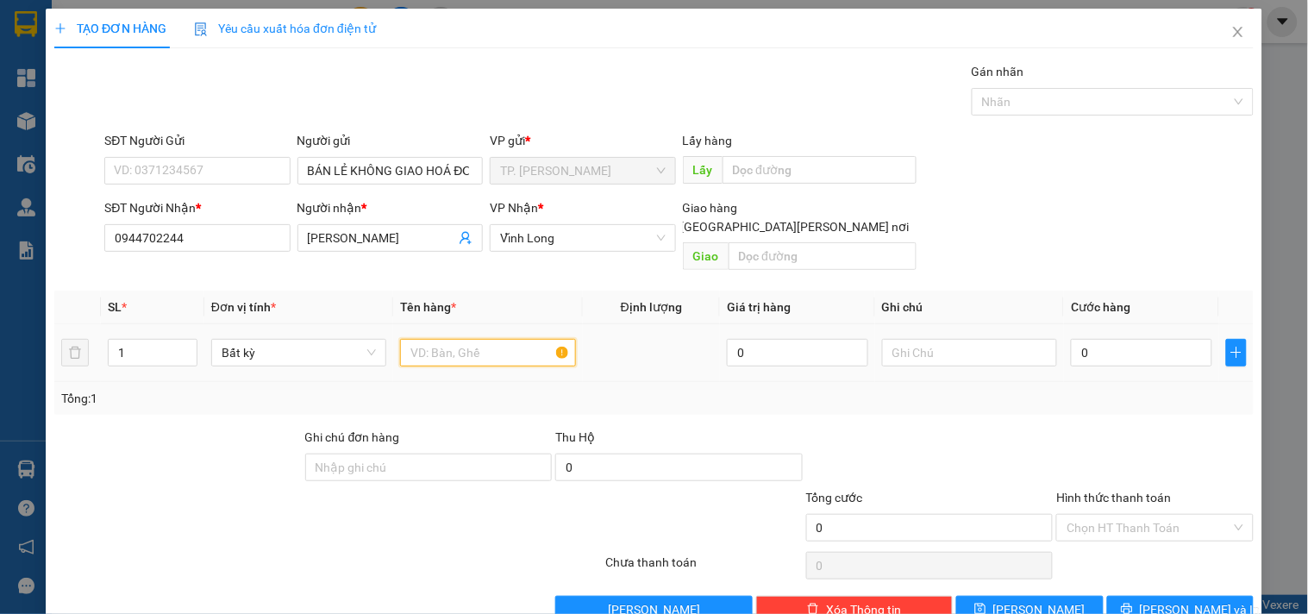
click at [425, 339] on input "text" at bounding box center [487, 353] width 175 height 28
click at [498, 339] on input "text" at bounding box center [487, 353] width 175 height 28
type input "THÙNG"
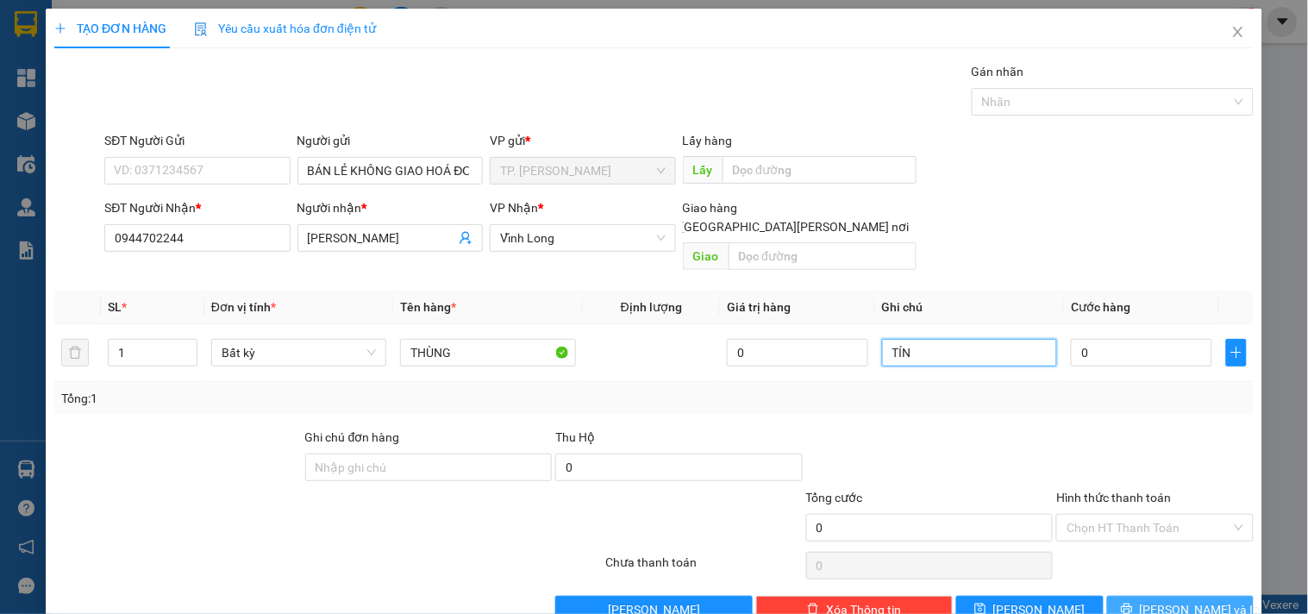
type input "TÍN"
click at [1136, 596] on button "[PERSON_NAME] và In" at bounding box center [1181, 610] width 147 height 28
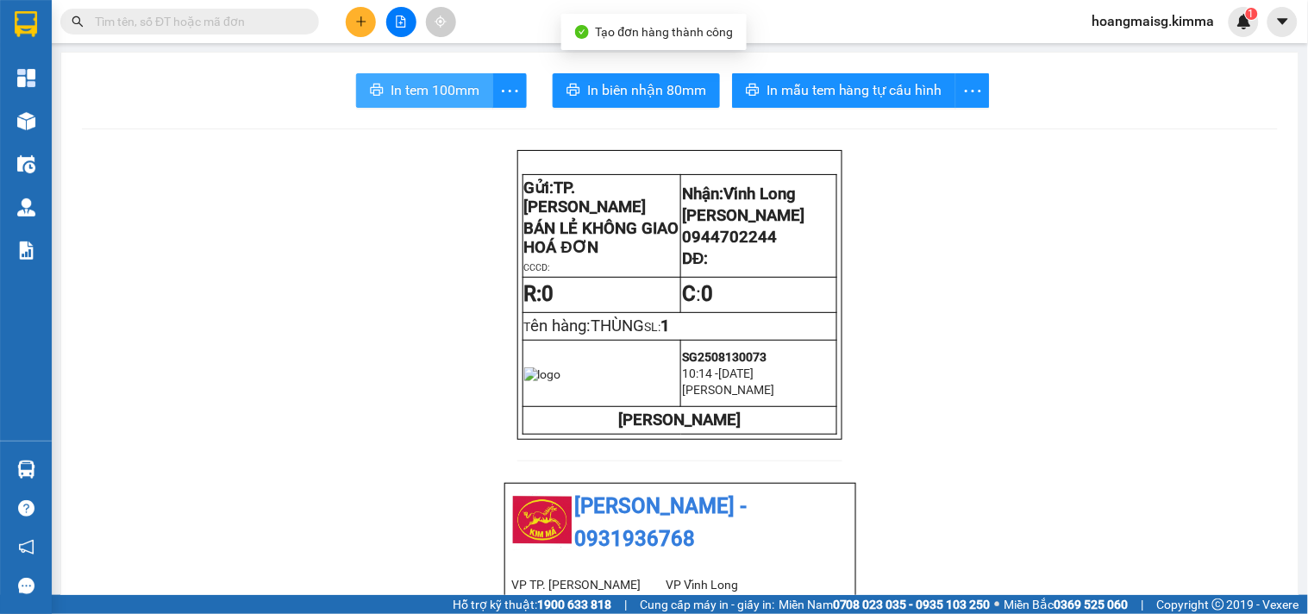
click at [437, 74] on button "In tem 100mm" at bounding box center [424, 90] width 137 height 35
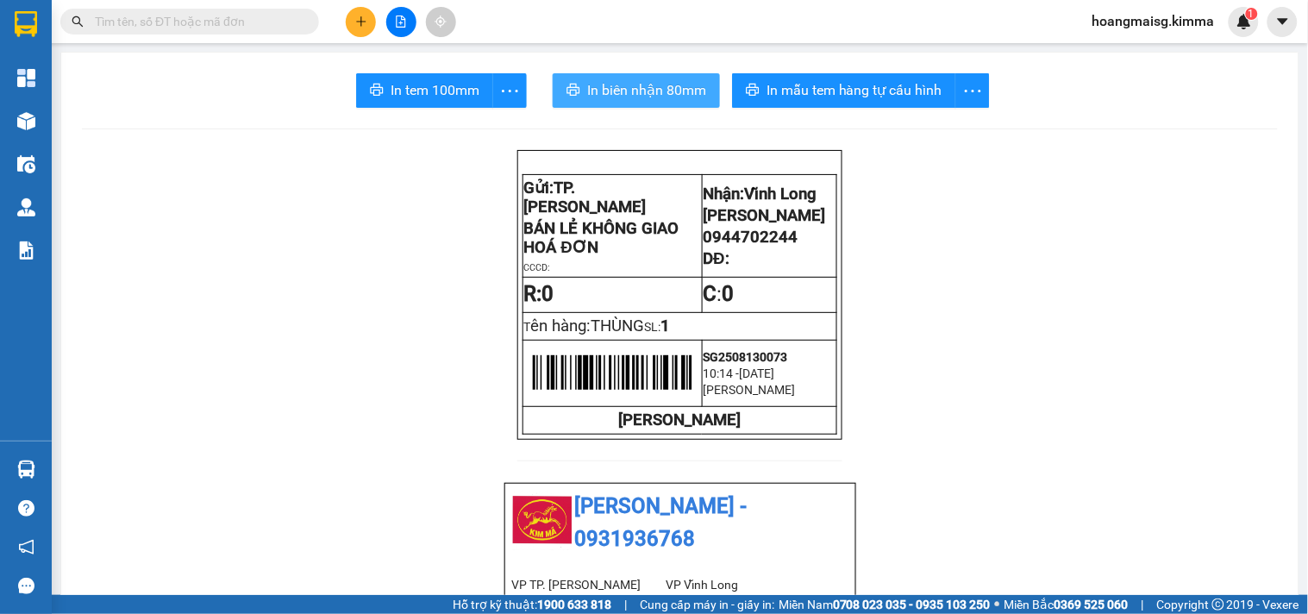
click at [602, 84] on span "In biên nhận 80mm" at bounding box center [646, 90] width 119 height 22
click at [355, 18] on icon "plus" at bounding box center [361, 22] width 12 height 12
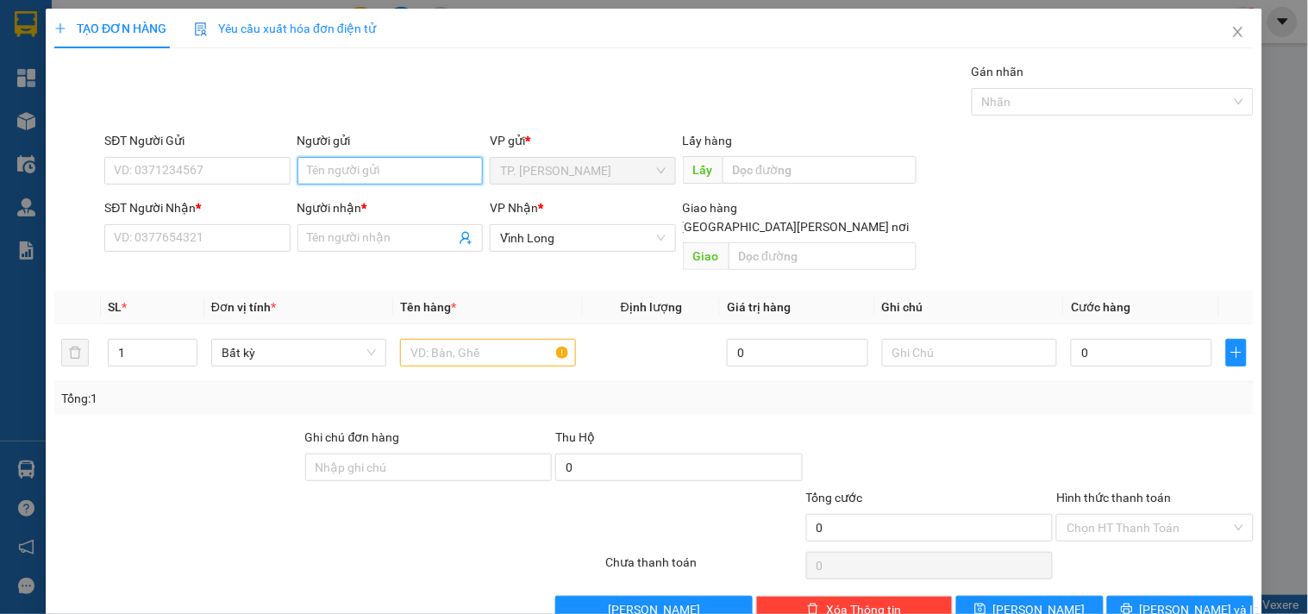
click at [383, 171] on input "Người gửi" at bounding box center [390, 171] width 185 height 28
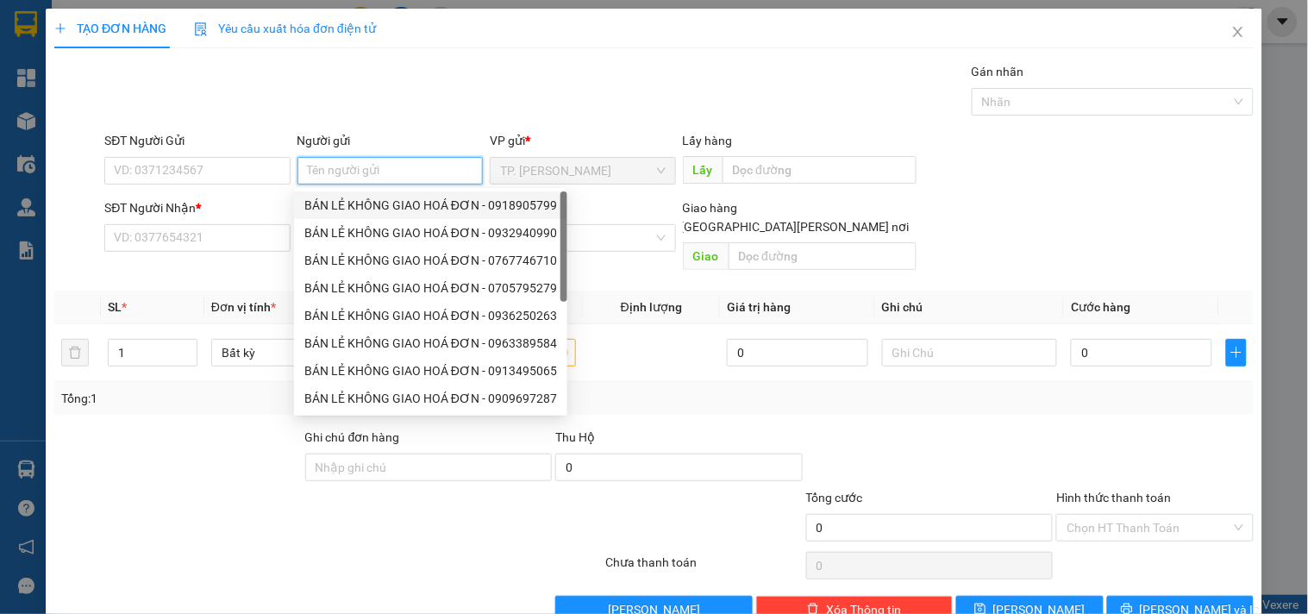
click at [365, 192] on div "BÁN LẺ KHÔNG GIAO HOÁ ĐƠN - 0918905799" at bounding box center [430, 205] width 273 height 28
type input "0918905799"
type input "BÁN LẺ KHÔNG GIAO HOÁ ĐƠN"
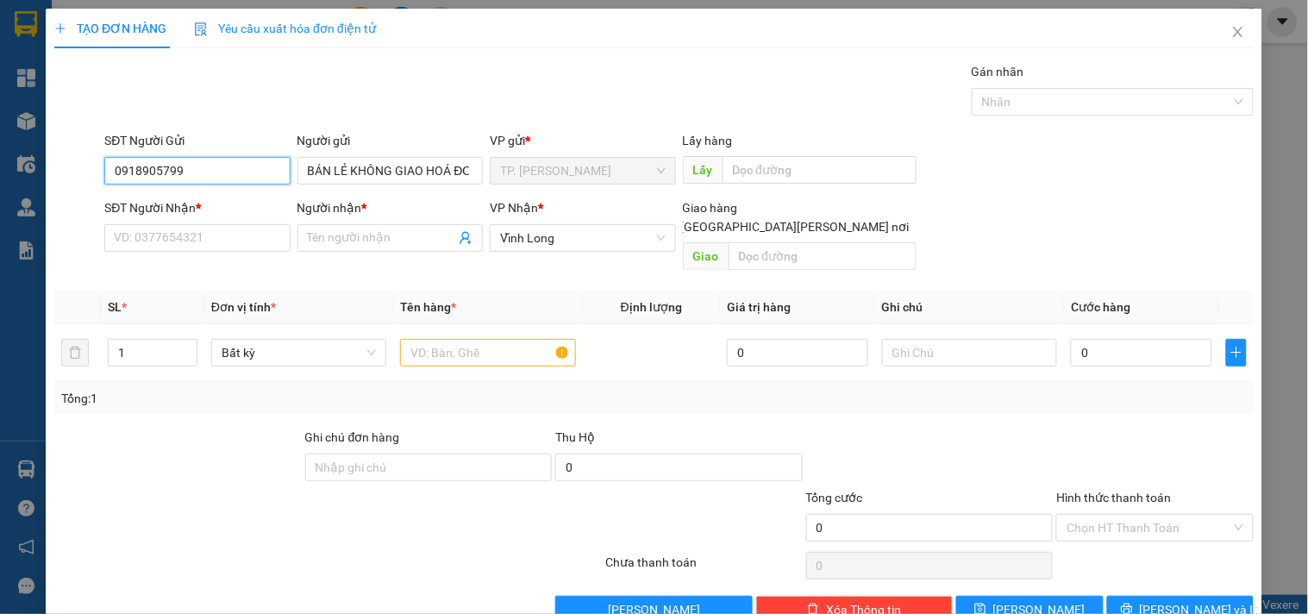
click at [270, 171] on input "0918905799" at bounding box center [196, 171] width 185 height 28
click at [270, 170] on input "0918905799" at bounding box center [196, 171] width 185 height 28
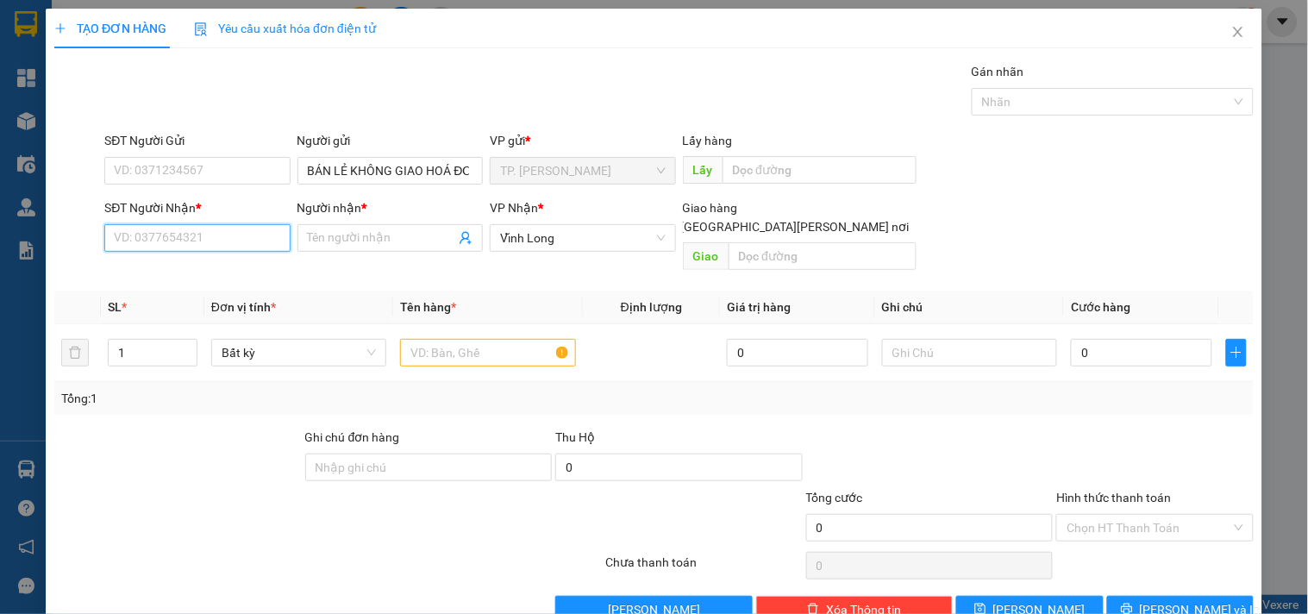
click at [259, 252] on input "SĐT Người Nhận *" at bounding box center [196, 238] width 185 height 28
click at [254, 265] on div "0933143557 - THOẠI" at bounding box center [195, 272] width 163 height 19
type input "0933143557"
type input "THOẠI"
type input "0933143557"
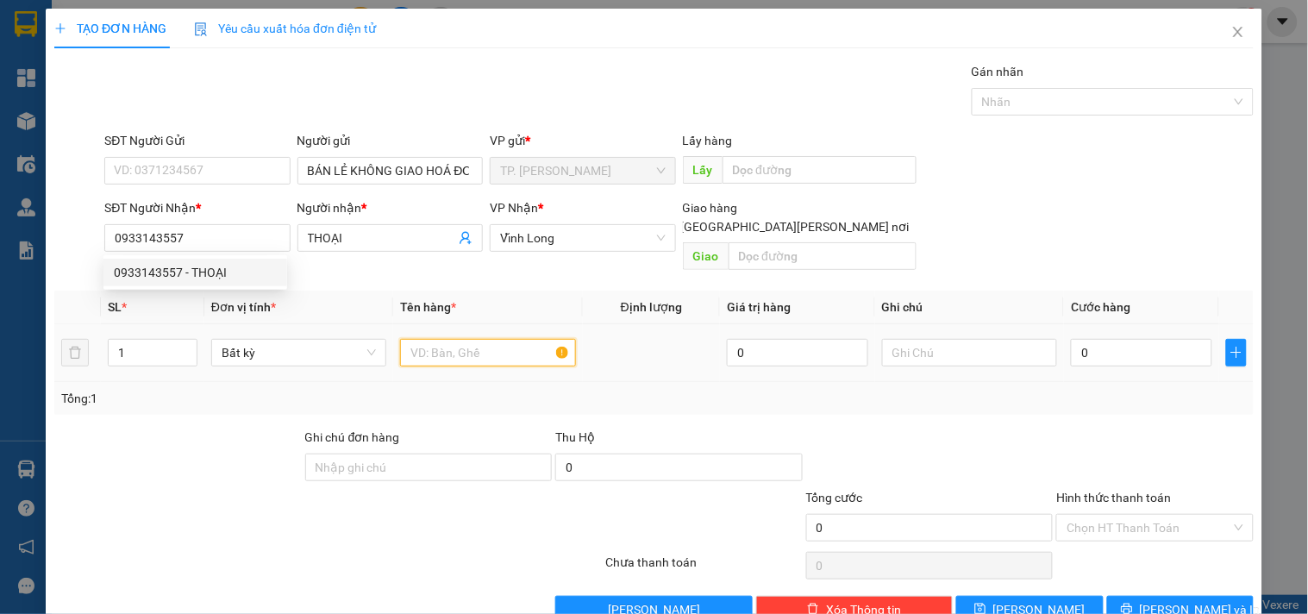
click at [452, 339] on input "text" at bounding box center [487, 353] width 175 height 28
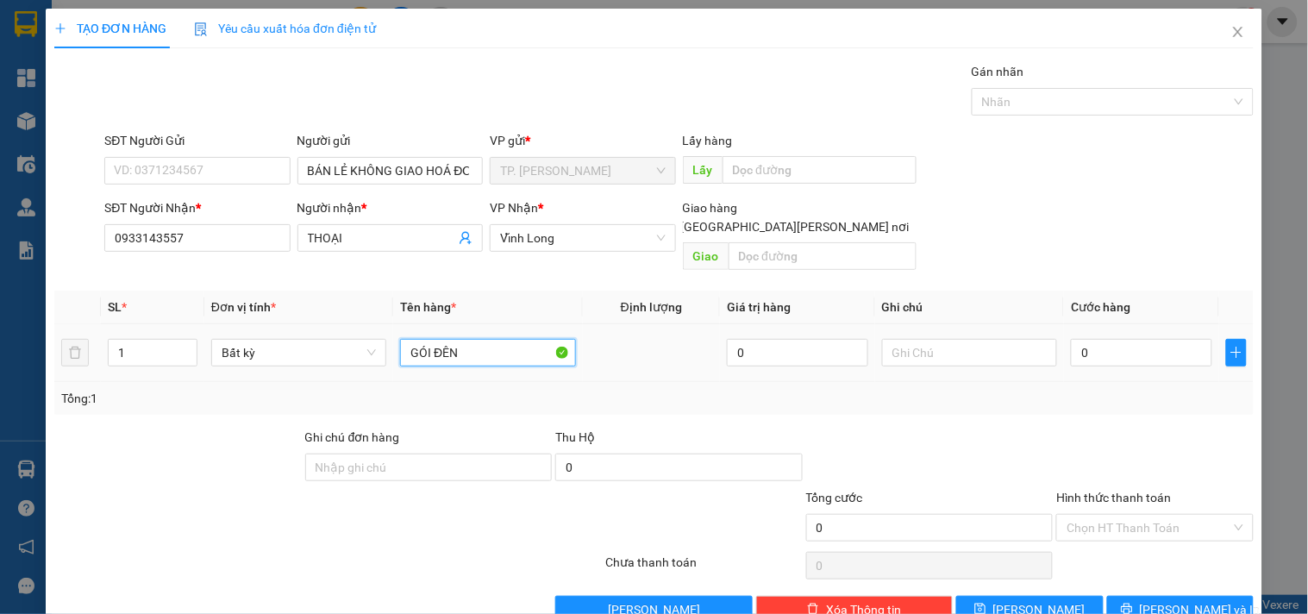
type input "GÓI ĐÊN"
type input "TÍN"
click at [454, 339] on input "GÓI ĐÊN" at bounding box center [487, 353] width 175 height 28
type input "GÓI ĐEN"
click at [1187, 600] on span "[PERSON_NAME] và In" at bounding box center [1200, 609] width 121 height 19
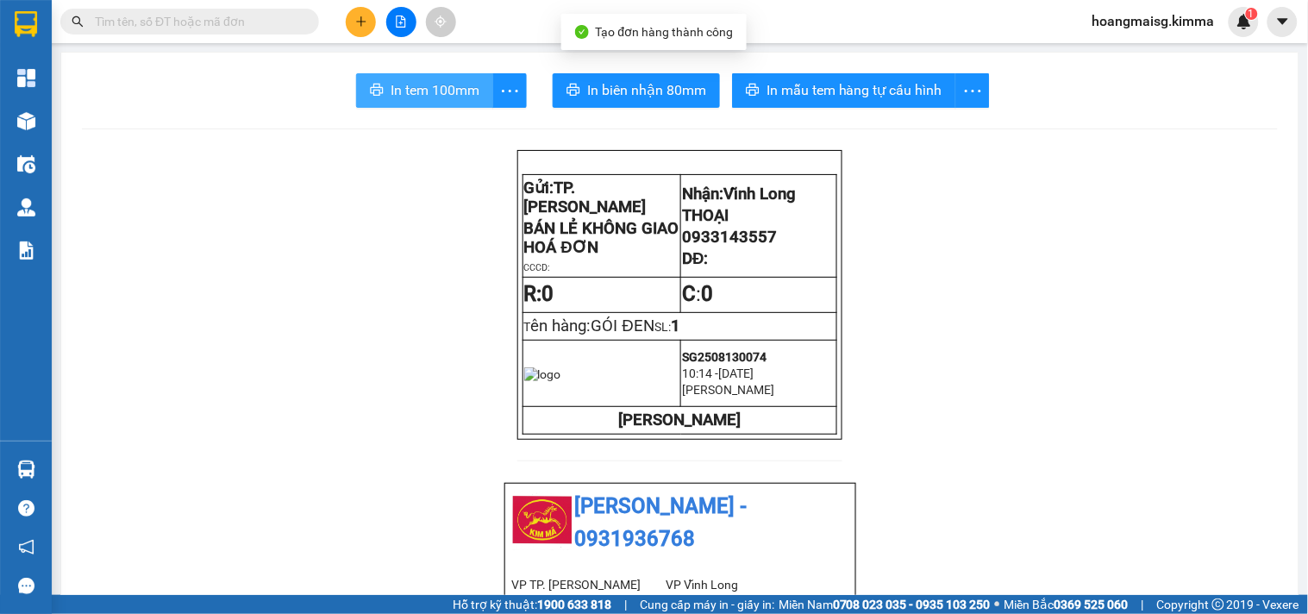
click at [449, 85] on span "In tem 100mm" at bounding box center [435, 90] width 89 height 22
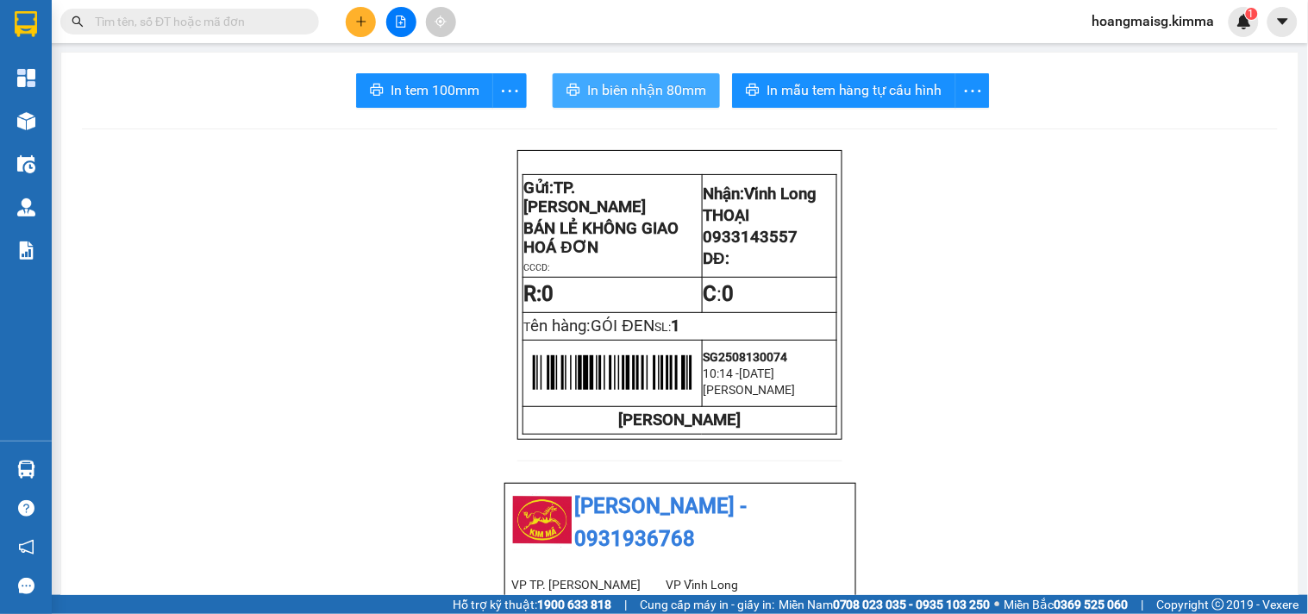
click at [595, 84] on span "In biên nhận 80mm" at bounding box center [646, 90] width 119 height 22
click at [243, 24] on input "text" at bounding box center [197, 21] width 204 height 19
click at [367, 21] on button at bounding box center [361, 22] width 30 height 30
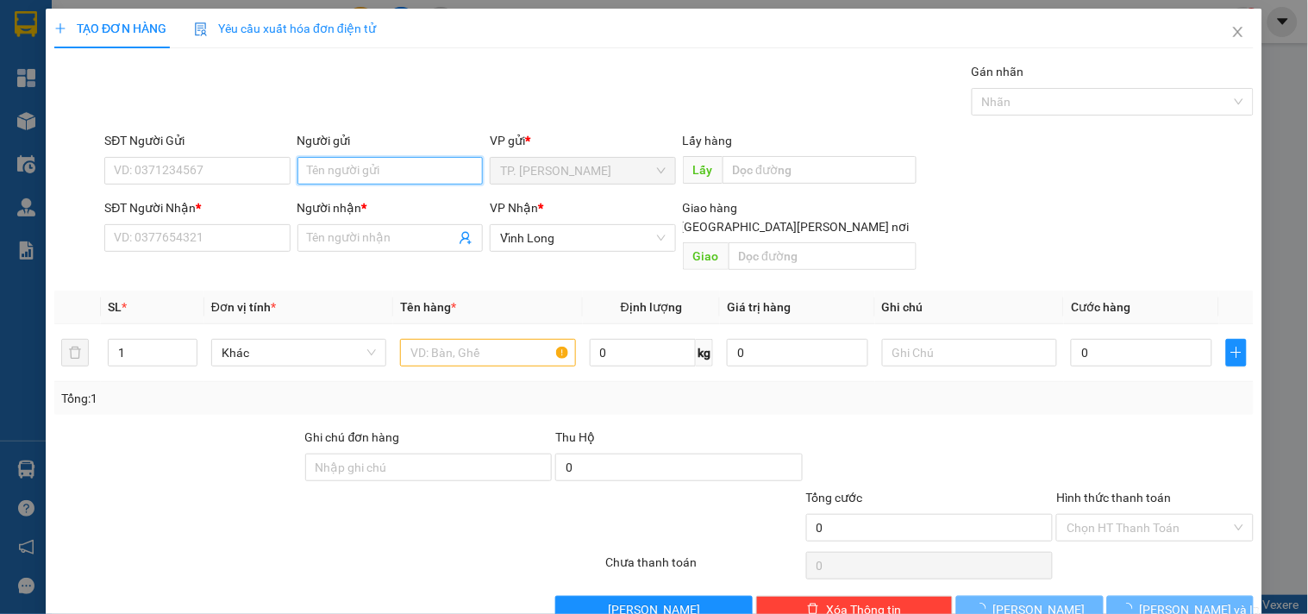
click at [345, 165] on input "Người gửi" at bounding box center [390, 171] width 185 height 28
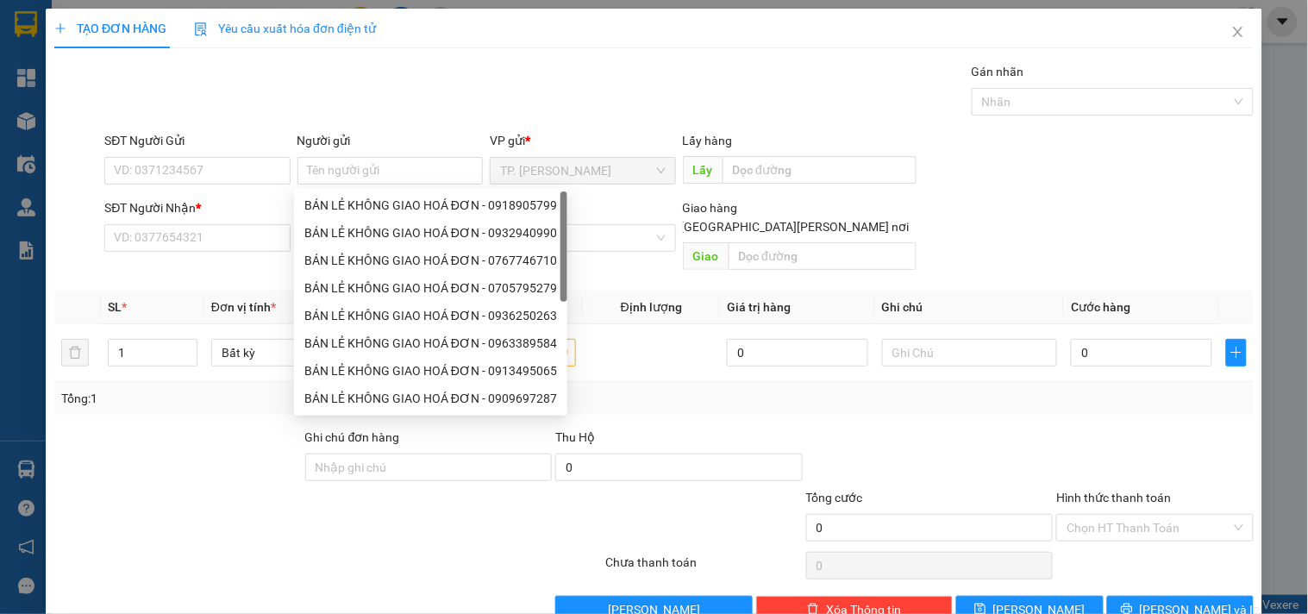
click at [383, 190] on div "8387245 BÁN LẺ [PERSON_NAME] [PERSON_NAME] - 0918905799 BÁN LẺ [PERSON_NAME] [P…" at bounding box center [430, 302] width 273 height 228
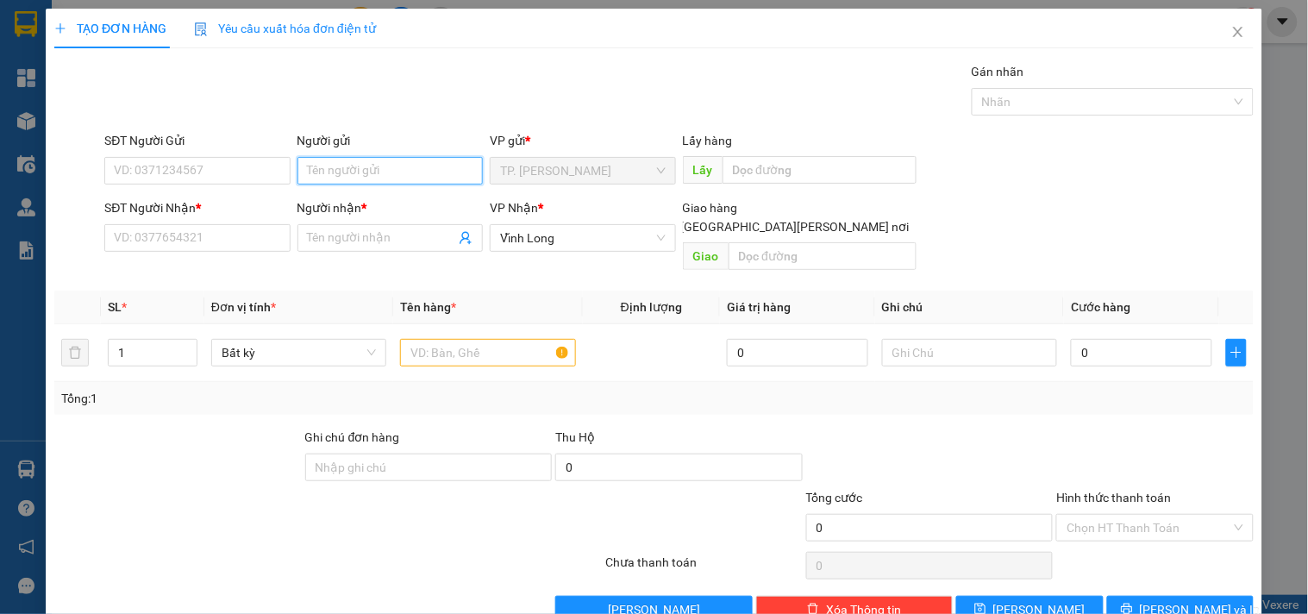
click at [383, 195] on body "Kết quả [PERSON_NAME] ( 2047 ) Bộ lọc Mã ĐH Trạng thái Món hàng Thu hộ Tổng [PE…" at bounding box center [654, 307] width 1308 height 614
click at [323, 173] on input "Người gửi" at bounding box center [390, 171] width 185 height 28
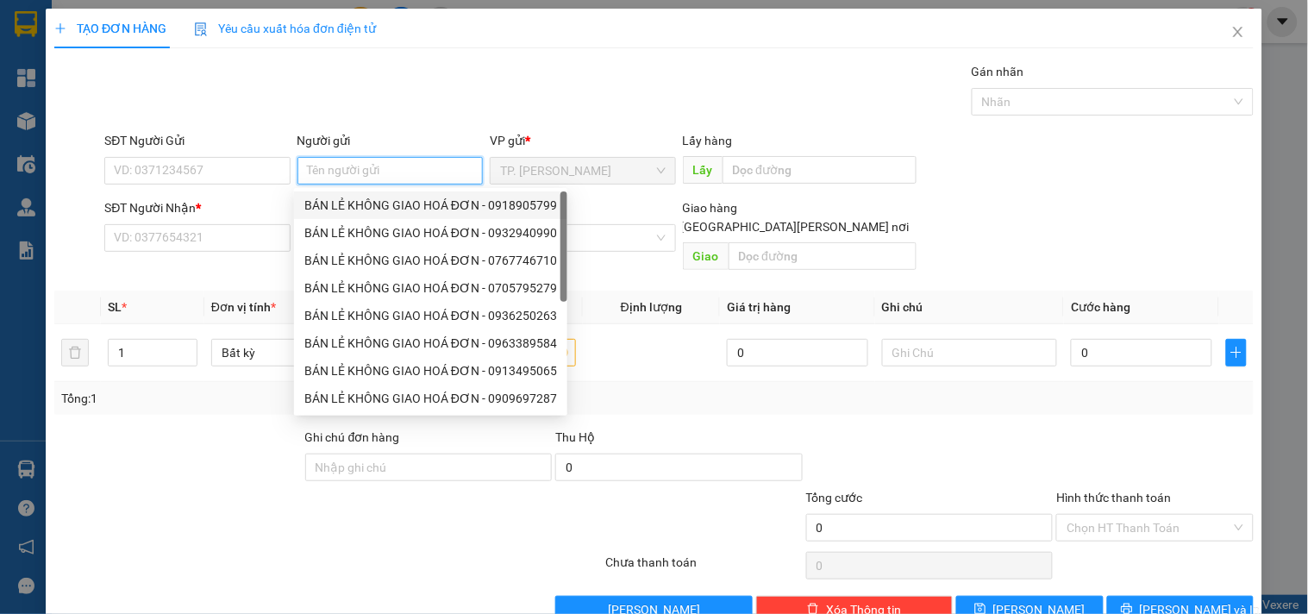
click at [324, 213] on div "BÁN LẺ KHÔNG GIAO HOÁ ĐƠN - 0918905799" at bounding box center [430, 205] width 253 height 19
type input "0918905799"
type input "BÁN LẺ KHÔNG GIAO HOÁ ĐƠN"
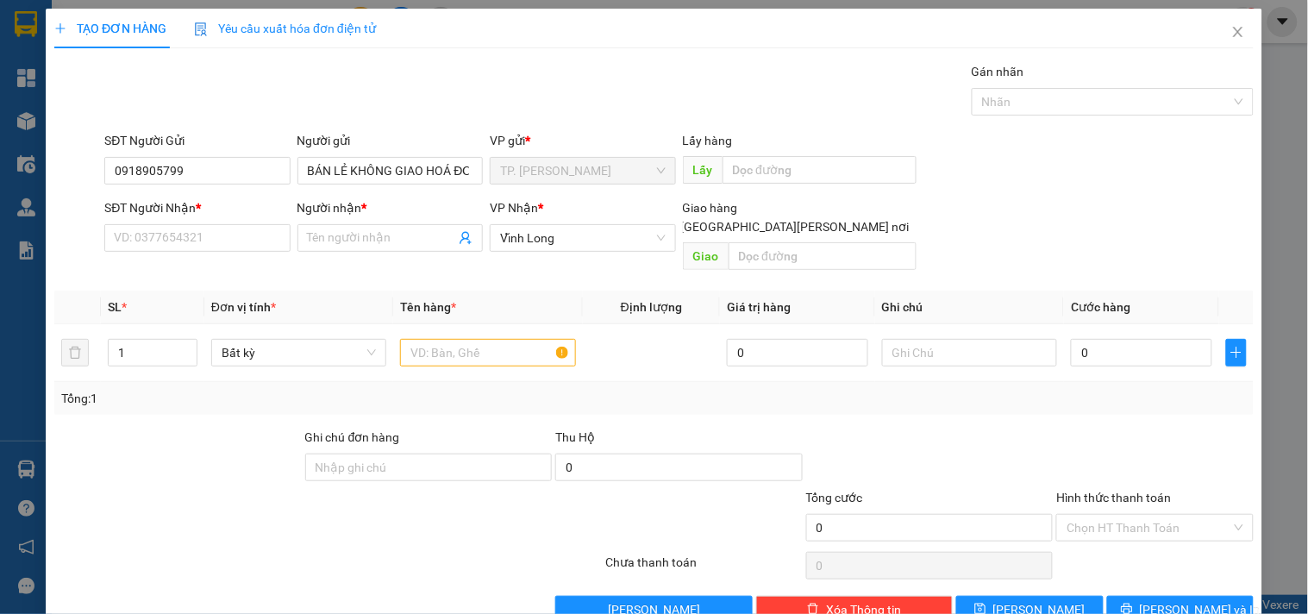
click at [169, 152] on div "SĐT Người Gửi" at bounding box center [196, 144] width 185 height 26
click at [191, 160] on input "0918905799" at bounding box center [196, 171] width 185 height 28
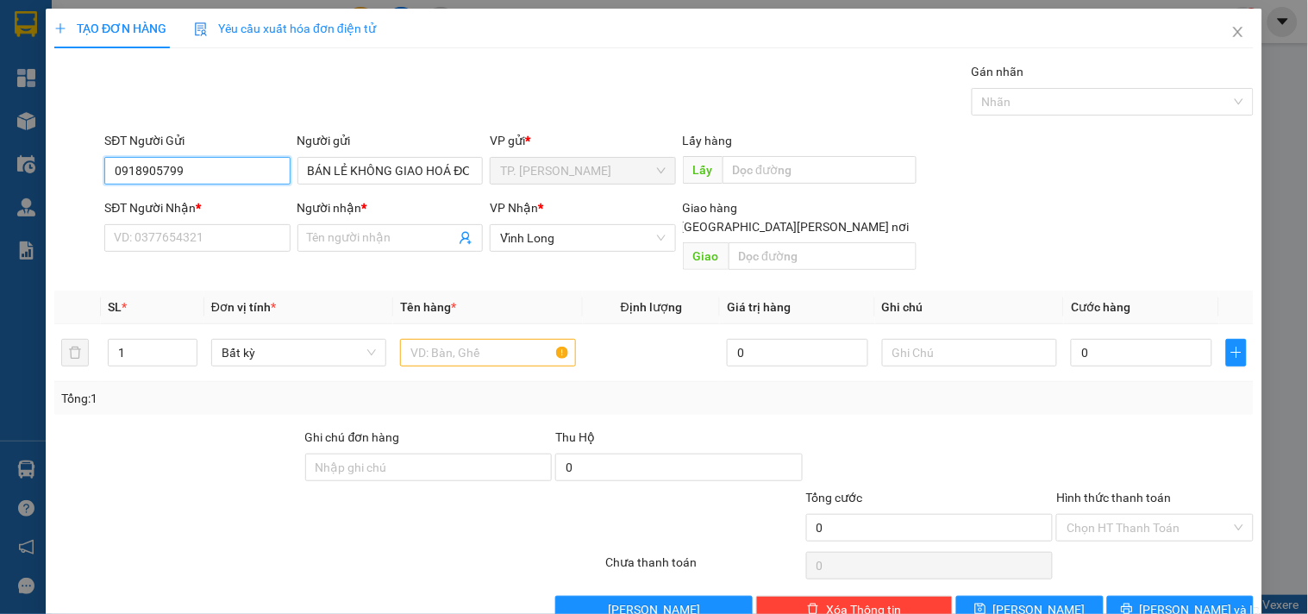
click at [191, 160] on input "0918905799" at bounding box center [196, 171] width 185 height 28
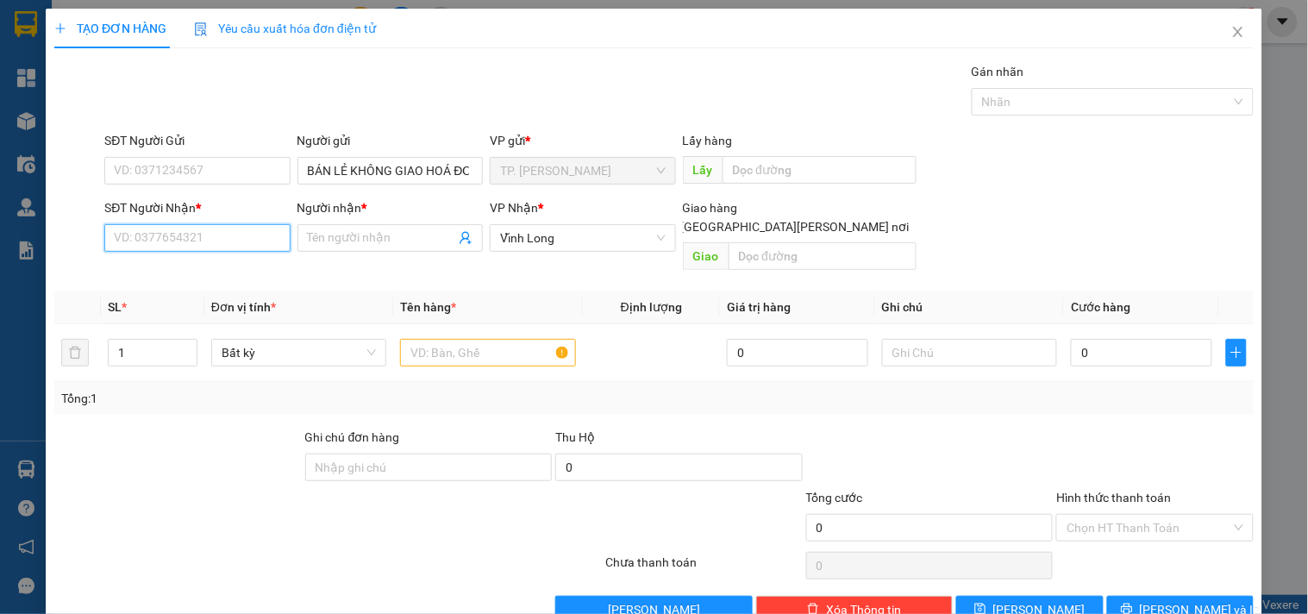
click at [197, 229] on input "SĐT Người Nhận *" at bounding box center [196, 238] width 185 height 28
type input "0966357678"
click at [204, 279] on div "0966357678 - VILOCOM" at bounding box center [195, 272] width 163 height 19
type input "VILOCOM"
type input "0966357678"
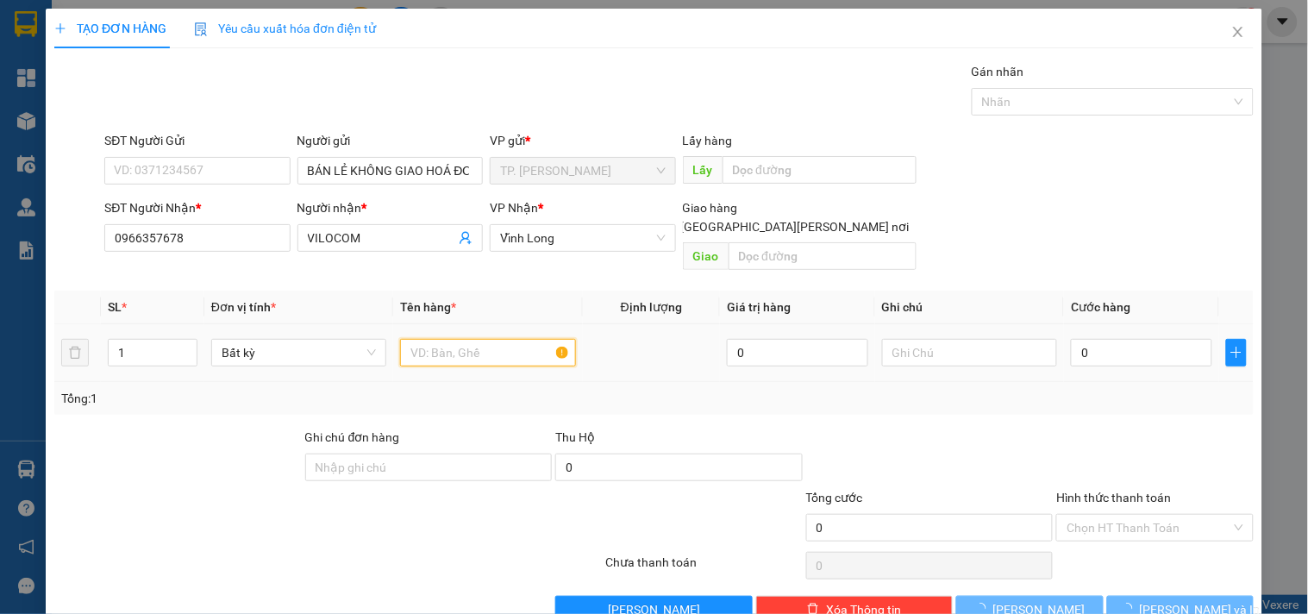
click at [480, 339] on input "text" at bounding box center [487, 353] width 175 height 28
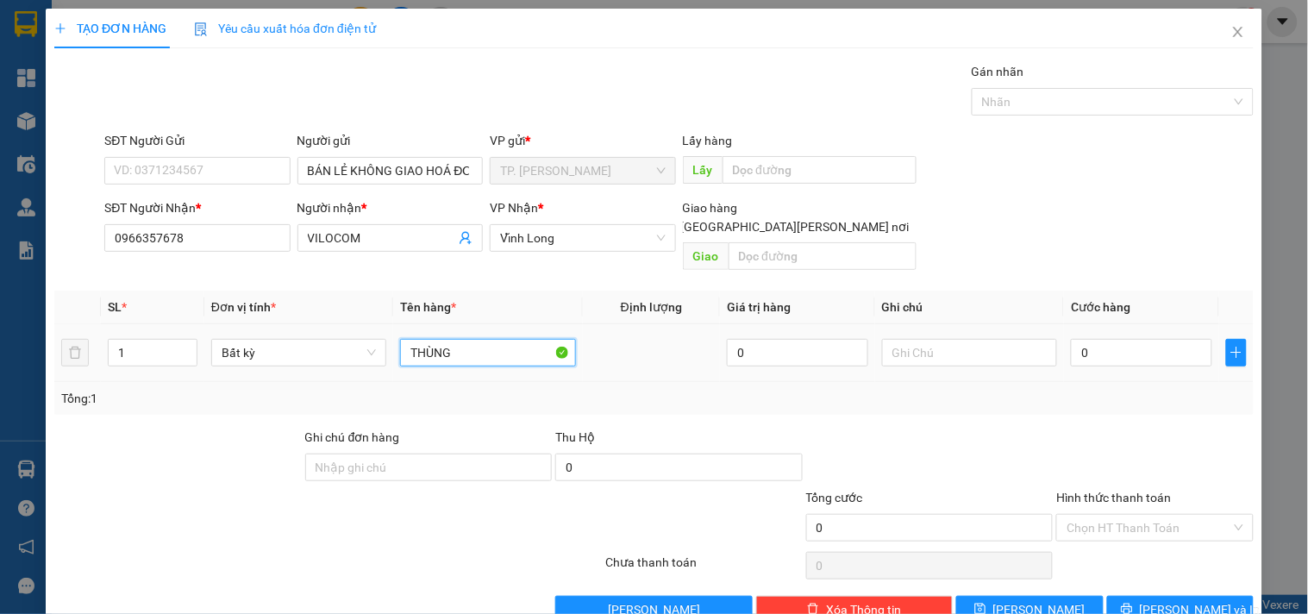
type input "THÙNG"
type input "TÍN"
type input "003"
type input "3"
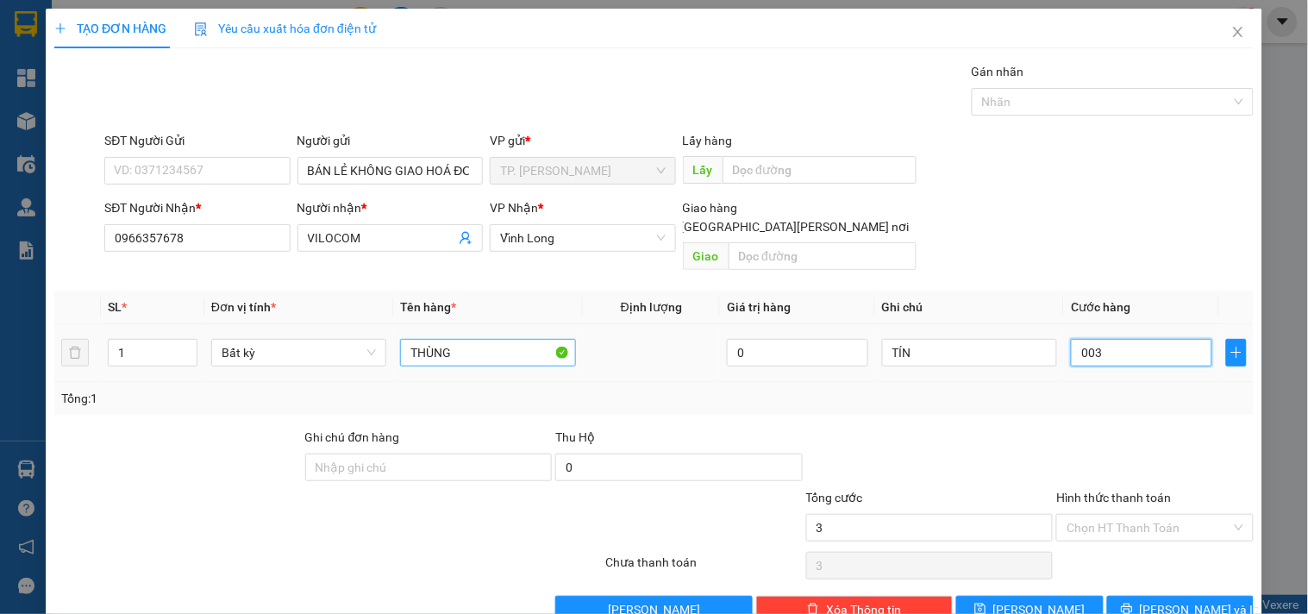
type input "0.030"
type input "30"
click at [1081, 515] on input "Hình thức thanh toán" at bounding box center [1149, 528] width 164 height 26
type input "30.000"
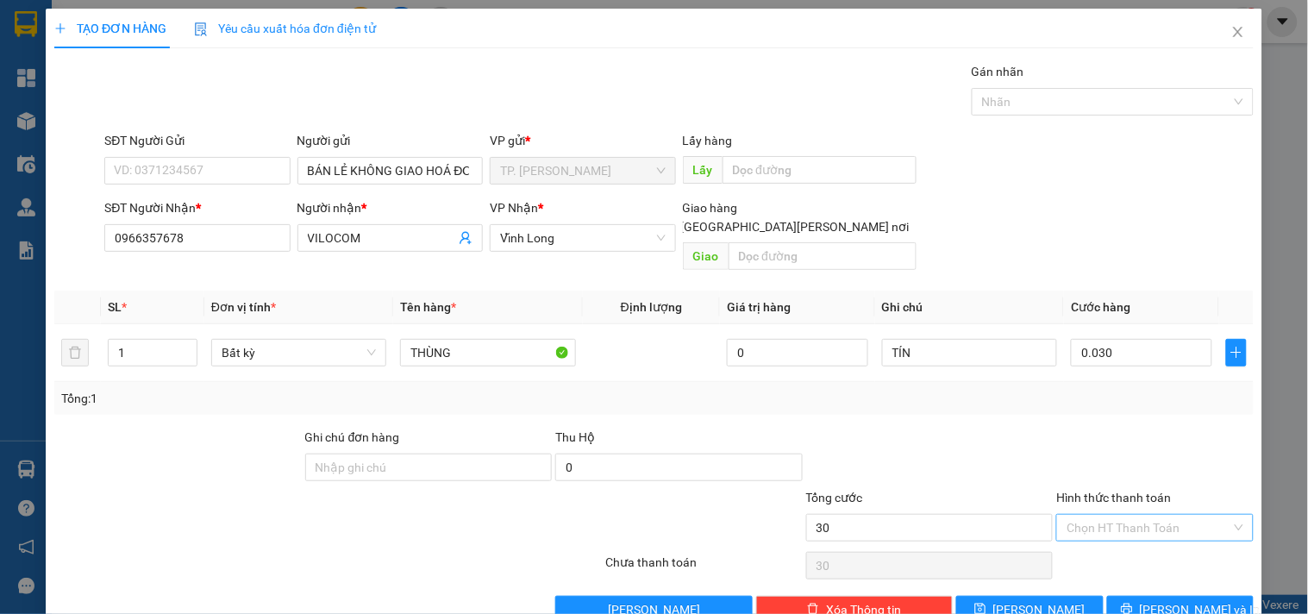
type input "30.000"
click at [1091, 538] on div "Tại văn phòng" at bounding box center [1144, 543] width 174 height 19
type input "0"
click at [1133, 604] on icon "printer" at bounding box center [1126, 609] width 11 height 11
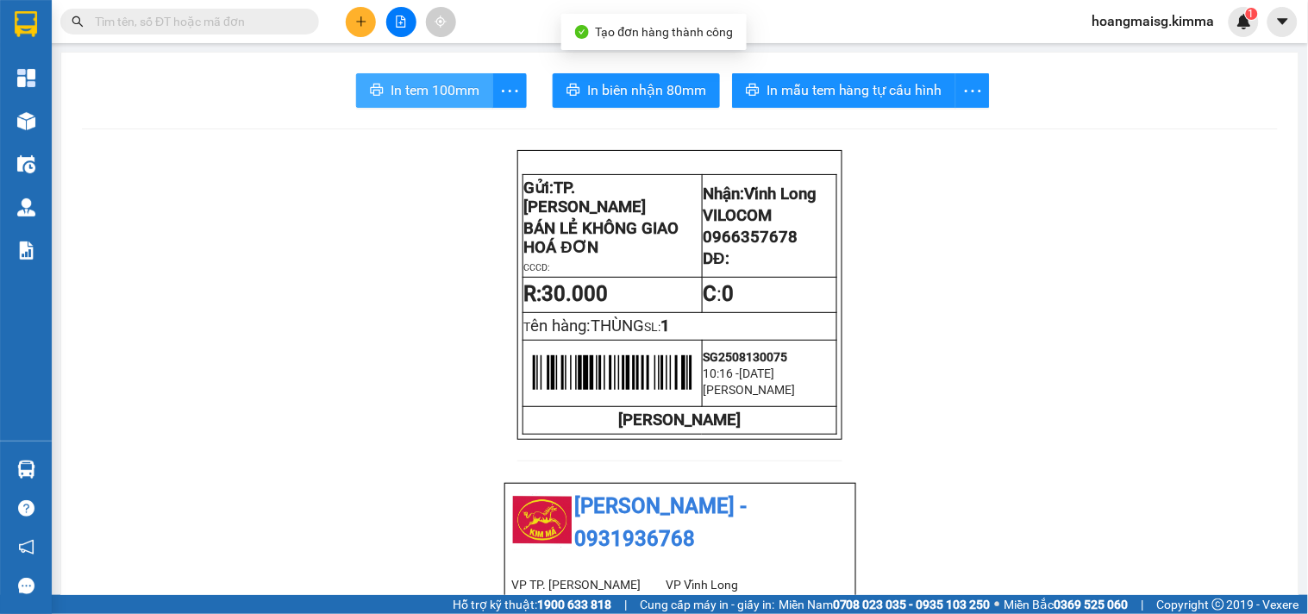
click at [394, 84] on span "In tem 100mm" at bounding box center [435, 90] width 89 height 22
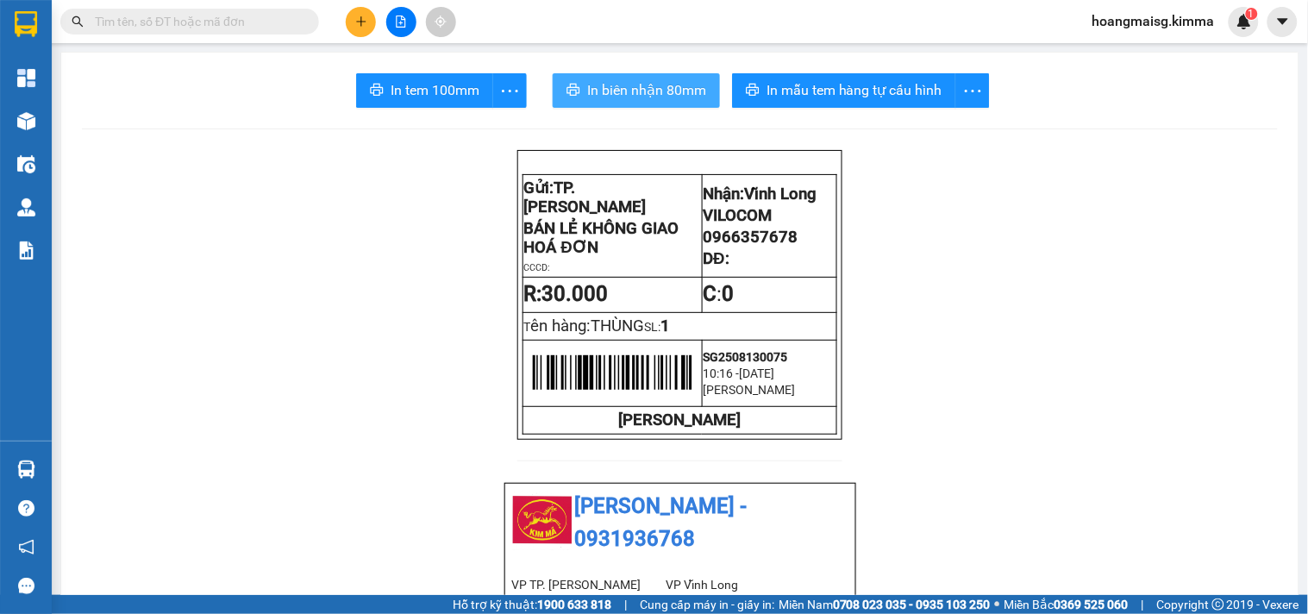
click at [630, 91] on span "In biên nhận 80mm" at bounding box center [646, 90] width 119 height 22
click at [279, 15] on input "text" at bounding box center [197, 21] width 204 height 19
click at [372, 14] on button at bounding box center [361, 22] width 30 height 30
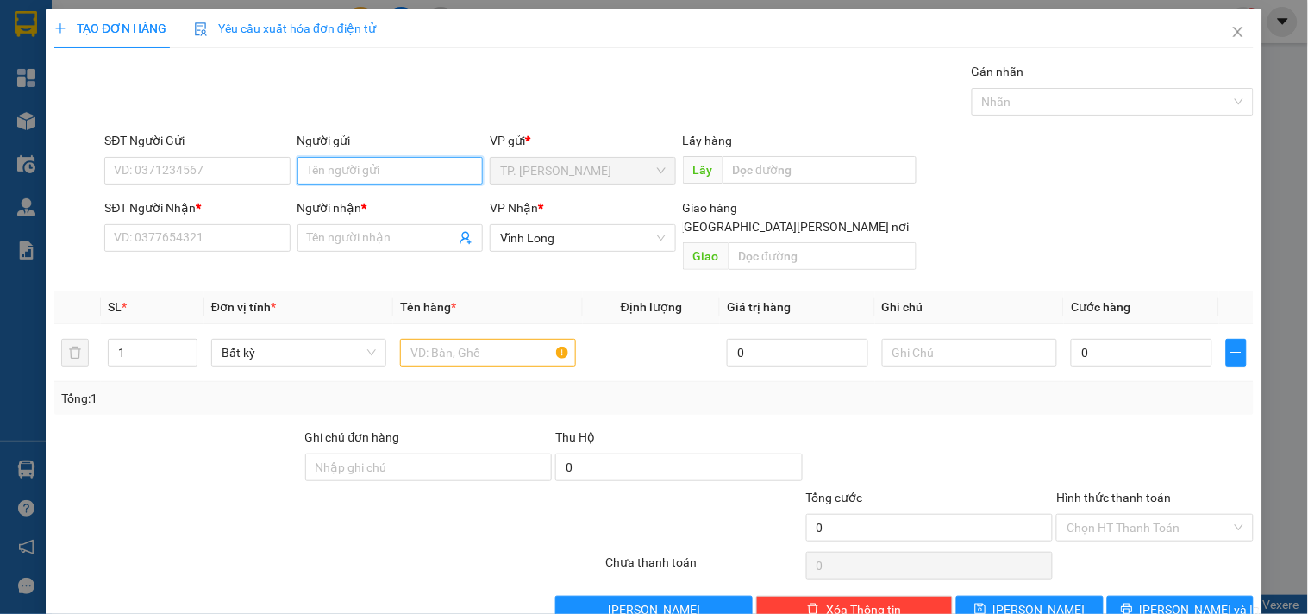
click at [339, 164] on input "Người gửi" at bounding box center [390, 171] width 185 height 28
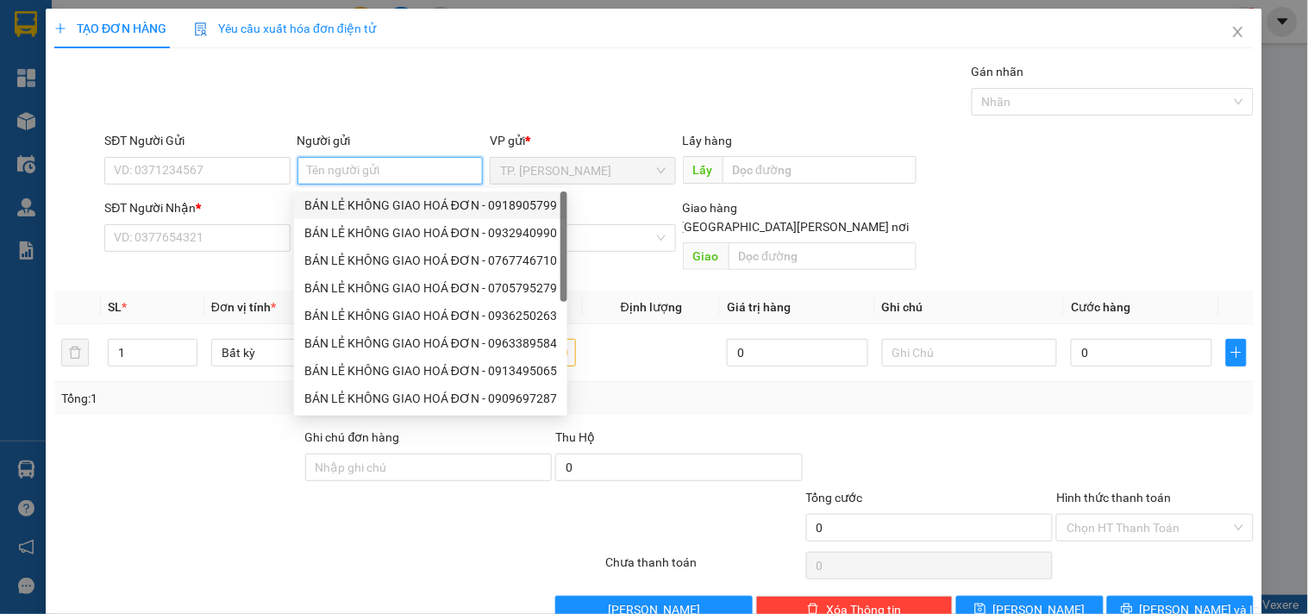
drag, startPoint x: 372, startPoint y: 191, endPoint x: 360, endPoint y: 192, distance: 12.1
click at [372, 192] on div "BÁN LẺ KHÔNG GIAO HOÁ ĐƠN - 0918905799" at bounding box center [430, 205] width 273 height 28
type input "0918905799"
type input "BÁN LẺ KHÔNG GIAO HOÁ ĐƠN"
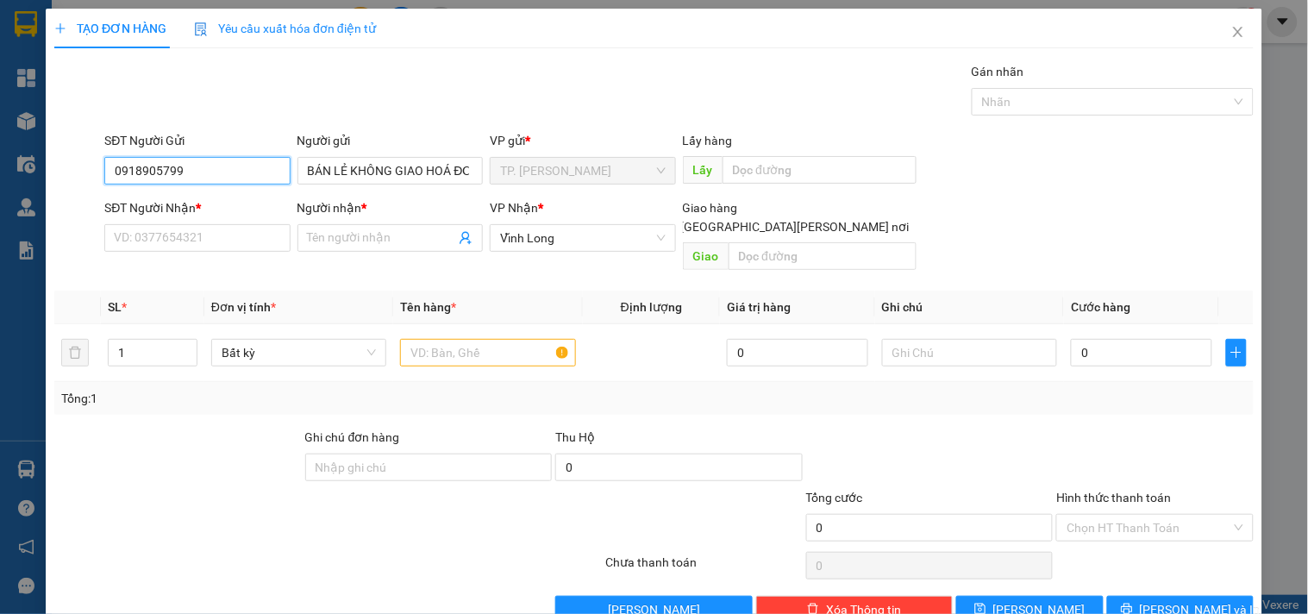
click at [244, 158] on input "0918905799" at bounding box center [196, 171] width 185 height 28
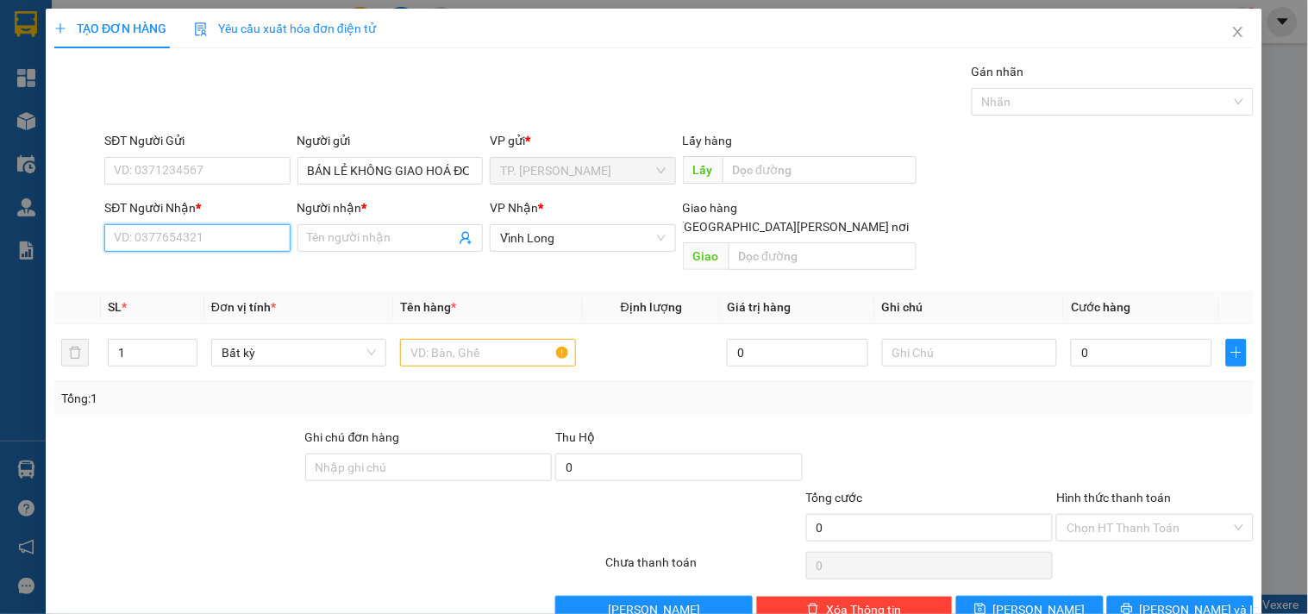
click at [235, 242] on input "SĐT Người Nhận *" at bounding box center [196, 238] width 185 height 28
click at [200, 231] on input "0987847023" at bounding box center [196, 238] width 185 height 28
click at [202, 234] on input "0987847023" at bounding box center [196, 238] width 185 height 28
type input "0987847023"
click at [226, 298] on div "0817775319 - HUỆ" at bounding box center [199, 300] width 170 height 19
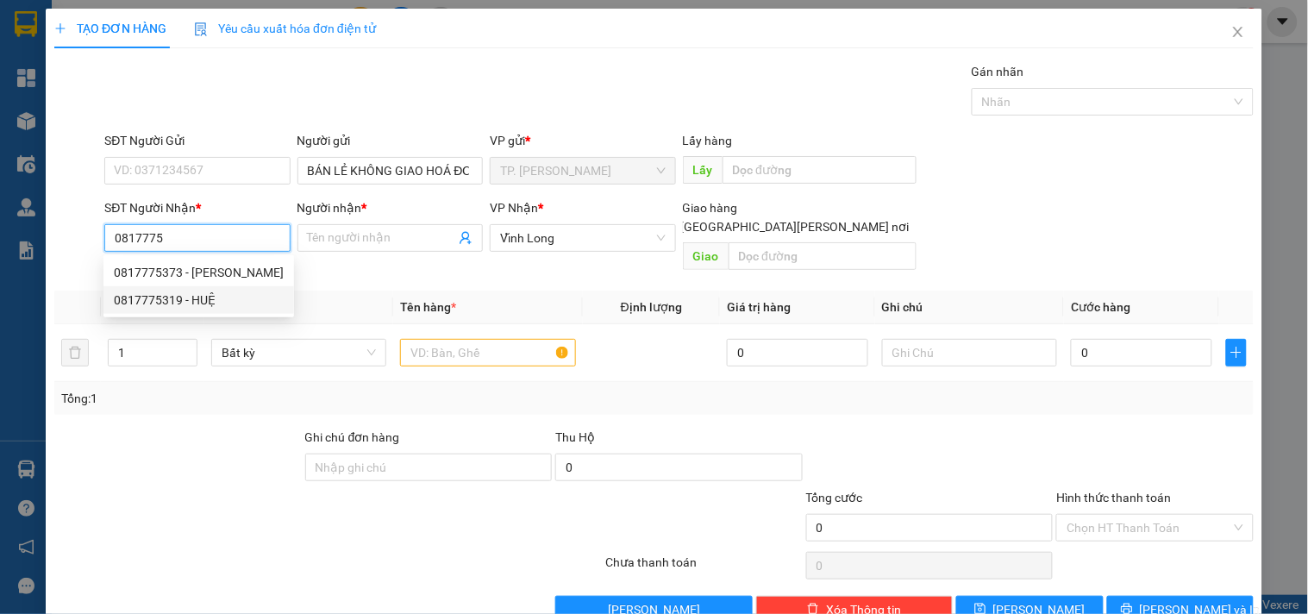
type input "0817775319"
type input "HUỆ"
type input "0817775319"
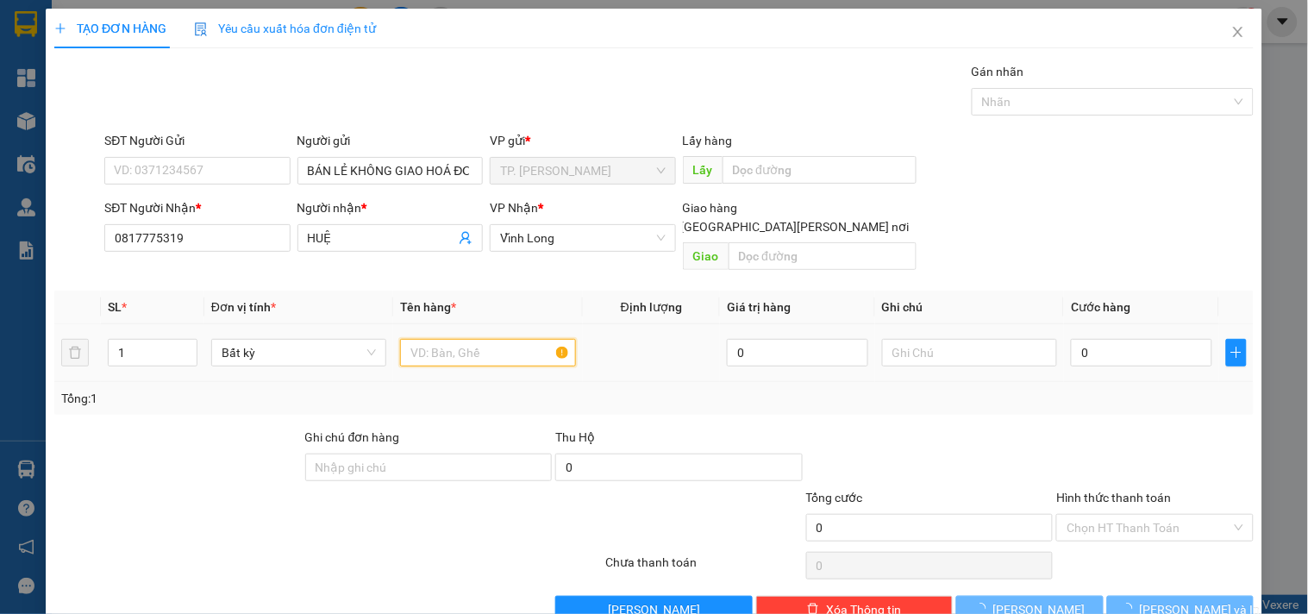
click at [452, 339] on input "text" at bounding box center [487, 353] width 175 height 28
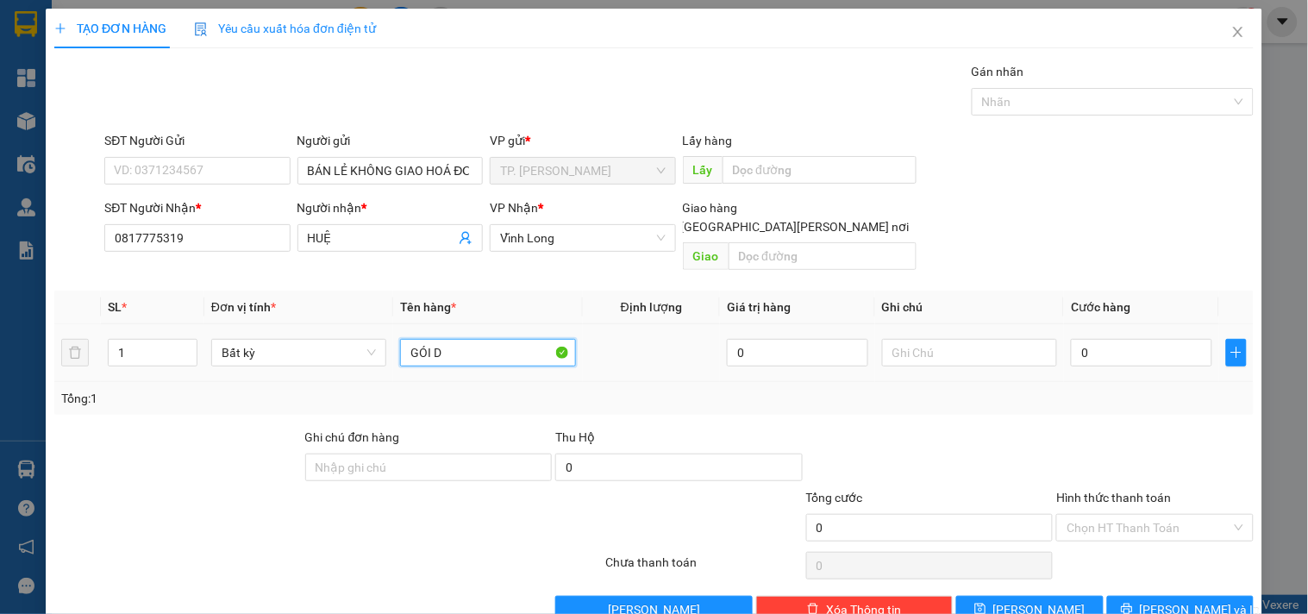
type input "GÓI Đ"
click at [1170, 600] on span "[PERSON_NAME] và In" at bounding box center [1200, 609] width 121 height 19
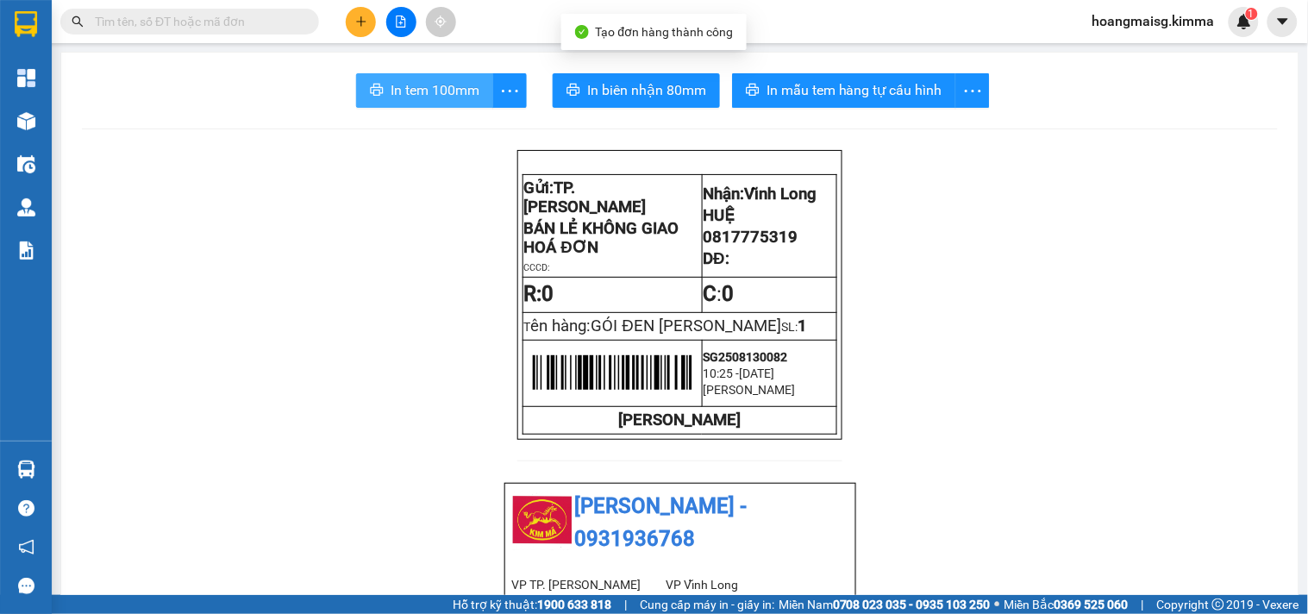
click at [393, 86] on span "In tem 100mm" at bounding box center [435, 90] width 89 height 22
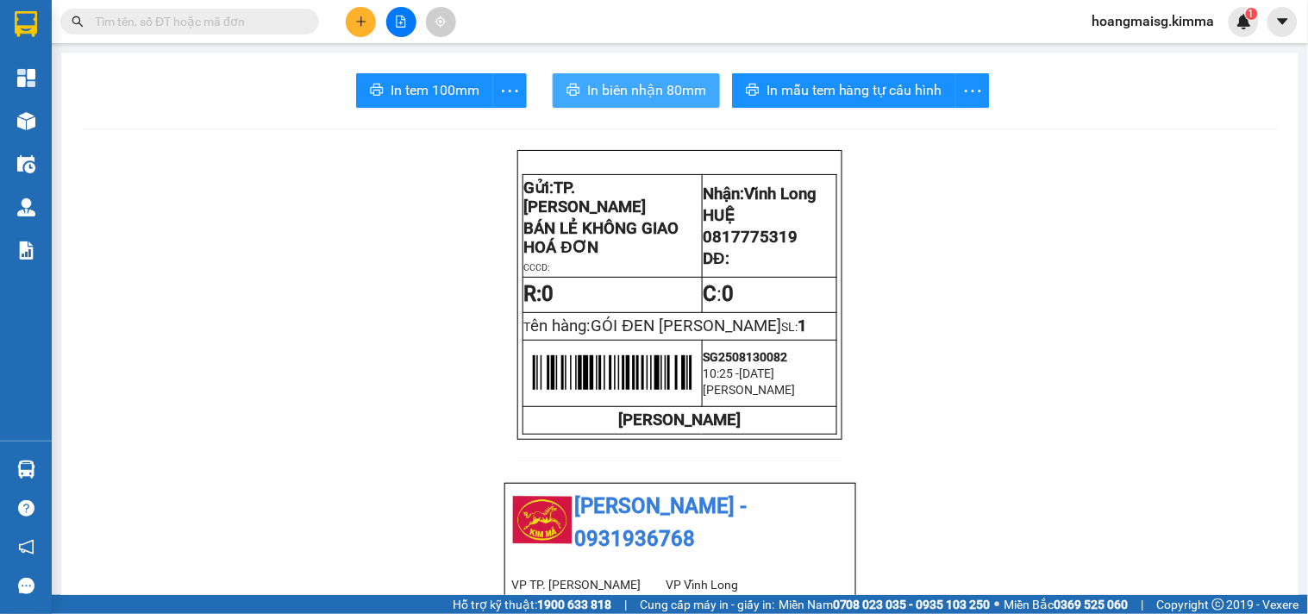
click at [641, 98] on span "In biên nhận 80mm" at bounding box center [646, 90] width 119 height 22
click at [360, 17] on icon "plus" at bounding box center [361, 22] width 12 height 12
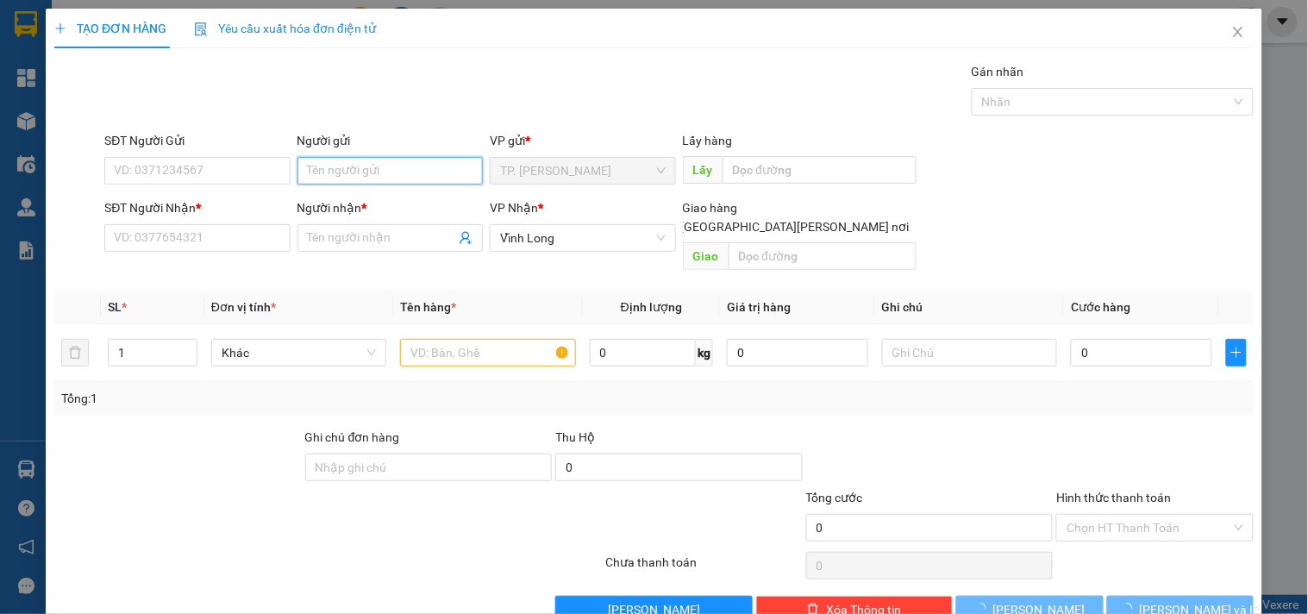
click at [363, 160] on input "Người gửi" at bounding box center [390, 171] width 185 height 28
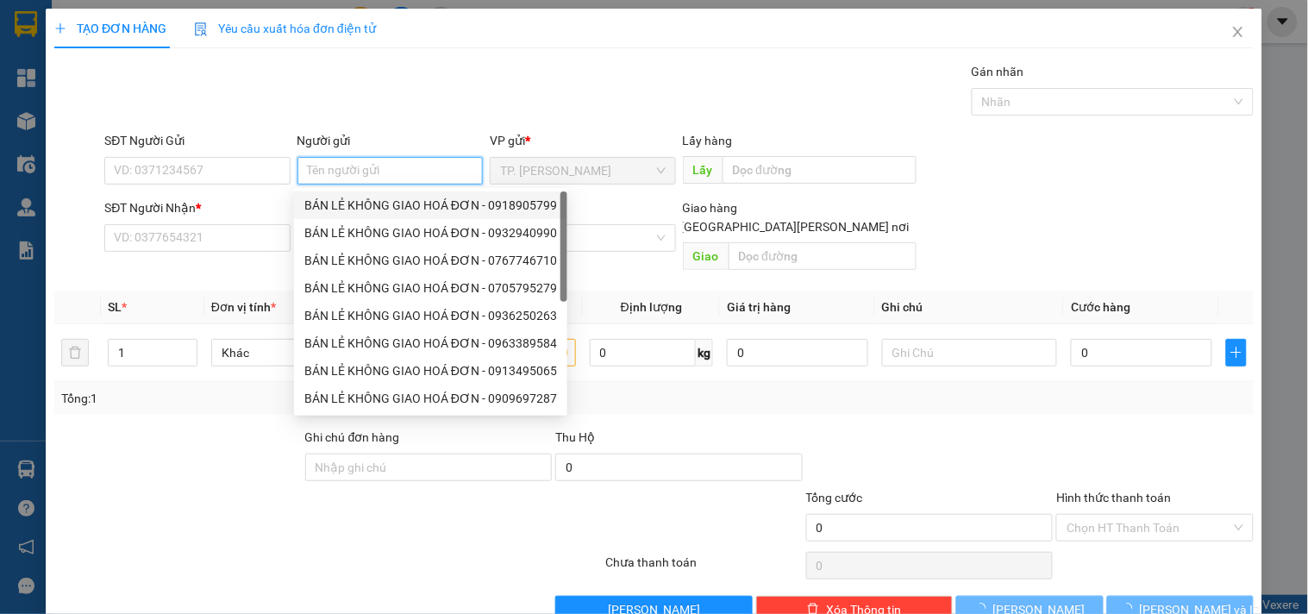
drag, startPoint x: 356, startPoint y: 198, endPoint x: 266, endPoint y: 182, distance: 92.0
click at [355, 198] on div "BÁN LẺ KHÔNG GIAO HOÁ ĐƠN - 0918905799" at bounding box center [430, 205] width 253 height 19
type input "0918905799"
type input "BÁN LẺ KHÔNG GIAO HOÁ ĐƠN"
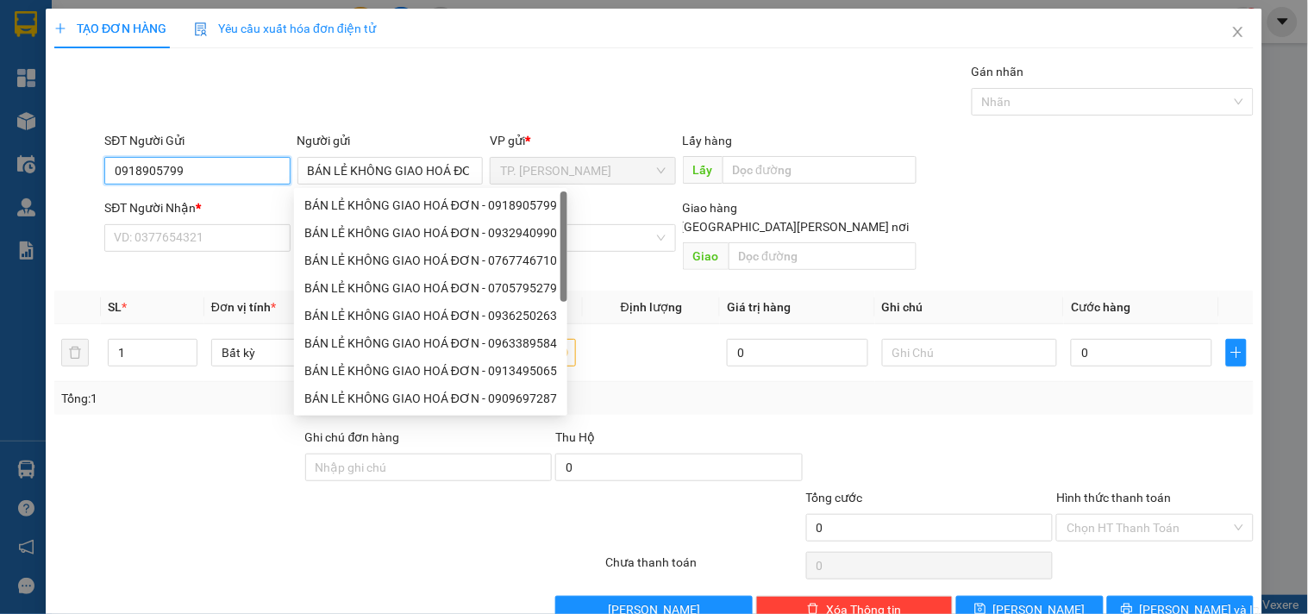
click at [212, 160] on input "0918905799" at bounding box center [196, 171] width 185 height 28
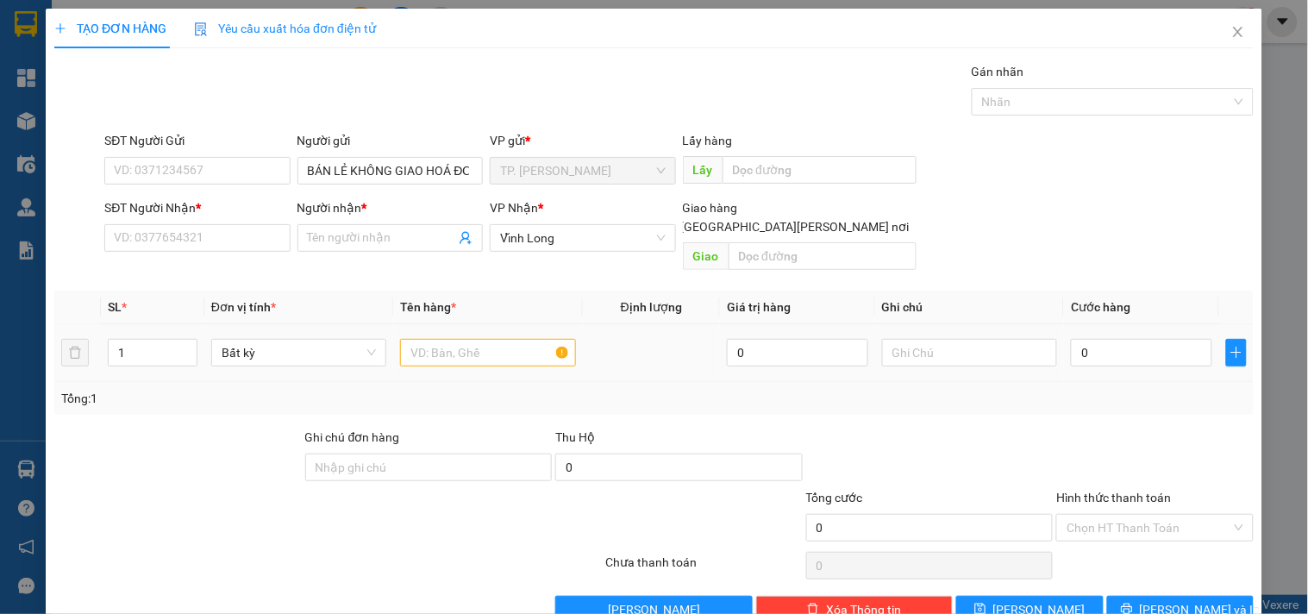
drag, startPoint x: 442, startPoint y: 319, endPoint x: 437, endPoint y: 297, distance: 22.8
click at [442, 336] on div at bounding box center [487, 353] width 175 height 35
drag, startPoint x: 460, startPoint y: 338, endPoint x: 451, endPoint y: 326, distance: 14.8
click at [460, 339] on input "text" at bounding box center [487, 353] width 175 height 28
type input "THFUNG MUSS"
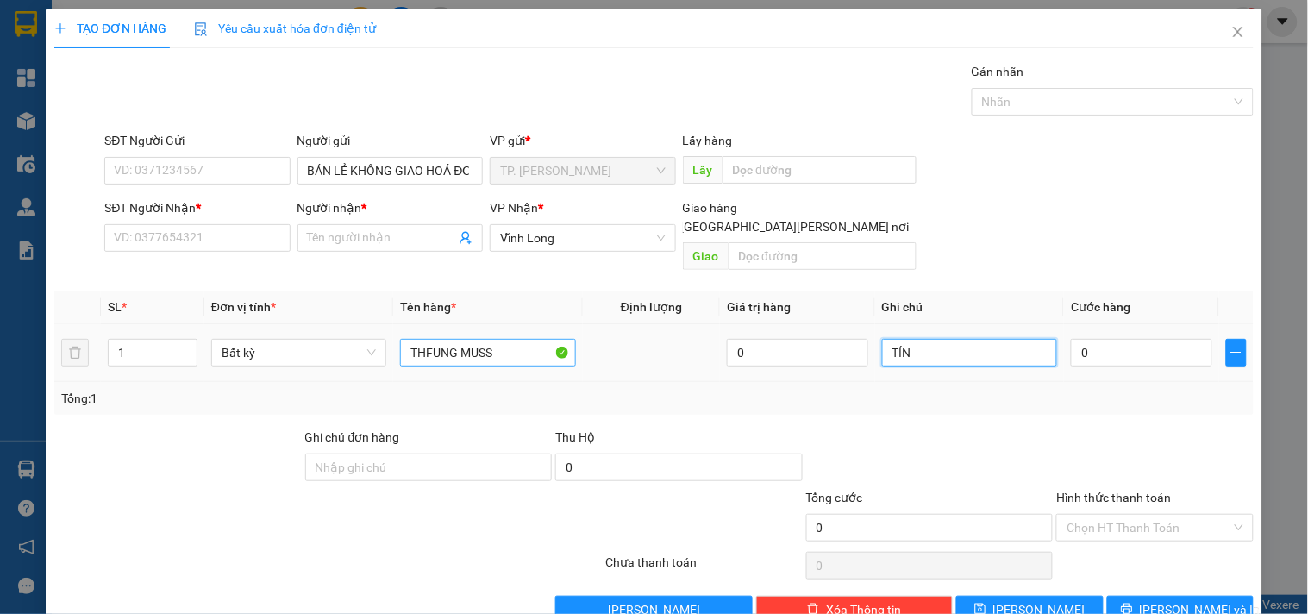
type input "TÍN"
click at [234, 253] on div "SĐT Người Nhận * VD: 0377654321" at bounding box center [196, 228] width 185 height 60
click at [233, 254] on div "SĐT Người Nhận * VD: 0377654321" at bounding box center [196, 228] width 185 height 60
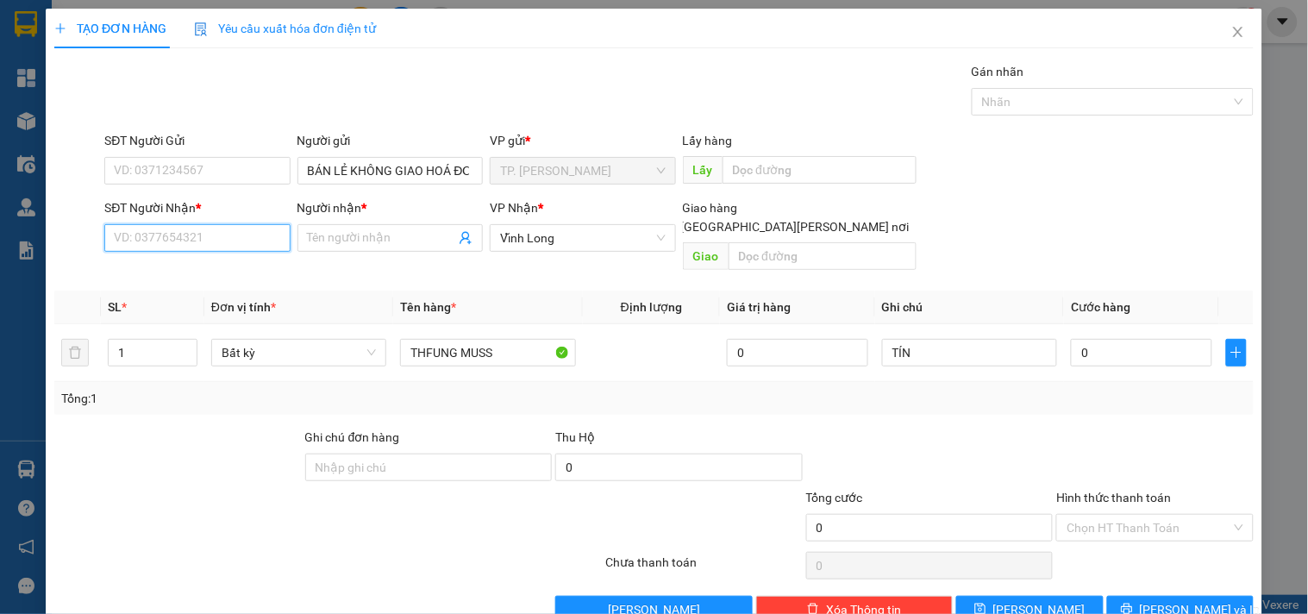
click at [234, 245] on input "SĐT Người Nhận *" at bounding box center [196, 238] width 185 height 28
type input "0903989070"
click at [242, 267] on div "0903989070 - THE KING" at bounding box center [195, 272] width 163 height 19
type input "THE KING"
type input "0903989070"
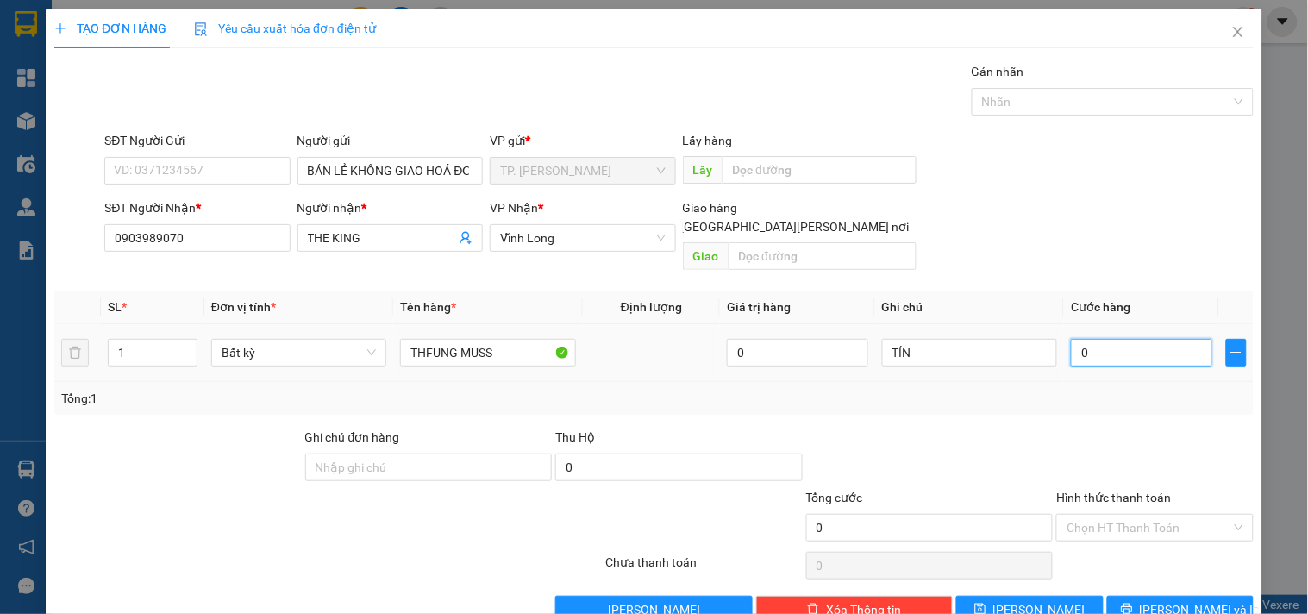
click at [1116, 339] on input "0" at bounding box center [1141, 353] width 141 height 28
click at [1143, 339] on input "0" at bounding box center [1141, 353] width 141 height 28
type input "005"
type input "5"
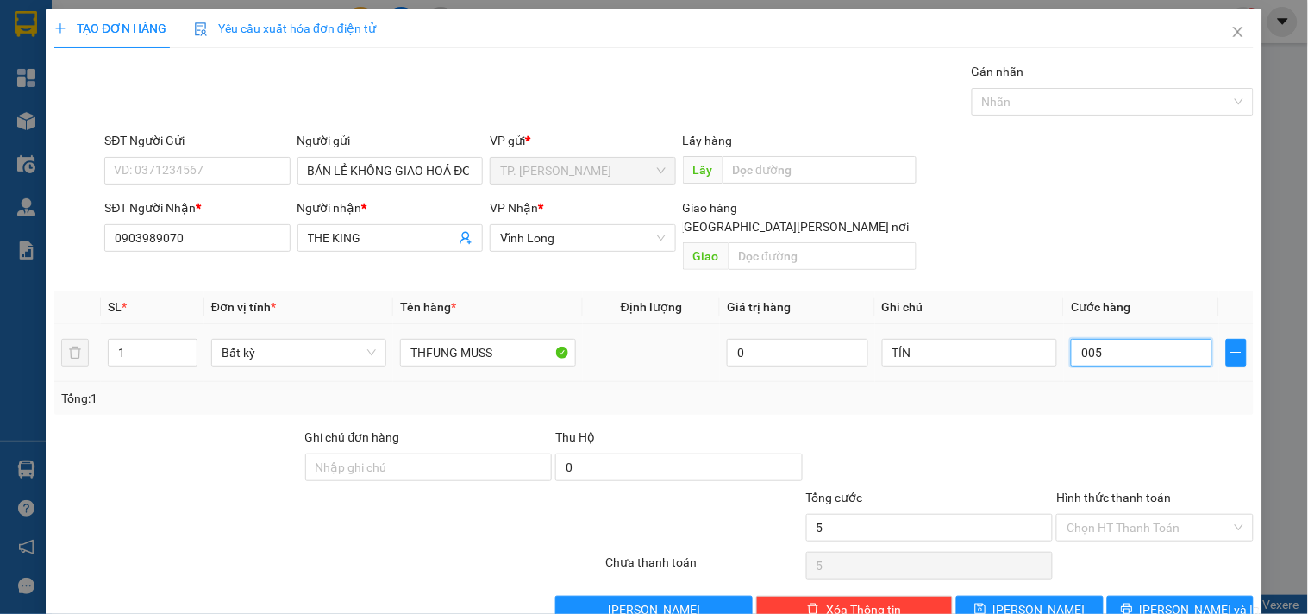
type input "0.050"
type input "50"
drag, startPoint x: 1102, startPoint y: 486, endPoint x: 1109, endPoint y: 502, distance: 17.8
click at [1104, 490] on div "Hình thức thanh toán" at bounding box center [1155, 501] width 197 height 26
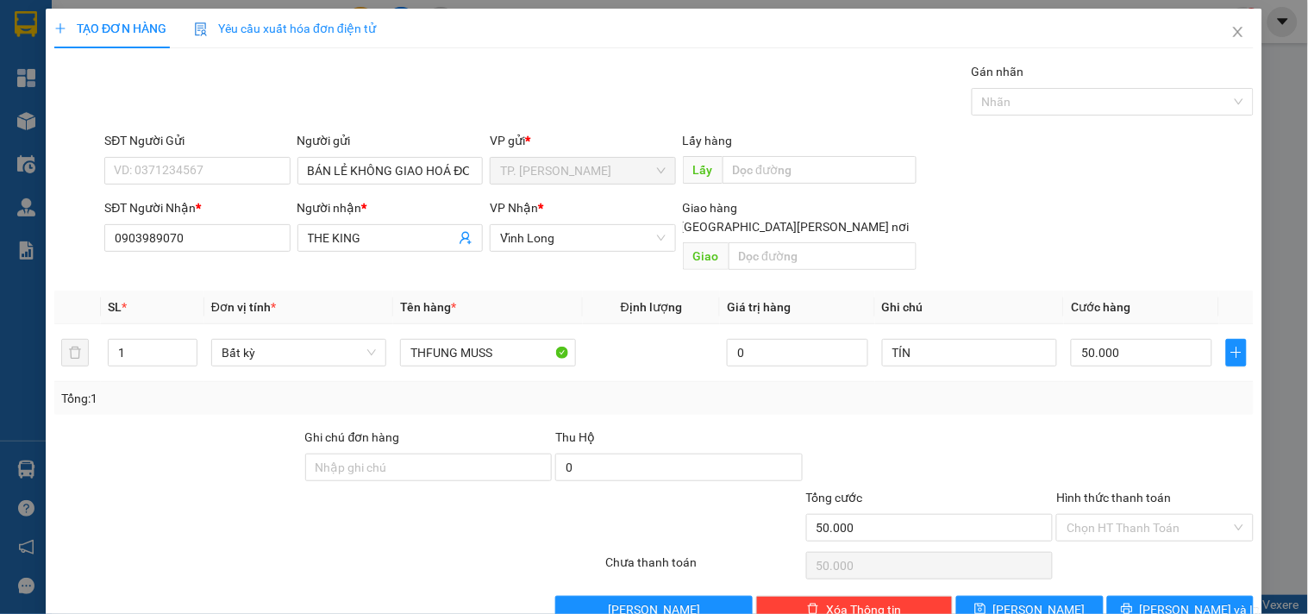
click at [1114, 523] on div "Hình thức thanh toán Chọn HT Thanh Toán" at bounding box center [1155, 518] width 197 height 60
click at [1114, 515] on input "Hình thức thanh toán" at bounding box center [1149, 528] width 164 height 26
click at [1110, 537] on div "Tại văn phòng" at bounding box center [1144, 543] width 174 height 19
drag, startPoint x: 1178, startPoint y: 597, endPoint x: 1170, endPoint y: 578, distance: 20.8
click at [1178, 600] on span "[PERSON_NAME] và In" at bounding box center [1200, 609] width 121 height 19
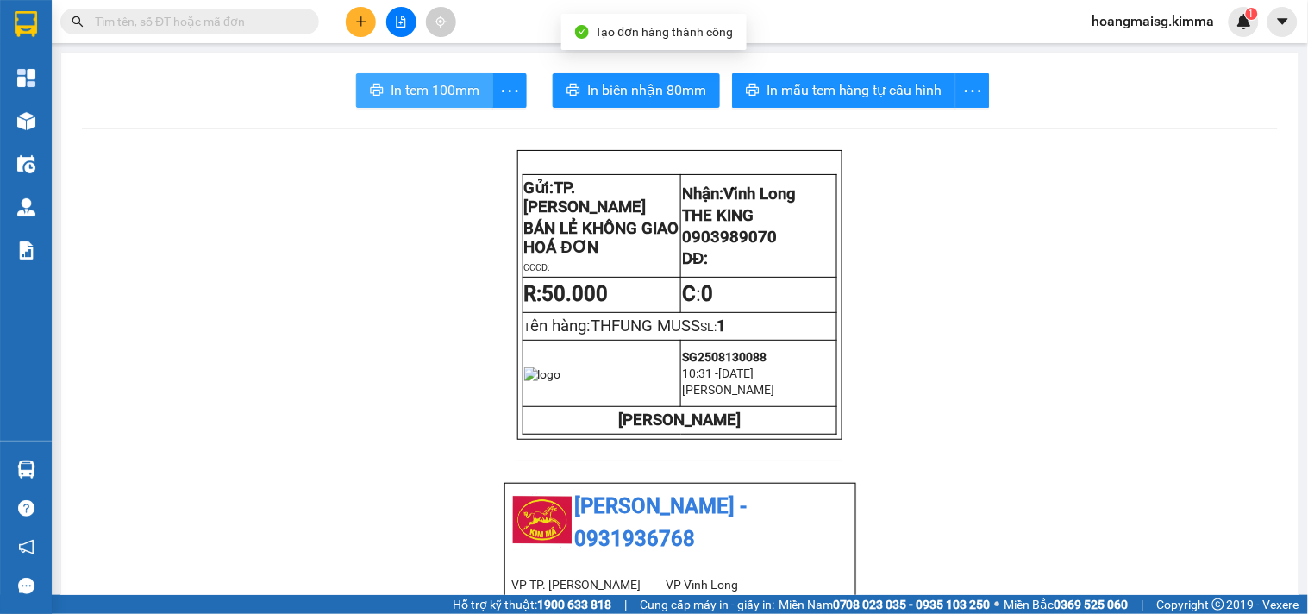
click at [433, 104] on button "In tem 100mm" at bounding box center [424, 90] width 137 height 35
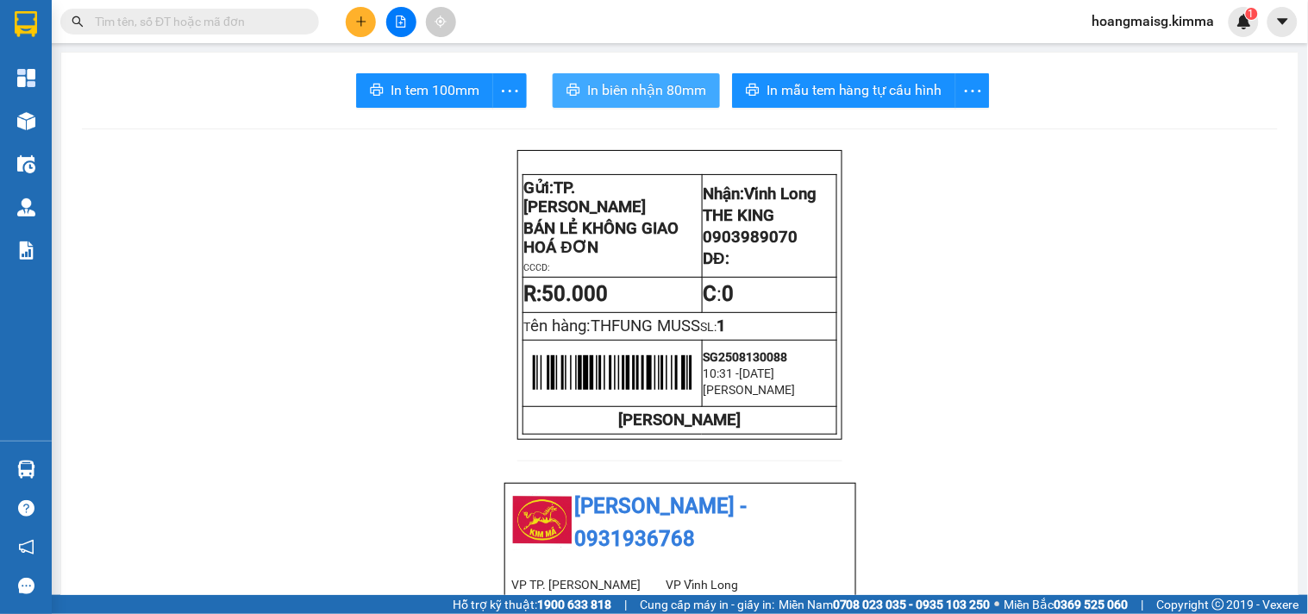
click at [606, 97] on span "In biên nhận 80mm" at bounding box center [646, 90] width 119 height 22
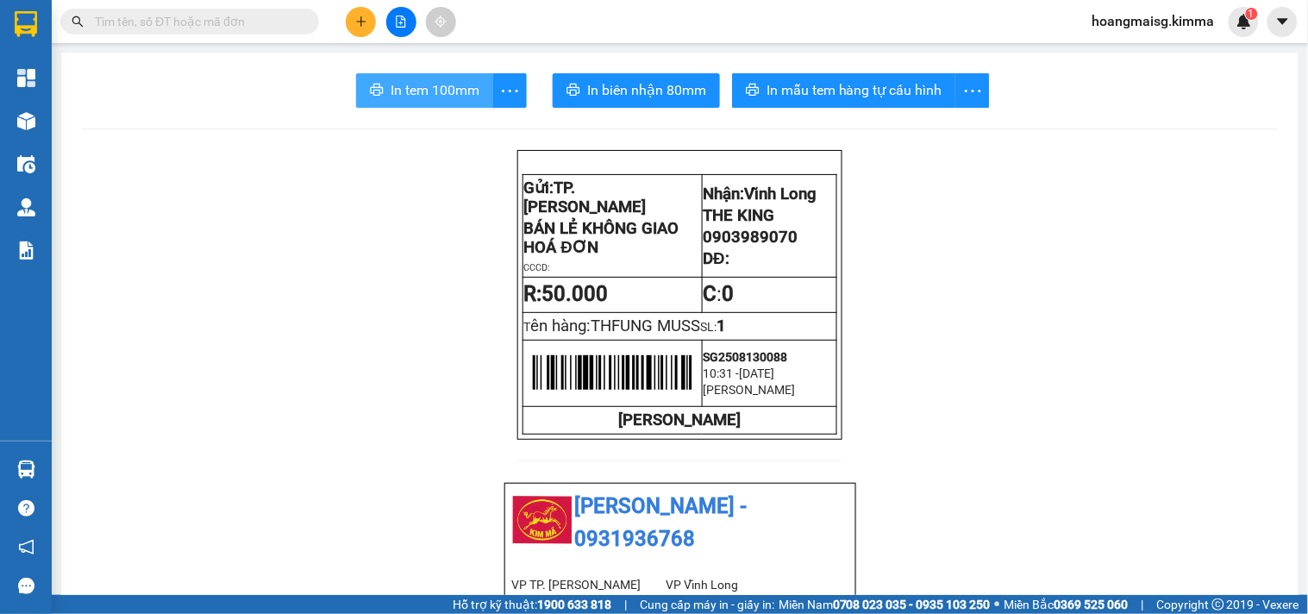
click at [391, 97] on span "In tem 100mm" at bounding box center [435, 90] width 89 height 22
click at [362, 13] on button at bounding box center [361, 22] width 30 height 30
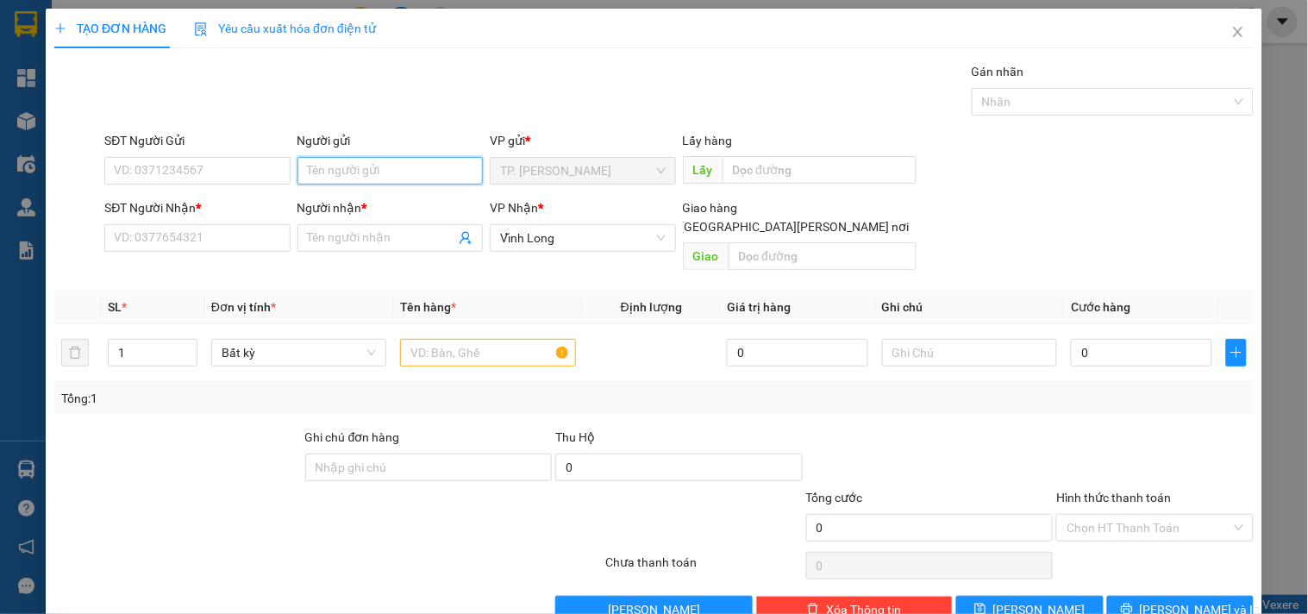
click at [342, 160] on input "Người gửi" at bounding box center [390, 171] width 185 height 28
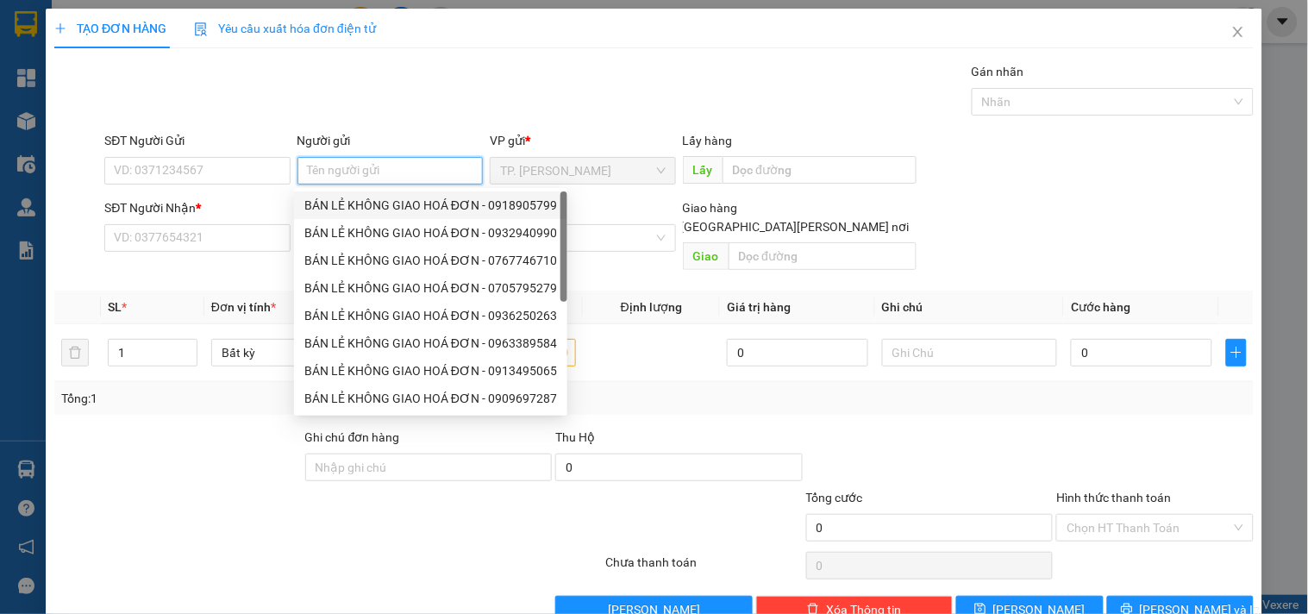
click at [345, 193] on div "BÁN LẺ KHÔNG GIAO HOÁ ĐƠN - 0918905799" at bounding box center [430, 205] width 273 height 28
type input "0918905799"
type input "BÁN LẺ KHÔNG GIAO HOÁ ĐƠN"
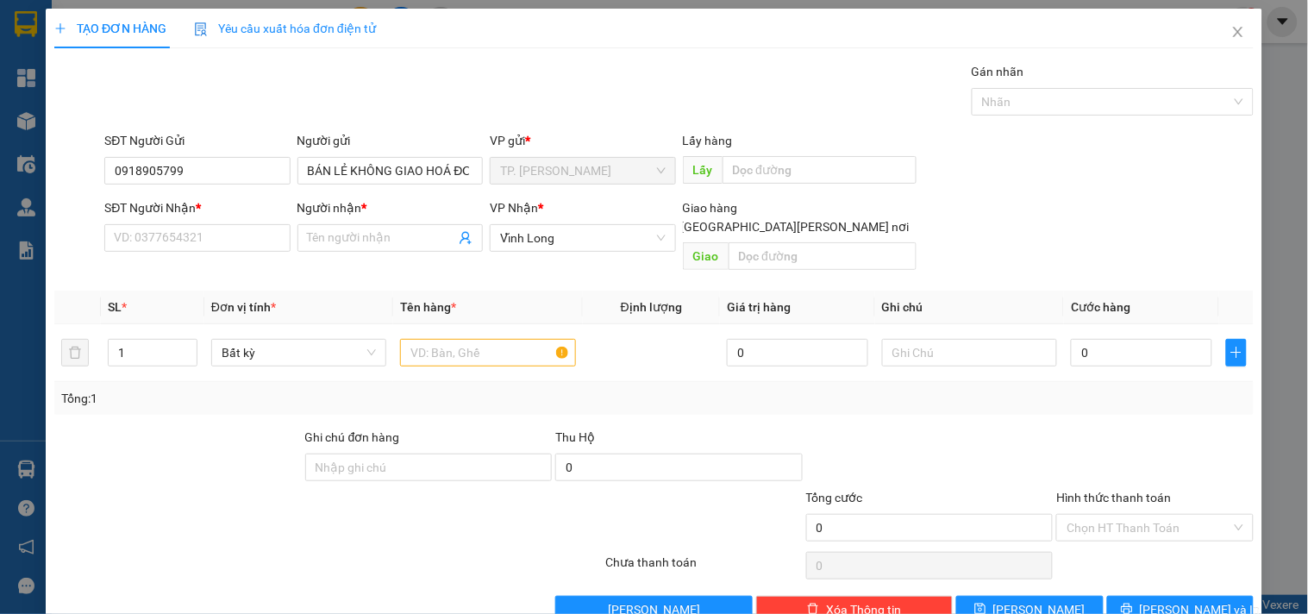
drag, startPoint x: 247, startPoint y: 185, endPoint x: 245, endPoint y: 166, distance: 19.1
click at [246, 185] on div "SĐT Người Gửi 0918905799" at bounding box center [196, 161] width 185 height 60
click at [245, 164] on input "0918905799" at bounding box center [196, 171] width 185 height 28
click at [242, 243] on input "SĐT Người Nhận *" at bounding box center [196, 238] width 185 height 28
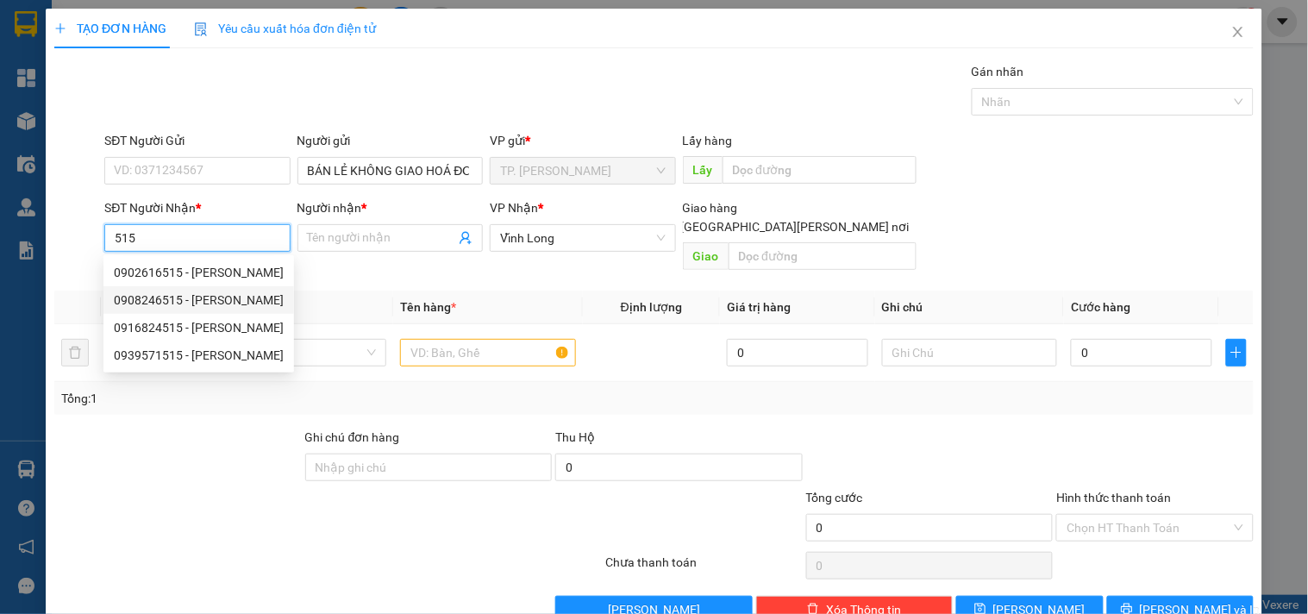
click at [248, 299] on div "0908246515 - [PERSON_NAME]" at bounding box center [199, 300] width 170 height 19
type input "0908246515"
type input "ANH THÀNH"
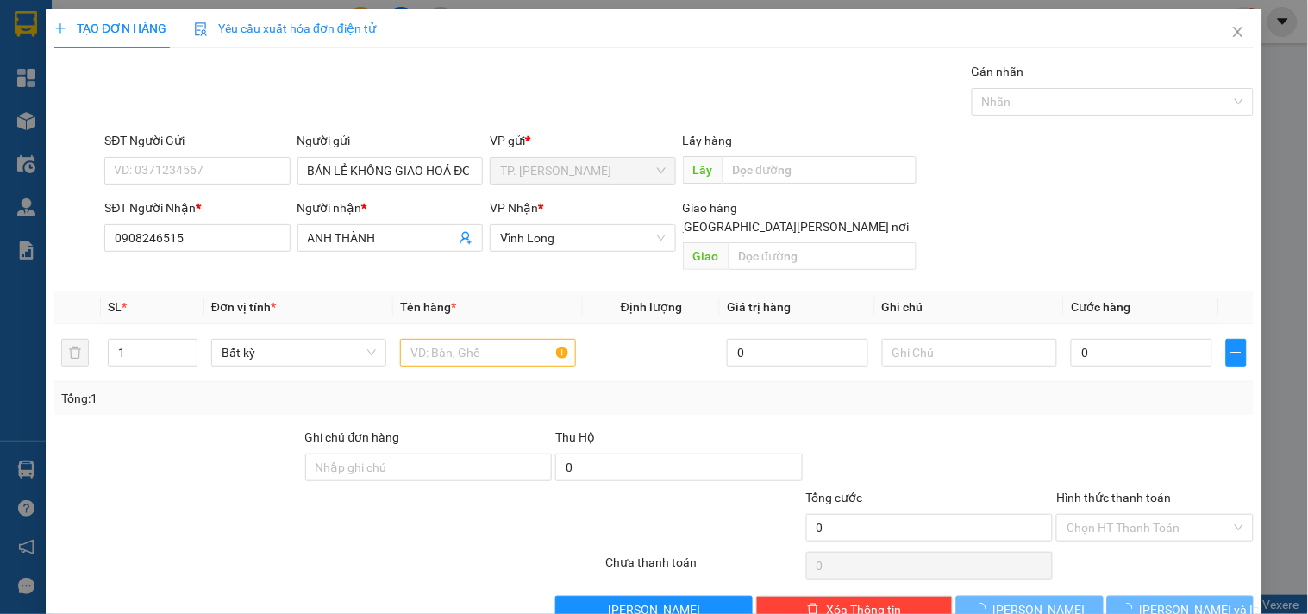
click at [518, 382] on div "Tổng: 1" at bounding box center [654, 398] width 1200 height 33
click at [518, 342] on input "text" at bounding box center [487, 353] width 175 height 28
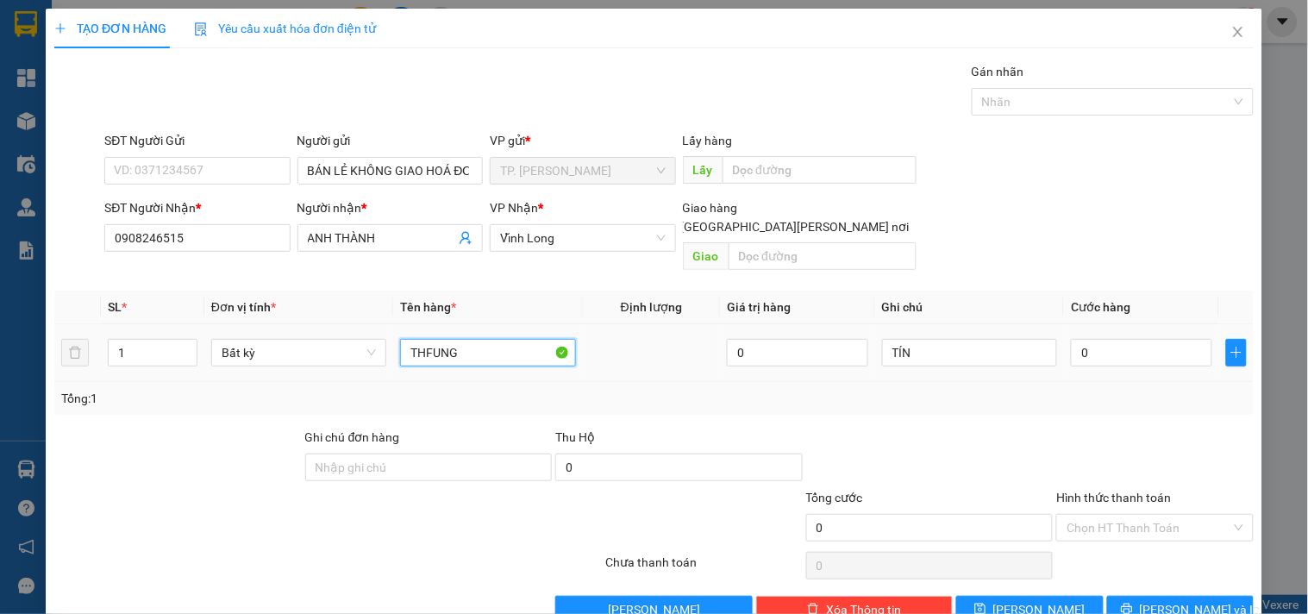
click at [501, 339] on input "THFUNG" at bounding box center [487, 353] width 175 height 28
click at [503, 339] on input "THFUNG" at bounding box center [487, 353] width 175 height 28
click at [504, 339] on input "THFUNG" at bounding box center [487, 353] width 175 height 28
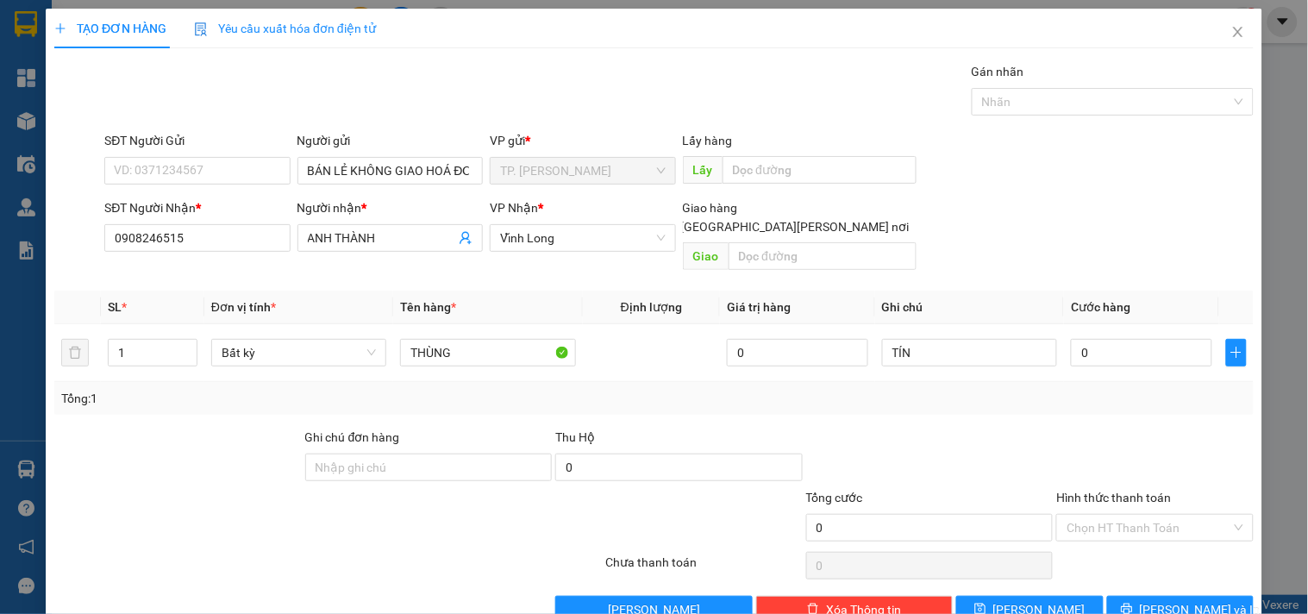
click at [1187, 574] on div "Transit Pickup Surcharge Ids Transit Deliver Surcharge Ids Transit Deliver Surc…" at bounding box center [654, 343] width 1200 height 562
click at [1189, 600] on span "[PERSON_NAME] và In" at bounding box center [1200, 609] width 121 height 19
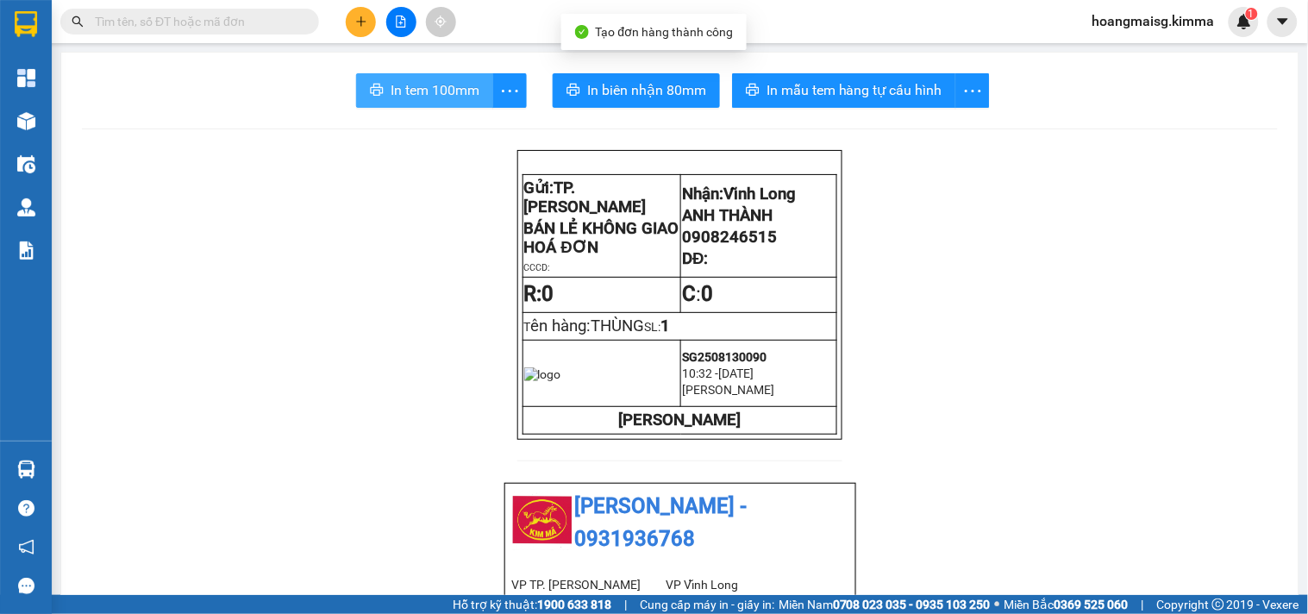
click at [457, 92] on span "In tem 100mm" at bounding box center [435, 90] width 89 height 22
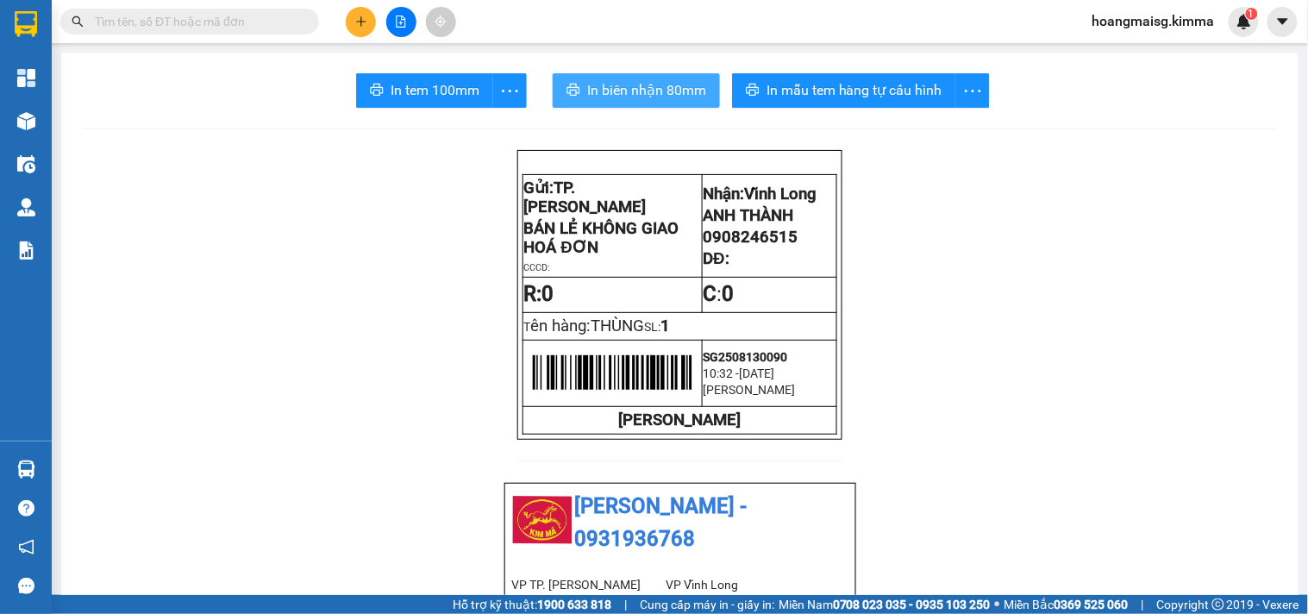
click at [667, 92] on span "In biên nhận 80mm" at bounding box center [646, 90] width 119 height 22
click at [371, 18] on button at bounding box center [361, 22] width 30 height 30
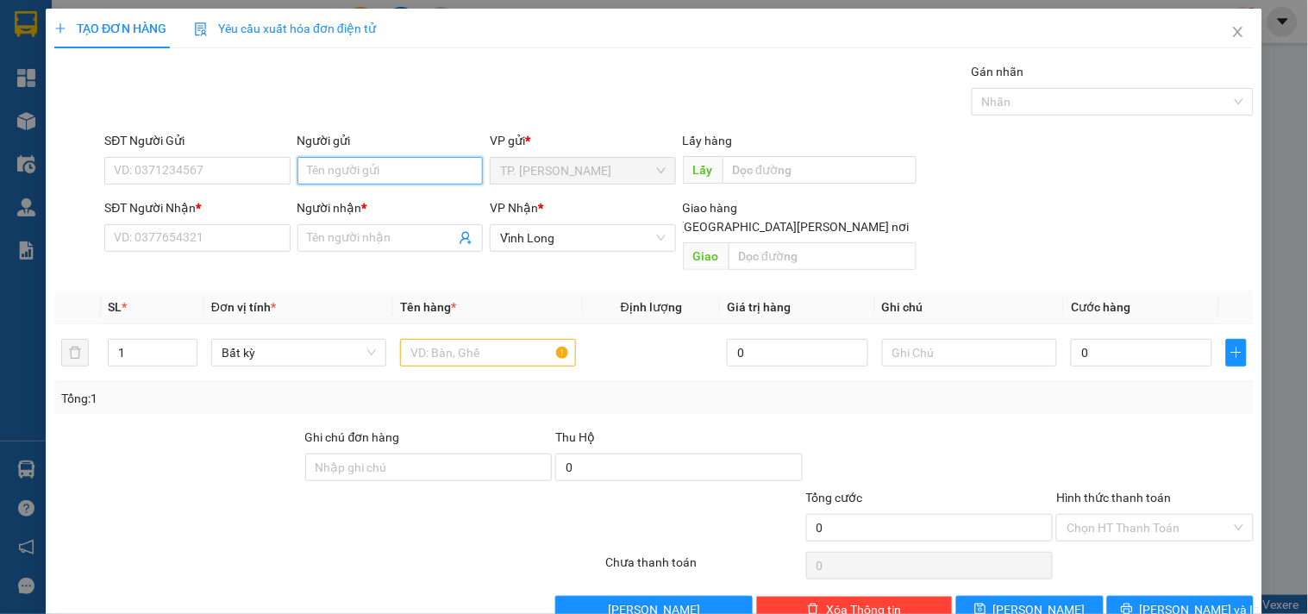
click at [400, 184] on input "Người gửi" at bounding box center [390, 171] width 185 height 28
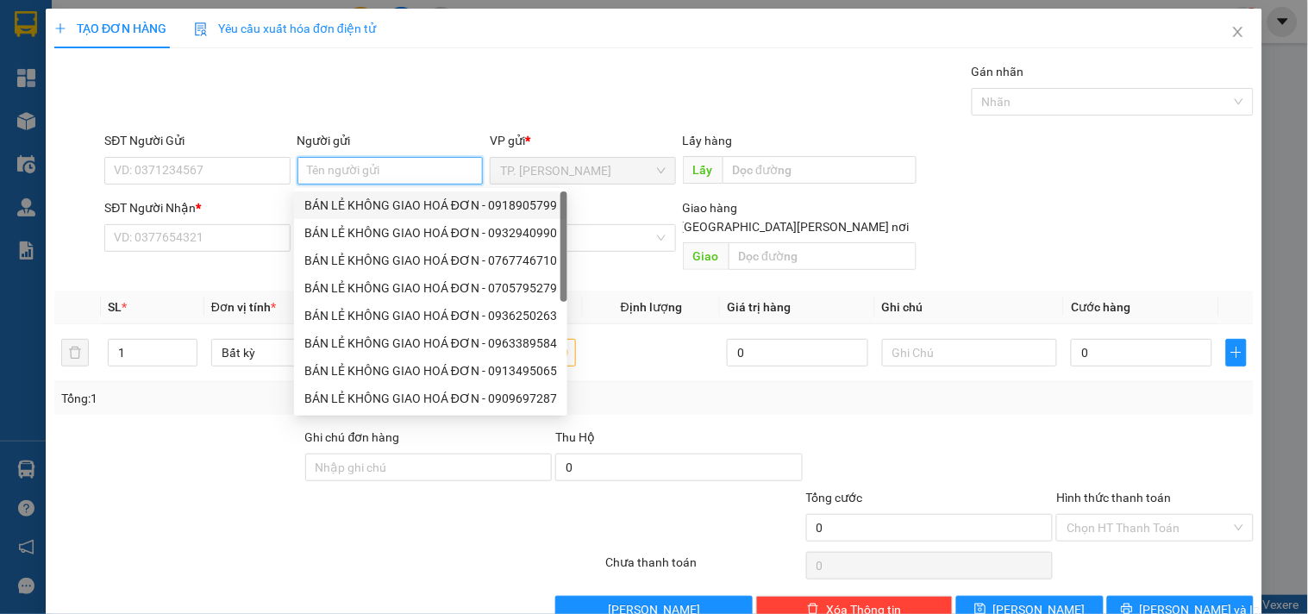
click at [373, 204] on div "BÁN LẺ KHÔNG GIAO HOÁ ĐƠN - 0918905799" at bounding box center [430, 205] width 253 height 19
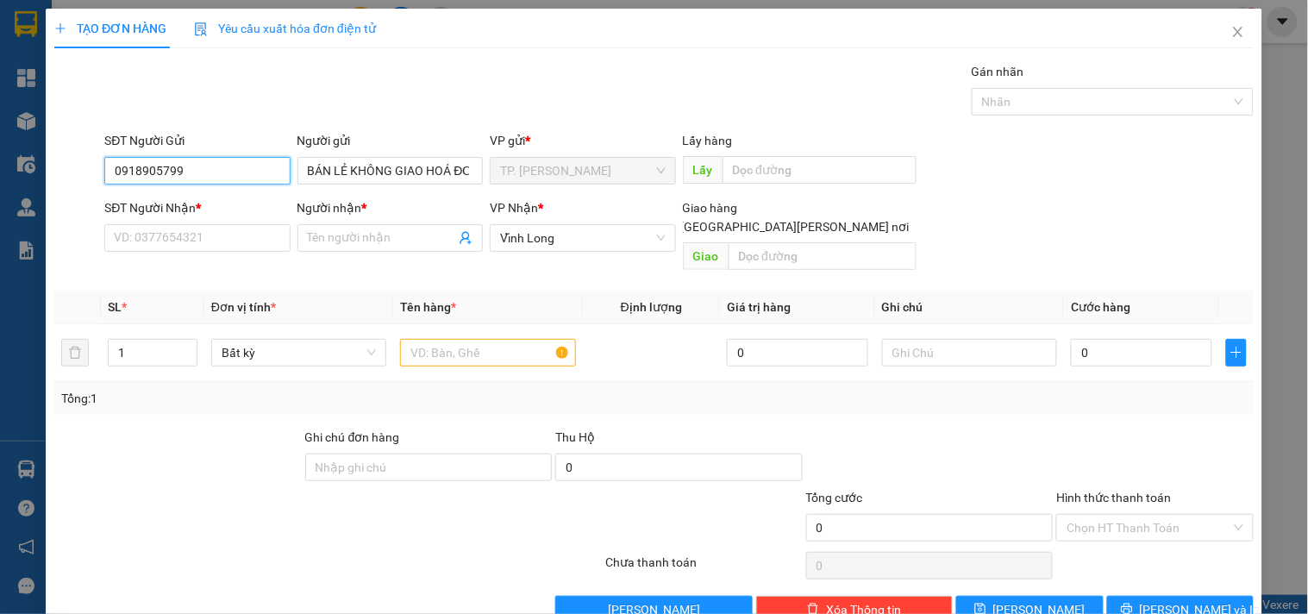
click at [243, 166] on input "0918905799" at bounding box center [196, 171] width 185 height 28
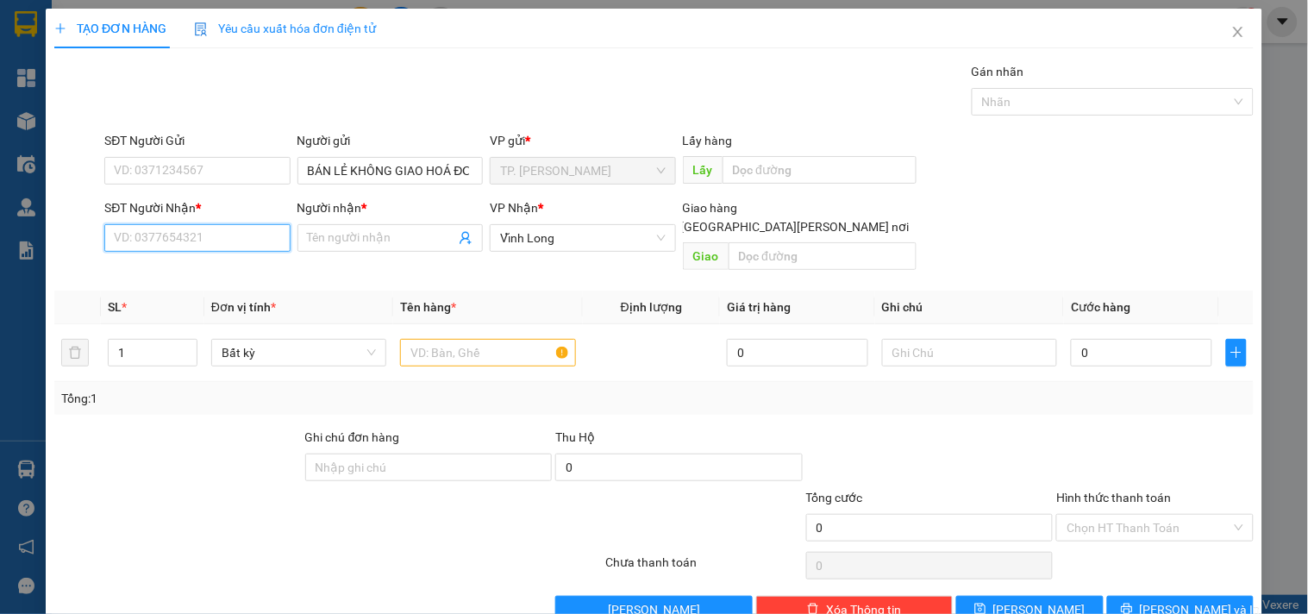
click at [248, 245] on input "SĐT Người Nhận *" at bounding box center [196, 238] width 185 height 28
click at [208, 228] on input "SĐT Người Nhận *" at bounding box center [196, 238] width 185 height 28
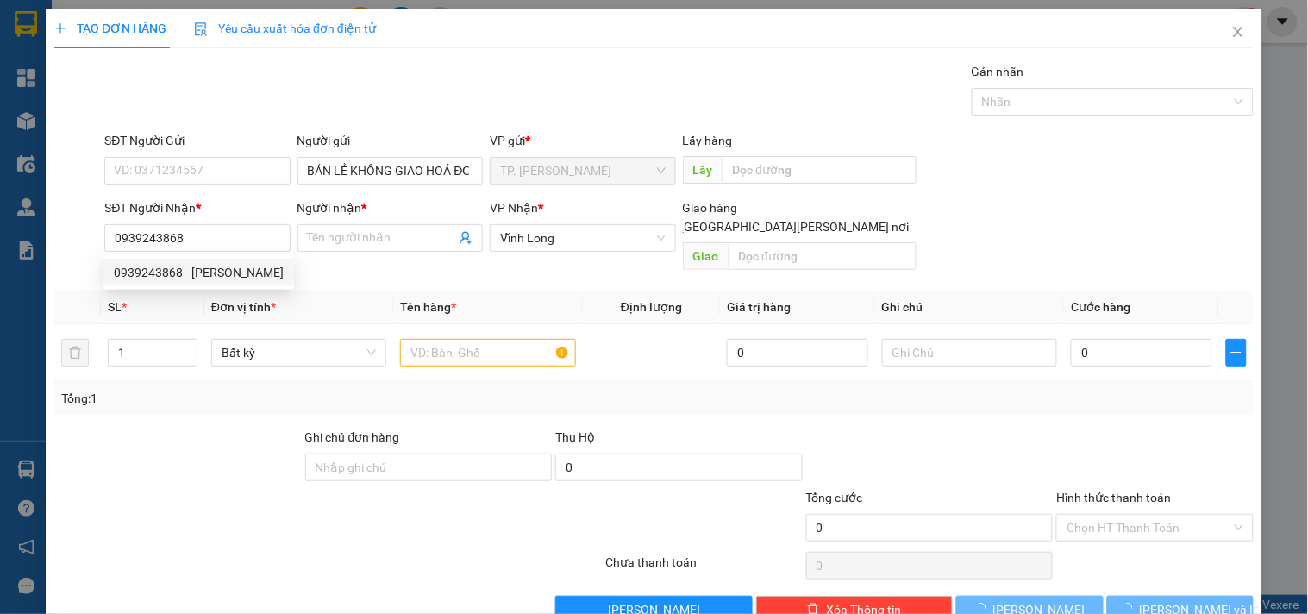
click at [207, 255] on div "0939243868 0939243868 - [PERSON_NAME]" at bounding box center [199, 272] width 191 height 35
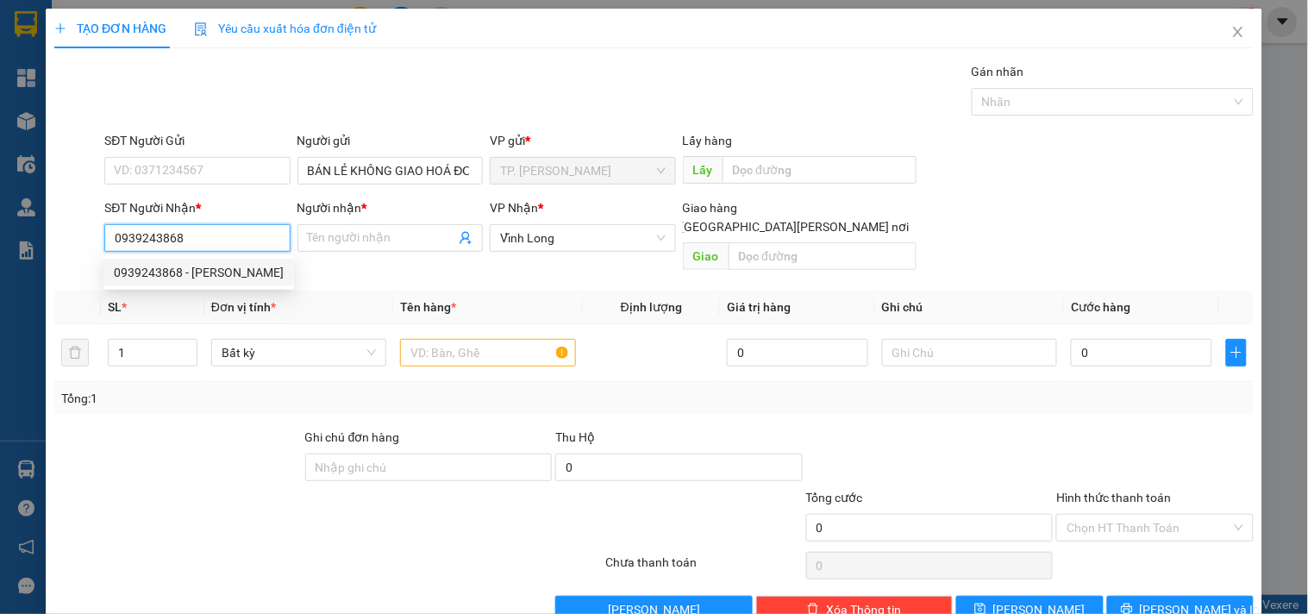
click at [207, 259] on div "0939243868 - [PERSON_NAME]" at bounding box center [199, 273] width 191 height 28
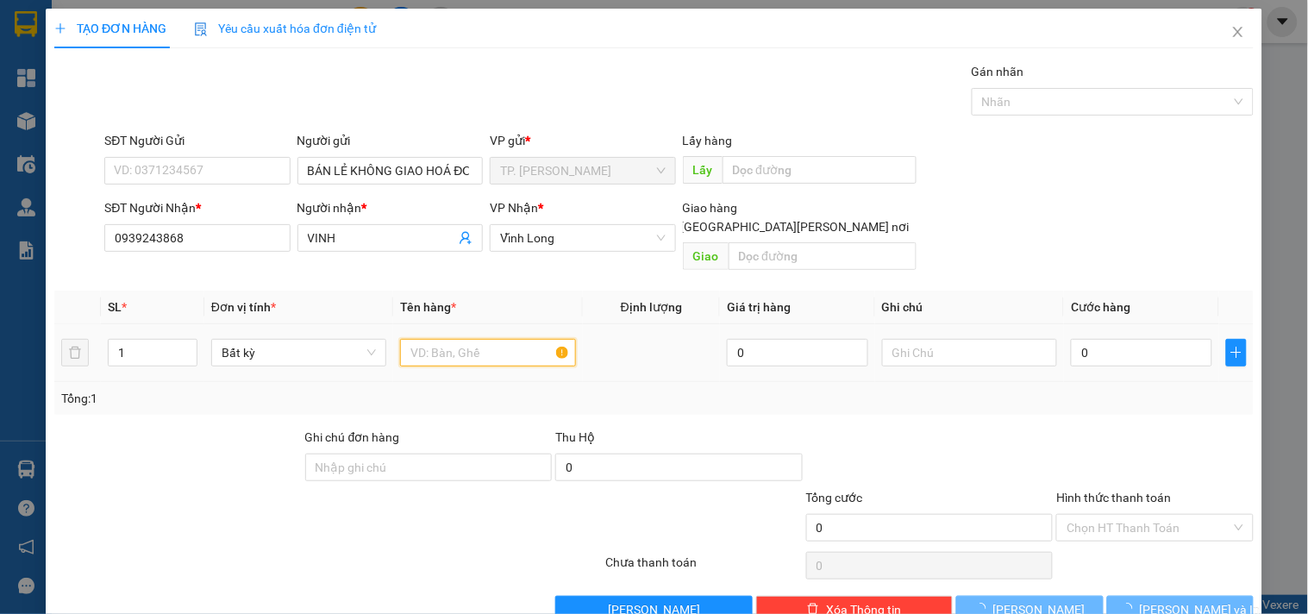
click at [530, 339] on input "text" at bounding box center [487, 353] width 175 height 28
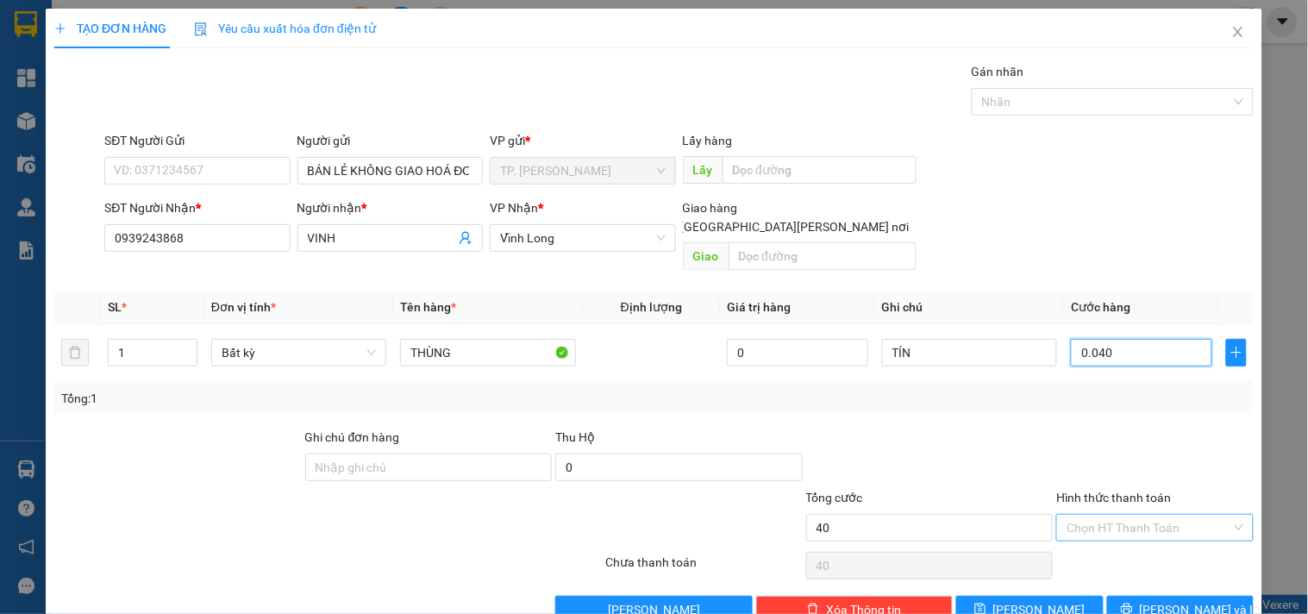
click at [1057, 514] on div "Chọn HT Thanh Toán" at bounding box center [1155, 528] width 197 height 28
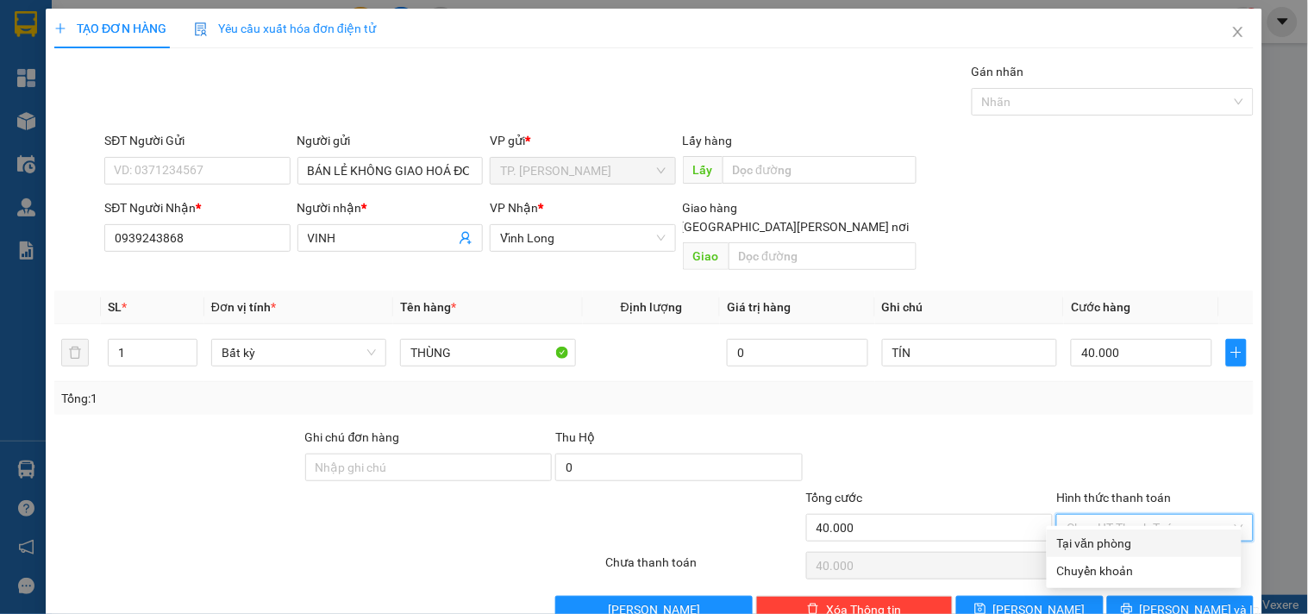
click at [1111, 542] on div "Tại văn phòng" at bounding box center [1144, 543] width 174 height 19
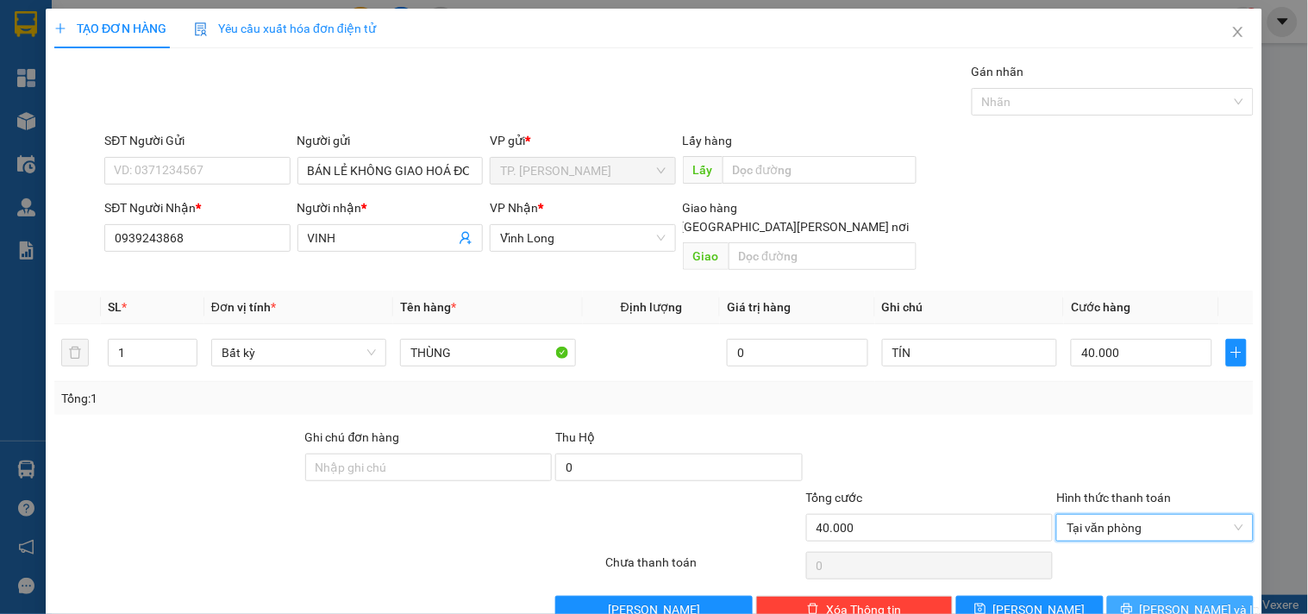
click at [1145, 596] on button "[PERSON_NAME] và In" at bounding box center [1181, 610] width 147 height 28
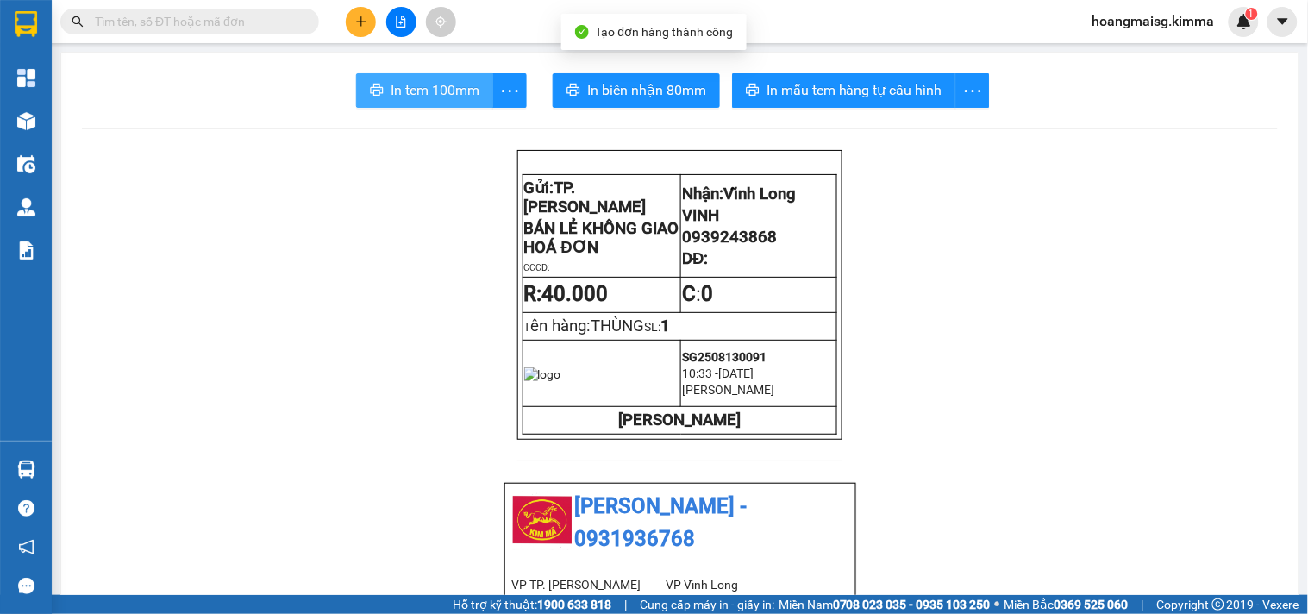
click at [402, 90] on span "In tem 100mm" at bounding box center [435, 90] width 89 height 22
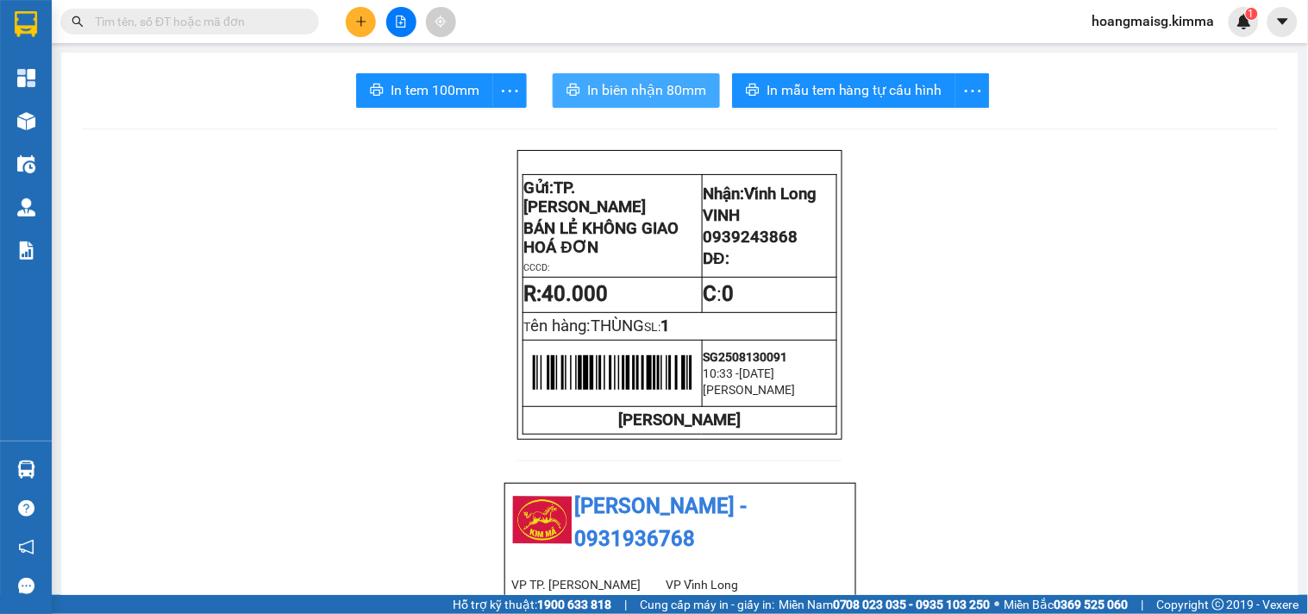
click at [601, 73] on button "In biên nhận 80mm" at bounding box center [636, 90] width 167 height 35
click at [352, 17] on button at bounding box center [361, 22] width 30 height 30
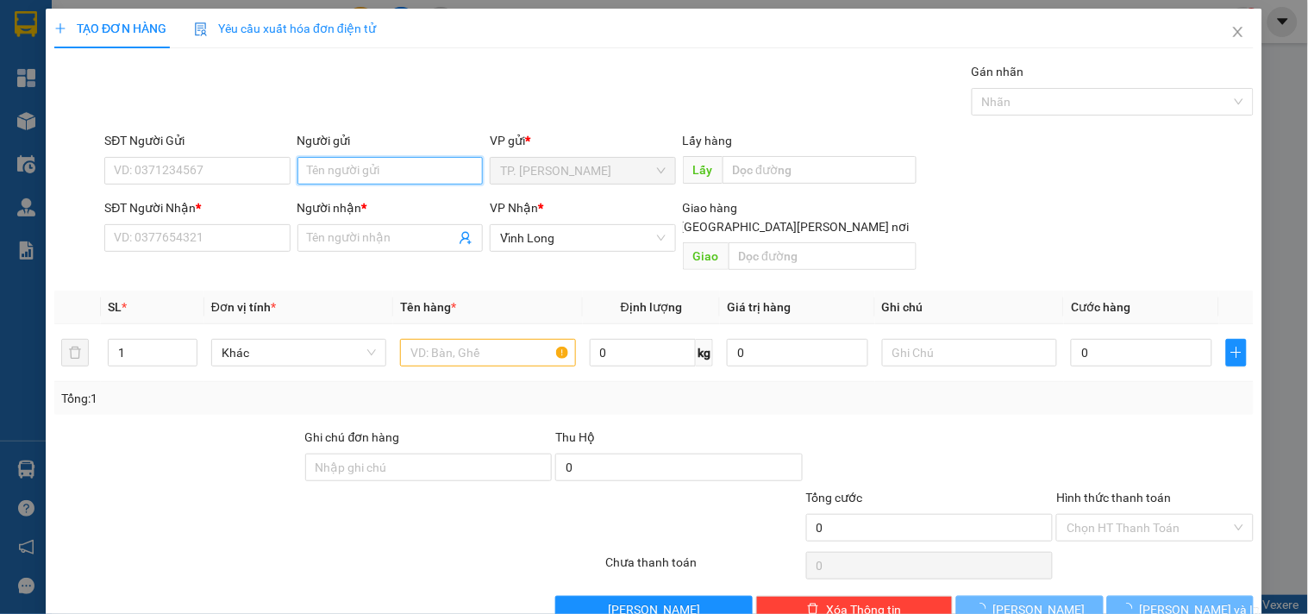
click at [358, 165] on input "Người gửi" at bounding box center [390, 171] width 185 height 28
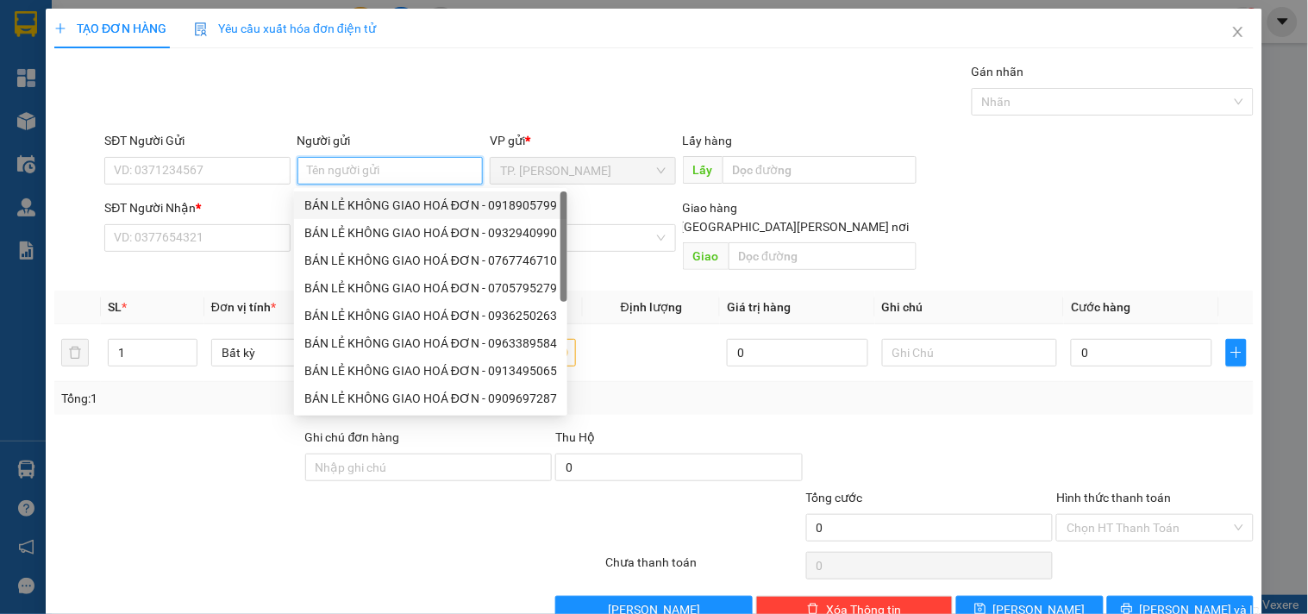
drag, startPoint x: 355, startPoint y: 204, endPoint x: 311, endPoint y: 192, distance: 45.4
click at [342, 203] on div "BÁN LẺ KHÔNG GIAO HOÁ ĐƠN - 0918905799" at bounding box center [430, 205] width 253 height 19
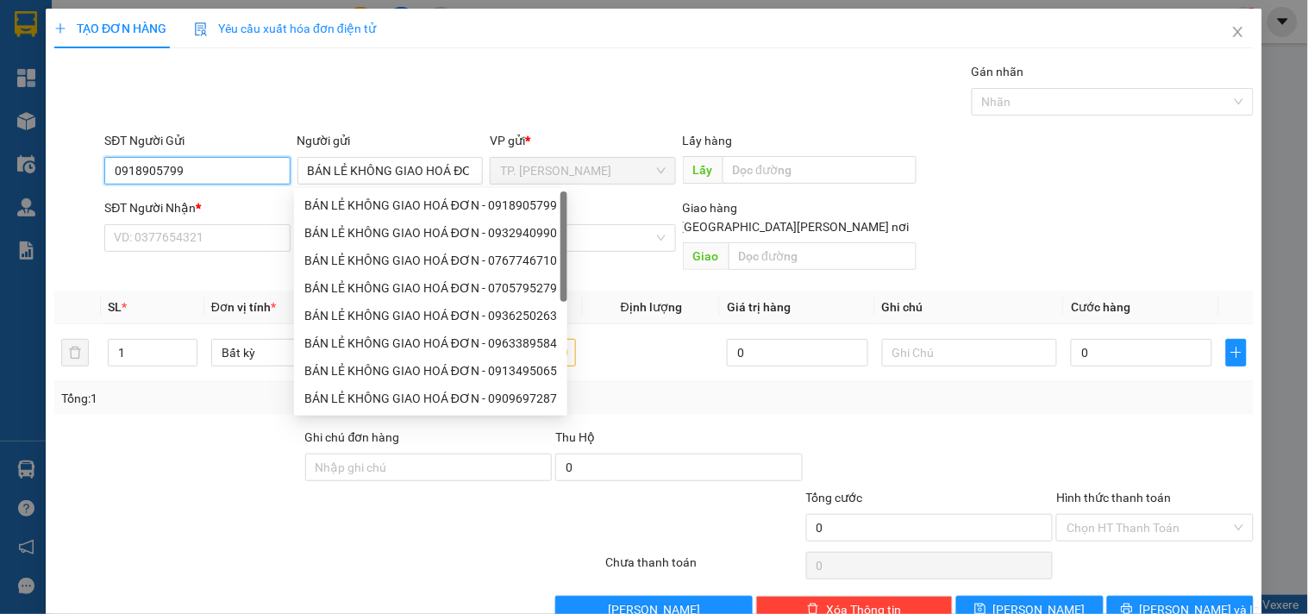
click at [233, 161] on input "0918905799" at bounding box center [196, 171] width 185 height 28
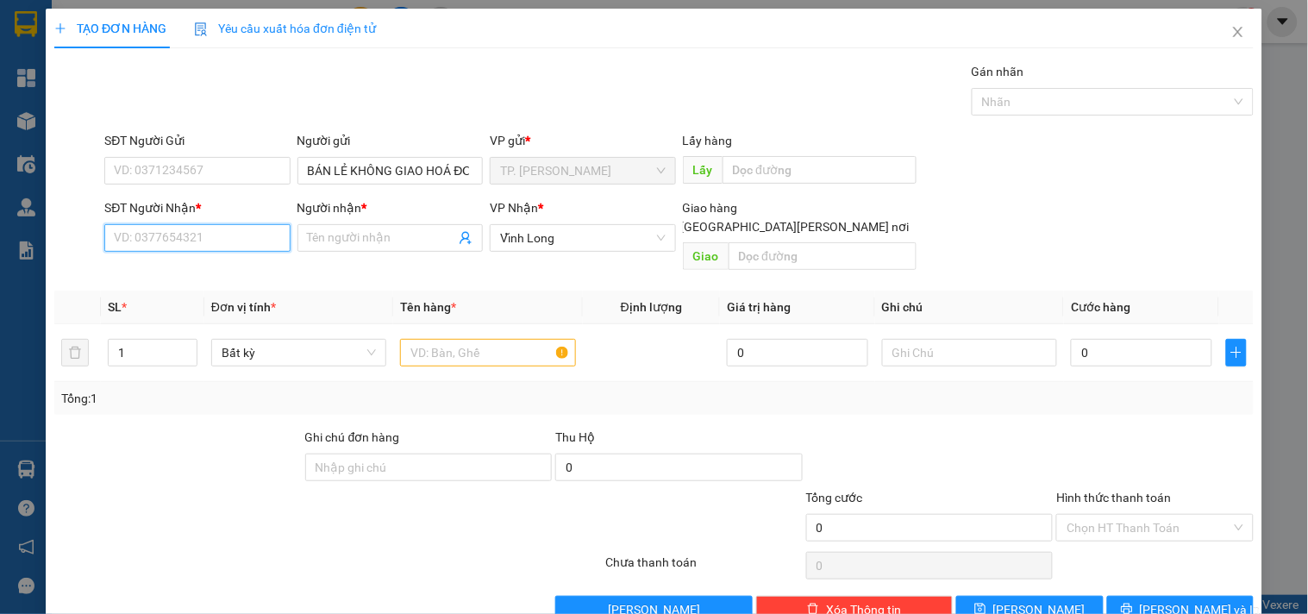
click at [201, 238] on input "SĐT Người Nhận *" at bounding box center [196, 238] width 185 height 28
drag, startPoint x: 230, startPoint y: 263, endPoint x: 431, endPoint y: 326, distance: 210.6
click at [231, 263] on div "0943777775 - [PERSON_NAME]" at bounding box center [199, 272] width 170 height 19
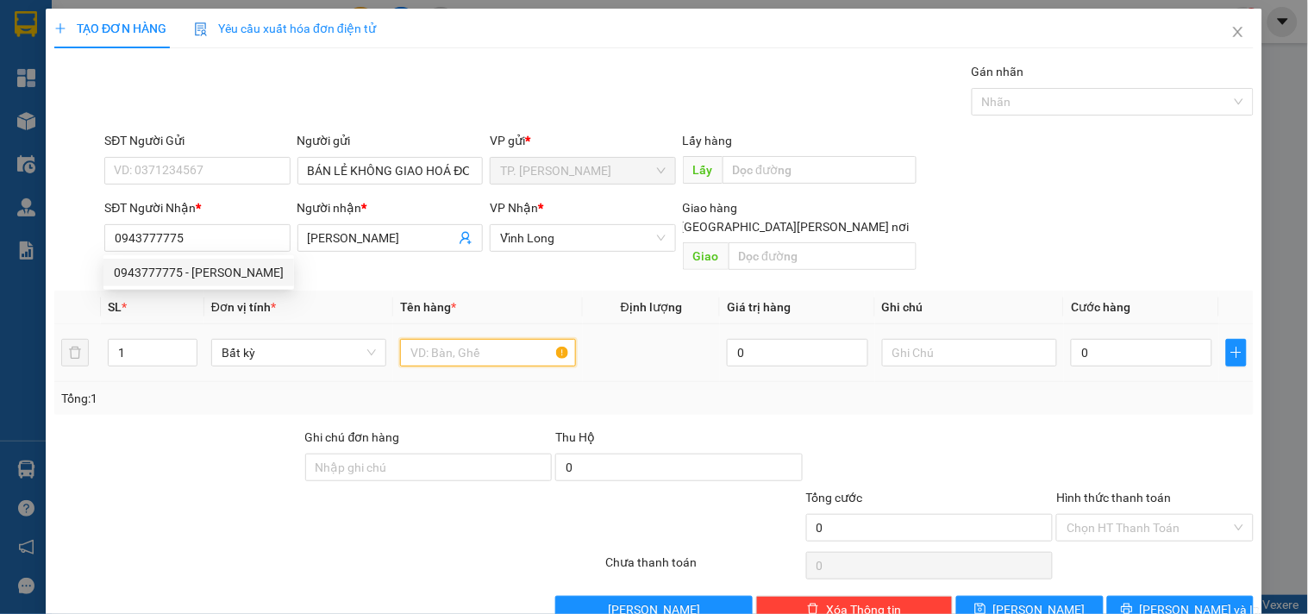
click at [438, 339] on input "text" at bounding box center [487, 353] width 175 height 28
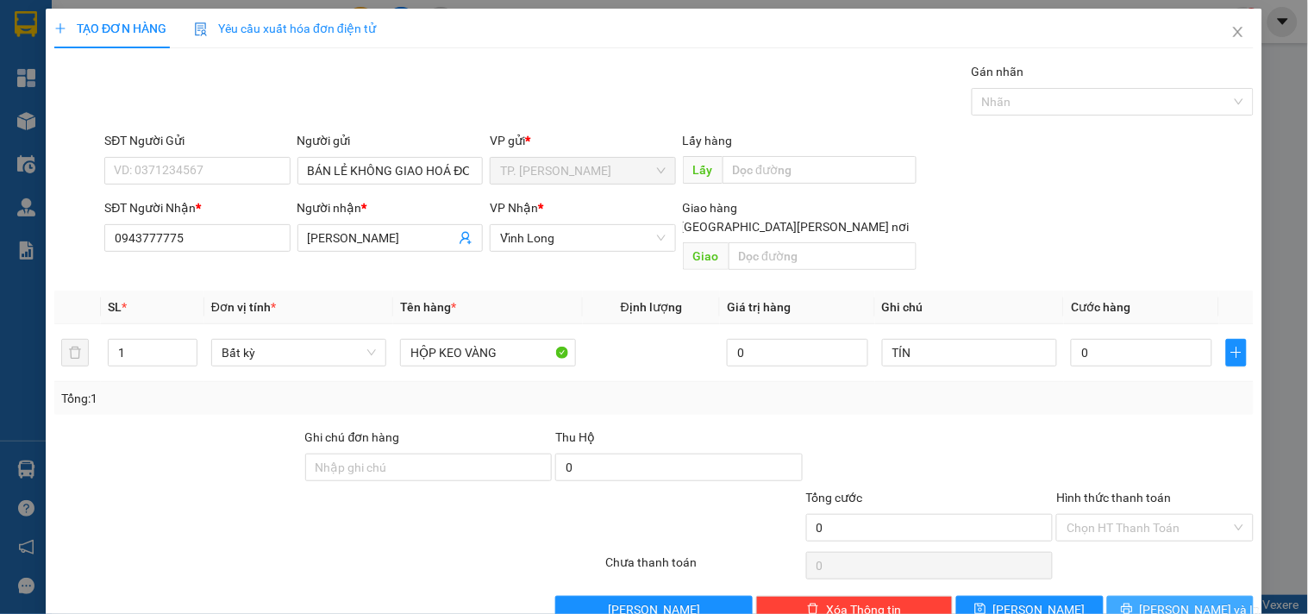
click at [1177, 600] on span "[PERSON_NAME] và In" at bounding box center [1200, 609] width 121 height 19
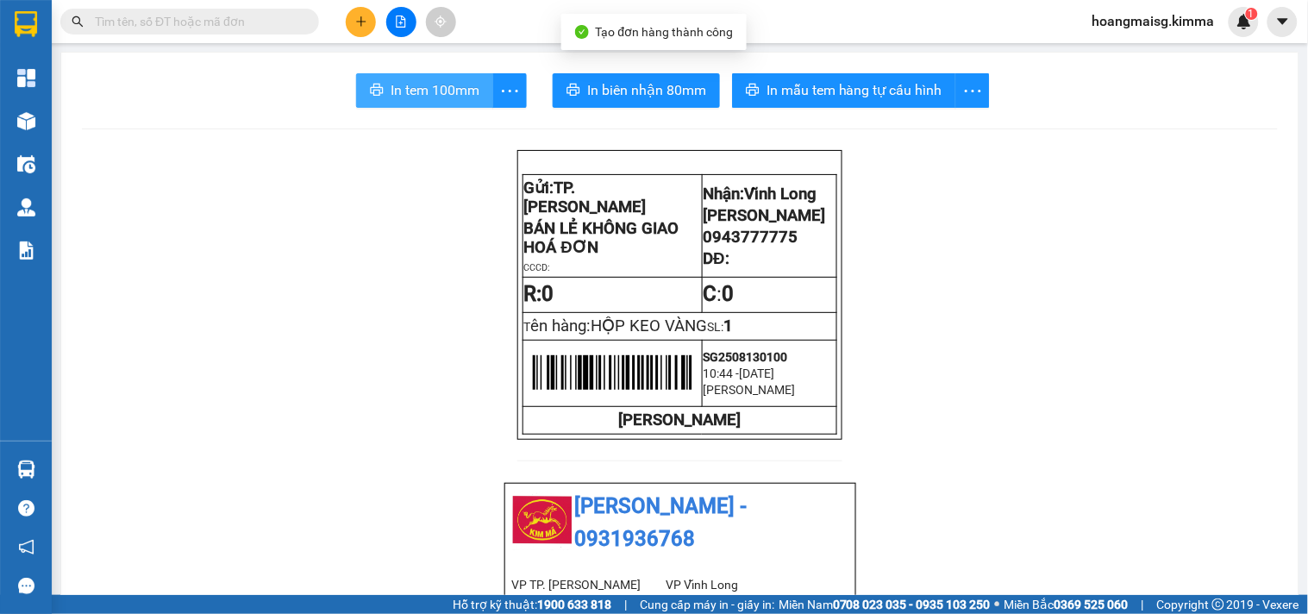
click at [442, 100] on button "In tem 100mm" at bounding box center [424, 90] width 137 height 35
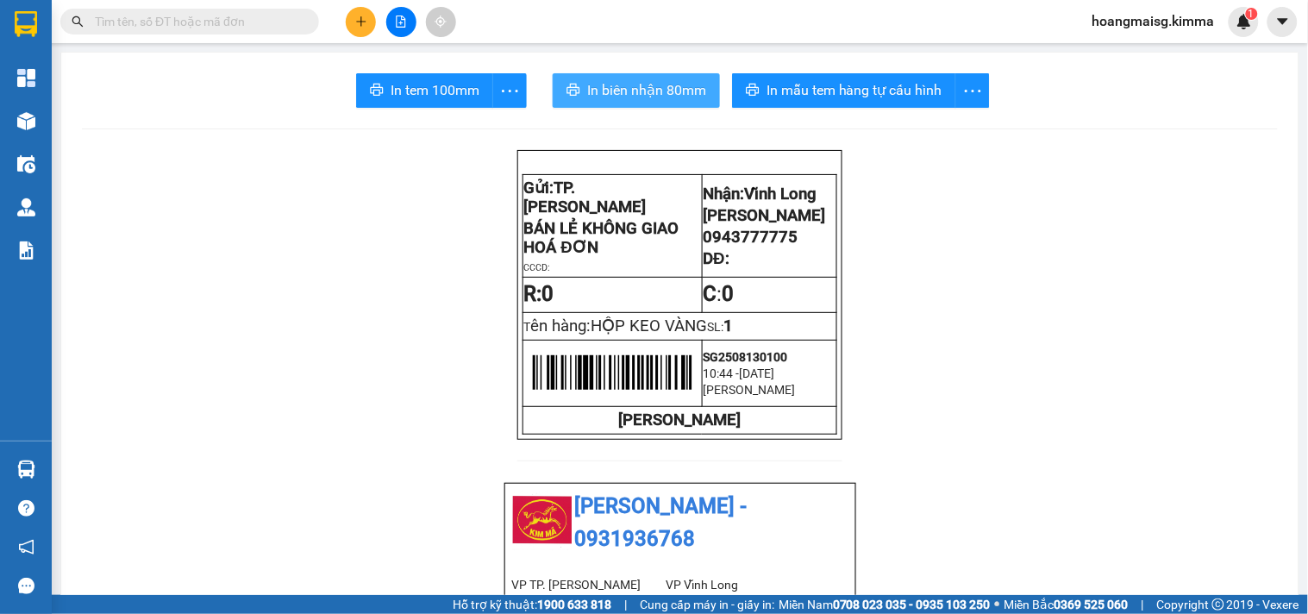
click at [624, 88] on span "In biên nhận 80mm" at bounding box center [646, 90] width 119 height 22
click at [373, 22] on button at bounding box center [361, 22] width 30 height 30
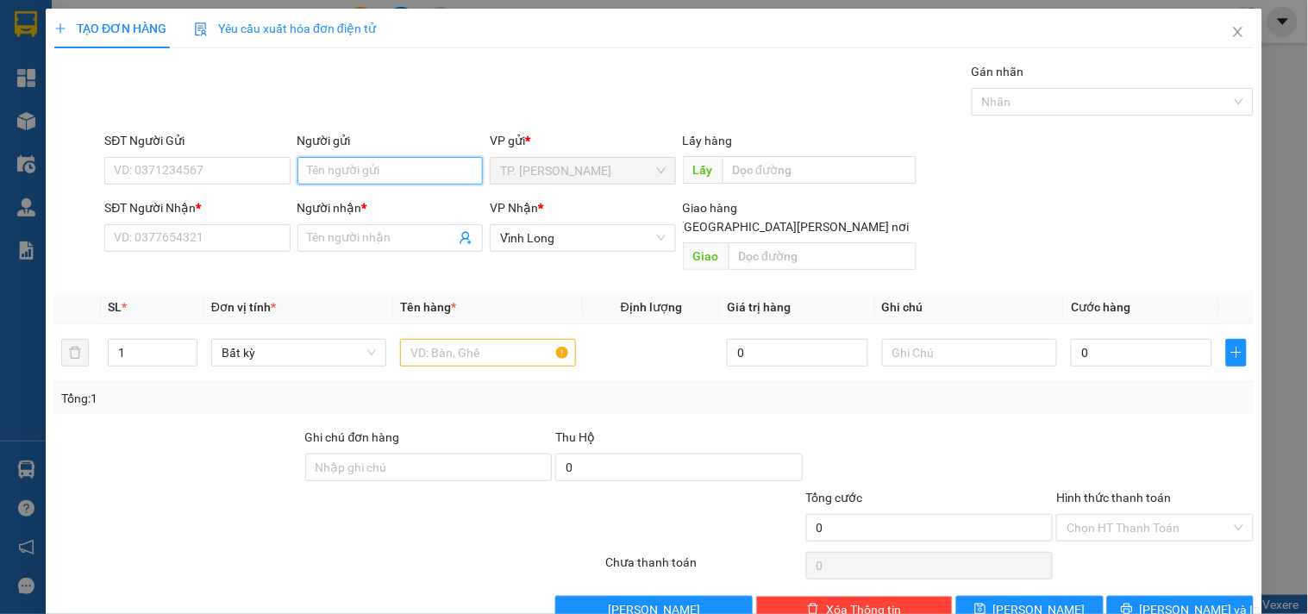
click at [416, 166] on input "Người gửi" at bounding box center [390, 171] width 185 height 28
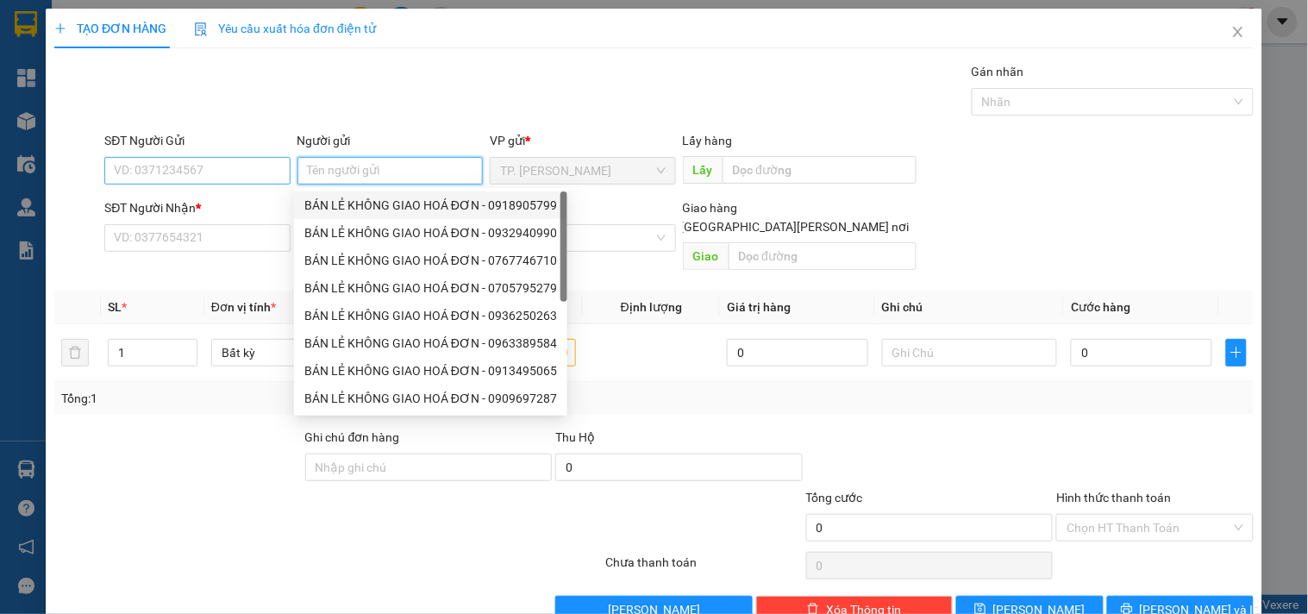
drag, startPoint x: 368, startPoint y: 204, endPoint x: 244, endPoint y: 173, distance: 127.8
click at [367, 201] on div "BÁN LẺ KHÔNG GIAO HOÁ ĐƠN - 0918905799" at bounding box center [430, 205] width 253 height 19
click at [243, 173] on input "0918905799" at bounding box center [196, 171] width 185 height 28
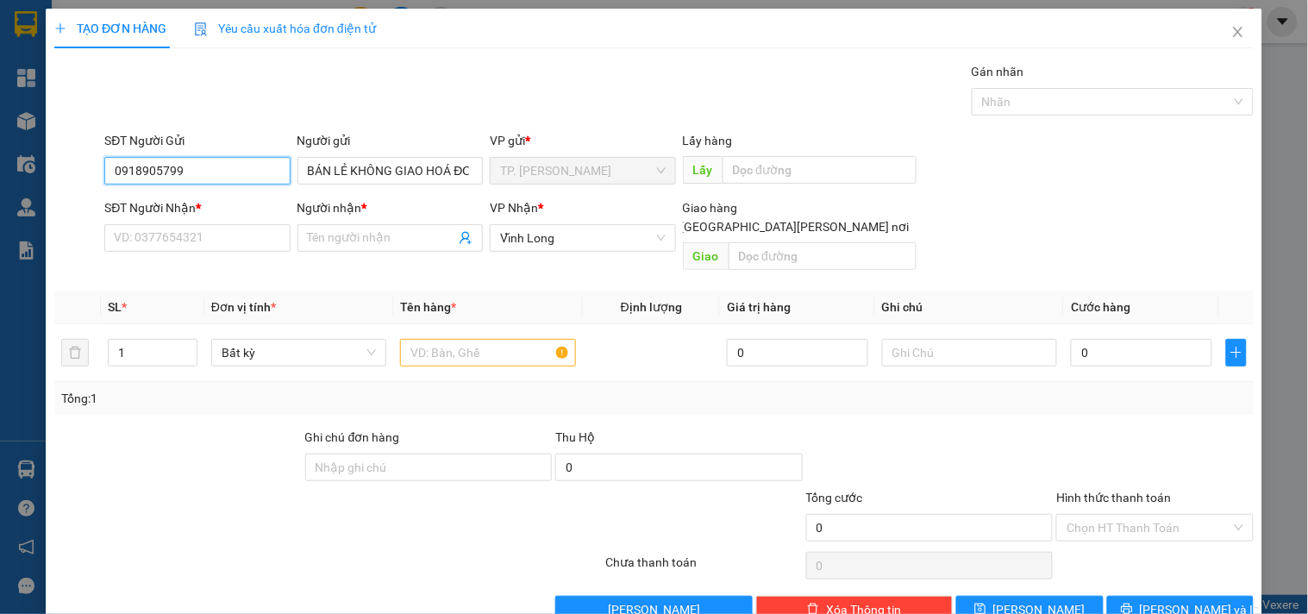
click at [243, 173] on input "0918905799" at bounding box center [196, 171] width 185 height 28
click at [185, 346] on icon "up" at bounding box center [188, 349] width 6 height 6
click at [183, 343] on span "up" at bounding box center [188, 348] width 10 height 10
click at [179, 340] on span "Increase Value" at bounding box center [187, 348] width 19 height 16
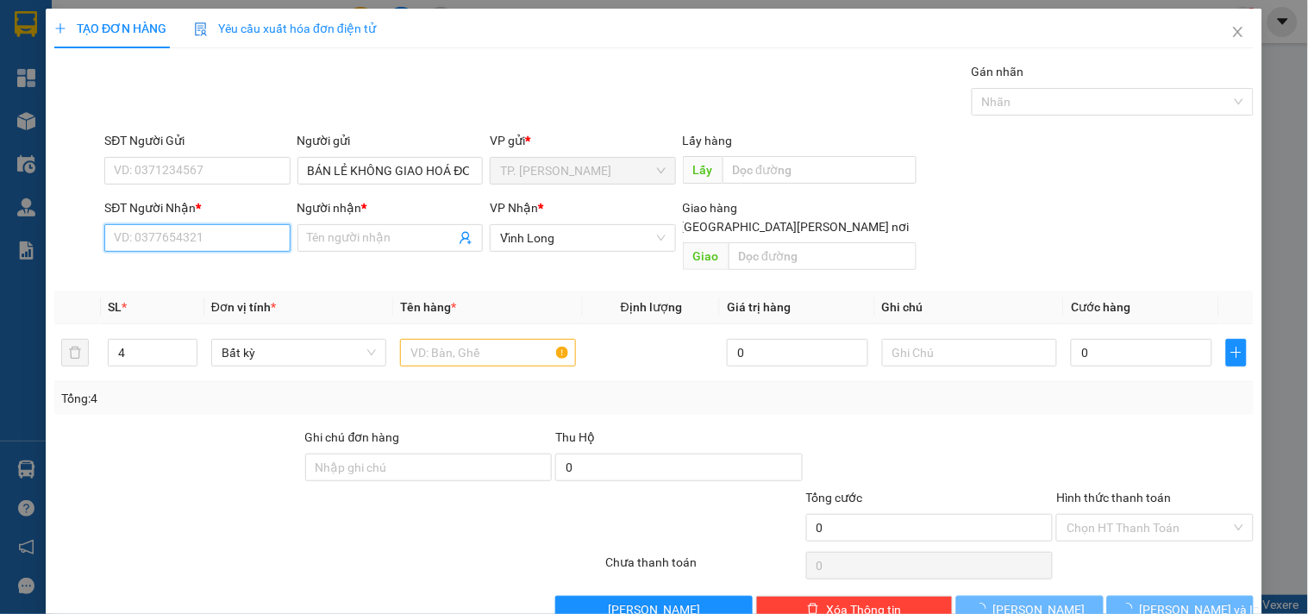
click at [184, 230] on input "SĐT Người Nhận *" at bounding box center [196, 238] width 185 height 28
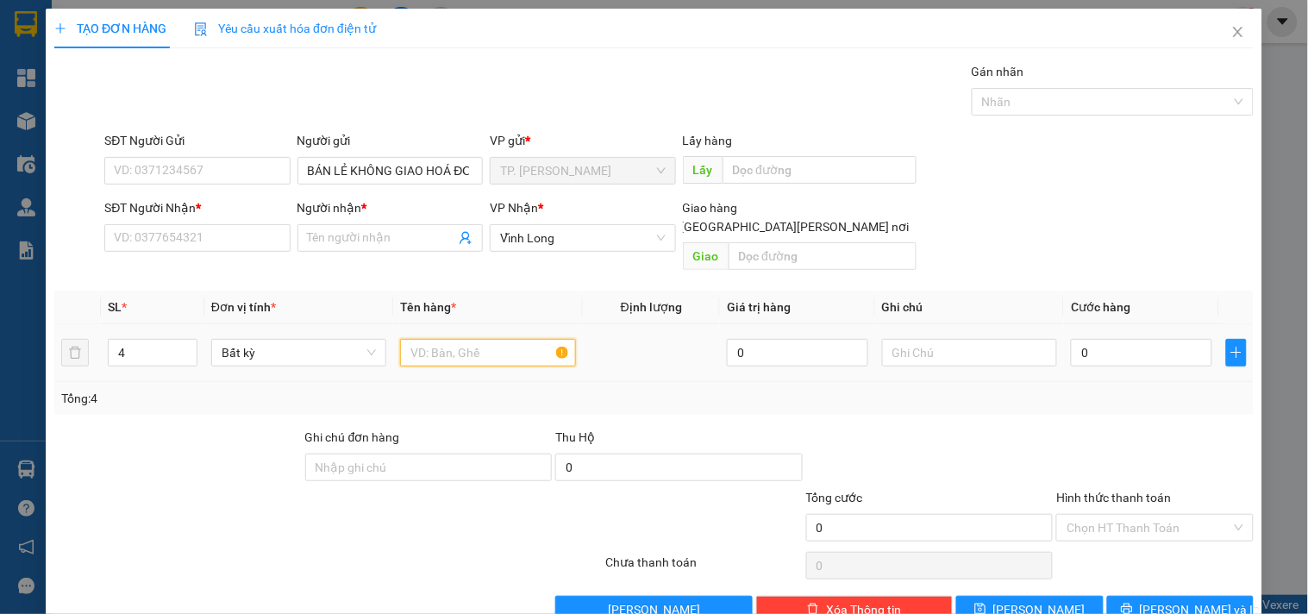
click at [458, 339] on input "text" at bounding box center [487, 353] width 175 height 28
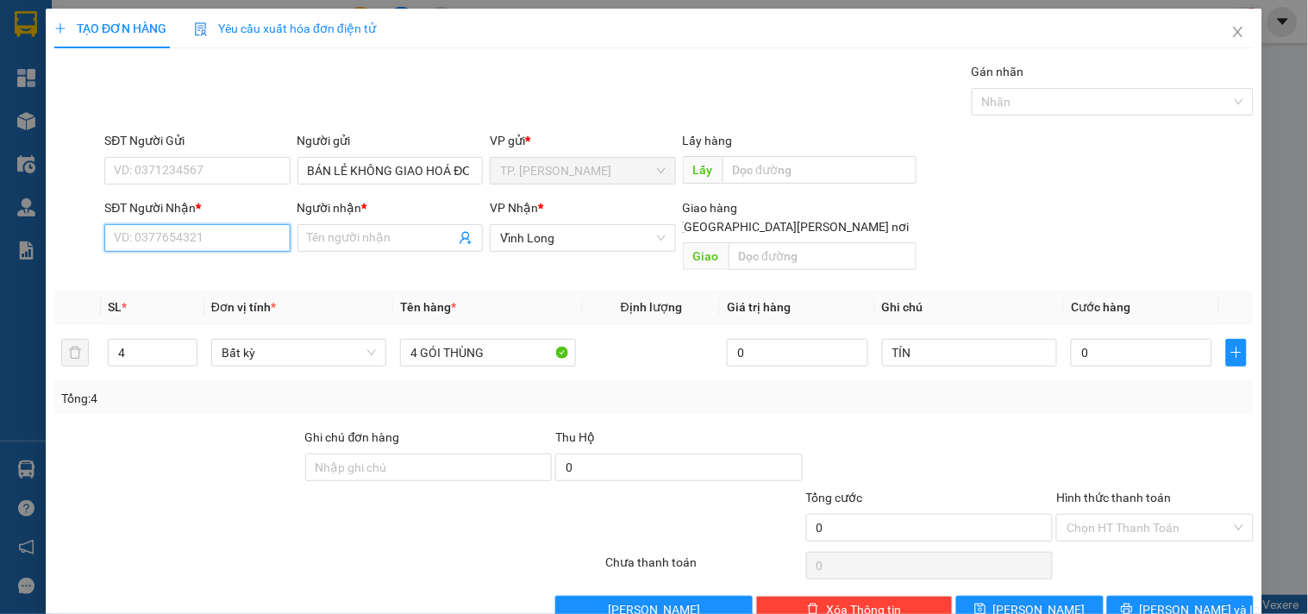
click at [217, 239] on input "SĐT Người Nhận *" at bounding box center [196, 238] width 185 height 28
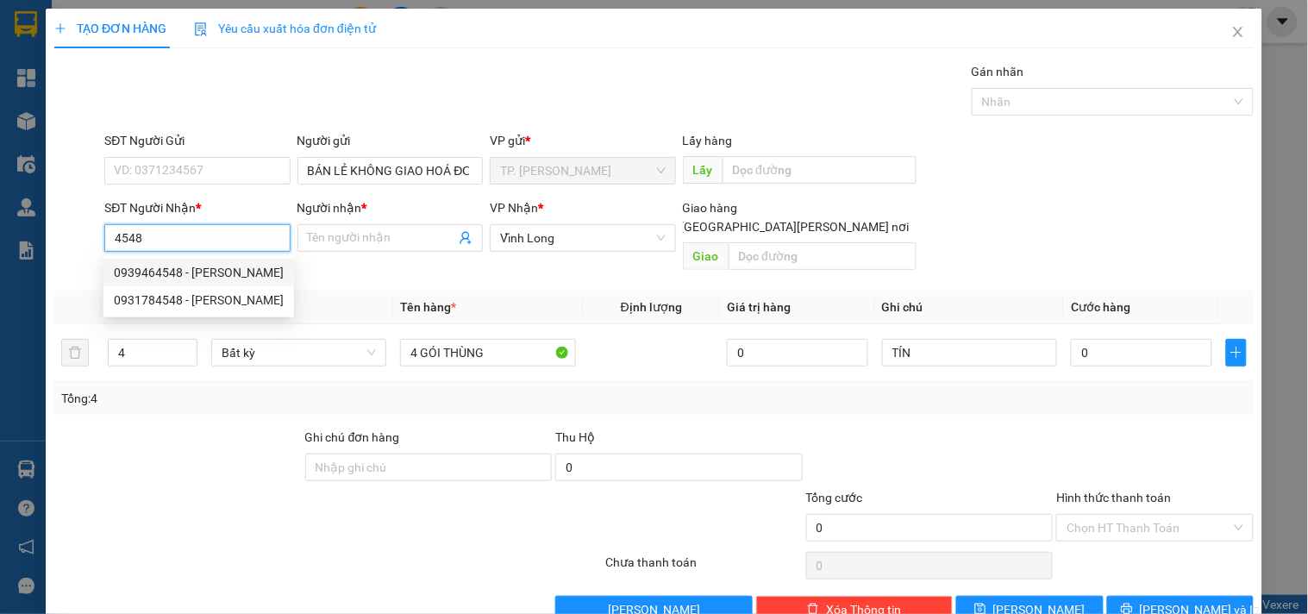
click at [209, 270] on div "0939464548 - [PERSON_NAME]" at bounding box center [199, 272] width 170 height 19
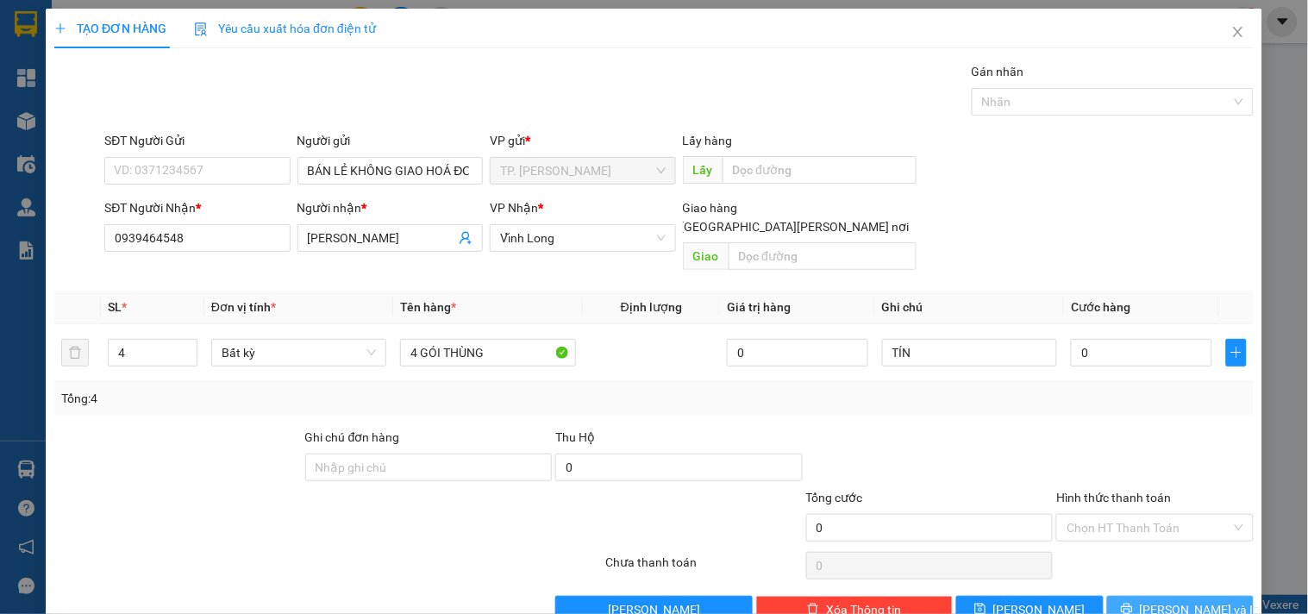
click at [1133, 596] on button "[PERSON_NAME] và In" at bounding box center [1181, 610] width 147 height 28
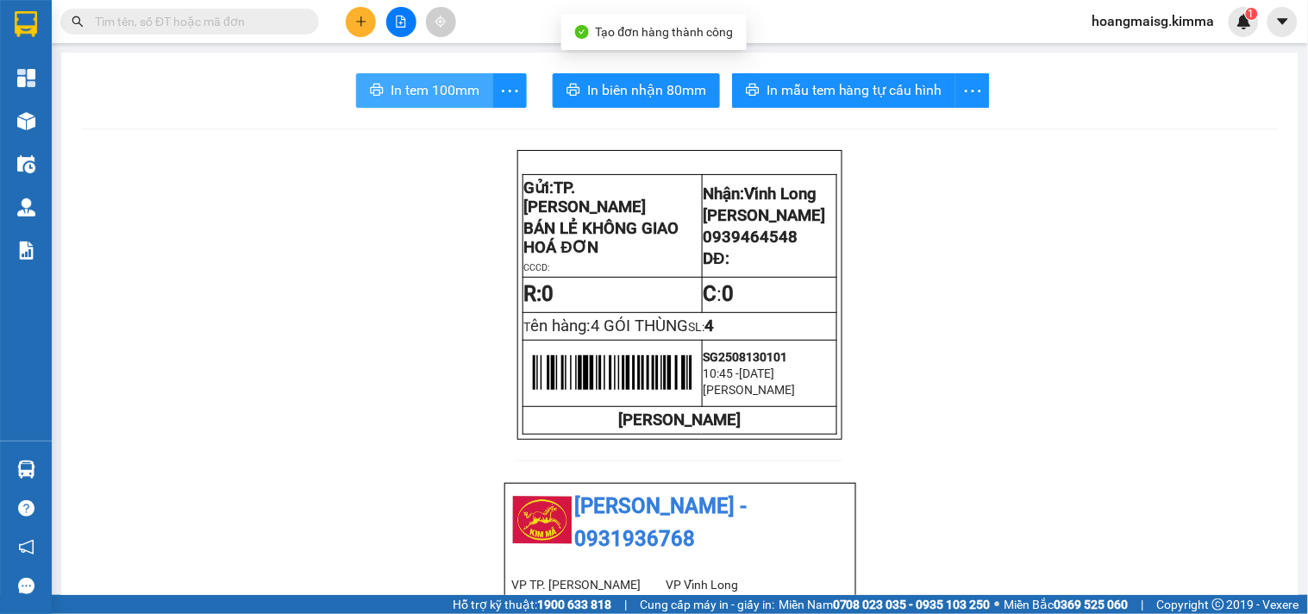
click at [395, 102] on button "In tem 100mm" at bounding box center [424, 90] width 137 height 35
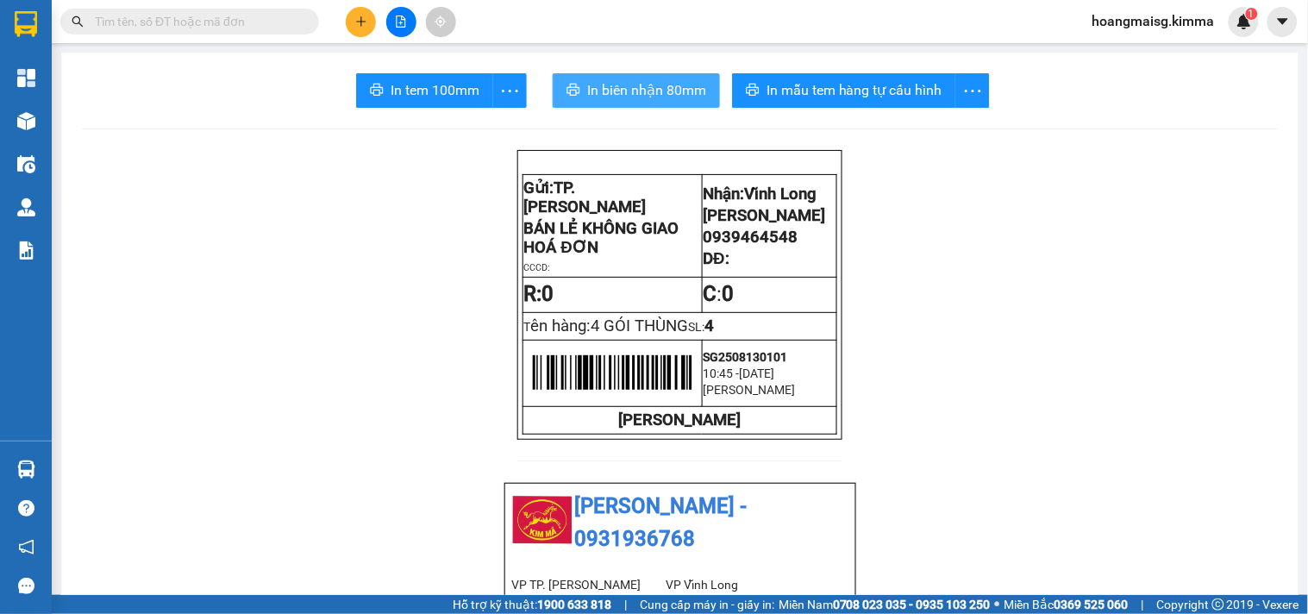
click at [638, 101] on button "In biên nhận 80mm" at bounding box center [636, 90] width 167 height 35
drag, startPoint x: 367, startPoint y: 6, endPoint x: 359, endPoint y: 13, distance: 11.0
click at [366, 11] on div at bounding box center [400, 22] width 129 height 30
click at [355, 20] on icon "plus" at bounding box center [361, 22] width 12 height 12
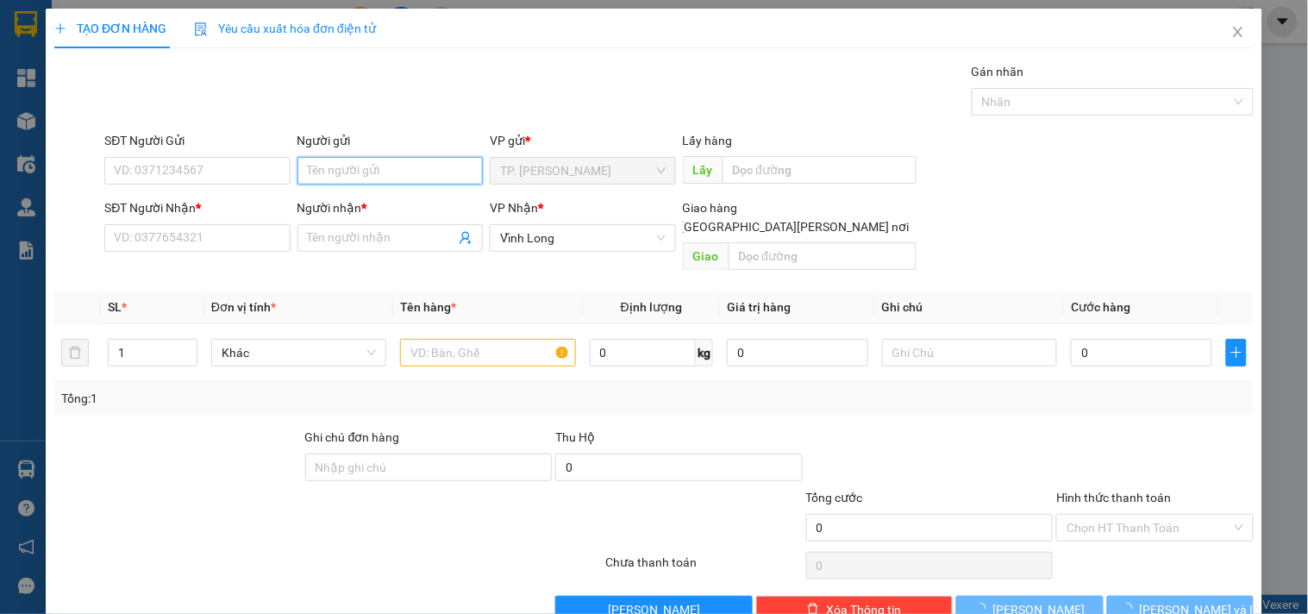
click at [359, 173] on input "Người gửi" at bounding box center [390, 171] width 185 height 28
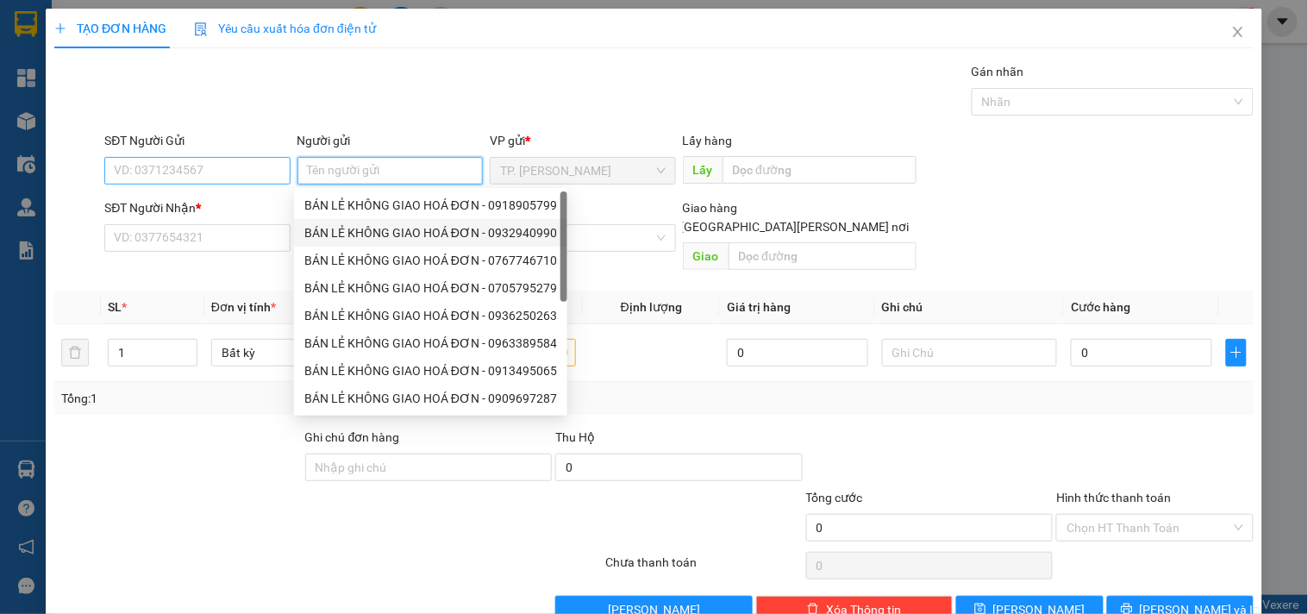
drag, startPoint x: 351, startPoint y: 218, endPoint x: 226, endPoint y: 159, distance: 138.5
click at [341, 207] on div "BÁN LẺ [PERSON_NAME] [PERSON_NAME] - 0918905799 BÁN LẺ [PERSON_NAME] [PERSON_NA…" at bounding box center [430, 329] width 273 height 276
click at [226, 159] on input "SĐT Người Gửi" at bounding box center [196, 171] width 185 height 28
click at [225, 159] on input "SĐT Người Gửi" at bounding box center [196, 171] width 185 height 28
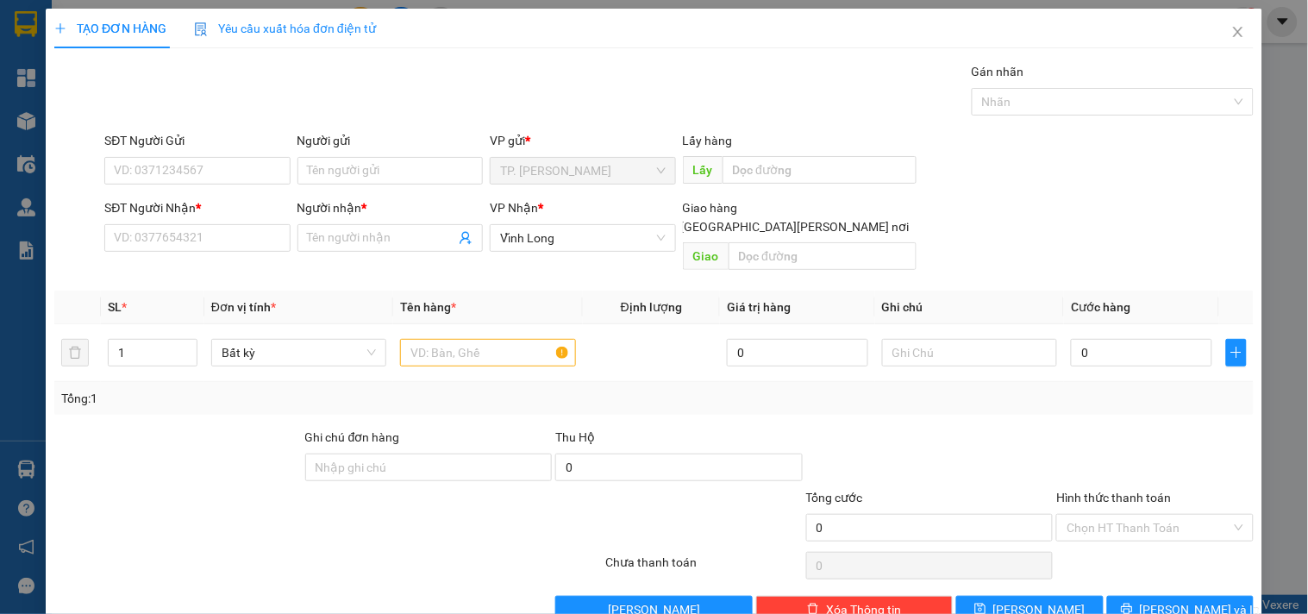
click at [364, 142] on div "Người gửi" at bounding box center [390, 140] width 185 height 19
click at [364, 157] on input "Người gửi" at bounding box center [390, 171] width 185 height 28
click at [357, 160] on input "Người gửi" at bounding box center [390, 171] width 185 height 28
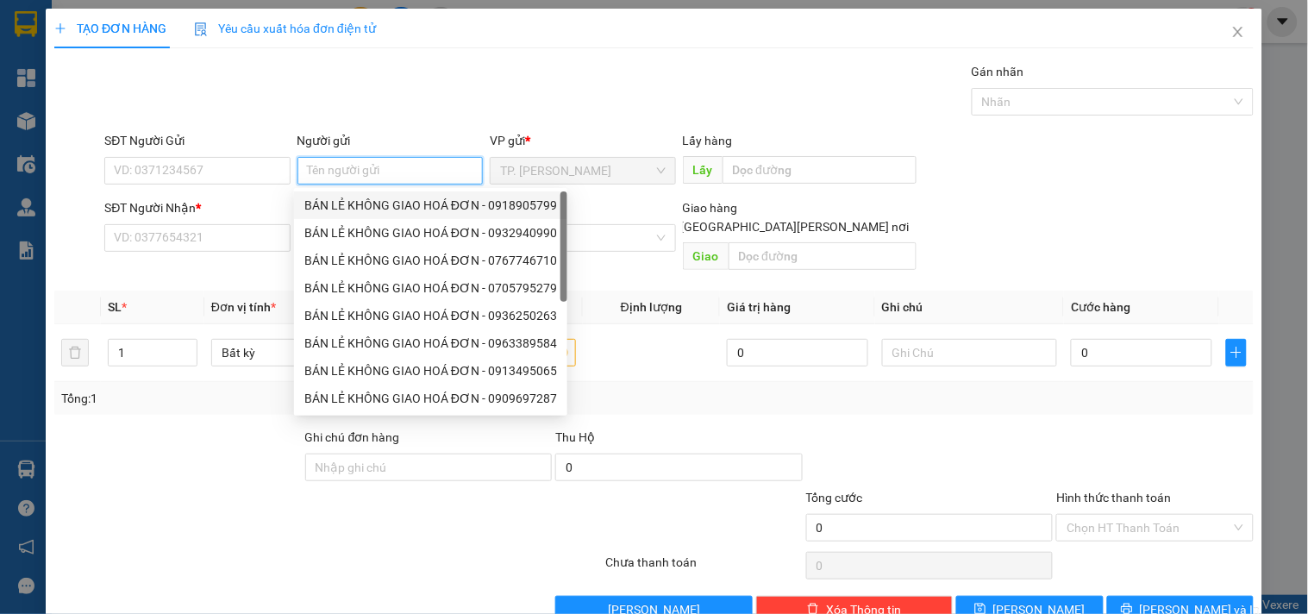
drag, startPoint x: 359, startPoint y: 205, endPoint x: 343, endPoint y: 200, distance: 16.4
click at [359, 207] on div "BÁN LẺ KHÔNG GIAO HOÁ ĐƠN - 0918905799" at bounding box center [430, 205] width 253 height 19
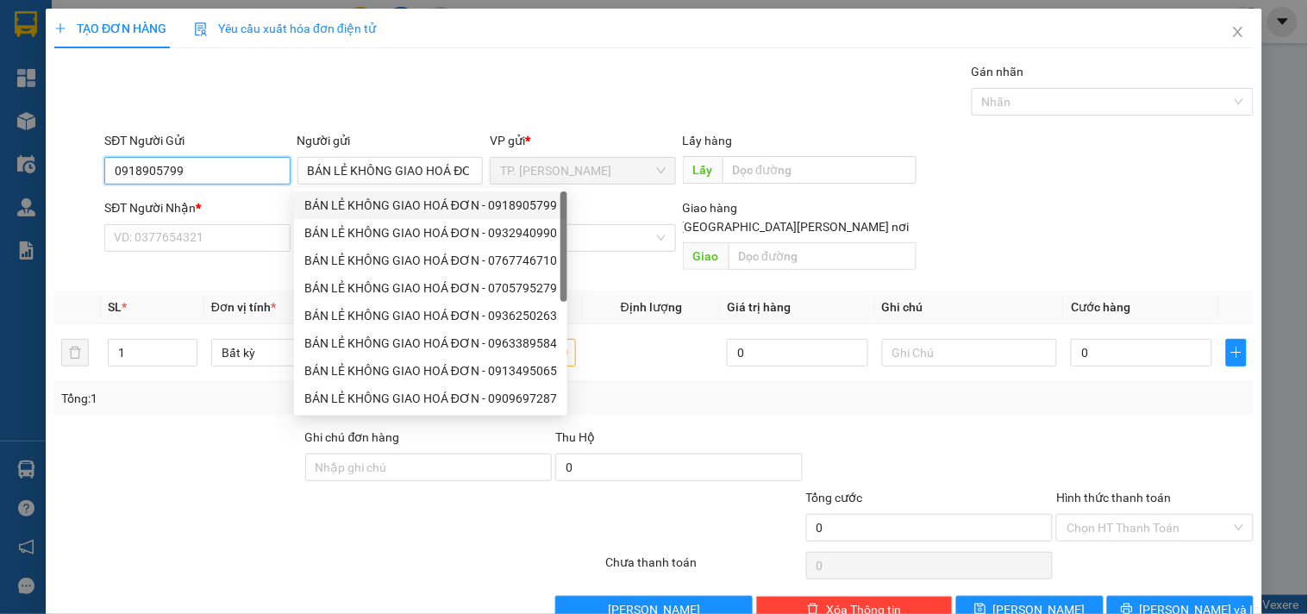
click at [223, 157] on input "0918905799" at bounding box center [196, 171] width 185 height 28
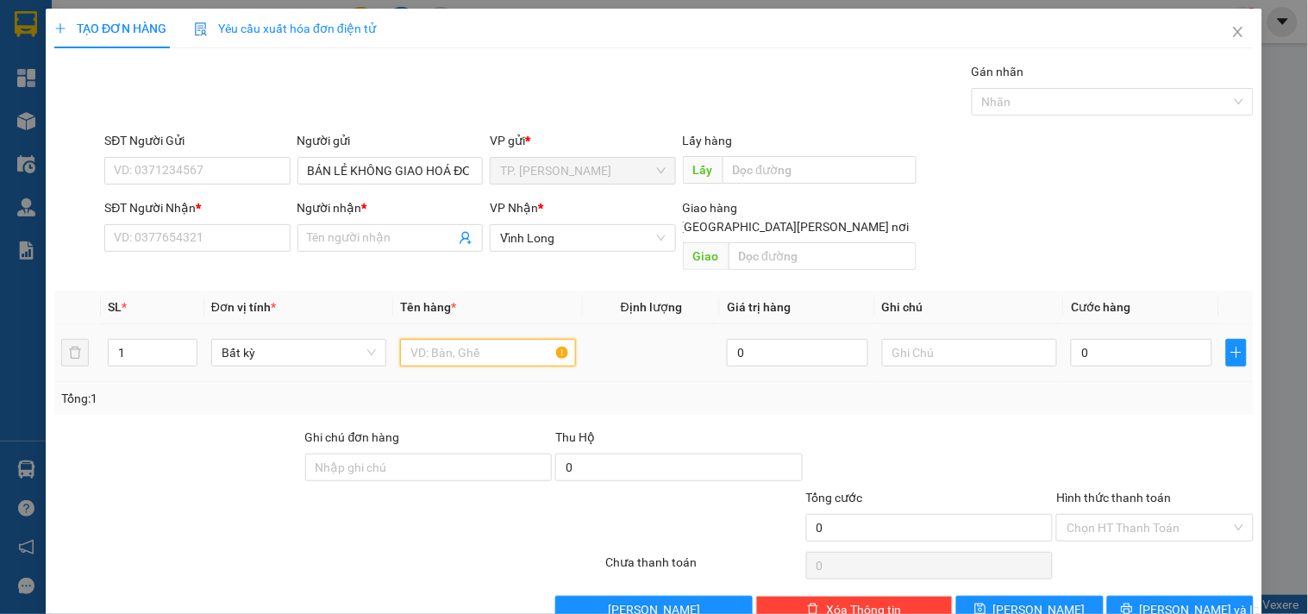
click at [455, 339] on input "text" at bounding box center [487, 353] width 175 height 28
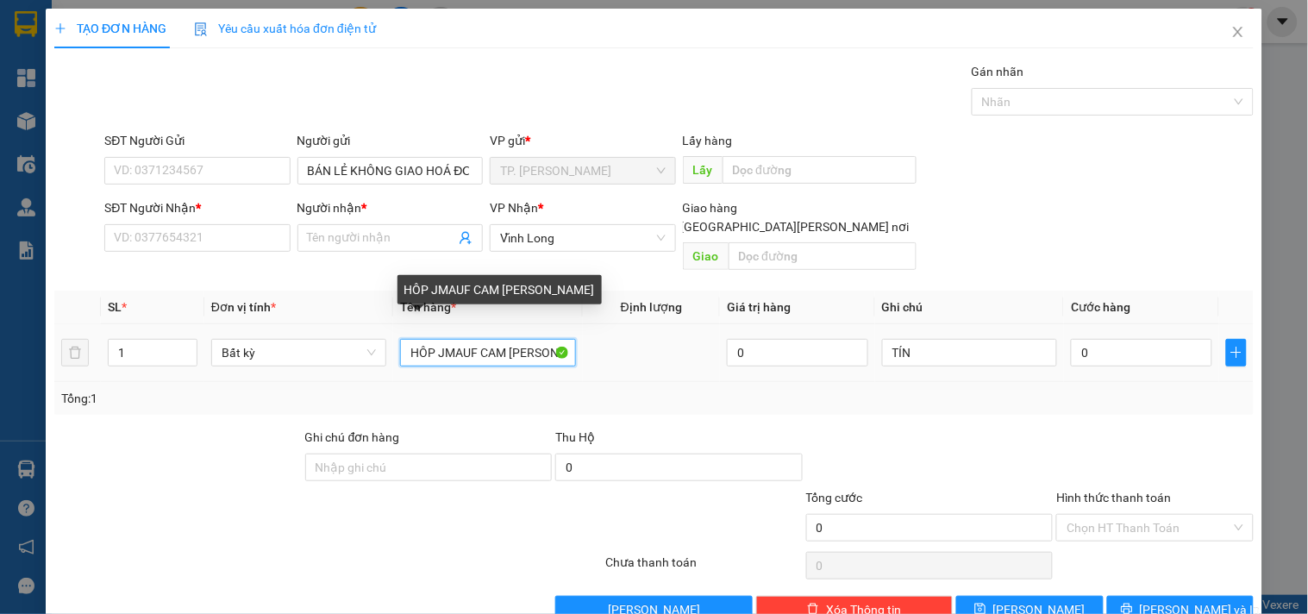
click at [440, 339] on input "HÔP JMAUF CAM [PERSON_NAME]" at bounding box center [487, 353] width 175 height 28
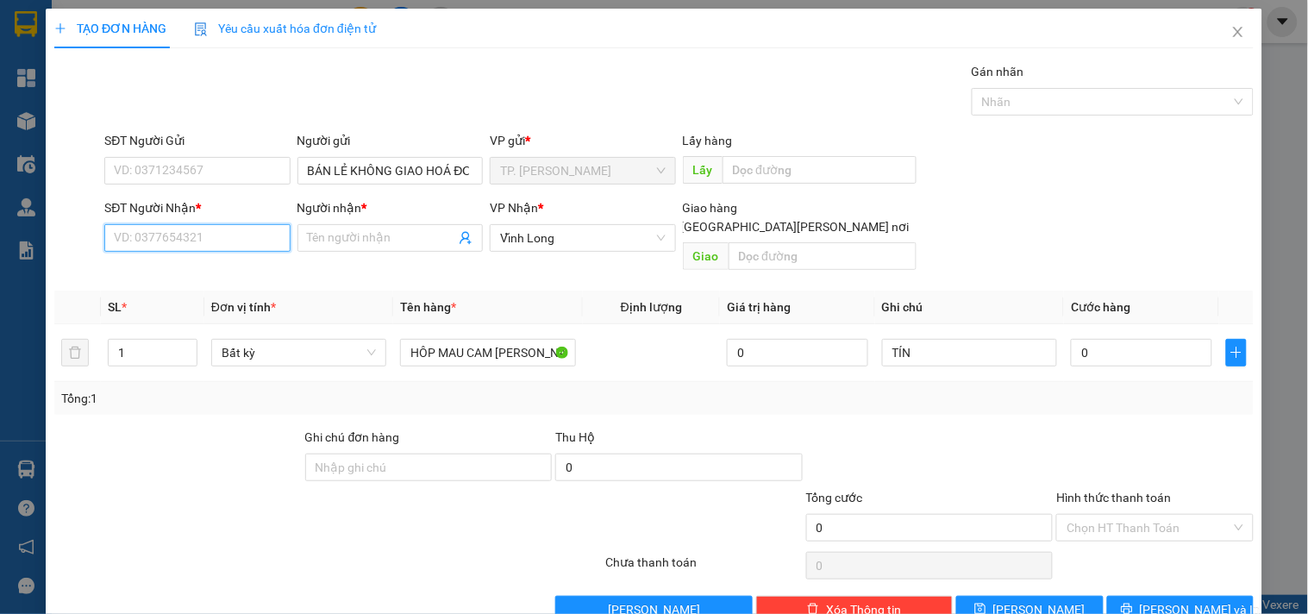
click at [244, 239] on input "SĐT Người Nhận *" at bounding box center [196, 238] width 185 height 28
click at [242, 274] on div "0949895900 - TIẾN ĐẠT" at bounding box center [195, 272] width 163 height 19
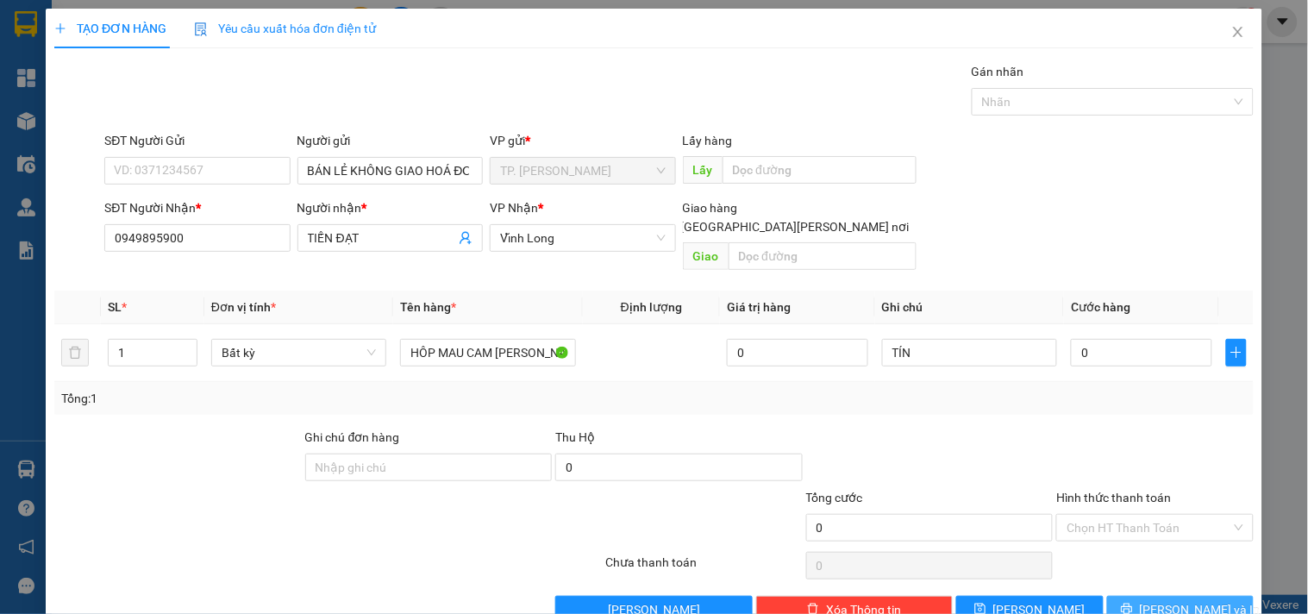
click at [1133, 603] on icon "printer" at bounding box center [1127, 609] width 12 height 12
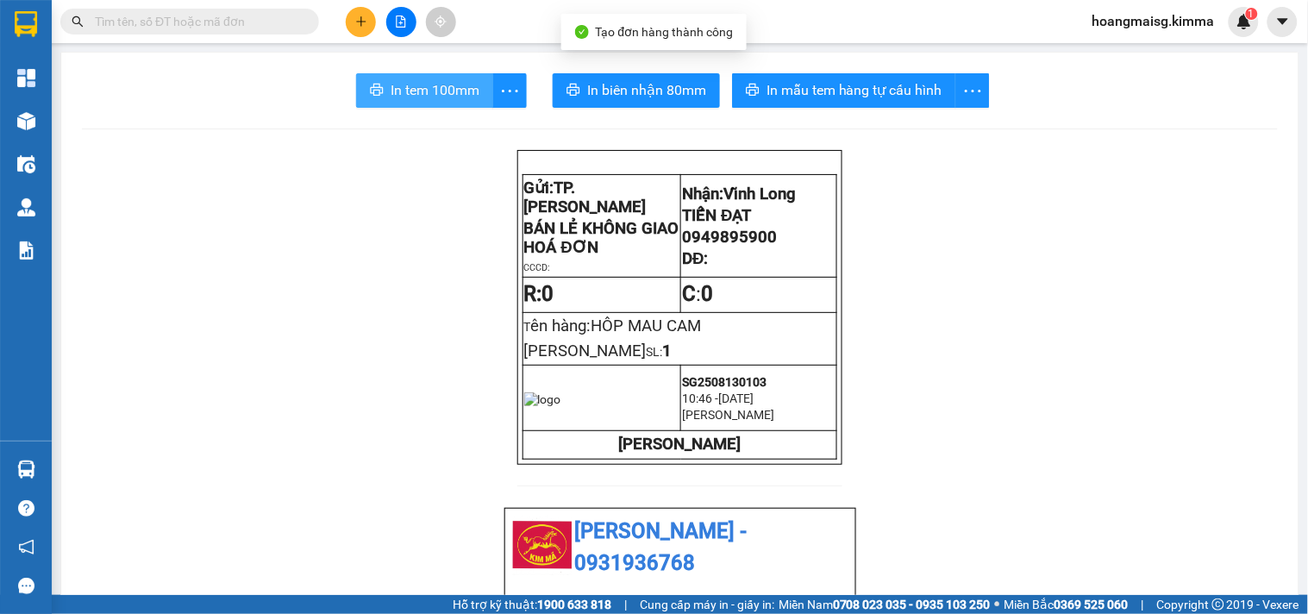
click at [411, 89] on span "In tem 100mm" at bounding box center [435, 90] width 89 height 22
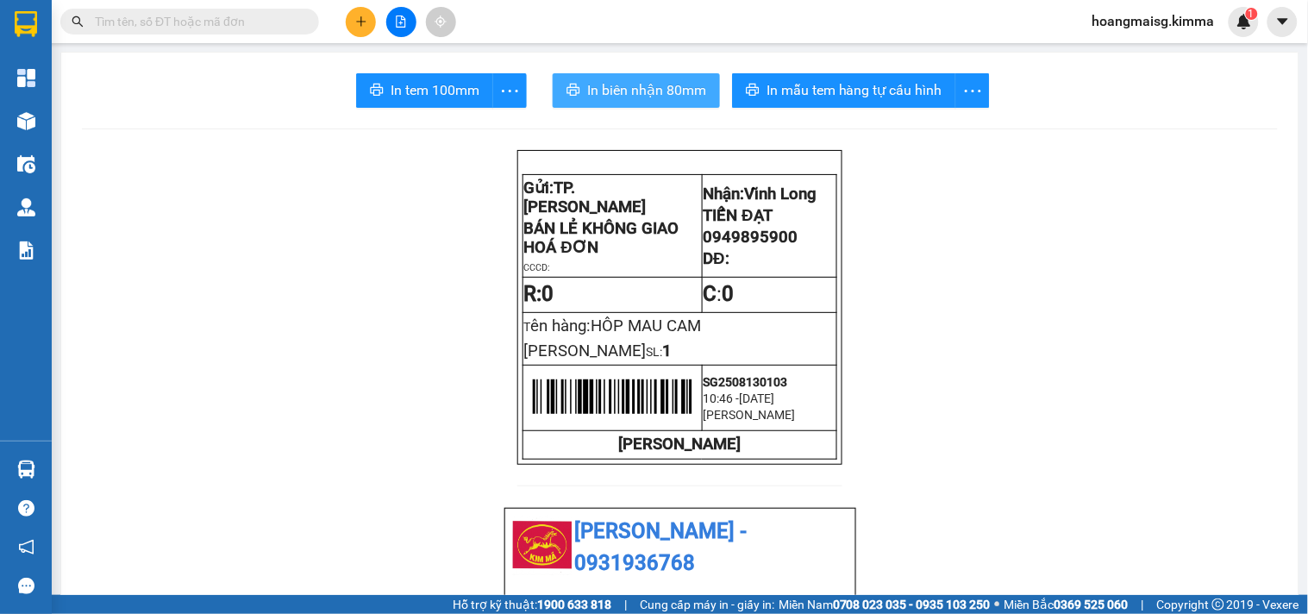
click at [624, 102] on button "In biên nhận 80mm" at bounding box center [636, 90] width 167 height 35
click at [350, 24] on button at bounding box center [361, 22] width 30 height 30
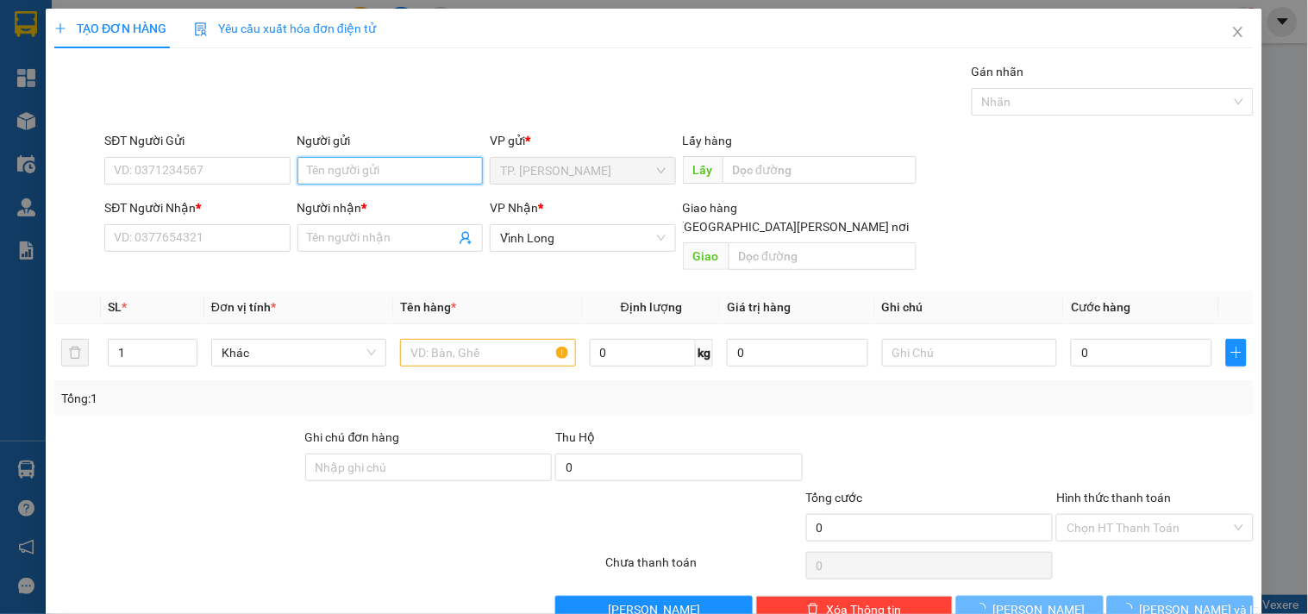
drag, startPoint x: 373, startPoint y: 175, endPoint x: 380, endPoint y: 195, distance: 21.3
click at [374, 182] on input "Người gửi" at bounding box center [390, 171] width 185 height 28
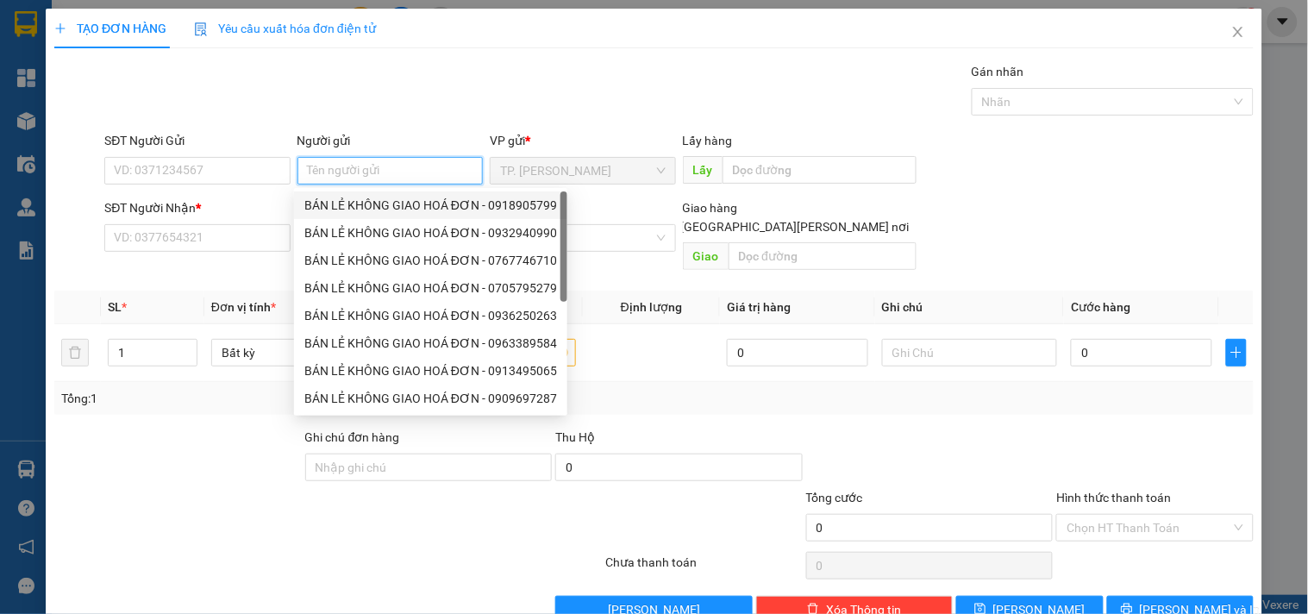
click at [348, 211] on div "BÁN LẺ KHÔNG GIAO HOÁ ĐƠN - 0918905799" at bounding box center [430, 205] width 253 height 19
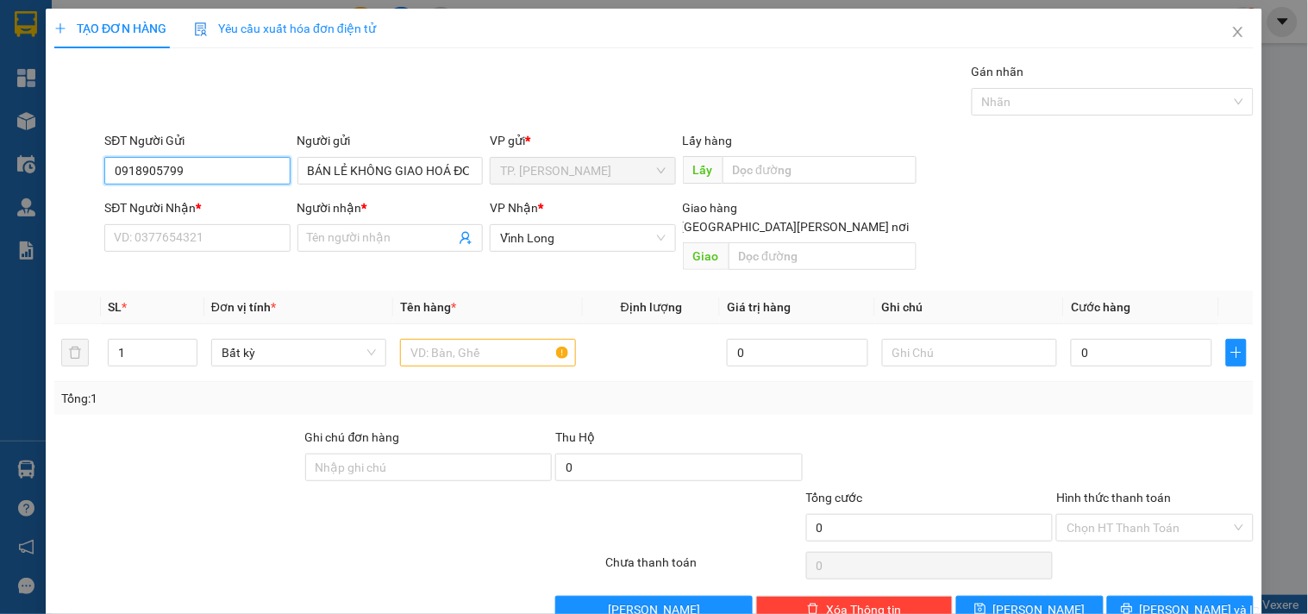
click at [217, 178] on input "0918905799" at bounding box center [196, 171] width 185 height 28
click at [217, 177] on input "0918905799" at bounding box center [196, 171] width 185 height 28
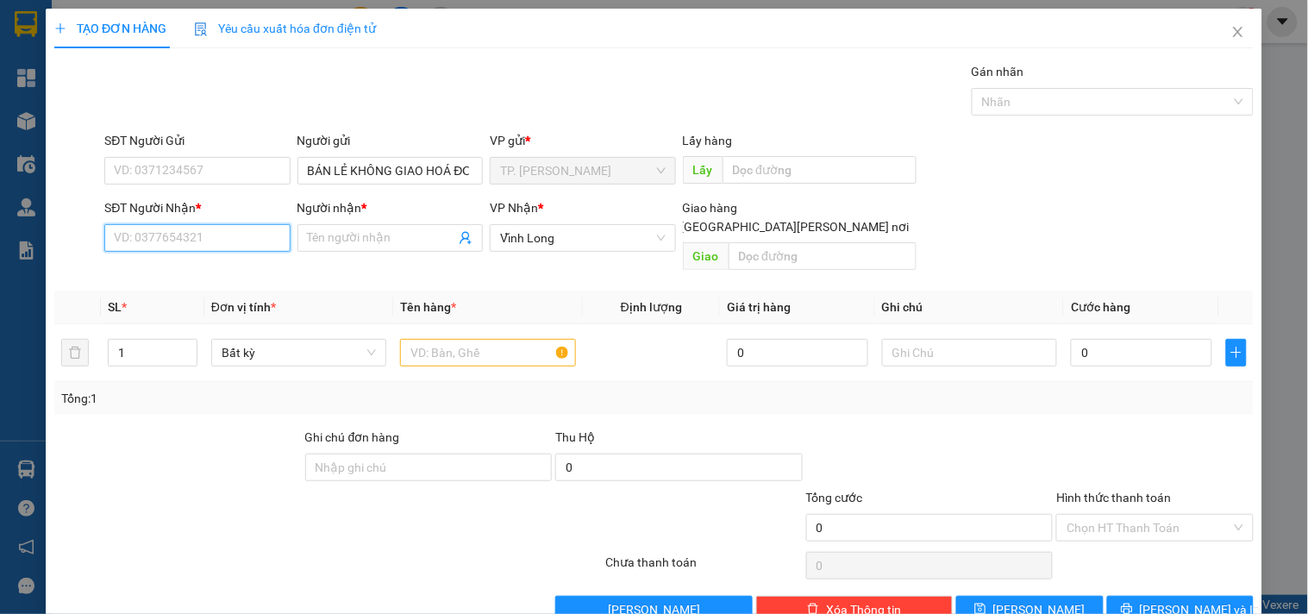
click at [234, 240] on input "SĐT Người Nhận *" at bounding box center [196, 238] width 185 height 28
click at [367, 235] on input "Người nhận *" at bounding box center [381, 238] width 147 height 19
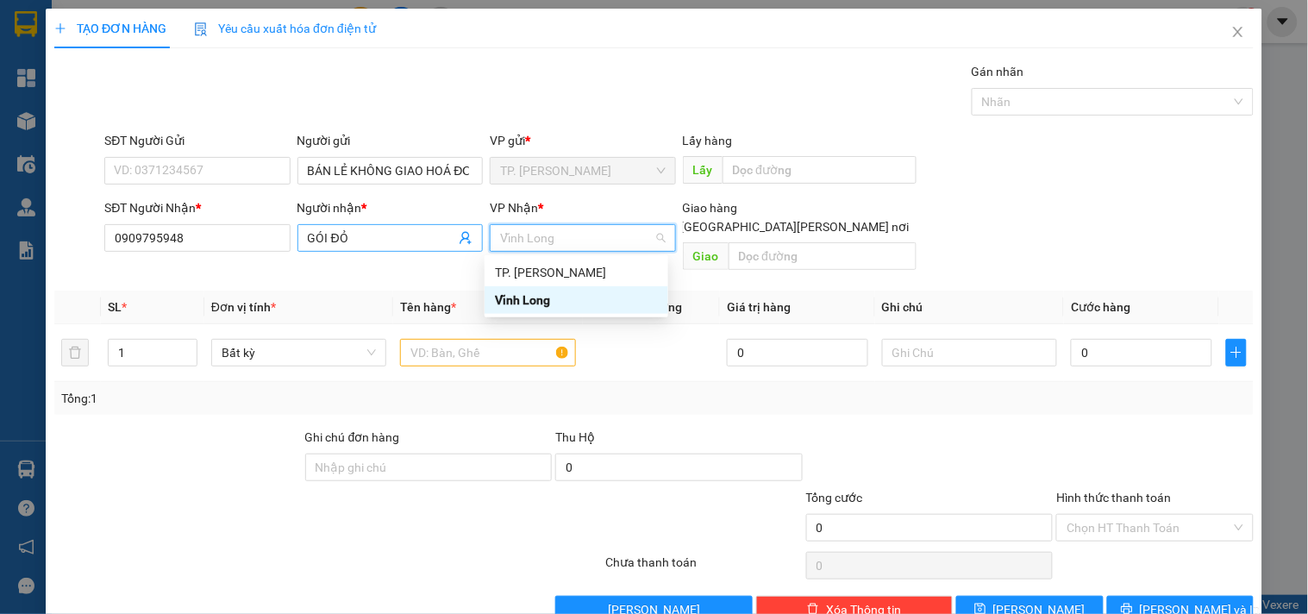
click at [367, 235] on input "GÓI ĐỎ" at bounding box center [381, 238] width 147 height 19
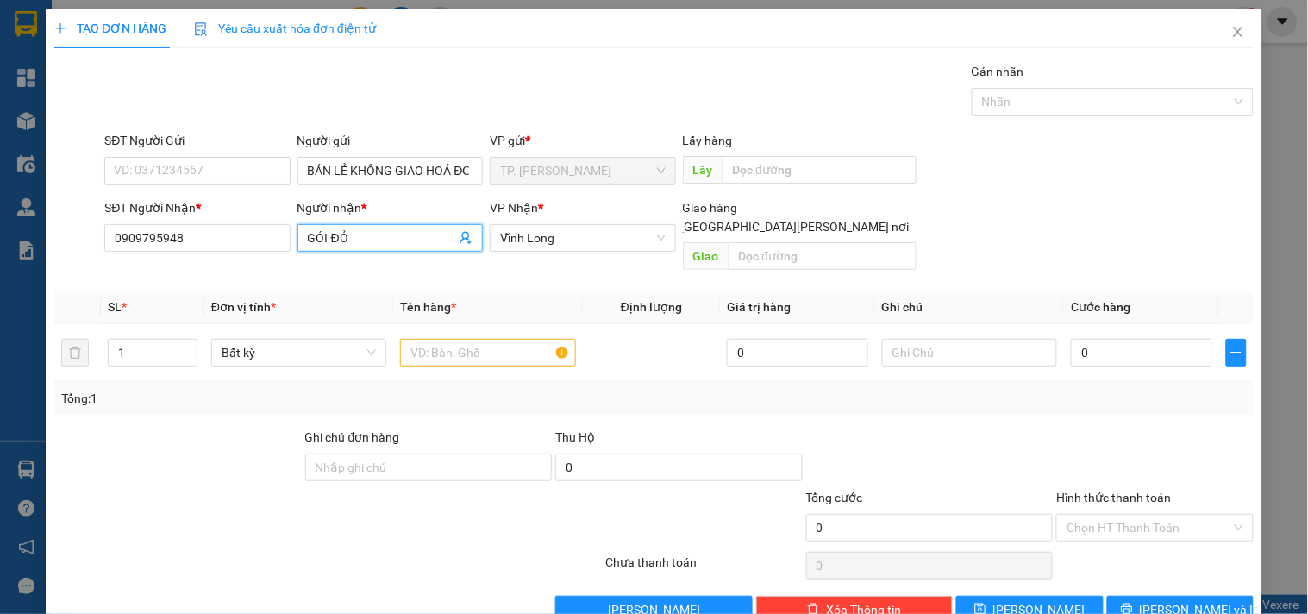
click at [367, 235] on input "GÓI ĐỎ" at bounding box center [381, 238] width 147 height 19
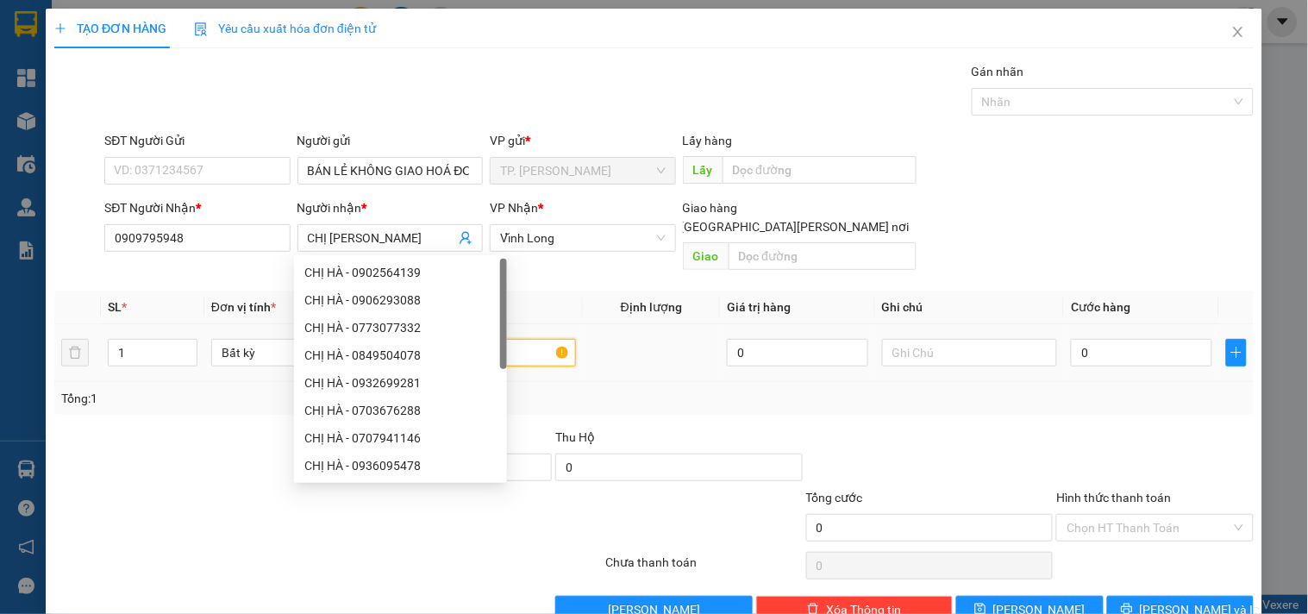
click at [519, 339] on input "text" at bounding box center [487, 353] width 175 height 28
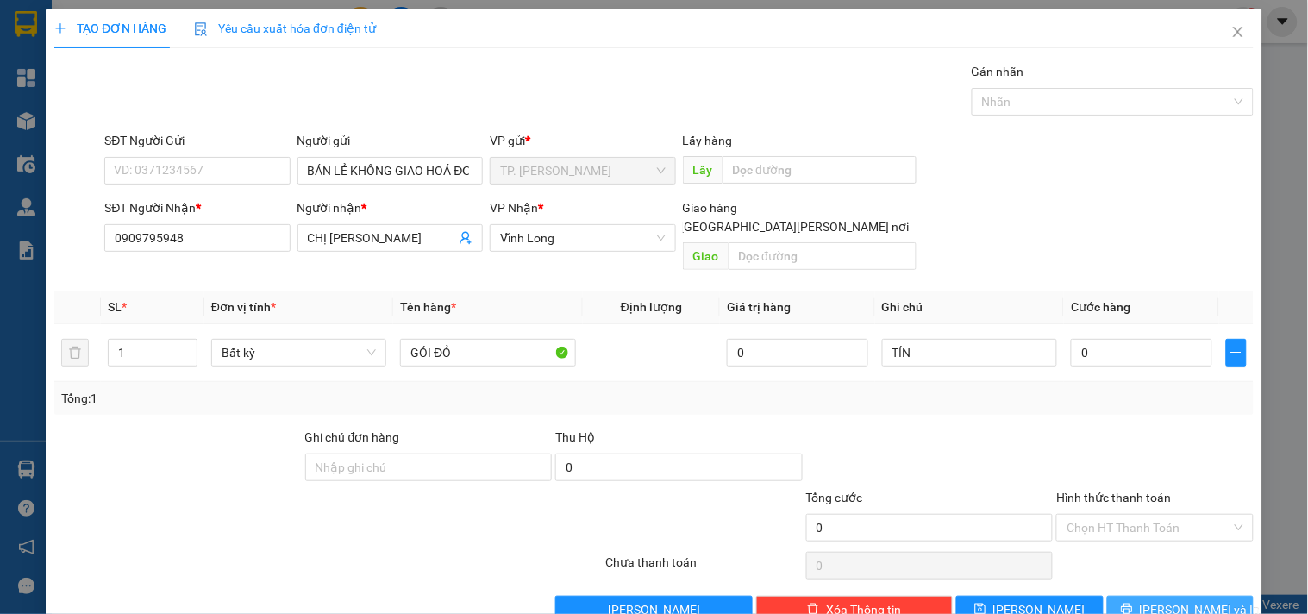
click at [1179, 600] on span "[PERSON_NAME] và In" at bounding box center [1200, 609] width 121 height 19
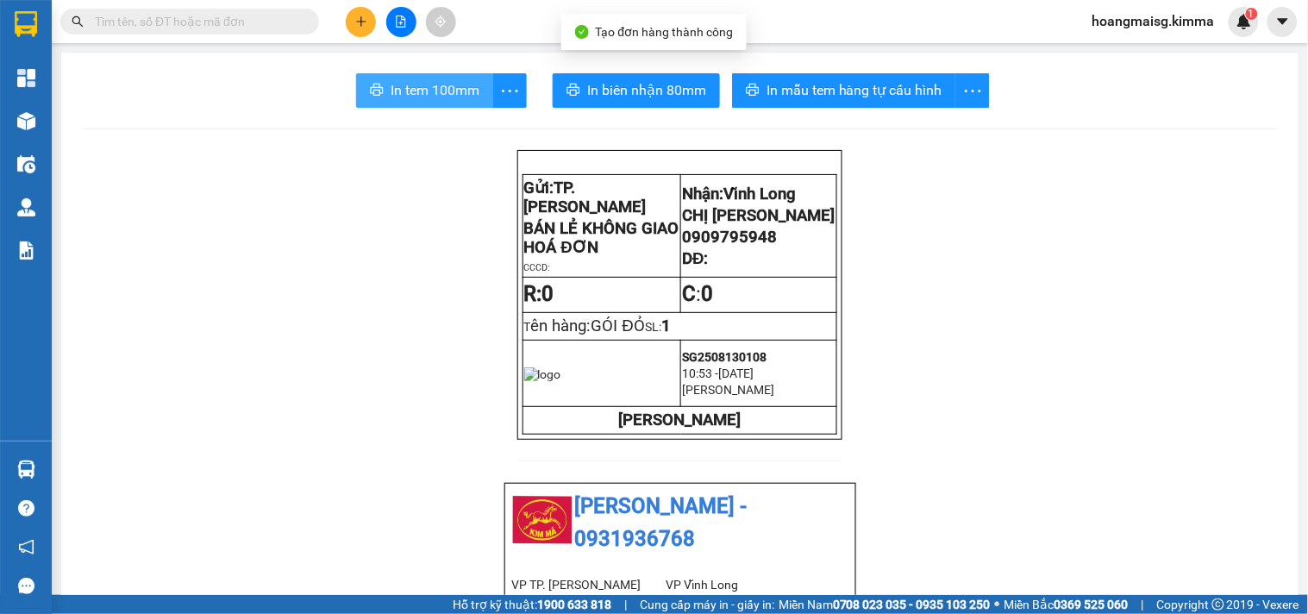
click at [391, 97] on span "In tem 100mm" at bounding box center [435, 90] width 89 height 22
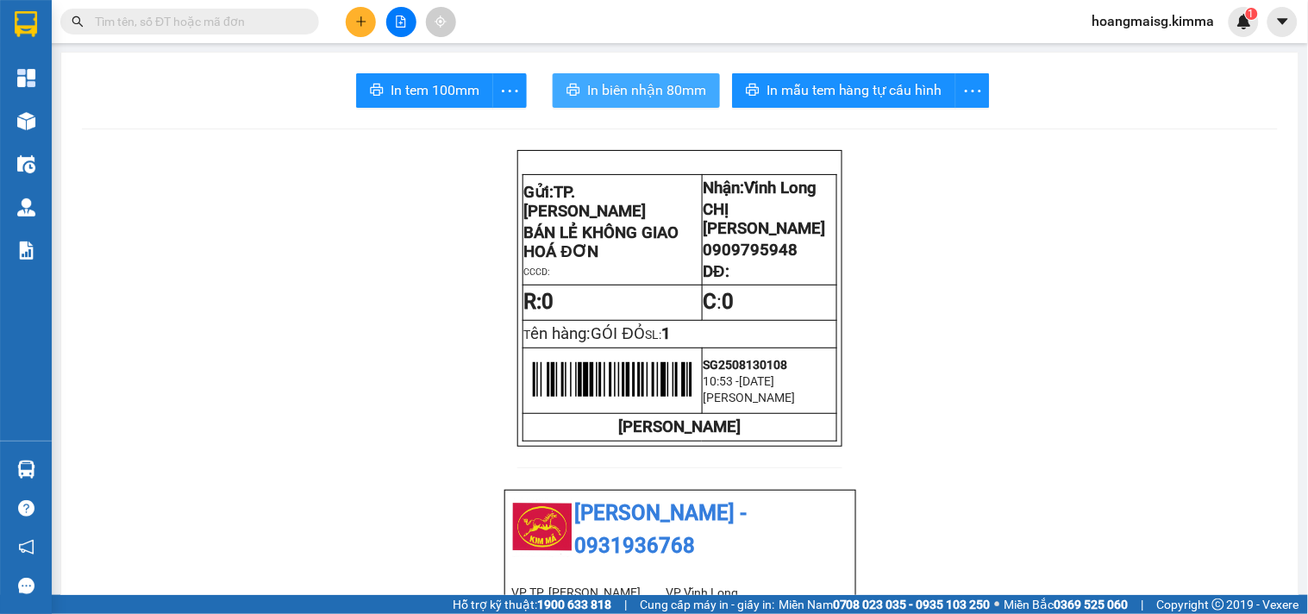
click at [619, 107] on button "In biên nhận 80mm" at bounding box center [636, 90] width 167 height 35
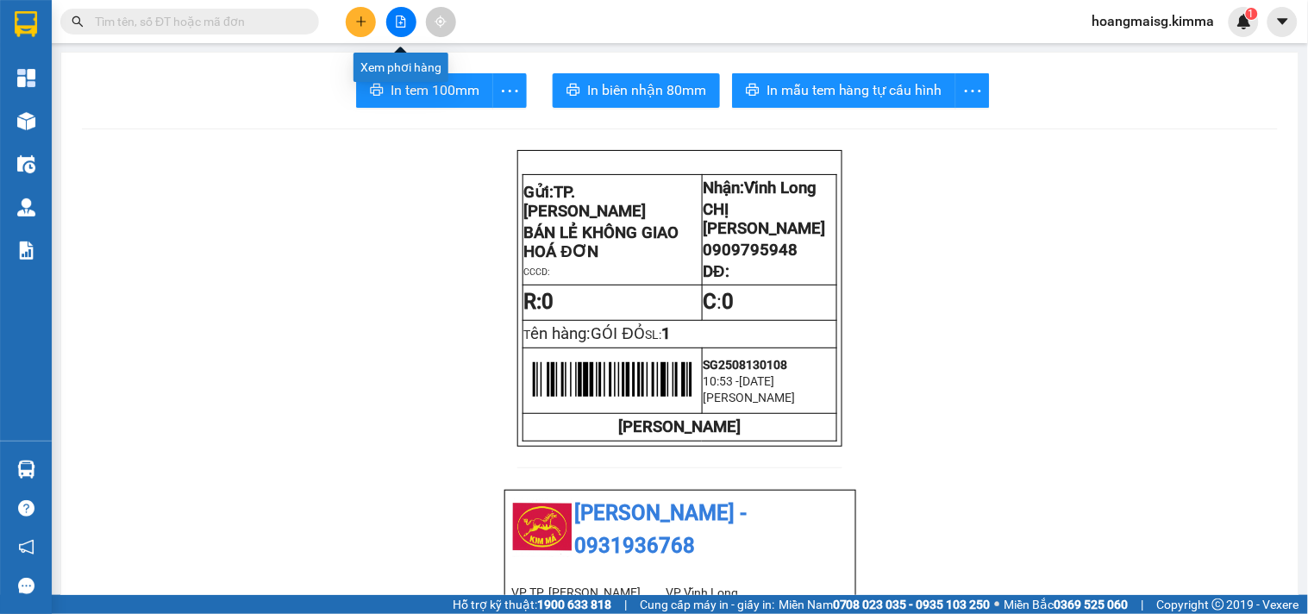
click at [405, 30] on button at bounding box center [401, 22] width 30 height 30
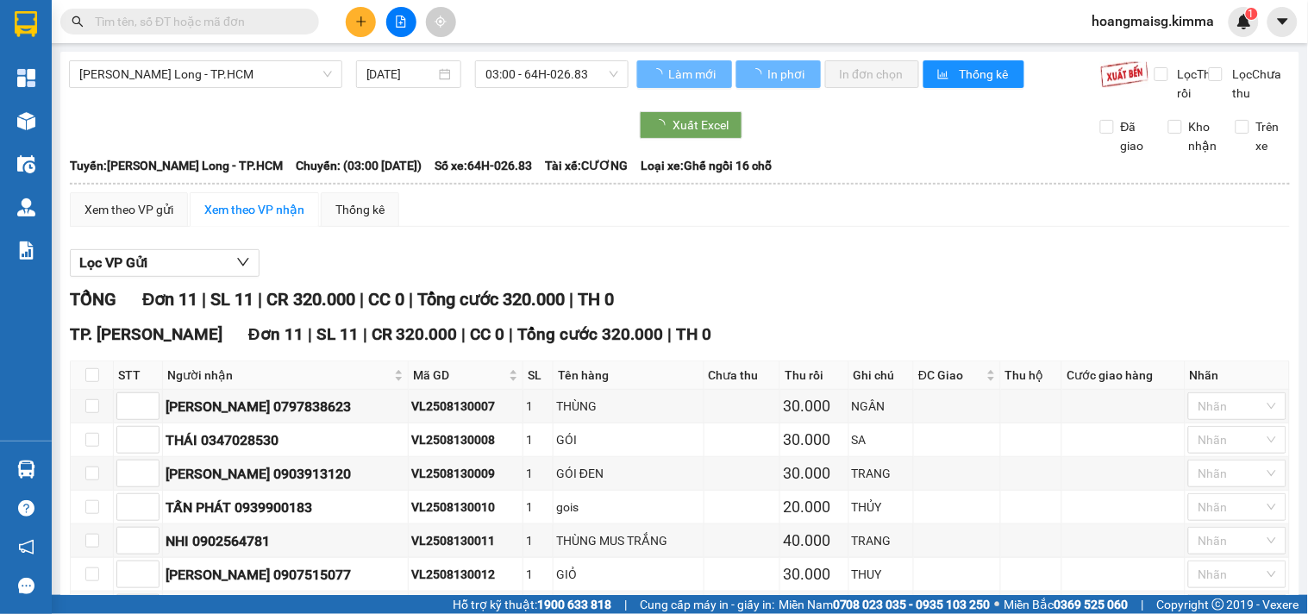
click at [514, 76] on span "03:00 - 64H-026.83" at bounding box center [552, 74] width 133 height 26
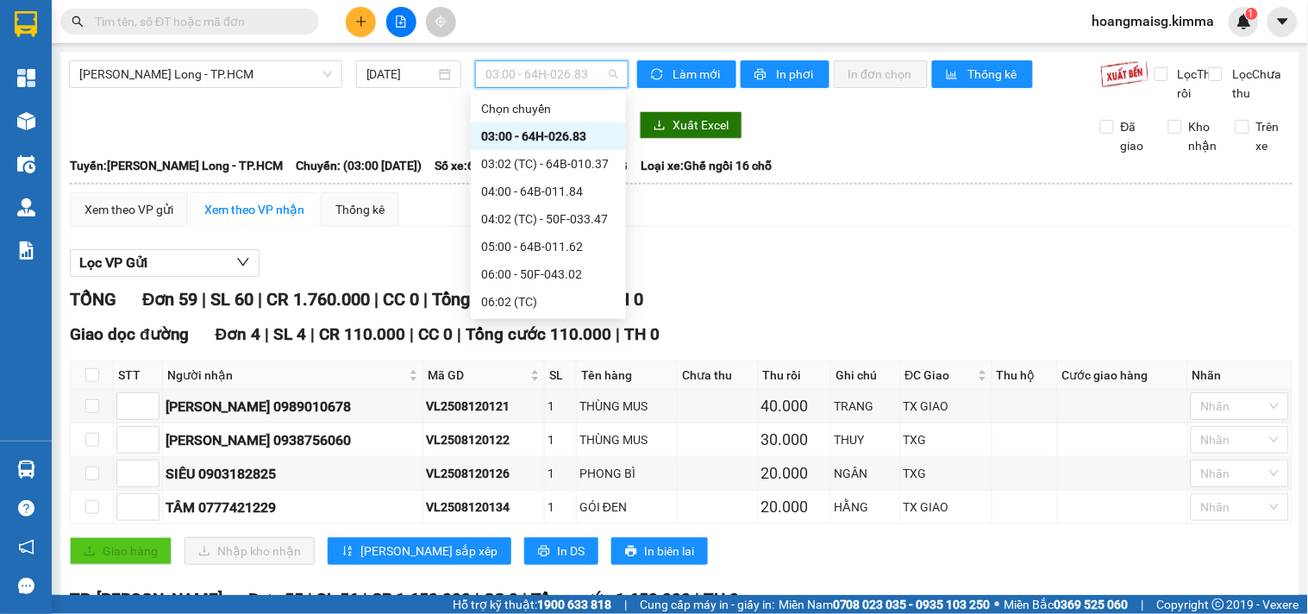
click at [530, 371] on div "08:00 - 64F-001.92" at bounding box center [548, 385] width 155 height 28
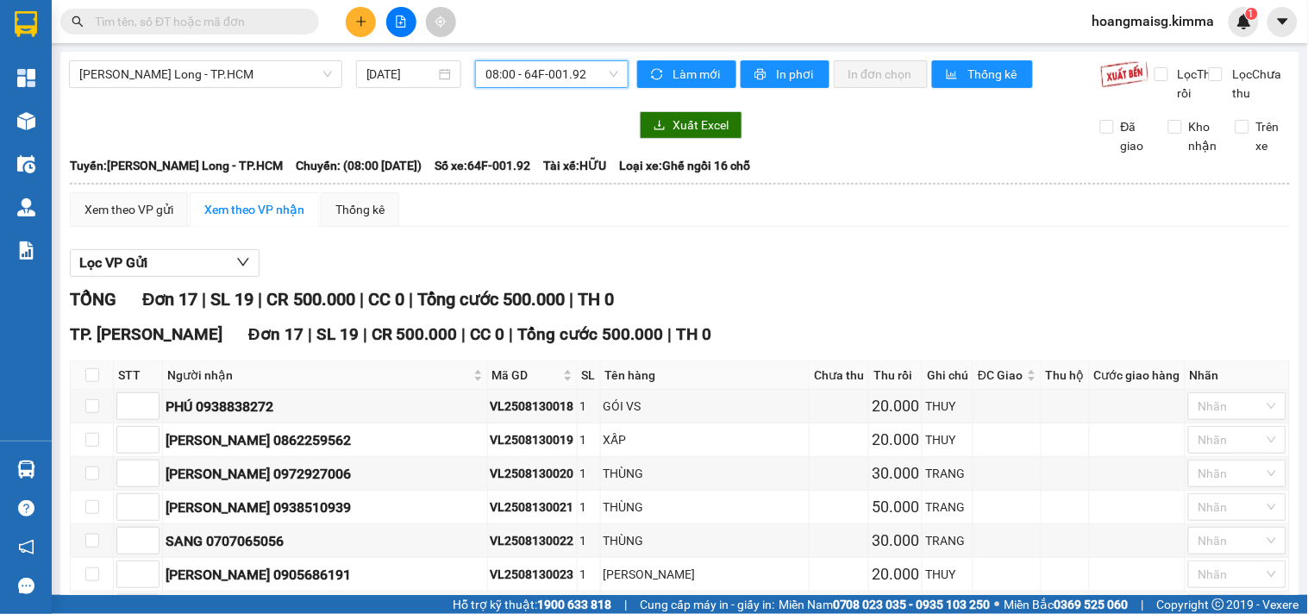
click at [557, 65] on span "08:00 - 64F-001.92" at bounding box center [552, 74] width 133 height 26
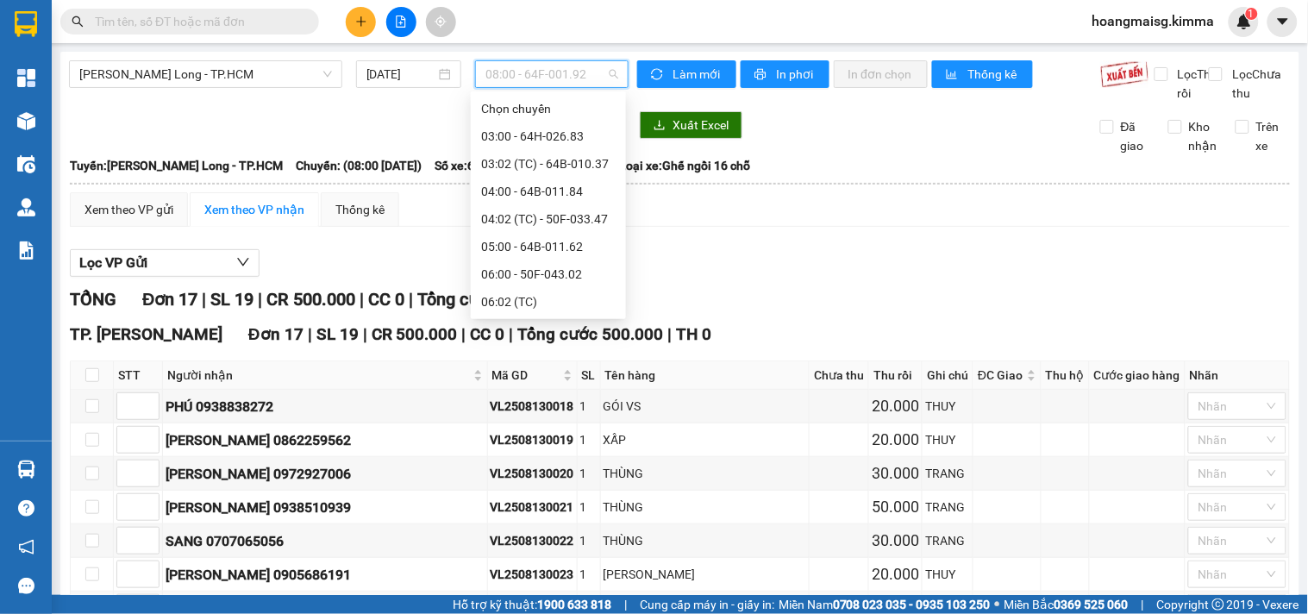
click at [526, 426] on div "09:02 (TC)" at bounding box center [548, 440] width 155 height 28
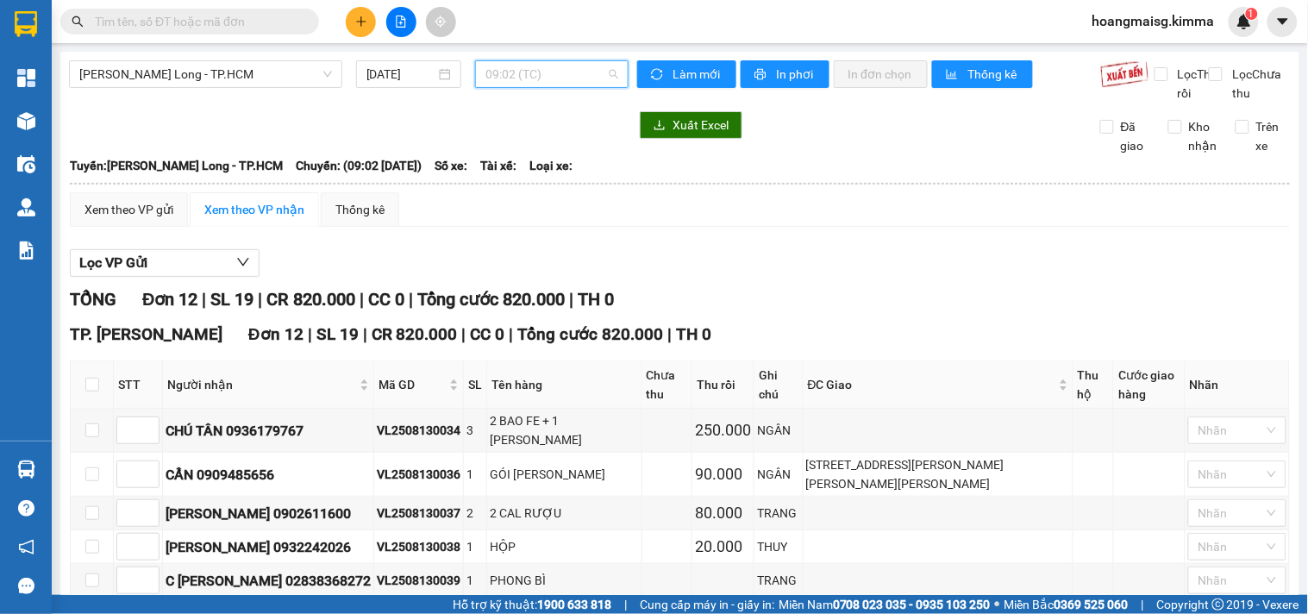
click at [546, 72] on span "09:02 (TC)" at bounding box center [552, 74] width 133 height 26
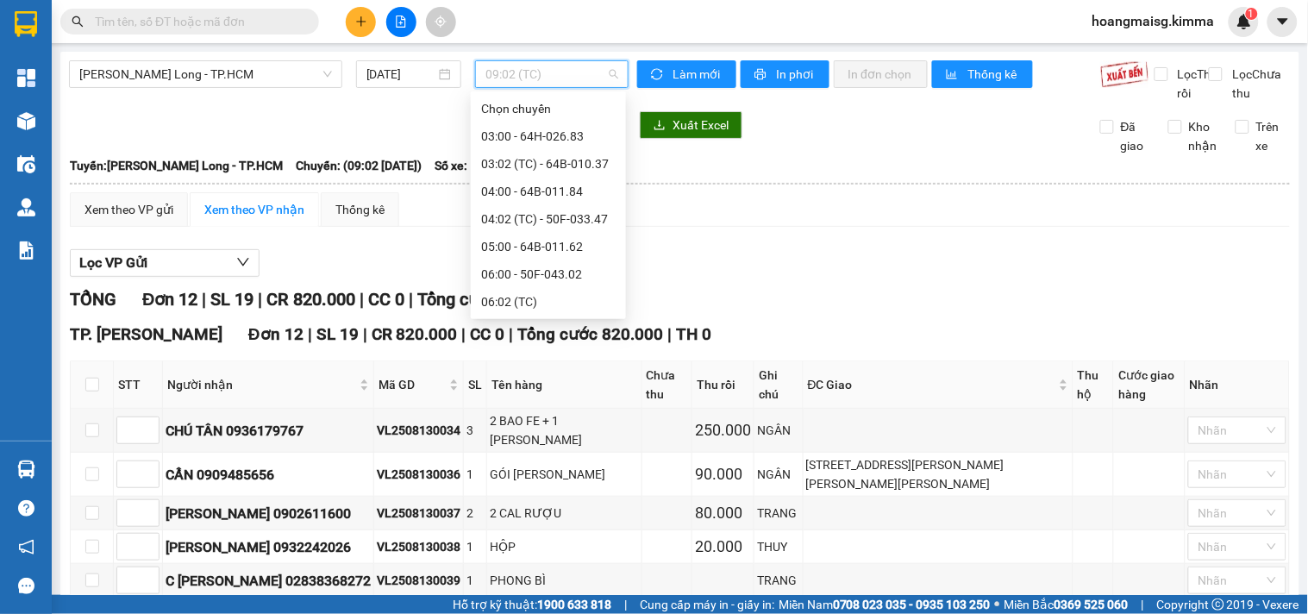
click at [556, 403] on div "09:00 - 50F-033.72" at bounding box center [548, 412] width 135 height 19
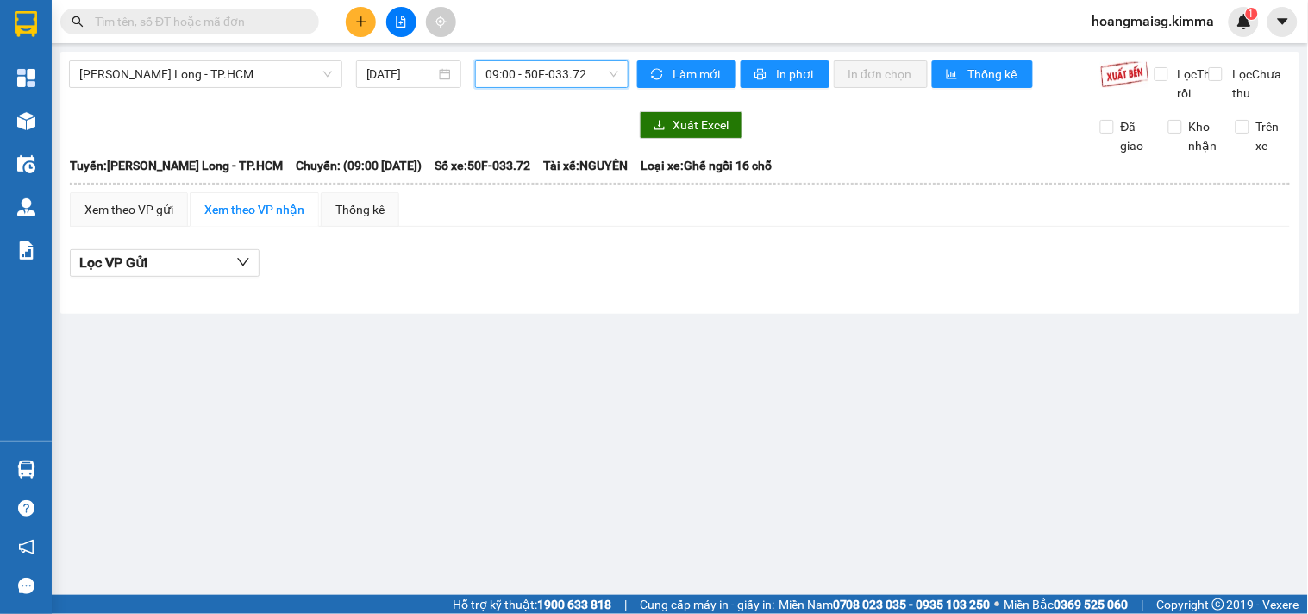
click at [178, 35] on div "Kết quả [PERSON_NAME] ( 2047 ) Bộ lọc Mã ĐH Trạng thái Món hàng Thu hộ Tổng [PE…" at bounding box center [168, 22] width 336 height 30
click at [184, 28] on input "text" at bounding box center [197, 21] width 204 height 19
click at [364, 27] on icon "plus" at bounding box center [361, 22] width 12 height 12
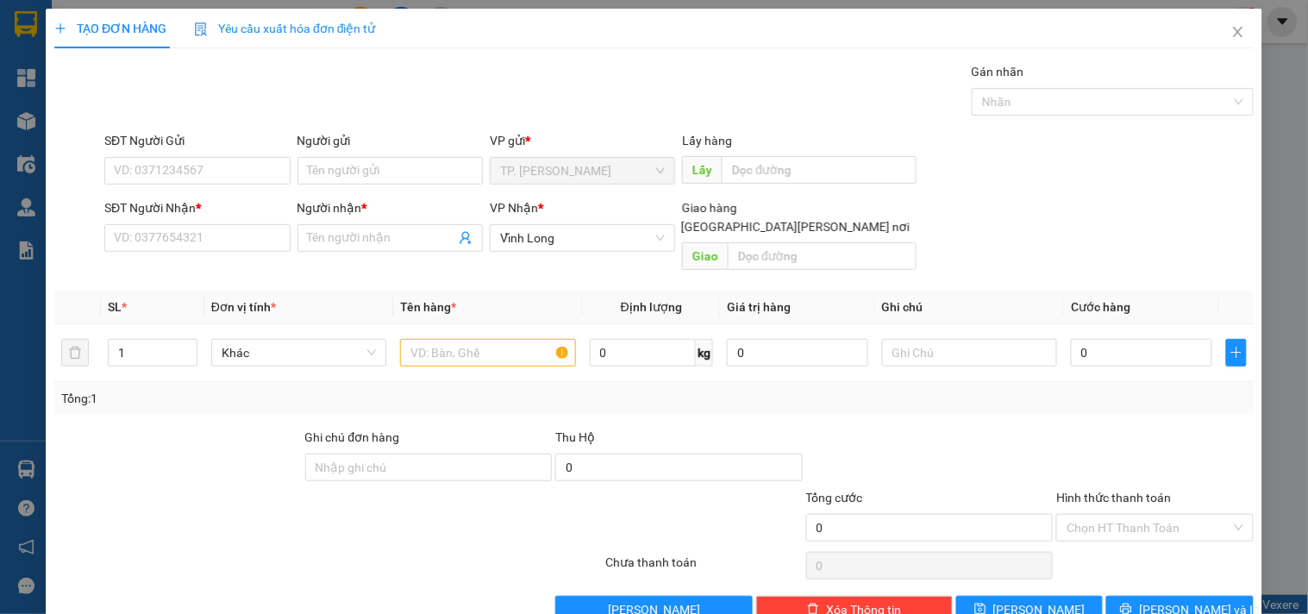
drag, startPoint x: 346, startPoint y: 150, endPoint x: 350, endPoint y: 166, distance: 16.9
click at [346, 154] on div "Người gửi" at bounding box center [390, 144] width 185 height 26
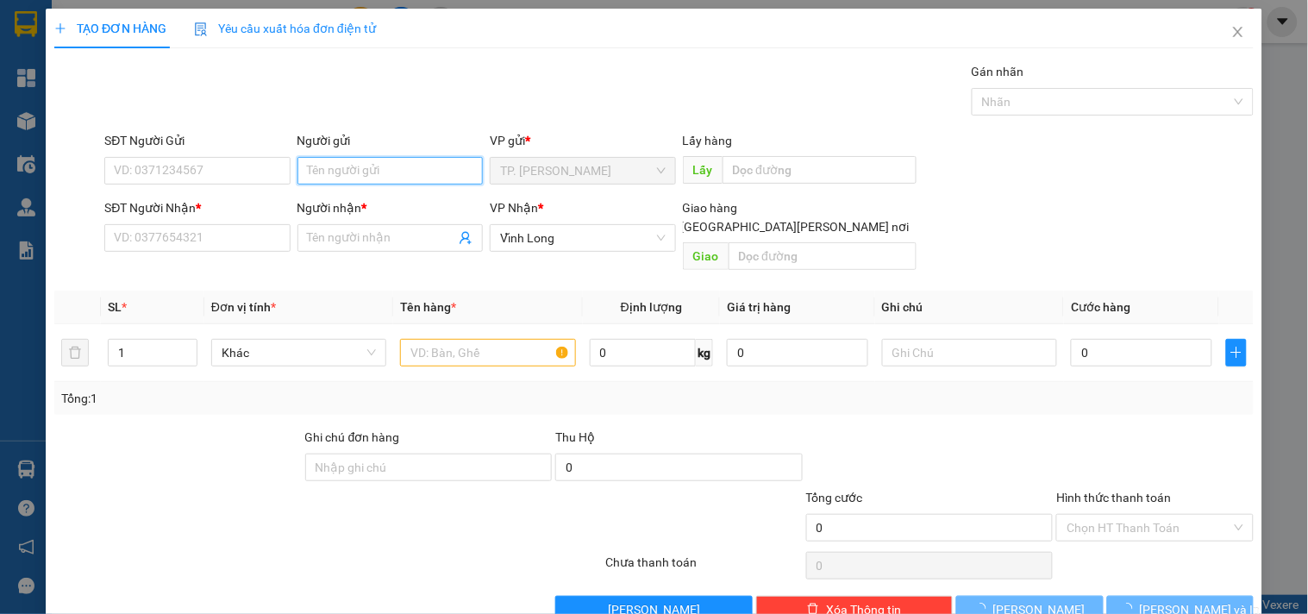
click at [351, 168] on input "Người gửi" at bounding box center [390, 171] width 185 height 28
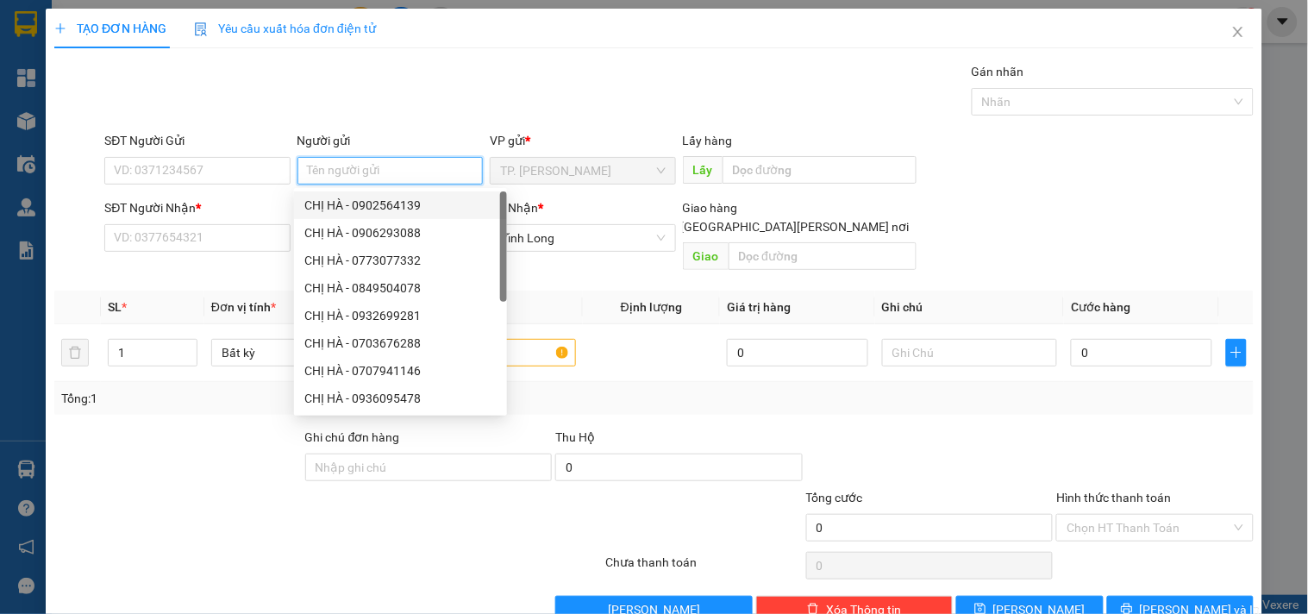
click at [349, 199] on div "CHỊ HÀ - 0902564139" at bounding box center [400, 205] width 192 height 19
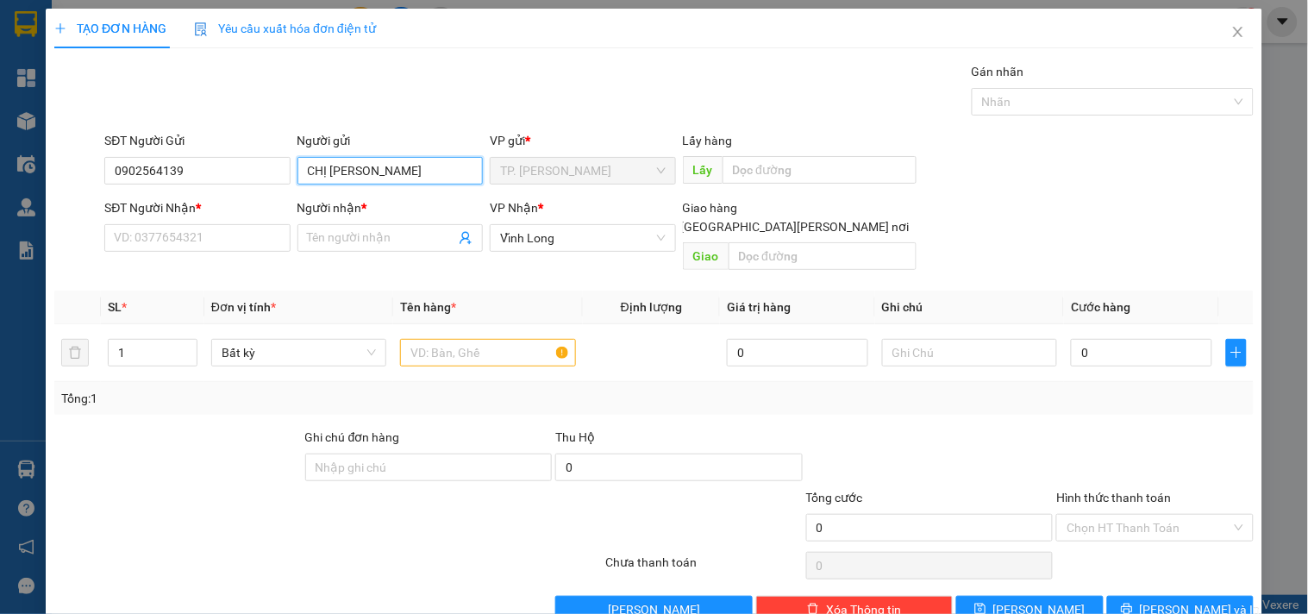
click at [369, 181] on input "CHỊ [PERSON_NAME]" at bounding box center [390, 171] width 185 height 28
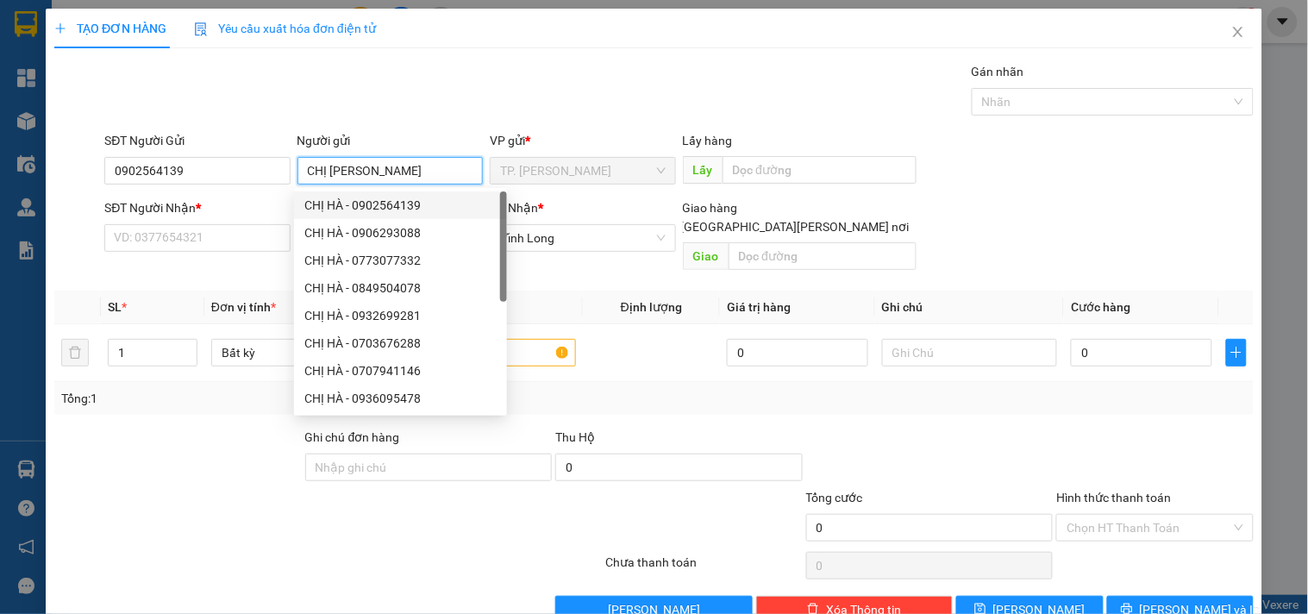
click at [391, 182] on input "CHỊ [PERSON_NAME]" at bounding box center [390, 171] width 185 height 28
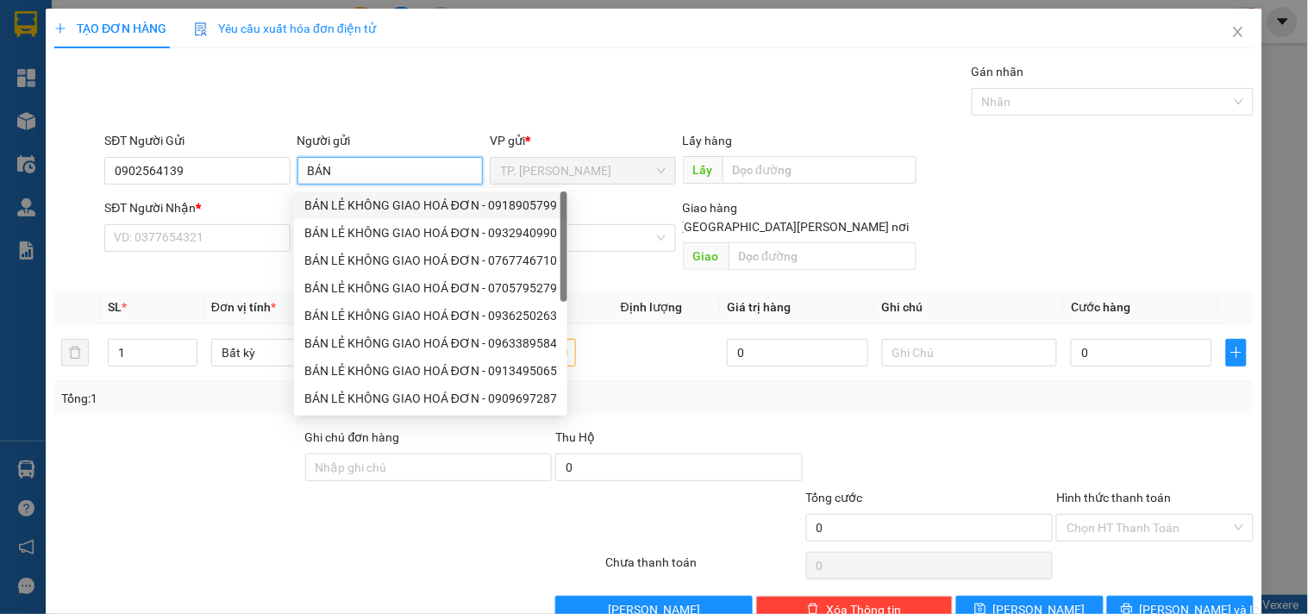
click at [389, 210] on div "BÁN LẺ KHÔNG GIAO HOÁ ĐƠN - 0918905799" at bounding box center [430, 205] width 253 height 19
click at [222, 167] on input "0918905799" at bounding box center [196, 171] width 185 height 28
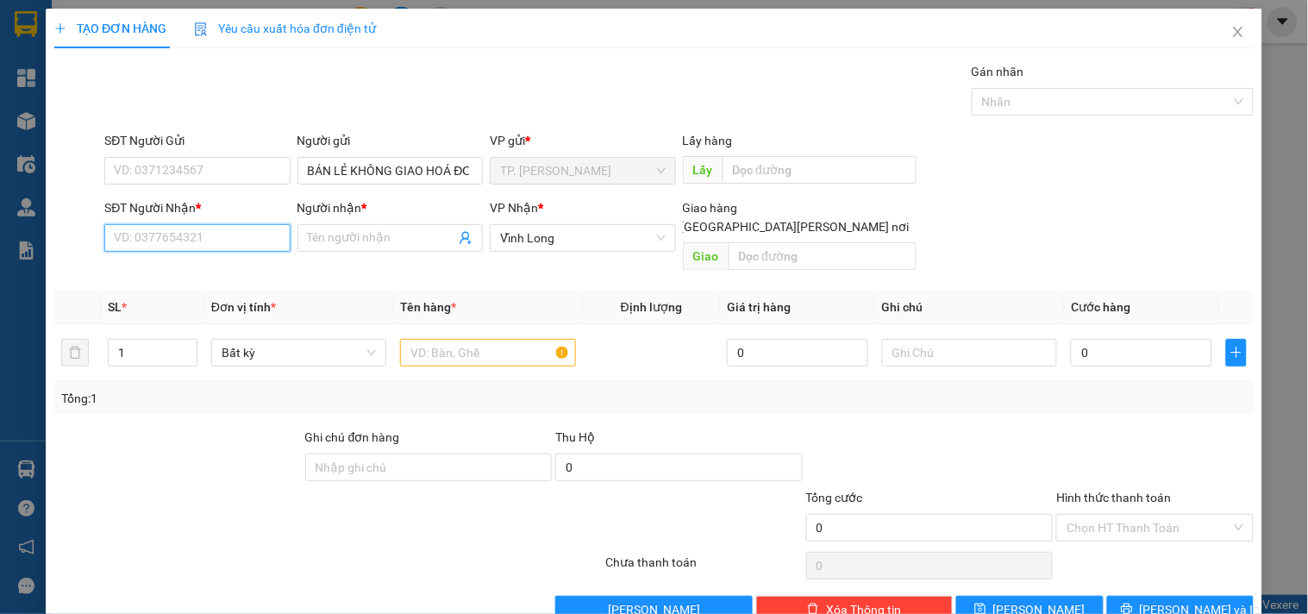
drag, startPoint x: 221, startPoint y: 243, endPoint x: 222, endPoint y: 229, distance: 14.7
click at [221, 236] on input "SĐT Người Nhận *" at bounding box center [196, 238] width 185 height 28
click at [228, 273] on div "0974999996 - HƯNG" at bounding box center [195, 272] width 163 height 19
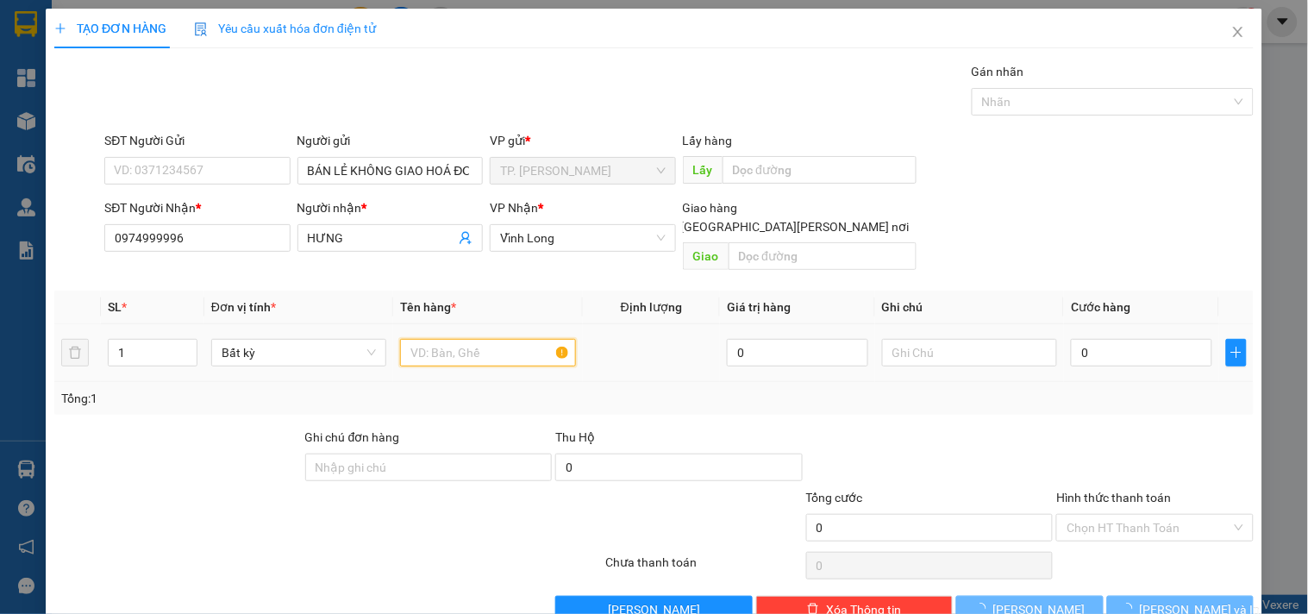
click at [447, 339] on input "text" at bounding box center [487, 353] width 175 height 28
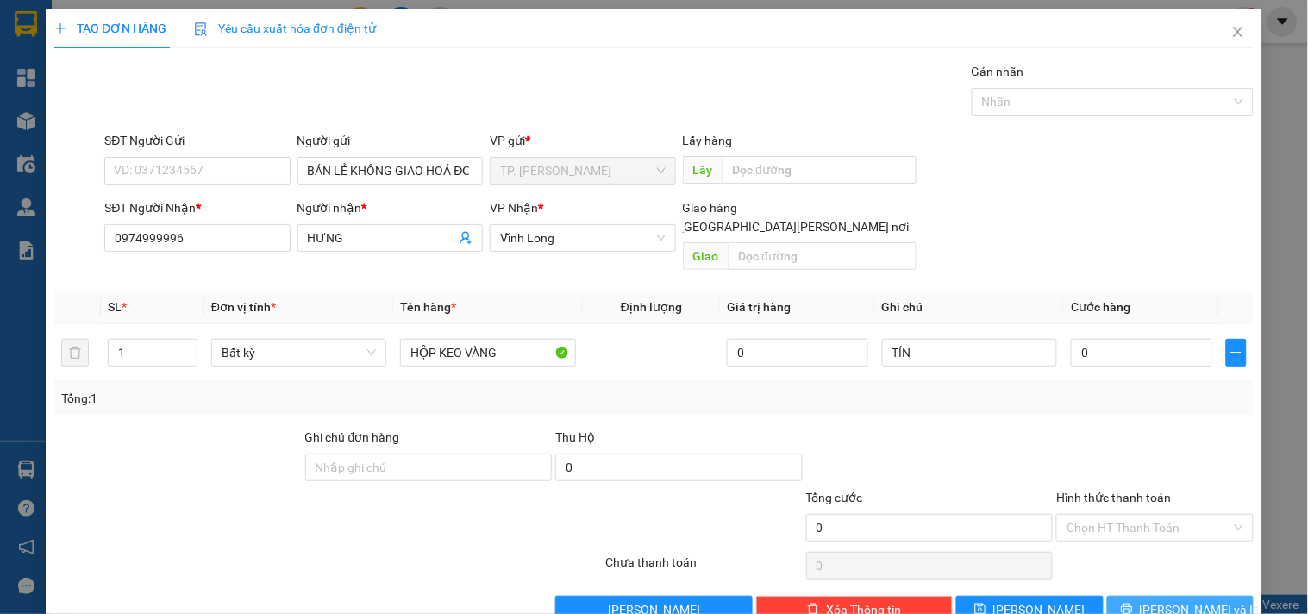
drag, startPoint x: 1131, startPoint y: 595, endPoint x: 1139, endPoint y: 600, distance: 10.1
click at [1139, 600] on button "[PERSON_NAME] và In" at bounding box center [1181, 610] width 147 height 28
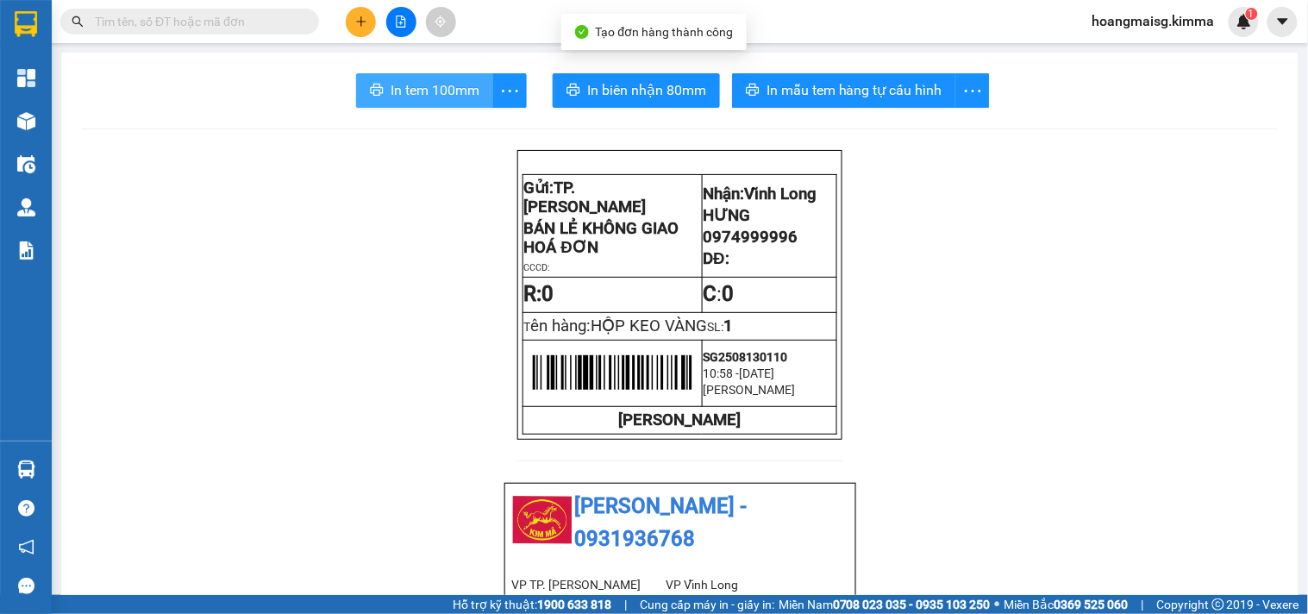
click at [412, 78] on button "In tem 100mm" at bounding box center [424, 90] width 137 height 35
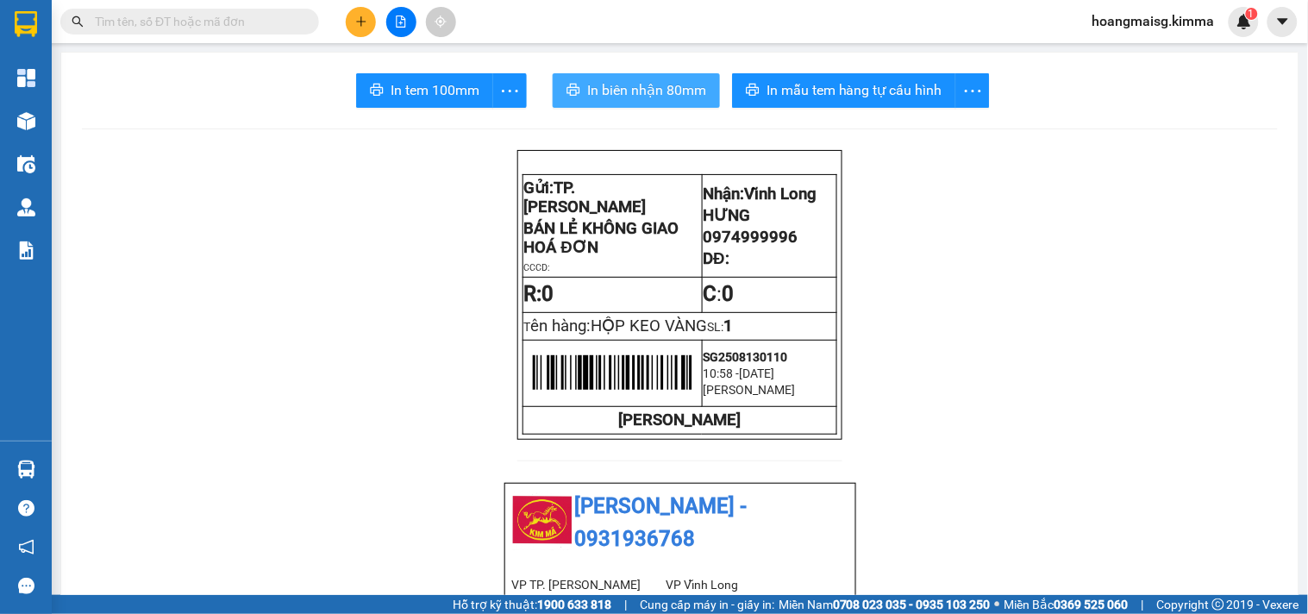
click at [635, 102] on button "In biên nhận 80mm" at bounding box center [636, 90] width 167 height 35
click at [352, 29] on button at bounding box center [361, 22] width 30 height 30
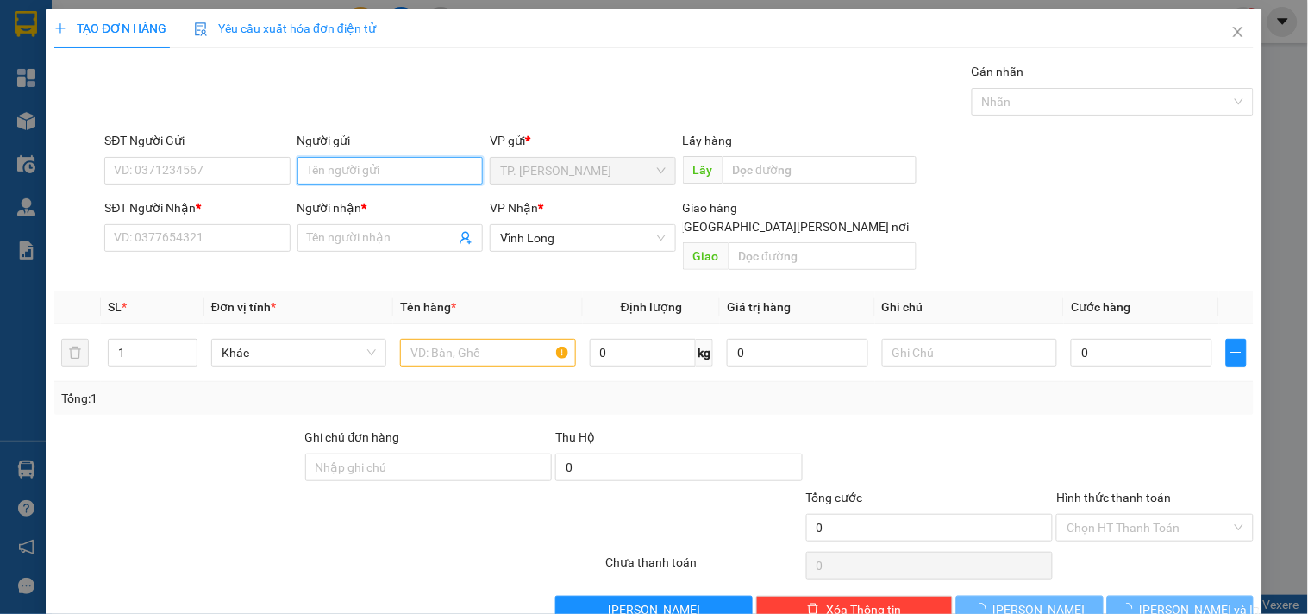
click at [354, 175] on input "Người gửi" at bounding box center [390, 171] width 185 height 28
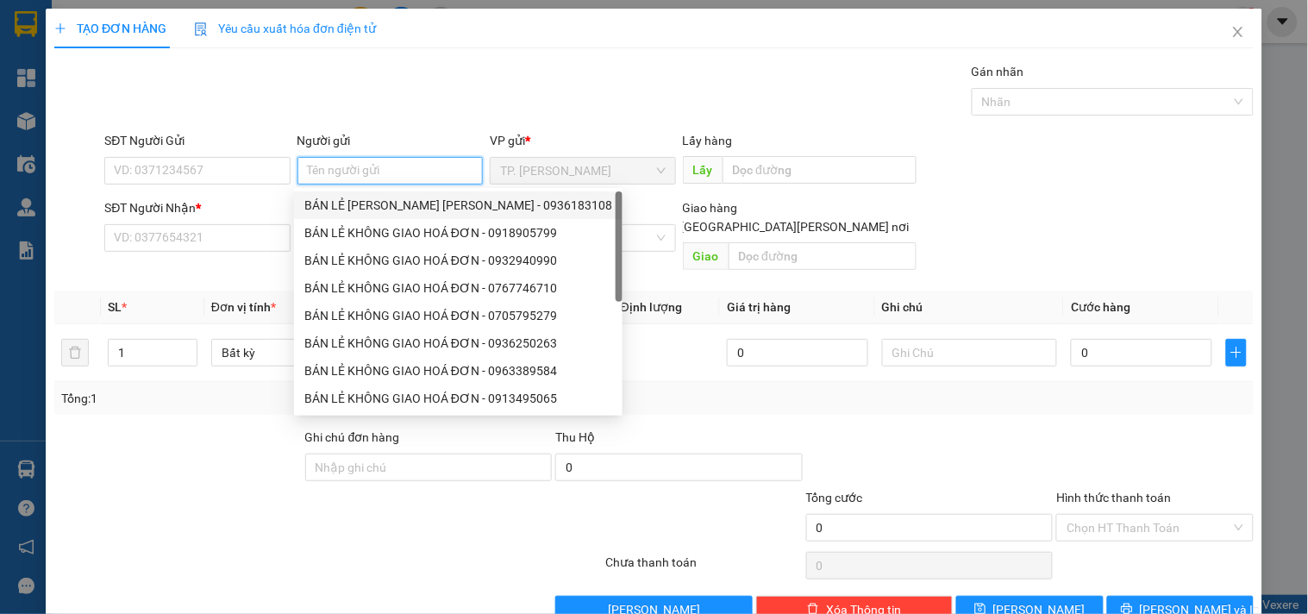
click at [366, 196] on div "BÁN LẺ [PERSON_NAME] [PERSON_NAME] - 0936183108" at bounding box center [458, 205] width 308 height 19
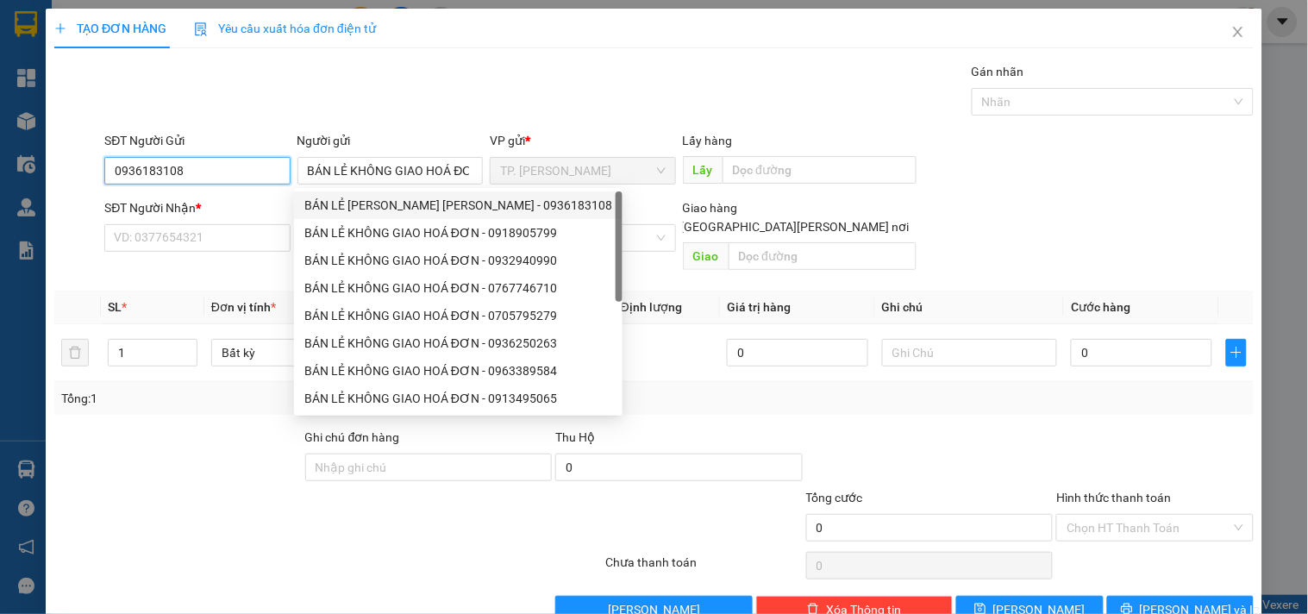
click at [270, 178] on input "0936183108" at bounding box center [196, 171] width 185 height 28
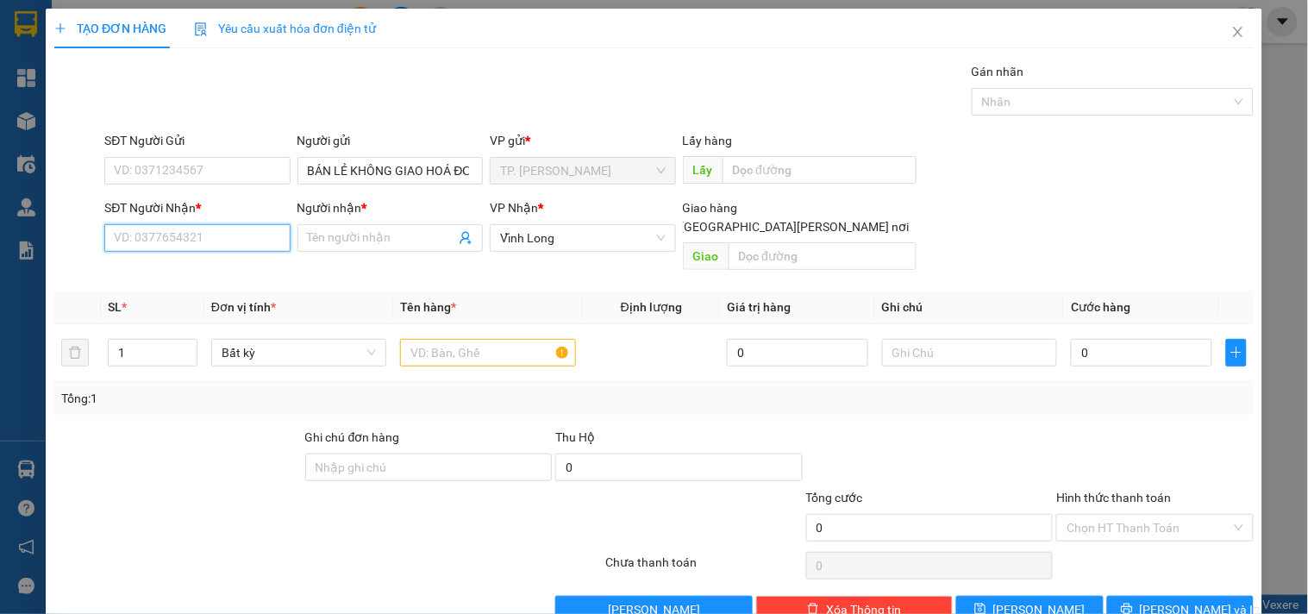
click at [233, 248] on input "SĐT Người Nhận *" at bounding box center [196, 238] width 185 height 28
click at [248, 269] on div "0354919398 - [PERSON_NAME]" at bounding box center [199, 272] width 170 height 19
click at [427, 336] on div at bounding box center [487, 353] width 175 height 35
click at [432, 336] on div at bounding box center [487, 353] width 175 height 35
click at [434, 339] on input "text" at bounding box center [487, 353] width 175 height 28
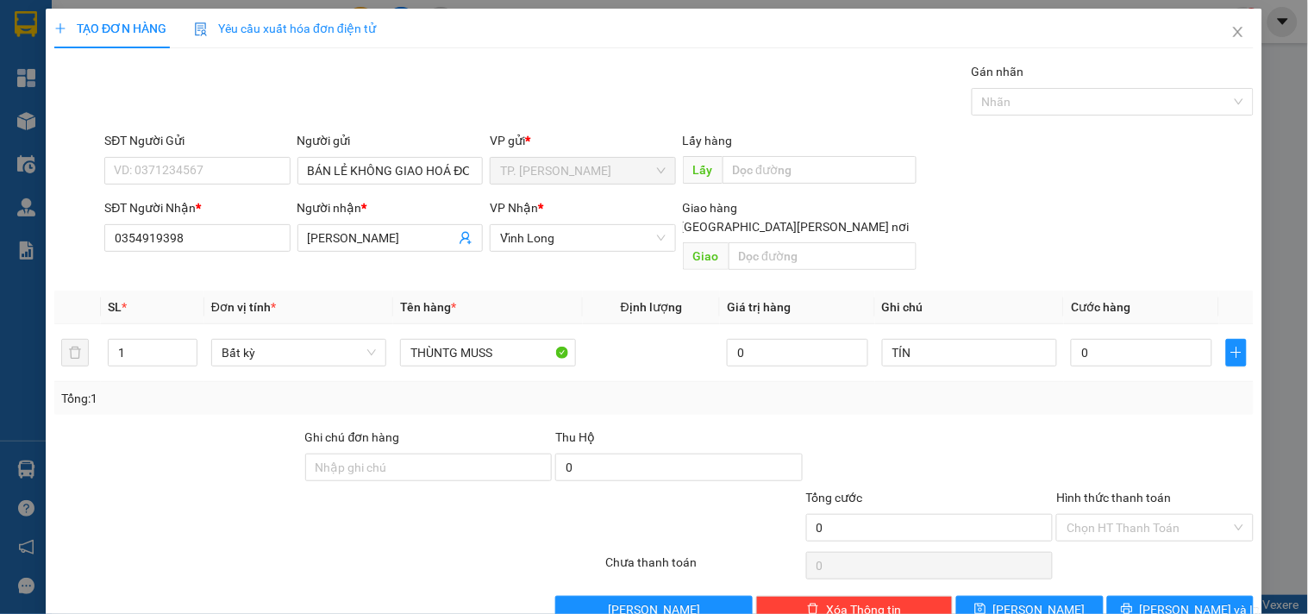
click at [1243, 585] on div "TẠO ĐƠN HÀNG Yêu cầu xuất [PERSON_NAME] điện tử Transit Pickup Surcharge Ids Tr…" at bounding box center [654, 323] width 1217 height 628
click at [1166, 600] on span "[PERSON_NAME] và In" at bounding box center [1200, 609] width 121 height 19
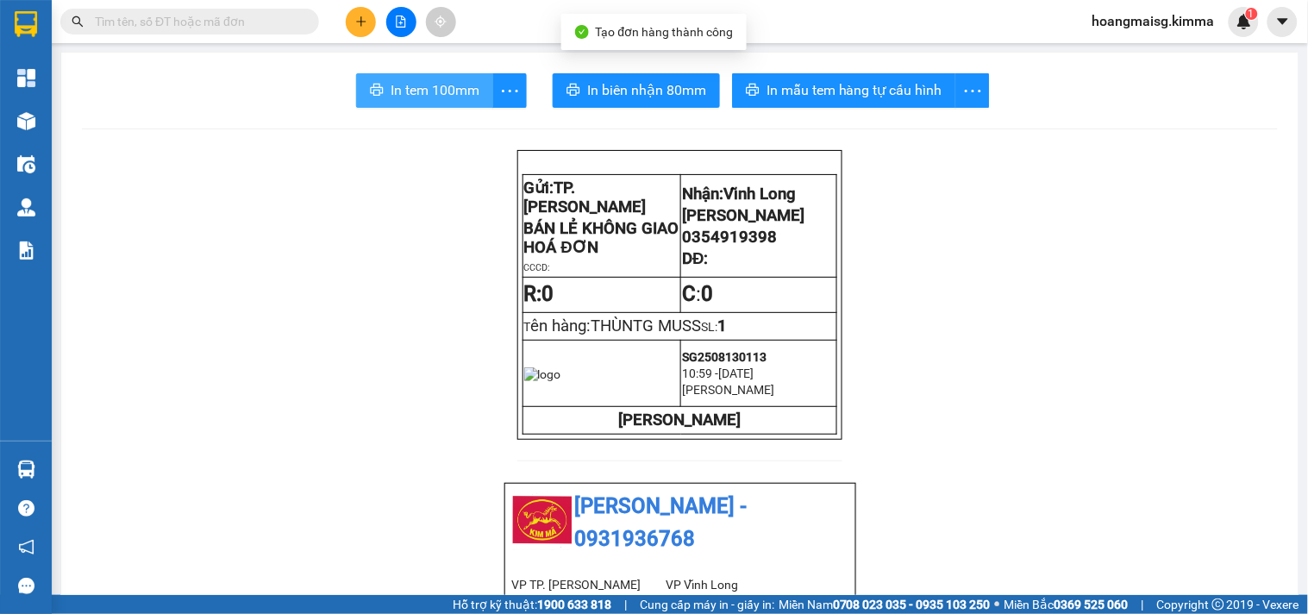
click at [469, 106] on button "In tem 100mm" at bounding box center [424, 90] width 137 height 35
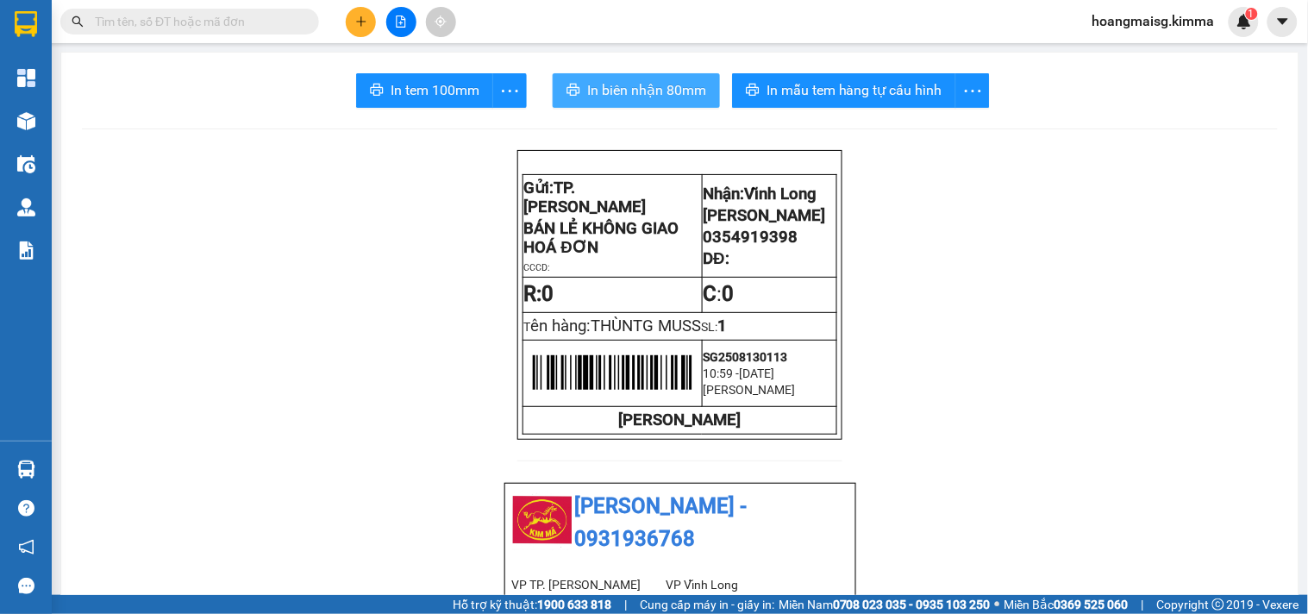
click at [670, 83] on span "In biên nhận 80mm" at bounding box center [646, 90] width 119 height 22
click at [365, 18] on icon "plus" at bounding box center [361, 22] width 12 height 12
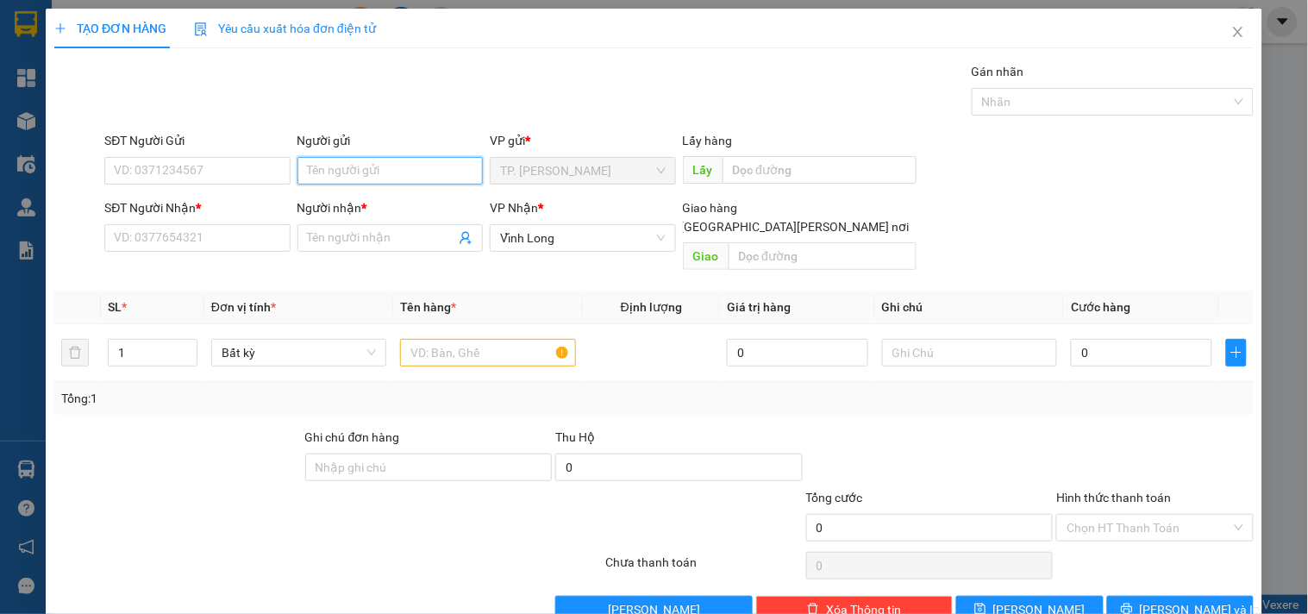
click at [369, 179] on input "Người gửi" at bounding box center [390, 171] width 185 height 28
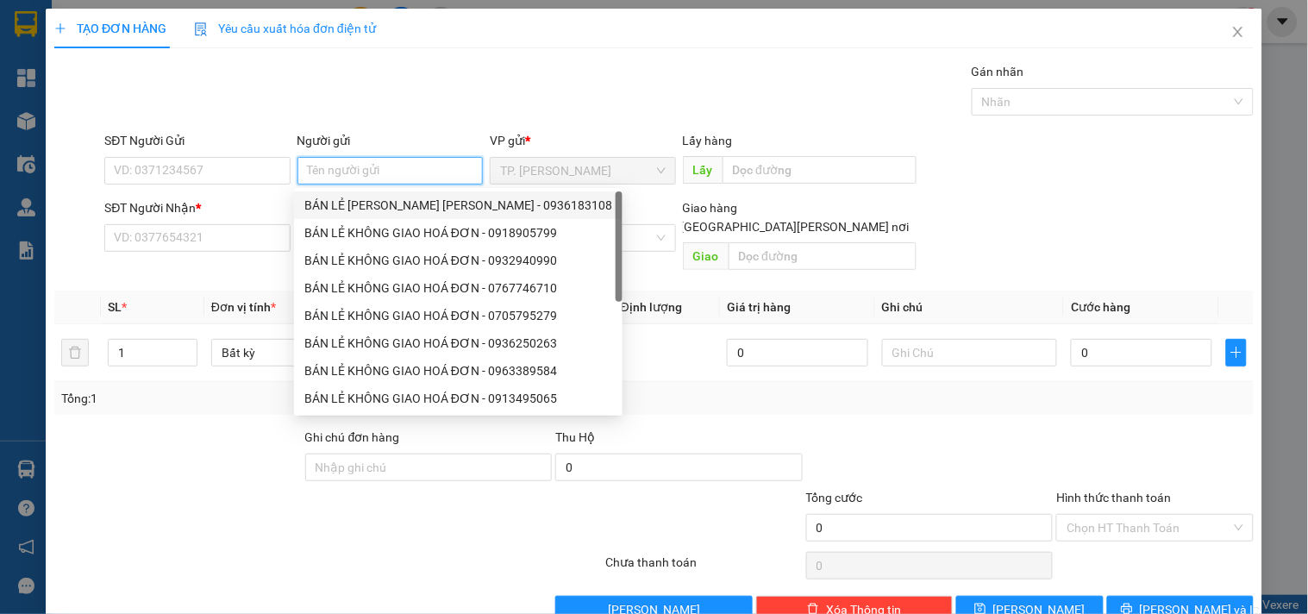
click at [374, 229] on div "BÁN LẺ KHÔNG GIAO HOÁ ĐƠN - 0918905799" at bounding box center [458, 232] width 308 height 19
click at [254, 149] on div "SĐT Người Gửi" at bounding box center [196, 140] width 185 height 19
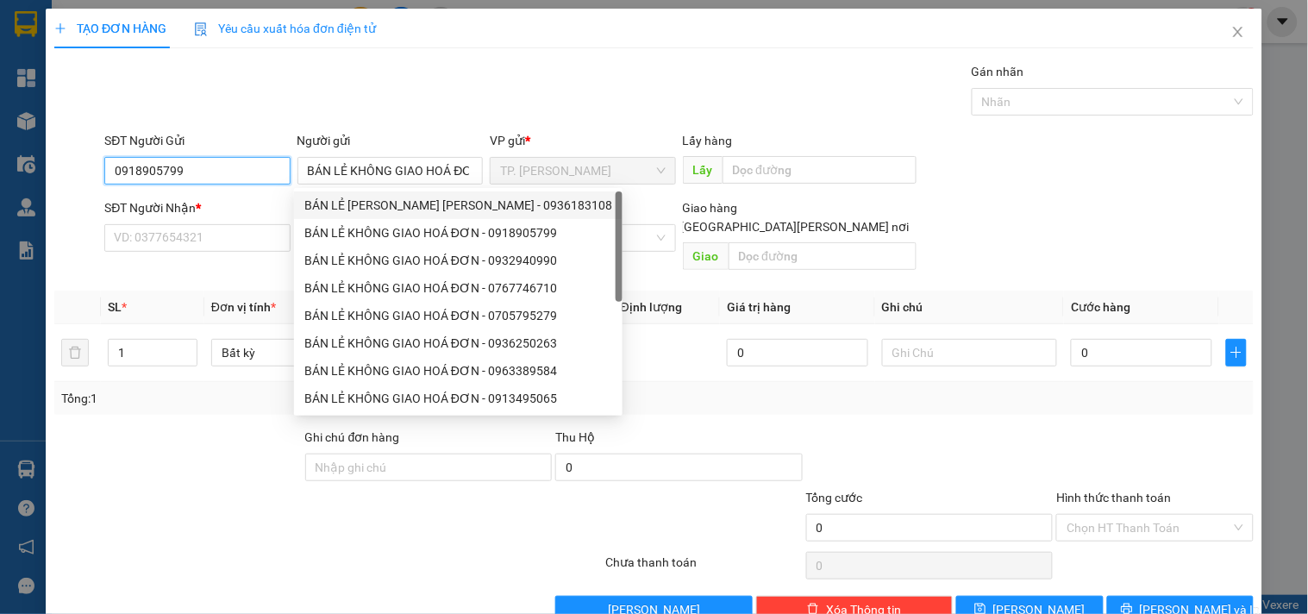
click at [254, 157] on input "0918905799" at bounding box center [196, 171] width 185 height 28
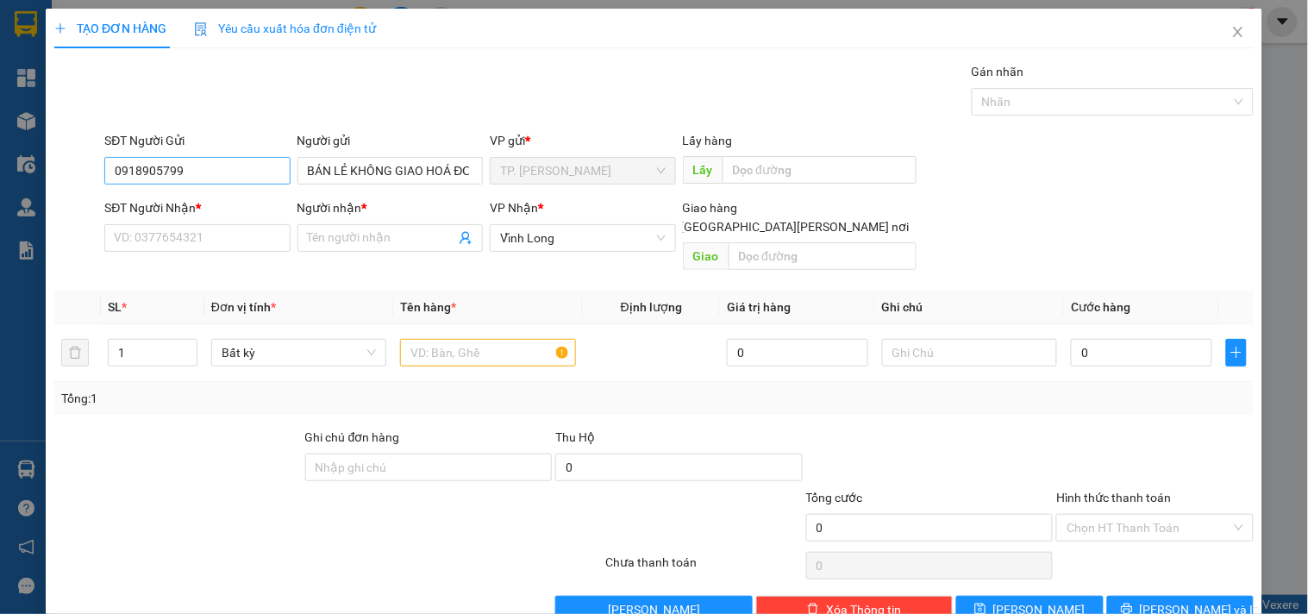
click at [254, 165] on div "SĐT Người Gửi 0918905799" at bounding box center [196, 161] width 185 height 60
click at [254, 165] on input "0918905799" at bounding box center [196, 171] width 185 height 28
drag, startPoint x: 263, startPoint y: 253, endPoint x: 261, endPoint y: 243, distance: 9.6
click at [262, 253] on div "SĐT Người Nhận * VD: 0377654321" at bounding box center [196, 228] width 185 height 60
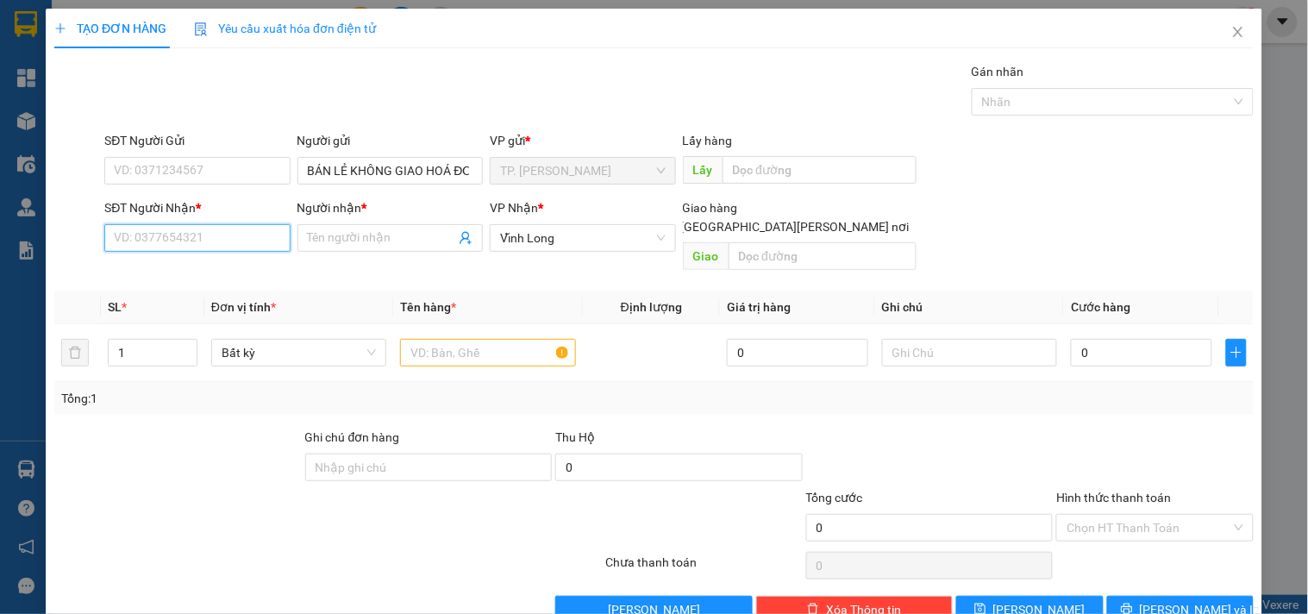
click at [261, 230] on input "SĐT Người Nhận *" at bounding box center [196, 238] width 185 height 28
click at [349, 244] on input "Người nhận *" at bounding box center [381, 238] width 147 height 19
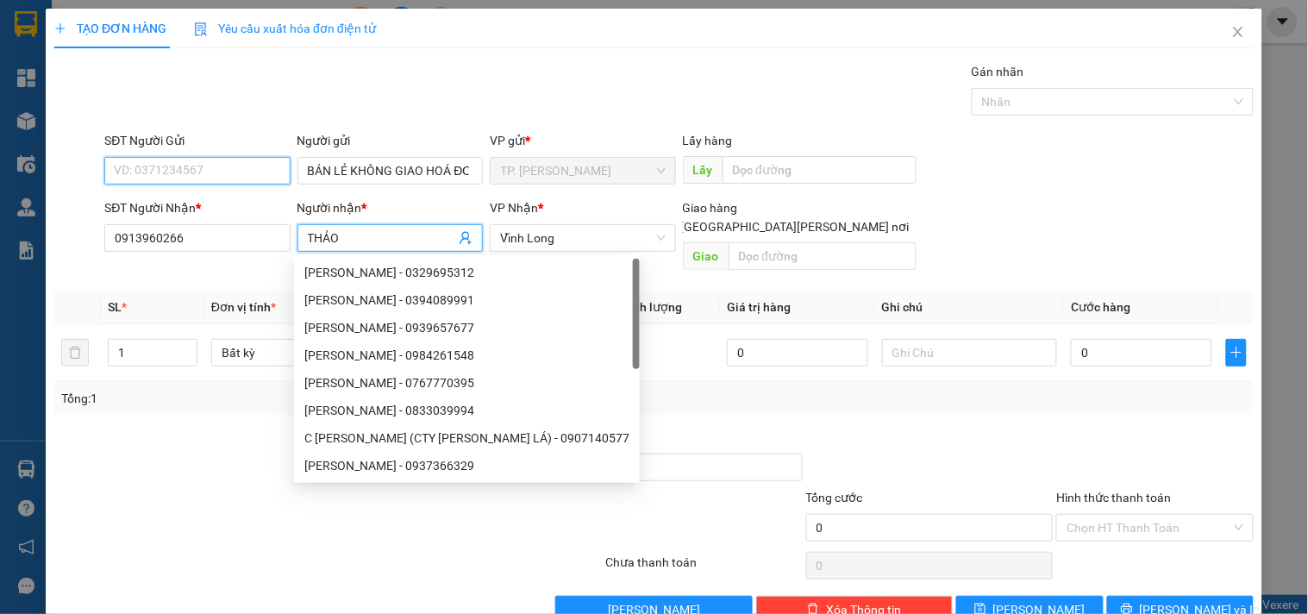
click at [166, 179] on input "SĐT Người Gửi" at bounding box center [196, 171] width 185 height 28
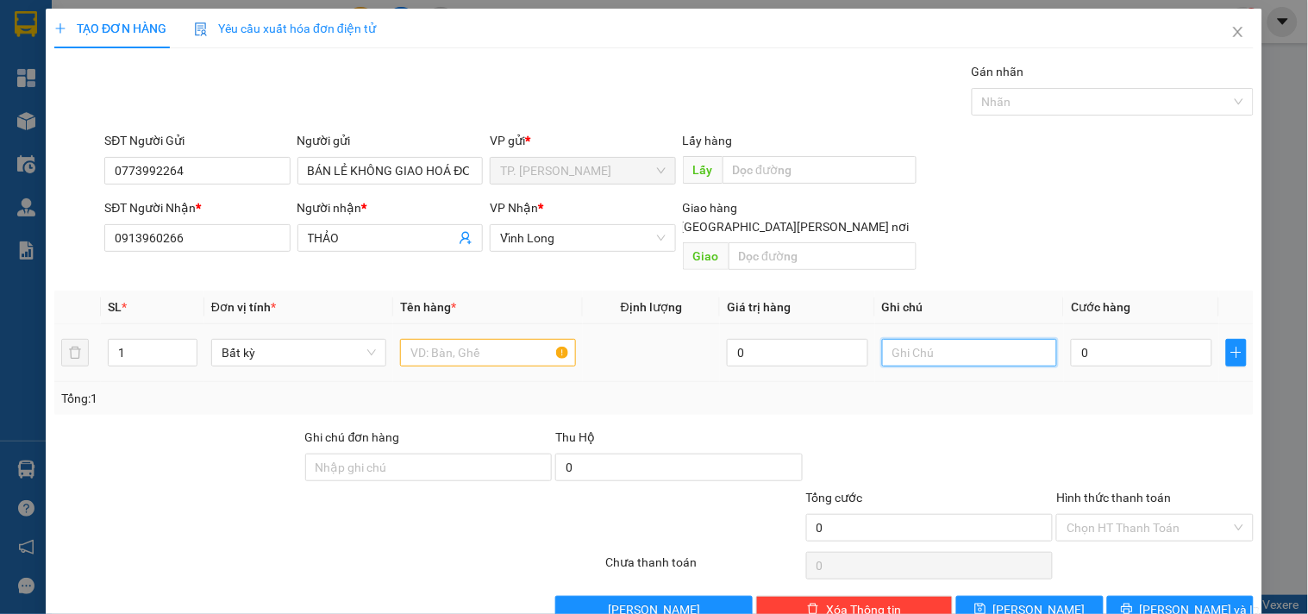
click at [907, 339] on input "text" at bounding box center [969, 353] width 175 height 28
click at [473, 324] on td at bounding box center [487, 353] width 189 height 58
click at [479, 339] on input "text" at bounding box center [487, 353] width 175 height 28
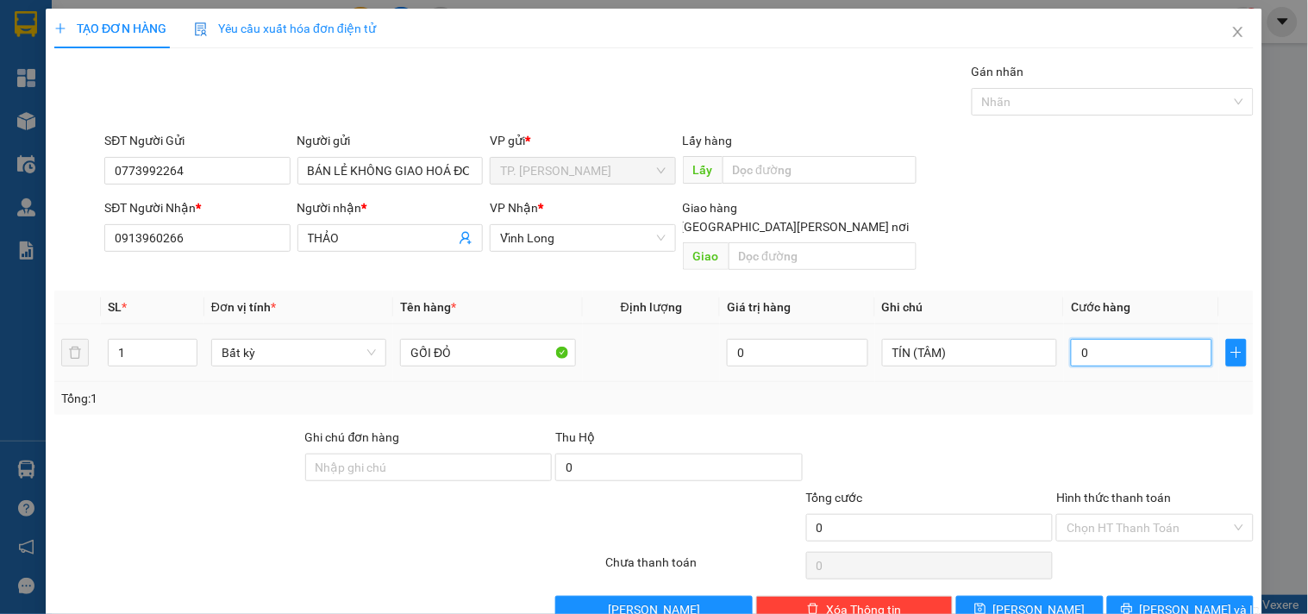
click at [1119, 339] on input "0" at bounding box center [1141, 353] width 141 height 28
click at [1152, 515] on input "Hình thức thanh toán" at bounding box center [1149, 528] width 164 height 26
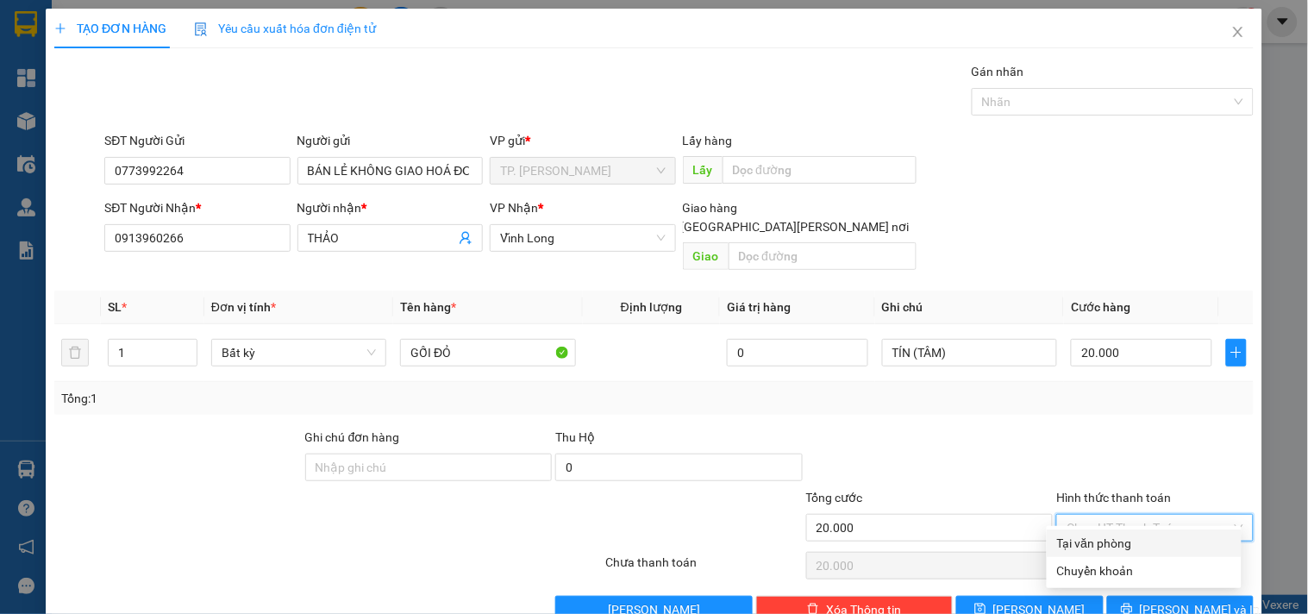
click at [1135, 538] on div "Tại văn phòng" at bounding box center [1144, 543] width 174 height 19
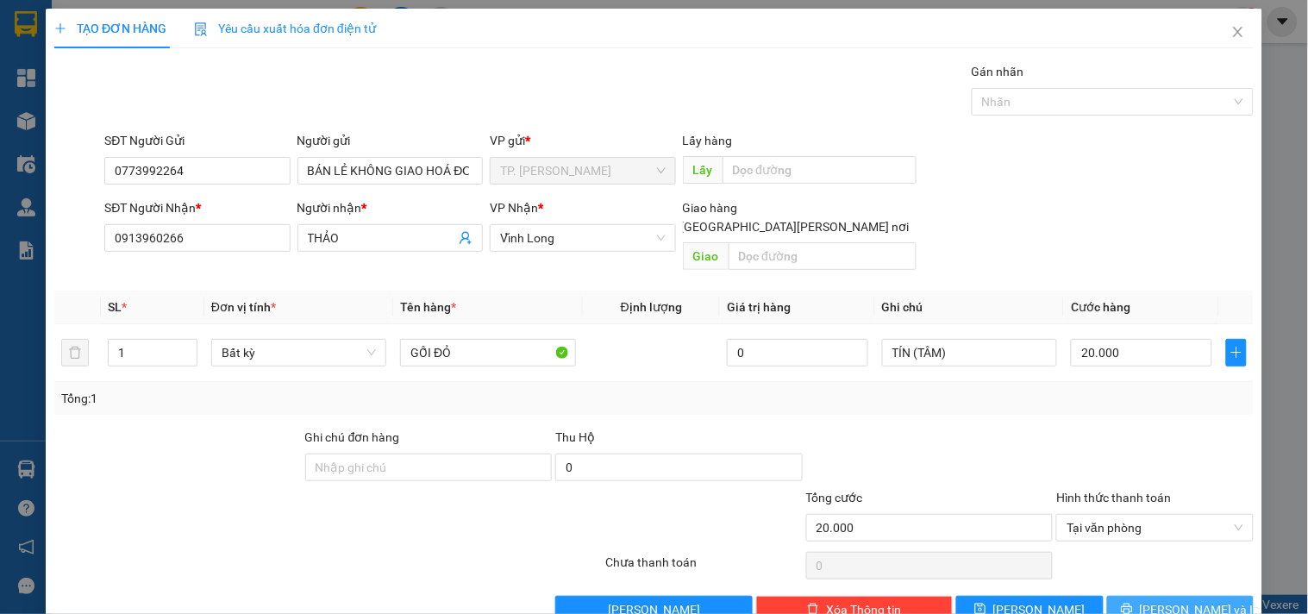
click at [1151, 596] on button "[PERSON_NAME] và In" at bounding box center [1181, 610] width 147 height 28
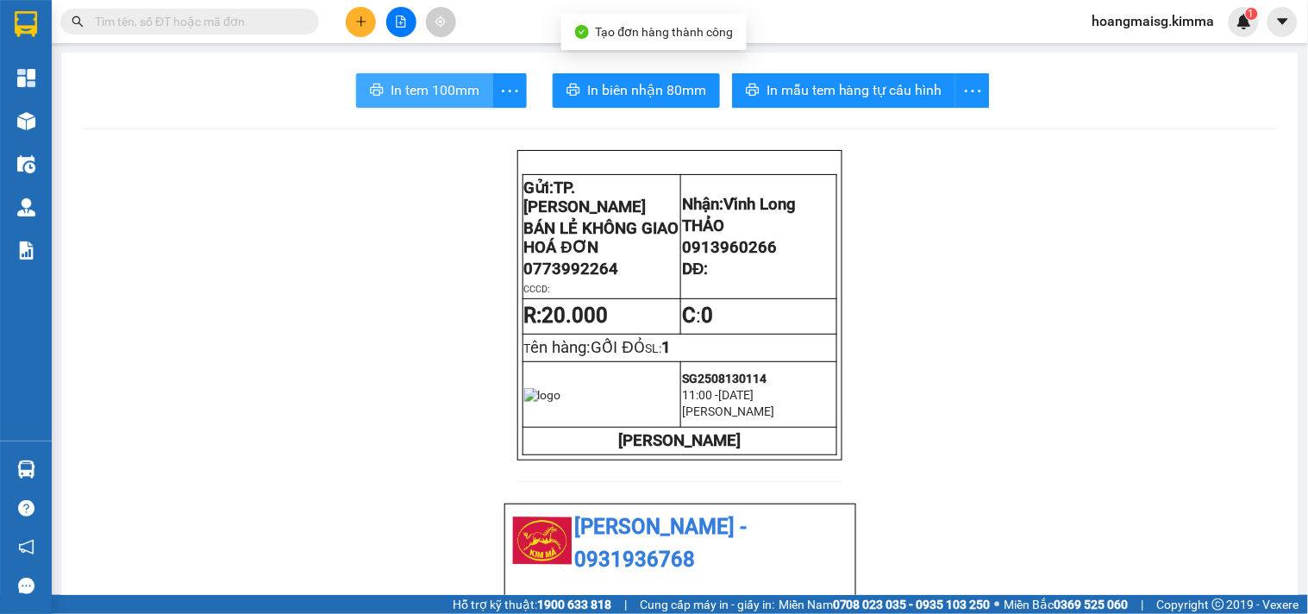
click at [391, 79] on span "In tem 100mm" at bounding box center [435, 90] width 89 height 22
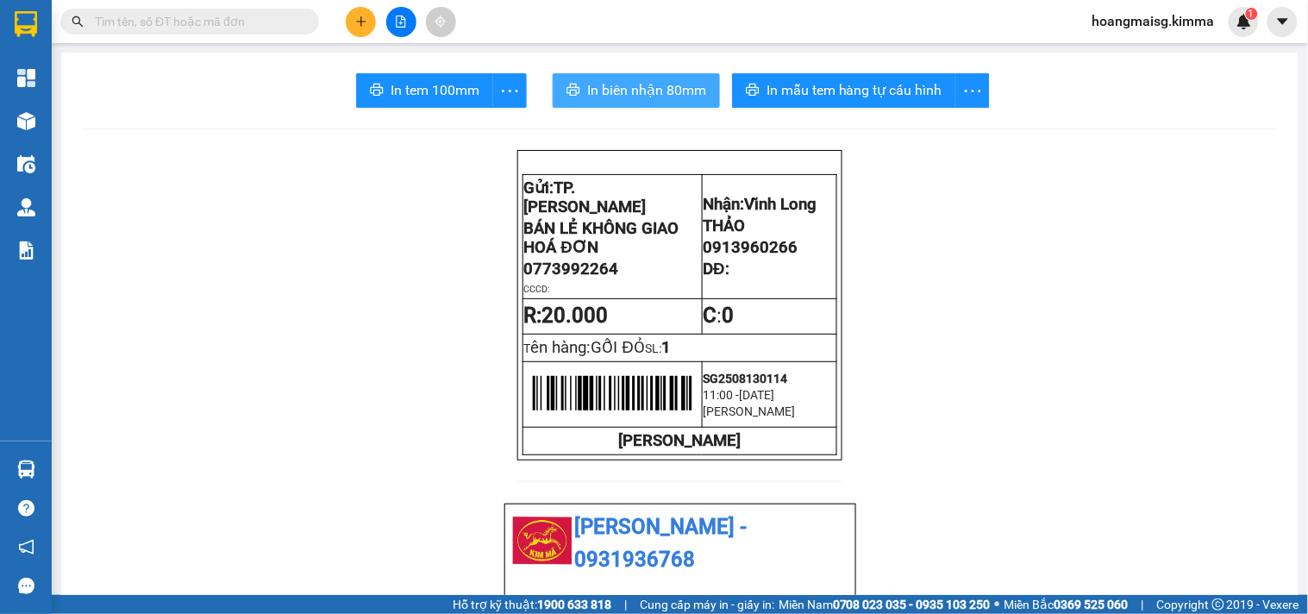
click at [589, 102] on button "In biên nhận 80mm" at bounding box center [636, 90] width 167 height 35
click at [349, 17] on button at bounding box center [361, 22] width 30 height 30
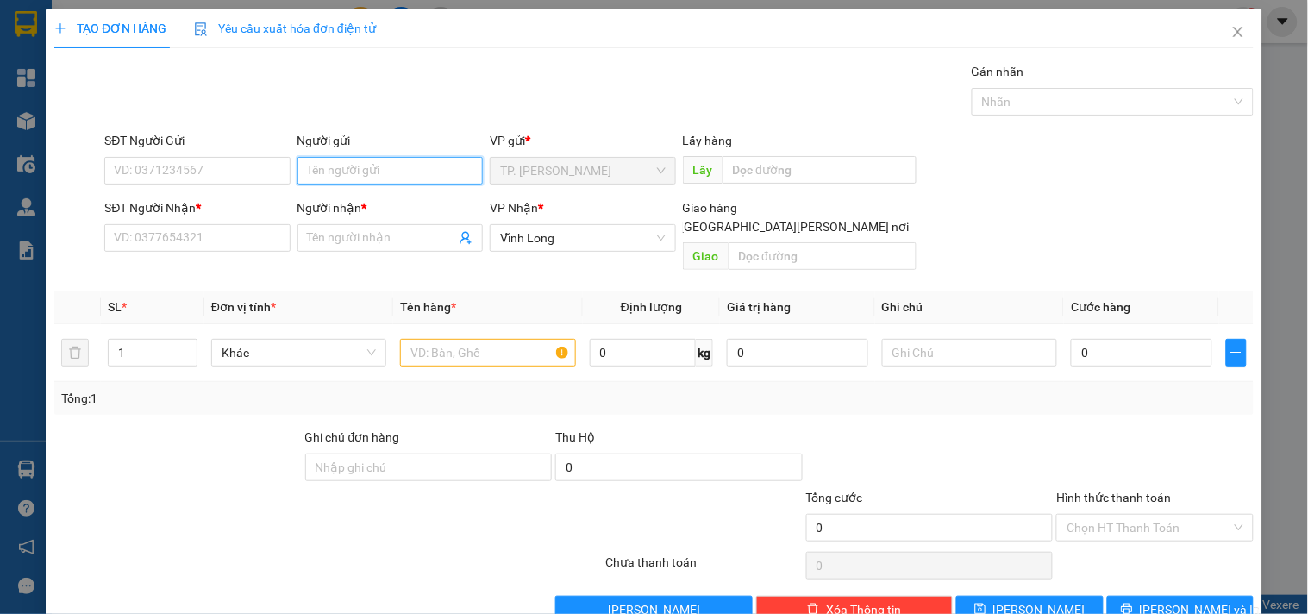
click at [354, 166] on input "Người gửi" at bounding box center [390, 171] width 185 height 28
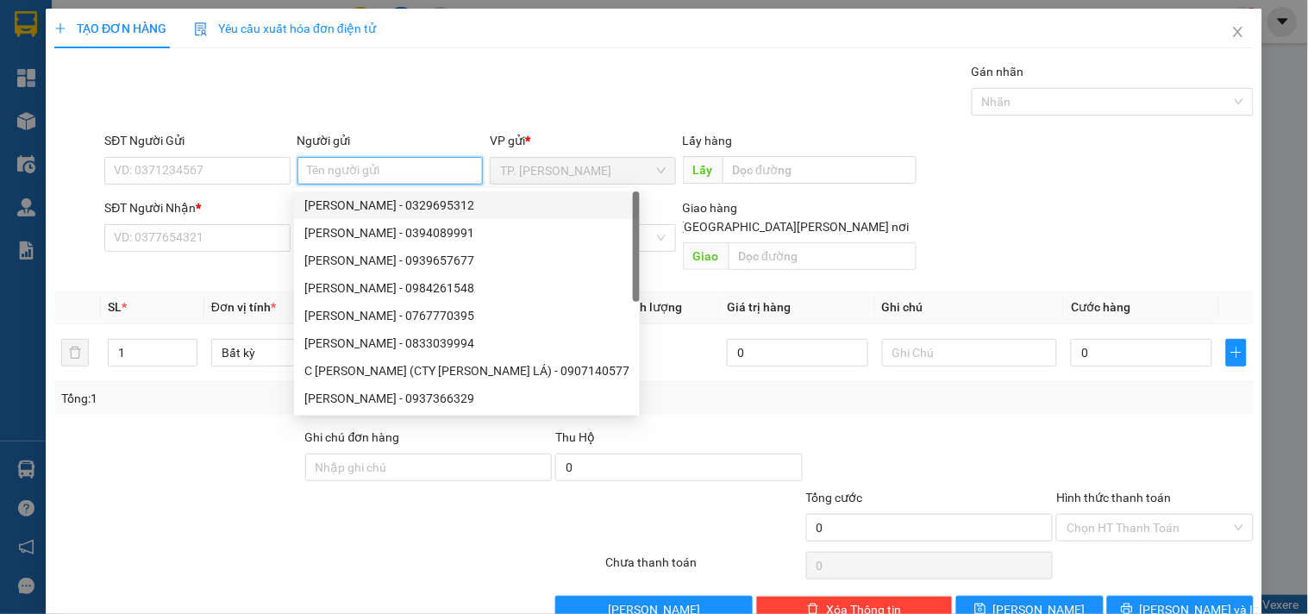
click at [355, 212] on div "[PERSON_NAME] - 0329695312" at bounding box center [466, 205] width 325 height 19
click at [367, 185] on div "Người gửi [PERSON_NAME]" at bounding box center [390, 161] width 185 height 60
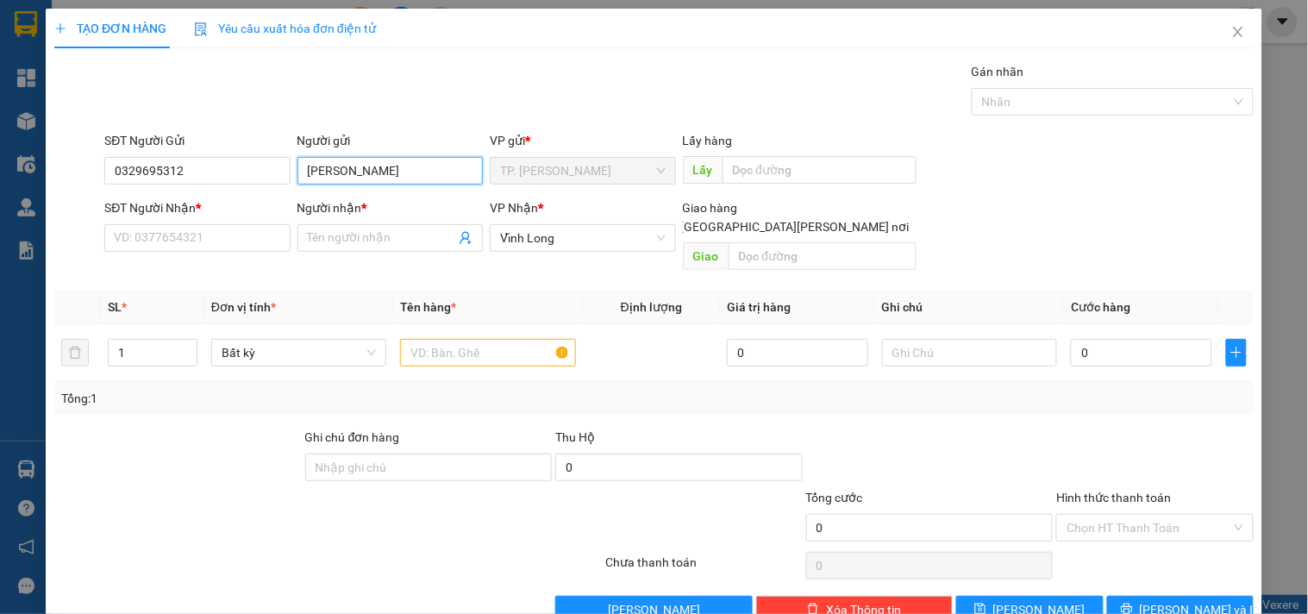
click at [367, 182] on input "[PERSON_NAME]" at bounding box center [390, 171] width 185 height 28
click at [367, 178] on input "[PERSON_NAME]" at bounding box center [390, 171] width 185 height 28
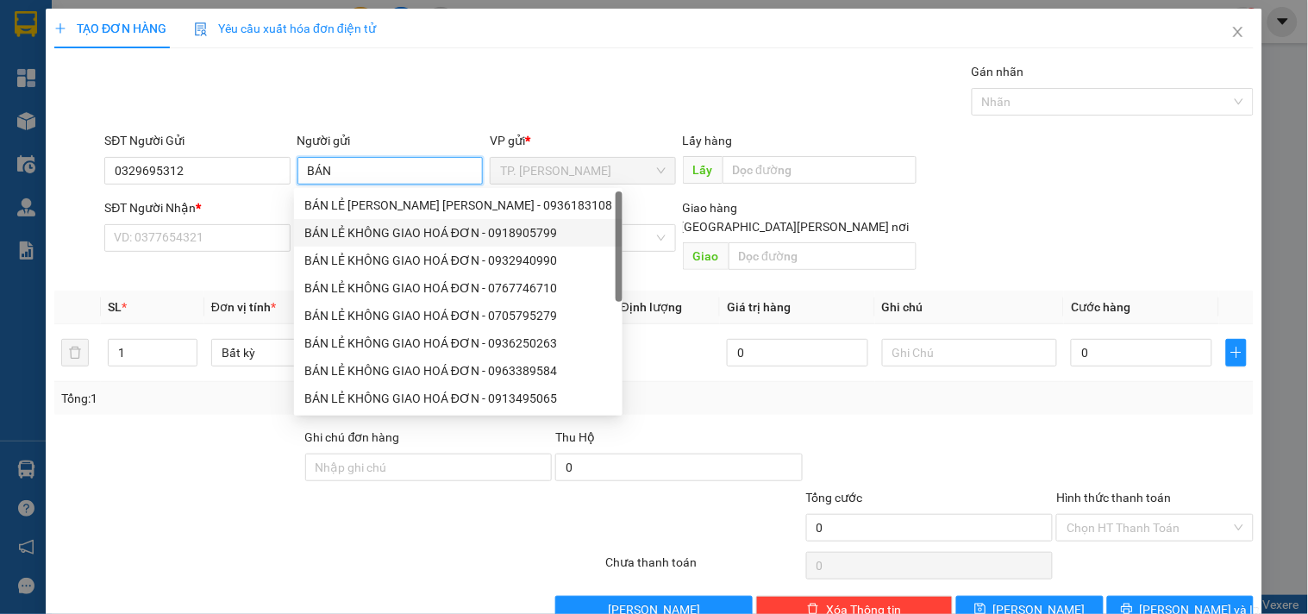
drag, startPoint x: 355, startPoint y: 220, endPoint x: 339, endPoint y: 213, distance: 17.0
click at [350, 217] on div "BÁN LẺ [PERSON_NAME] [PERSON_NAME] - 0936183108 BÁN LẺ [PERSON_NAME] [PERSON_NA…" at bounding box center [458, 329] width 329 height 276
click at [242, 173] on input "0329695312" at bounding box center [196, 171] width 185 height 28
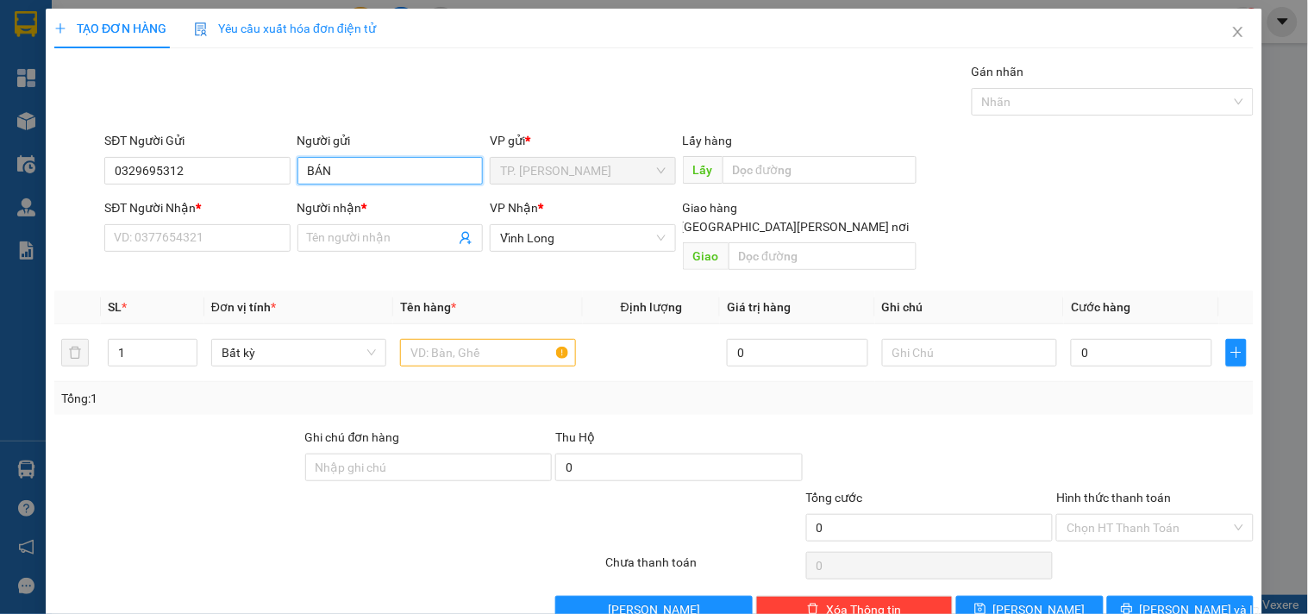
click at [329, 173] on input "BÁN" at bounding box center [390, 171] width 185 height 28
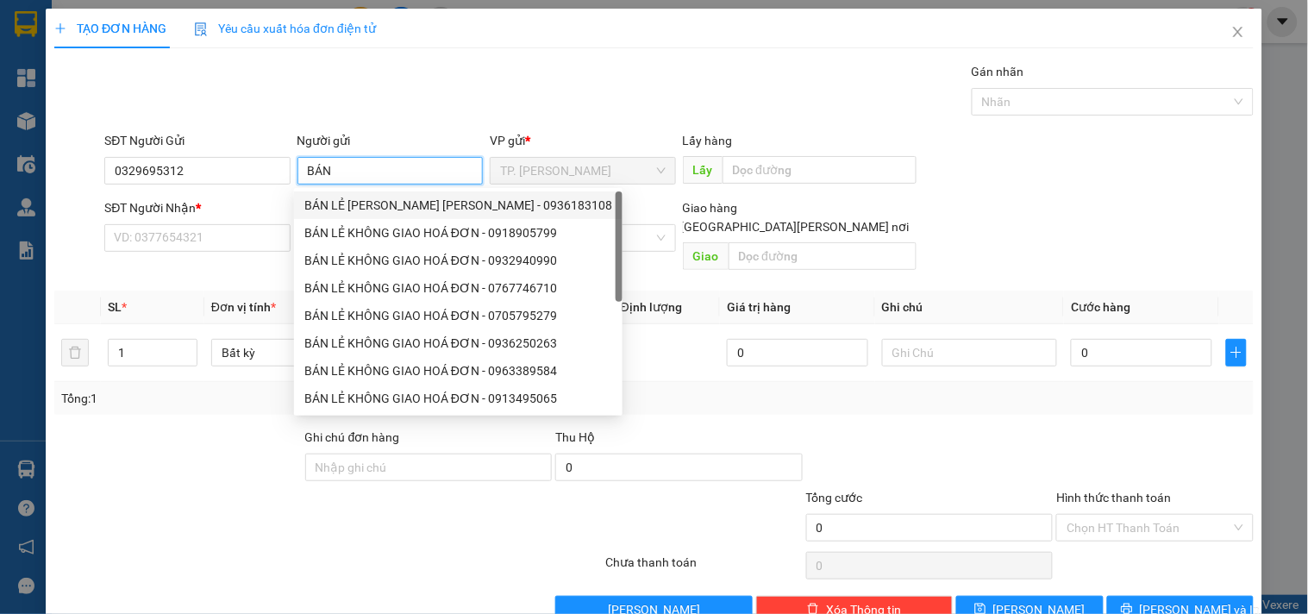
click at [347, 203] on div "BÁN LẺ [PERSON_NAME] [PERSON_NAME] - 0936183108" at bounding box center [458, 205] width 308 height 19
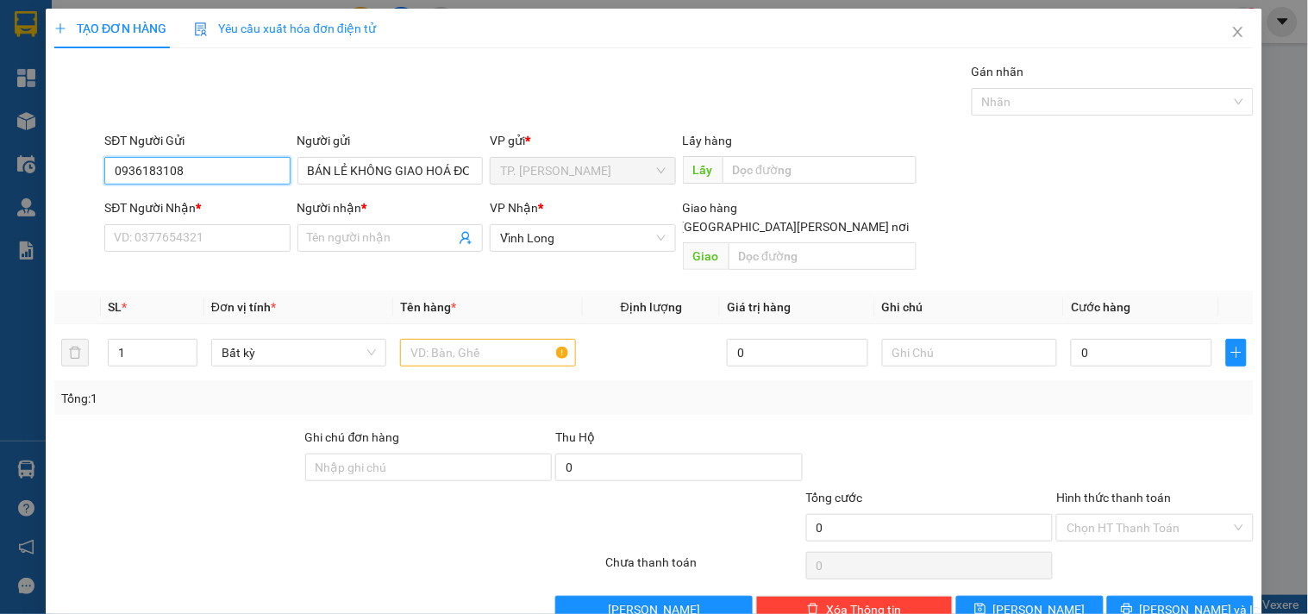
click at [250, 174] on input "0936183108" at bounding box center [196, 171] width 185 height 28
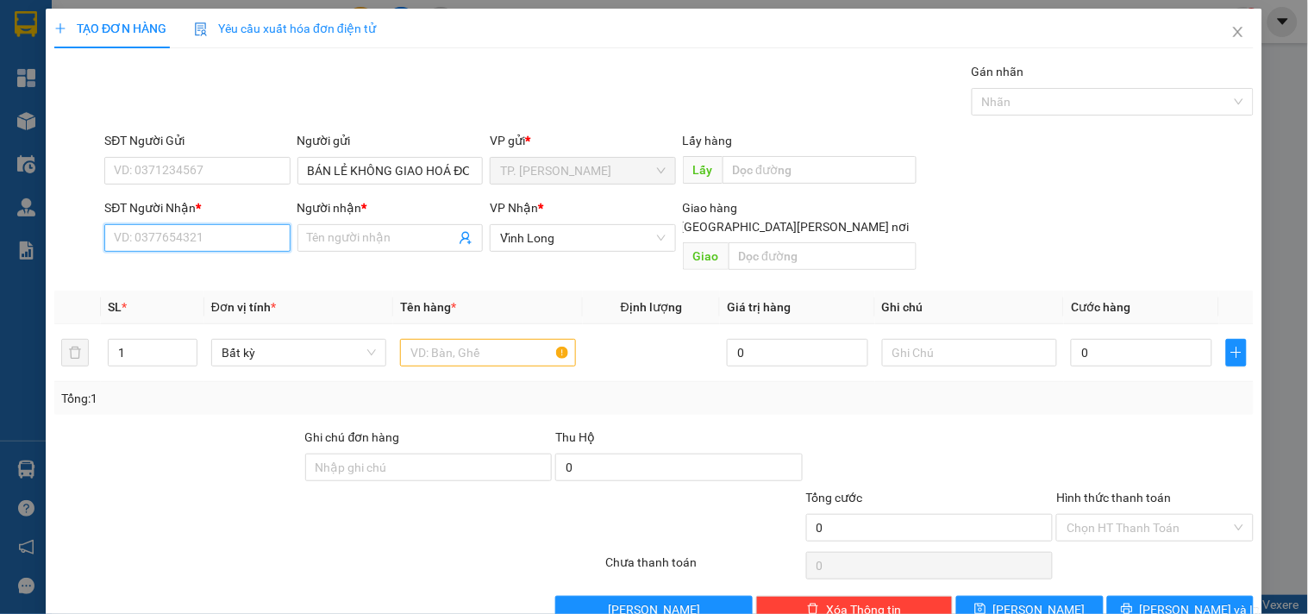
click at [254, 242] on input "SĐT Người Nhận *" at bounding box center [196, 238] width 185 height 28
click at [218, 273] on div "0396811879 - [PERSON_NAME]" at bounding box center [199, 272] width 170 height 19
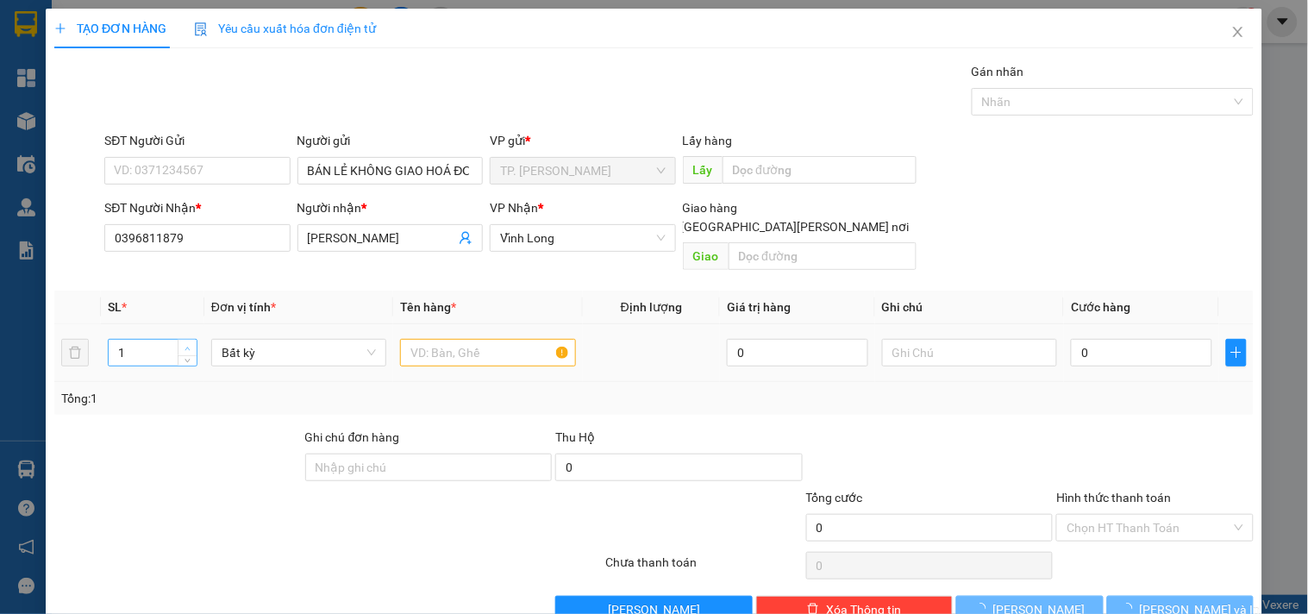
click at [185, 346] on icon "up" at bounding box center [188, 349] width 6 height 6
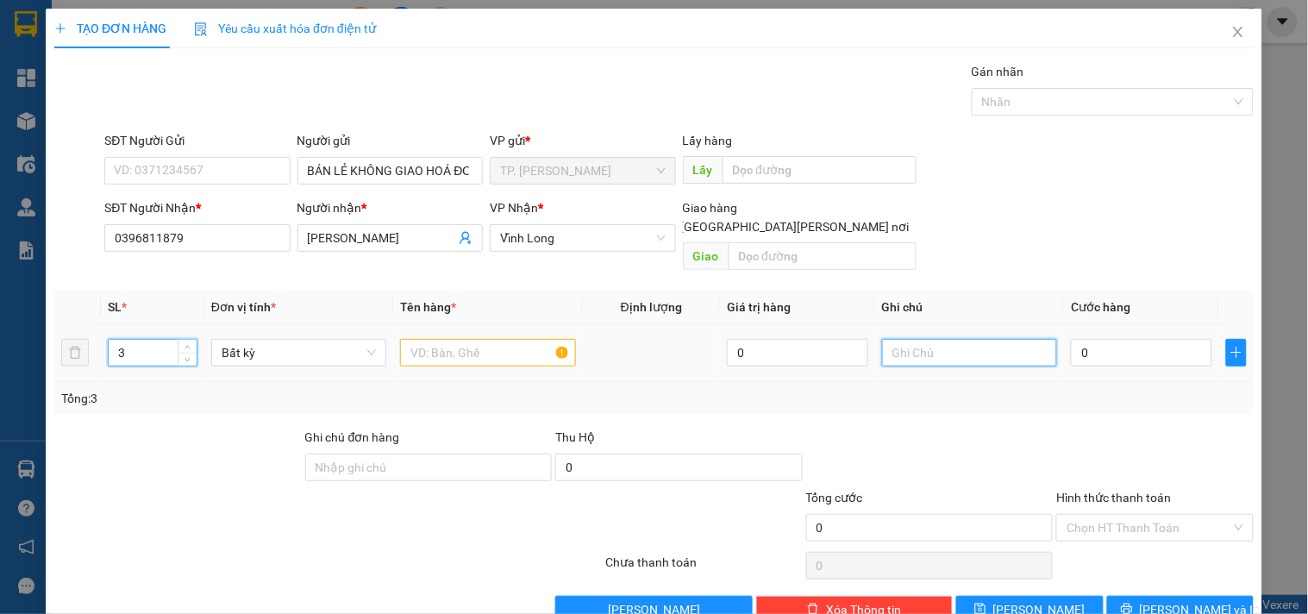
click at [893, 339] on input "text" at bounding box center [969, 353] width 175 height 28
click at [488, 342] on input "text" at bounding box center [487, 353] width 175 height 28
click at [190, 354] on span "down" at bounding box center [188, 359] width 10 height 10
click at [429, 339] on input "text" at bounding box center [487, 353] width 175 height 28
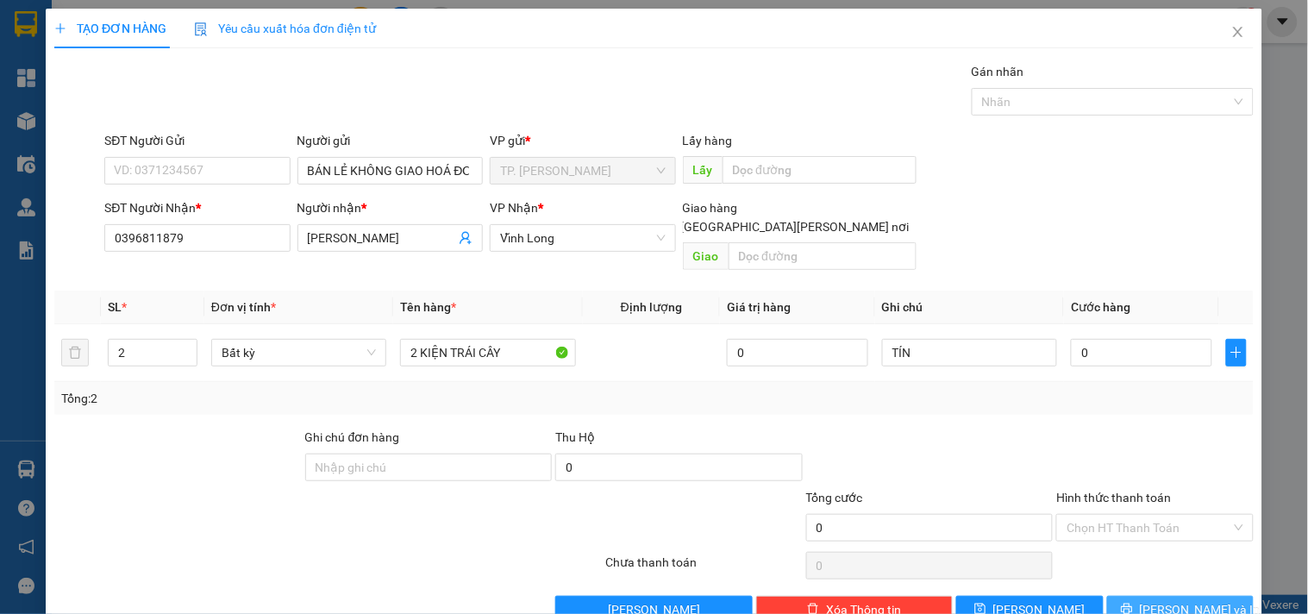
click at [1151, 596] on button "[PERSON_NAME] và In" at bounding box center [1181, 610] width 147 height 28
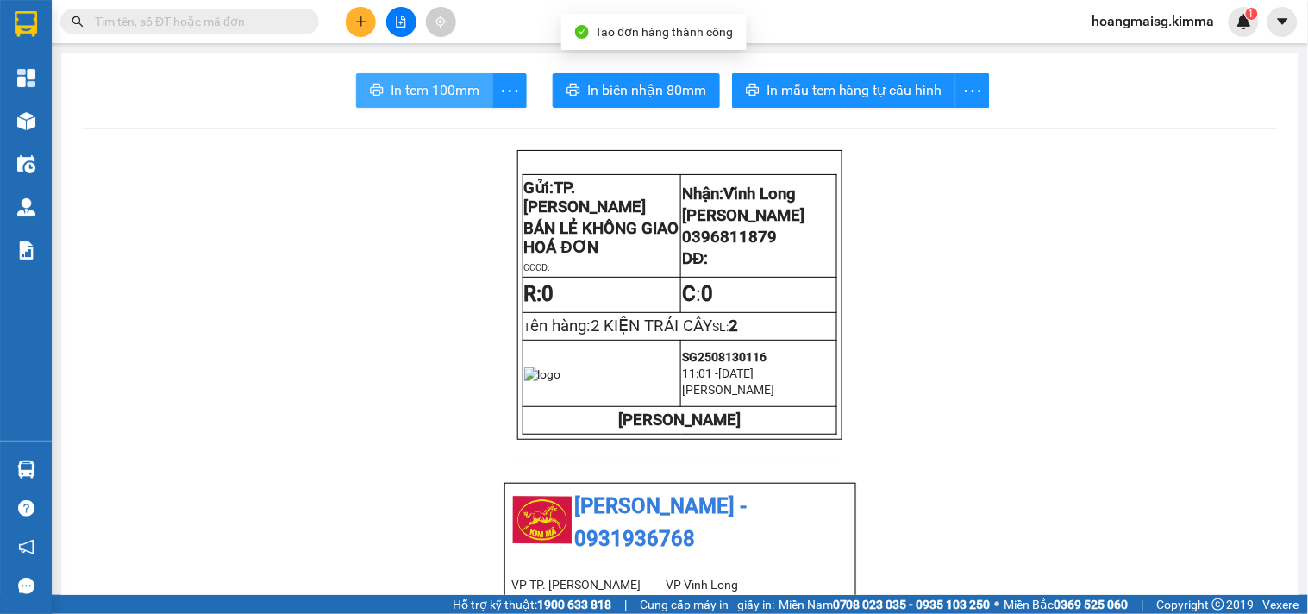
click at [410, 92] on span "In tem 100mm" at bounding box center [435, 90] width 89 height 22
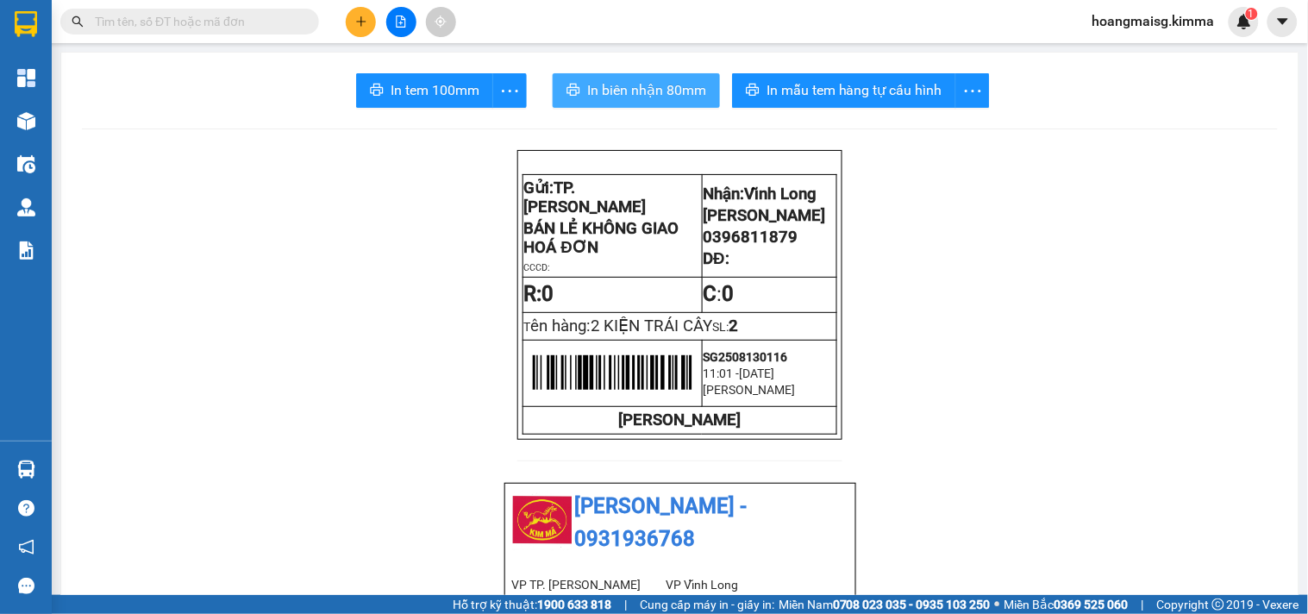
click at [604, 93] on span "In biên nhận 80mm" at bounding box center [646, 90] width 119 height 22
click at [358, 31] on button at bounding box center [361, 22] width 30 height 30
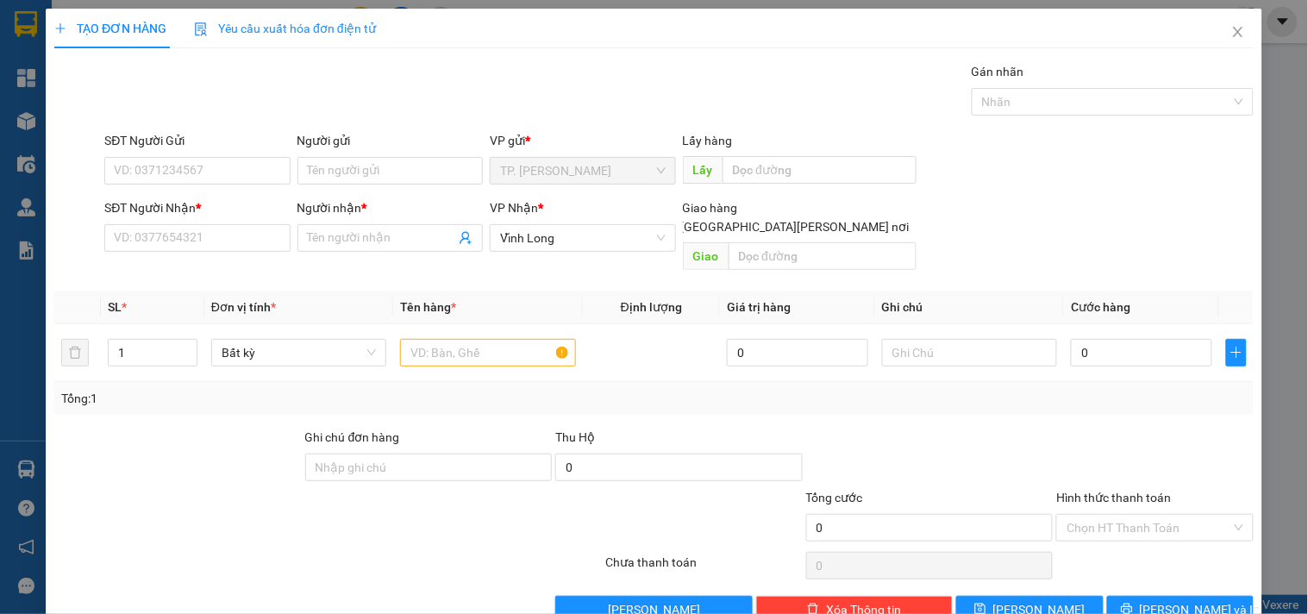
click at [355, 154] on div "Người gửi" at bounding box center [390, 144] width 185 height 26
click at [357, 171] on input "Người gửi" at bounding box center [390, 171] width 185 height 28
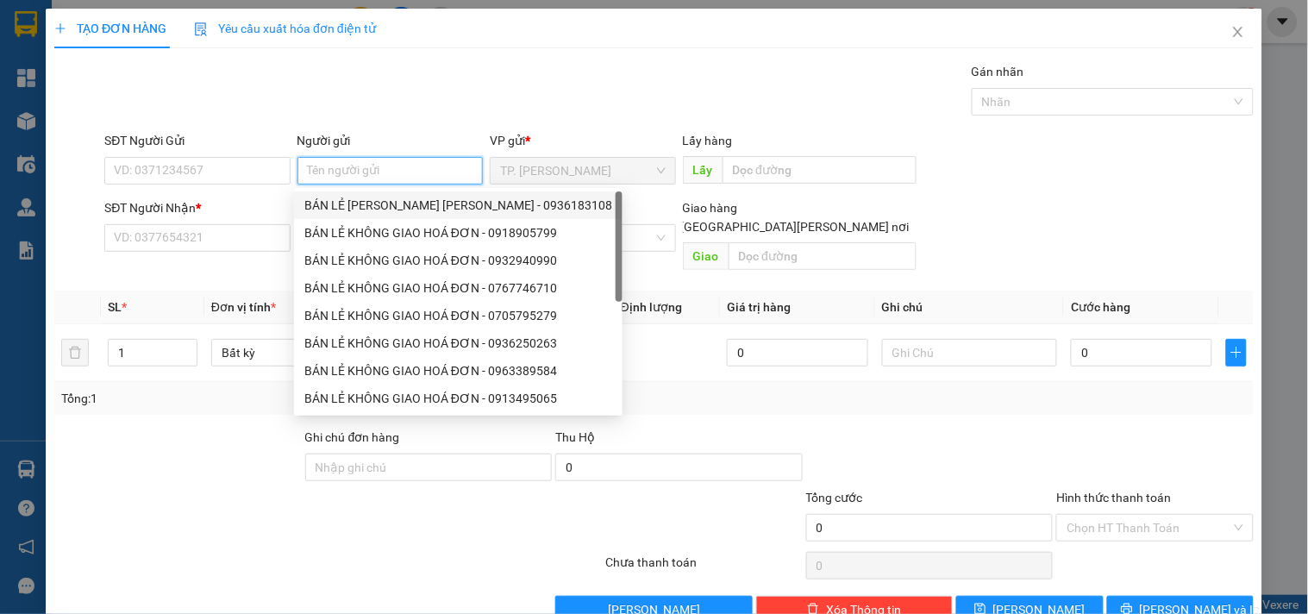
click at [355, 205] on div "BÁN LẺ [PERSON_NAME] [PERSON_NAME] - 0936183108" at bounding box center [458, 205] width 308 height 19
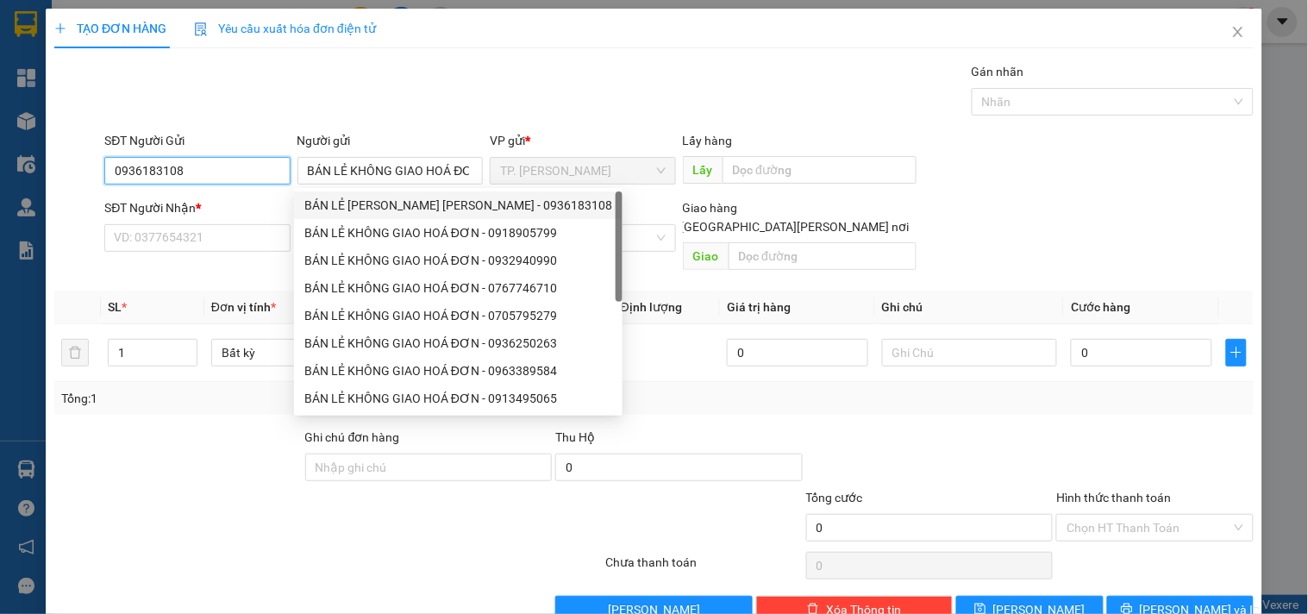
click at [236, 168] on input "0936183108" at bounding box center [196, 171] width 185 height 28
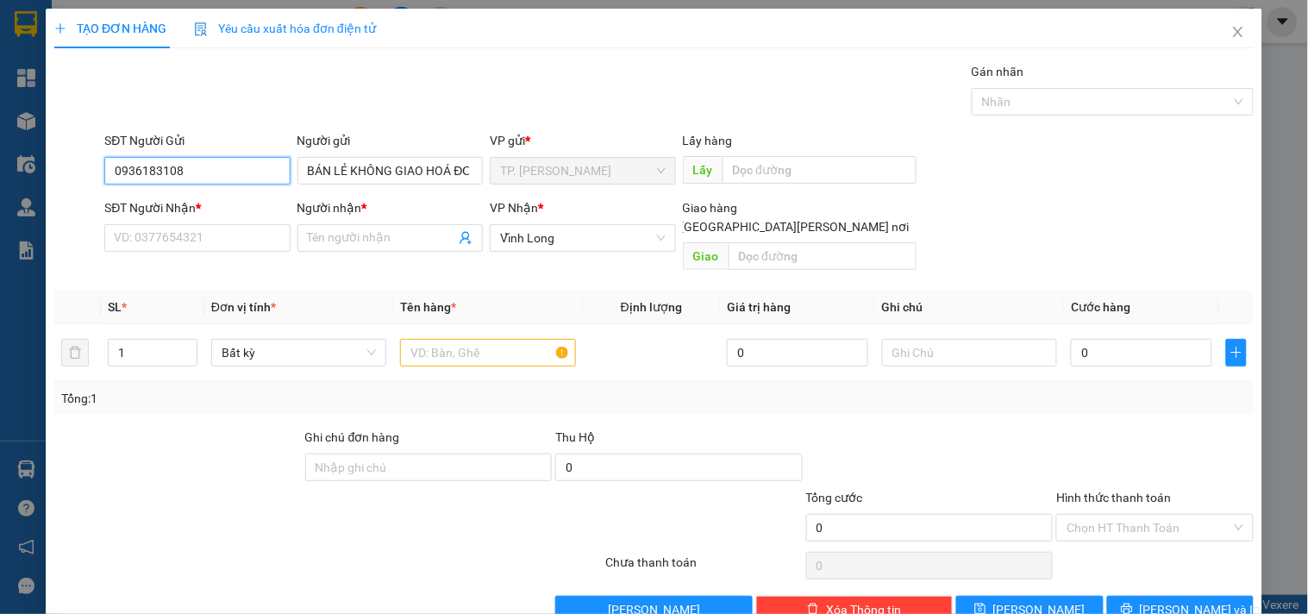
click at [236, 168] on input "0936183108" at bounding box center [196, 171] width 185 height 28
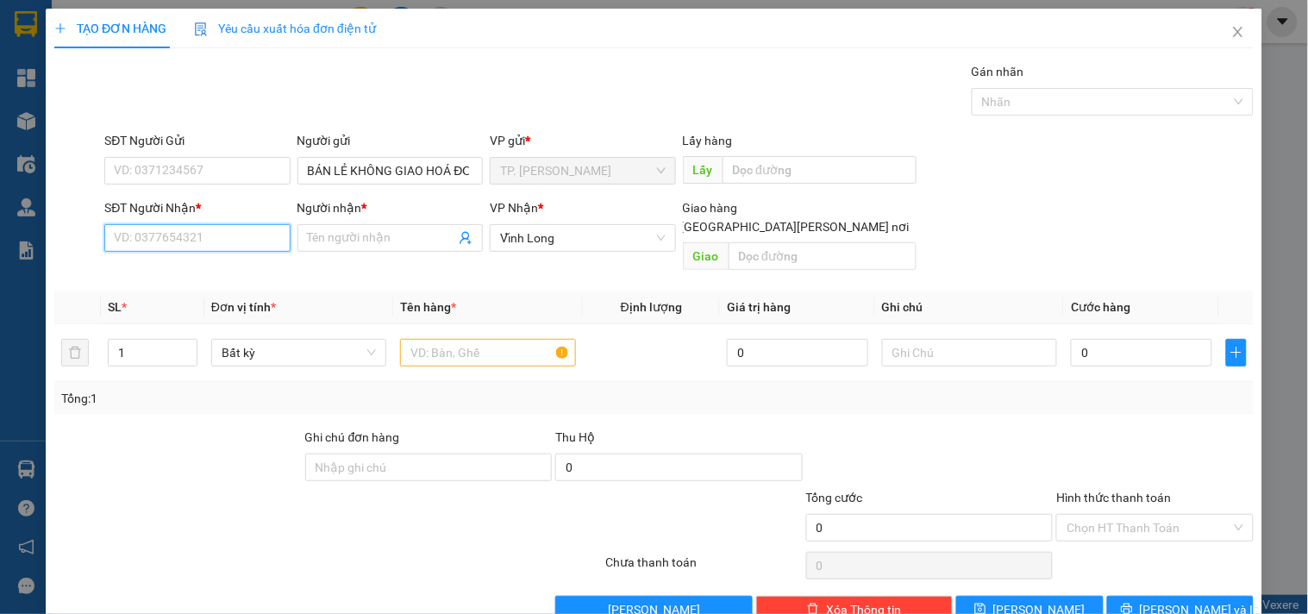
click at [204, 237] on input "SĐT Người Nhận *" at bounding box center [196, 238] width 185 height 28
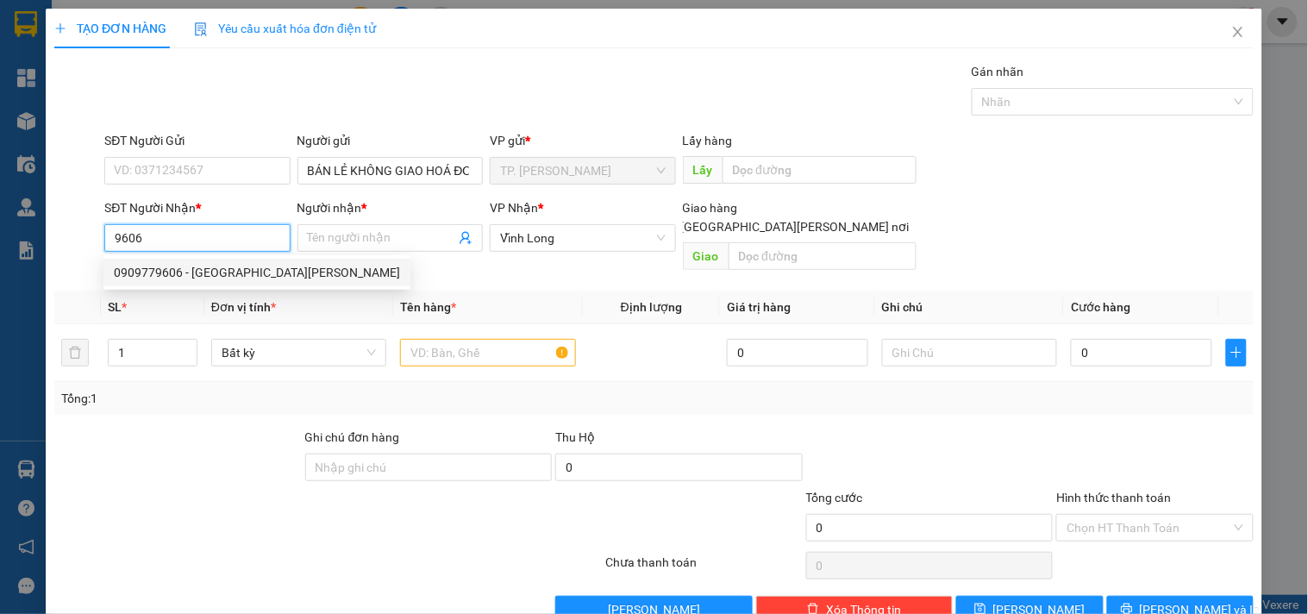
click at [211, 264] on div "0909779606 - [GEOGRAPHIC_DATA][PERSON_NAME]" at bounding box center [257, 272] width 286 height 19
click at [436, 339] on input "text" at bounding box center [487, 353] width 175 height 28
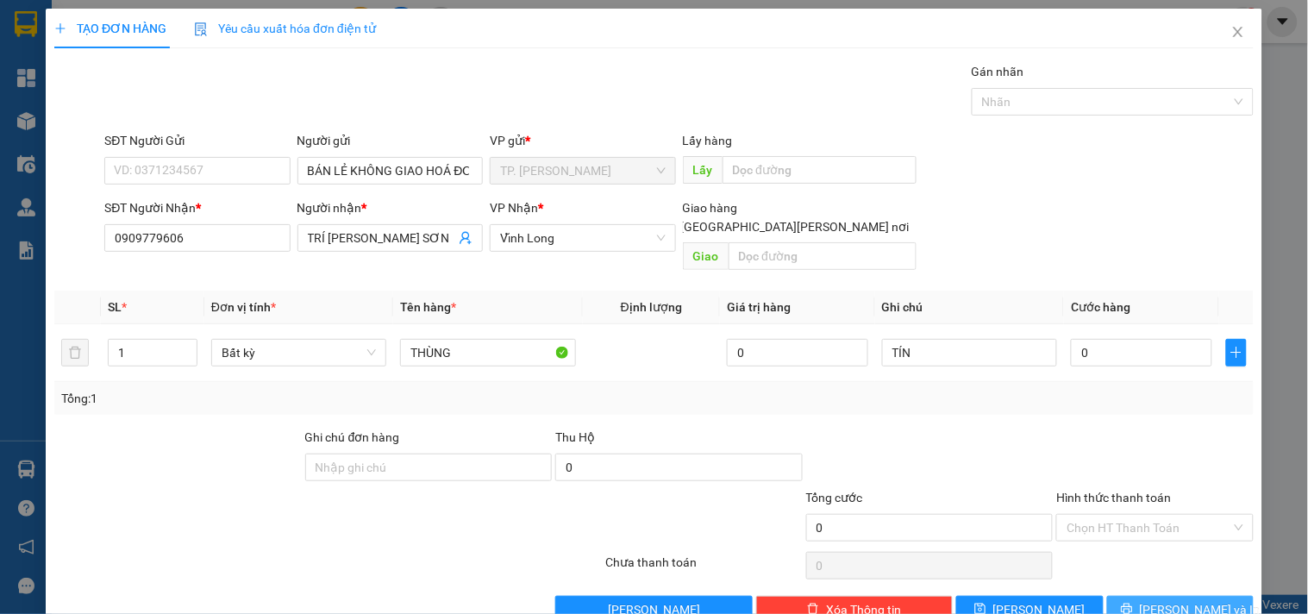
click at [1196, 600] on span "[PERSON_NAME] và In" at bounding box center [1200, 609] width 121 height 19
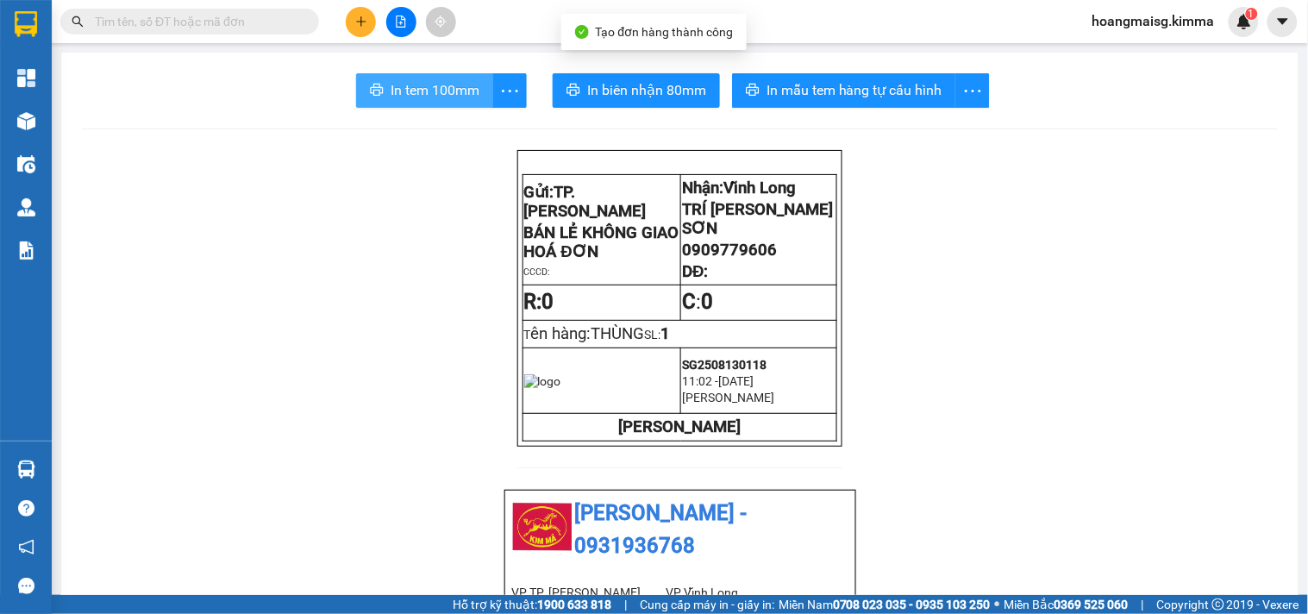
click at [417, 97] on span "In tem 100mm" at bounding box center [435, 90] width 89 height 22
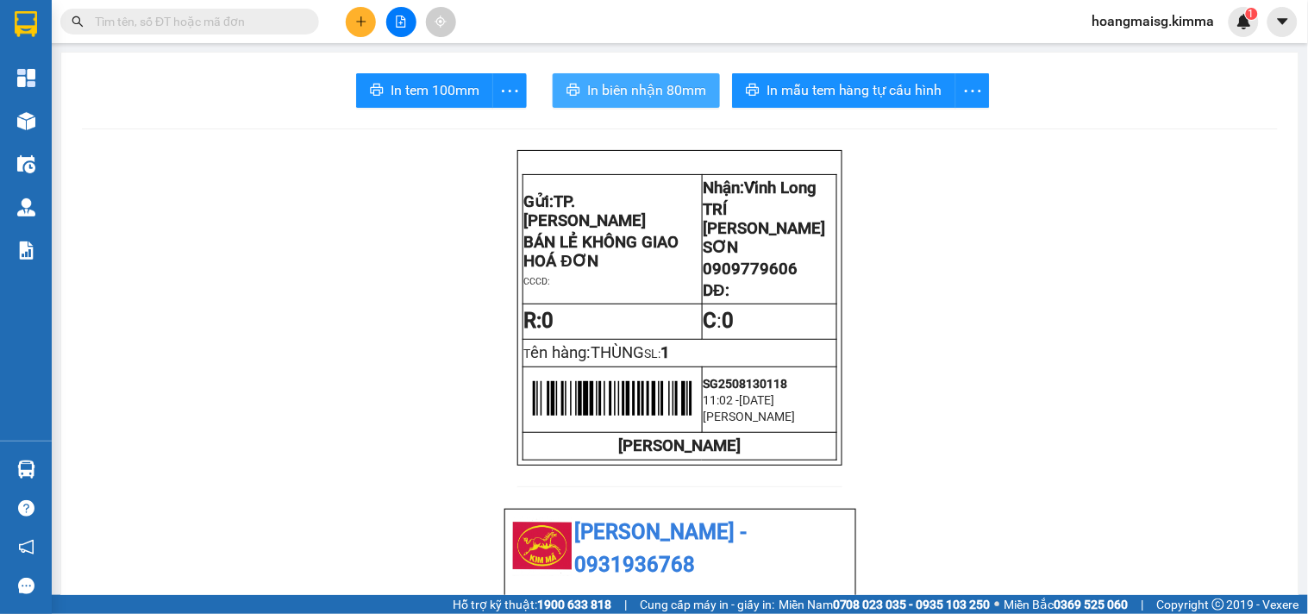
click at [660, 91] on span "In biên nhận 80mm" at bounding box center [646, 90] width 119 height 22
click at [364, 21] on icon "plus" at bounding box center [360, 21] width 9 height 1
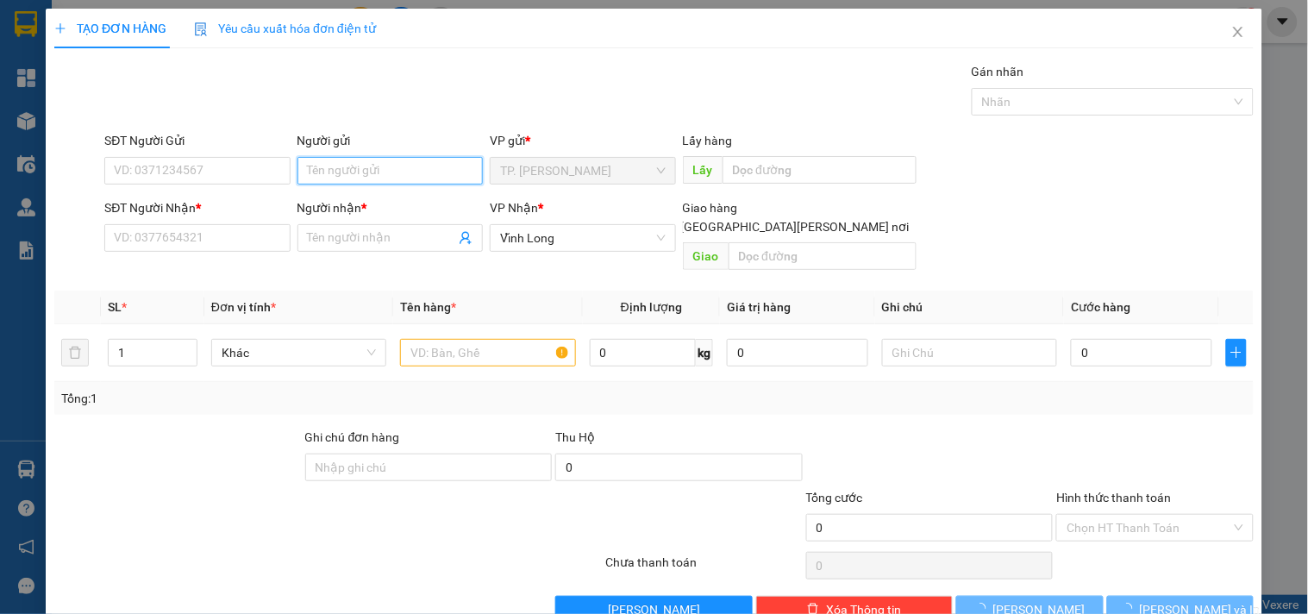
click at [359, 176] on input "Người gửi" at bounding box center [390, 171] width 185 height 28
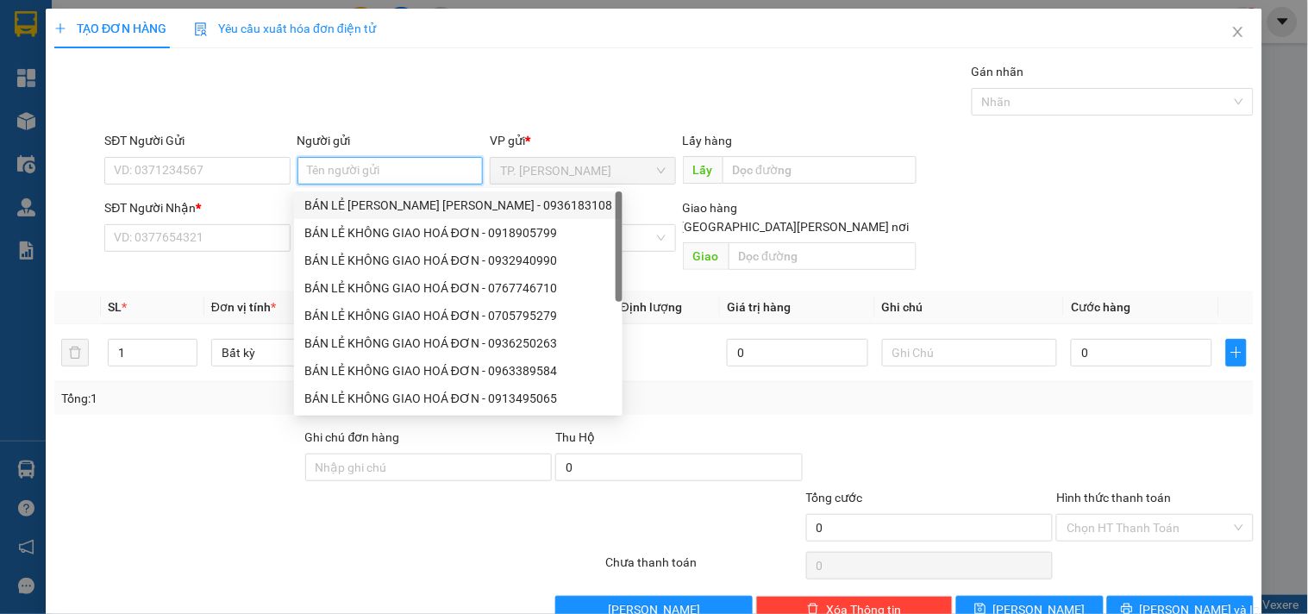
click at [355, 204] on div "BÁN LẺ [PERSON_NAME] [PERSON_NAME] - 0936183108" at bounding box center [458, 205] width 308 height 19
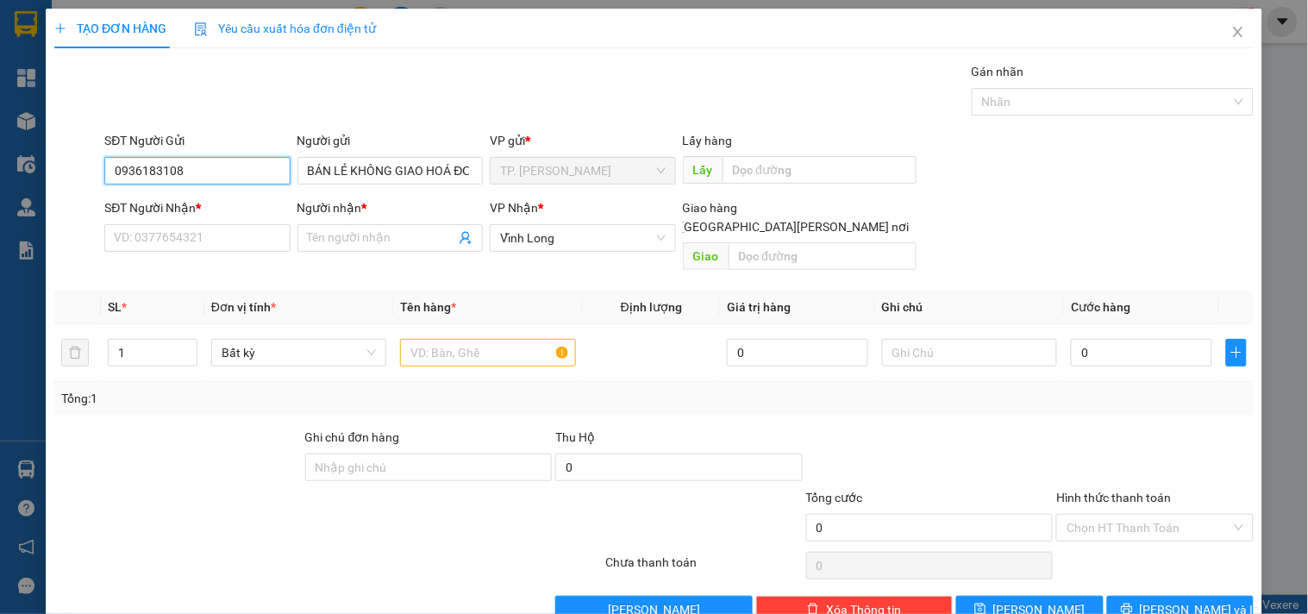
click at [251, 173] on input "0936183108" at bounding box center [196, 171] width 185 height 28
drag, startPoint x: 223, startPoint y: 263, endPoint x: 225, endPoint y: 240, distance: 23.4
click at [224, 263] on div "Transit Pickup Surcharge Ids Transit Deliver Surcharge Ids Transit Deliver Surc…" at bounding box center [654, 343] width 1200 height 562
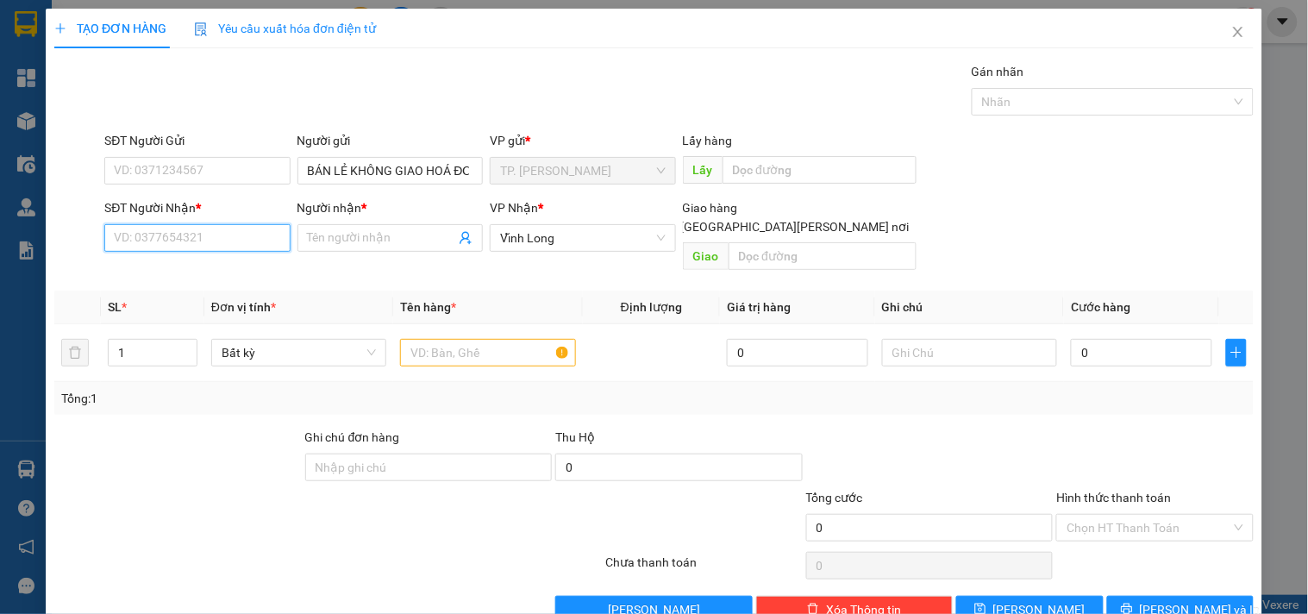
click at [231, 227] on input "SĐT Người Nhận *" at bounding box center [196, 238] width 185 height 28
click at [209, 266] on div "0987446363 - [PERSON_NAME]" at bounding box center [199, 272] width 170 height 19
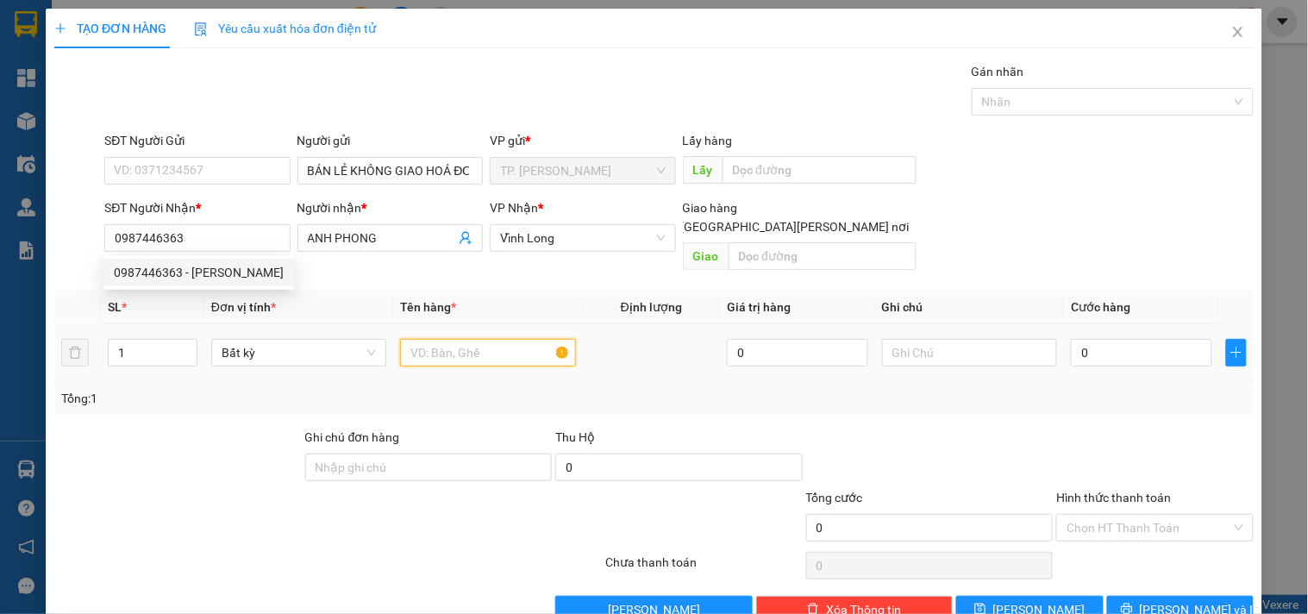
click at [449, 339] on input "text" at bounding box center [487, 353] width 175 height 28
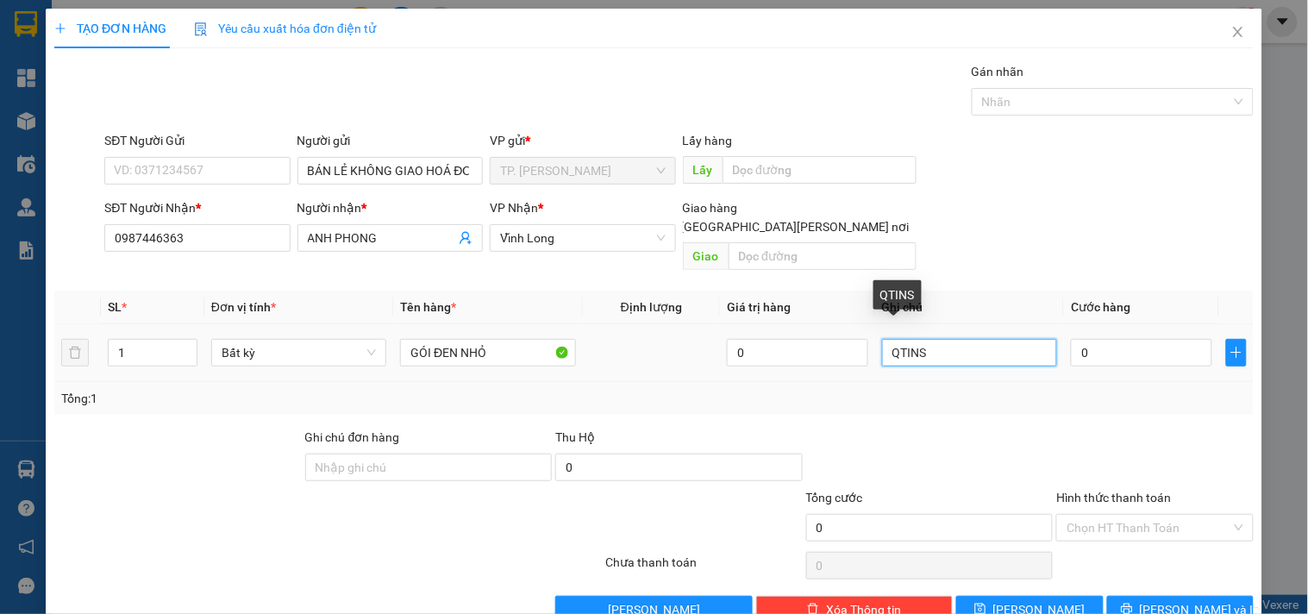
click at [940, 339] on input "QTINS" at bounding box center [969, 353] width 175 height 28
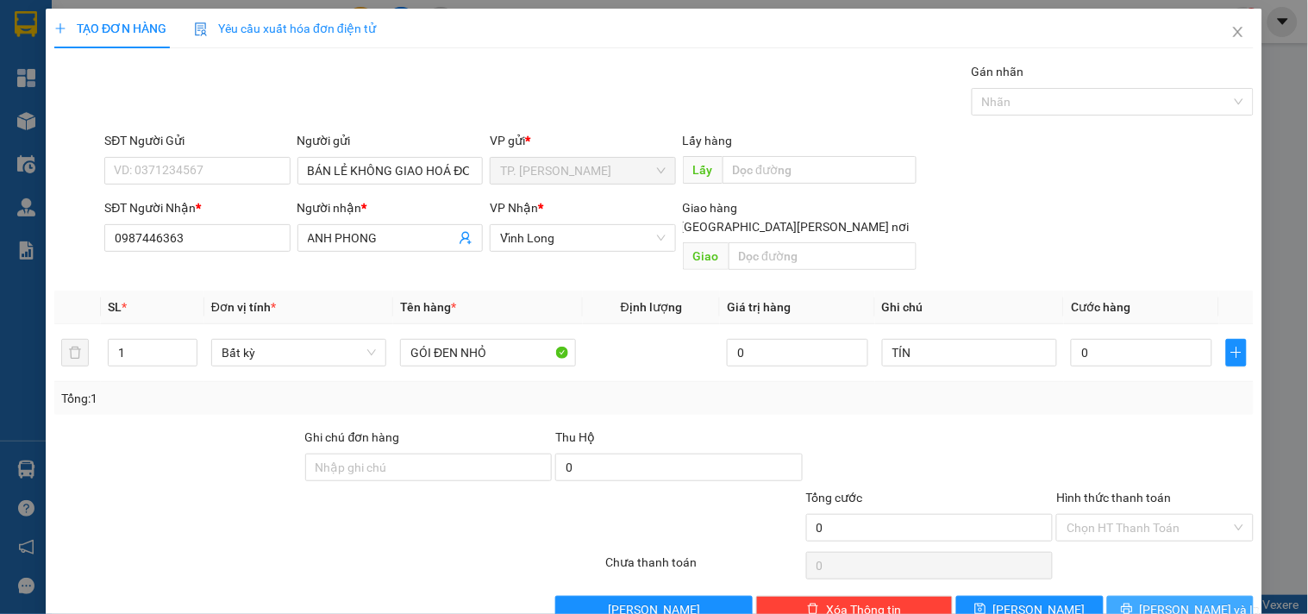
click at [1142, 596] on button "[PERSON_NAME] và In" at bounding box center [1181, 610] width 147 height 28
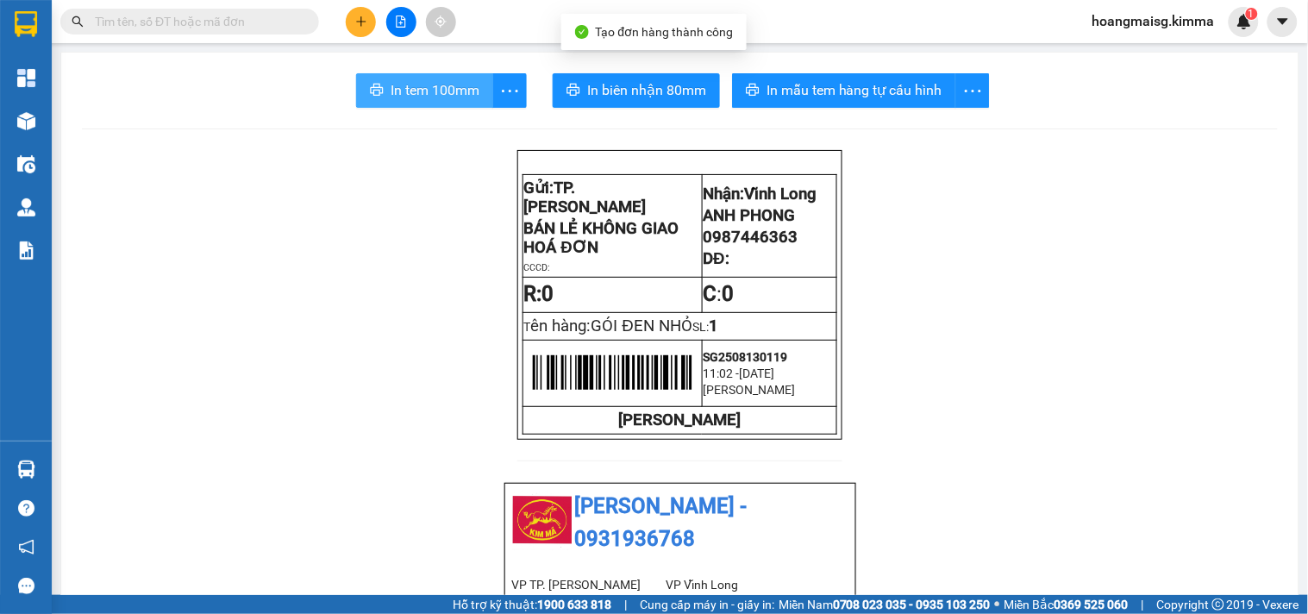
click at [402, 96] on span "In tem 100mm" at bounding box center [435, 90] width 89 height 22
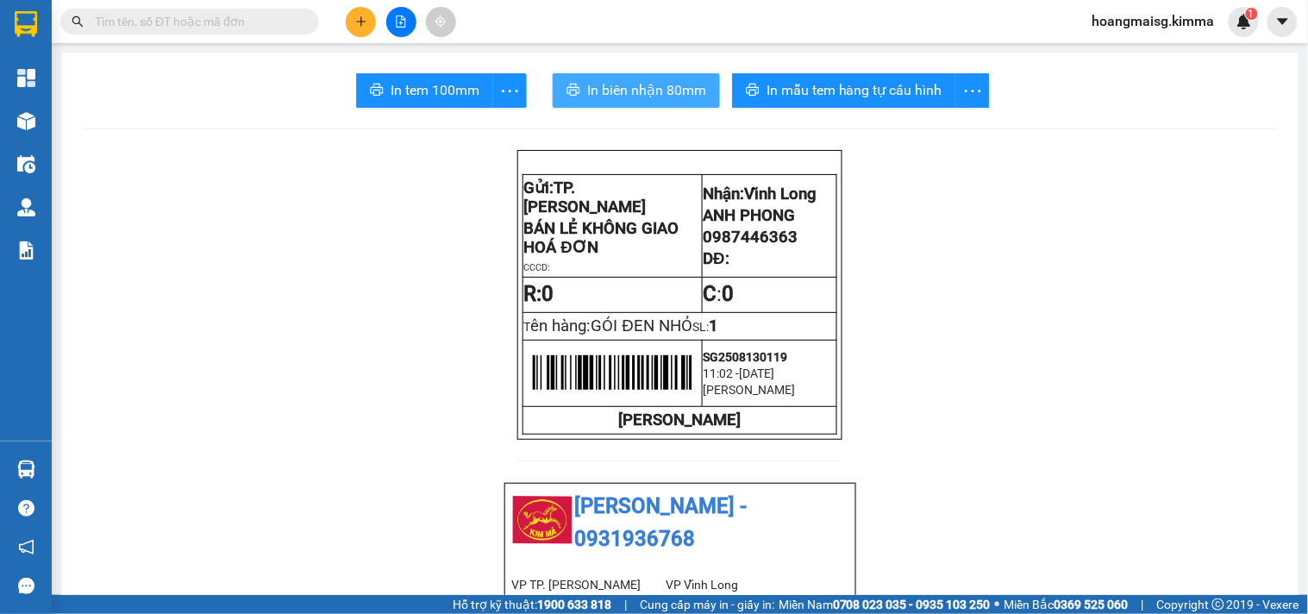
click at [613, 84] on span "In biên nhận 80mm" at bounding box center [646, 90] width 119 height 22
click at [364, 12] on button at bounding box center [361, 22] width 30 height 30
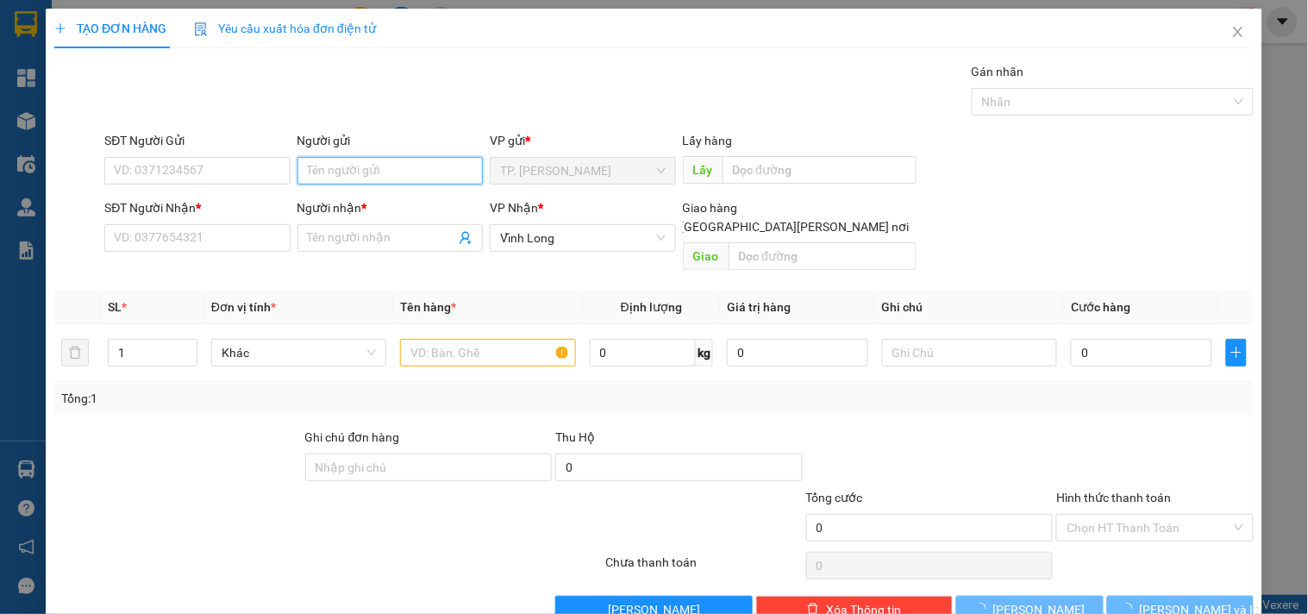
click at [371, 171] on input "Người gửi" at bounding box center [390, 171] width 185 height 28
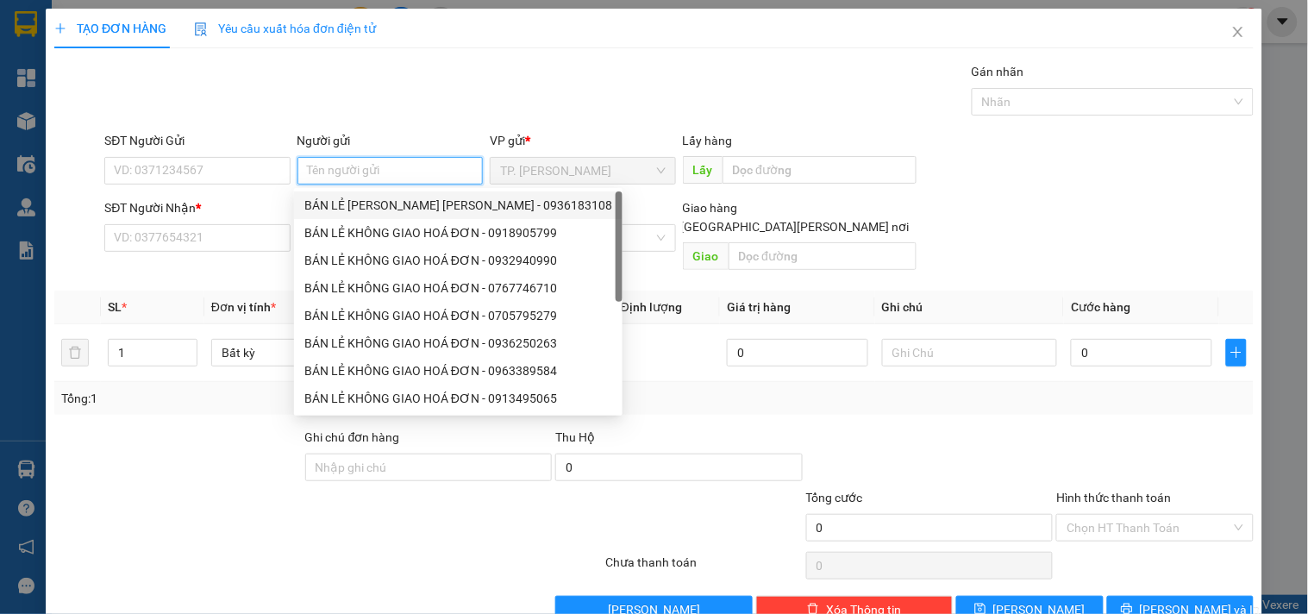
click at [378, 203] on div "BÁN LẺ [PERSON_NAME] [PERSON_NAME] - 0936183108" at bounding box center [458, 205] width 308 height 19
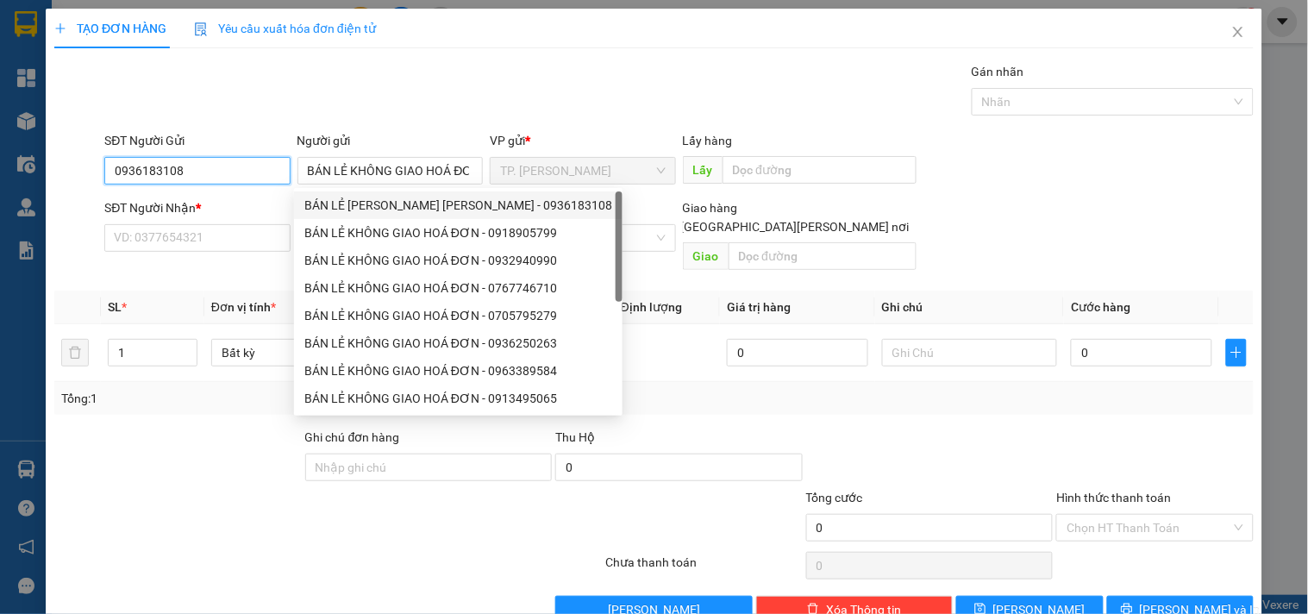
click at [231, 164] on input "0936183108" at bounding box center [196, 171] width 185 height 28
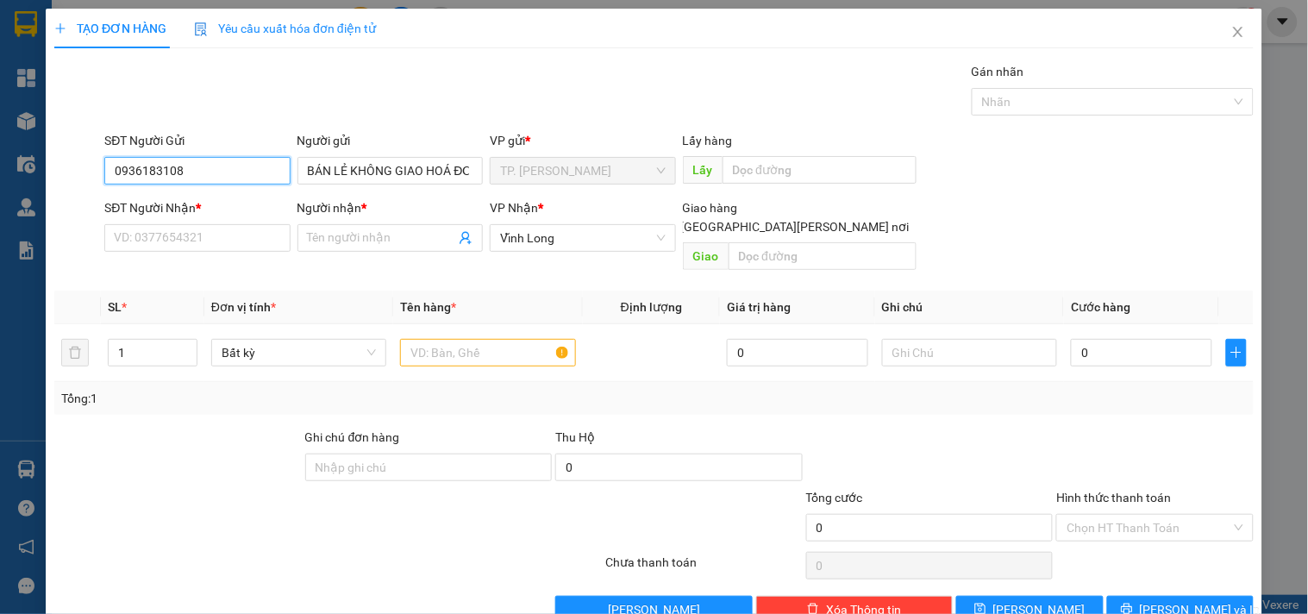
click at [231, 164] on input "0936183108" at bounding box center [196, 171] width 185 height 28
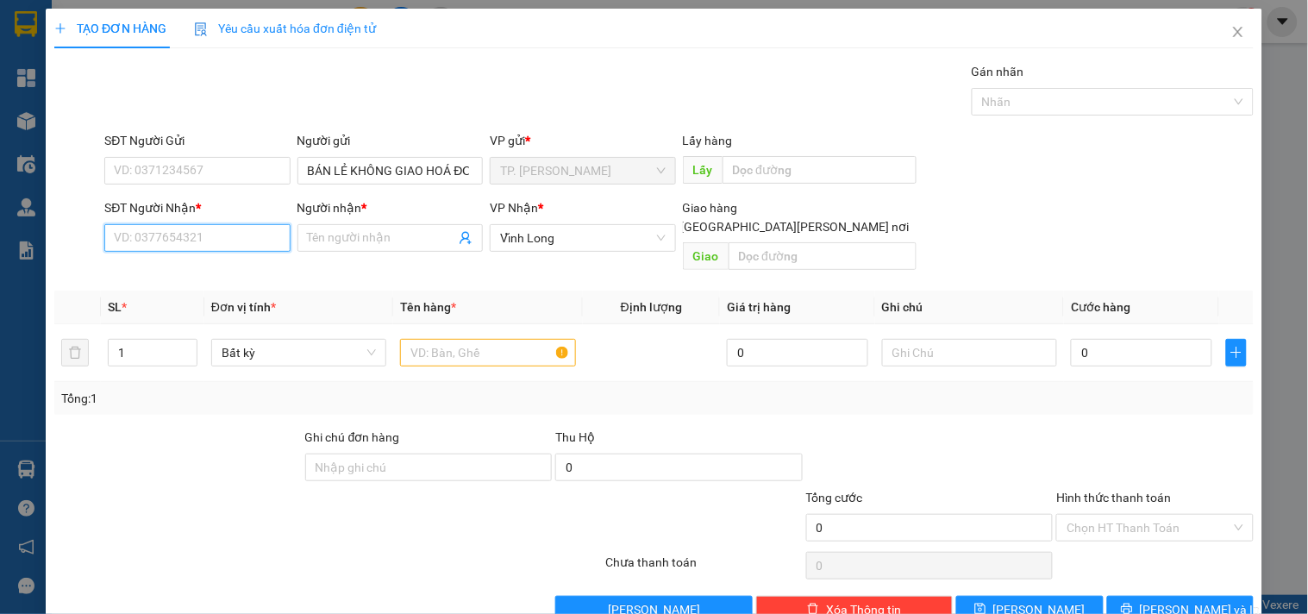
click at [229, 239] on input "SĐT Người Nhận *" at bounding box center [196, 238] width 185 height 28
click at [200, 264] on div "0918421999 - [PERSON_NAME]" at bounding box center [199, 272] width 170 height 19
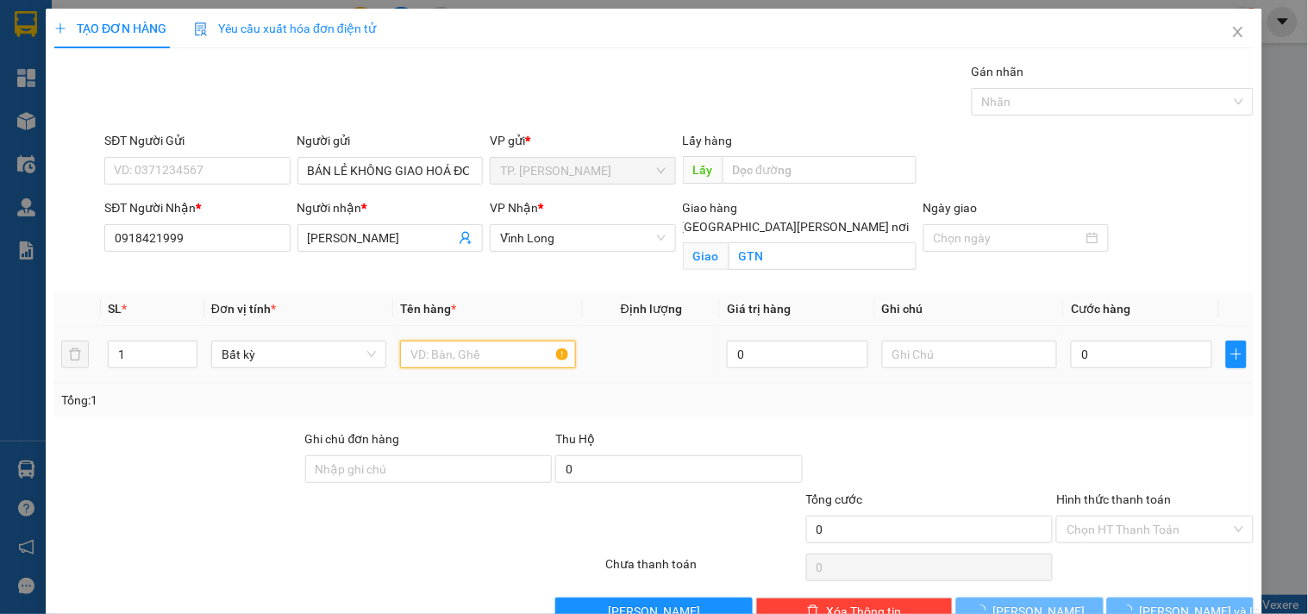
click at [468, 351] on input "text" at bounding box center [487, 355] width 175 height 28
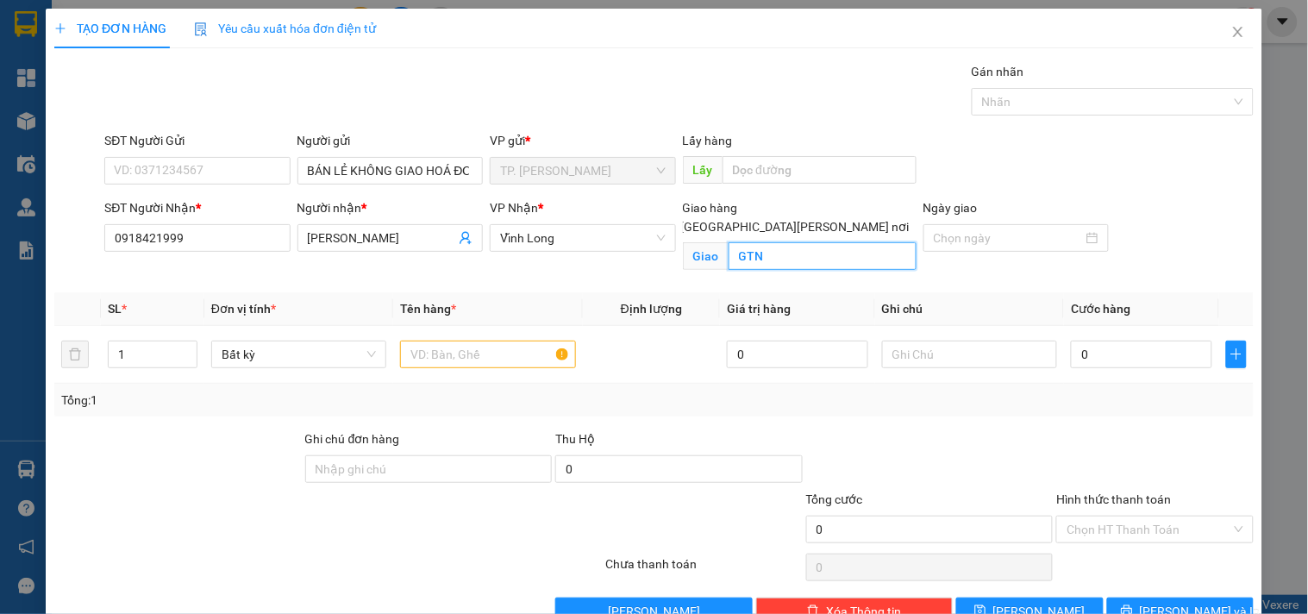
click at [828, 242] on input "GTN" at bounding box center [823, 256] width 188 height 28
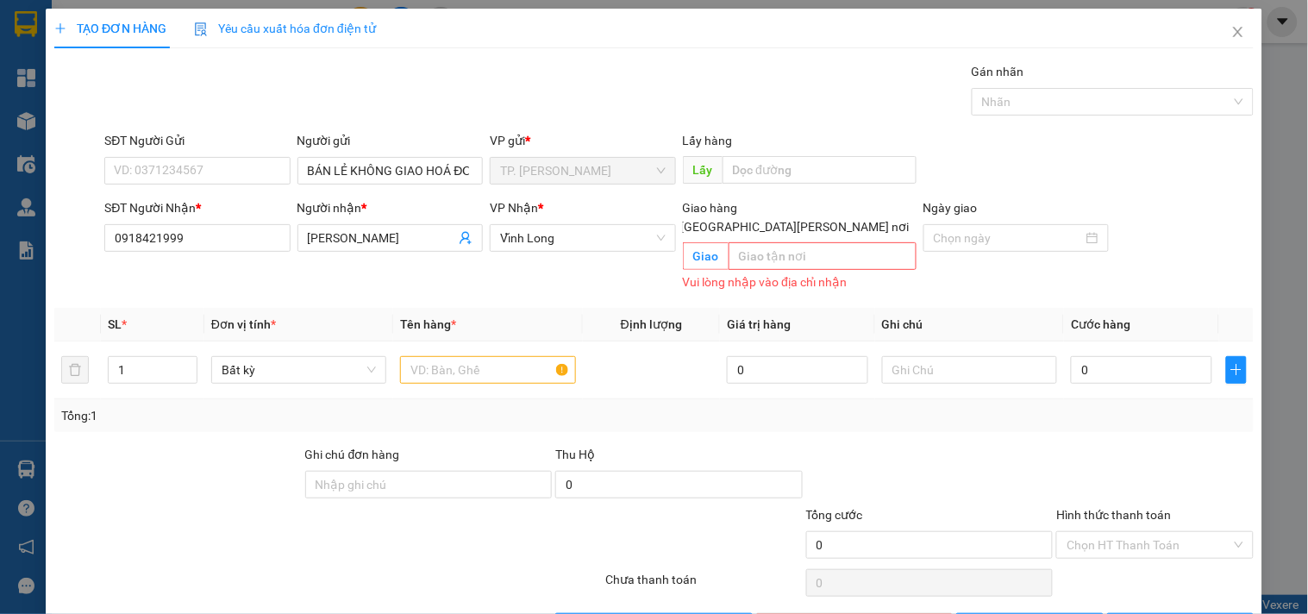
click at [814, 217] on label "[GEOGRAPHIC_DATA][PERSON_NAME] nơi" at bounding box center [789, 226] width 256 height 19
click at [673, 220] on input "[GEOGRAPHIC_DATA][PERSON_NAME] nơi" at bounding box center [667, 226] width 12 height 12
click at [450, 356] on input "text" at bounding box center [487, 370] width 175 height 28
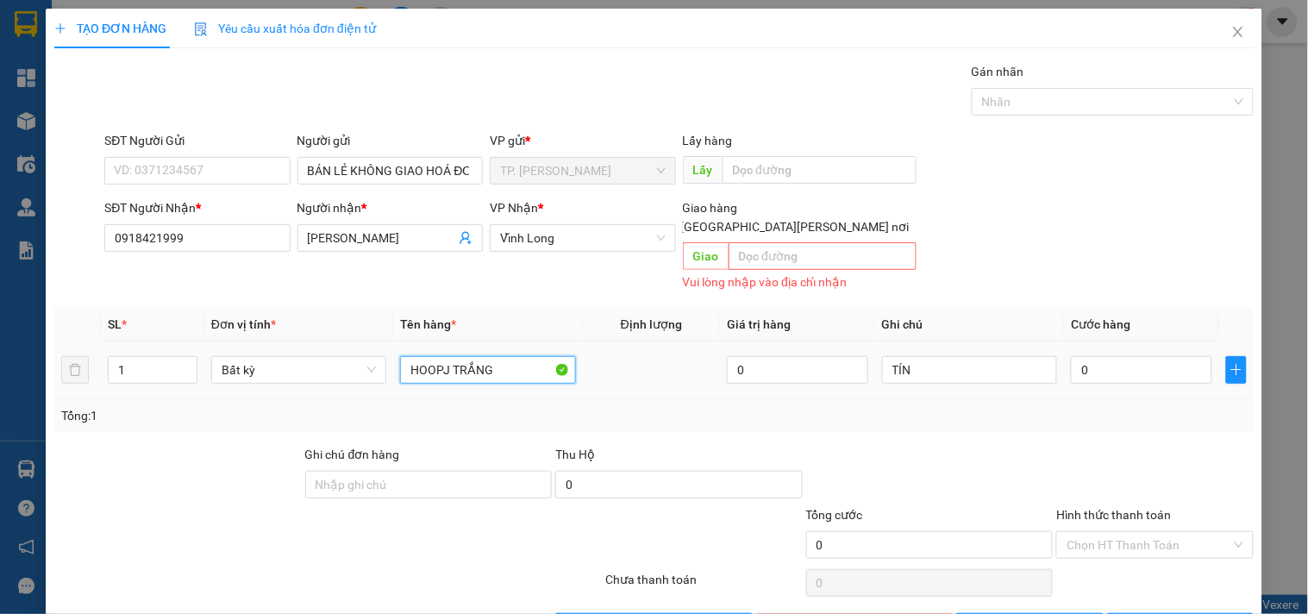
drag, startPoint x: 440, startPoint y: 359, endPoint x: 384, endPoint y: 367, distance: 56.6
click at [384, 367] on tr "1 Bất kỳ HOOPJ TRẮNG 0 TÍN 0" at bounding box center [654, 371] width 1200 height 58
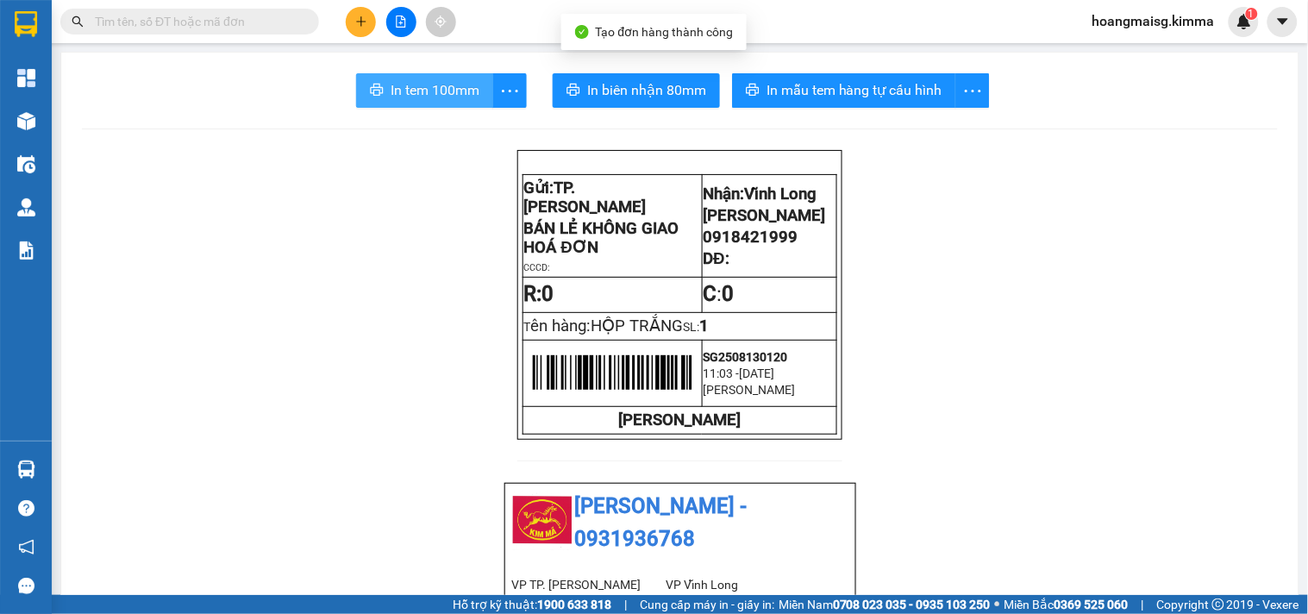
click at [444, 104] on button "In tem 100mm" at bounding box center [424, 90] width 137 height 35
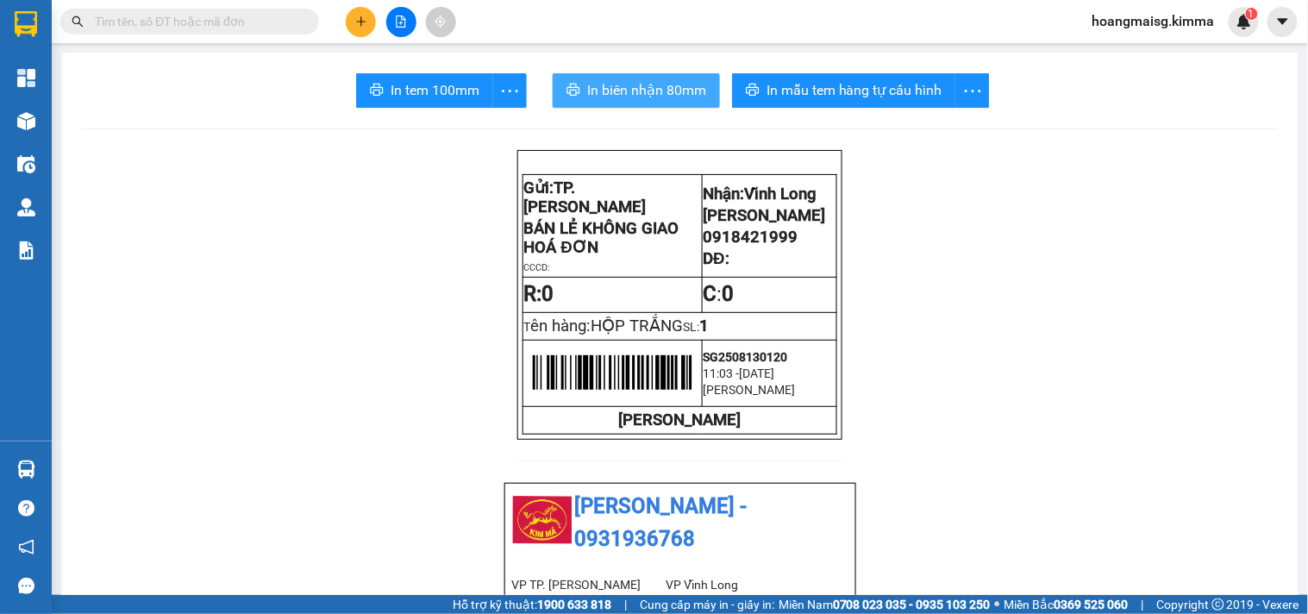
click at [662, 95] on span "In biên nhận 80mm" at bounding box center [646, 90] width 119 height 22
click at [359, 26] on icon "plus" at bounding box center [361, 22] width 12 height 12
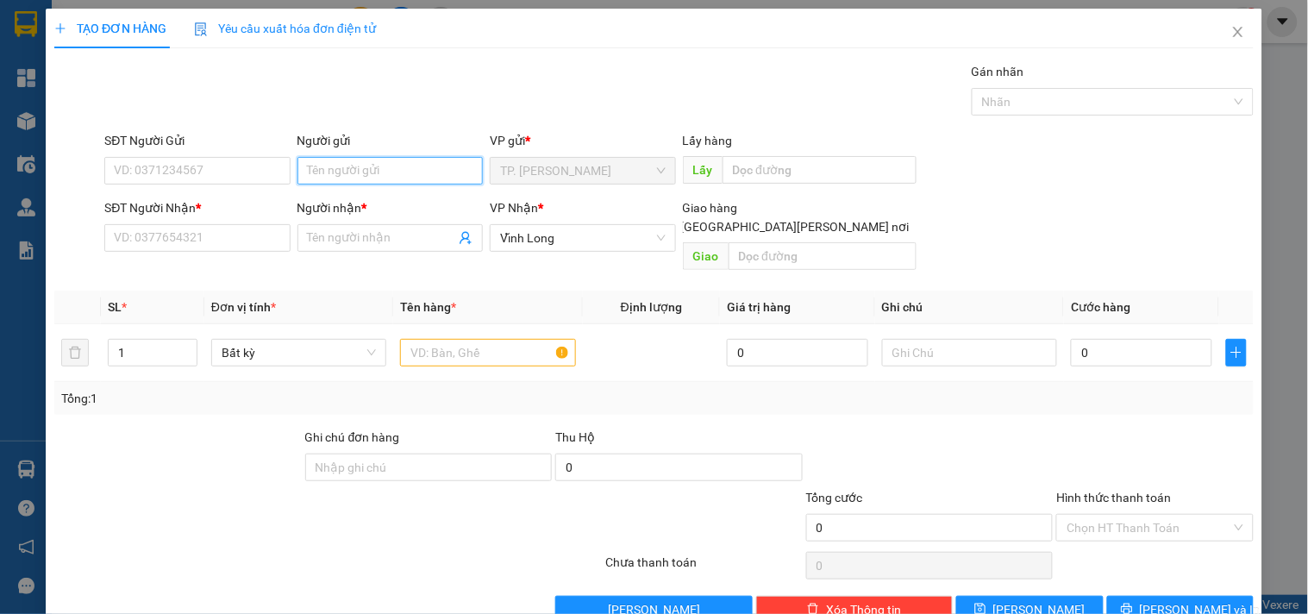
click at [367, 160] on input "Người gửi" at bounding box center [390, 171] width 185 height 28
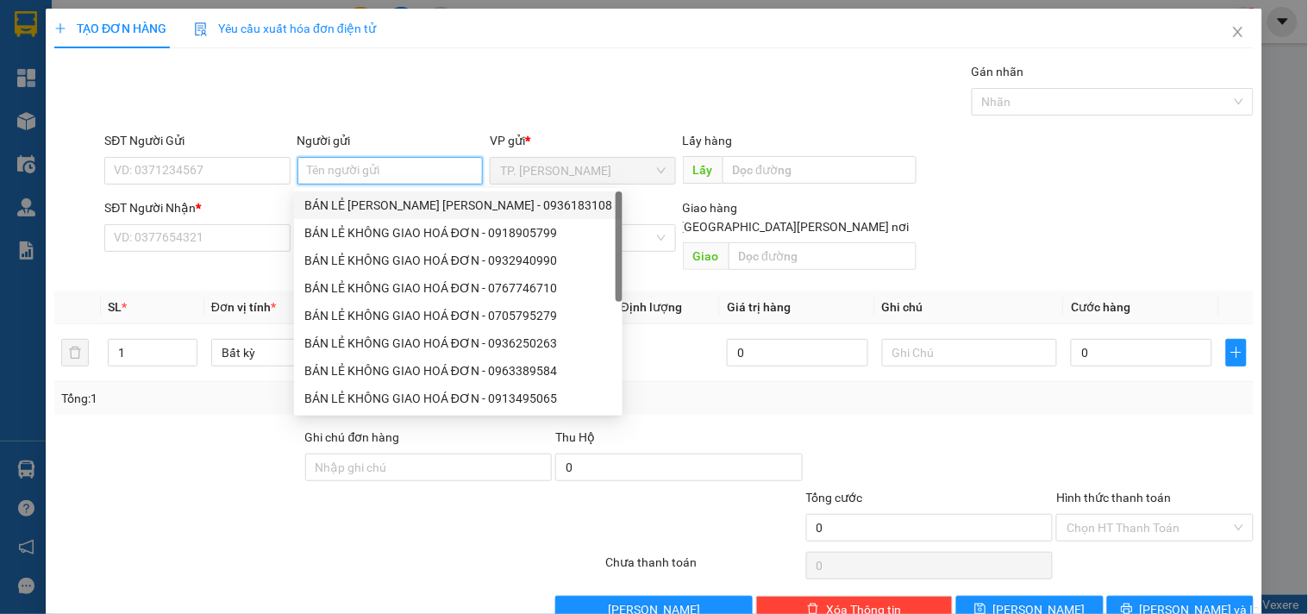
drag, startPoint x: 380, startPoint y: 182, endPoint x: 251, endPoint y: 174, distance: 129.6
click at [377, 195] on div "BÁN LẺ [PERSON_NAME] [PERSON_NAME] - 0936183108" at bounding box center [458, 205] width 329 height 28
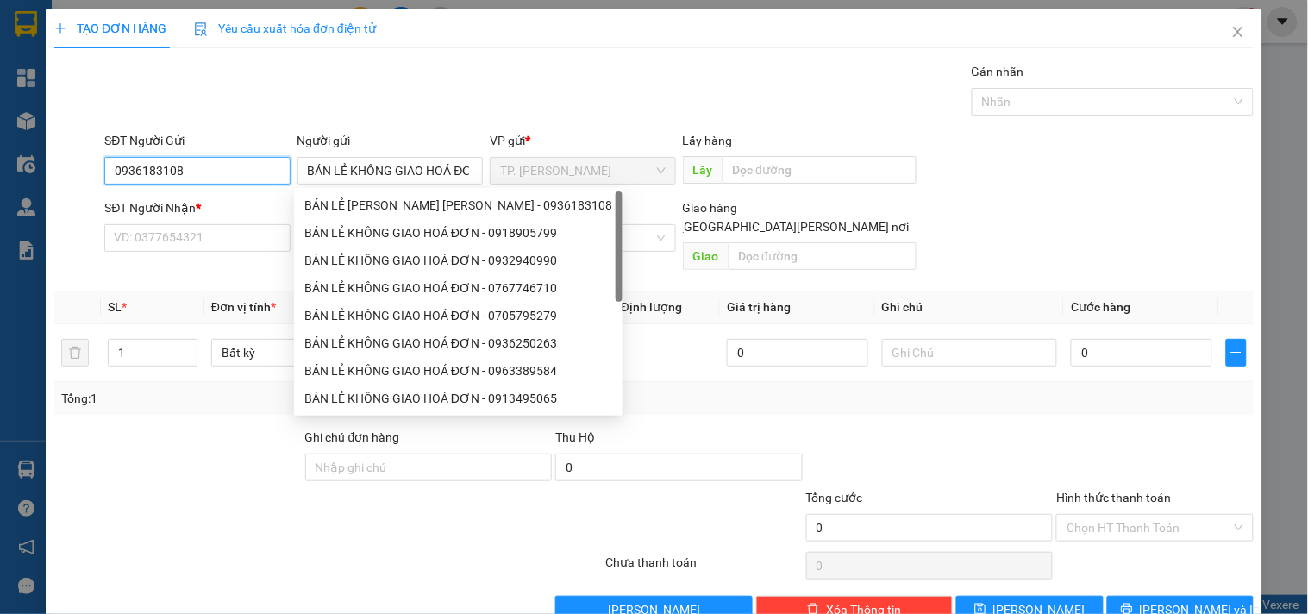
click at [251, 174] on input "0936183108" at bounding box center [196, 171] width 185 height 28
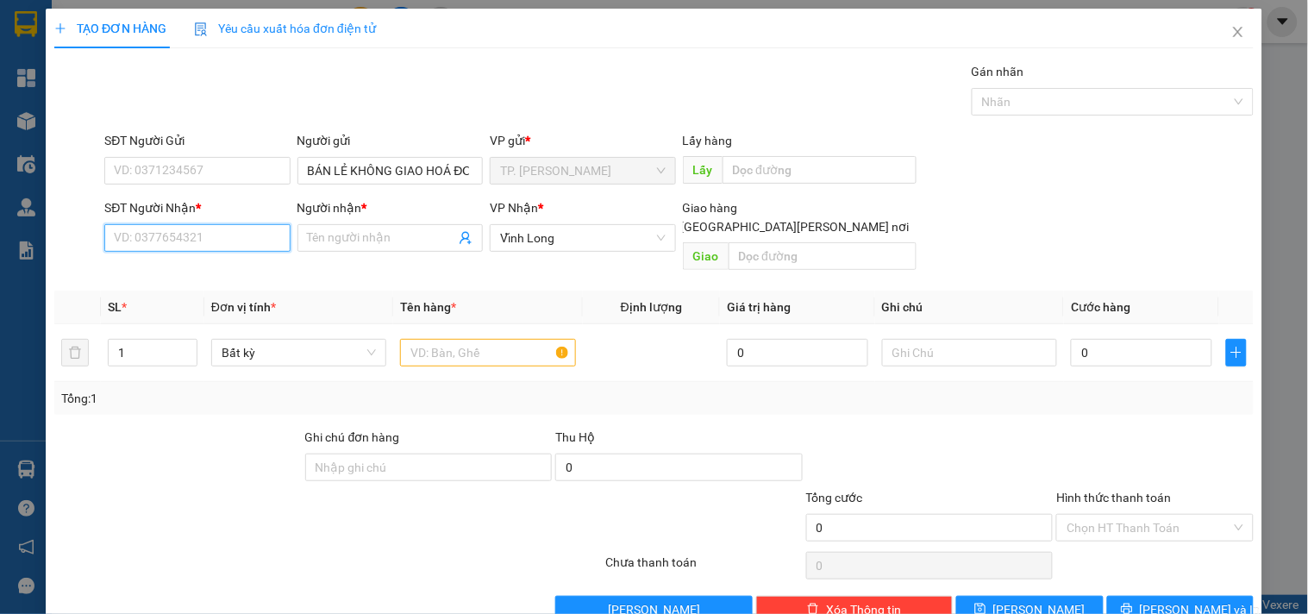
click at [219, 237] on input "SĐT Người Nhận *" at bounding box center [196, 238] width 185 height 28
click at [260, 269] on div "0919002806 - HÙNG" at bounding box center [195, 272] width 163 height 19
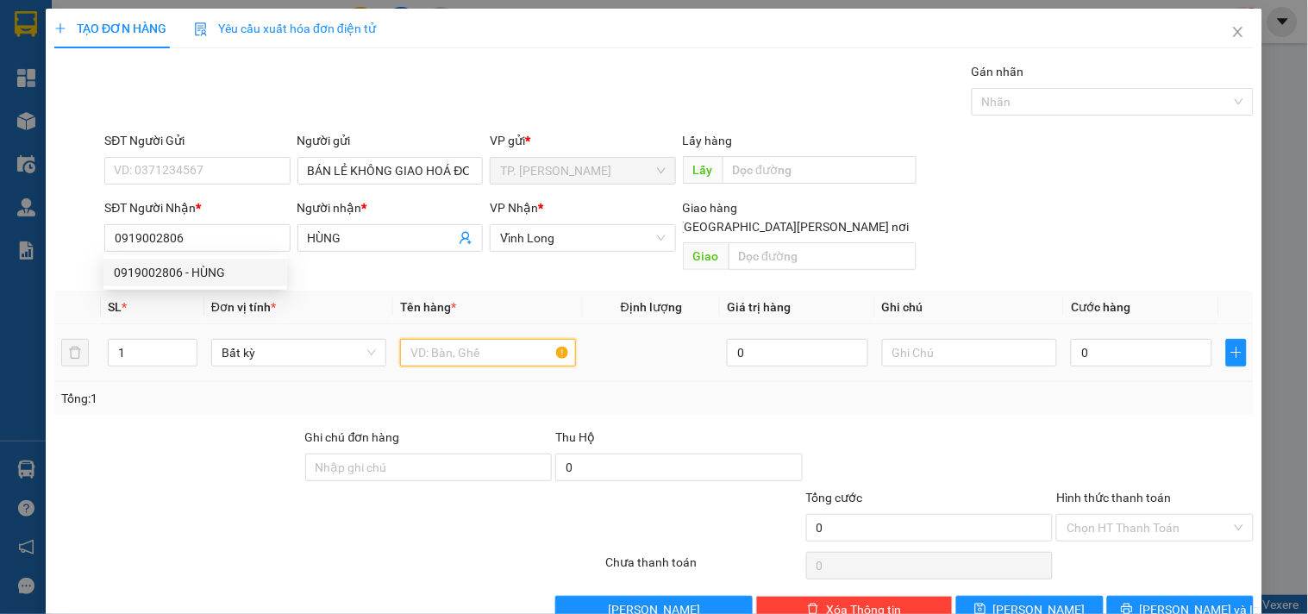
click at [461, 347] on input "text" at bounding box center [487, 353] width 175 height 28
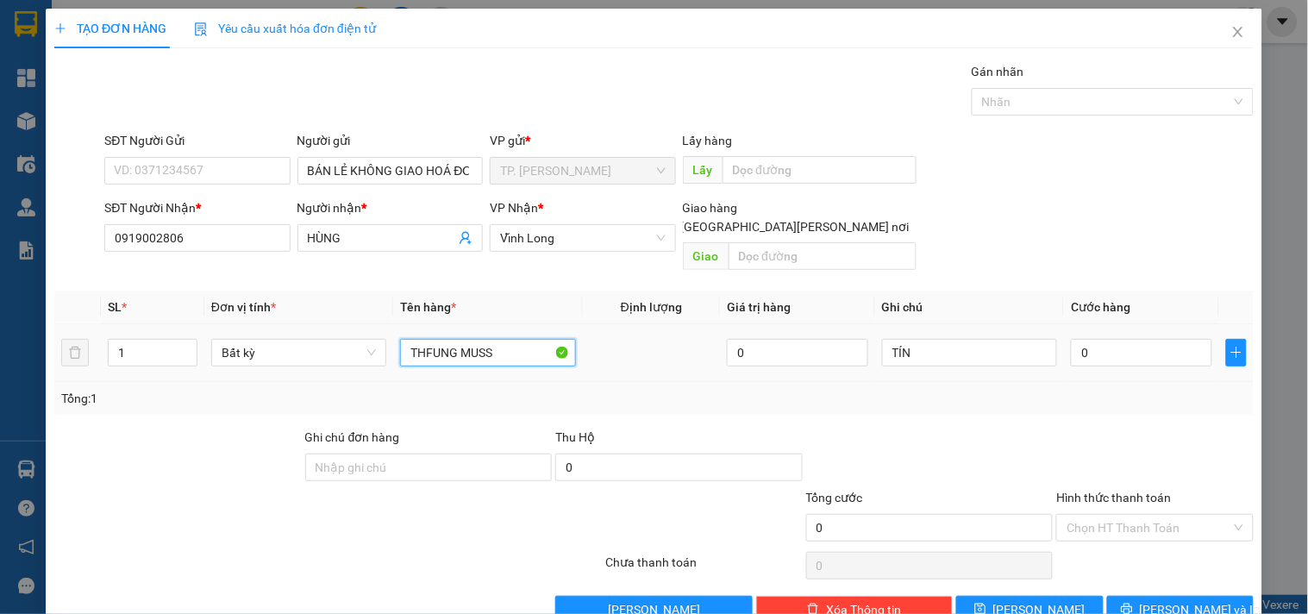
click at [429, 348] on input "THFUNG MUSS" at bounding box center [487, 353] width 175 height 28
click at [1128, 339] on input "0" at bounding box center [1141, 353] width 141 height 28
click at [1102, 520] on input "Hình thức thanh toán" at bounding box center [1149, 528] width 164 height 26
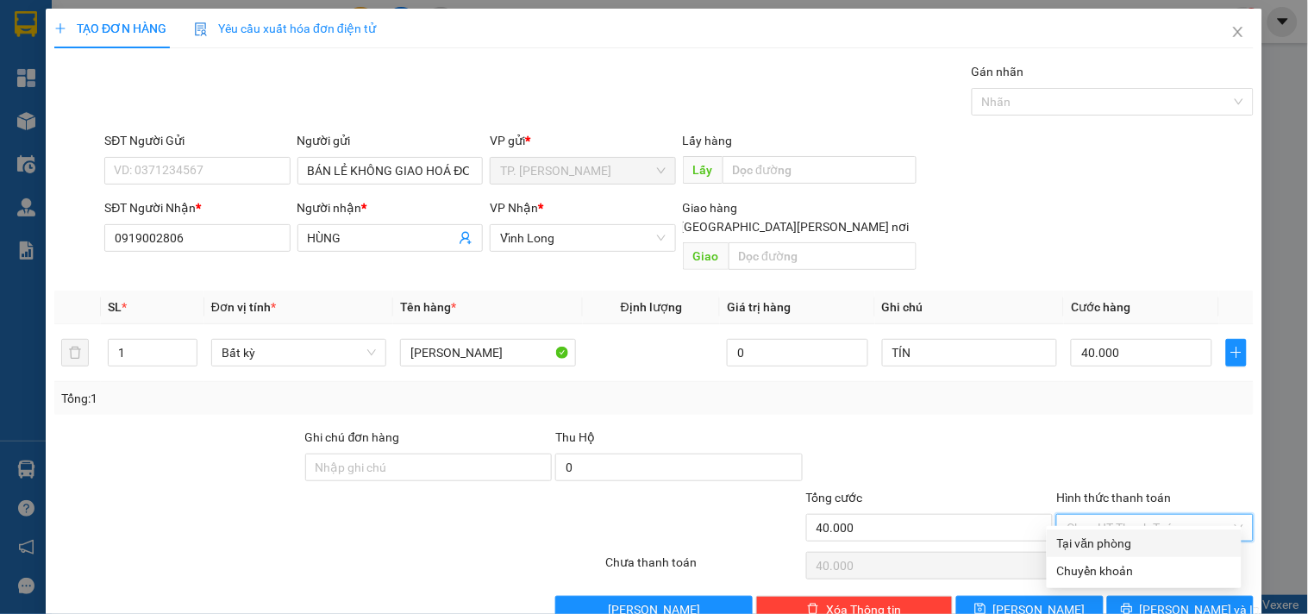
click at [1106, 539] on div "Tại văn phòng" at bounding box center [1144, 543] width 174 height 19
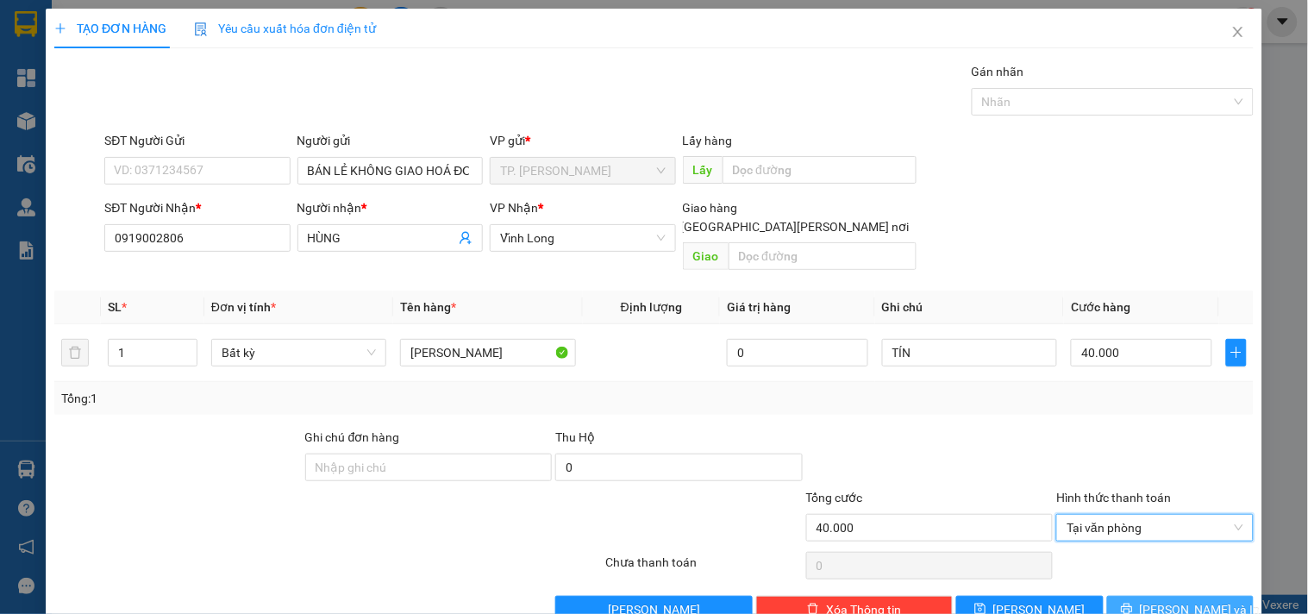
click at [1133, 596] on button "[PERSON_NAME] và In" at bounding box center [1181, 610] width 147 height 28
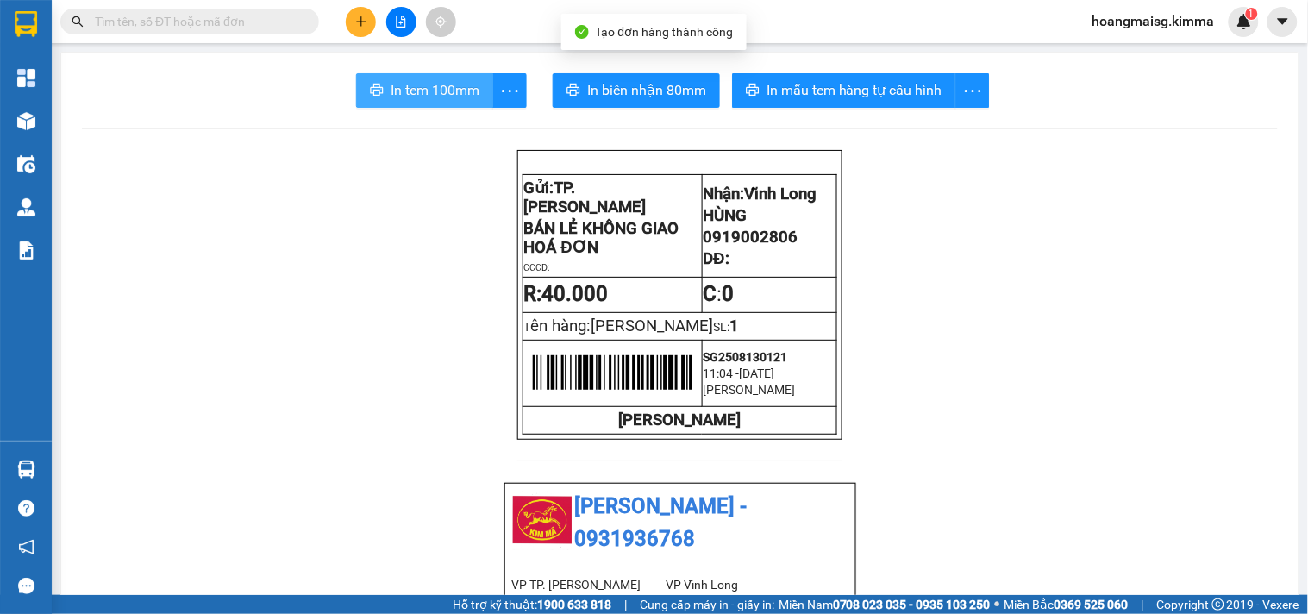
click at [447, 95] on span "In tem 100mm" at bounding box center [435, 90] width 89 height 22
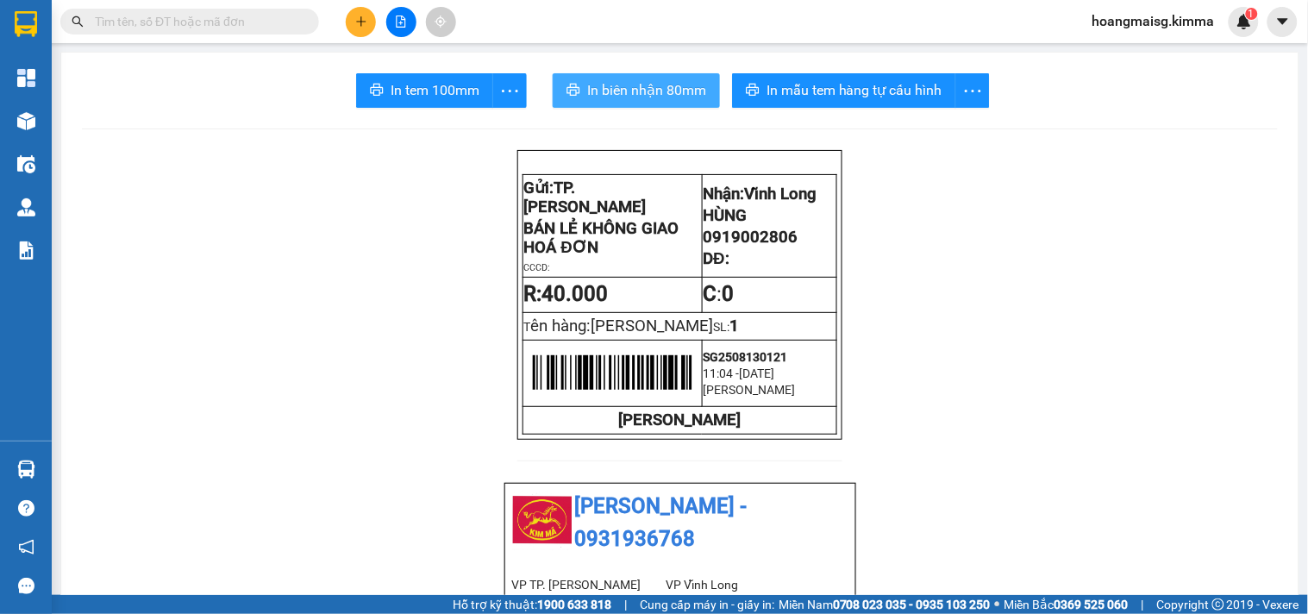
click at [631, 80] on span "In biên nhận 80mm" at bounding box center [646, 90] width 119 height 22
click at [243, 17] on input "text" at bounding box center [197, 21] width 204 height 19
click at [262, 32] on span at bounding box center [189, 22] width 259 height 26
click at [262, 27] on input "text" at bounding box center [197, 21] width 204 height 19
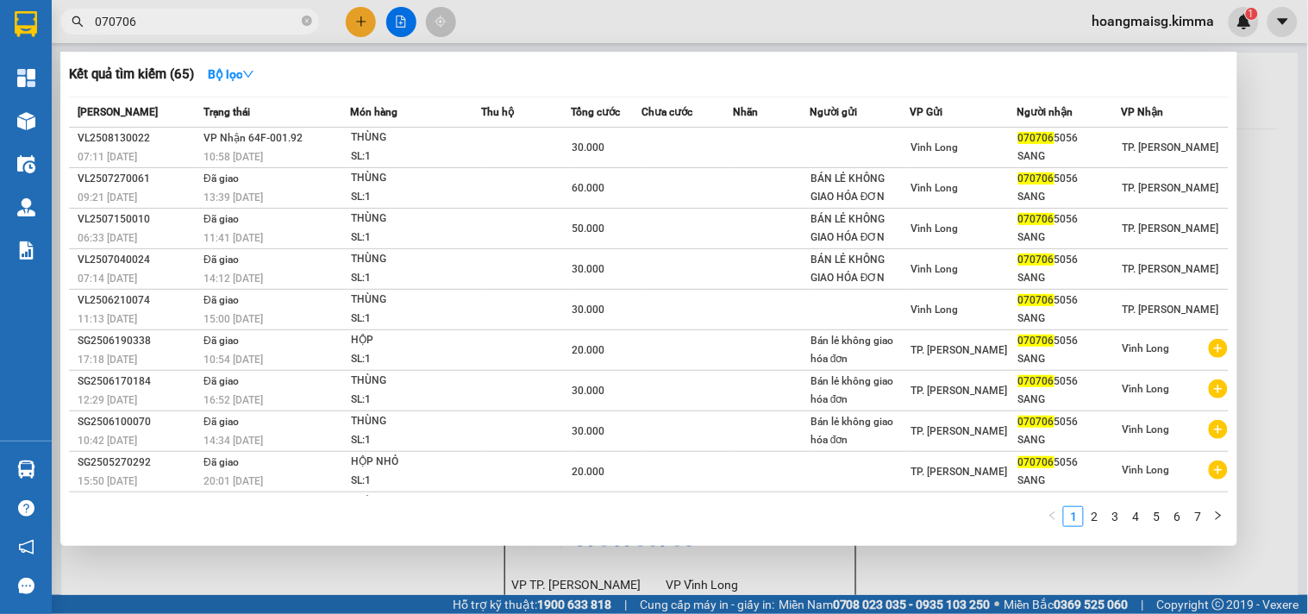
click at [494, 131] on td at bounding box center [526, 148] width 90 height 41
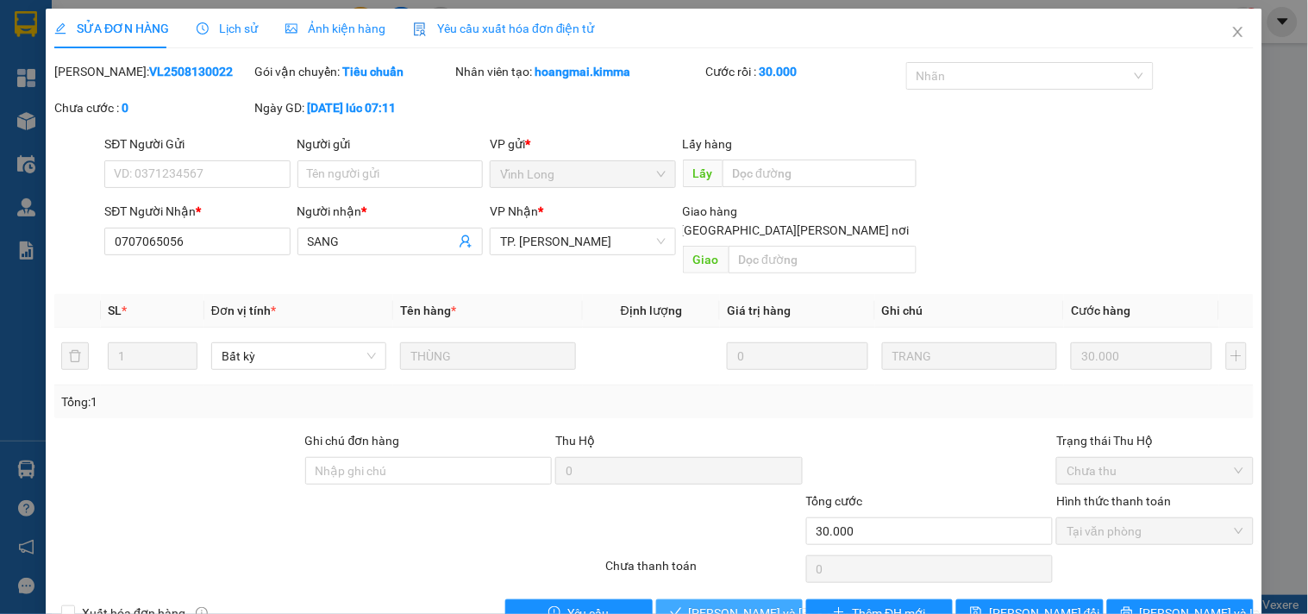
click at [701, 604] on span "[PERSON_NAME] và [PERSON_NAME] hàng" at bounding box center [805, 613] width 233 height 19
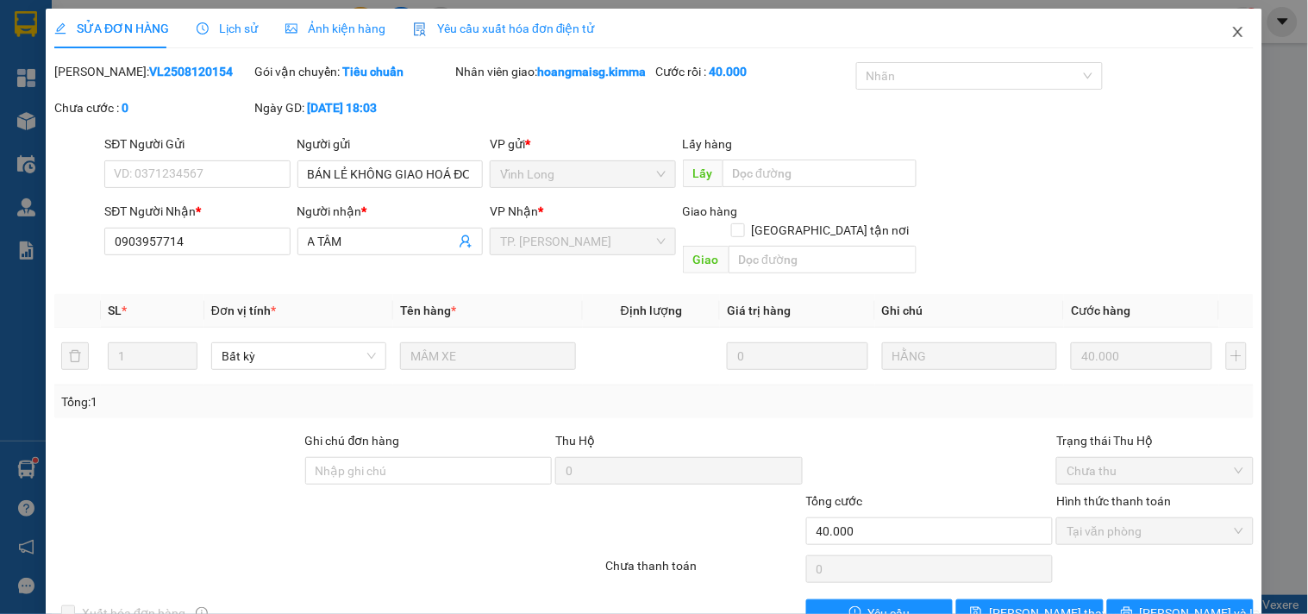
drag, startPoint x: 1218, startPoint y: 29, endPoint x: 900, endPoint y: 6, distance: 319.1
click at [1214, 28] on span "Close" at bounding box center [1238, 33] width 48 height 48
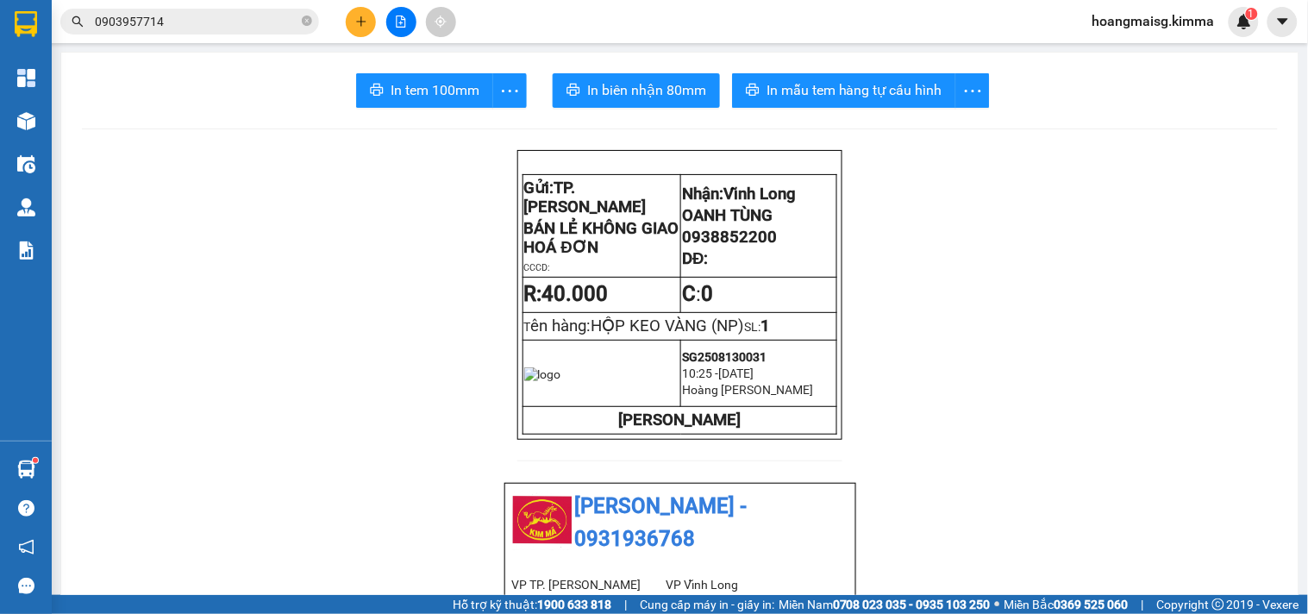
click at [216, 22] on input "0903957714" at bounding box center [197, 21] width 204 height 19
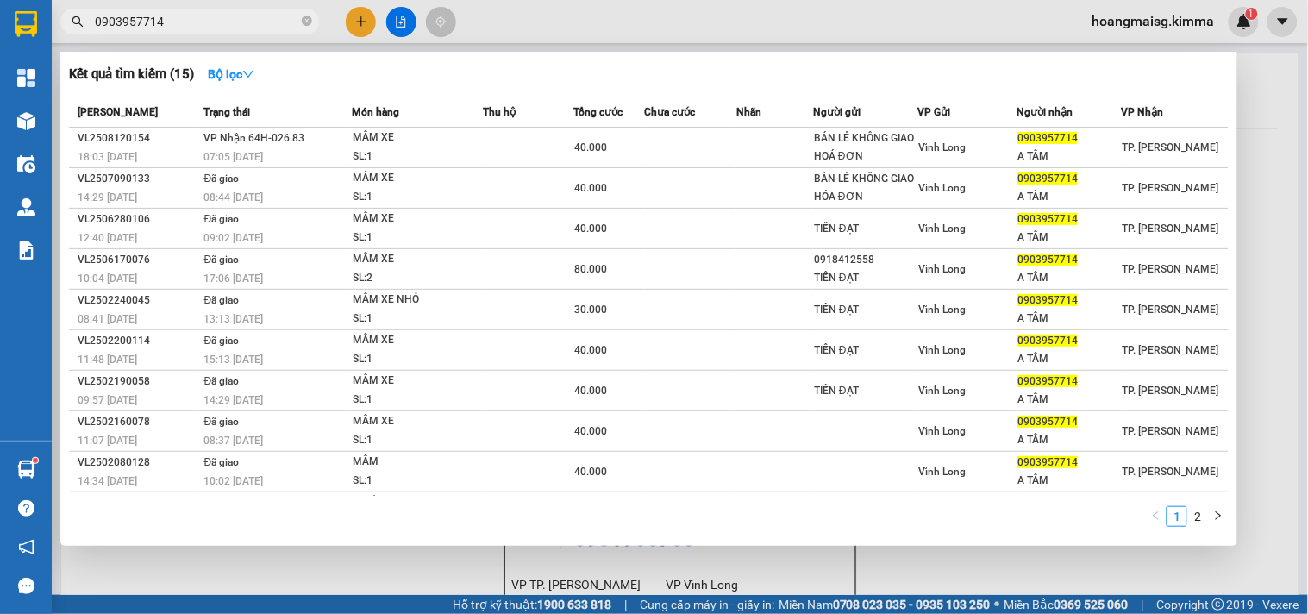
click at [216, 22] on input "0903957714" at bounding box center [197, 21] width 204 height 19
paste input "87847023"
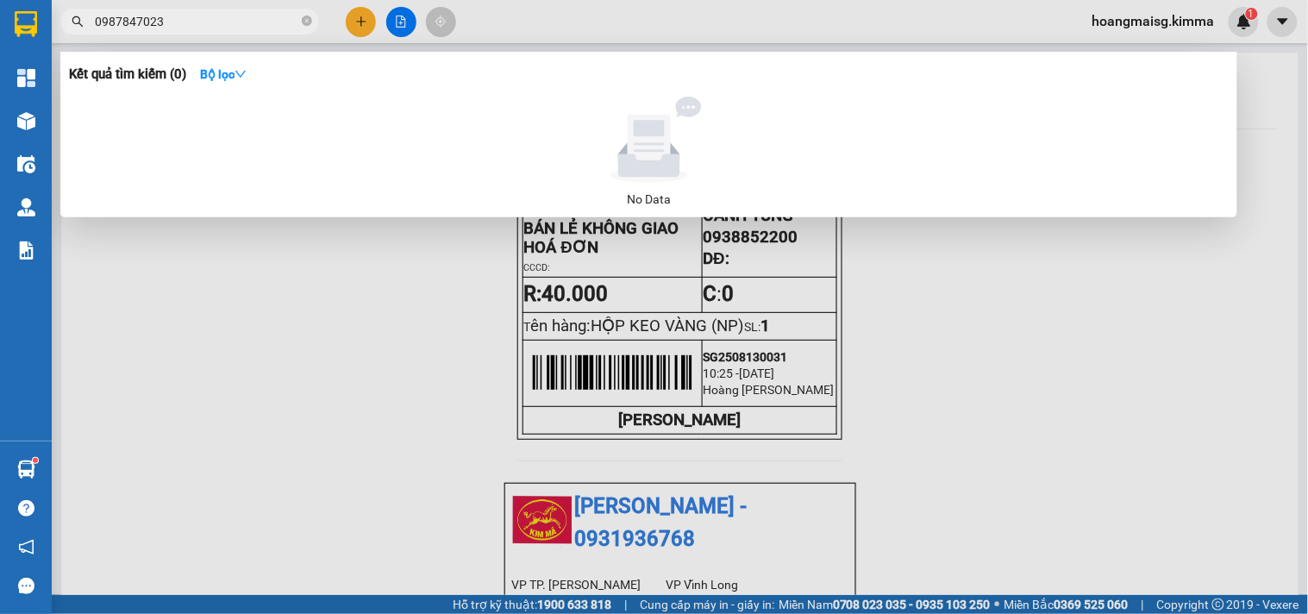
type input "0987847023"
